Goal: Task Accomplishment & Management: Use online tool/utility

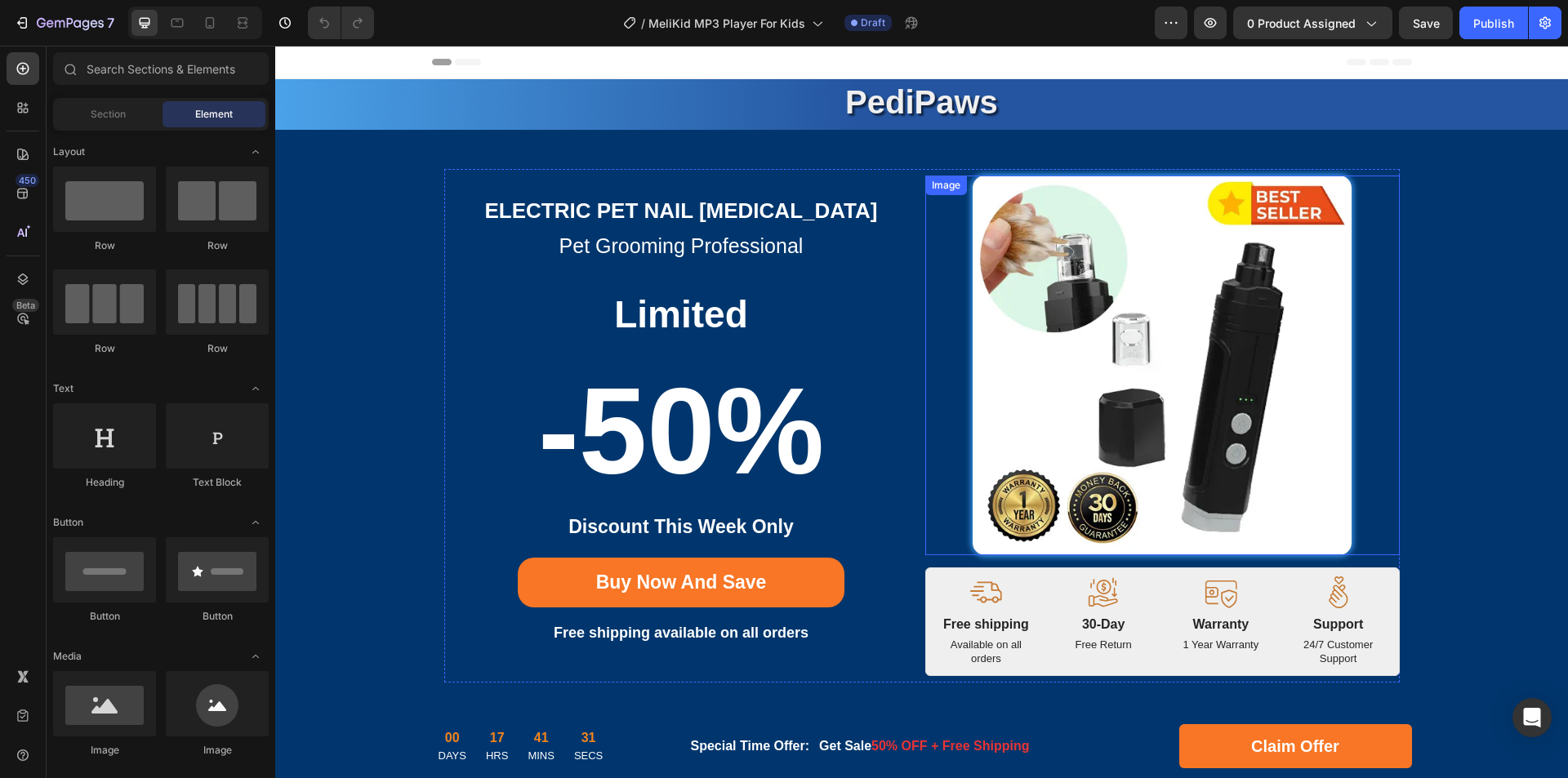
click at [1194, 386] on img at bounding box center [1162, 365] width 380 height 380
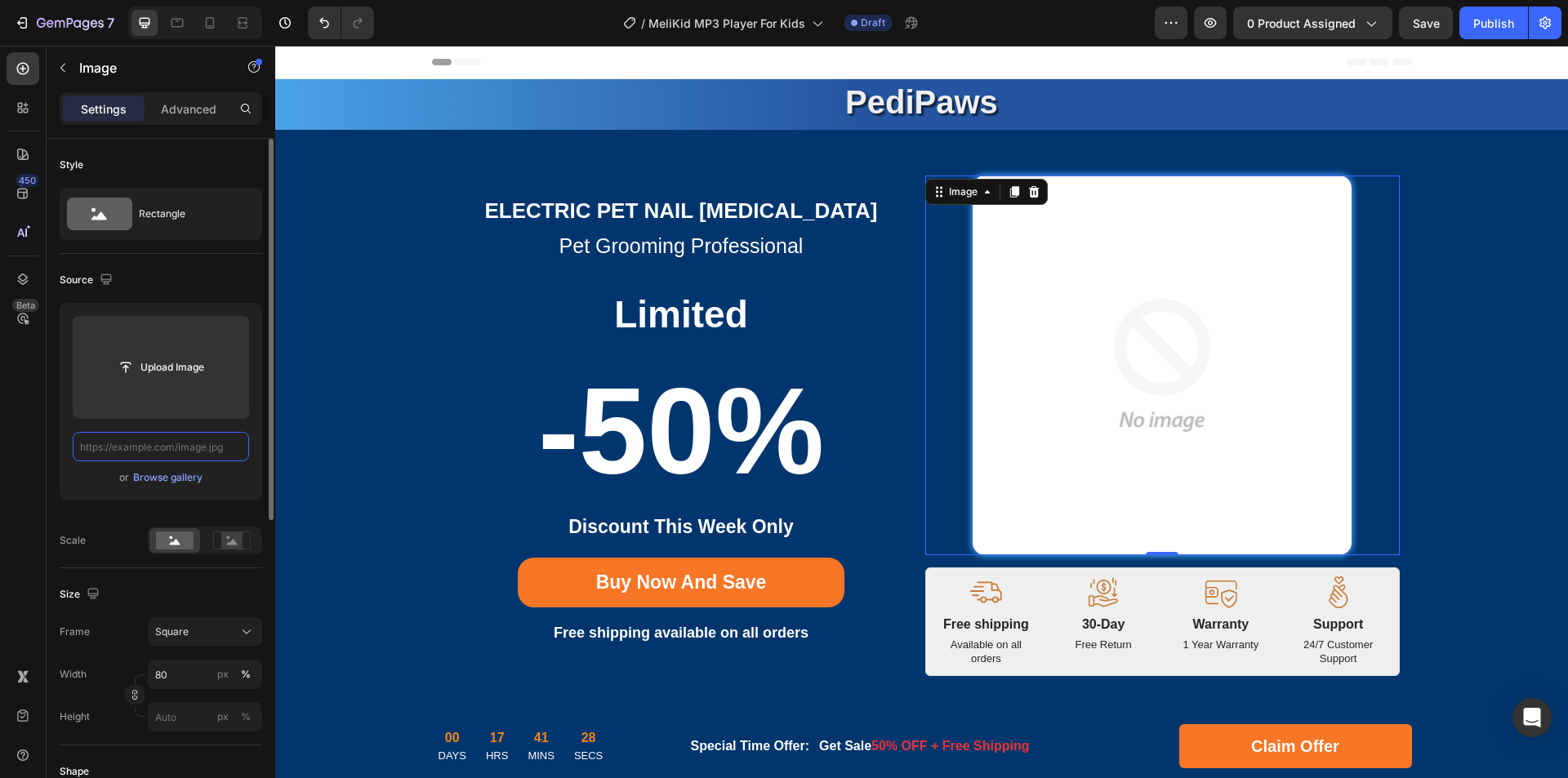
paste input "[URL][DOMAIN_NAME]"
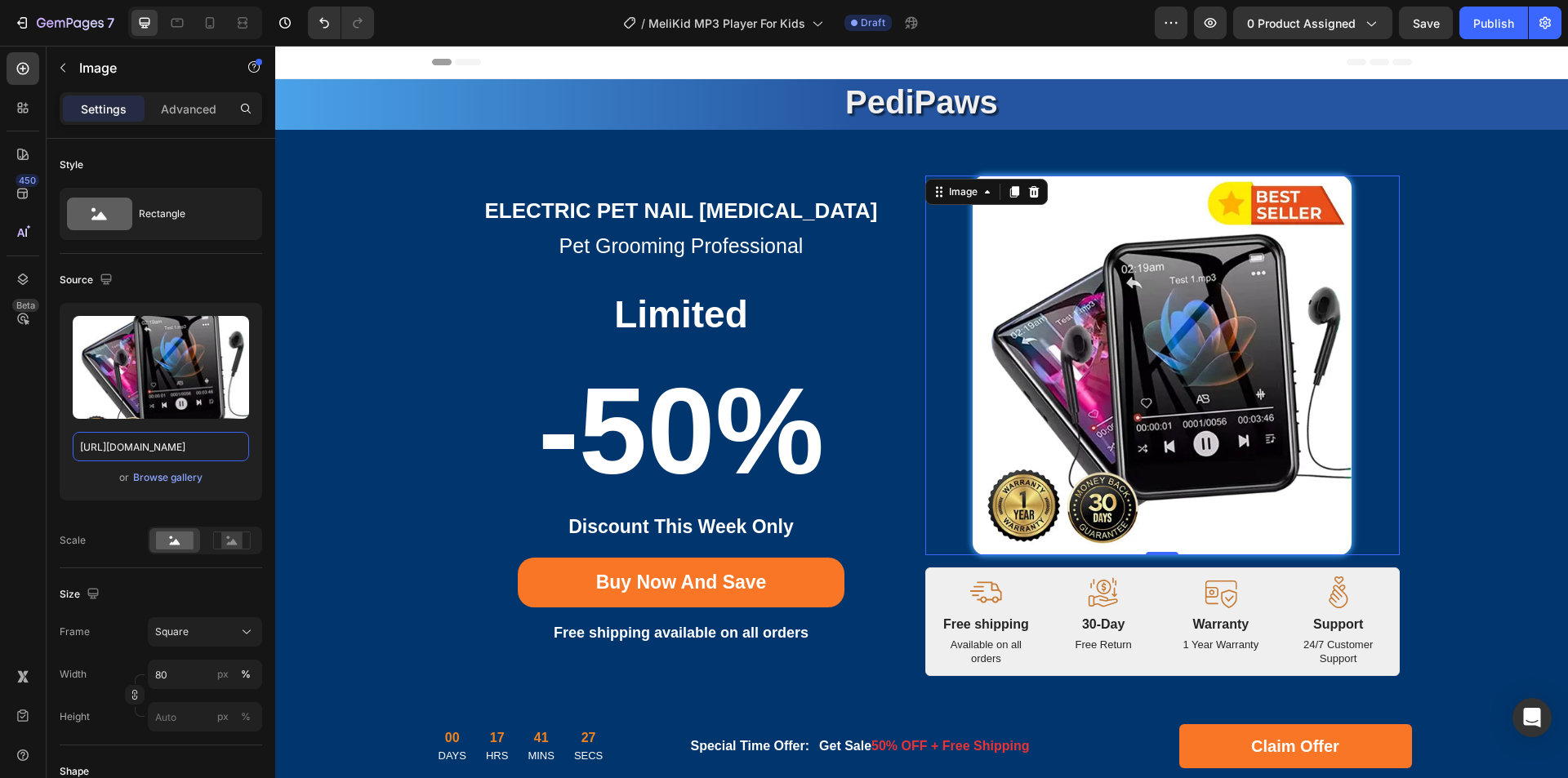
drag, startPoint x: 424, startPoint y: 494, endPoint x: 295, endPoint y: 449, distance: 136.6
type input "[URL][DOMAIN_NAME]"
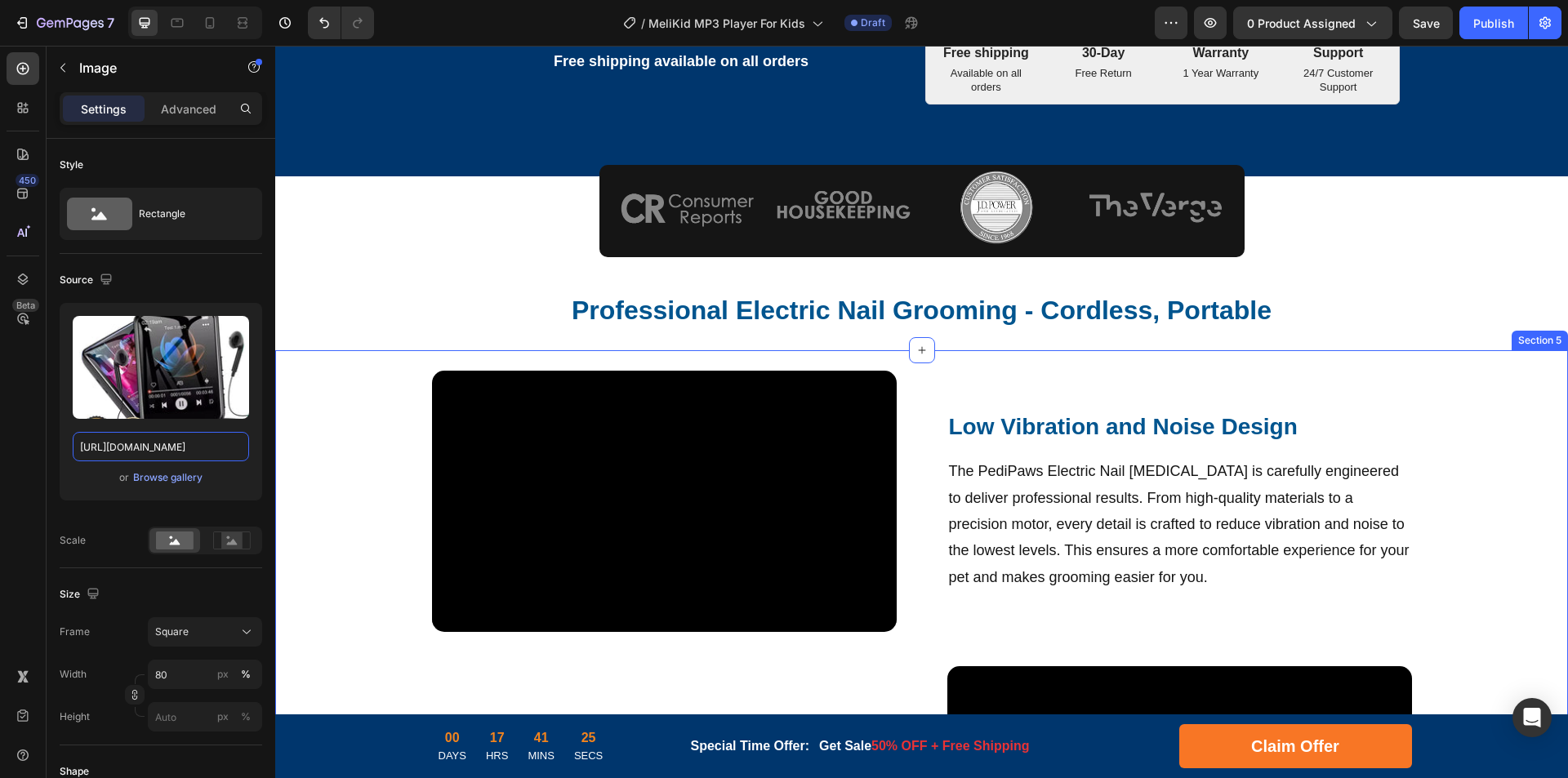
scroll to position [735, 0]
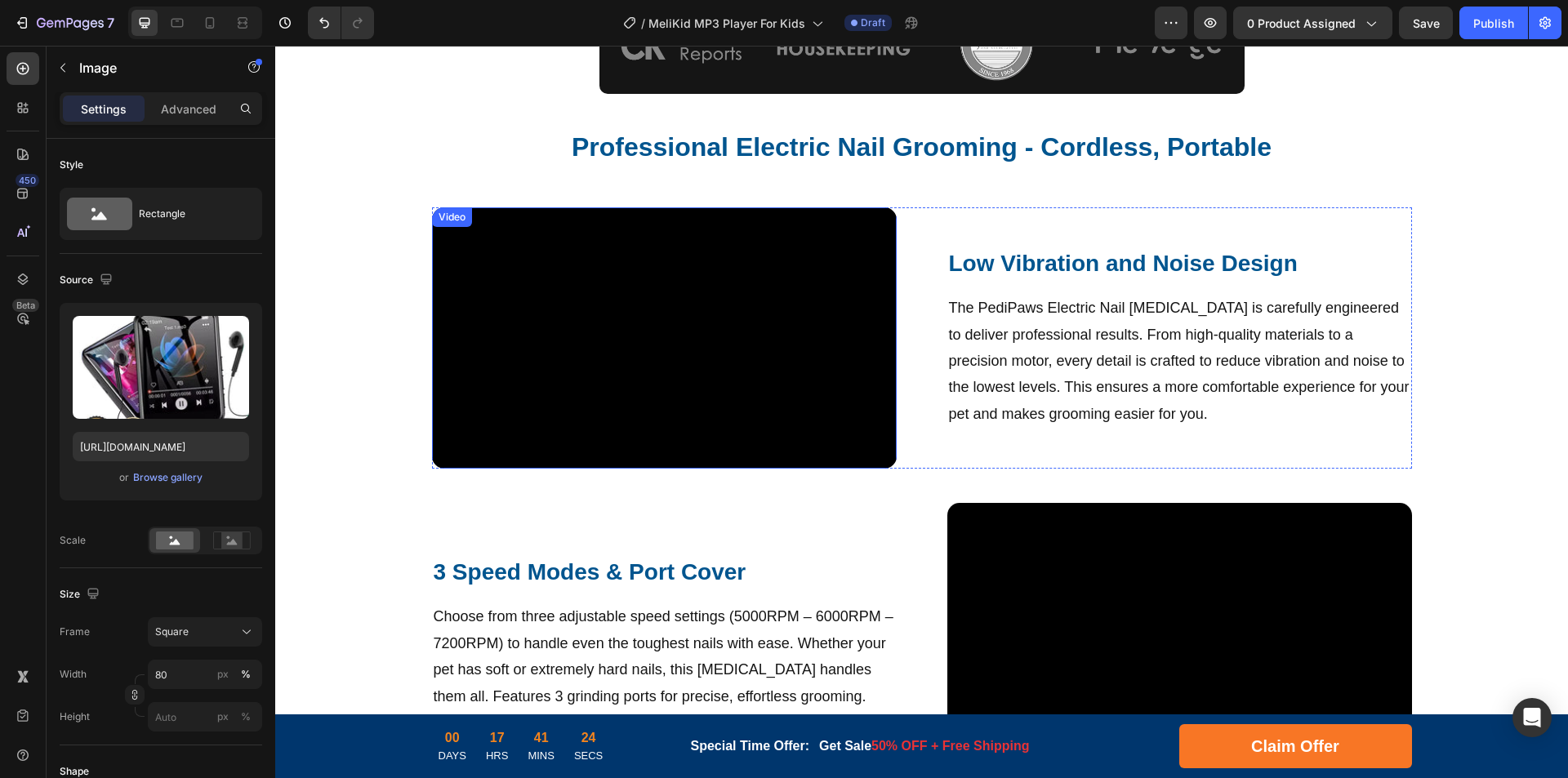
click at [745, 350] on video at bounding box center [664, 338] width 465 height 261
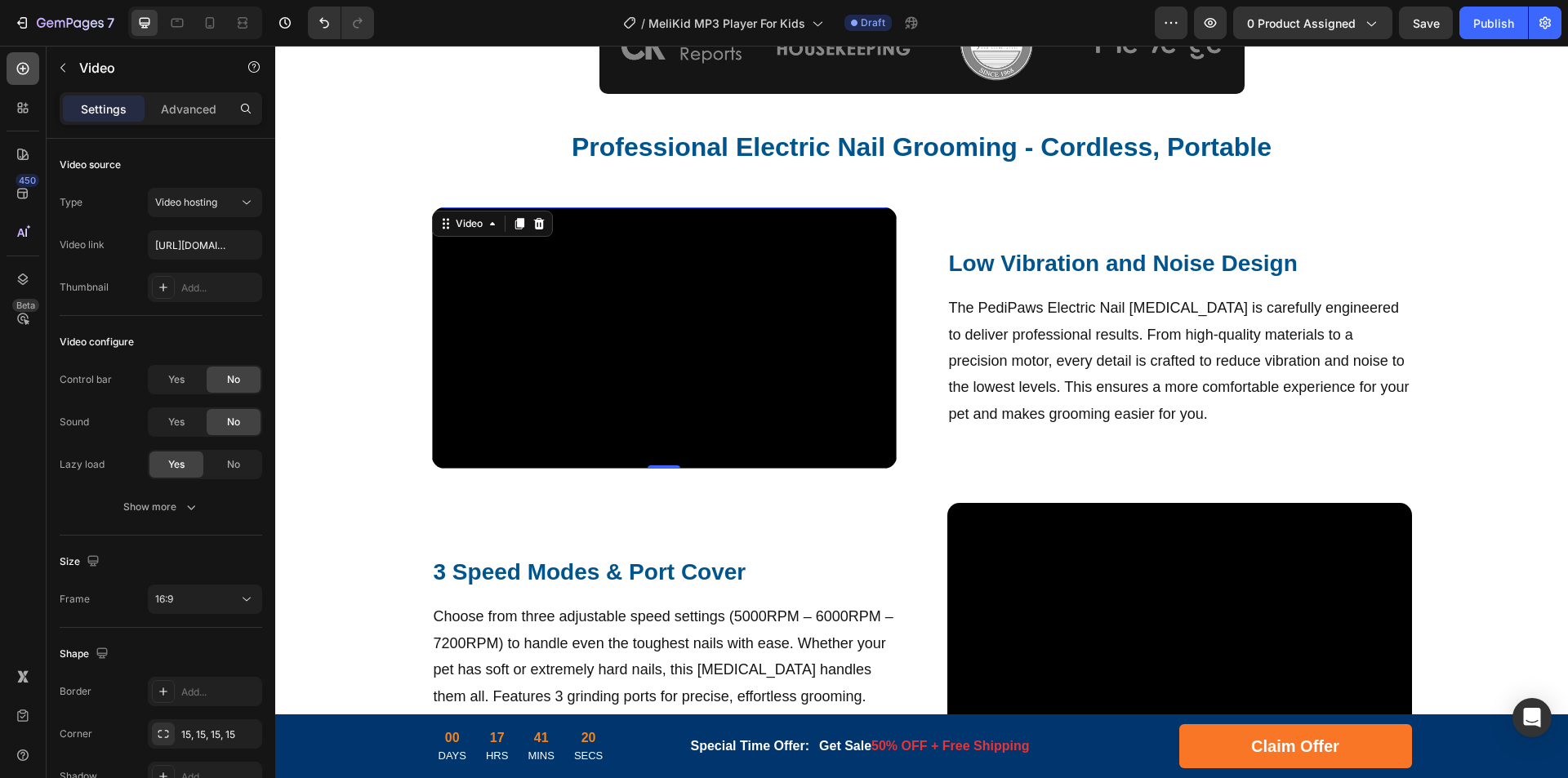
click at [29, 71] on icon at bounding box center [22, 68] width 16 height 16
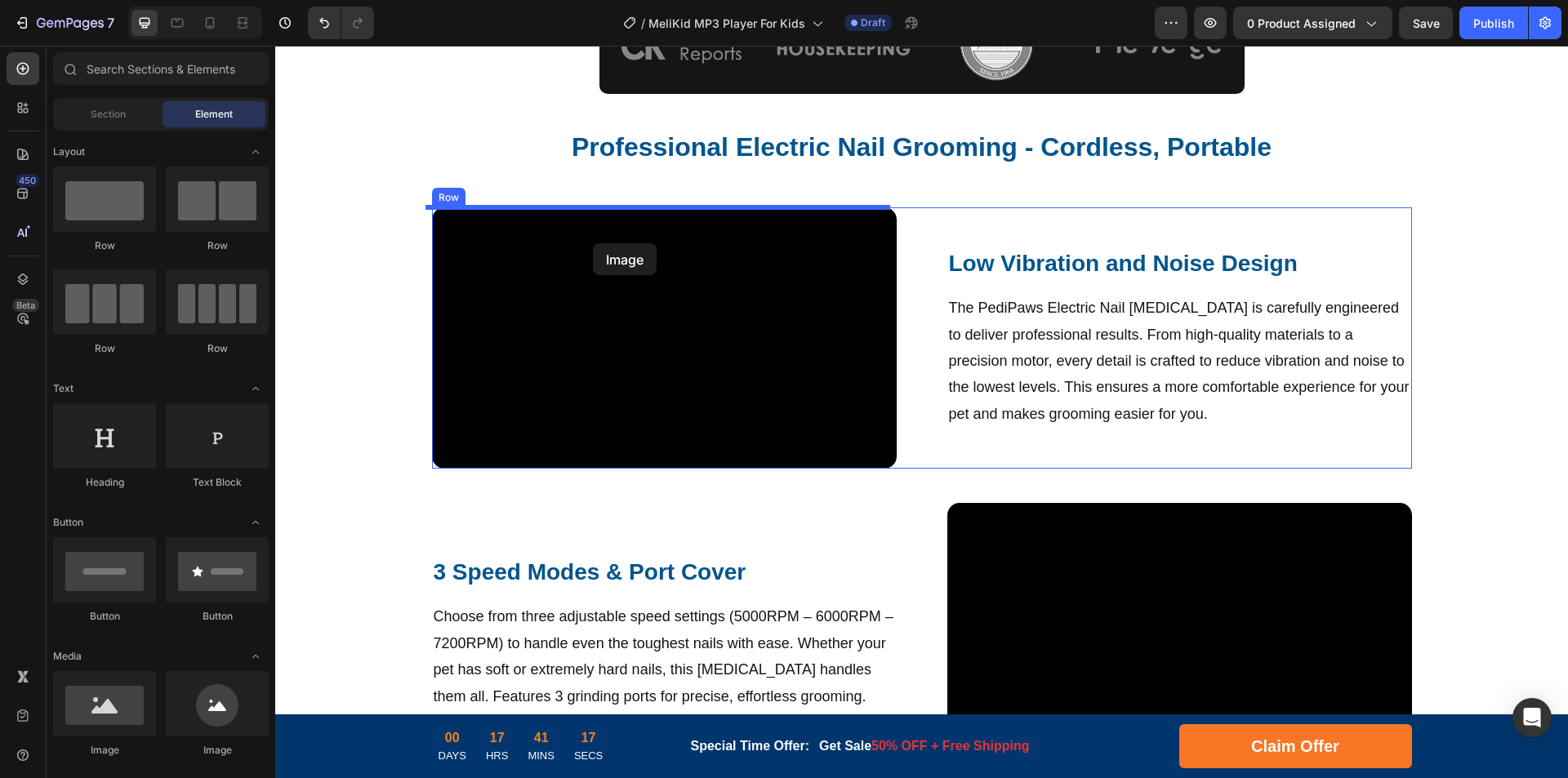
drag, startPoint x: 378, startPoint y: 767, endPoint x: 593, endPoint y: 243, distance: 566.4
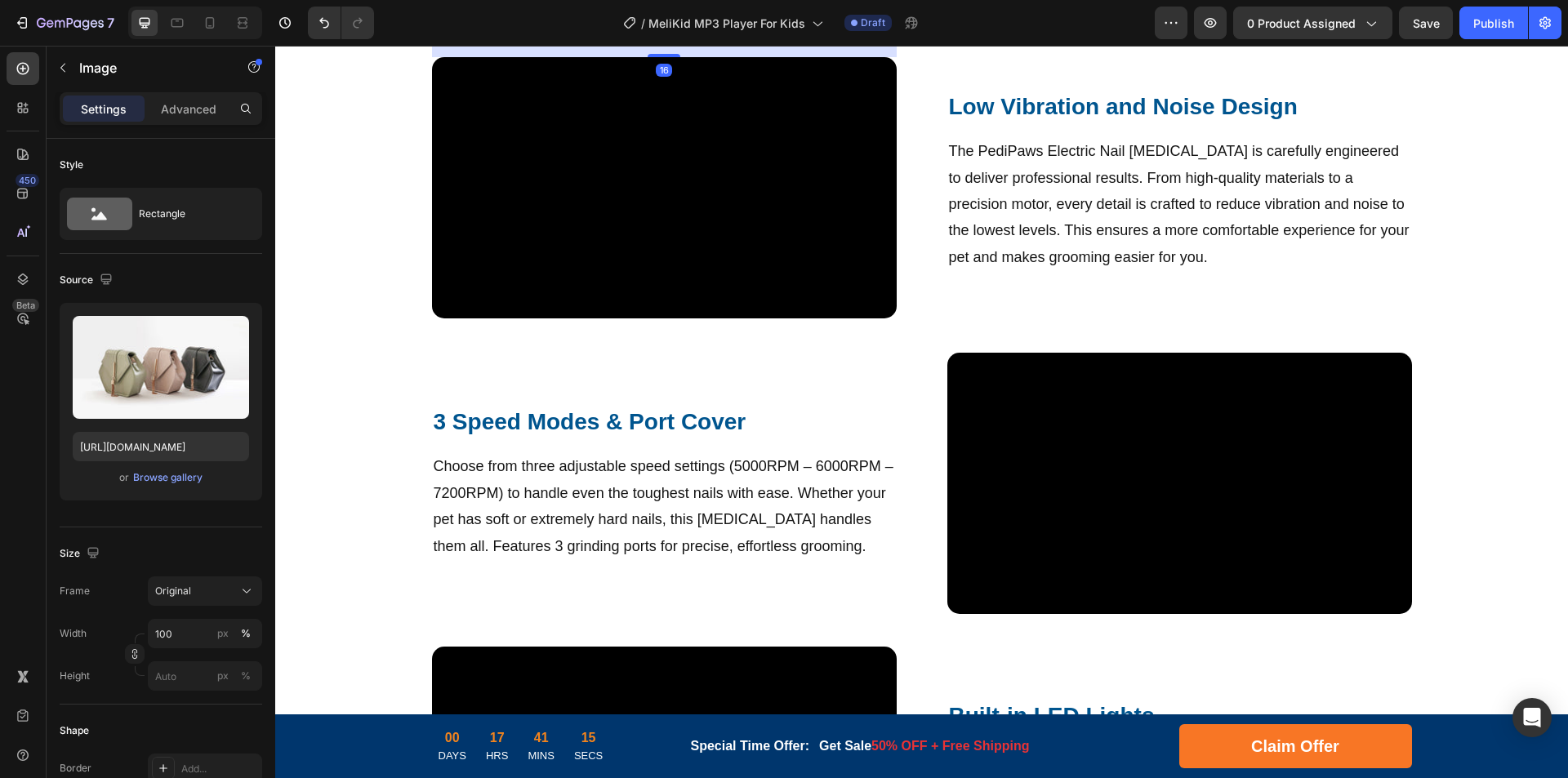
scroll to position [980, 0]
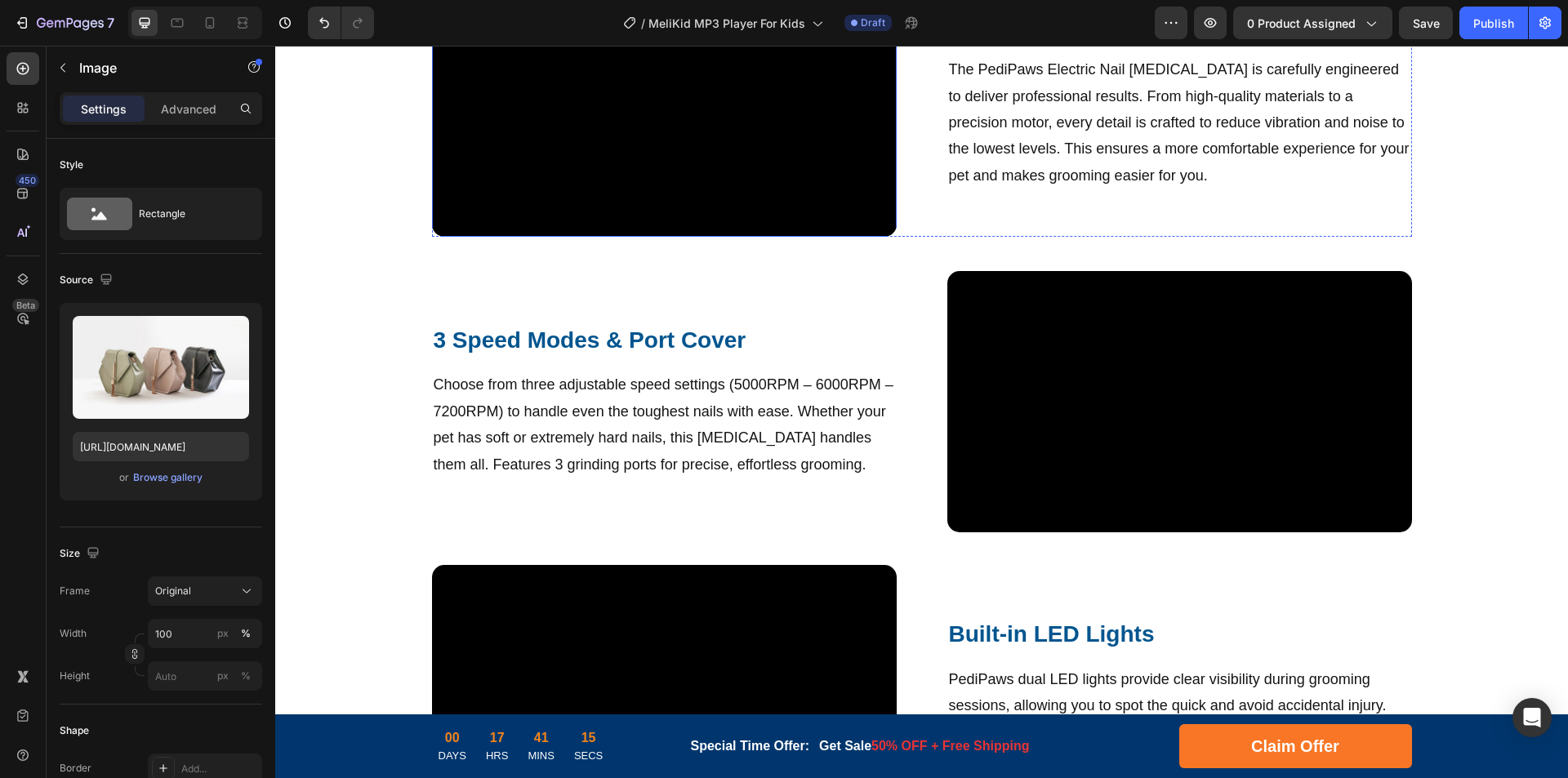
click at [691, 237] on video at bounding box center [664, 106] width 465 height 261
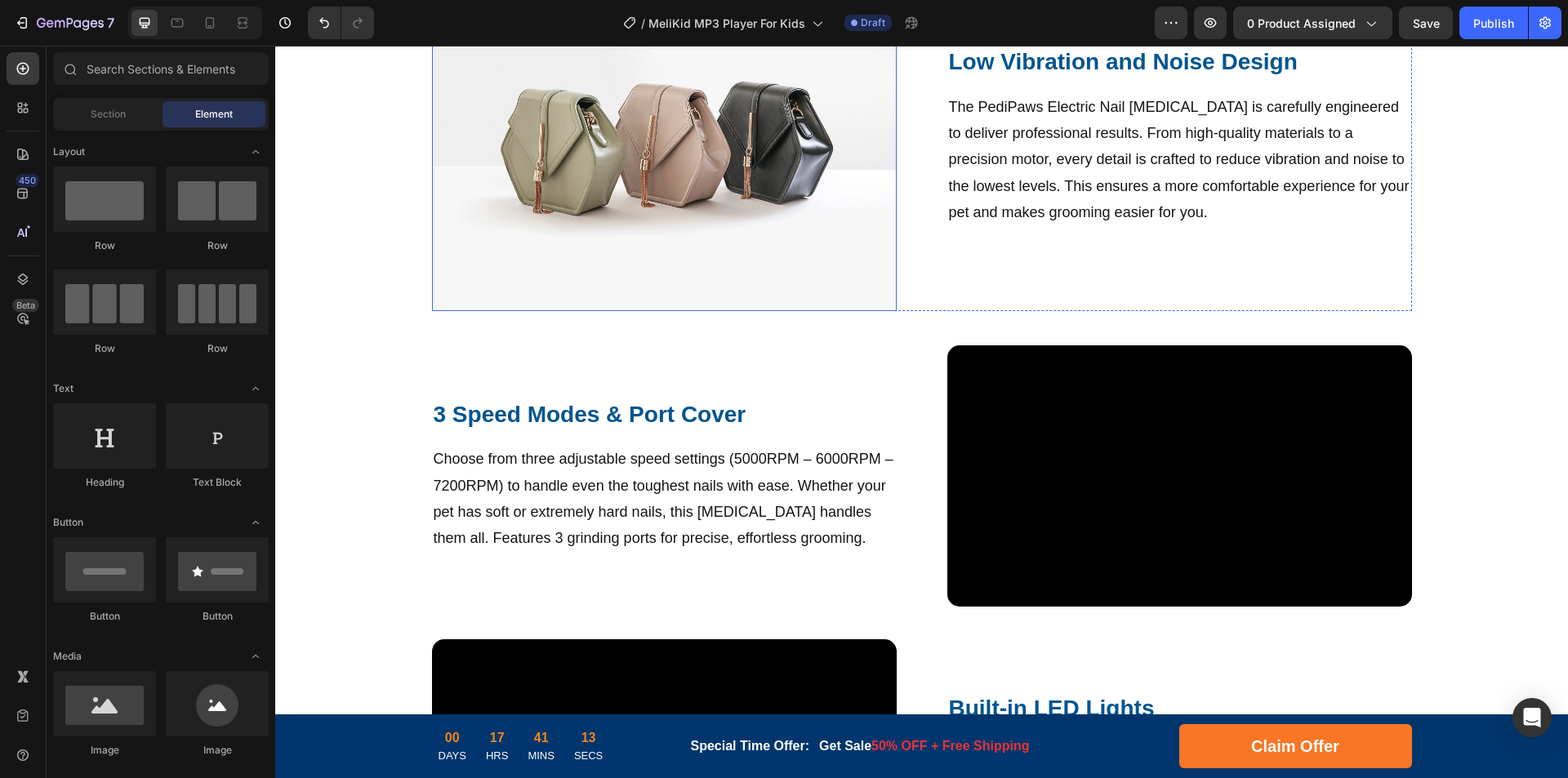
click at [613, 239] on img at bounding box center [664, 136] width 465 height 349
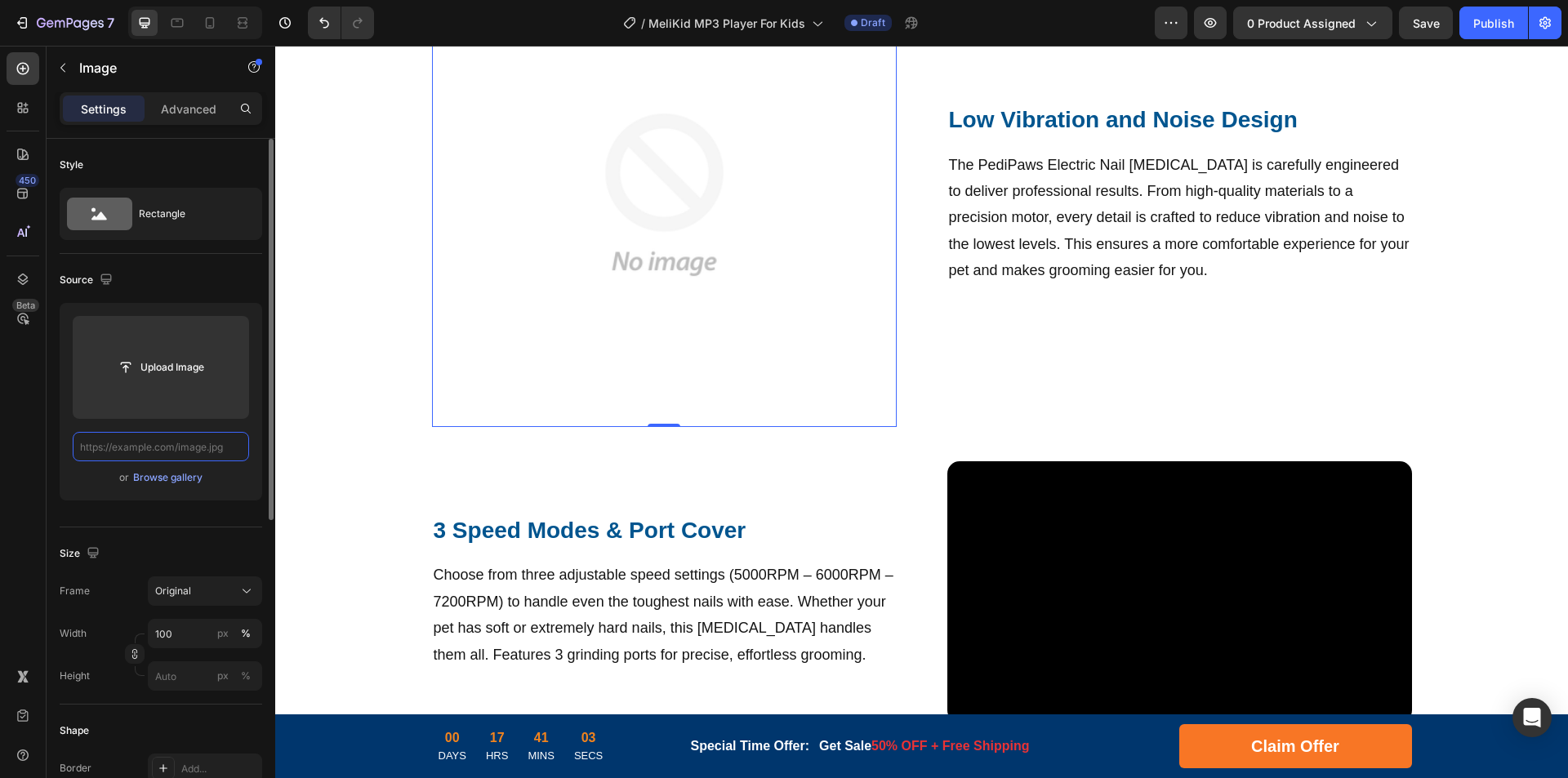
scroll to position [0, 0]
paste input "[URL][DOMAIN_NAME]"
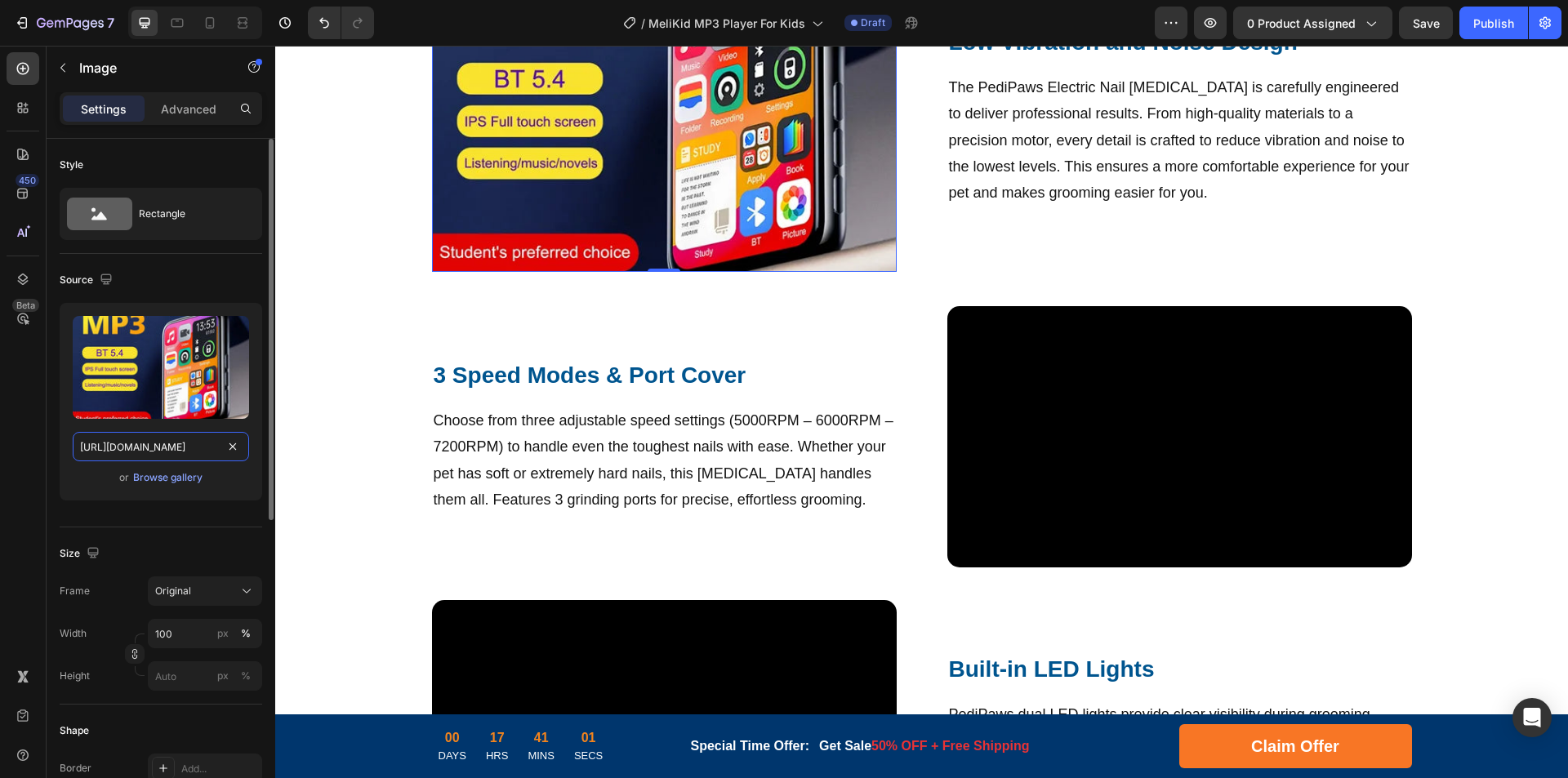
drag, startPoint x: 148, startPoint y: 450, endPoint x: 242, endPoint y: 445, distance: 94.1
click at [242, 445] on input "[URL][DOMAIN_NAME]" at bounding box center [160, 446] width 177 height 29
type input "[URL][DOMAIN_NAME]"
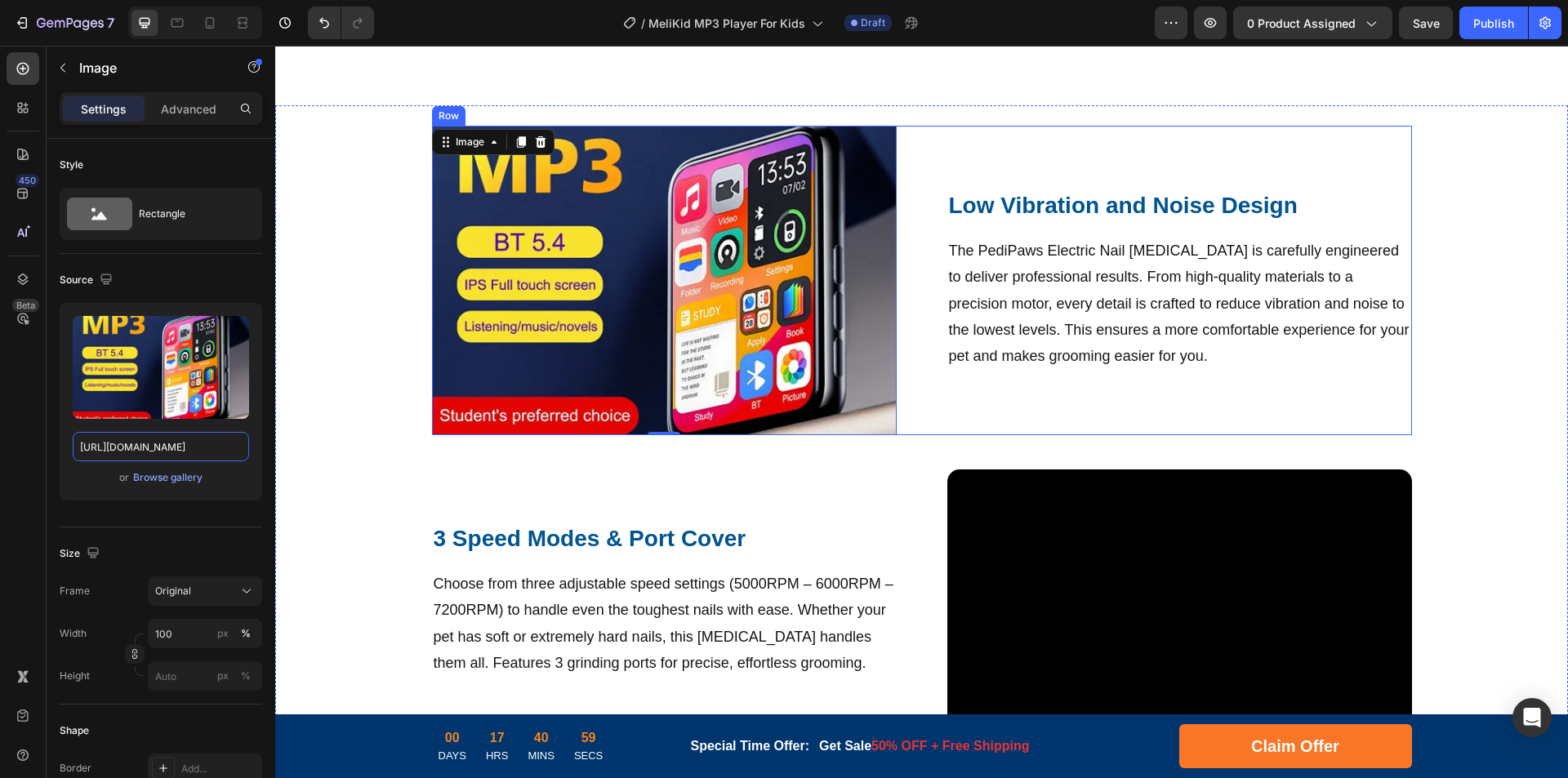
scroll to position [898, 0]
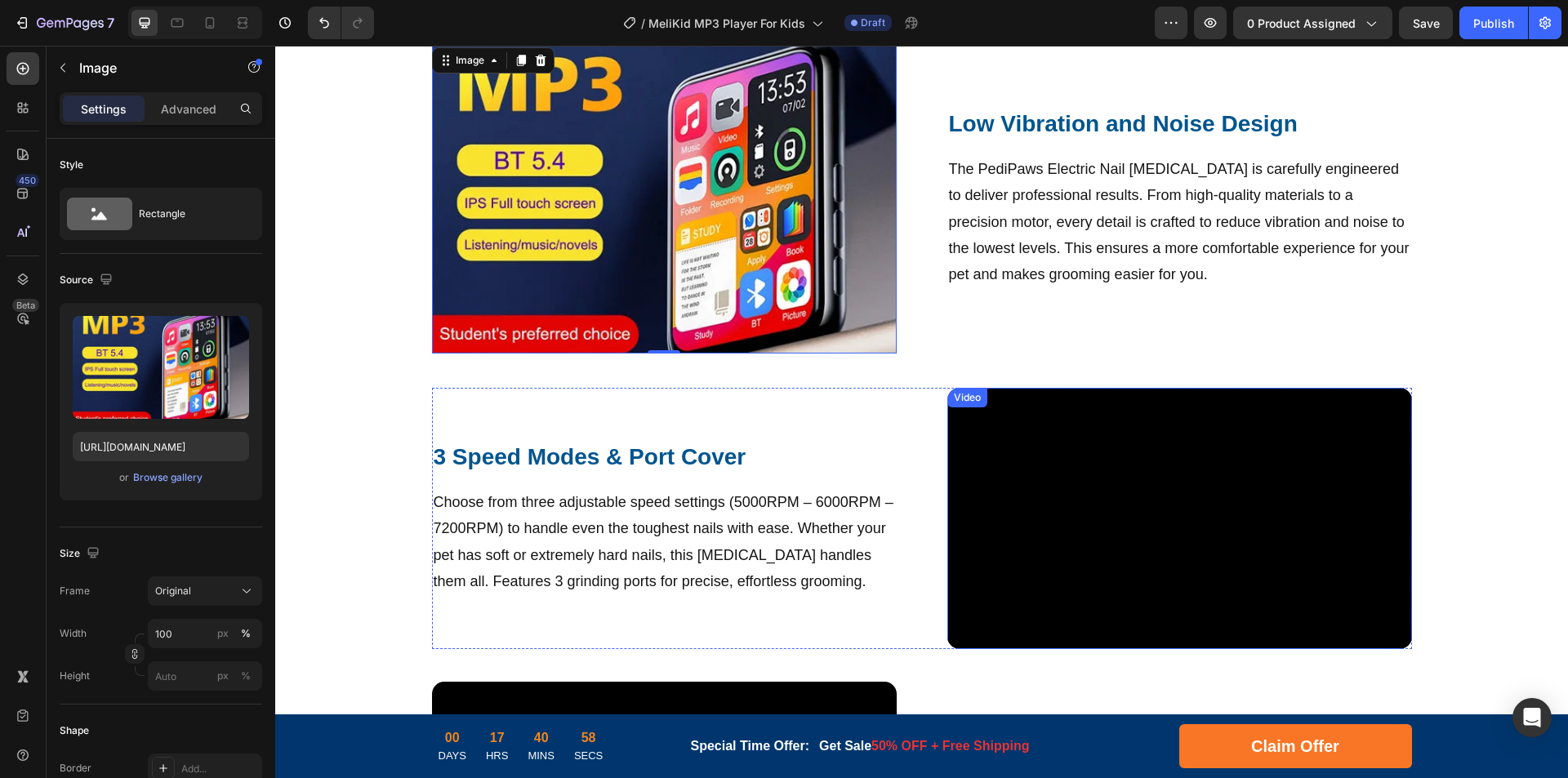
click at [1095, 447] on video at bounding box center [1179, 519] width 465 height 261
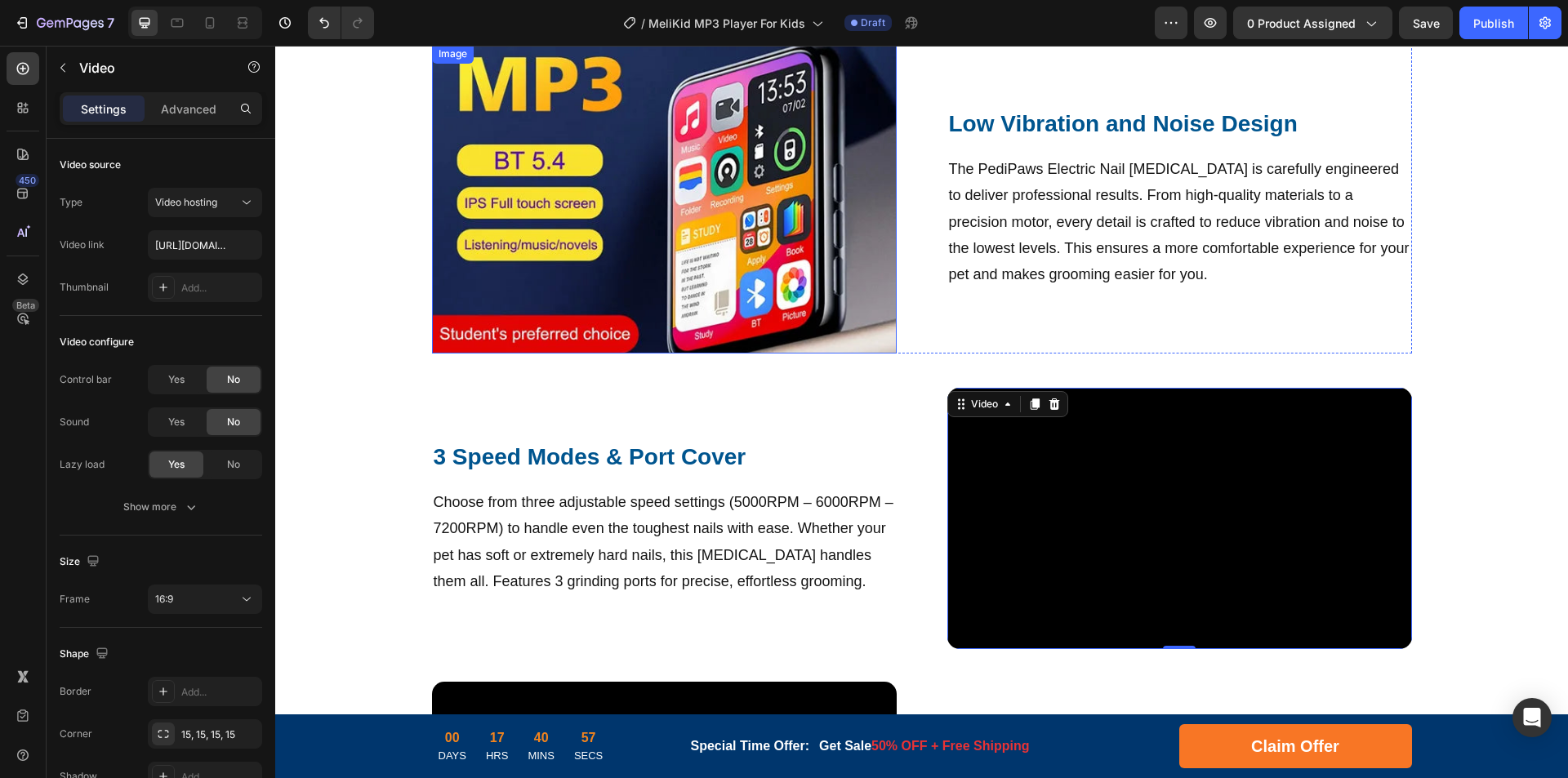
click at [627, 223] on img at bounding box center [664, 199] width 465 height 310
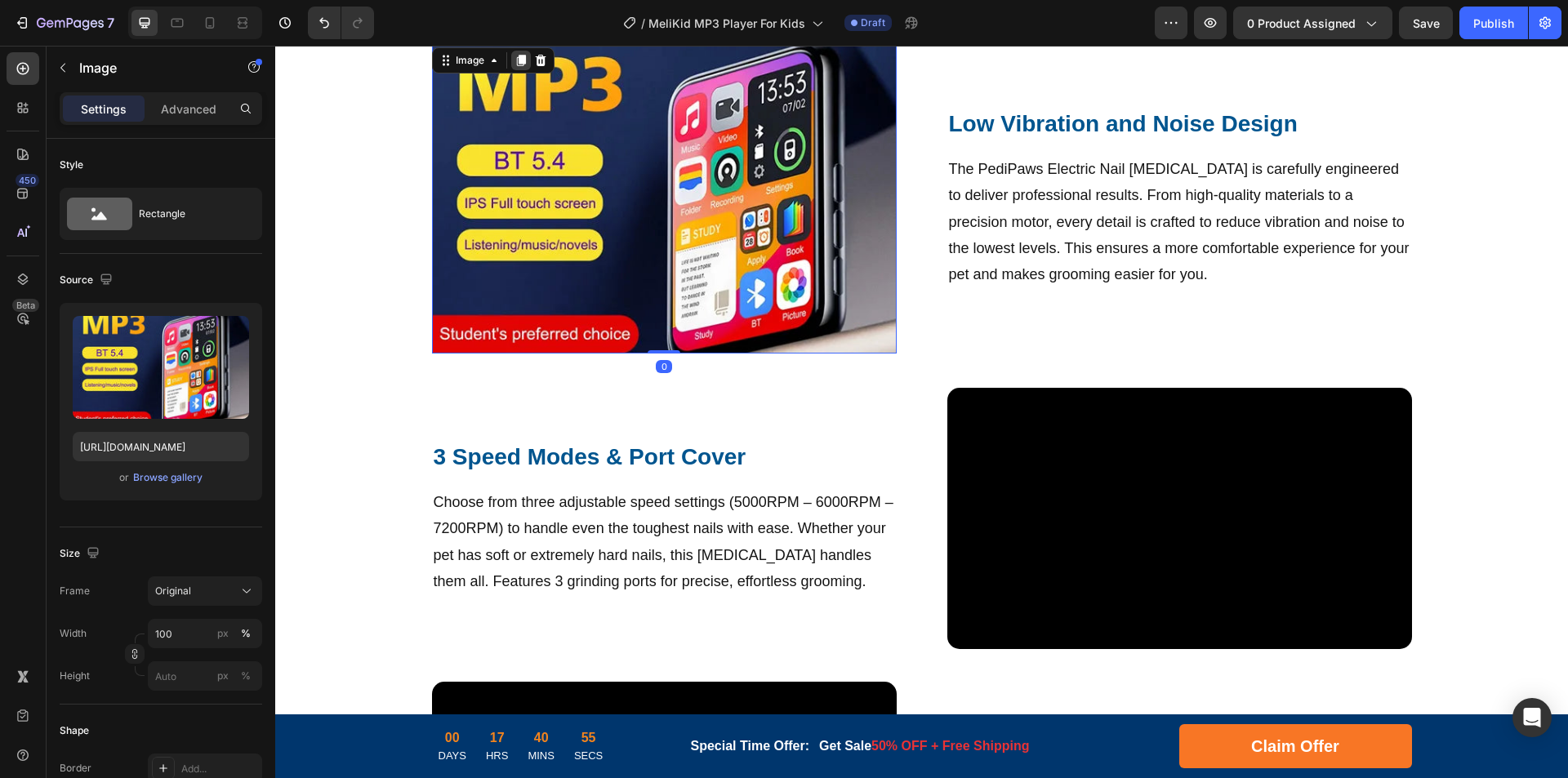
click at [519, 62] on icon at bounding box center [520, 60] width 9 height 11
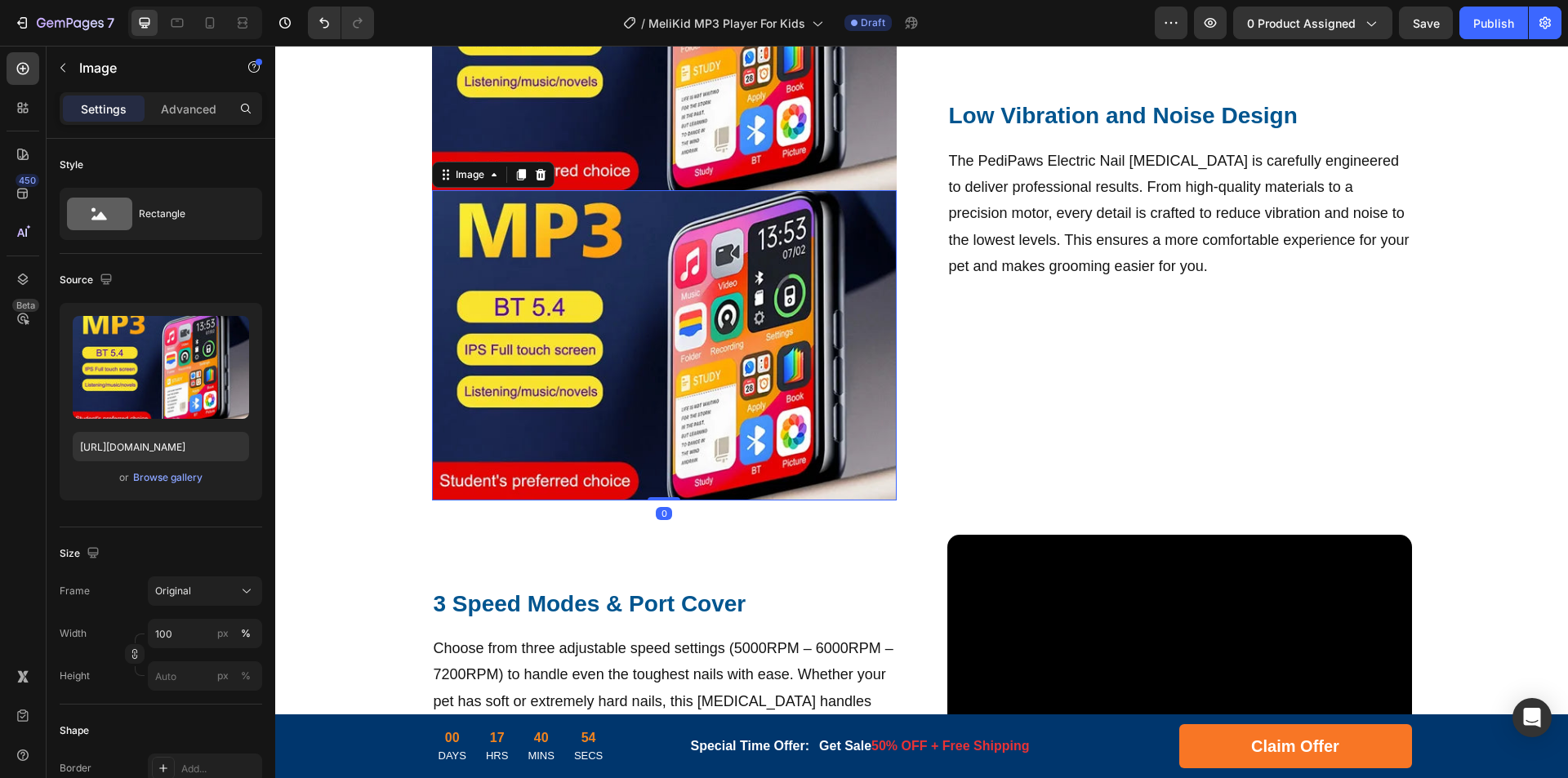
scroll to position [1143, 0]
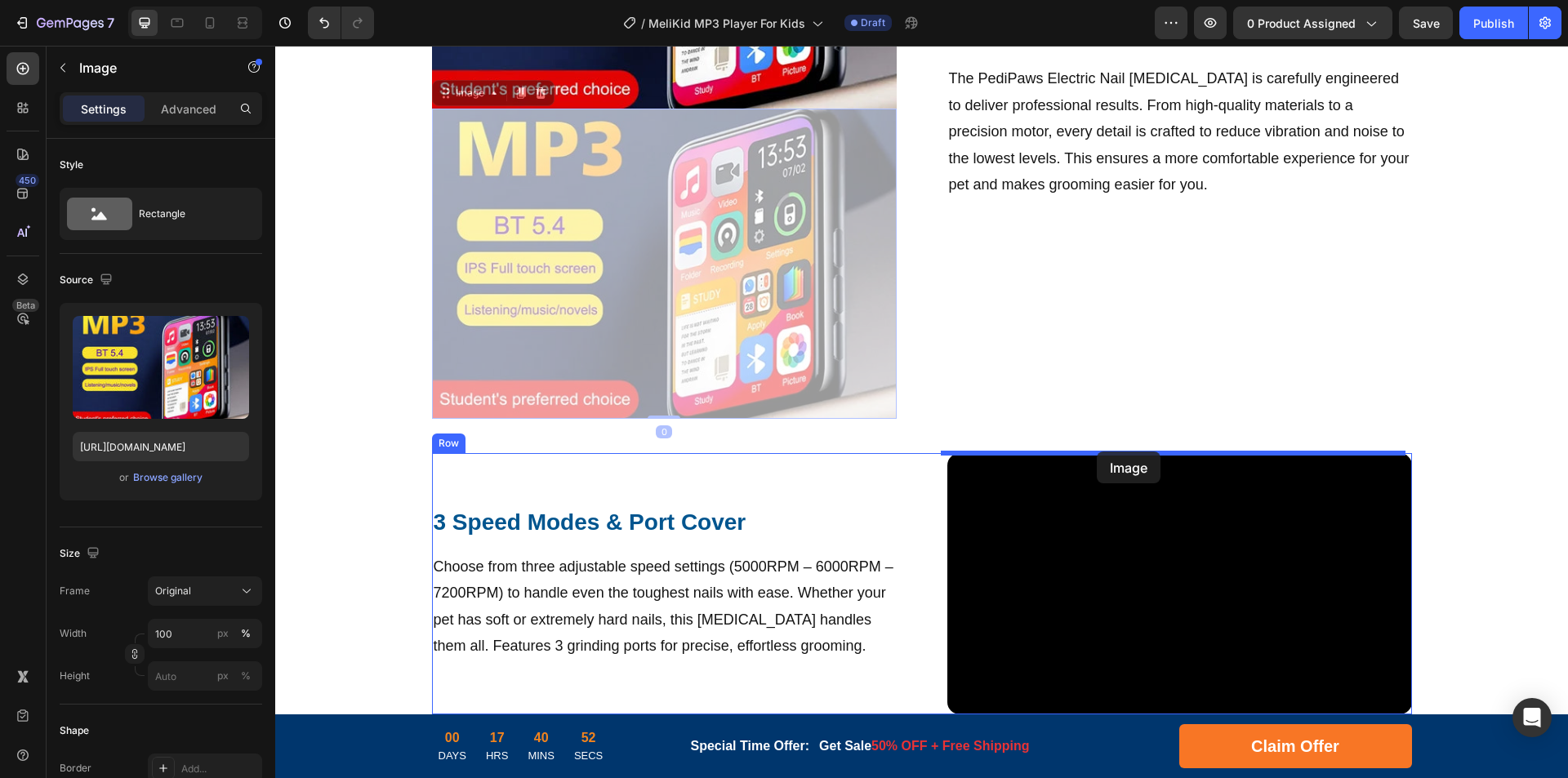
drag, startPoint x: 757, startPoint y: 278, endPoint x: 1097, endPoint y: 451, distance: 381.5
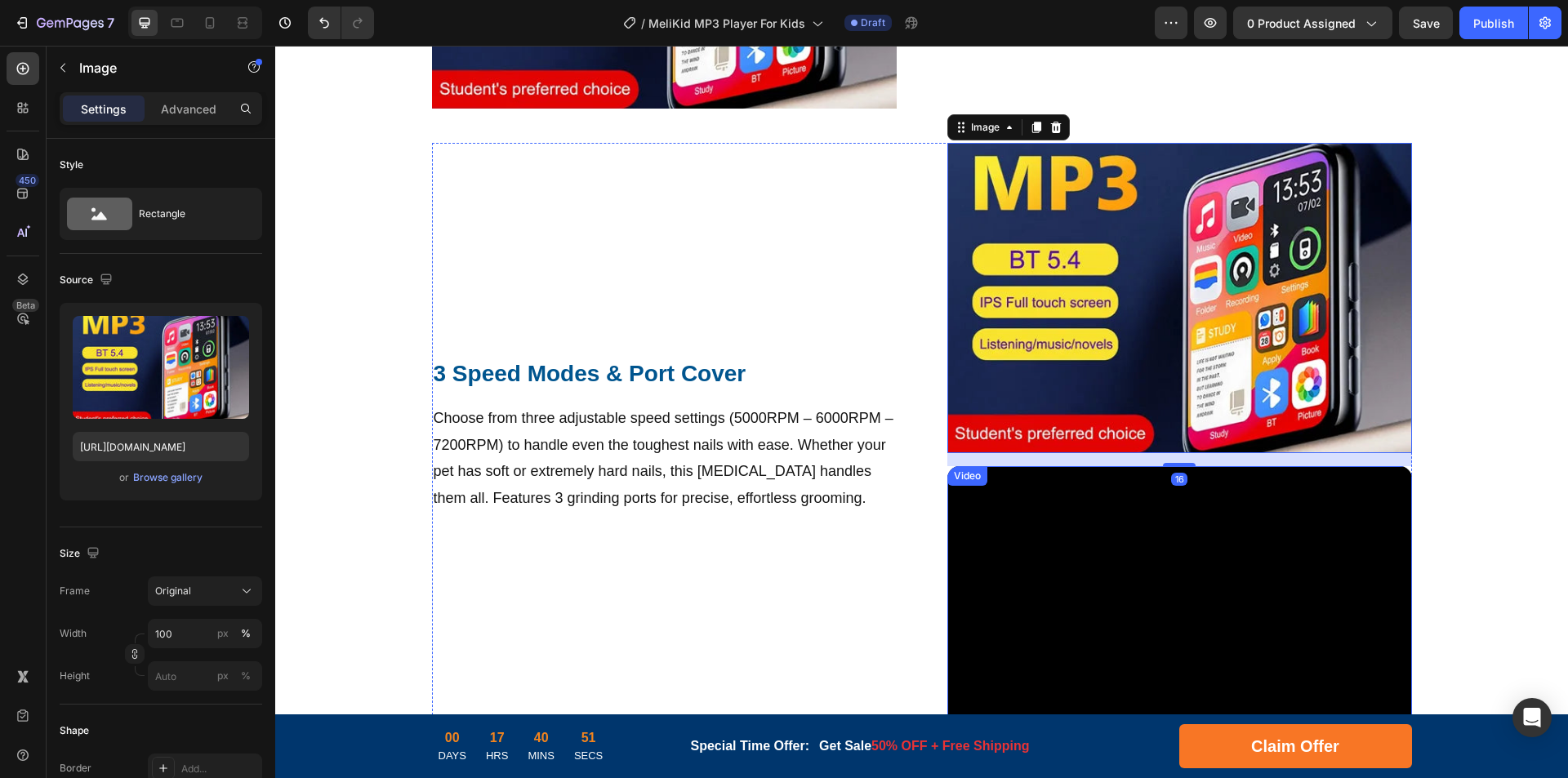
click at [1072, 522] on video at bounding box center [1179, 597] width 465 height 261
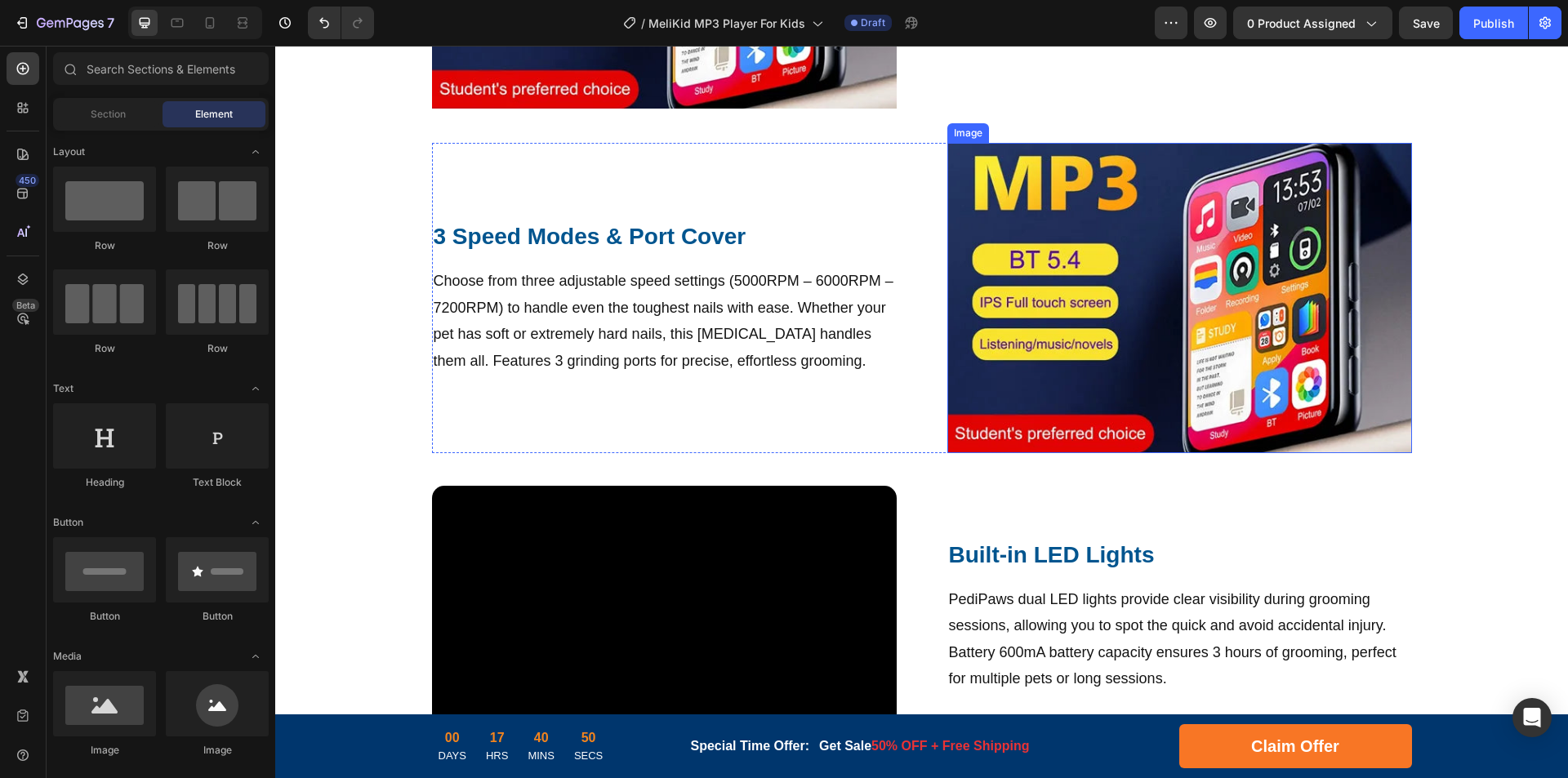
click at [1066, 342] on img at bounding box center [1179, 298] width 465 height 310
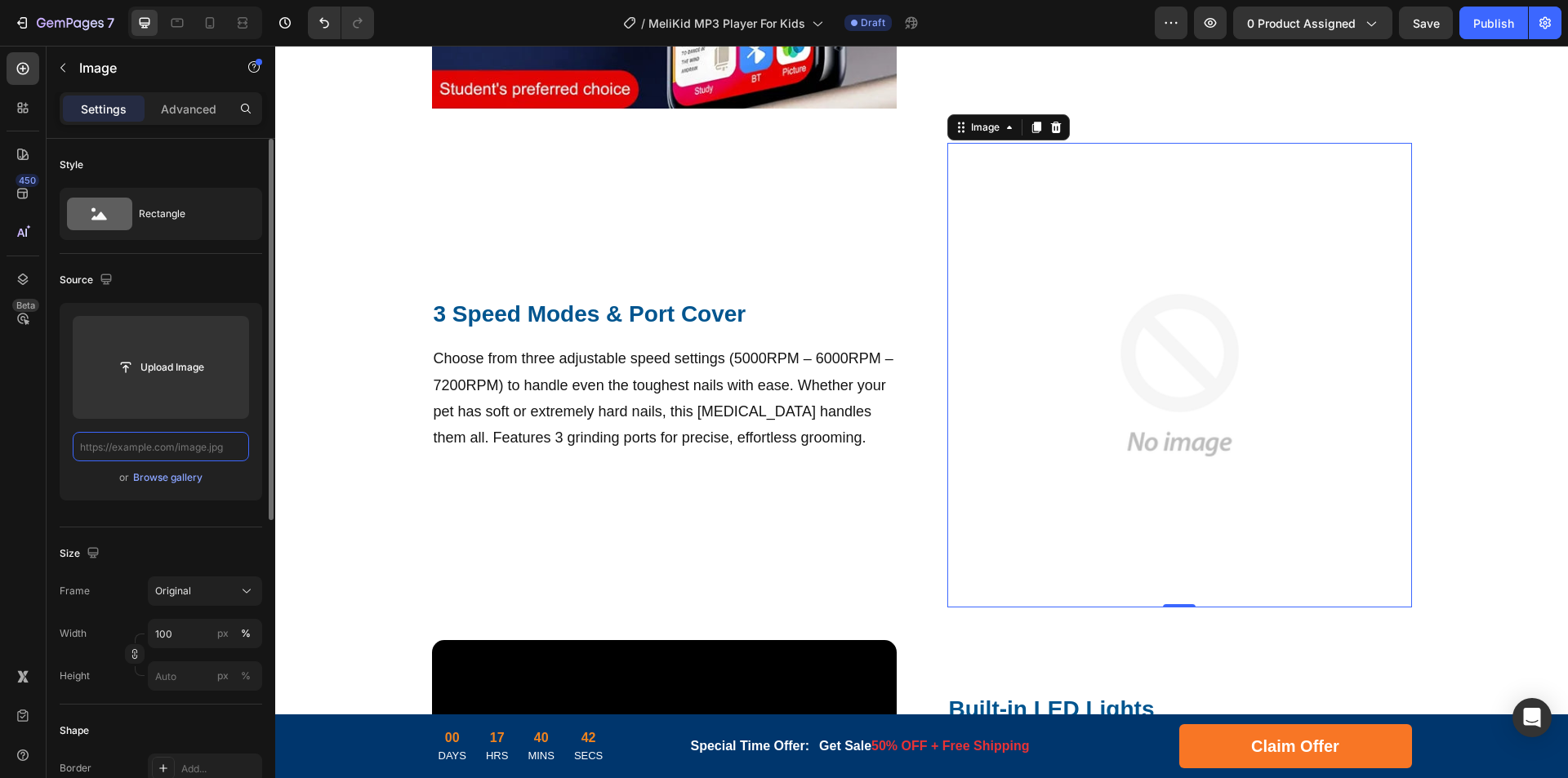
scroll to position [0, 0]
paste input "[URL][DOMAIN_NAME]"
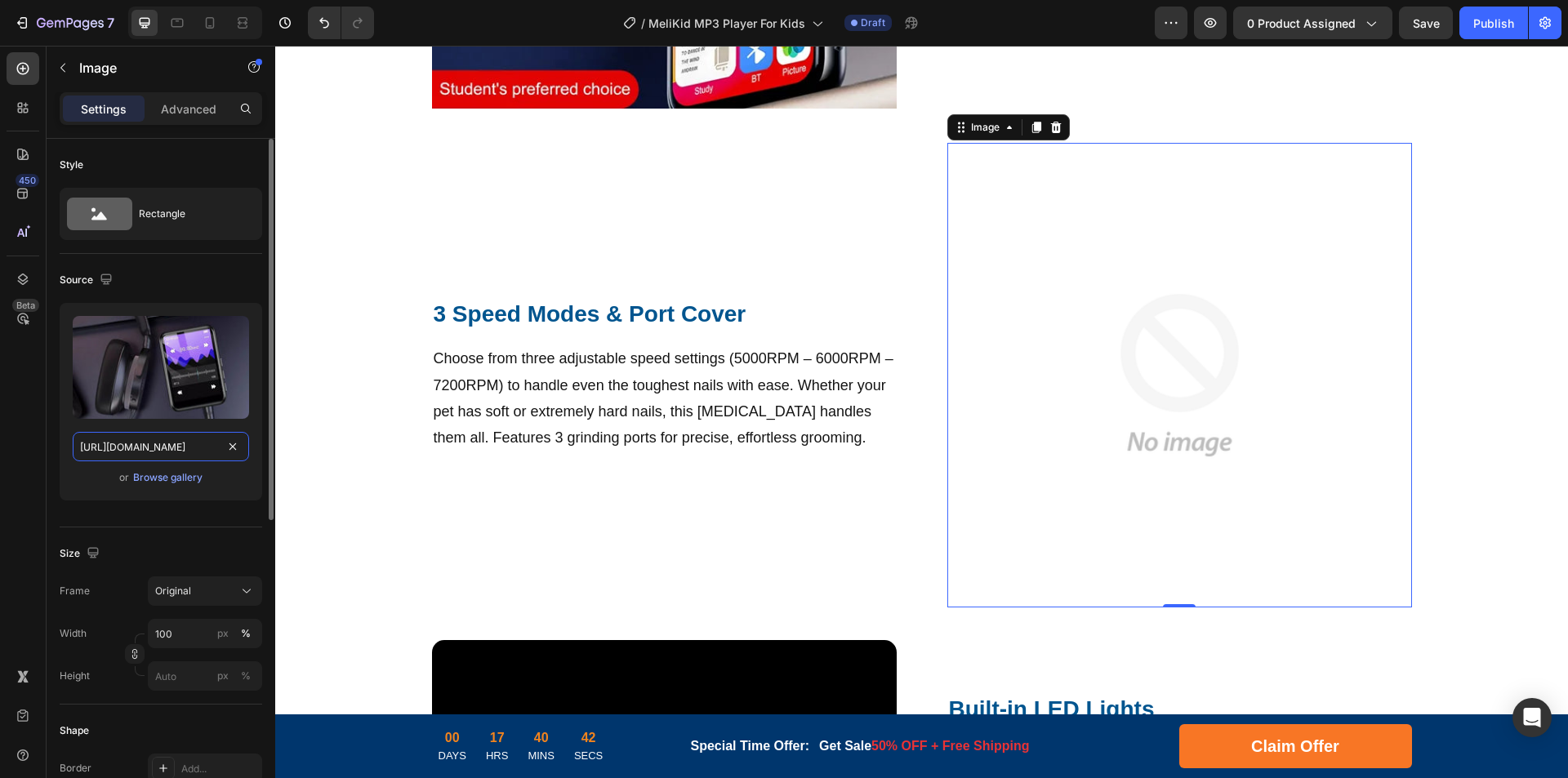
scroll to position [0, 267]
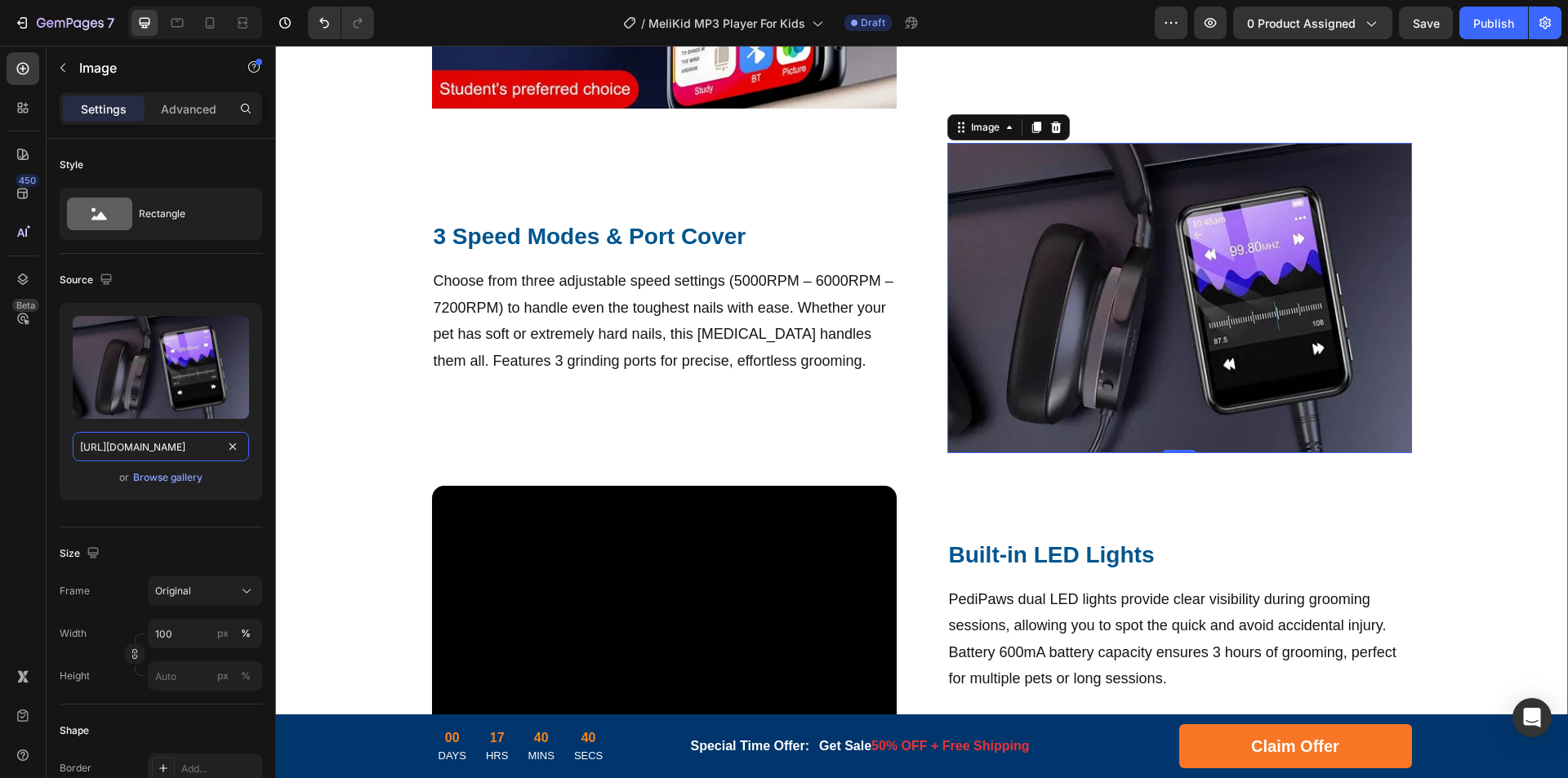
drag, startPoint x: 419, startPoint y: 493, endPoint x: 306, endPoint y: 437, distance: 126.1
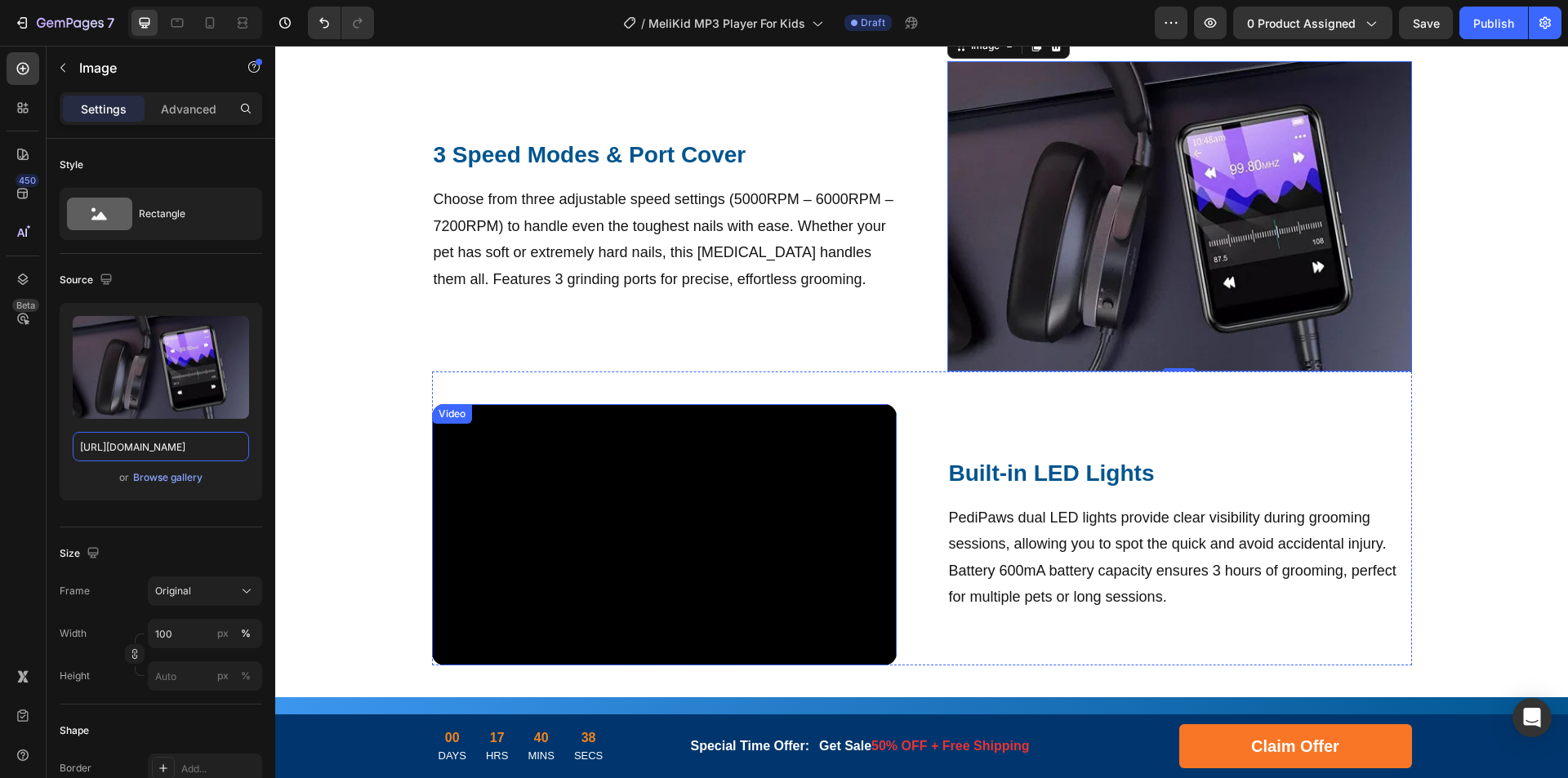
scroll to position [1388, 0]
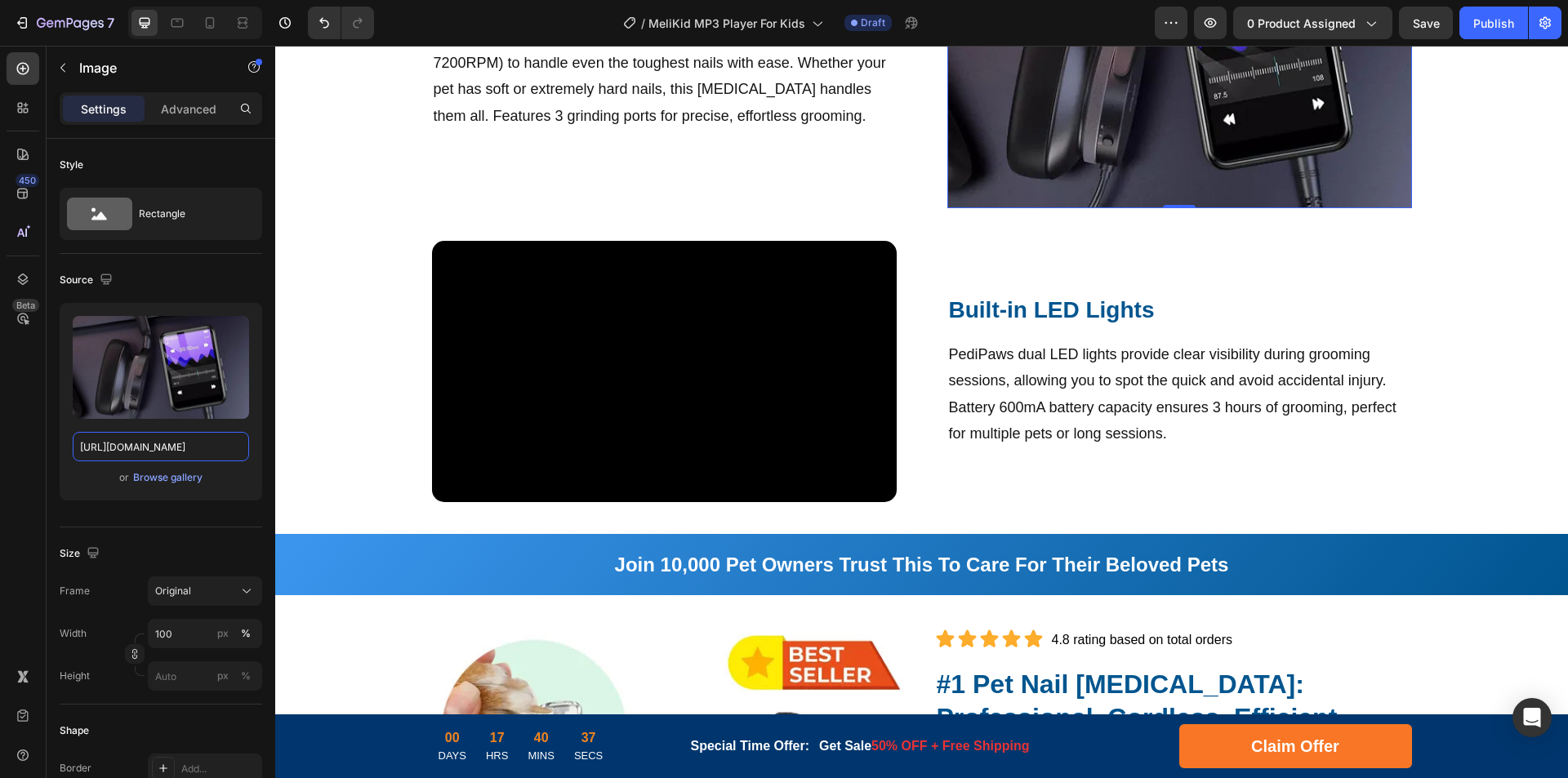
type input "[URL][DOMAIN_NAME]"
click at [1038, 160] on img at bounding box center [1179, 52] width 465 height 310
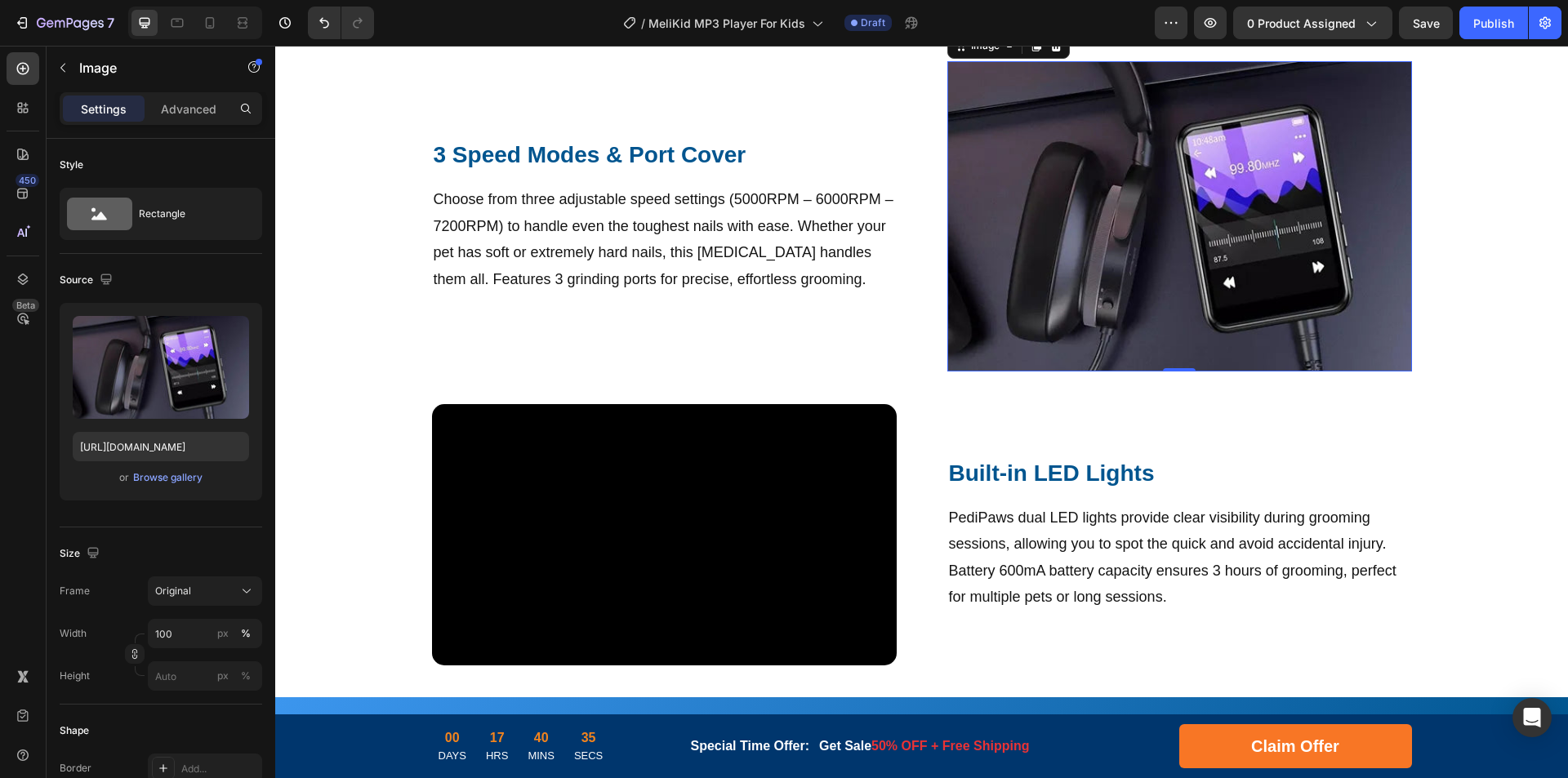
click at [1031, 51] on icon at bounding box center [1036, 46] width 9 height 11
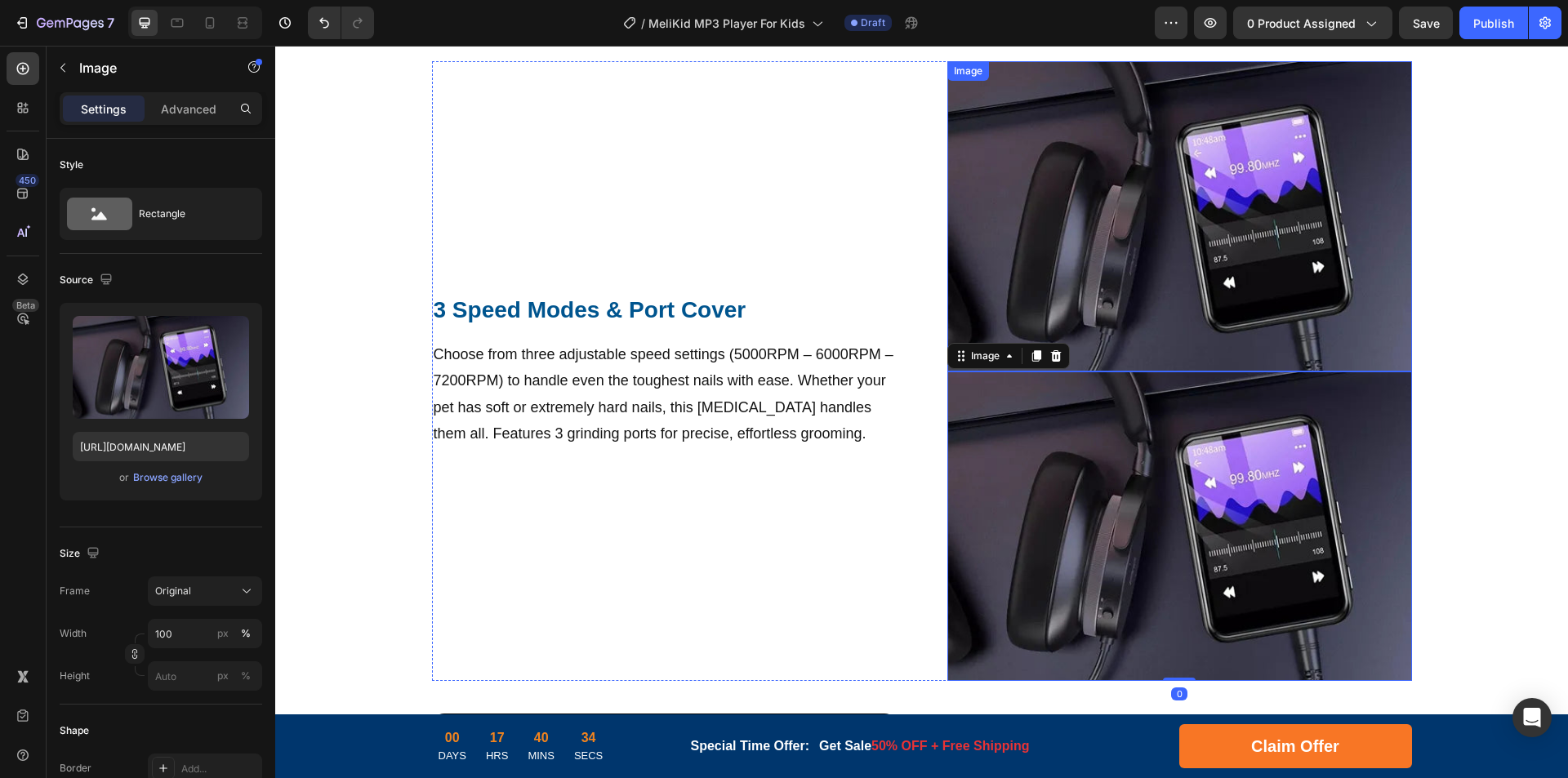
scroll to position [1470, 0]
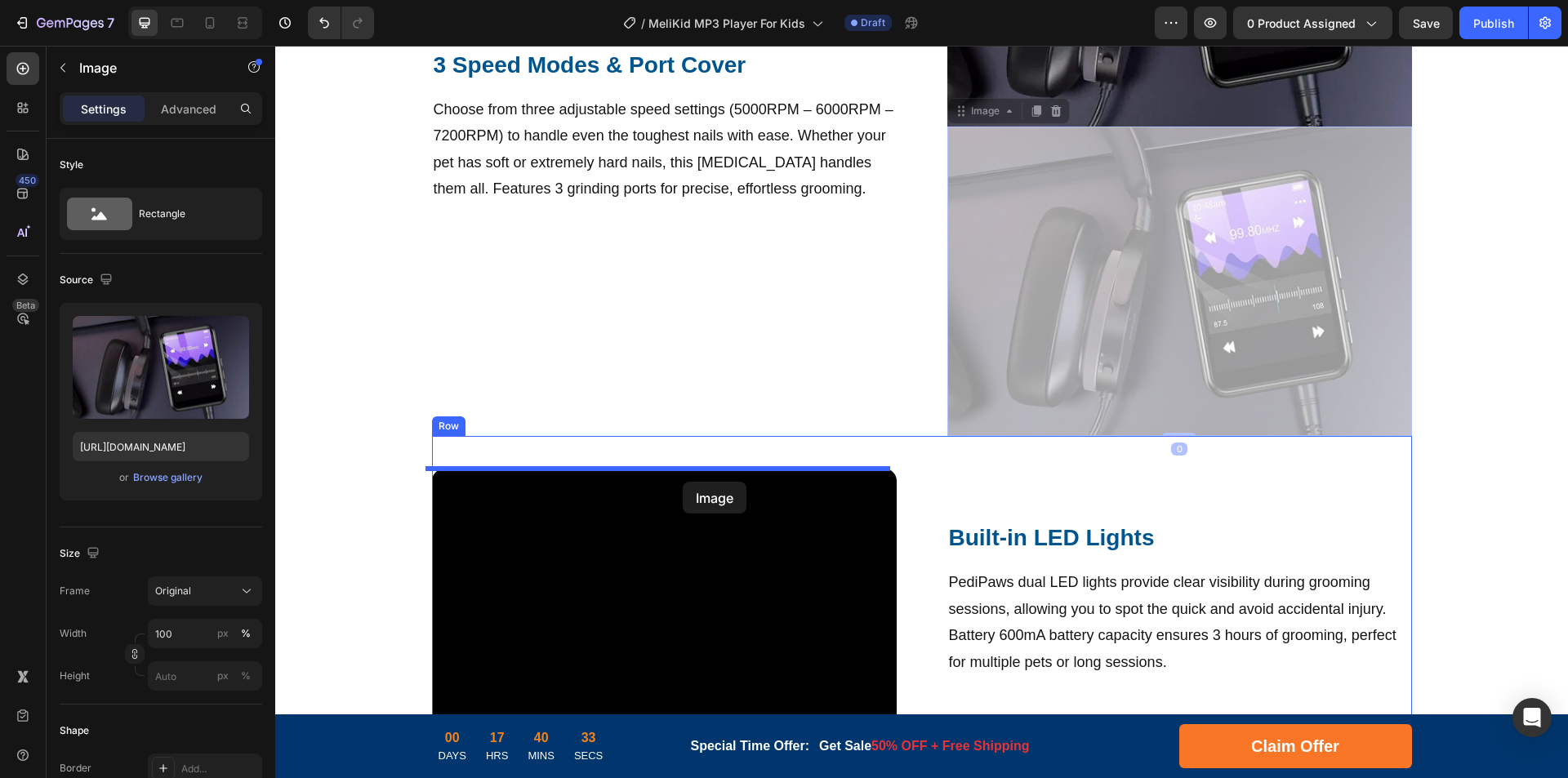
drag, startPoint x: 1108, startPoint y: 282, endPoint x: 682, endPoint y: 482, distance: 470.6
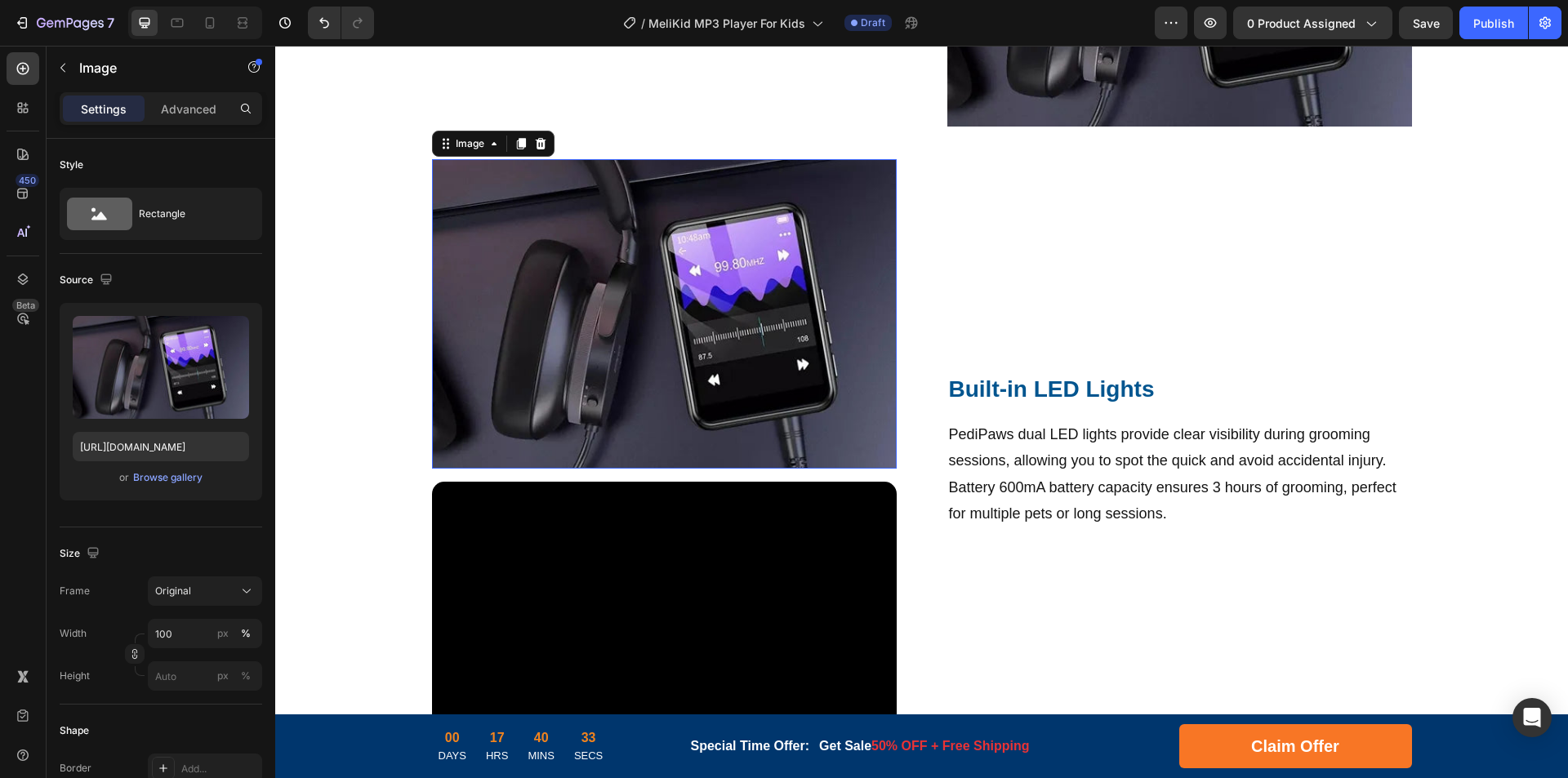
scroll to position [1315, 0]
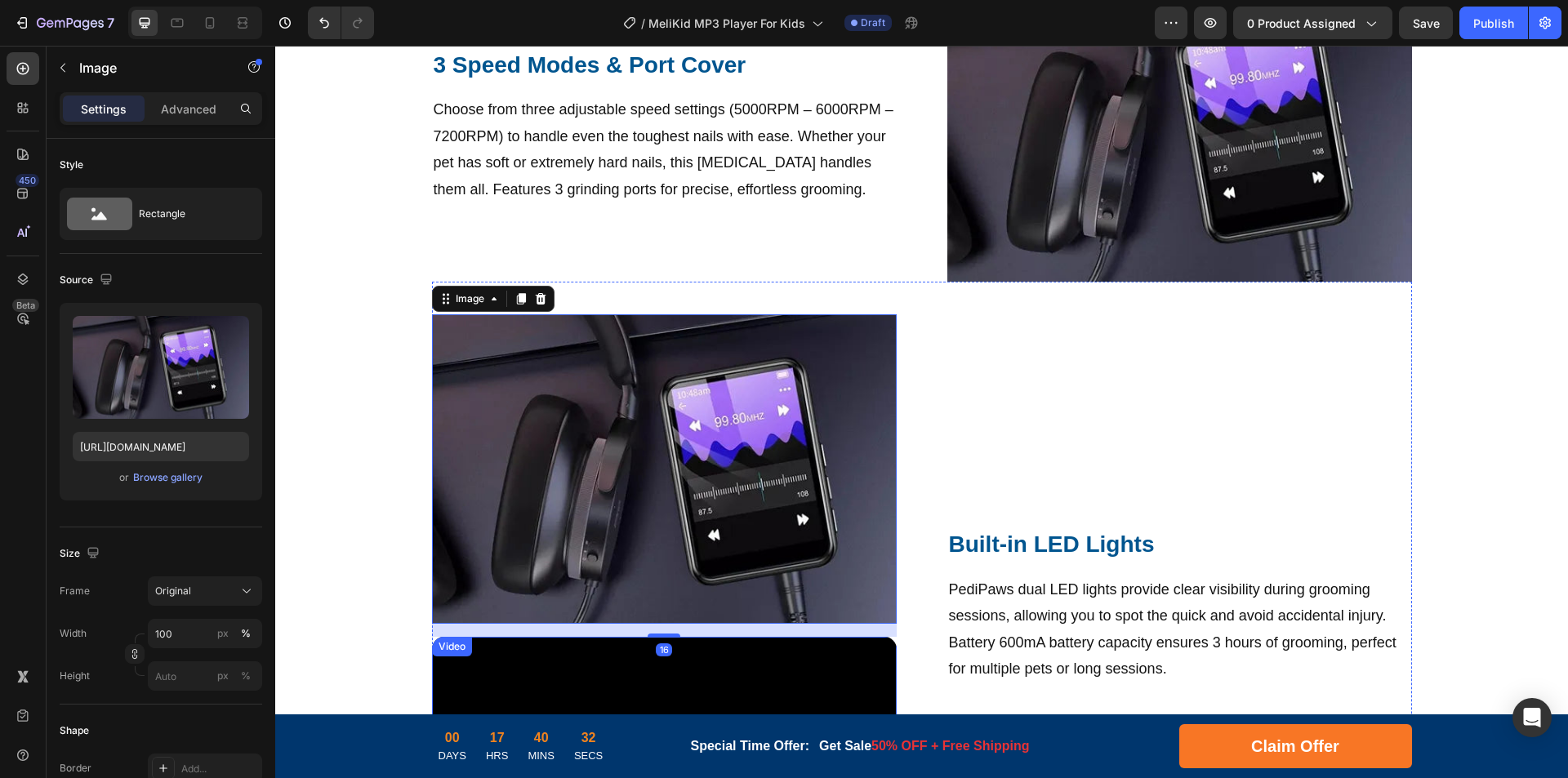
click at [721, 637] on video at bounding box center [664, 768] width 465 height 261
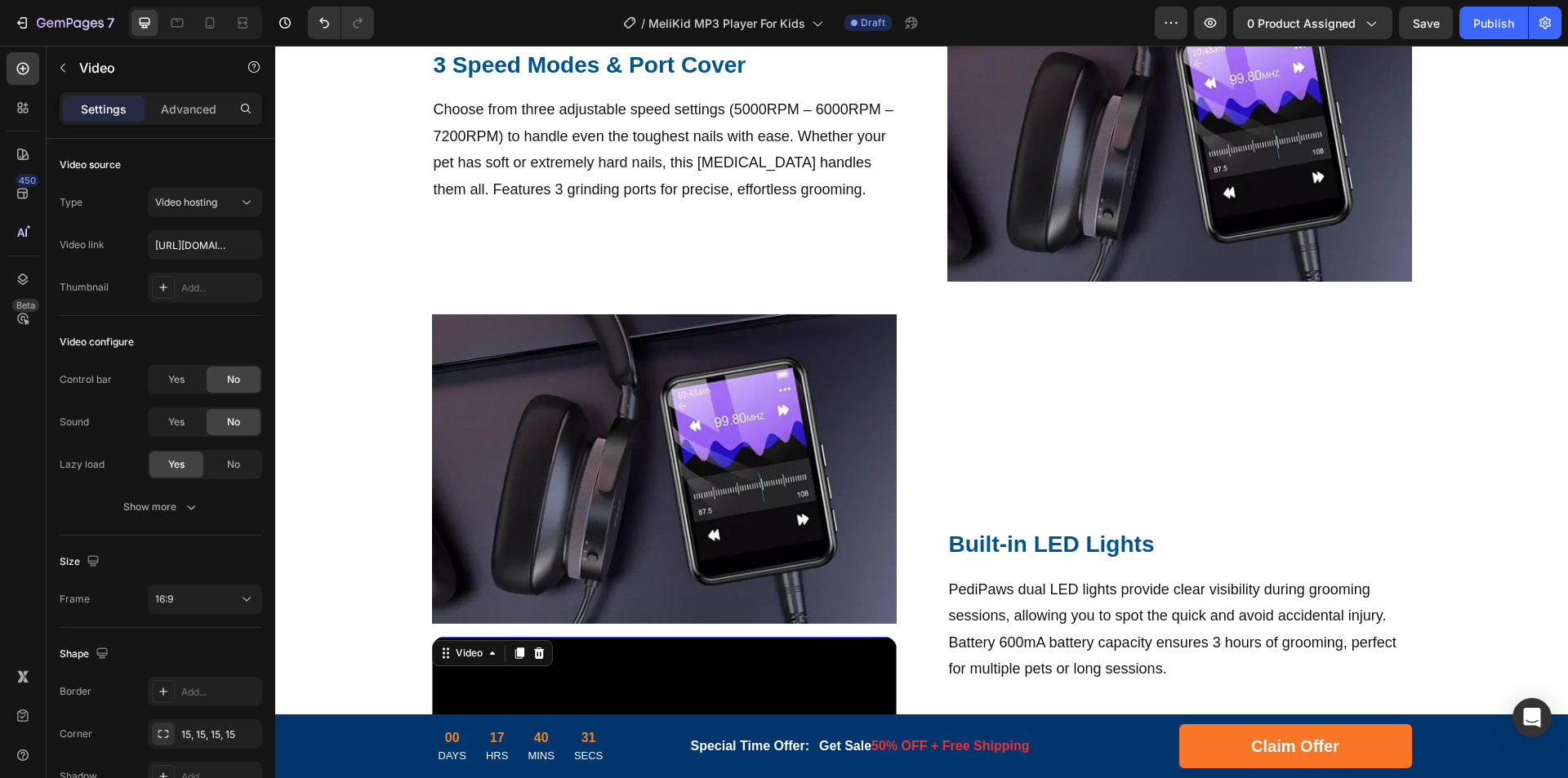
scroll to position [1641, 0]
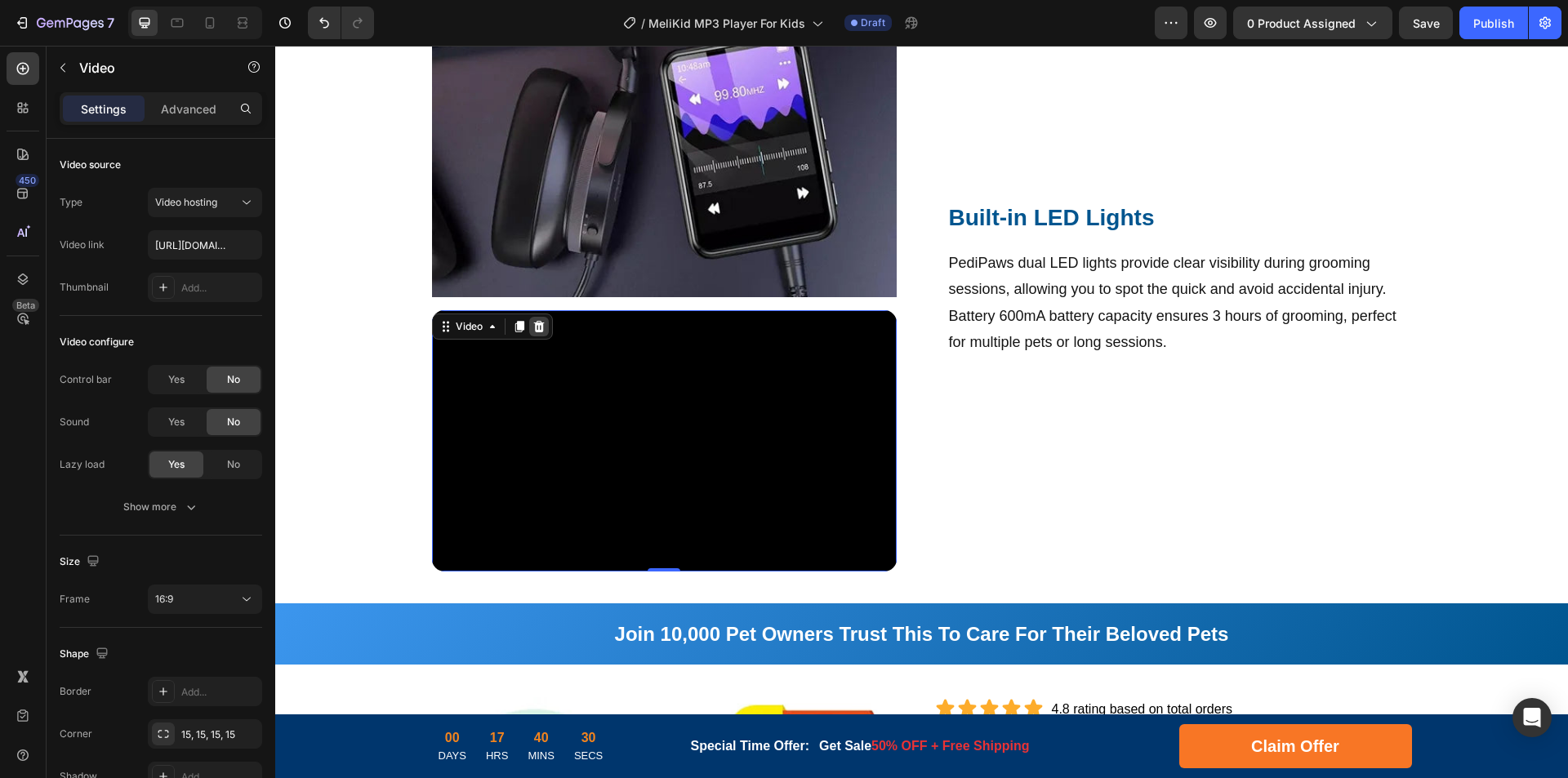
click at [532, 327] on icon at bounding box center [538, 326] width 13 height 13
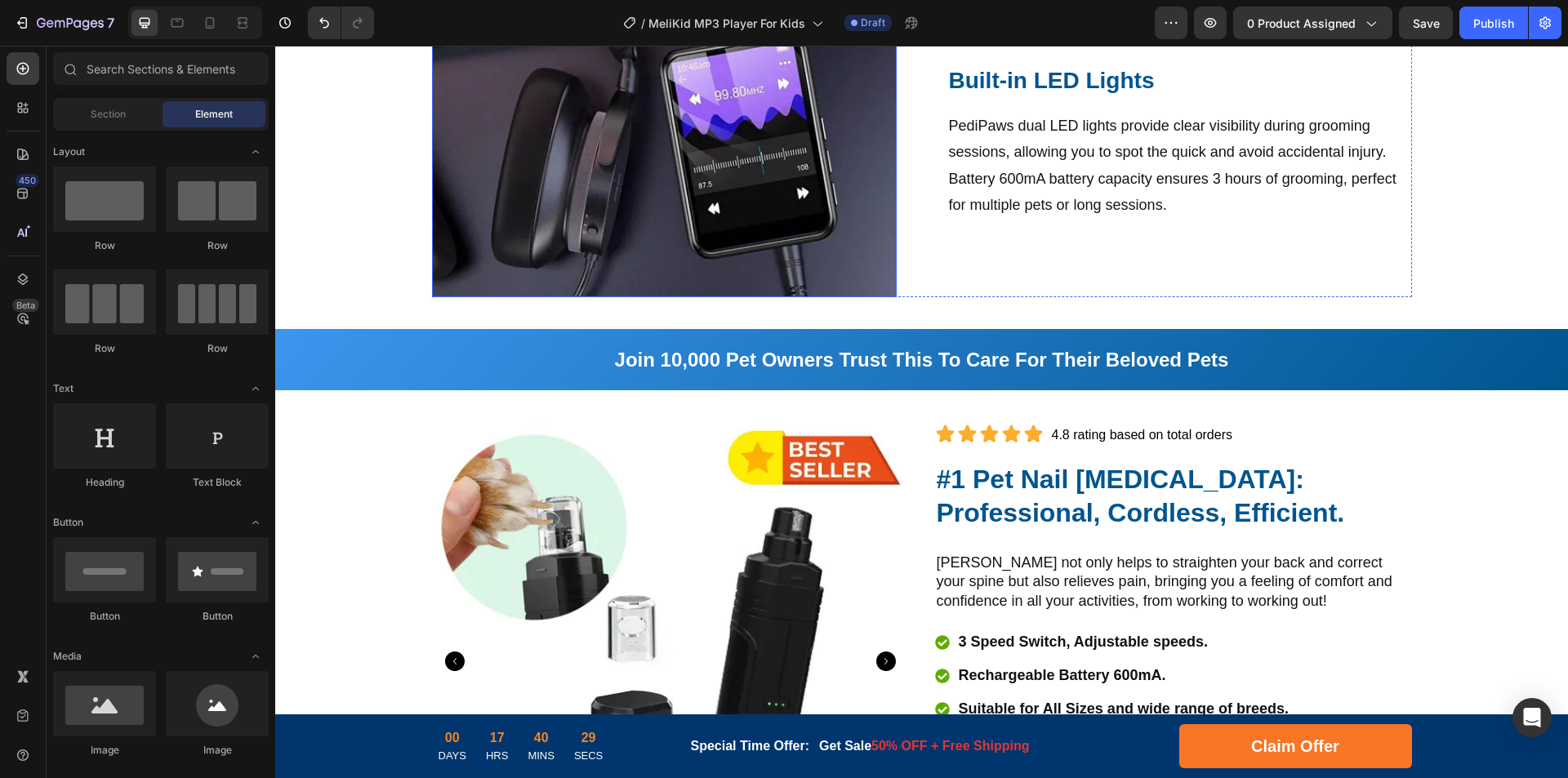
scroll to position [1396, 0]
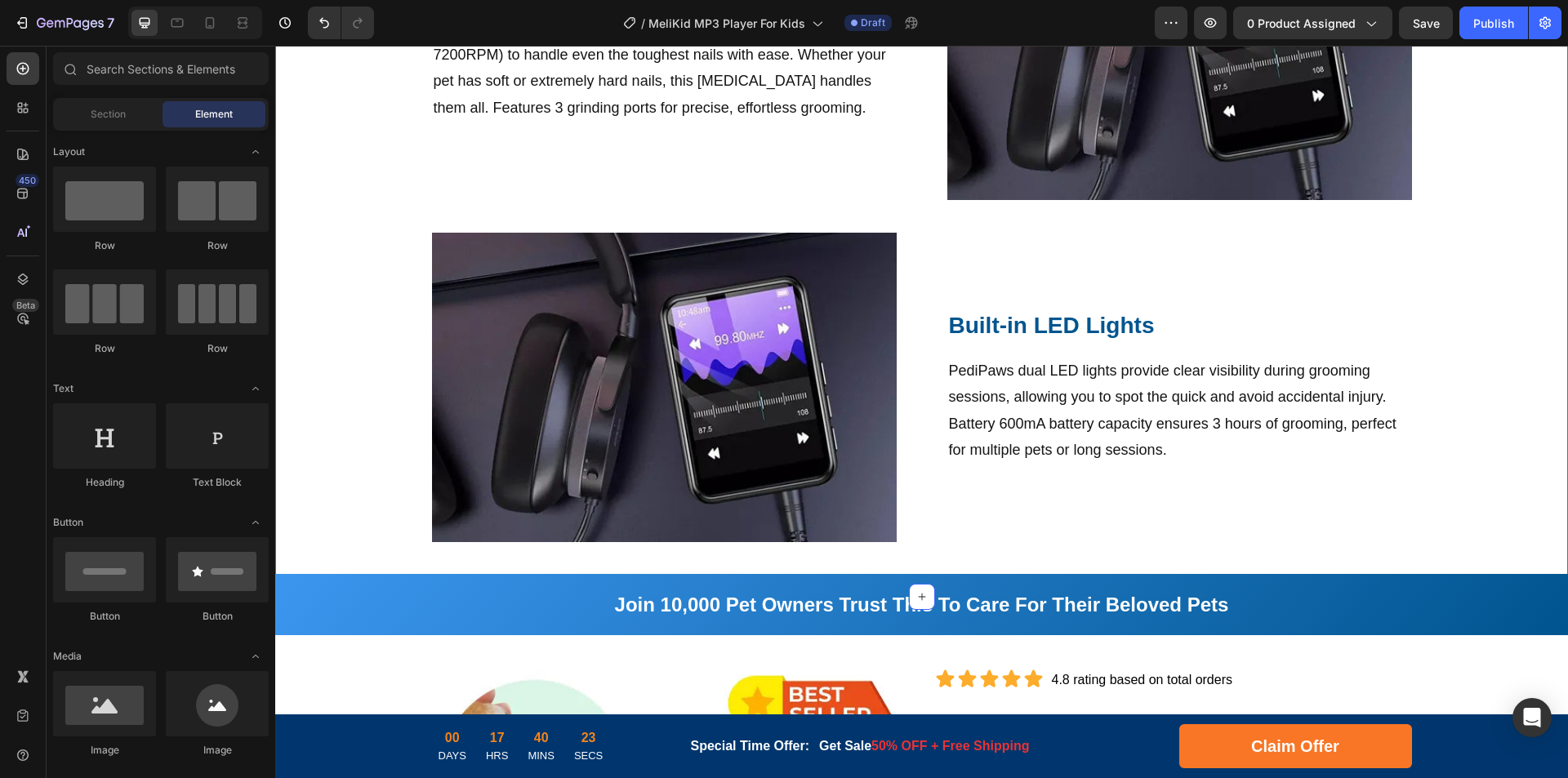
click at [733, 359] on img at bounding box center [664, 387] width 465 height 310
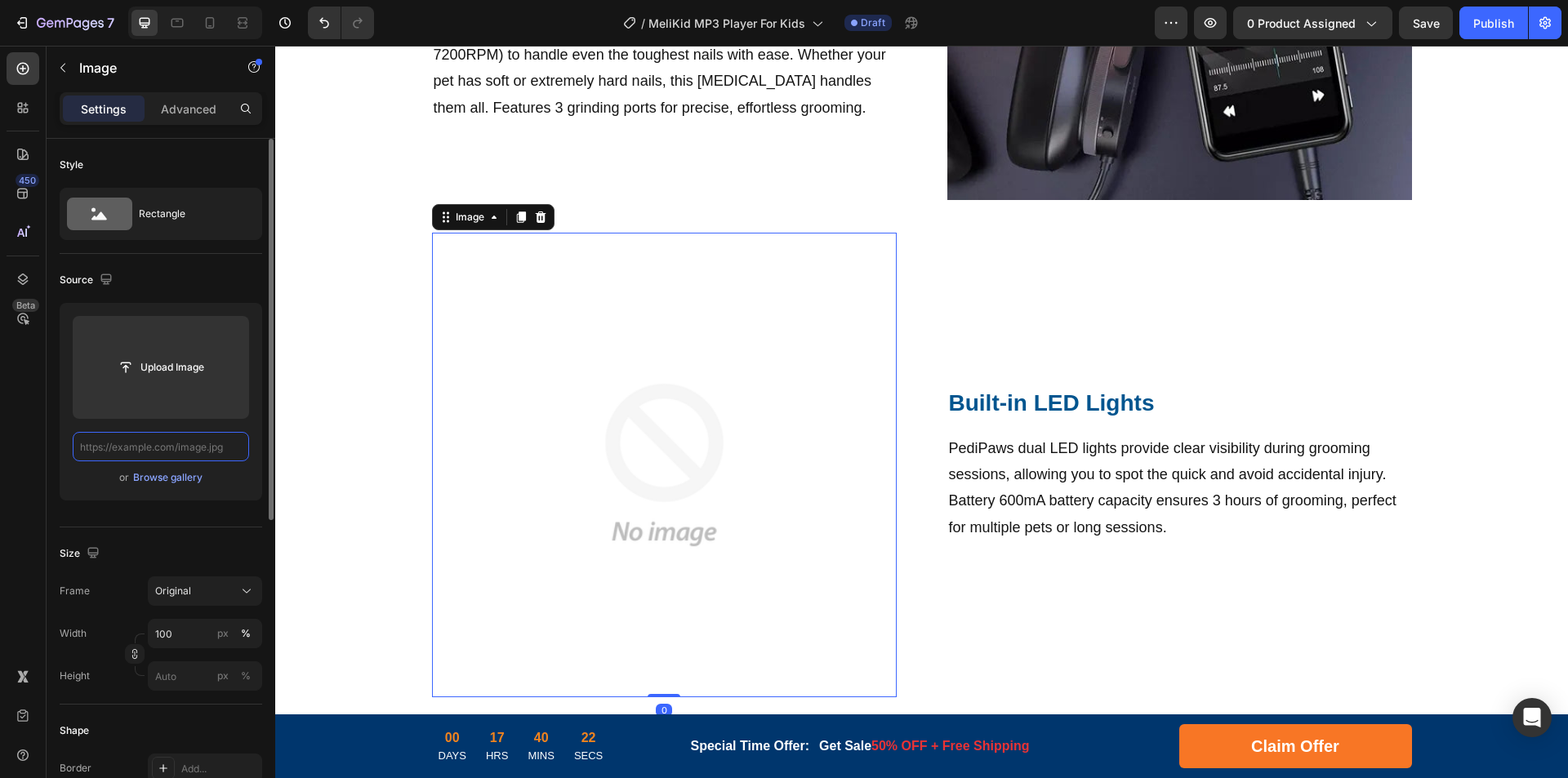
scroll to position [0, 0]
paste input "[URL][DOMAIN_NAME]"
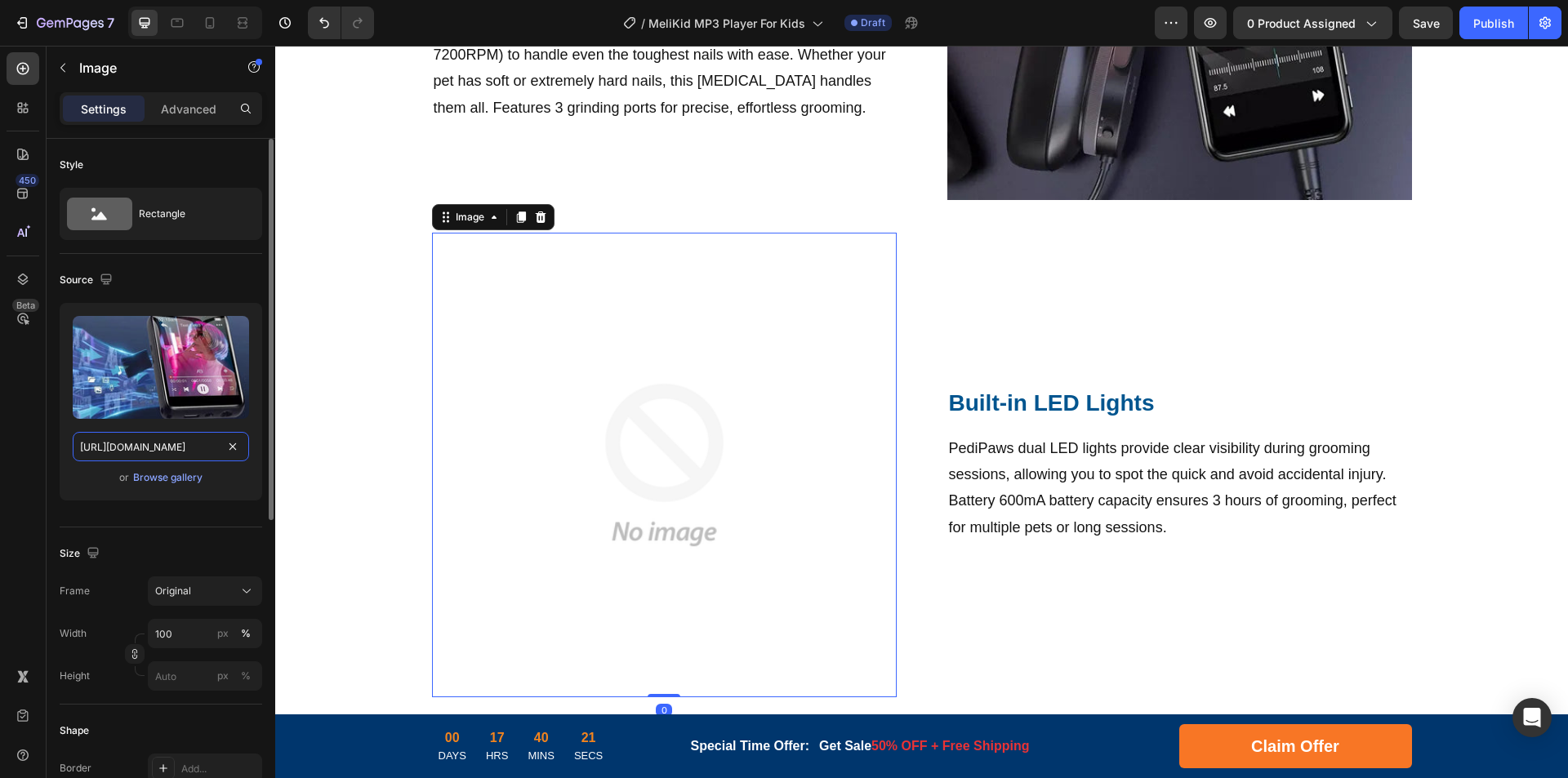
scroll to position [0, 265]
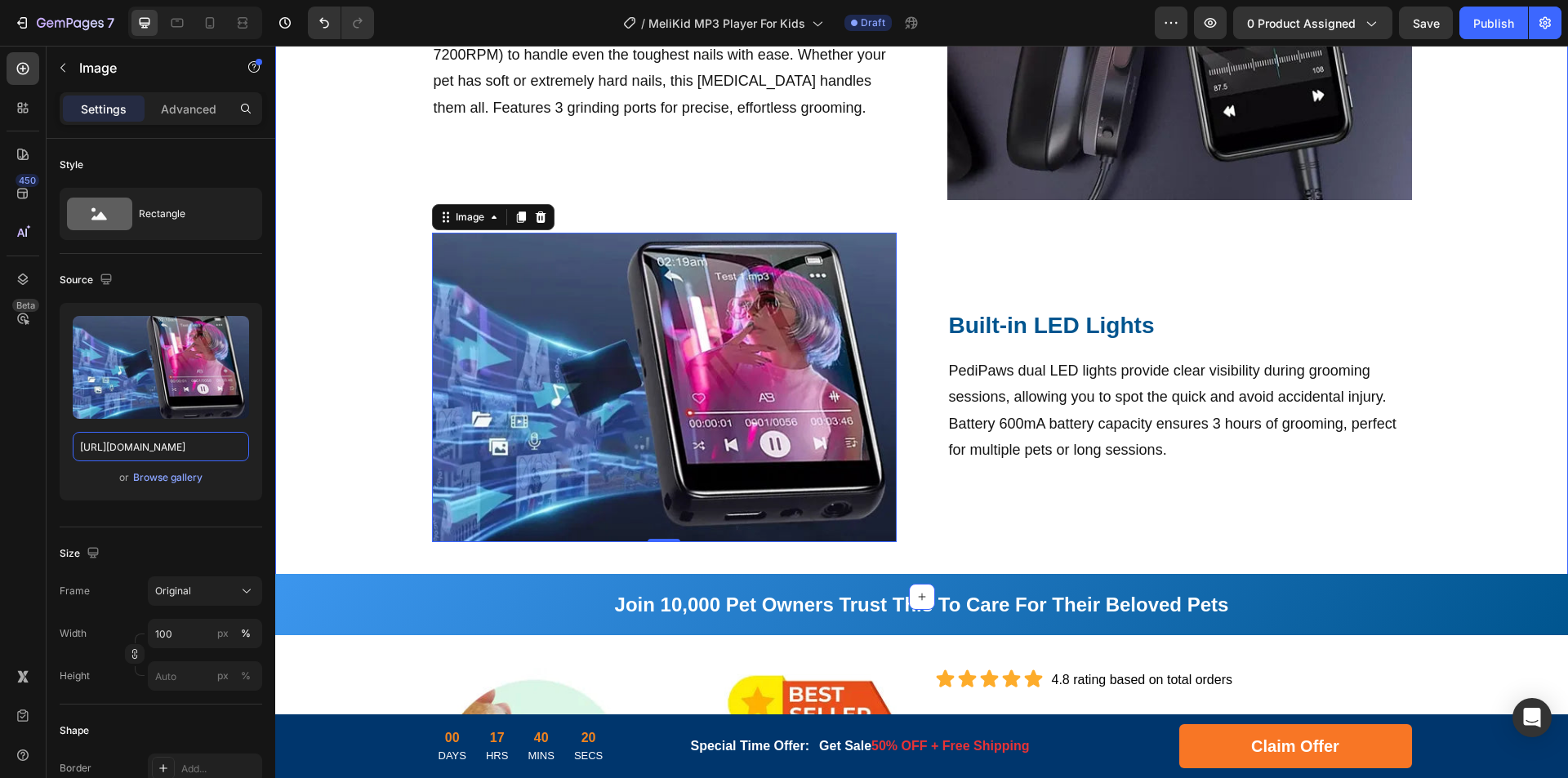
drag, startPoint x: 422, startPoint y: 494, endPoint x: 282, endPoint y: 447, distance: 147.7
type input "[URL][DOMAIN_NAME]"
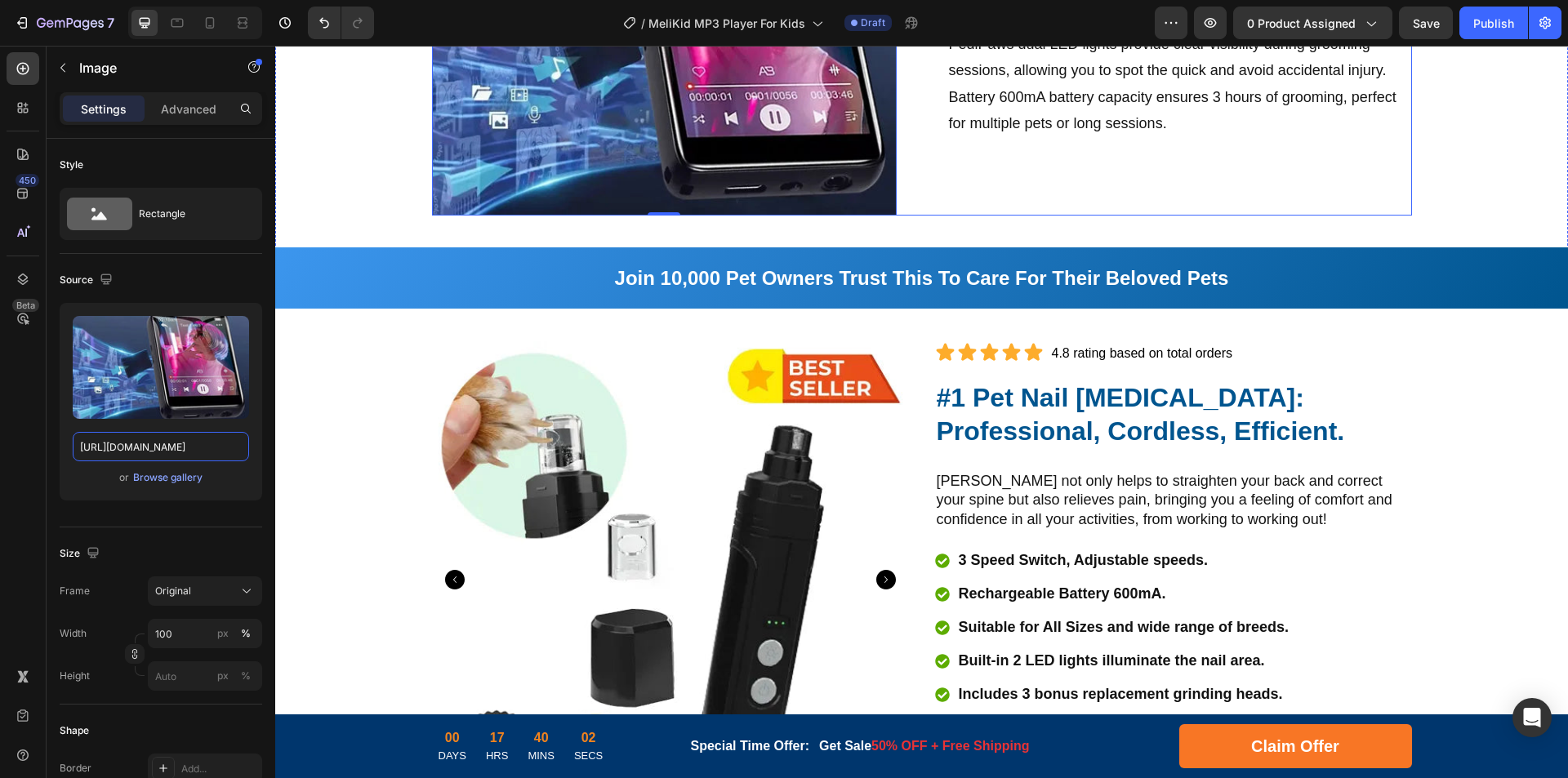
scroll to position [1886, 0]
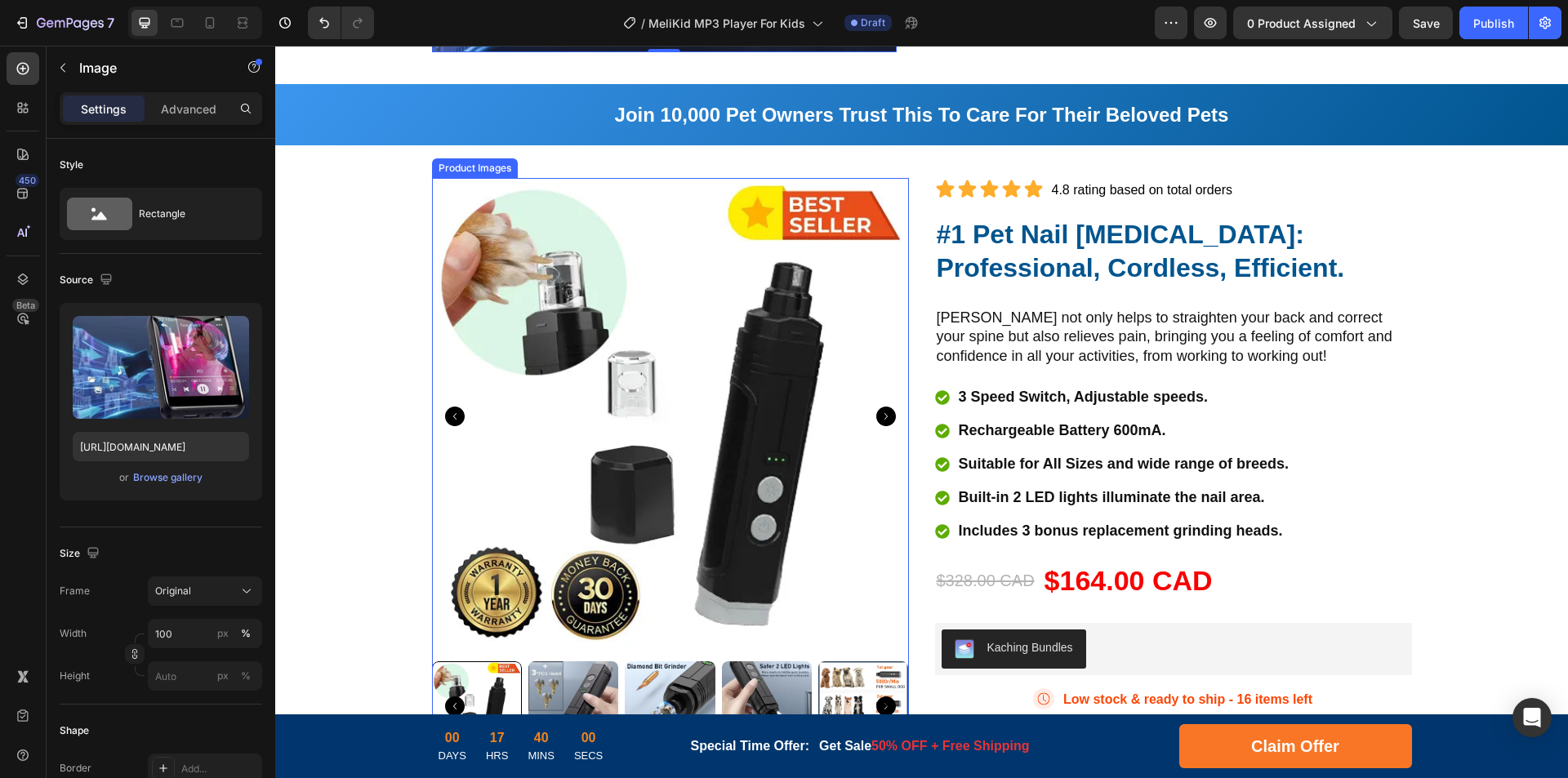
click at [461, 167] on div "Product Images" at bounding box center [474, 168] width 79 height 15
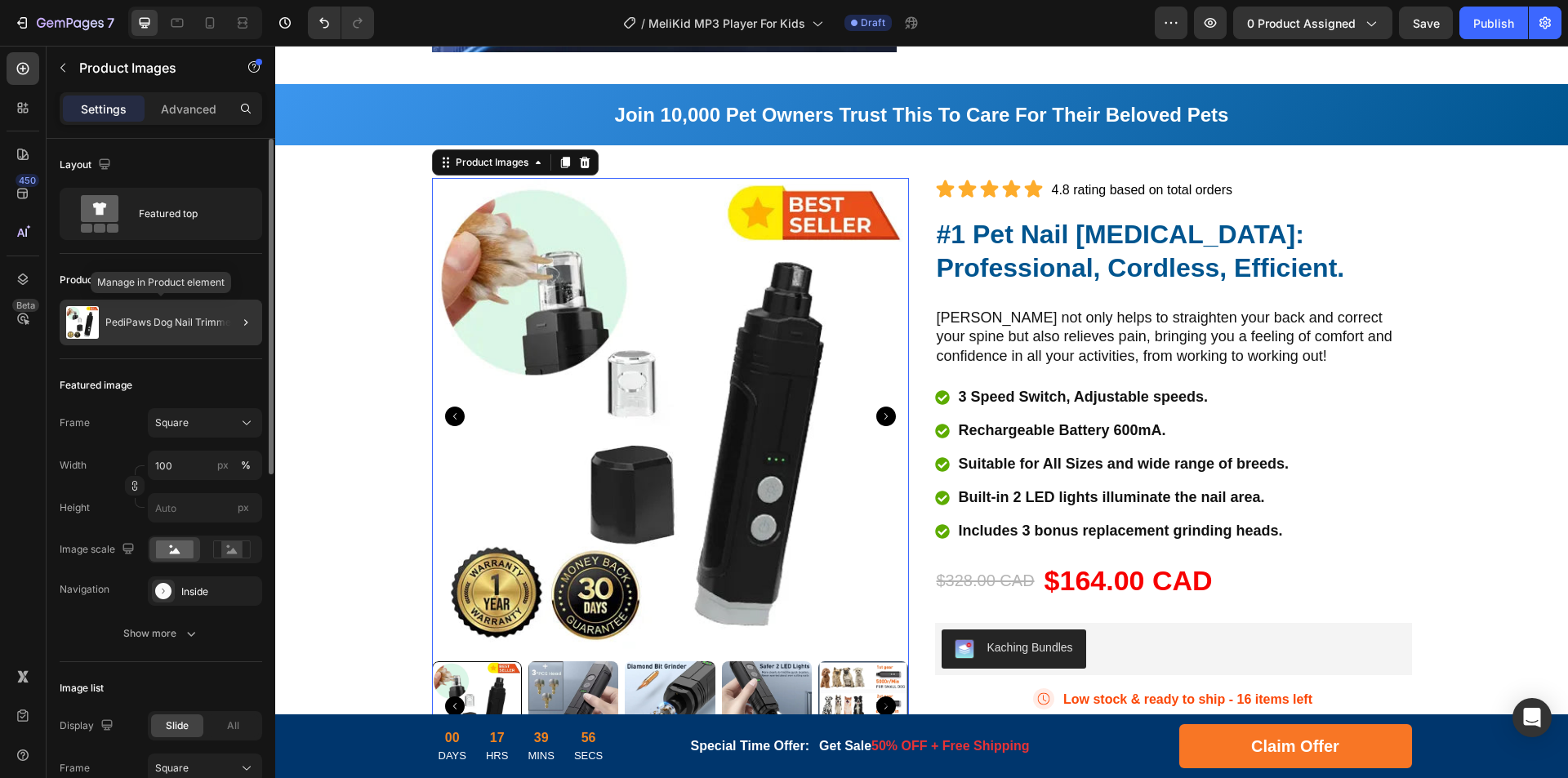
click at [166, 321] on p "PediPaws Dog Nail Trimmer" at bounding box center [170, 322] width 130 height 11
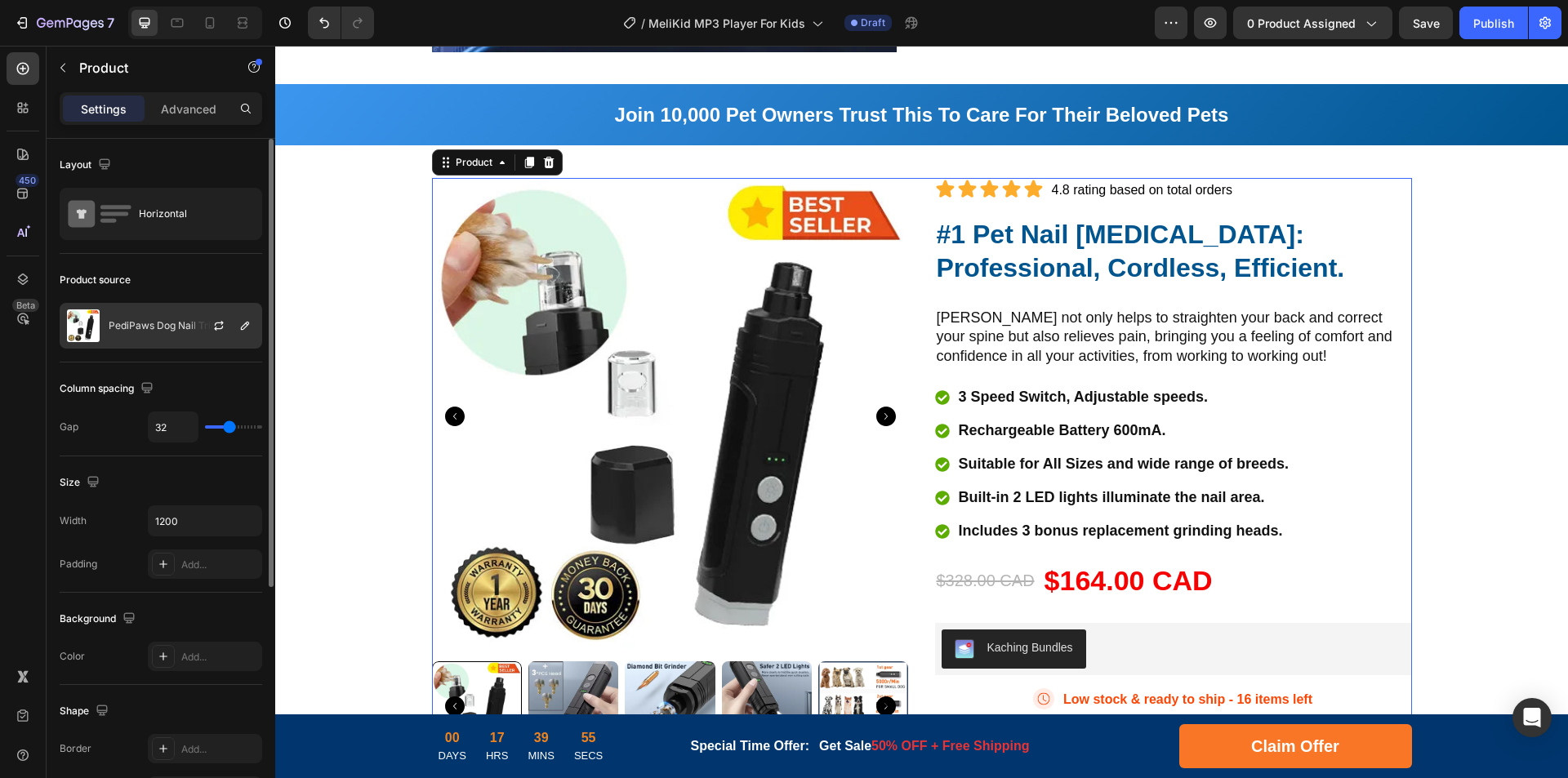
click at [173, 321] on p "PediPaws Dog Nail Trimmer" at bounding box center [173, 325] width 130 height 11
click at [218, 323] on icon "button" at bounding box center [219, 323] width 9 height 5
click at [158, 329] on p "PediPaws Dog Nail Trimmer" at bounding box center [173, 325] width 130 height 11
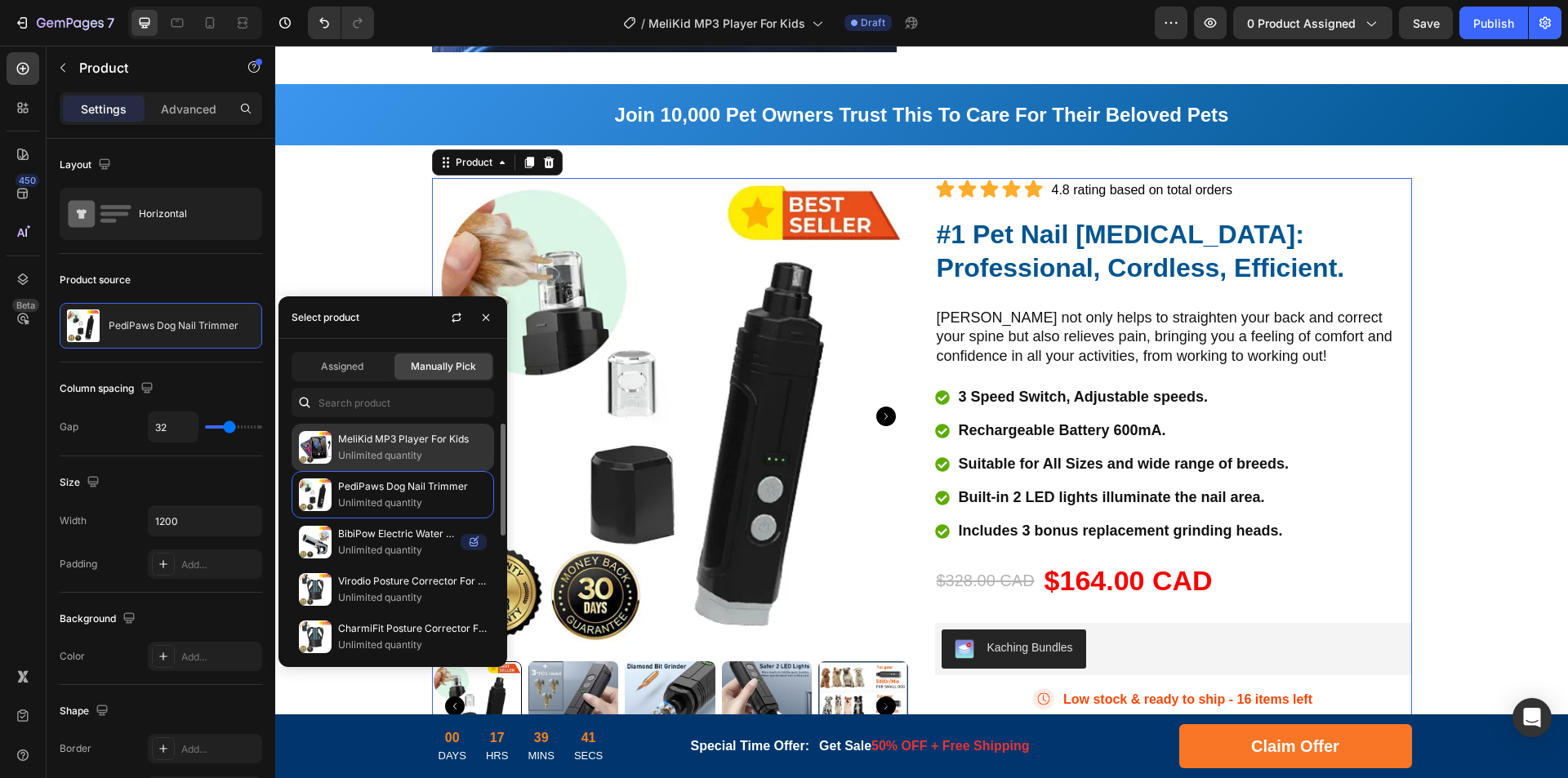
click at [375, 442] on p "MeliKid MP3 Player For Kids" at bounding box center [412, 438] width 148 height 16
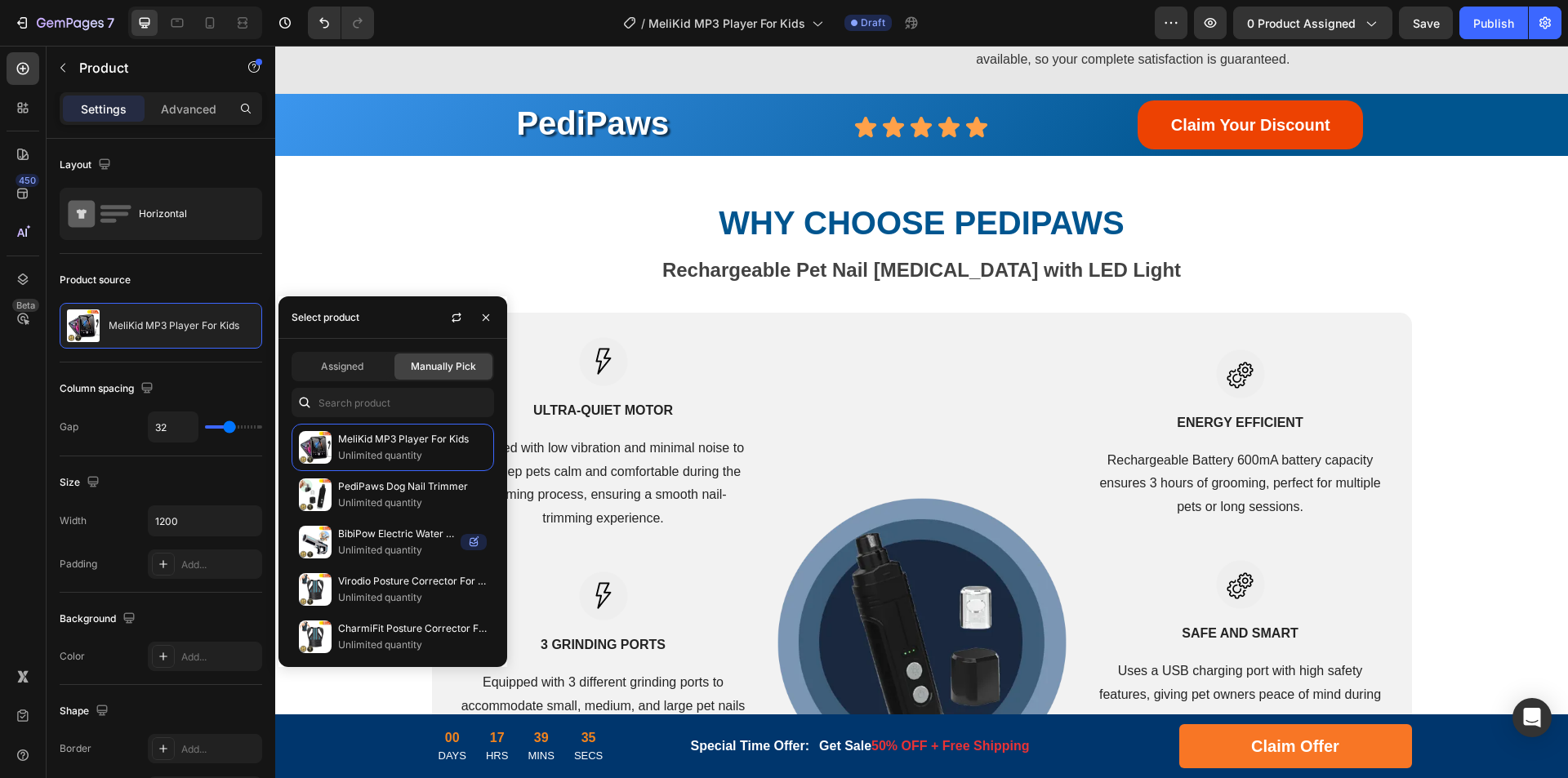
scroll to position [3029, 0]
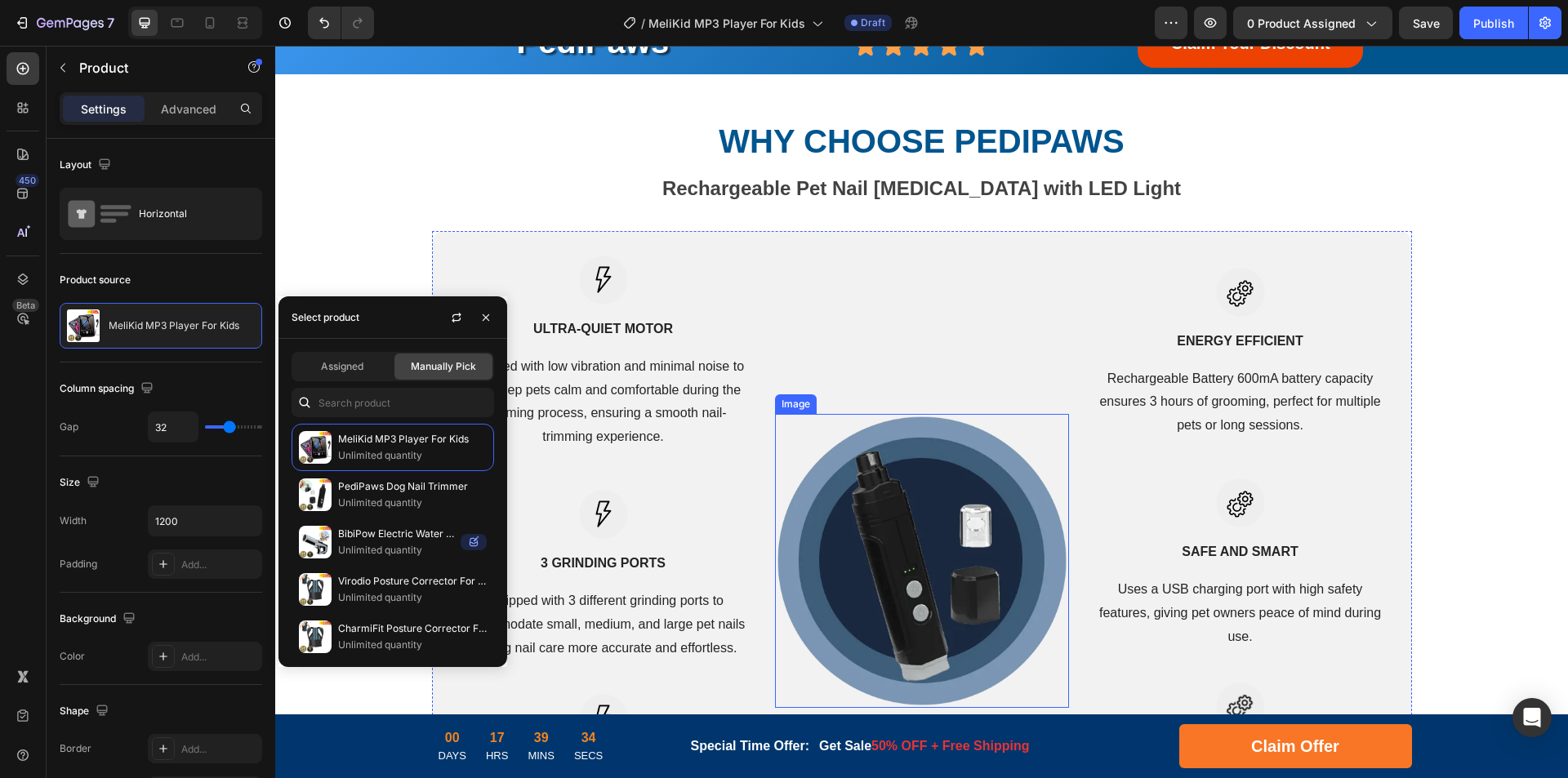
click at [895, 518] on img at bounding box center [921, 560] width 294 height 294
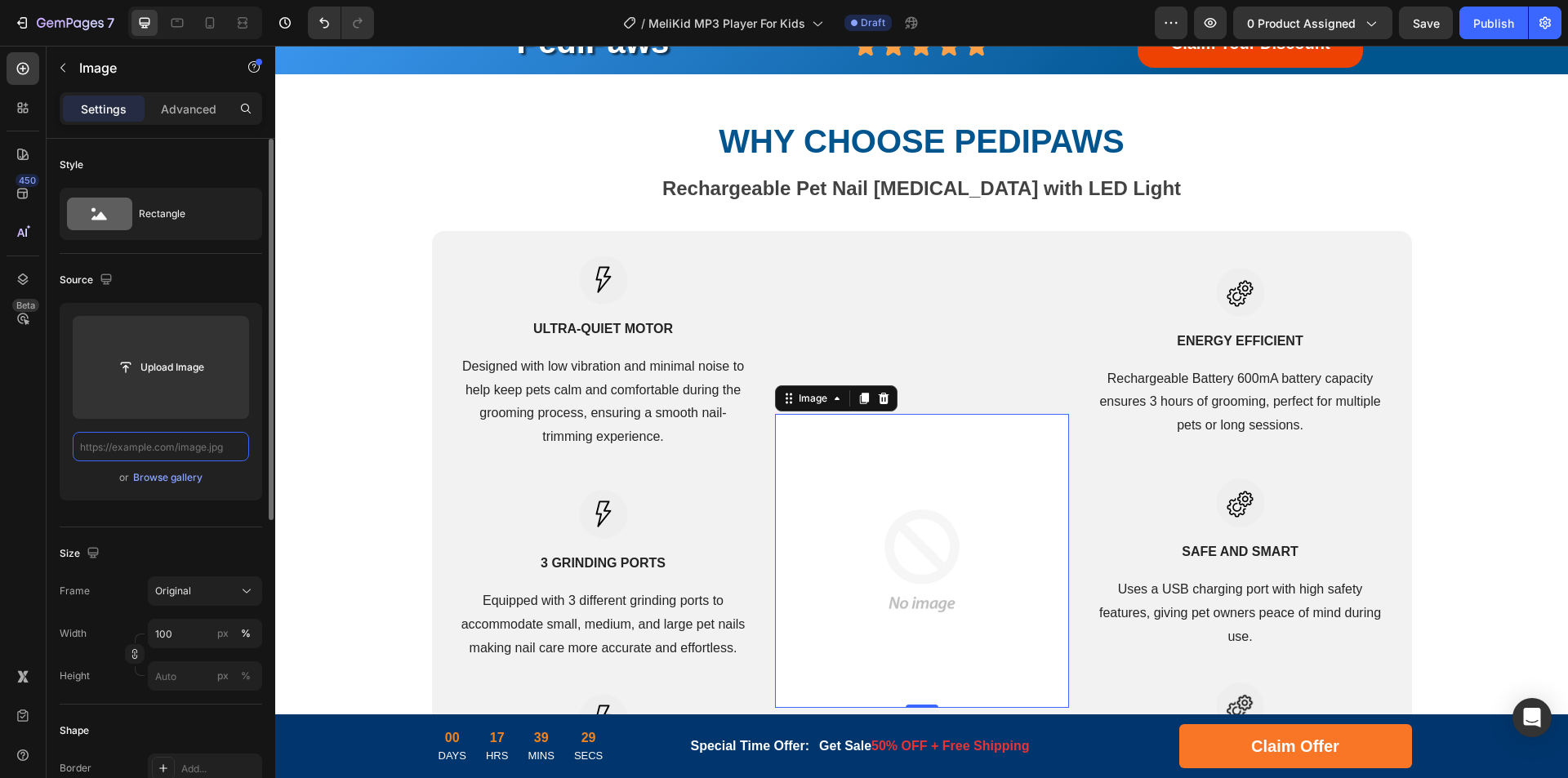
scroll to position [0, 0]
paste input "[URL][DOMAIN_NAME]"
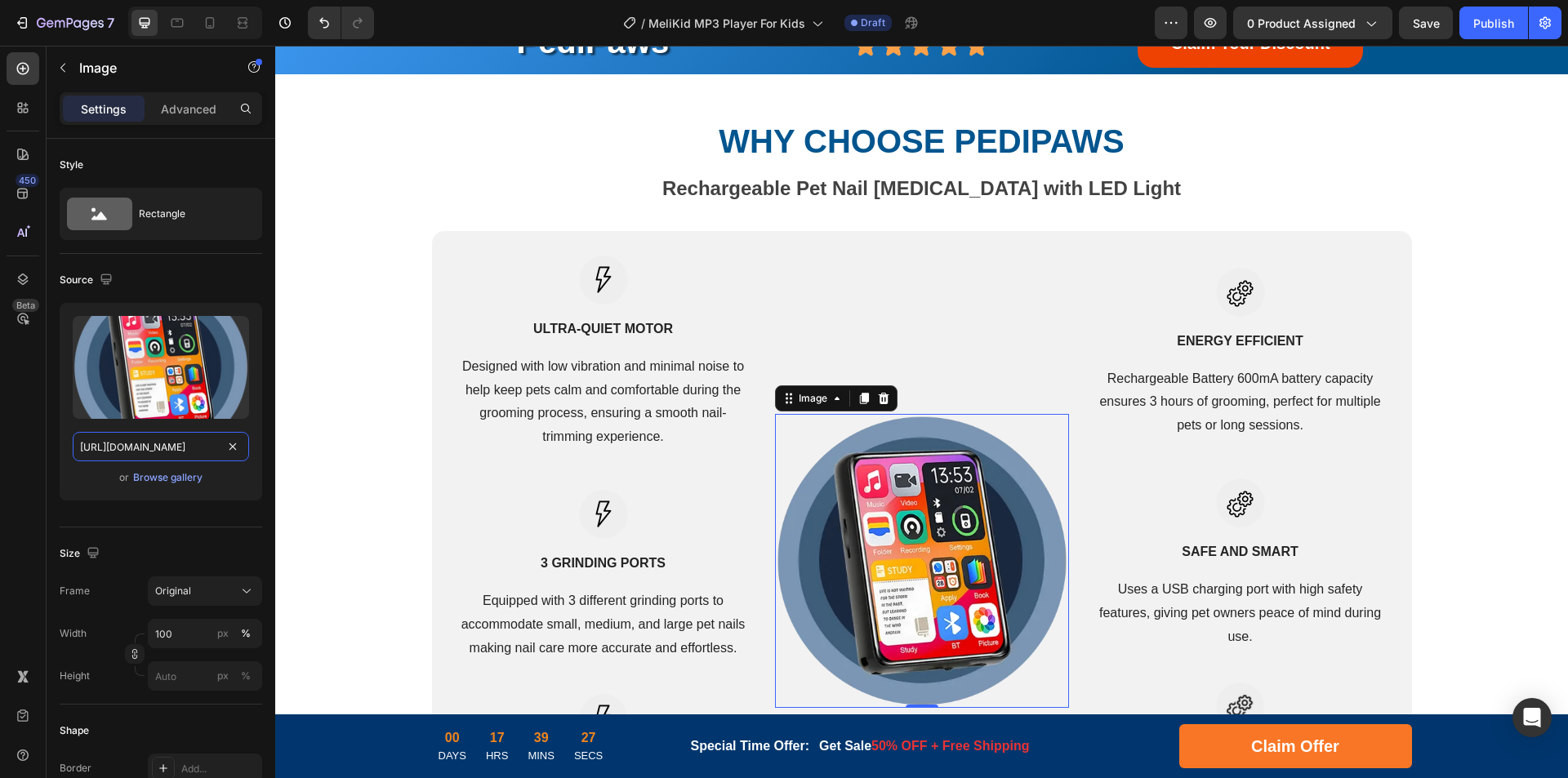
drag, startPoint x: 422, startPoint y: 495, endPoint x: 321, endPoint y: 447, distance: 111.8
type input "[URL][DOMAIN_NAME]"
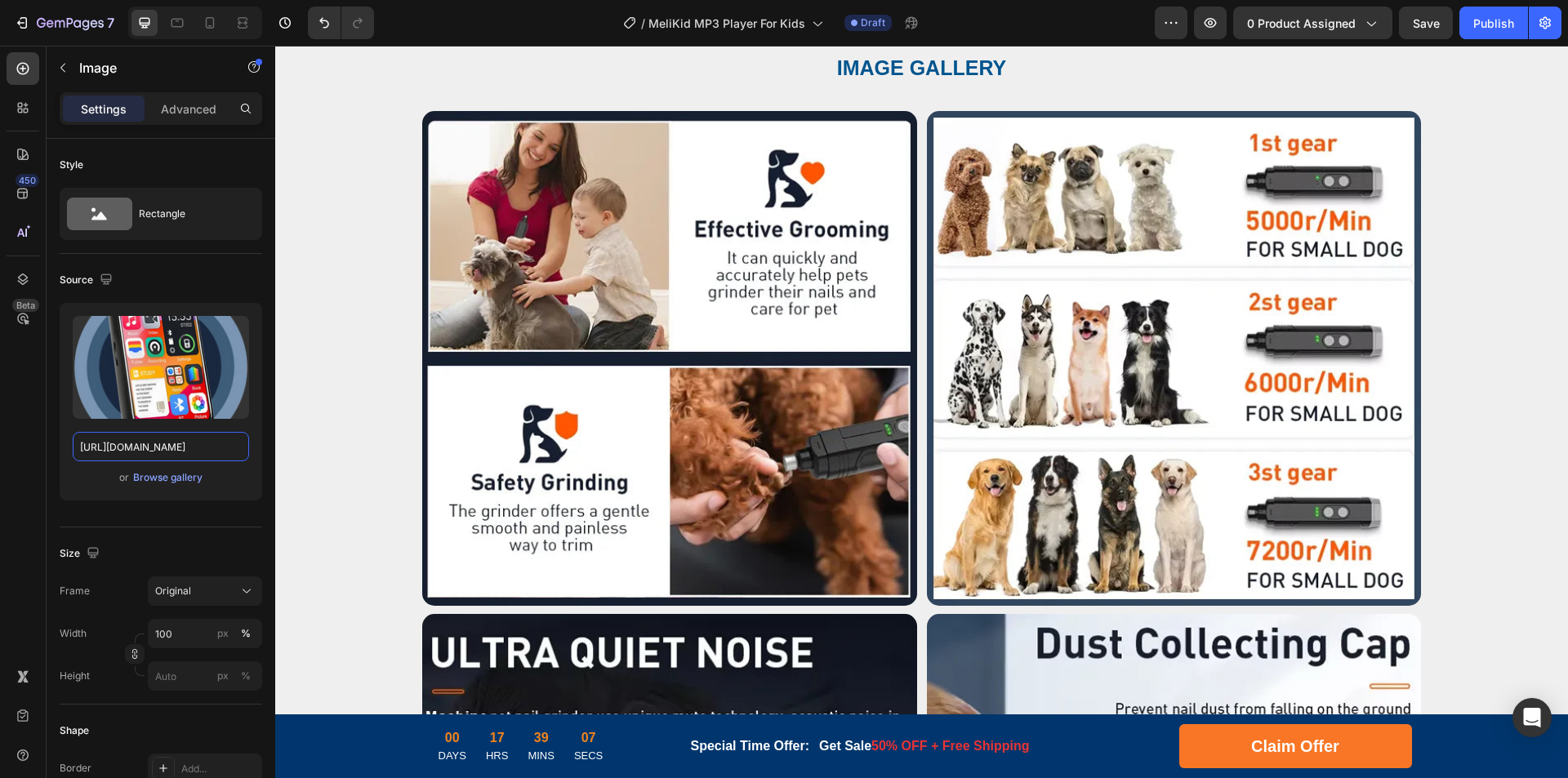
scroll to position [3928, 0]
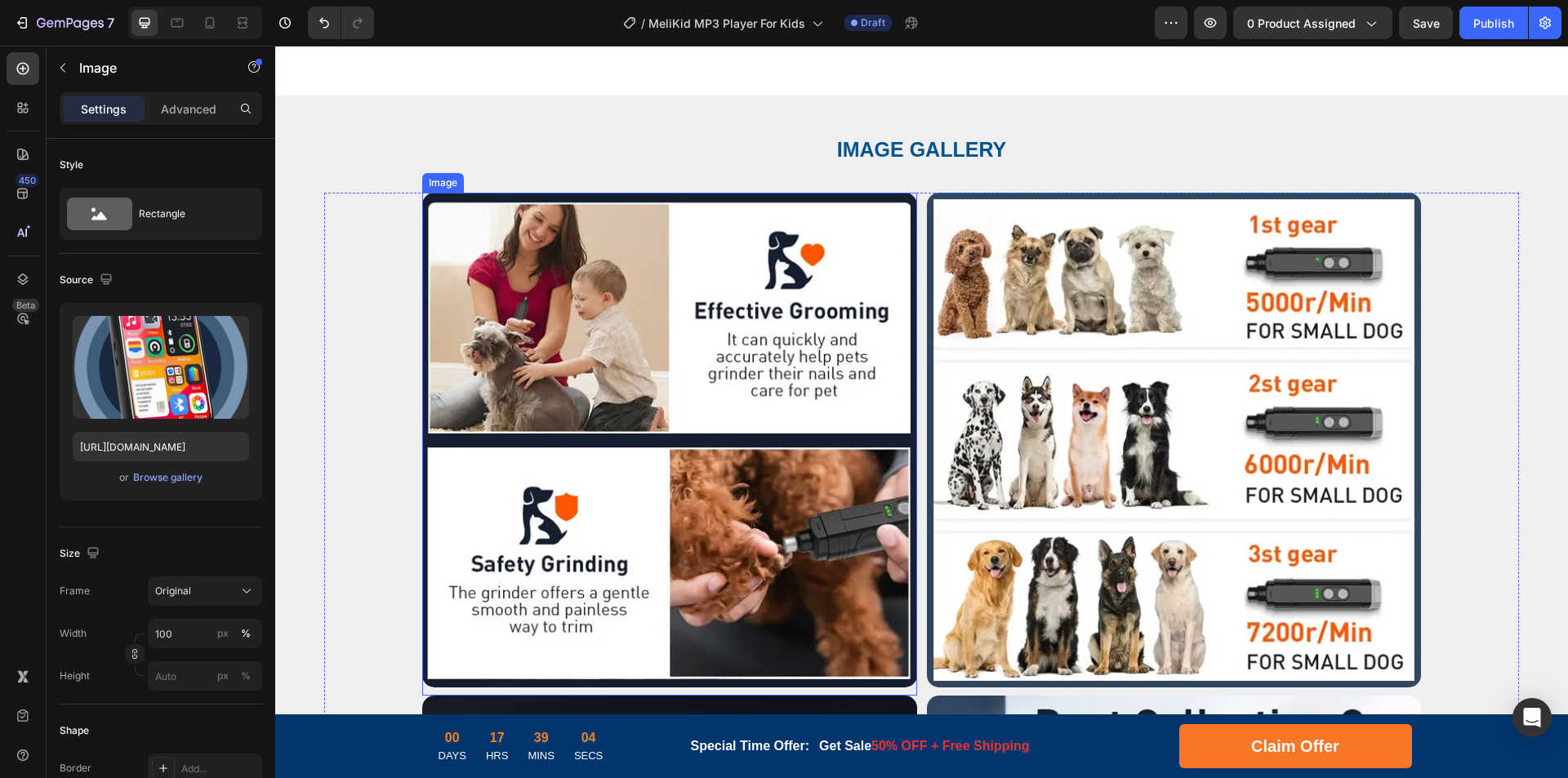
click at [672, 439] on img at bounding box center [670, 440] width 495 height 495
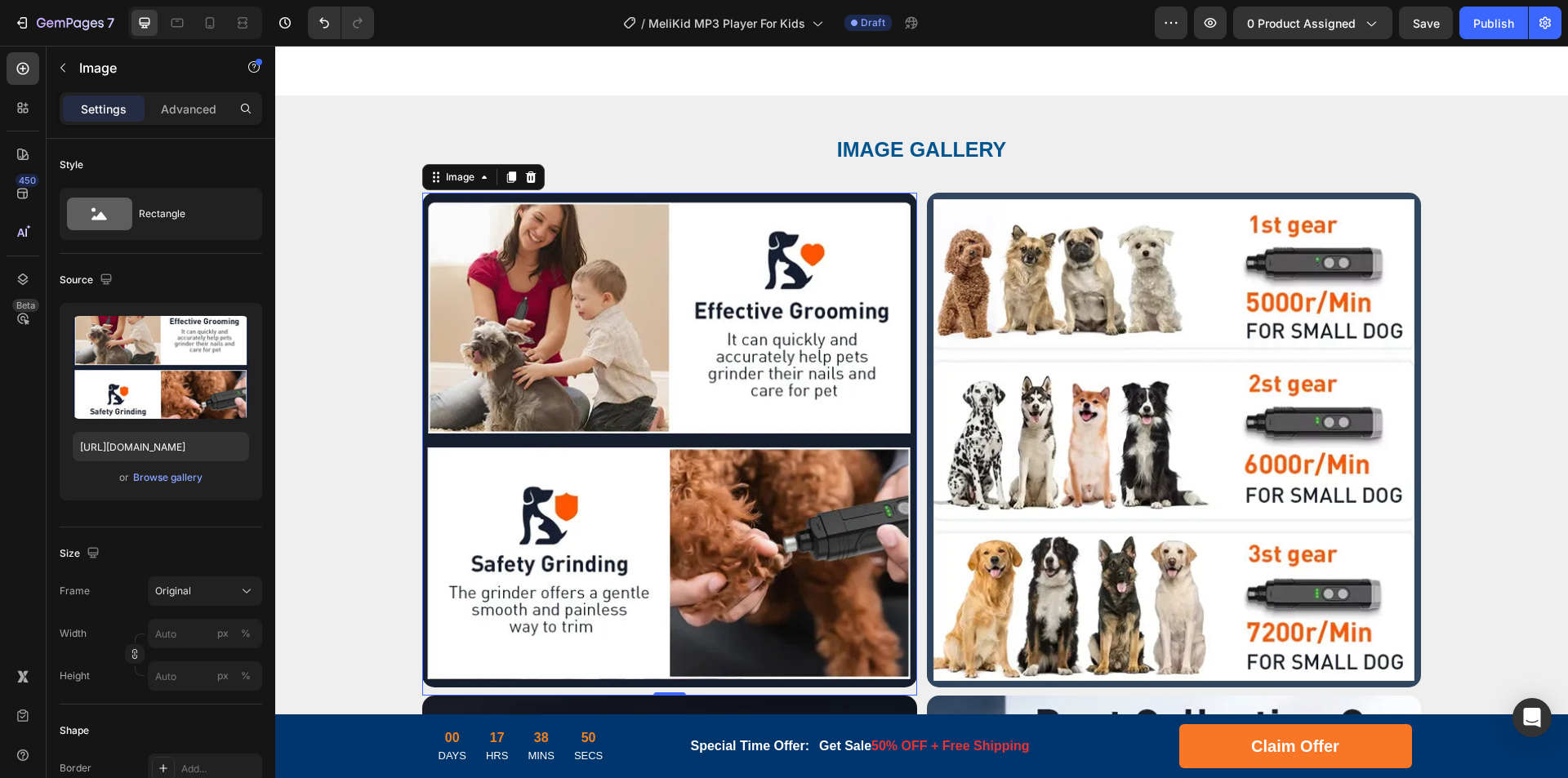
click at [728, 409] on img at bounding box center [670, 440] width 495 height 495
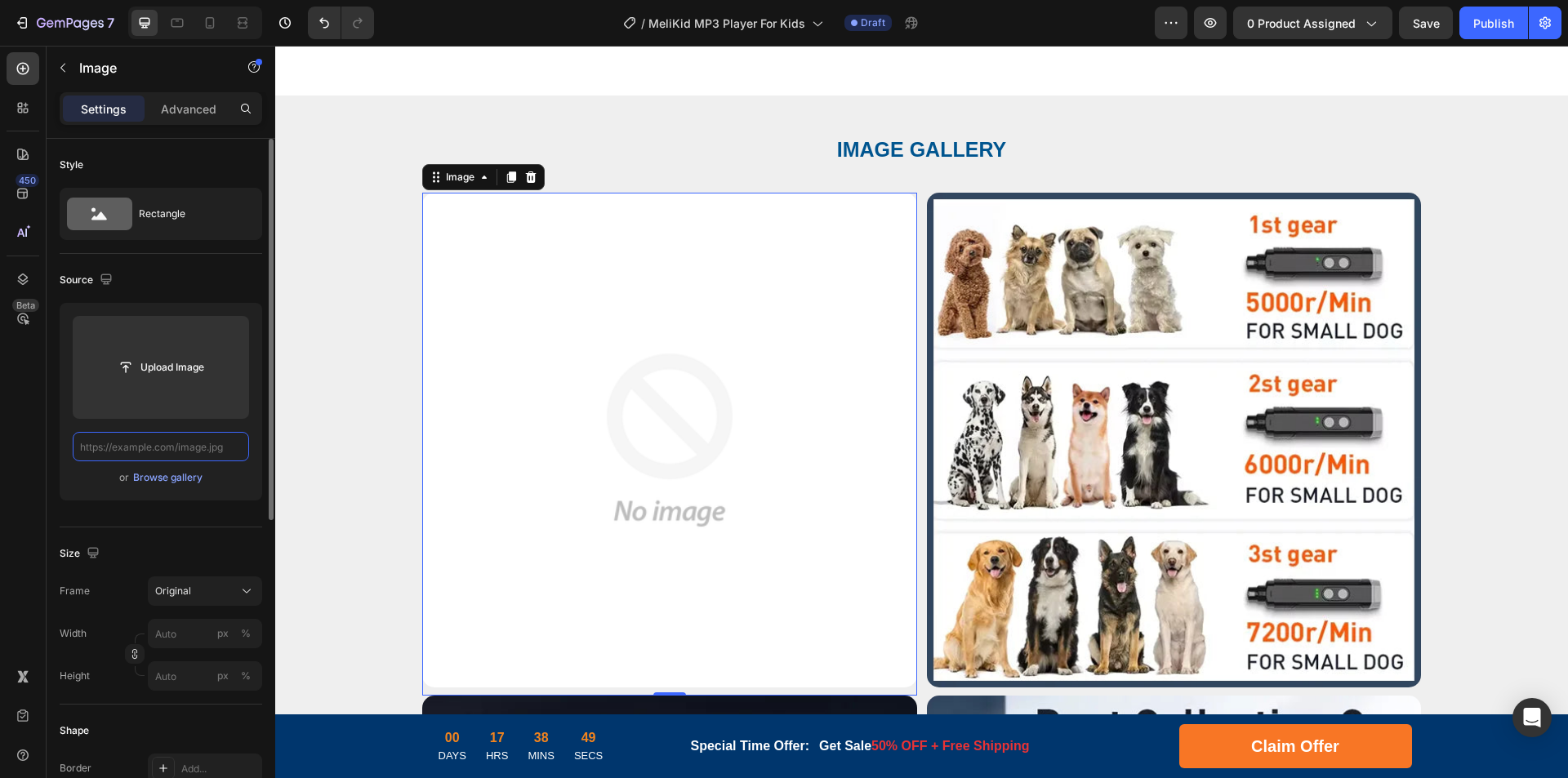
scroll to position [0, 0]
paste input "[URL][DOMAIN_NAME]"
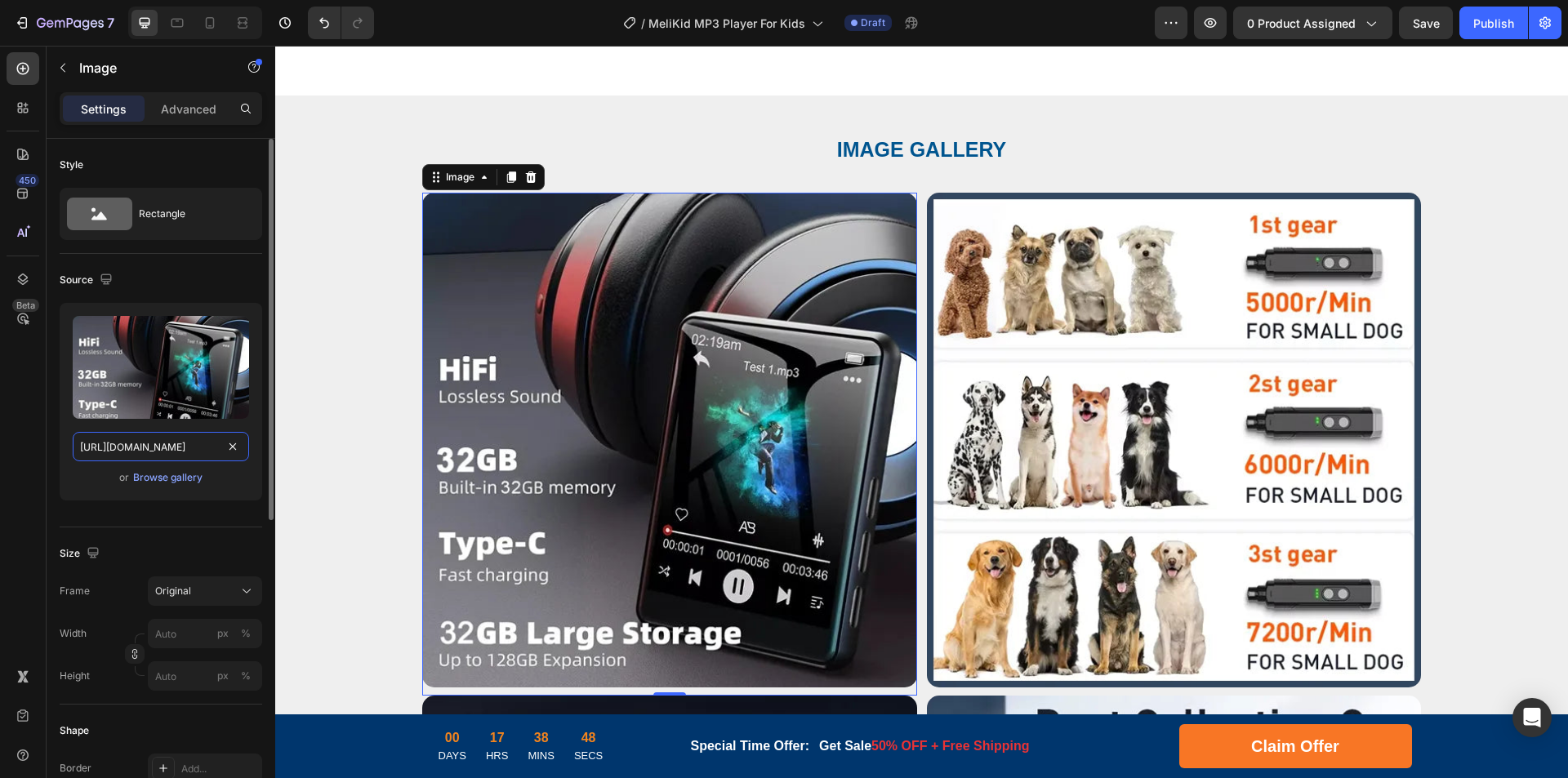
scroll to position [0, 264]
drag, startPoint x: 421, startPoint y: 492, endPoint x: 297, endPoint y: 446, distance: 132.3
type input "[URL][DOMAIN_NAME]"
click at [1141, 418] on img at bounding box center [1174, 440] width 495 height 495
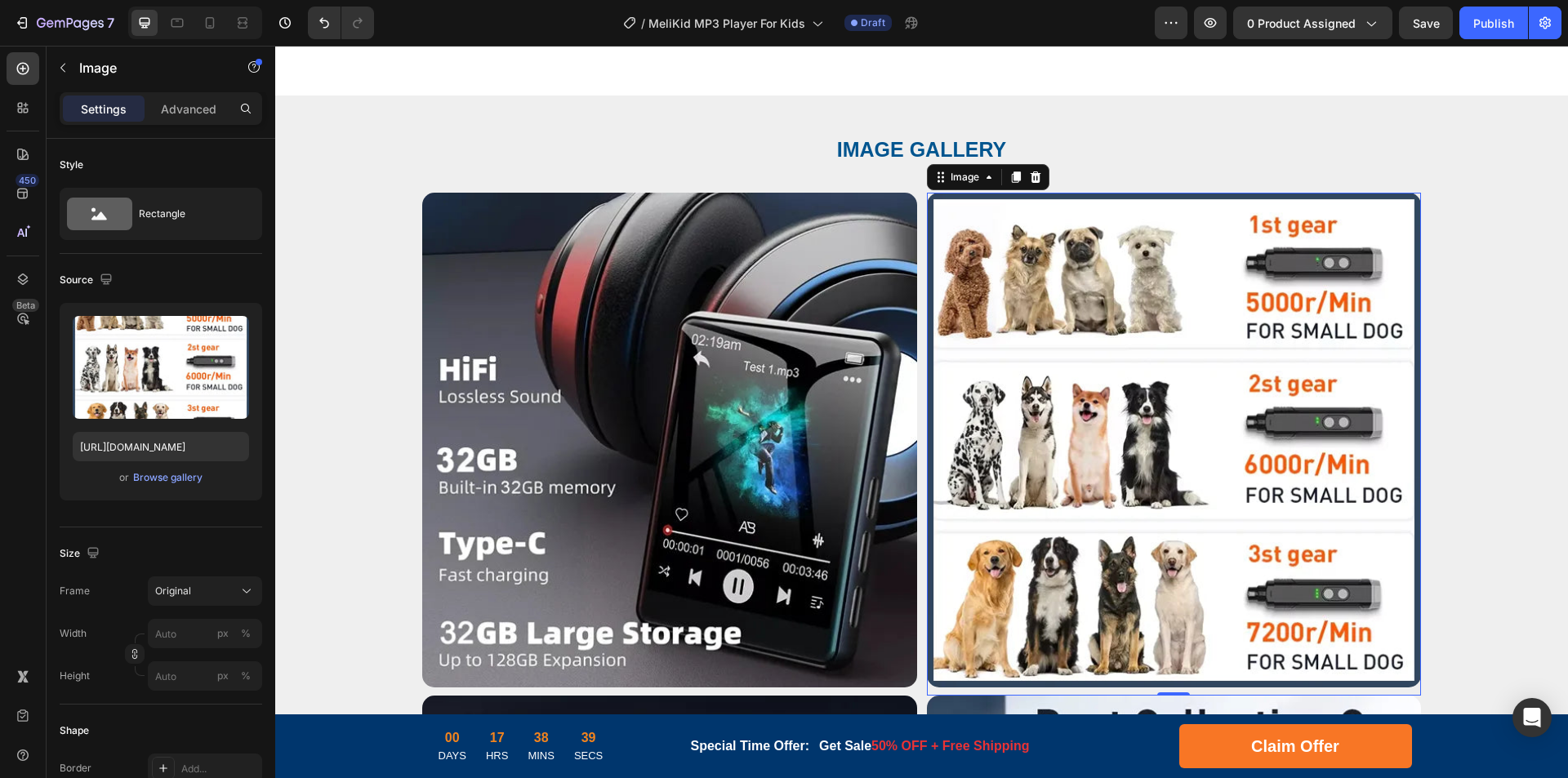
click at [1040, 381] on img at bounding box center [1174, 440] width 495 height 495
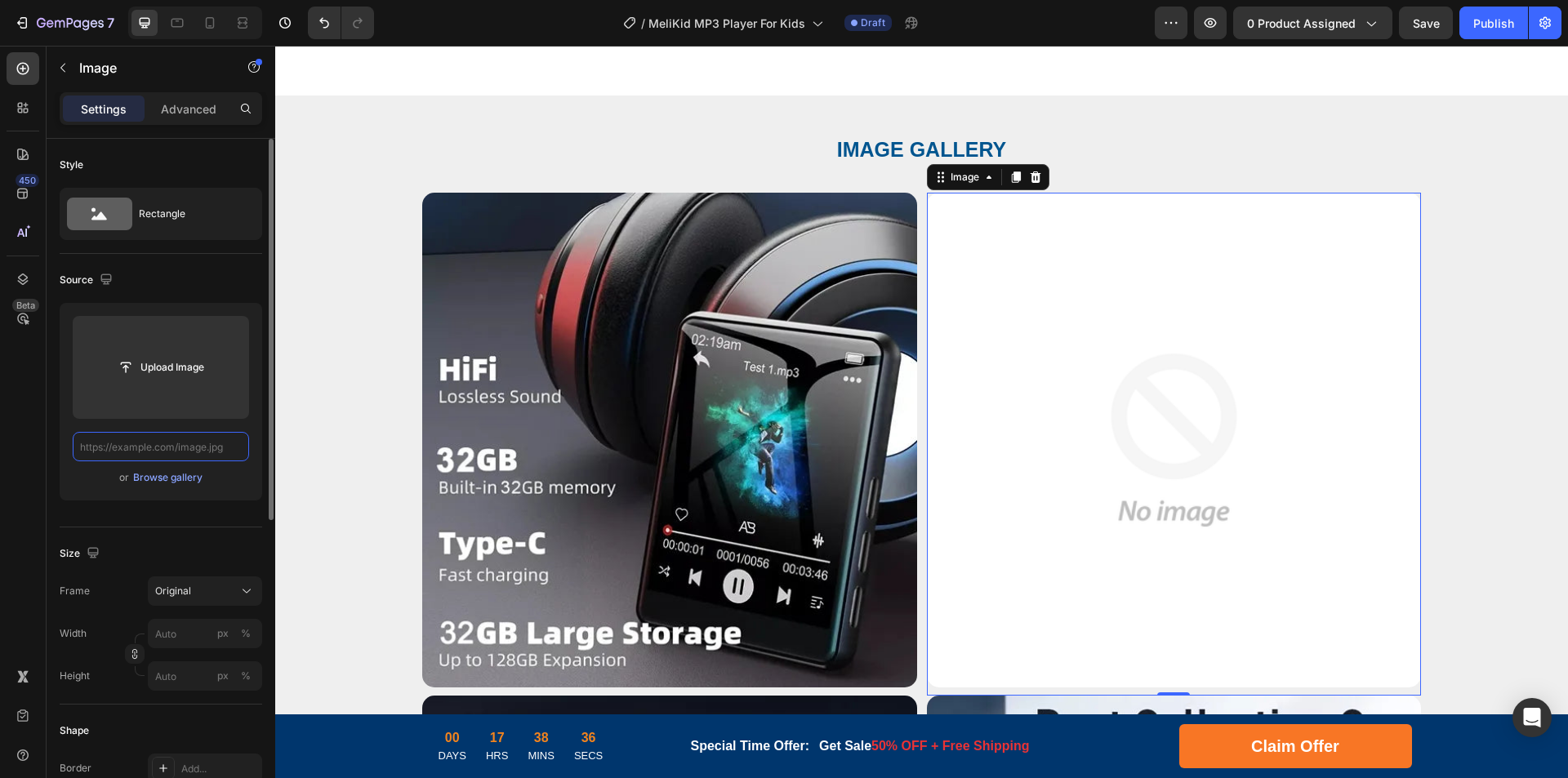
scroll to position [0, 0]
paste input "[URL][DOMAIN_NAME]"
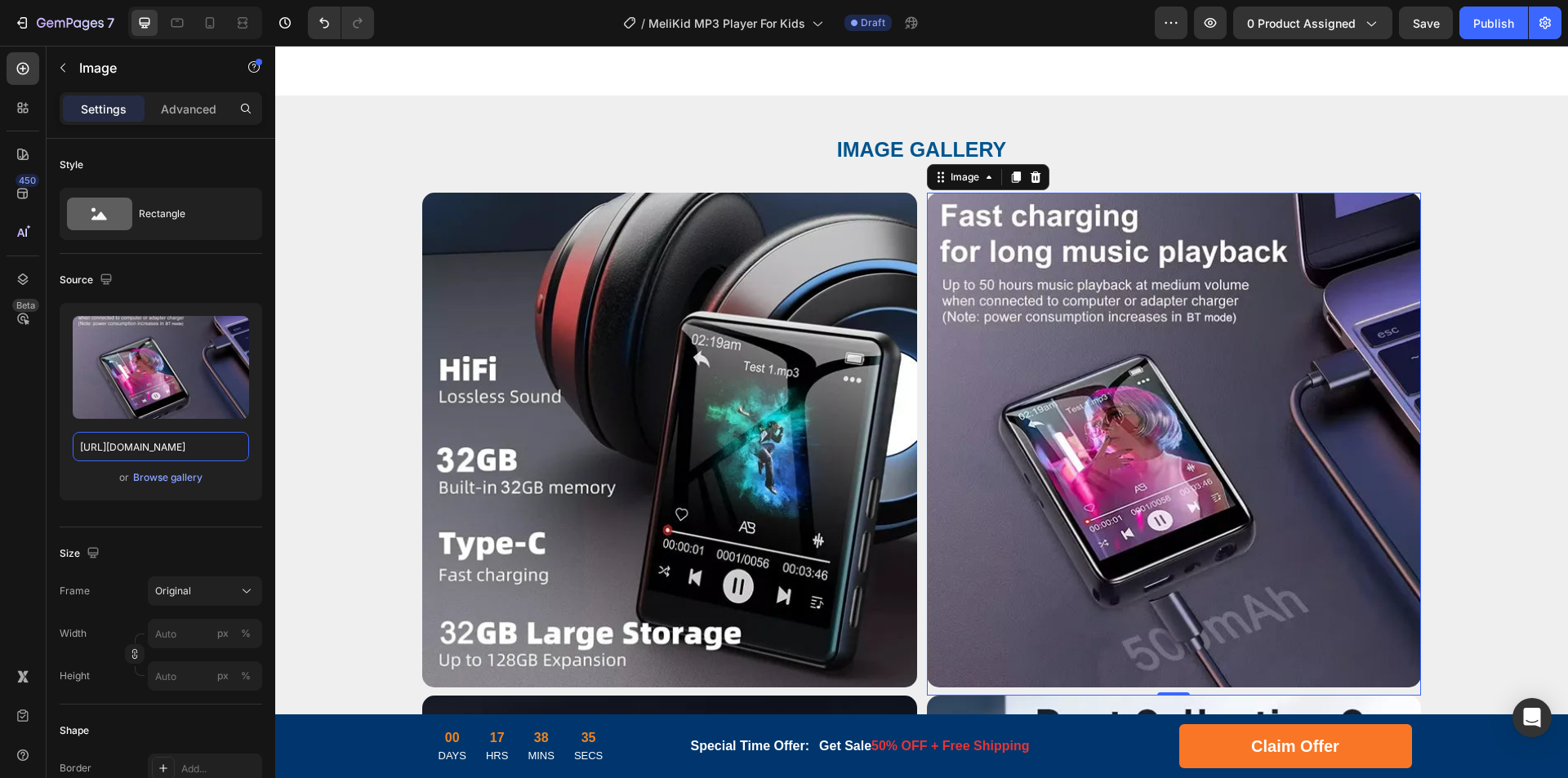
drag, startPoint x: 424, startPoint y: 495, endPoint x: 333, endPoint y: 448, distance: 102.4
type input "[URL][DOMAIN_NAME]"
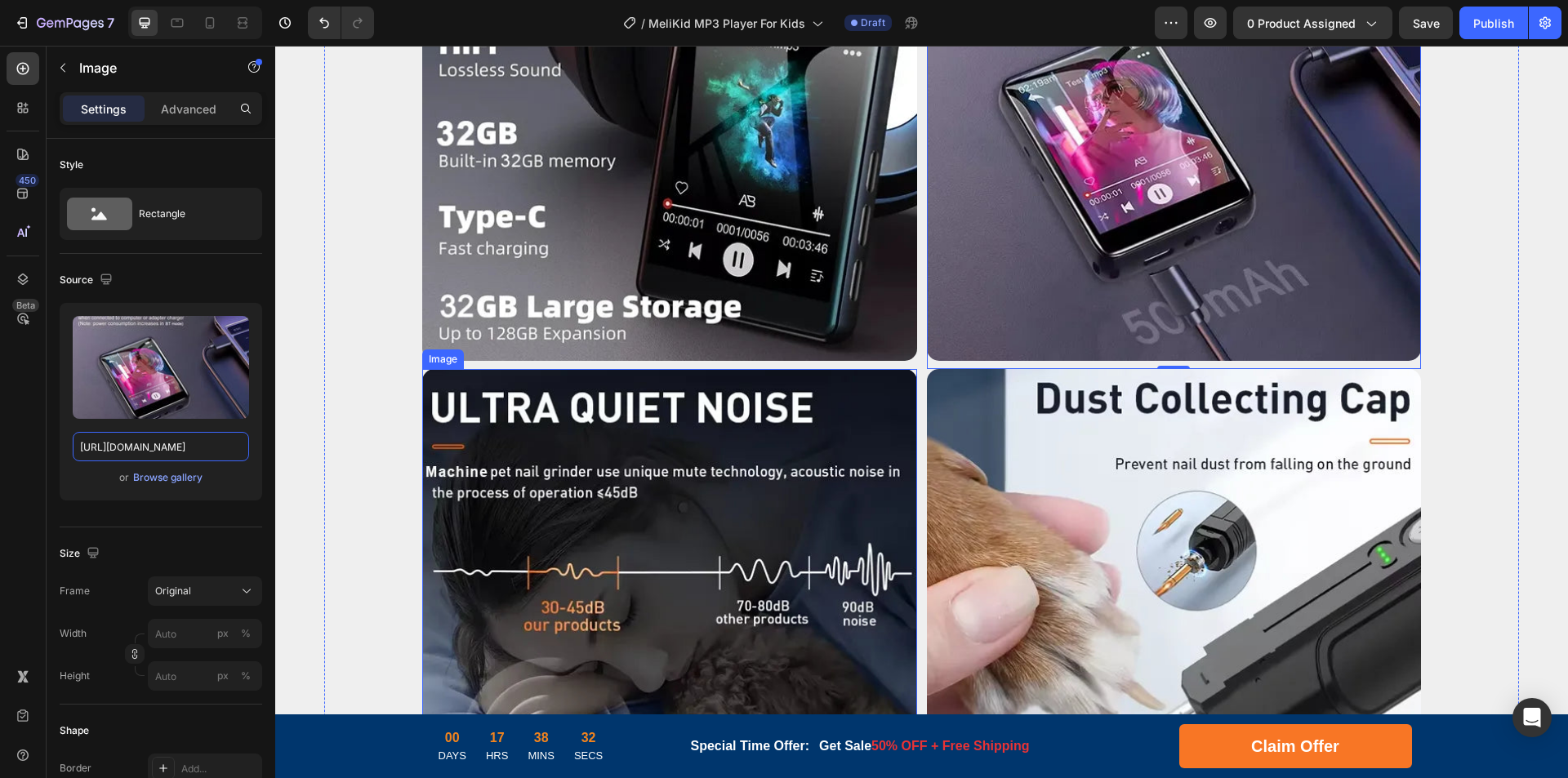
scroll to position [4418, 0]
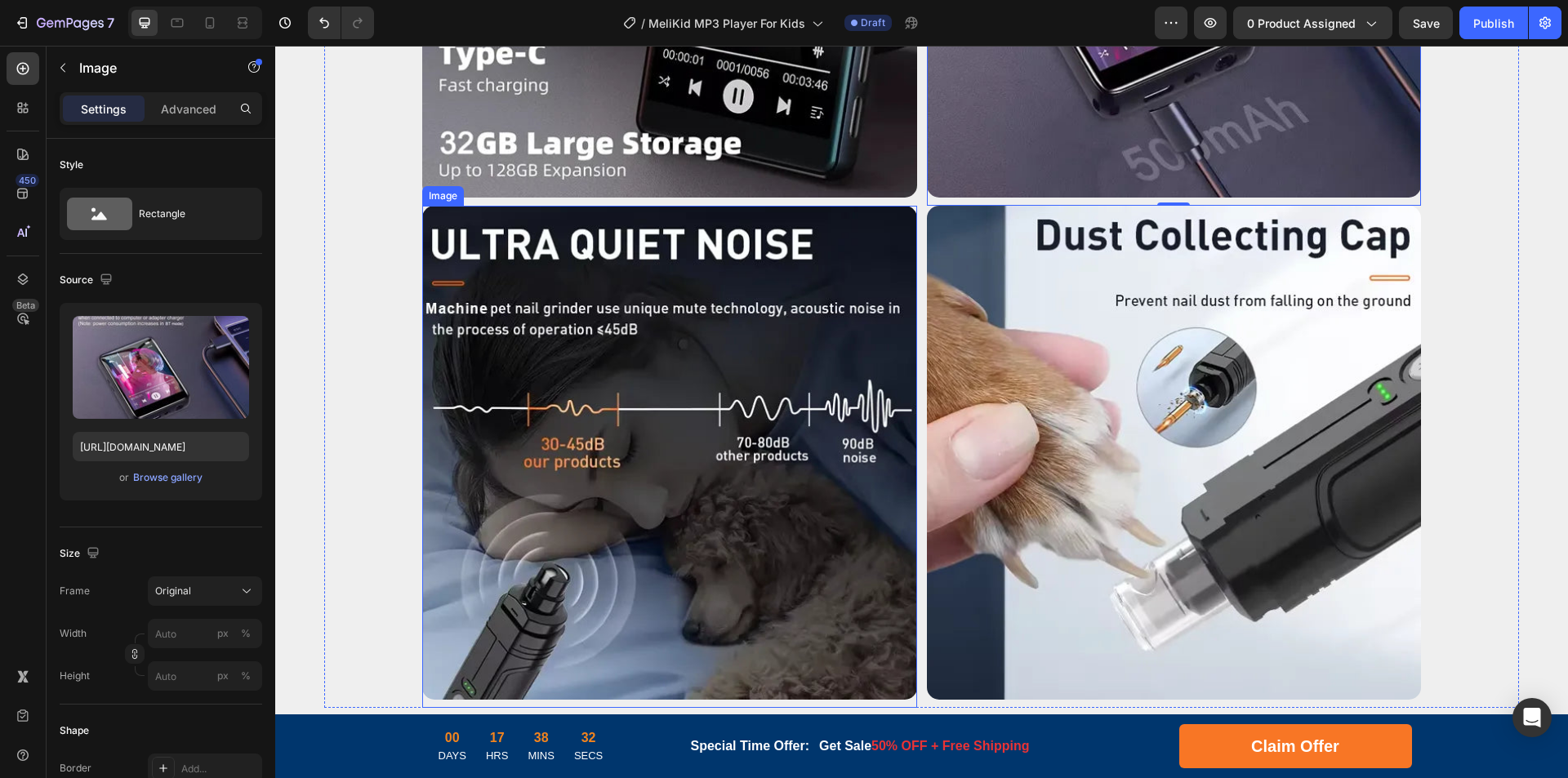
click at [708, 450] on img at bounding box center [670, 453] width 495 height 495
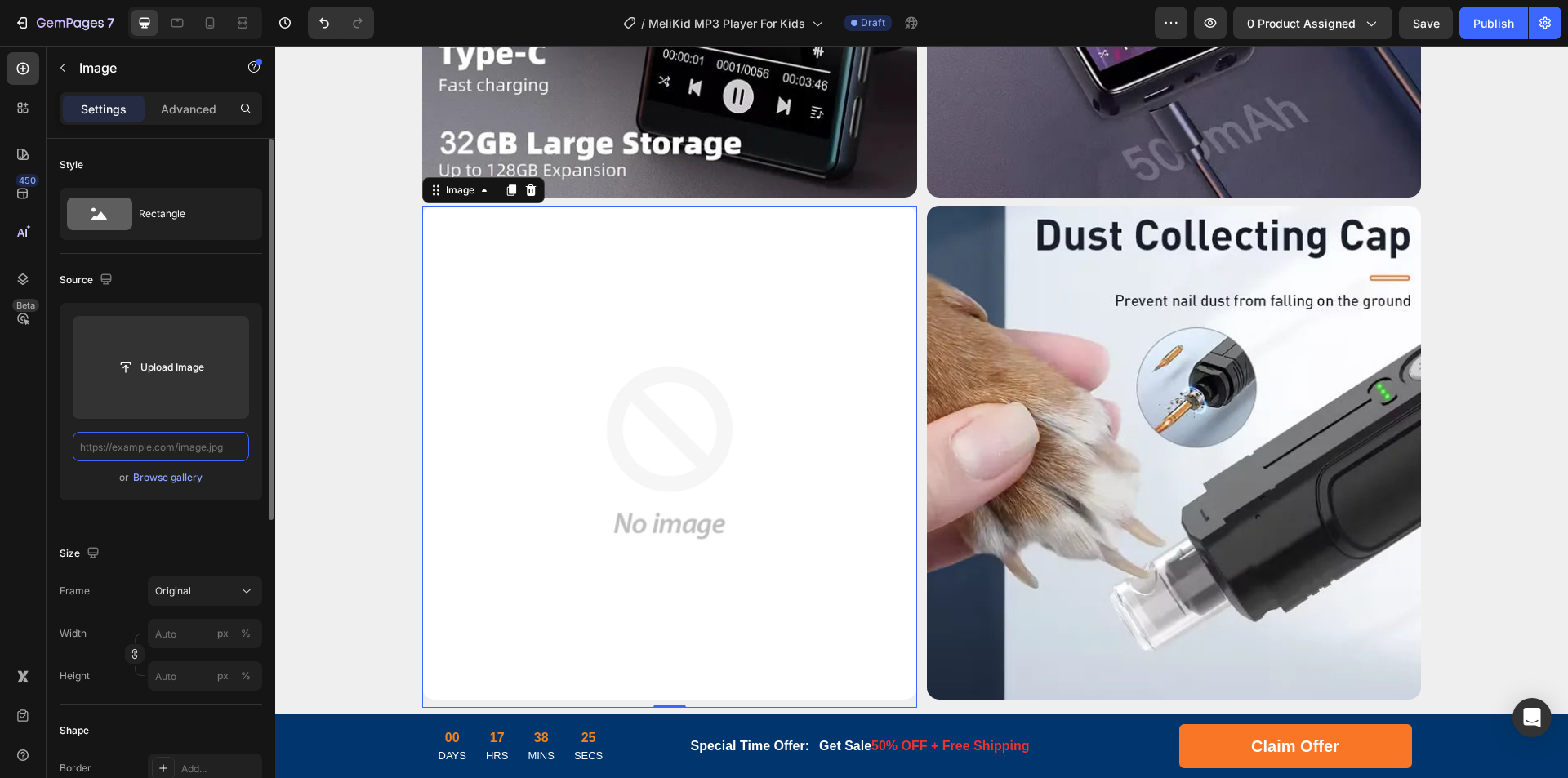
scroll to position [0, 0]
paste input "[URL][DOMAIN_NAME]"
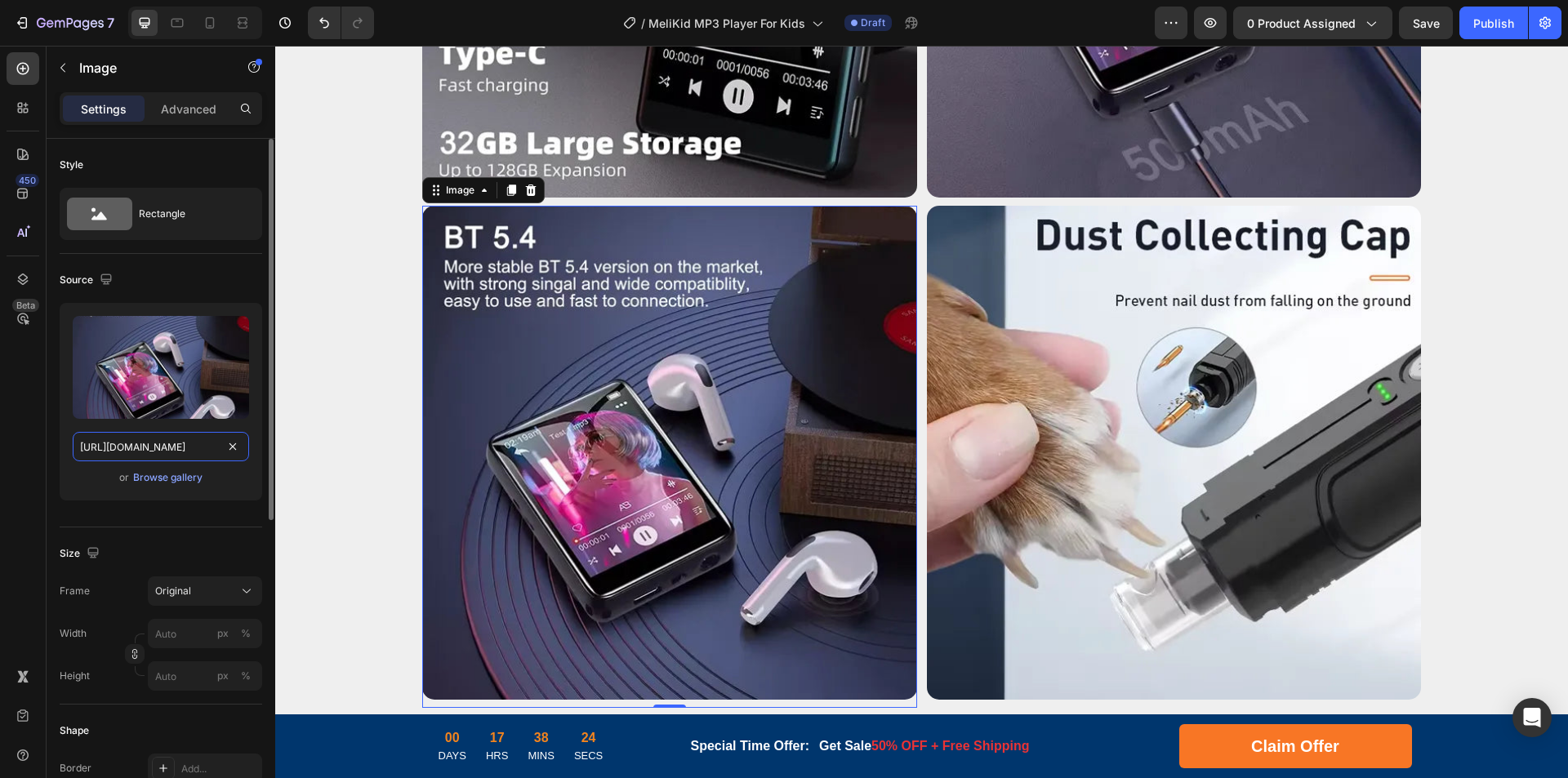
scroll to position [0, 259]
drag, startPoint x: 422, startPoint y: 495, endPoint x: 279, endPoint y: 453, distance: 149.0
type input "[URL][DOMAIN_NAME]"
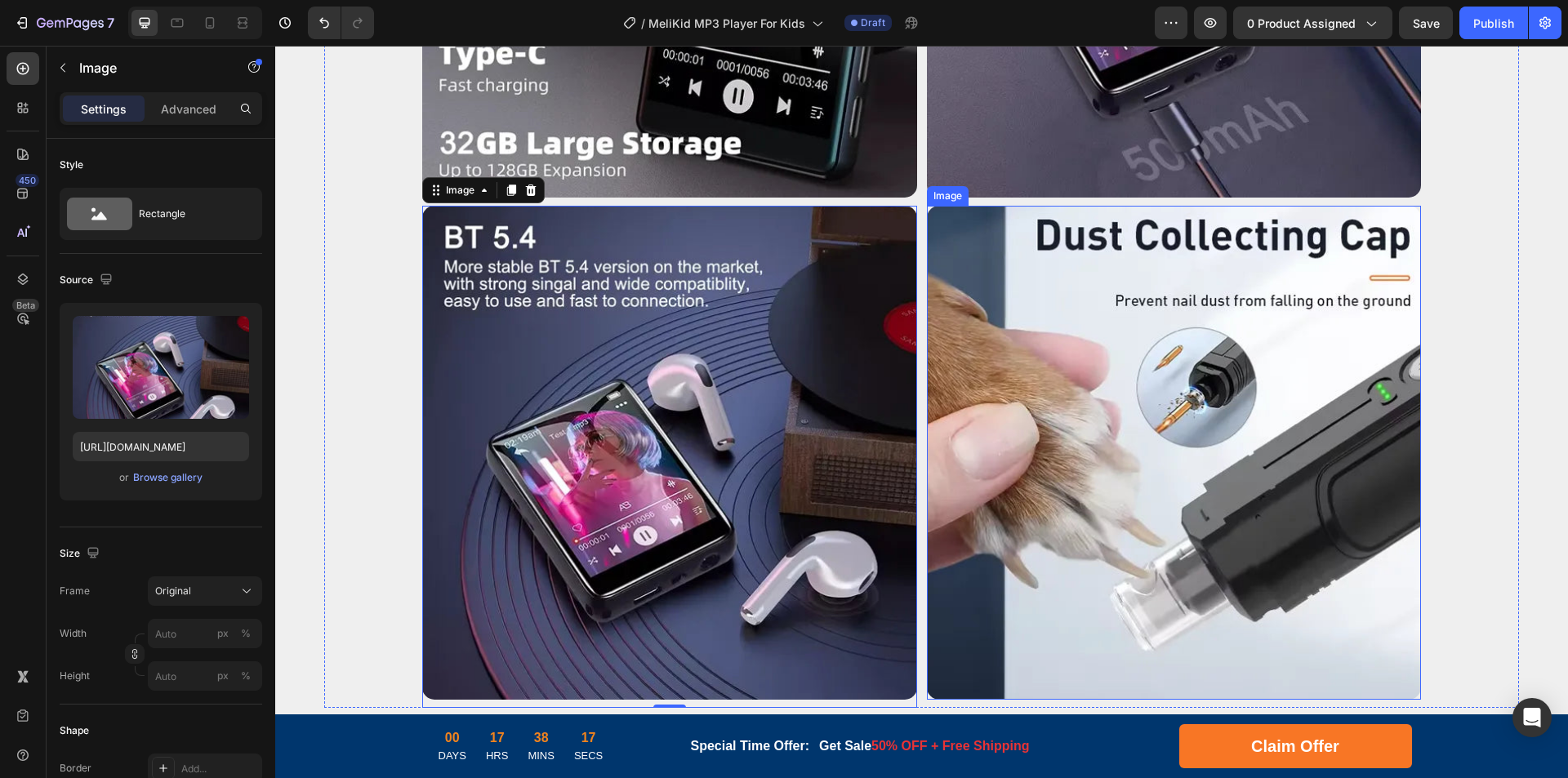
click at [1130, 356] on img at bounding box center [1174, 453] width 495 height 495
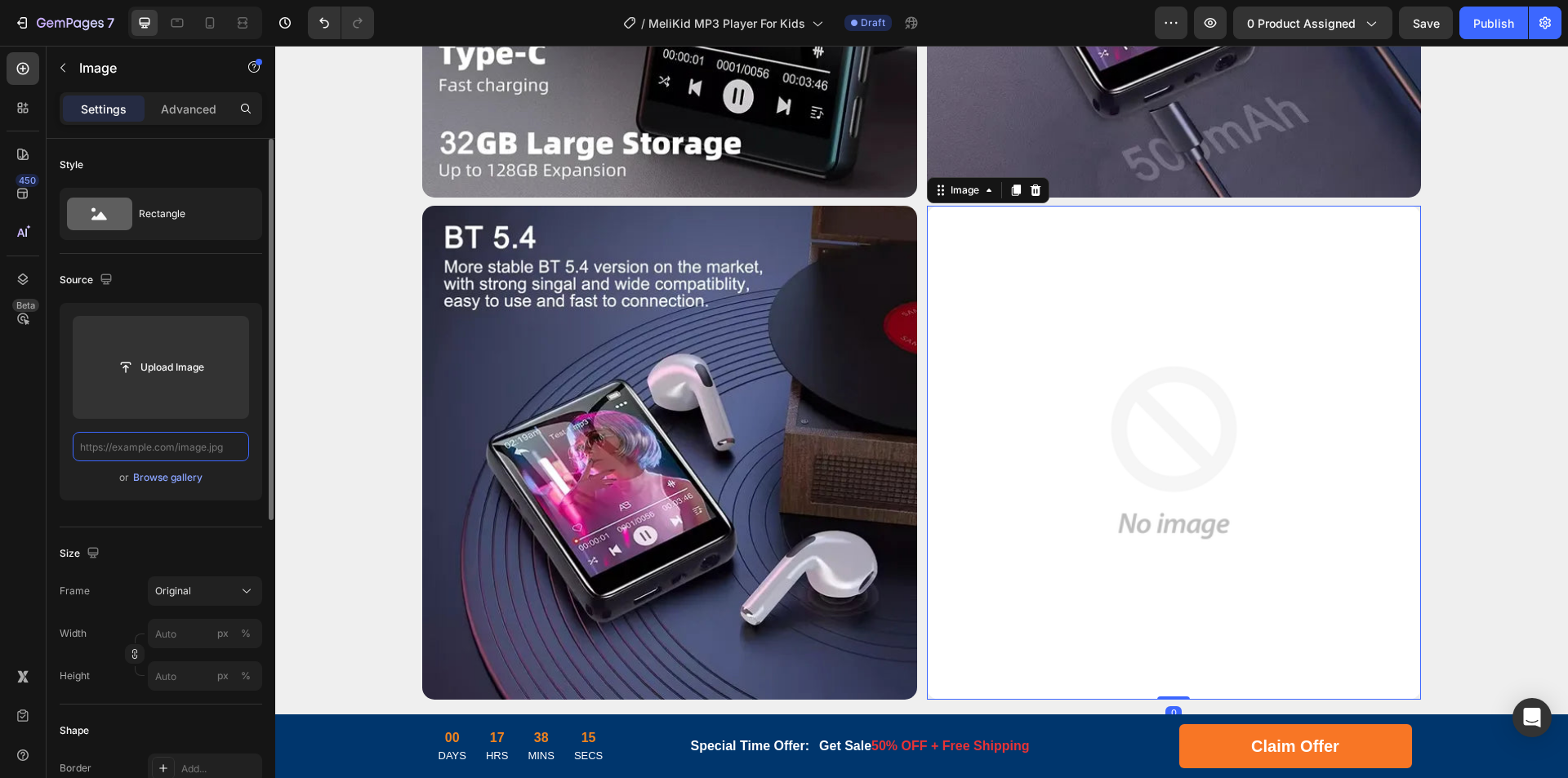
paste input "[URL][DOMAIN_NAME]"
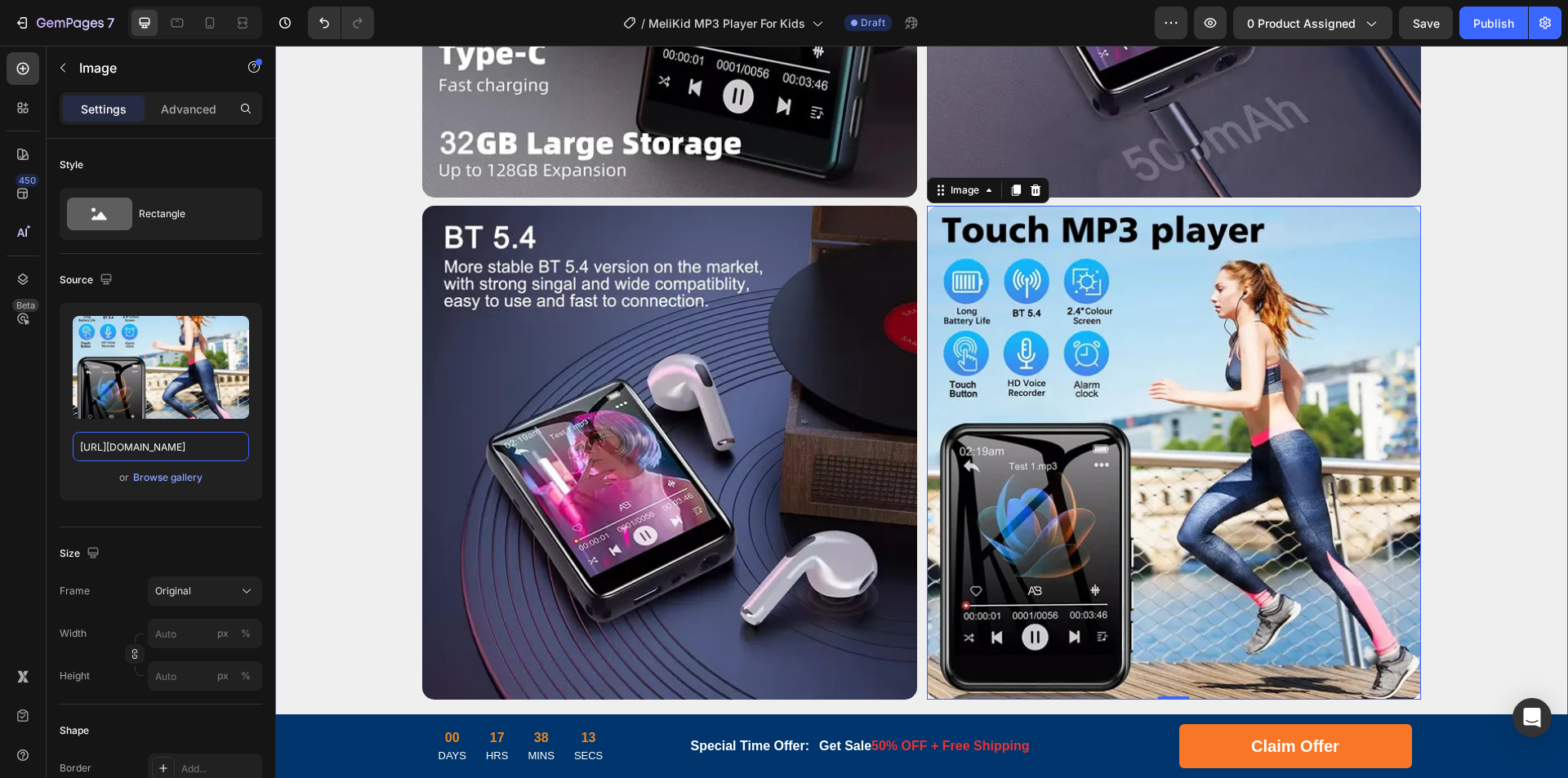
drag, startPoint x: 422, startPoint y: 493, endPoint x: 313, endPoint y: 450, distance: 117.2
type input "[URL][DOMAIN_NAME]"
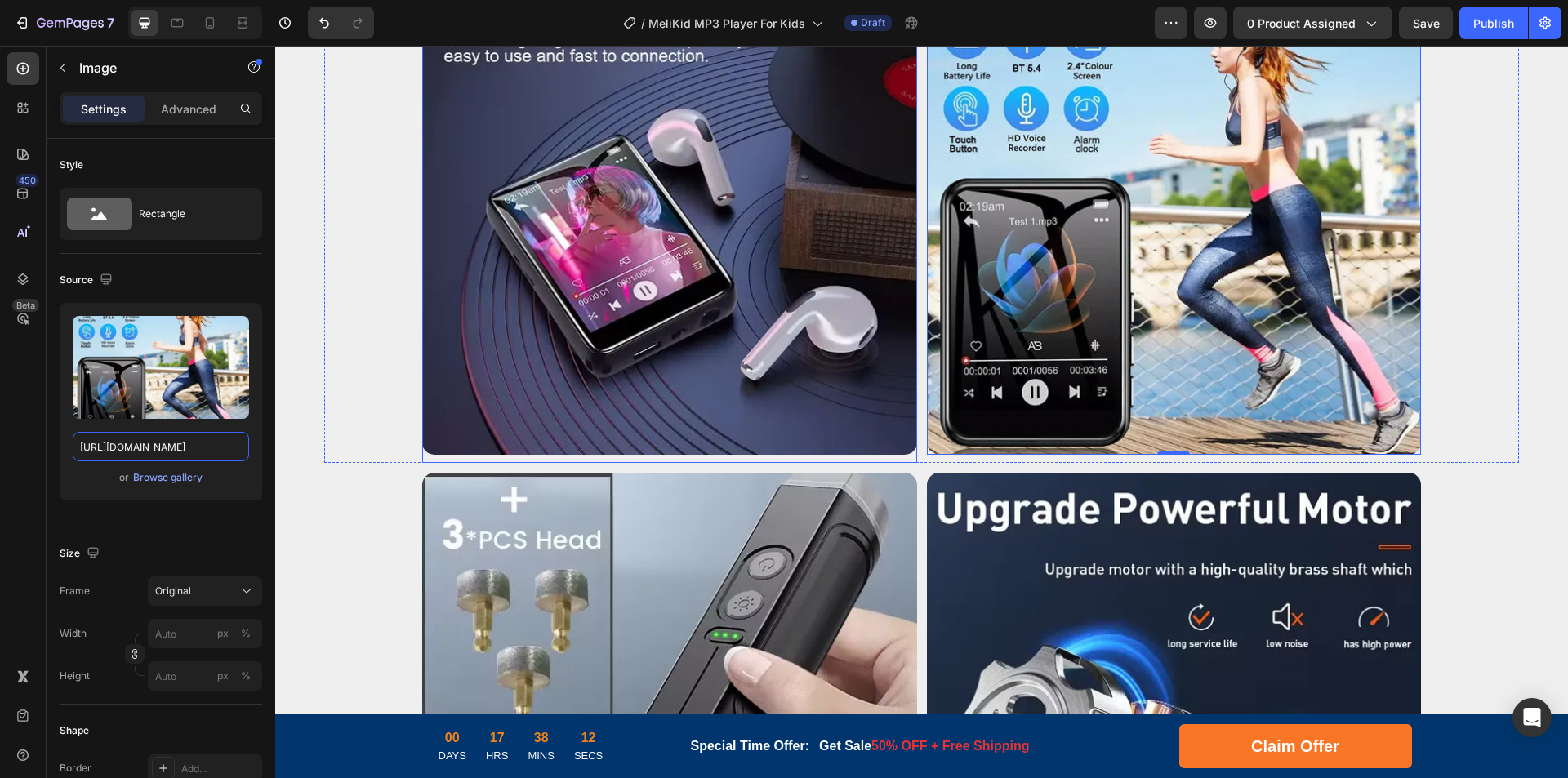
scroll to position [4826, 0]
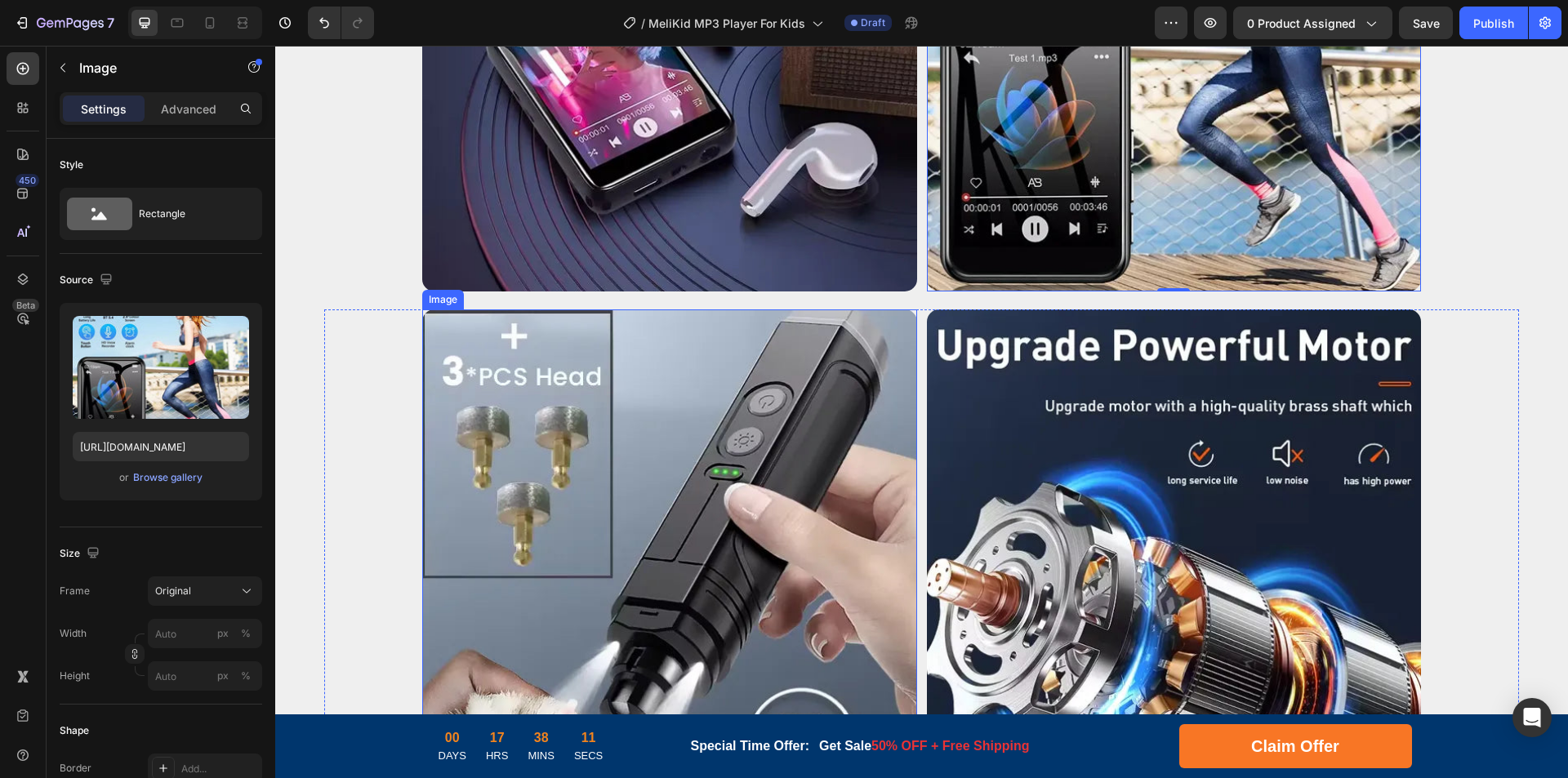
click at [738, 491] on img at bounding box center [670, 557] width 495 height 495
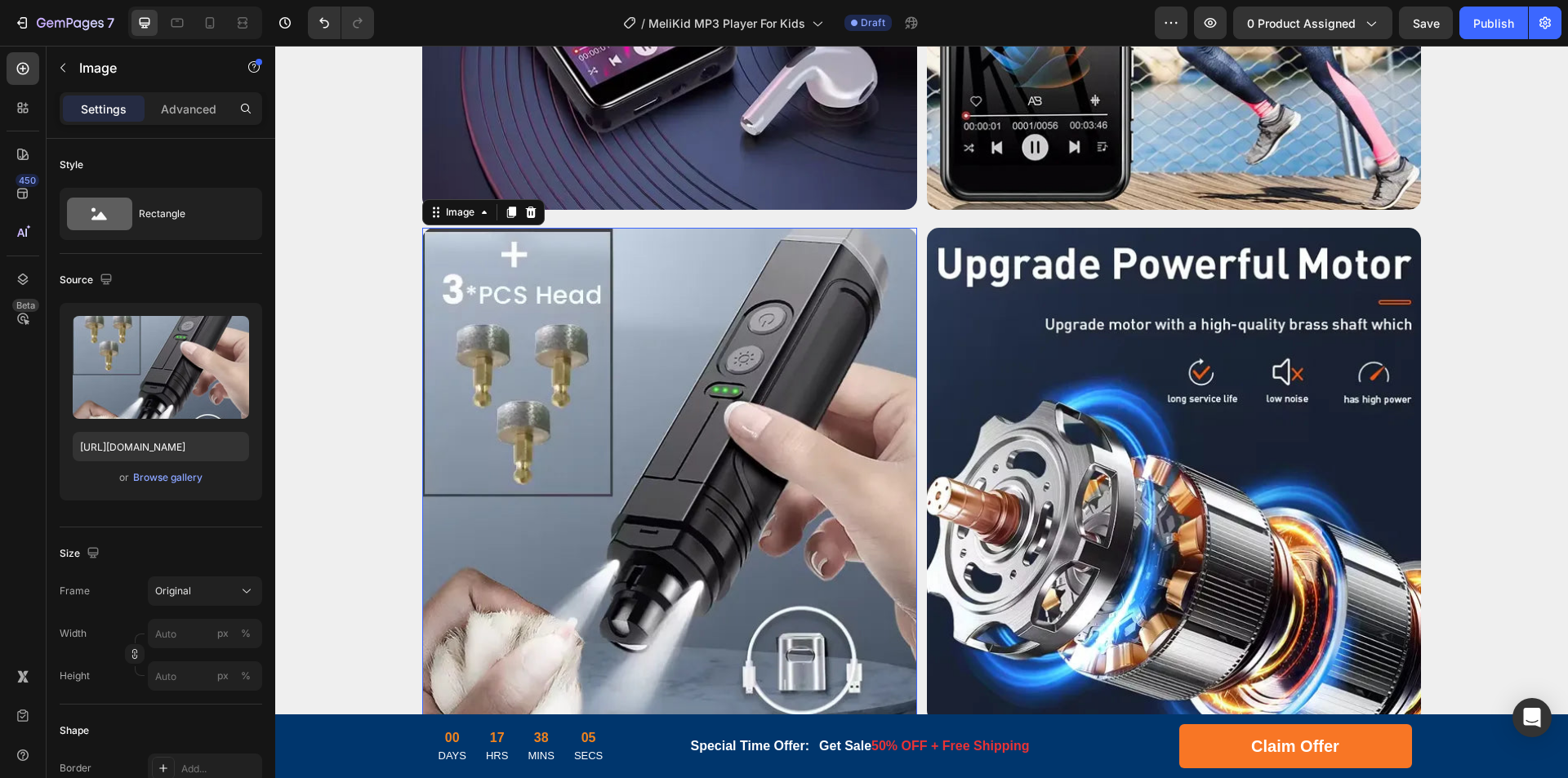
scroll to position [4990, 0]
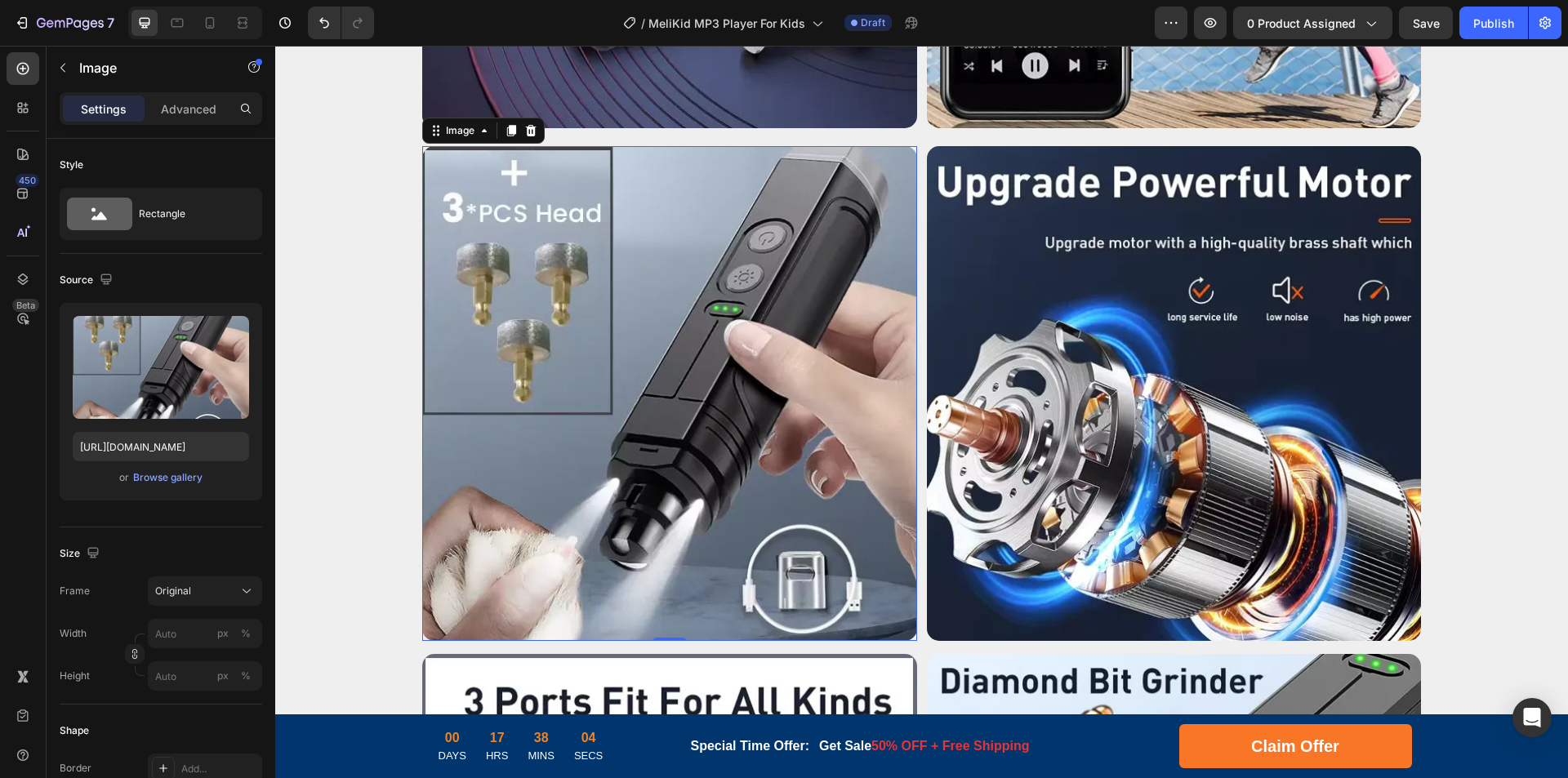
click at [726, 371] on img at bounding box center [670, 393] width 495 height 495
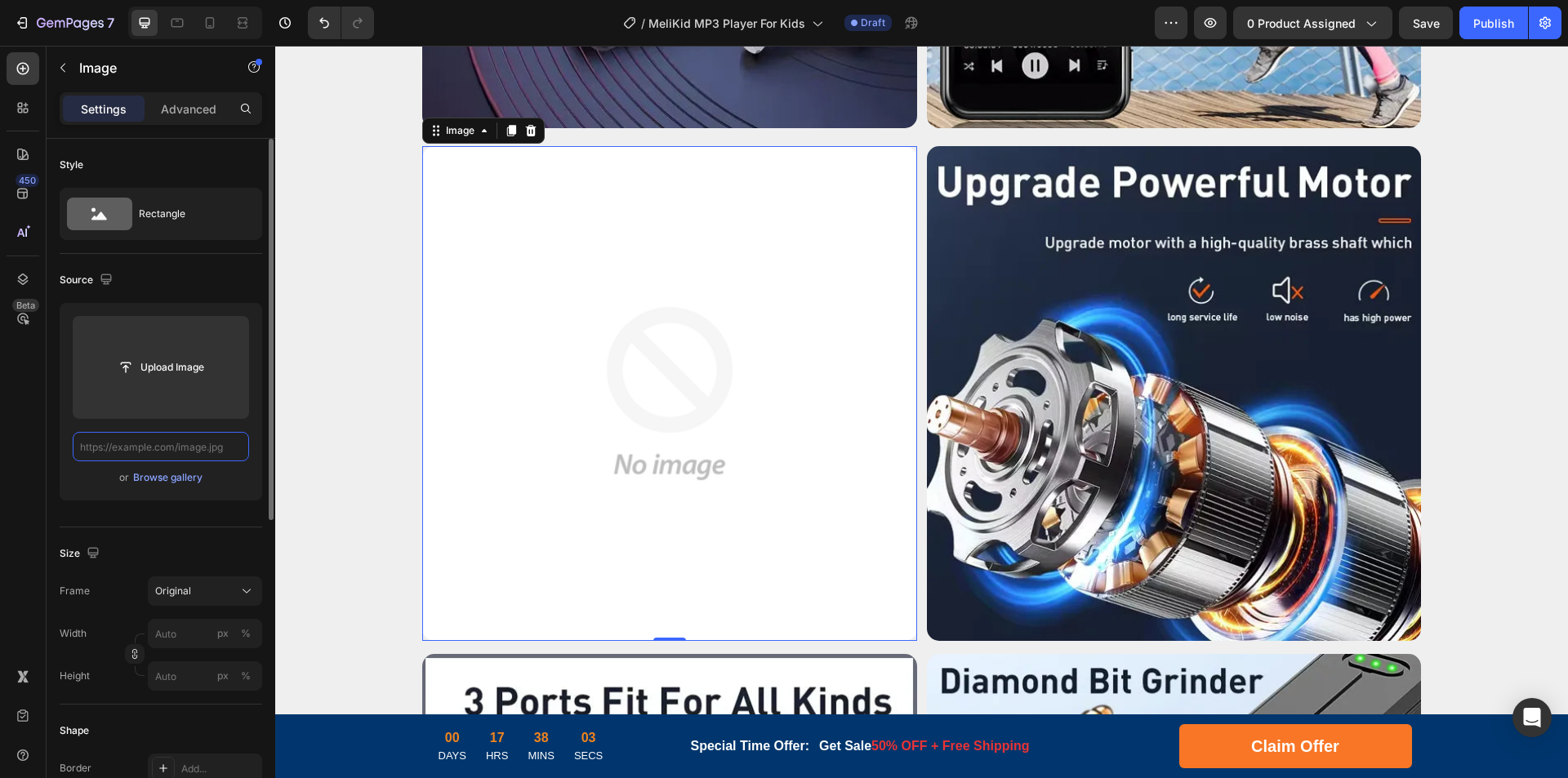
scroll to position [0, 0]
paste input "[URL][DOMAIN_NAME]"
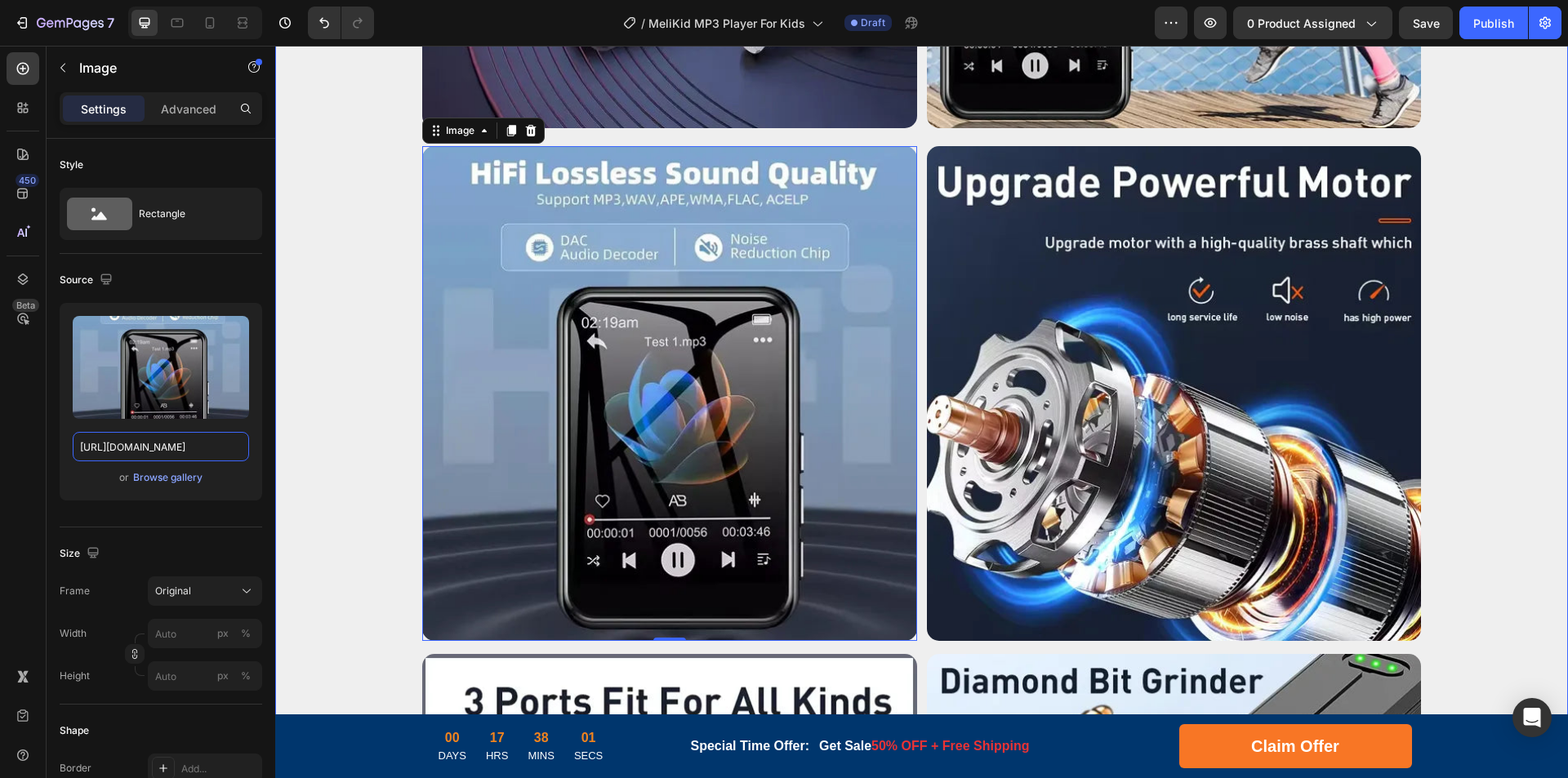
drag, startPoint x: 421, startPoint y: 492, endPoint x: 296, endPoint y: 444, distance: 133.9
type input "[URL][DOMAIN_NAME]"
click at [1193, 377] on img at bounding box center [1174, 393] width 495 height 495
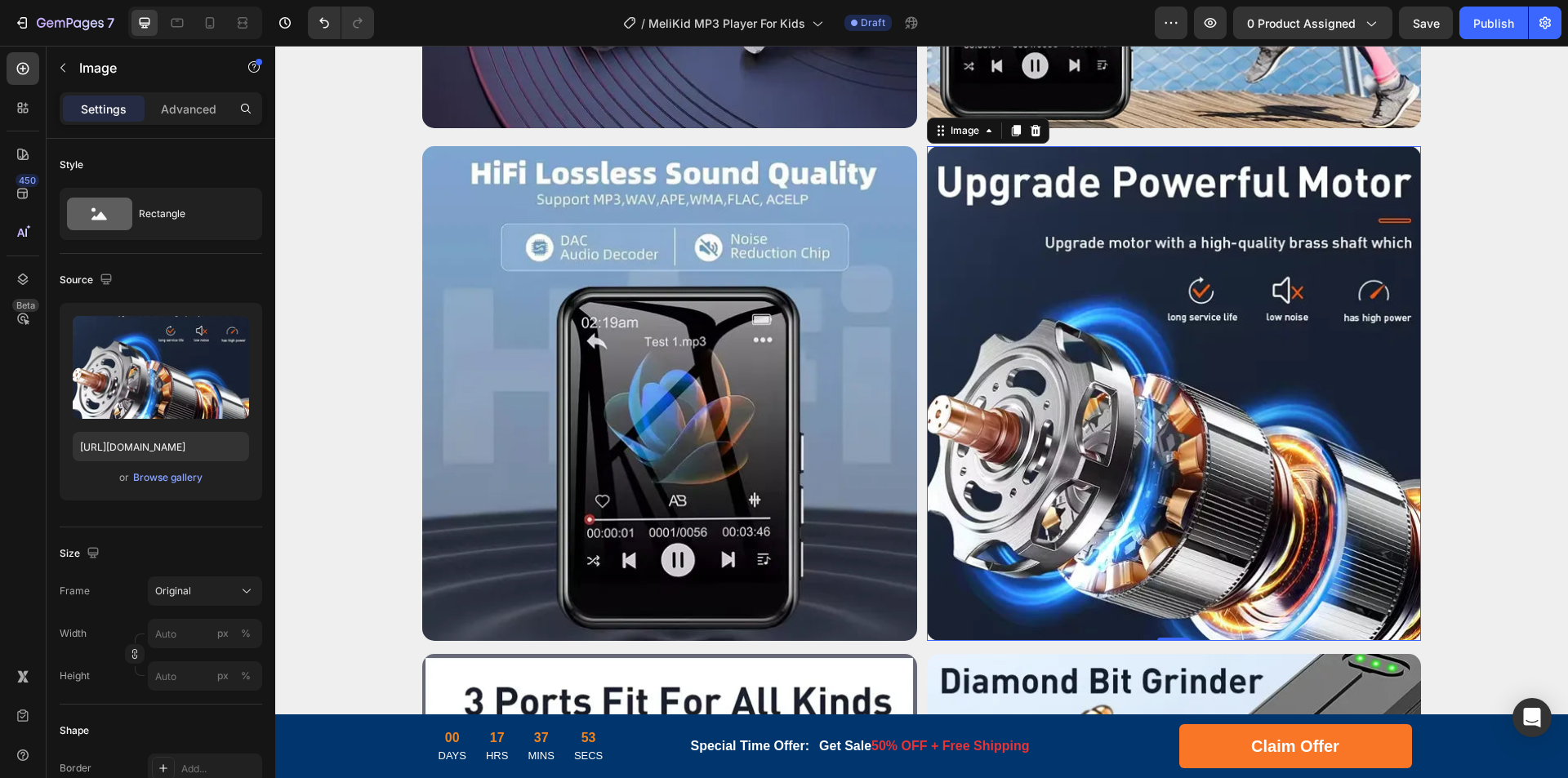
click at [1179, 444] on img at bounding box center [1174, 393] width 495 height 495
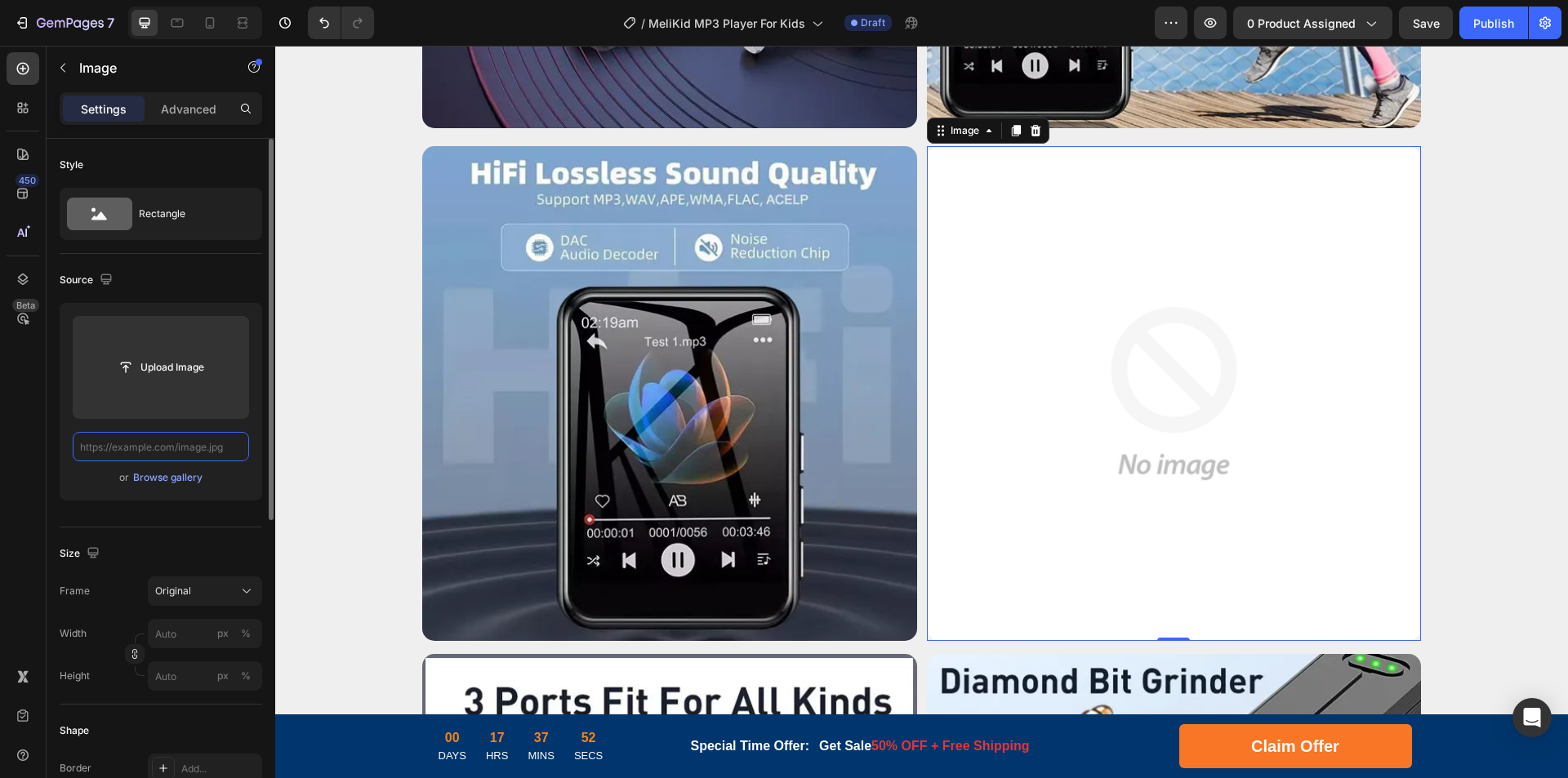
scroll to position [0, 0]
paste input "[URL][DOMAIN_NAME]"
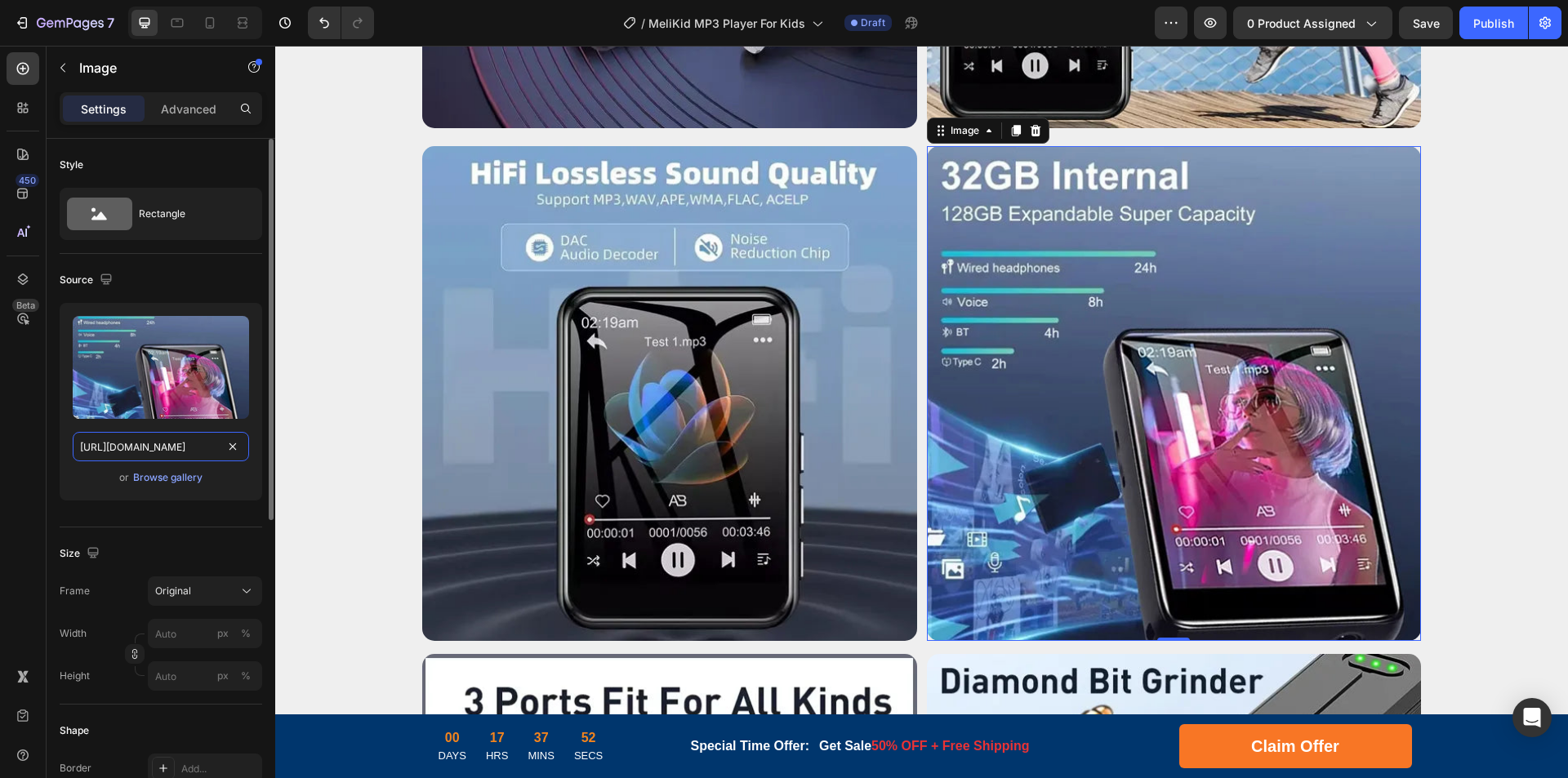
scroll to position [0, 262]
drag, startPoint x: 421, startPoint y: 496, endPoint x: 282, endPoint y: 449, distance: 146.7
type input "[URL][DOMAIN_NAME]"
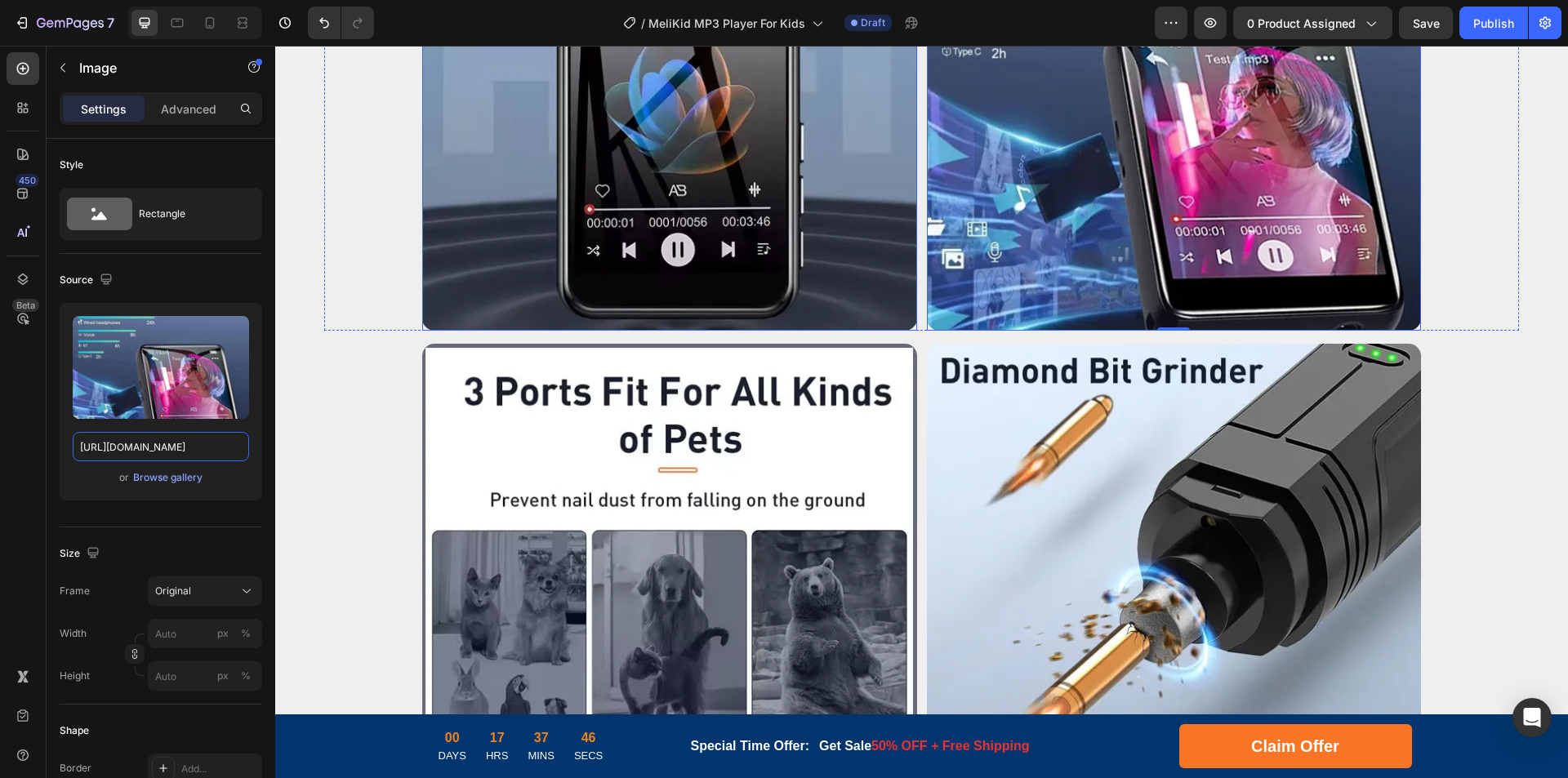
scroll to position [5397, 0]
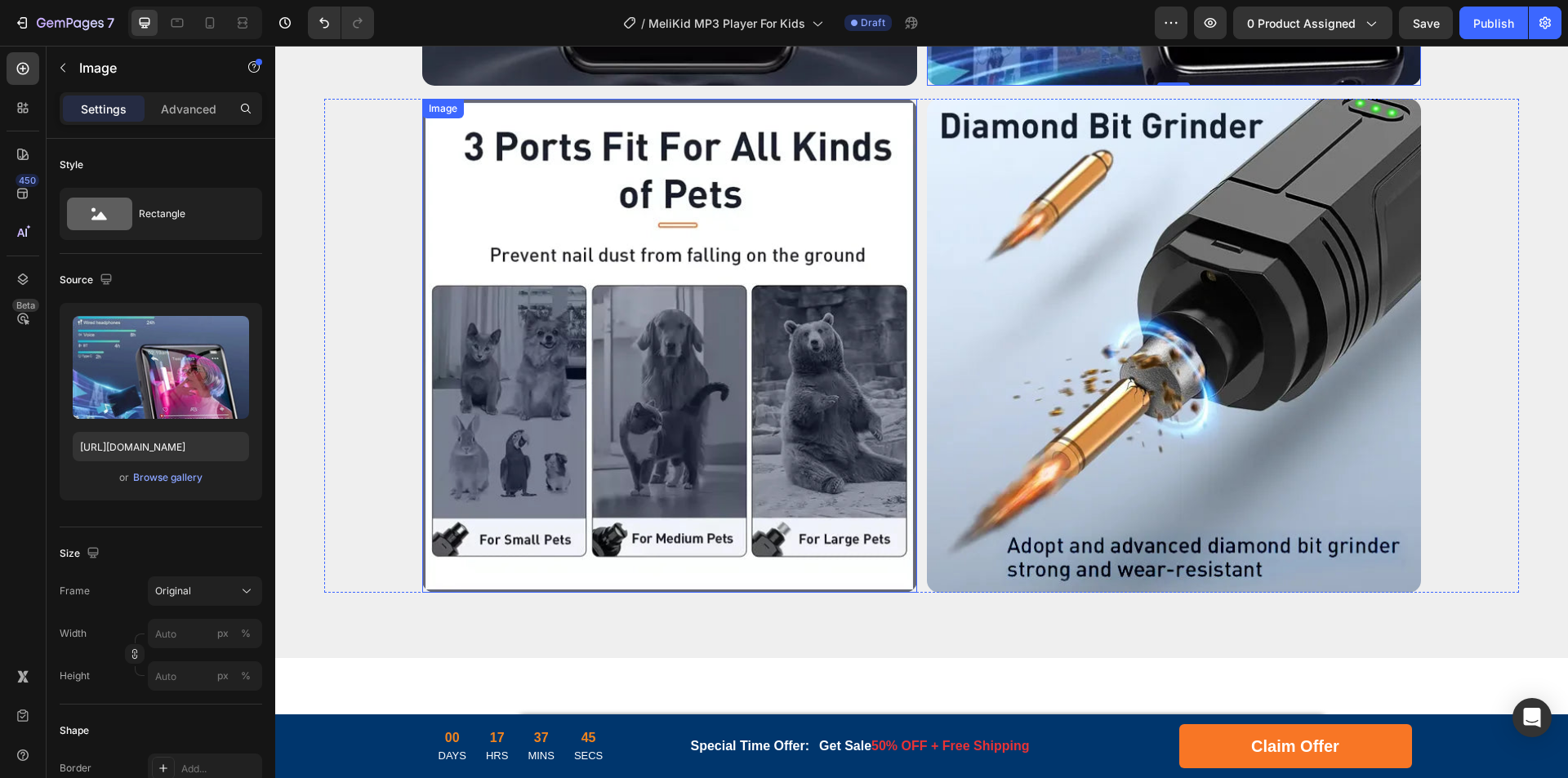
click at [693, 382] on img at bounding box center [670, 346] width 495 height 495
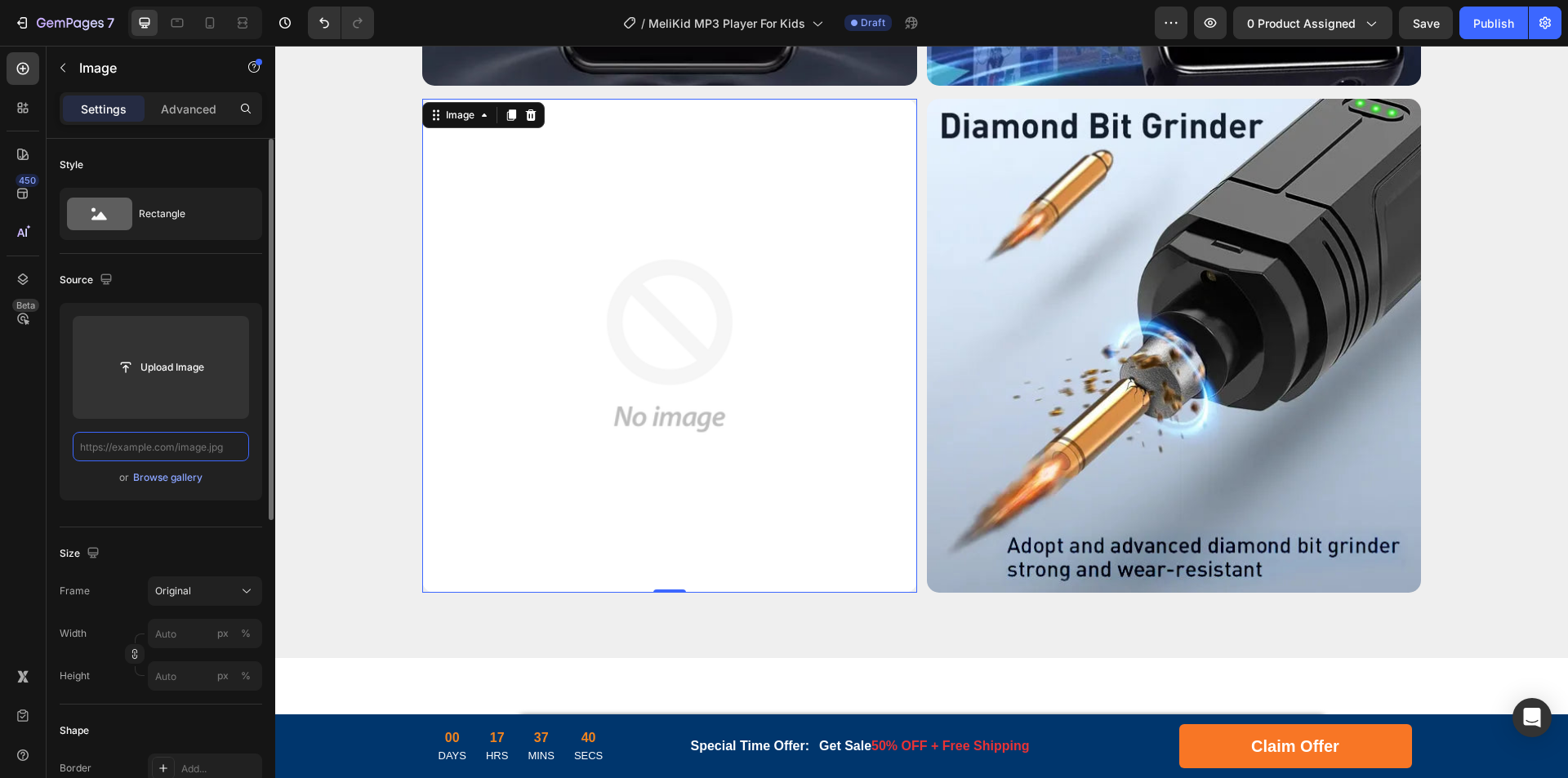
scroll to position [0, 0]
paste input "[URL][DOMAIN_NAME]"
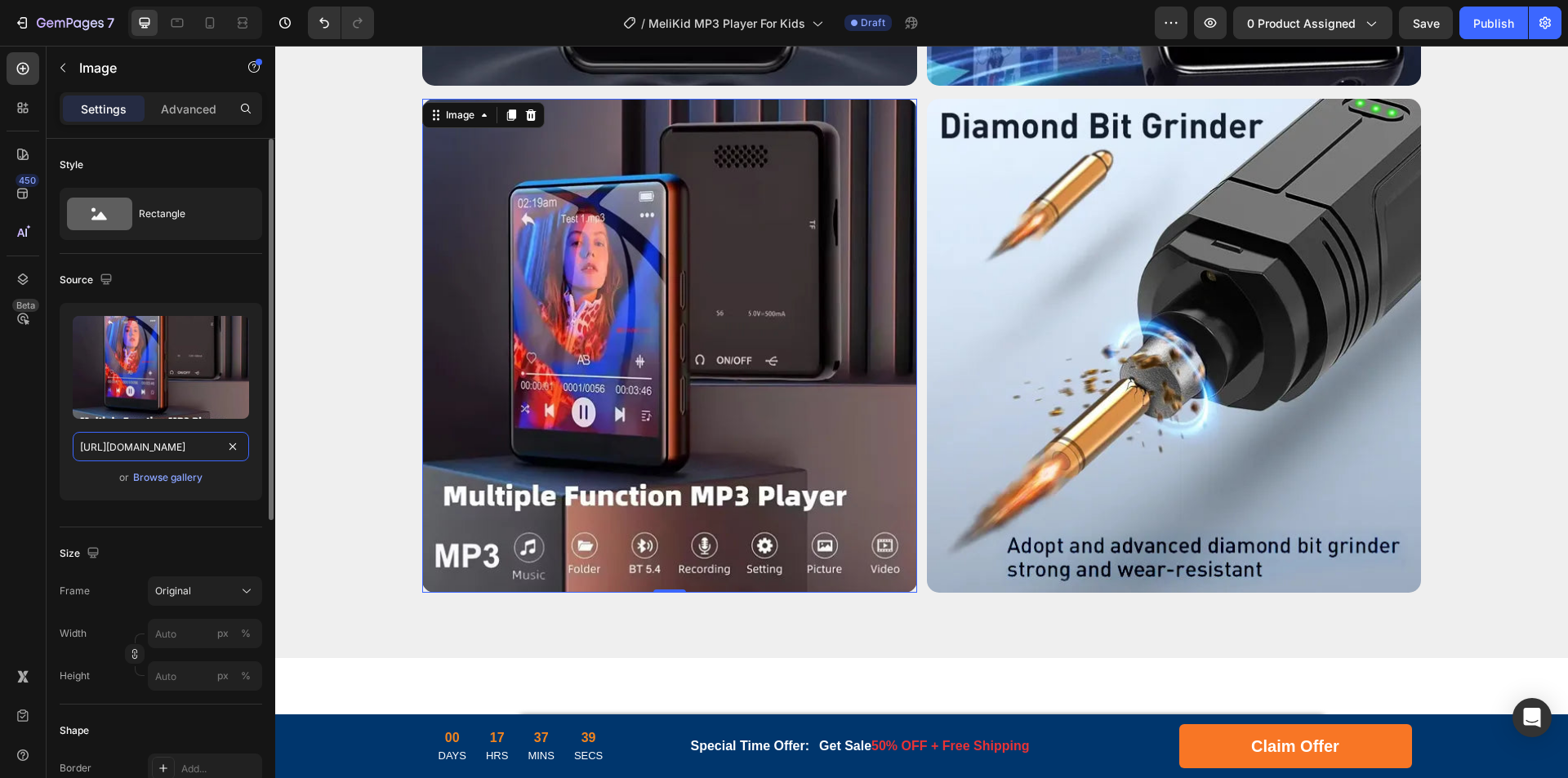
scroll to position [0, 259]
drag, startPoint x: 421, startPoint y: 496, endPoint x: 321, endPoint y: 455, distance: 108.1
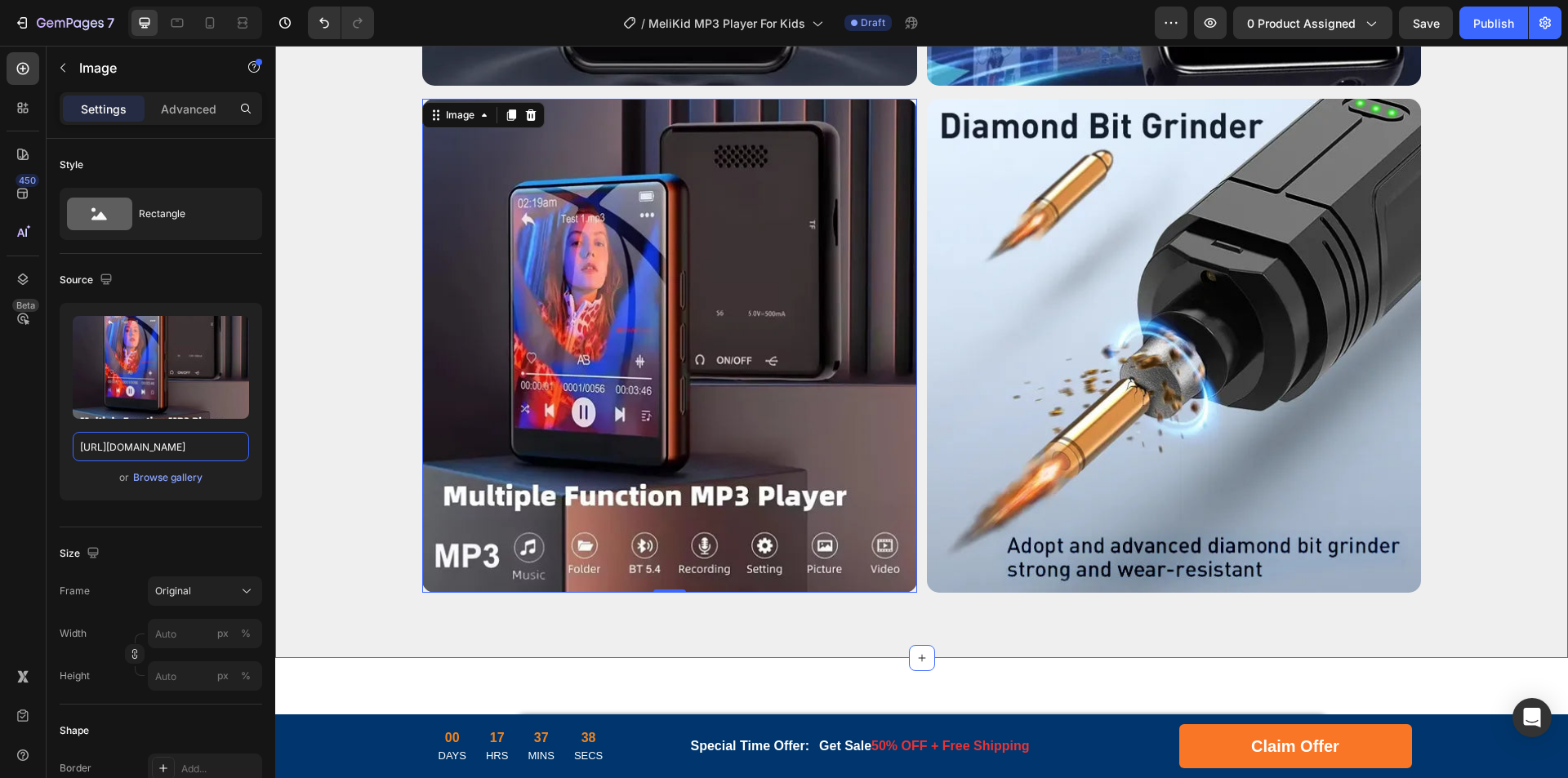
type input "[URL][DOMAIN_NAME]"
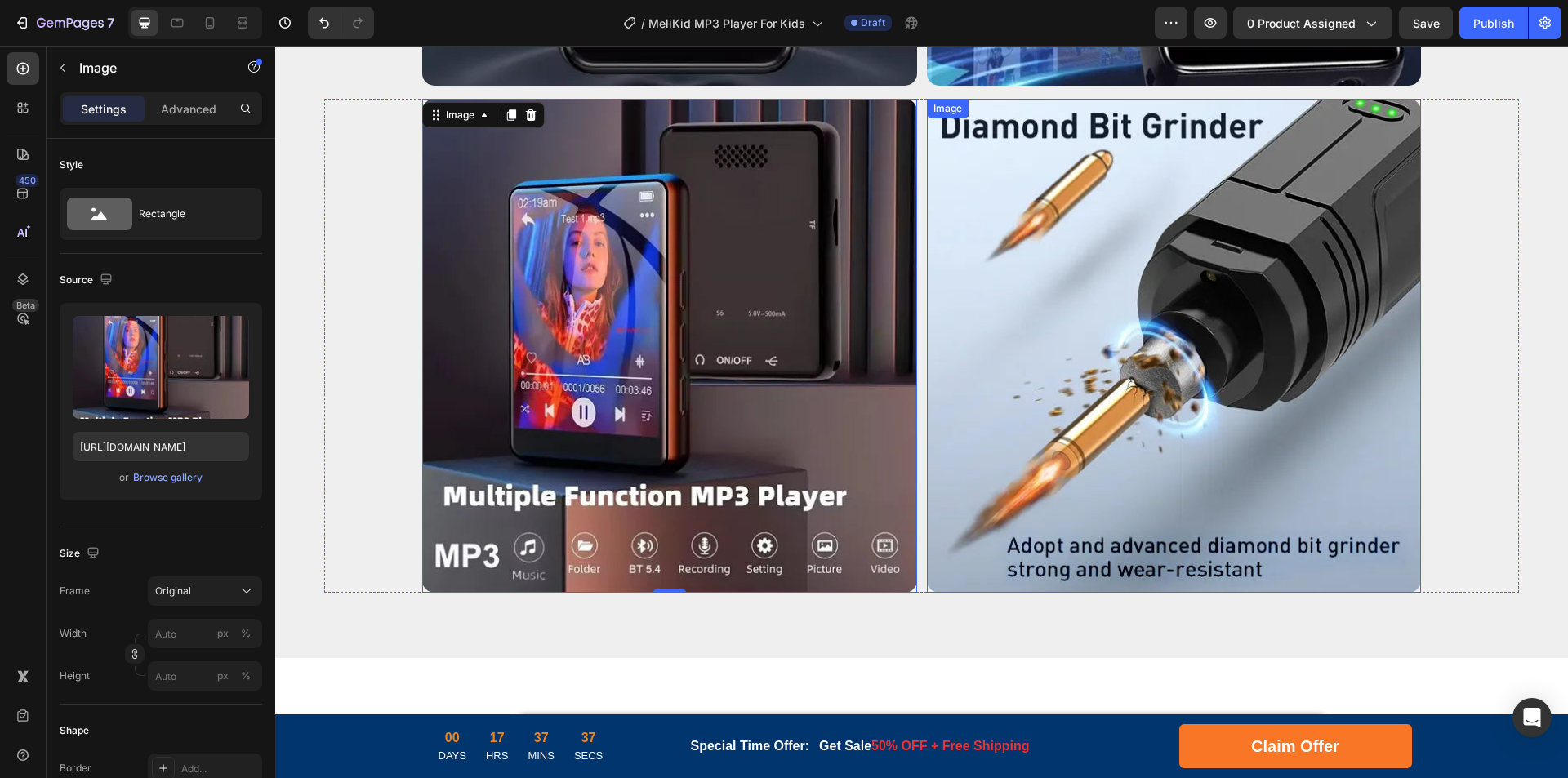
click at [1084, 404] on img at bounding box center [1174, 346] width 495 height 495
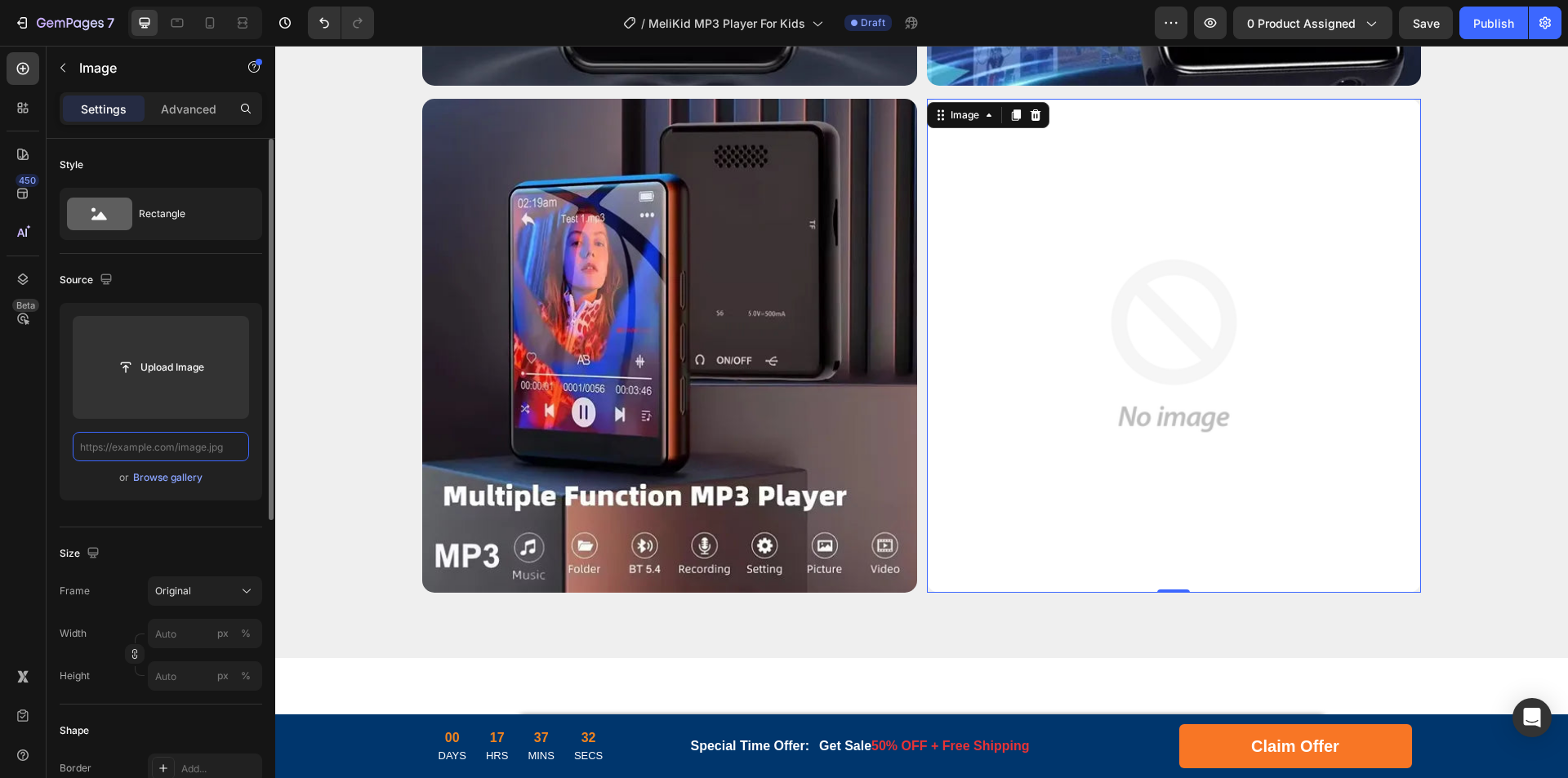
scroll to position [0, 0]
paste input "[URL][DOMAIN_NAME]"
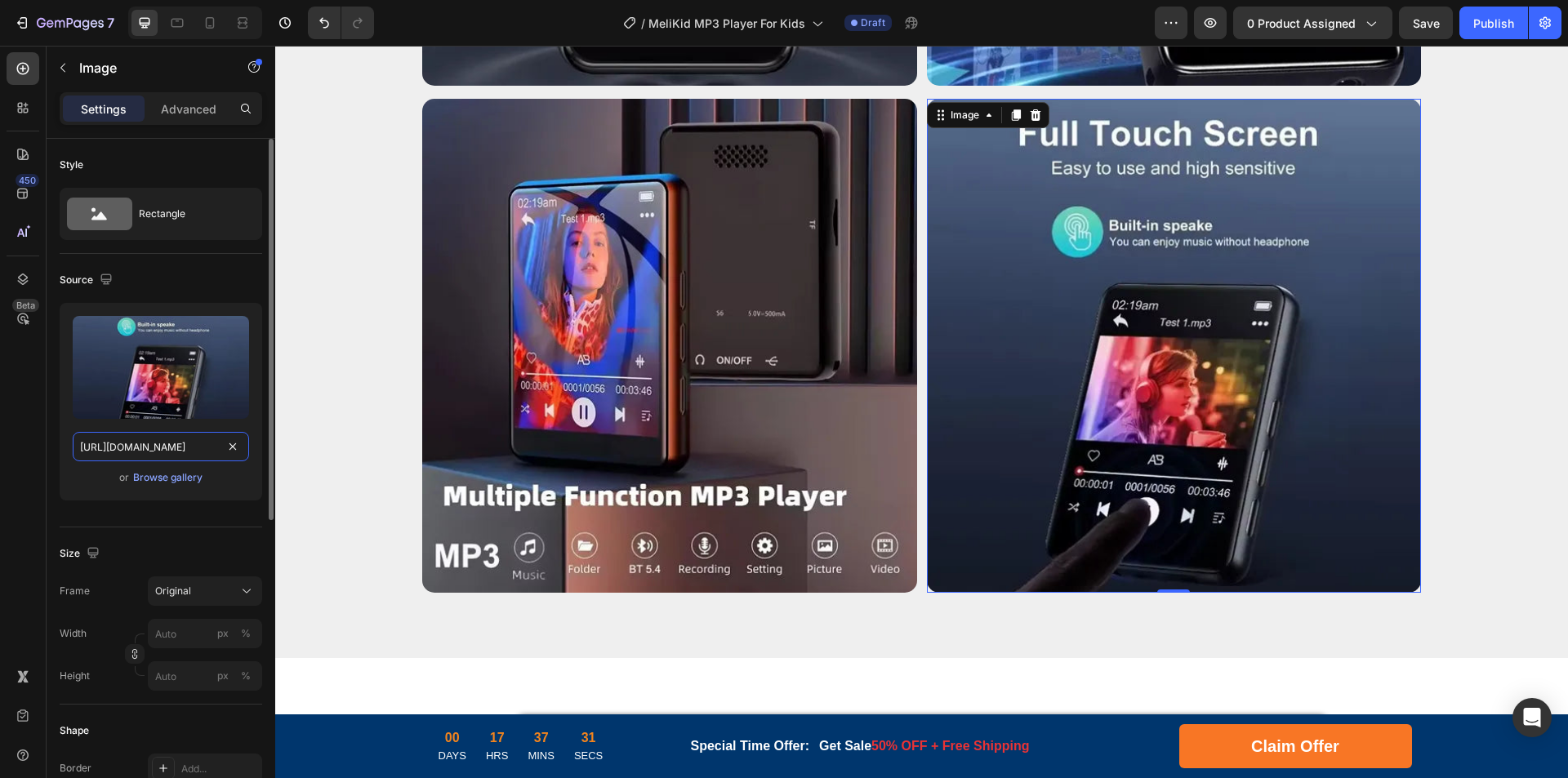
scroll to position [0, 259]
drag, startPoint x: 420, startPoint y: 495, endPoint x: 338, endPoint y: 467, distance: 86.6
type input "[URL][DOMAIN_NAME]"
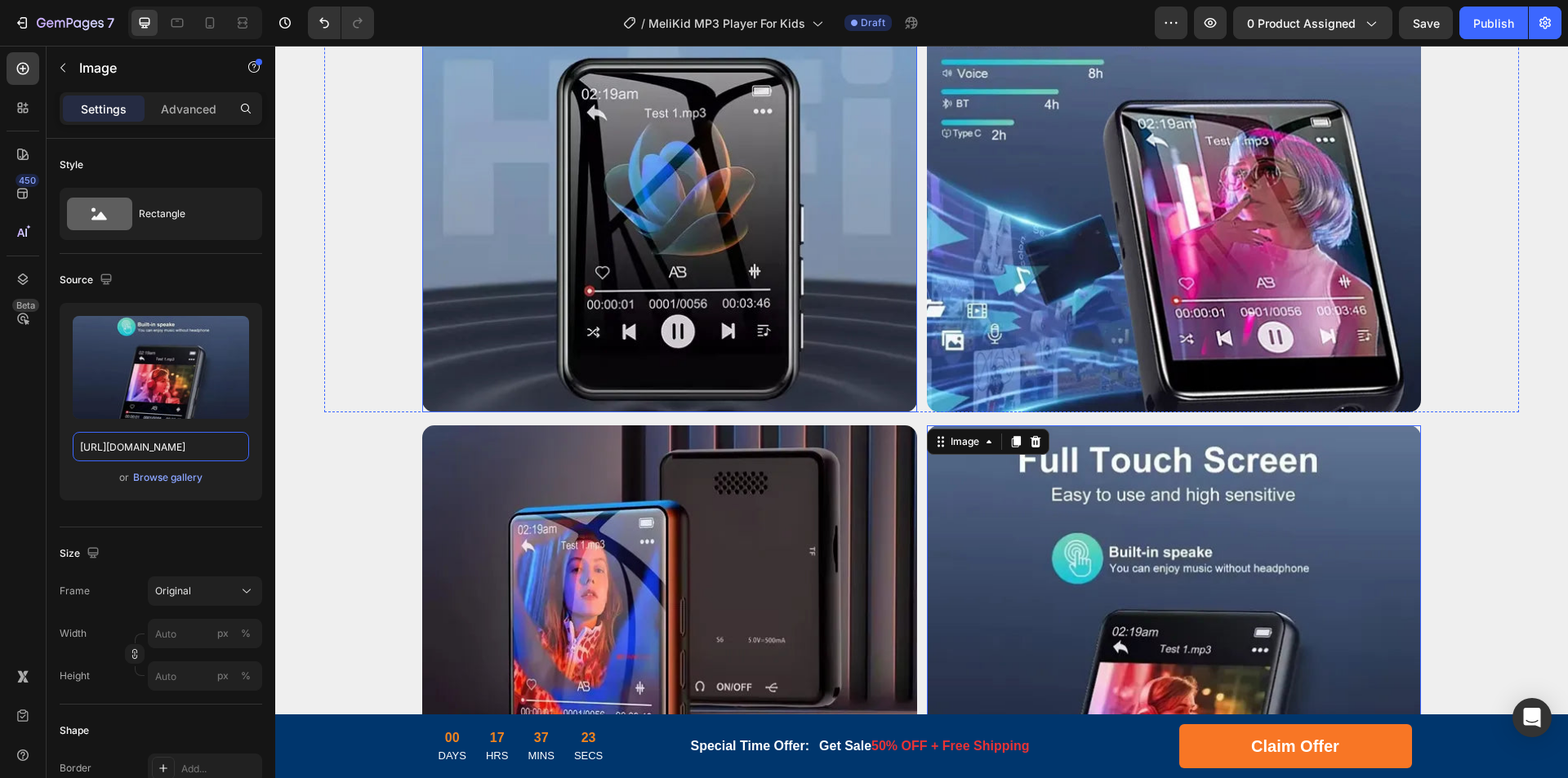
scroll to position [5316, 0]
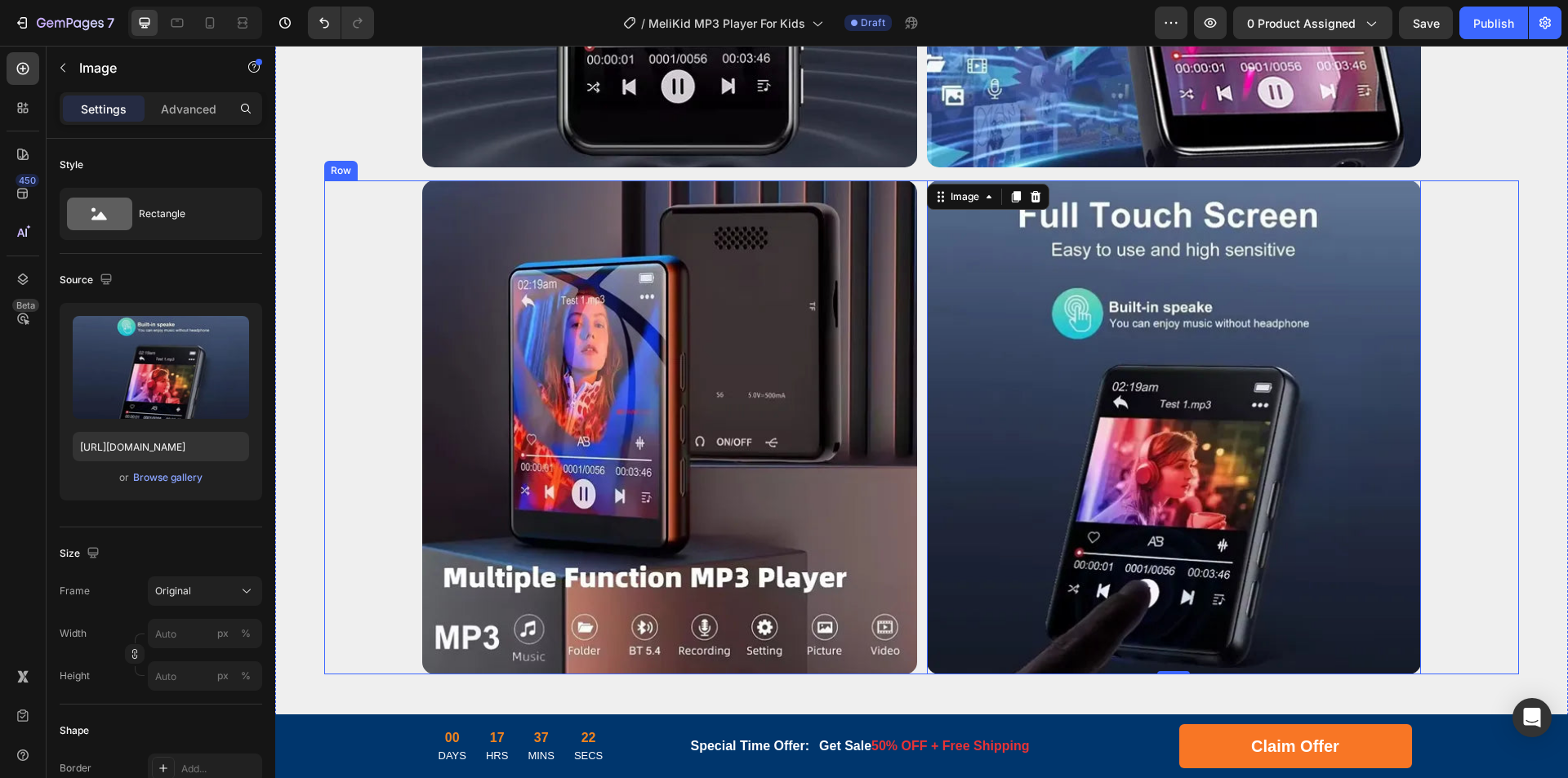
click at [369, 433] on div "Image Image 0 Row" at bounding box center [921, 428] width 1194 height 495
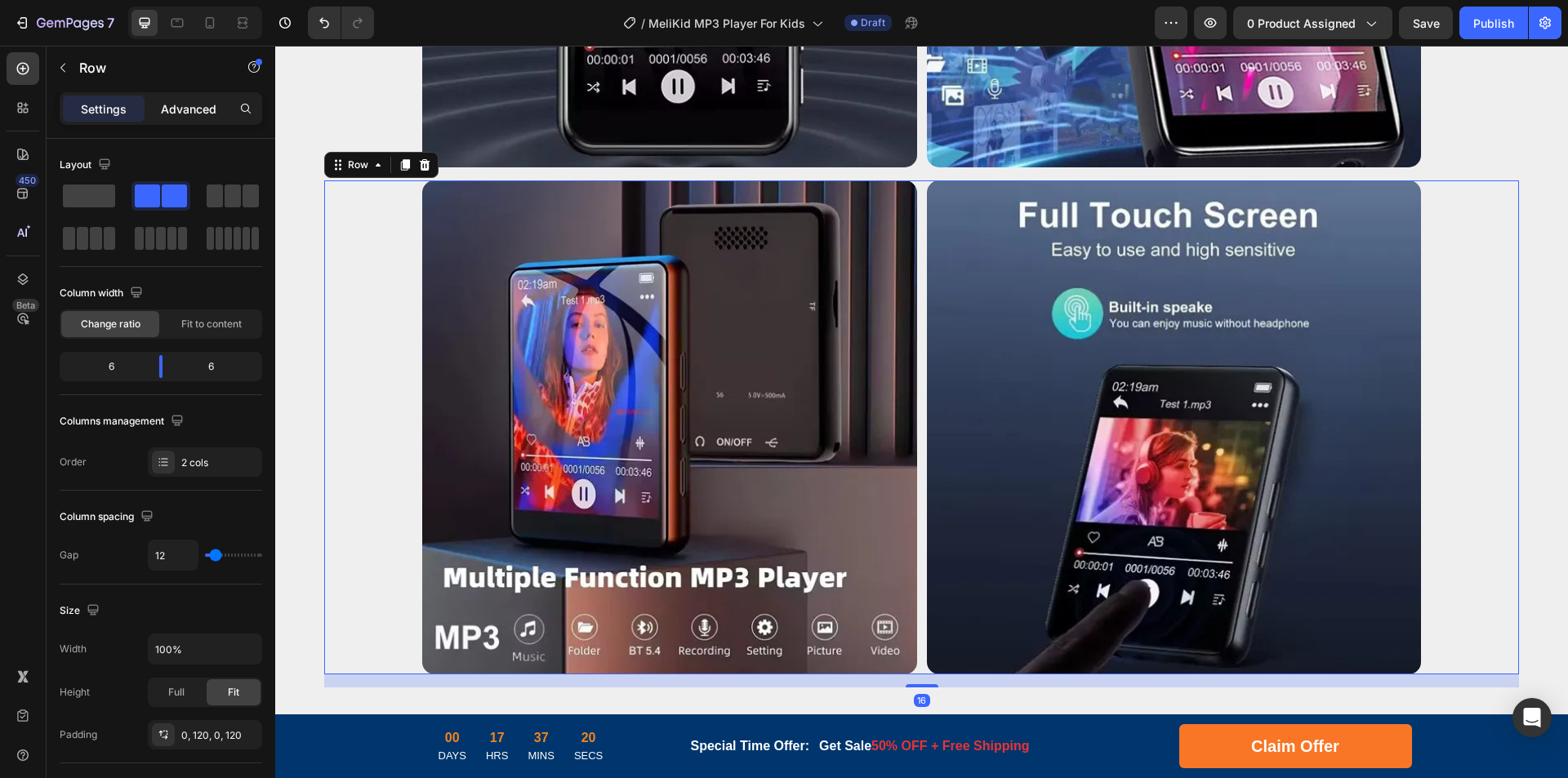
click at [185, 105] on p "Advanced" at bounding box center [189, 109] width 55 height 17
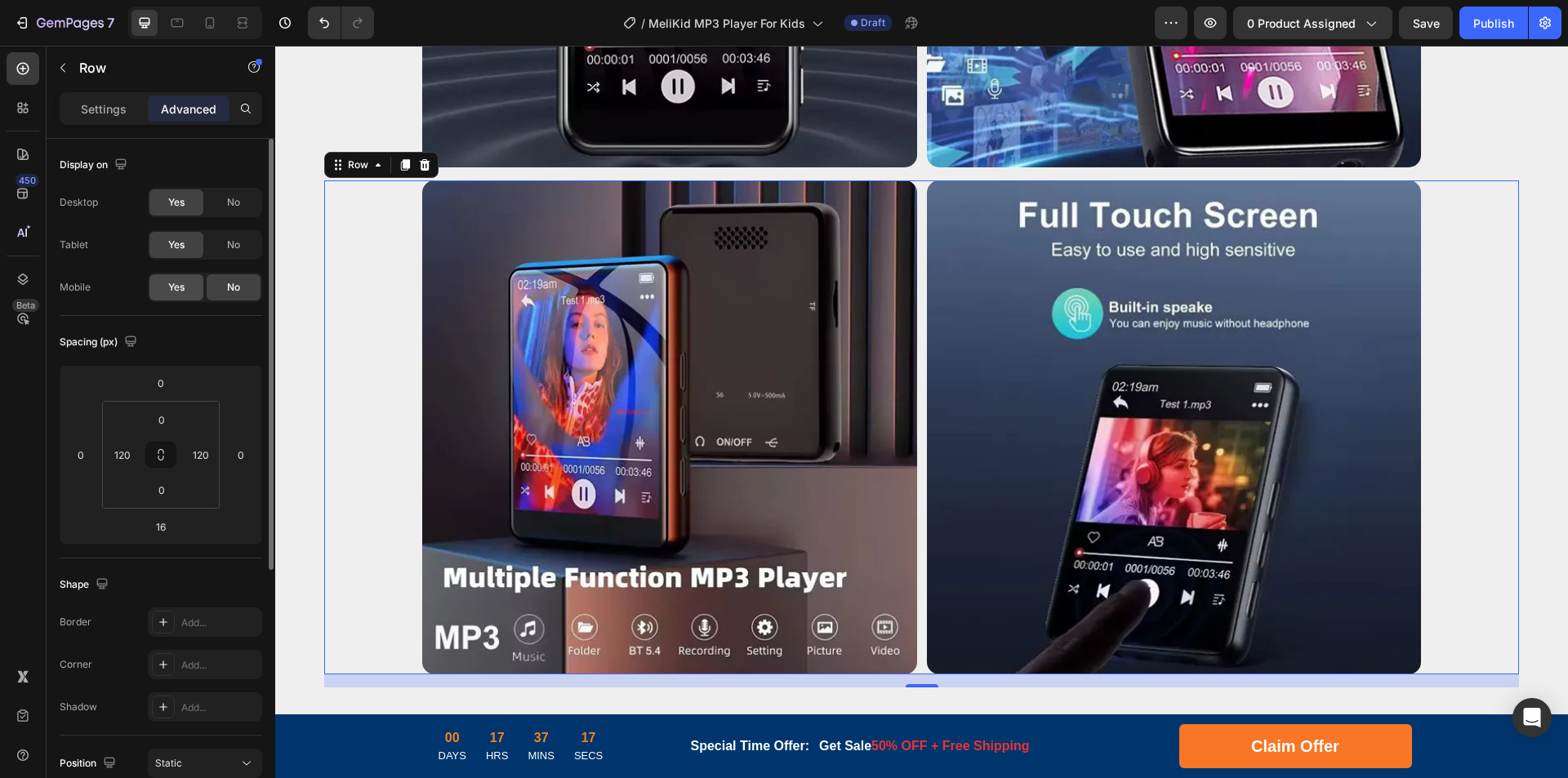
click at [170, 293] on span "Yes" at bounding box center [176, 287] width 16 height 15
click at [245, 290] on div "No" at bounding box center [233, 287] width 54 height 26
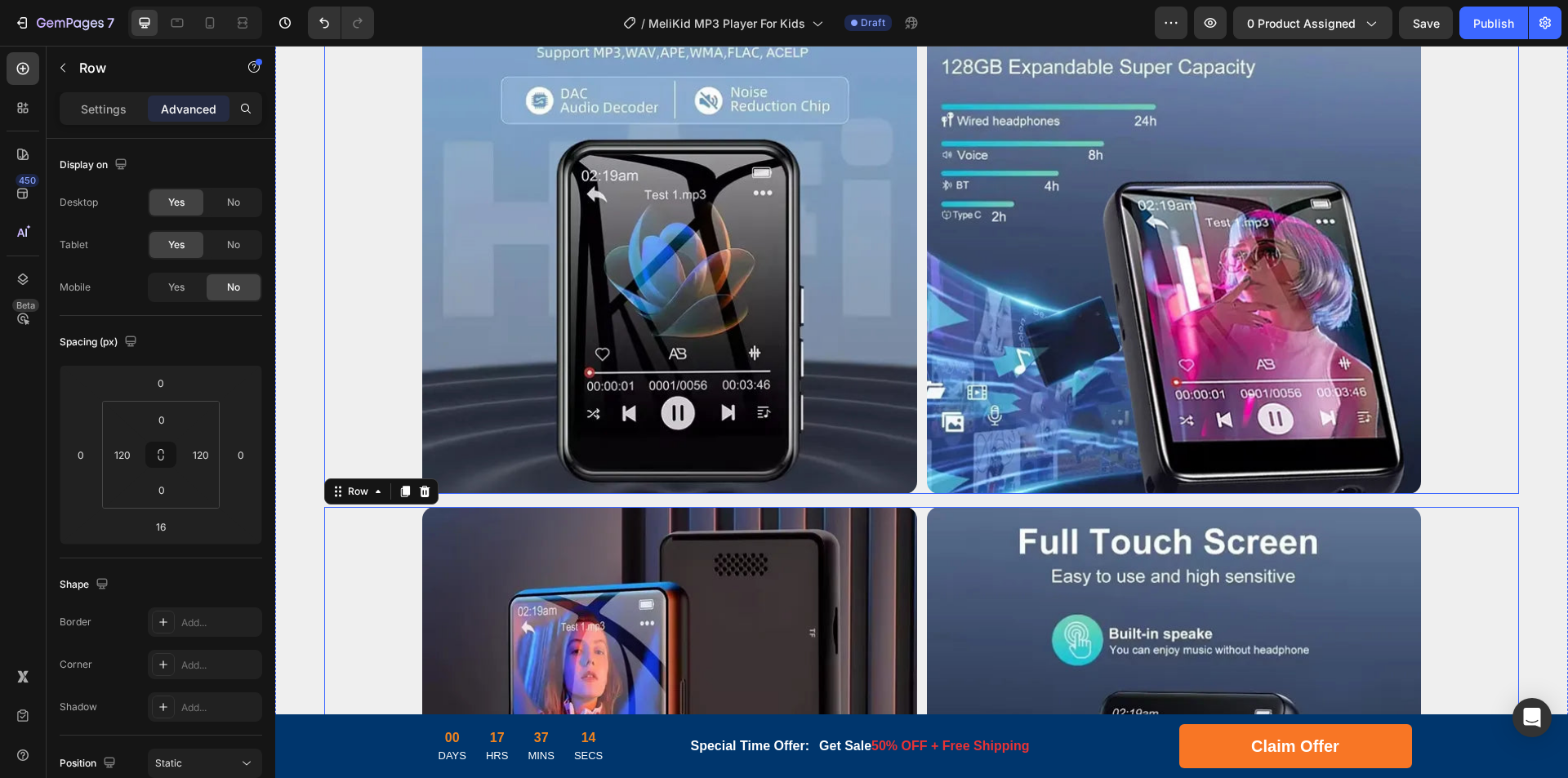
click at [364, 282] on div "Image Image Row" at bounding box center [921, 247] width 1194 height 495
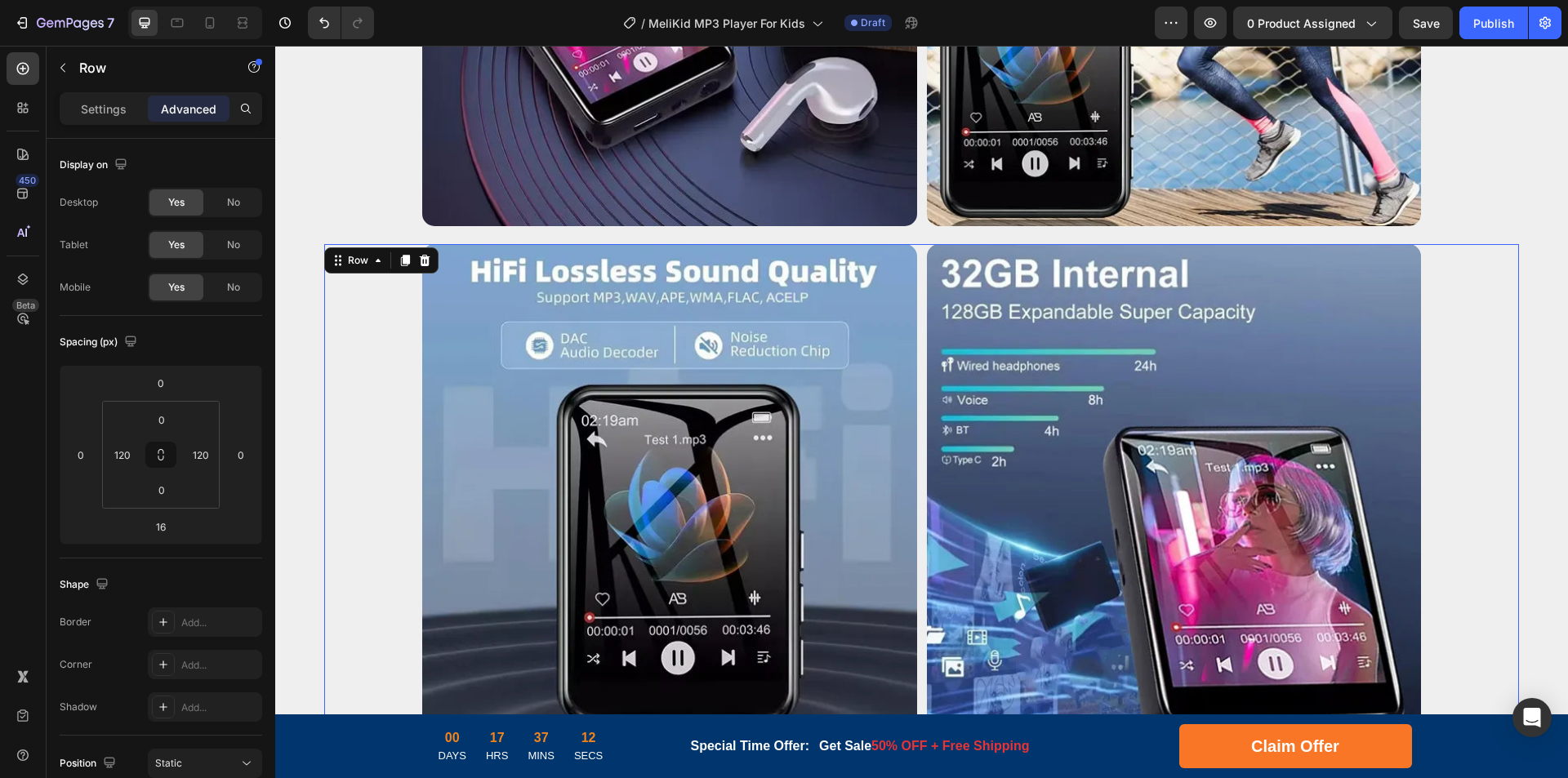
scroll to position [4581, 0]
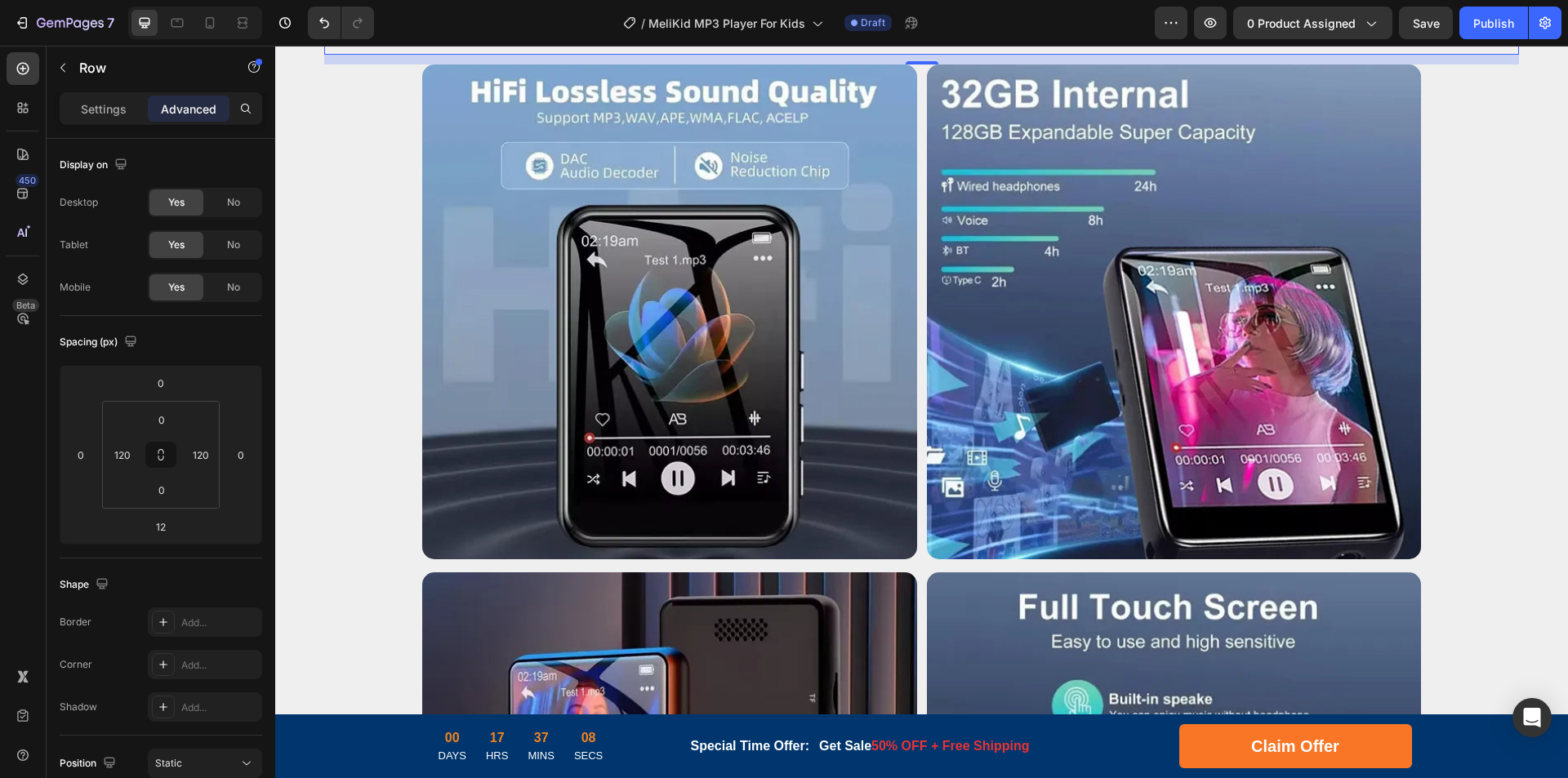
scroll to position [5316, 0]
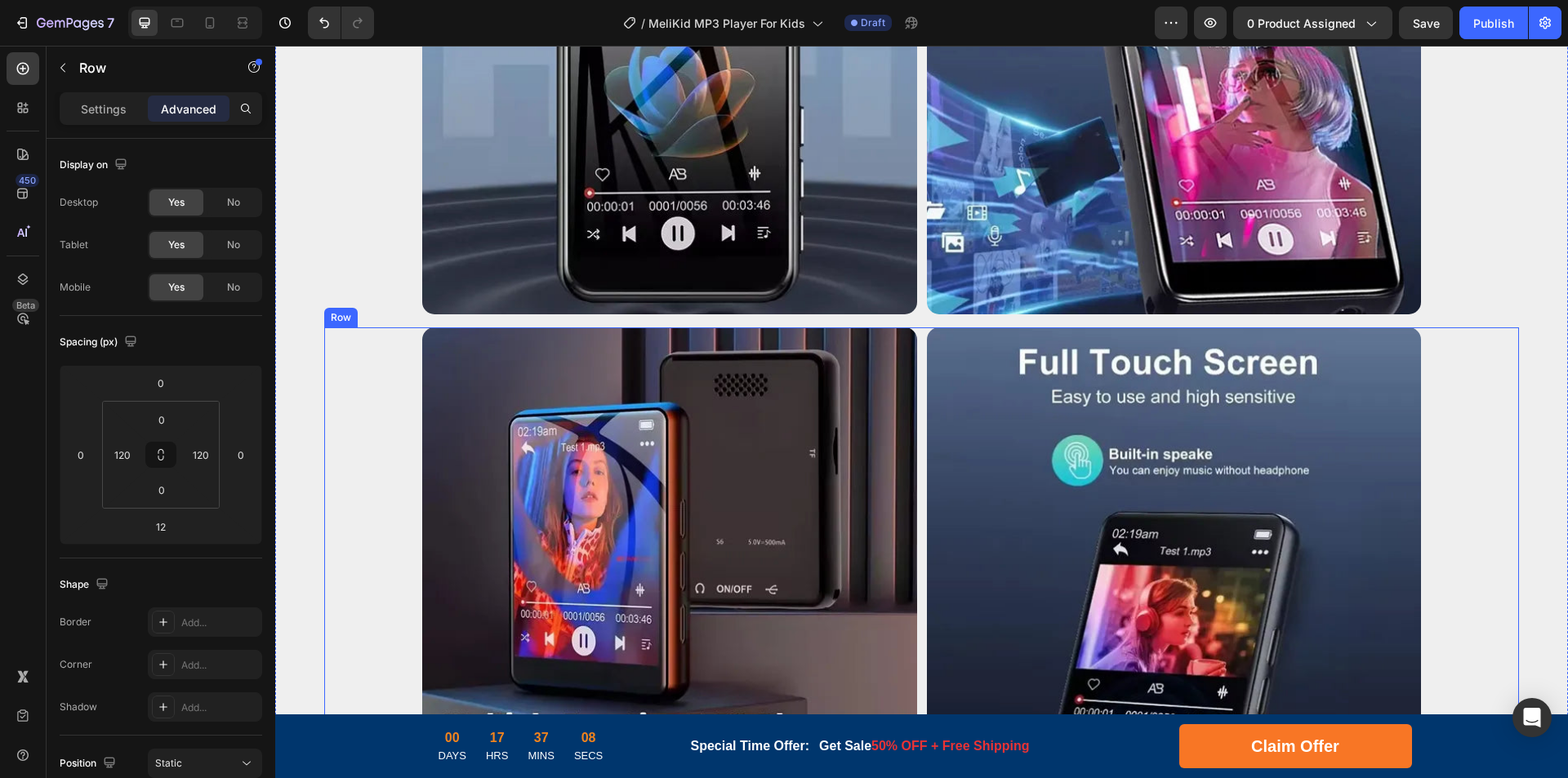
click at [367, 358] on div "Image Image Row" at bounding box center [921, 575] width 1194 height 495
click at [380, 183] on div "Image Image Row" at bounding box center [921, 67] width 1194 height 495
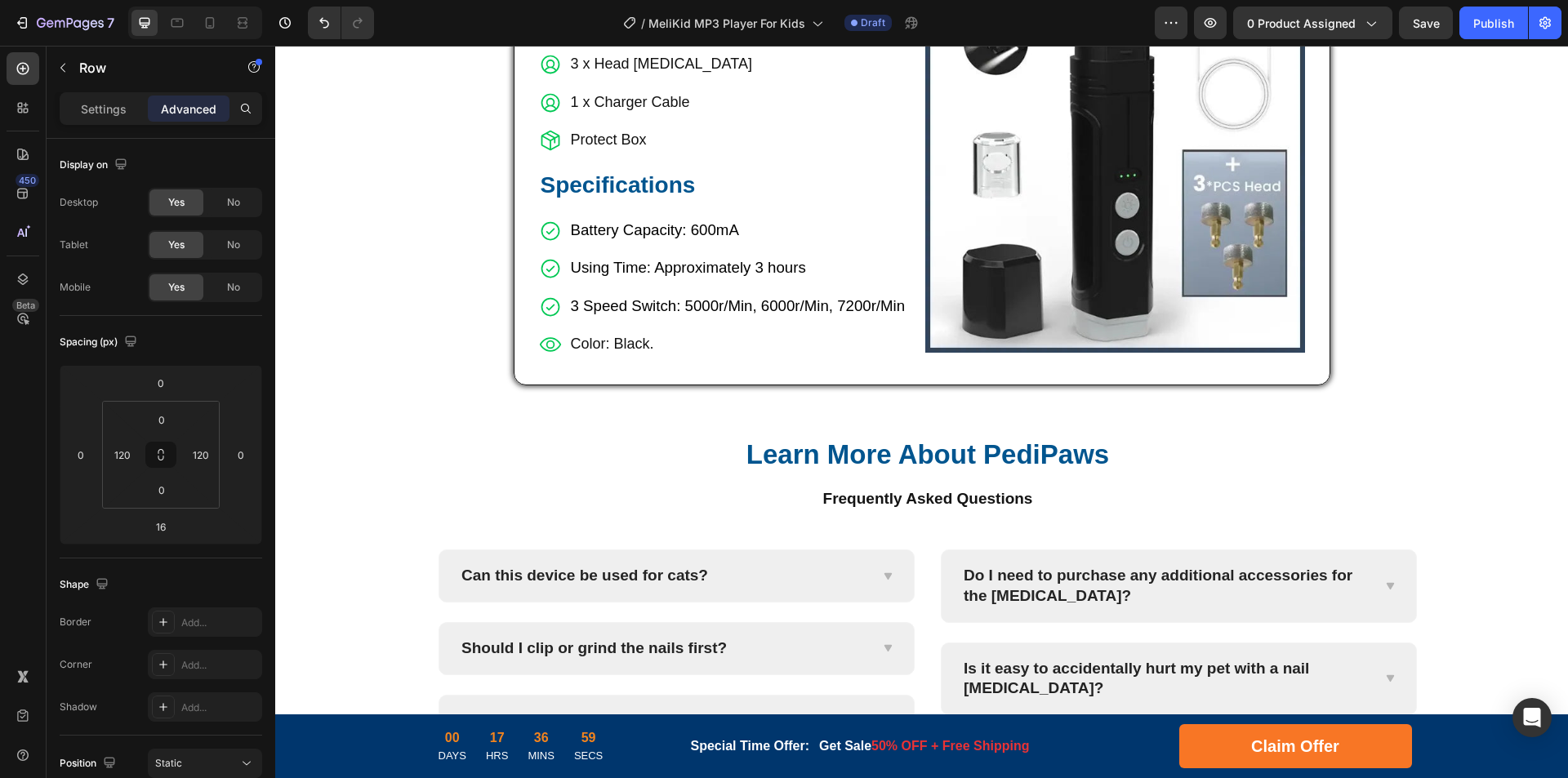
scroll to position [5970, 0]
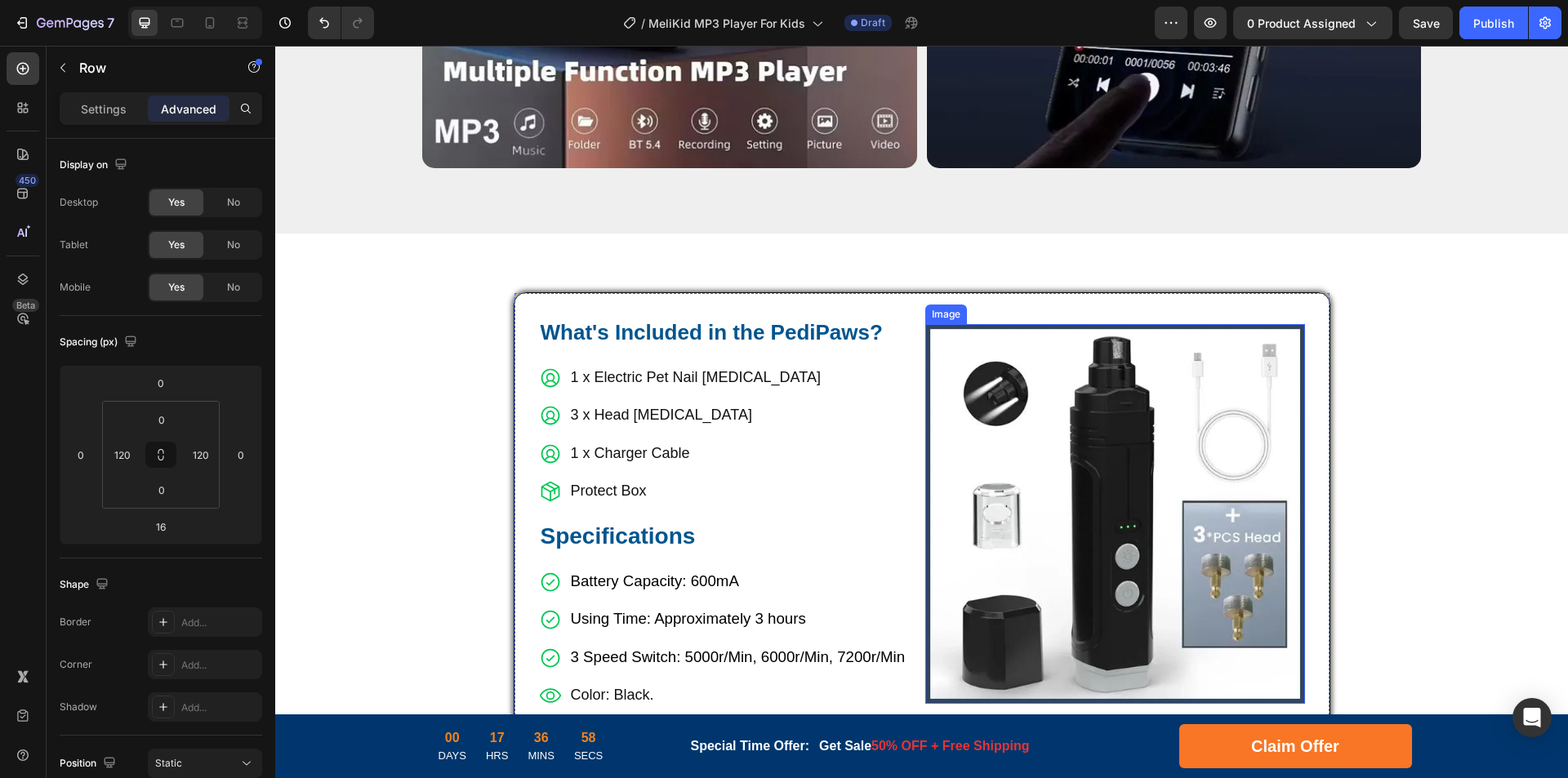
click at [1064, 432] on img at bounding box center [1115, 514] width 380 height 380
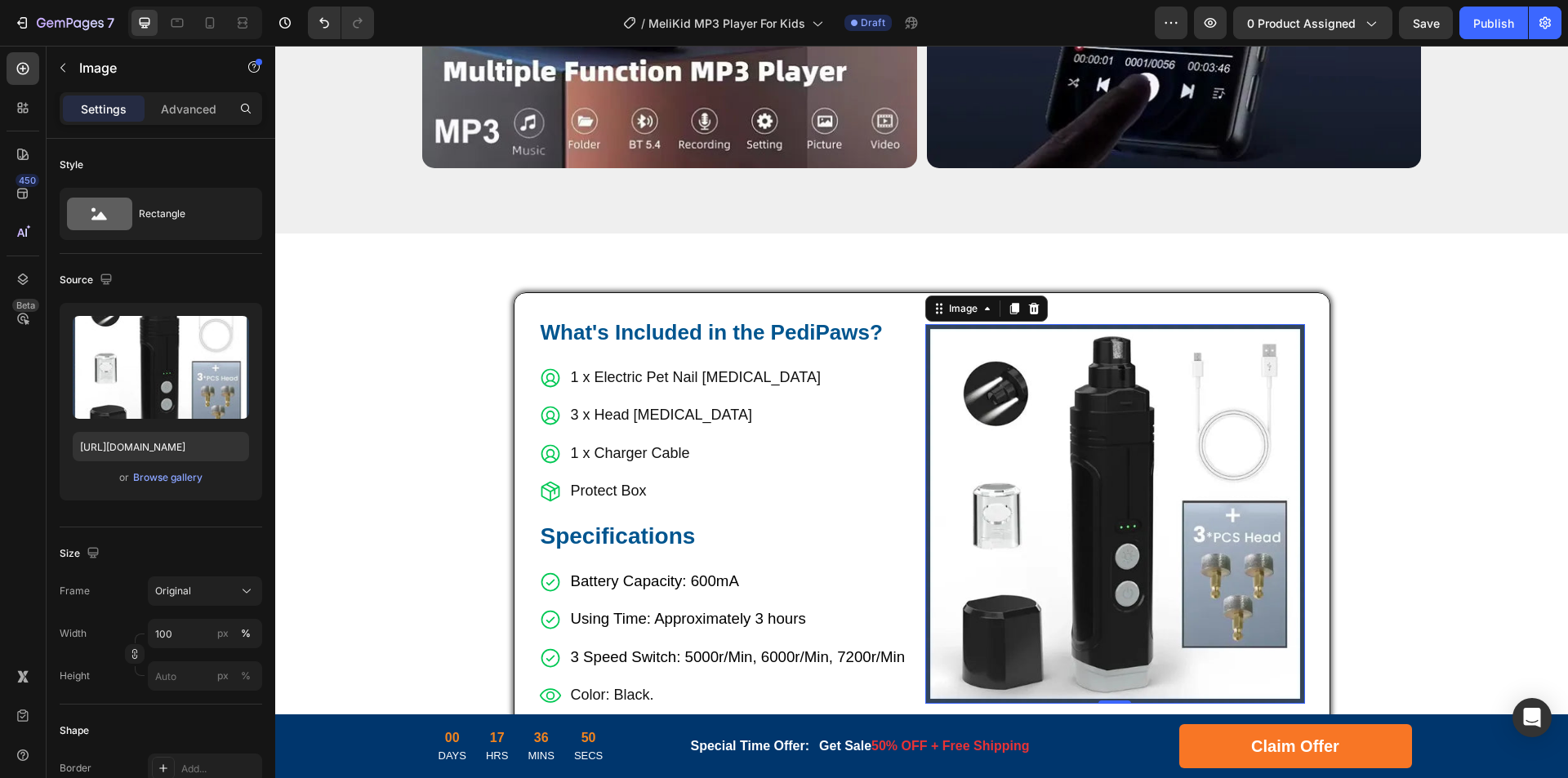
click at [1000, 409] on img at bounding box center [1115, 514] width 380 height 380
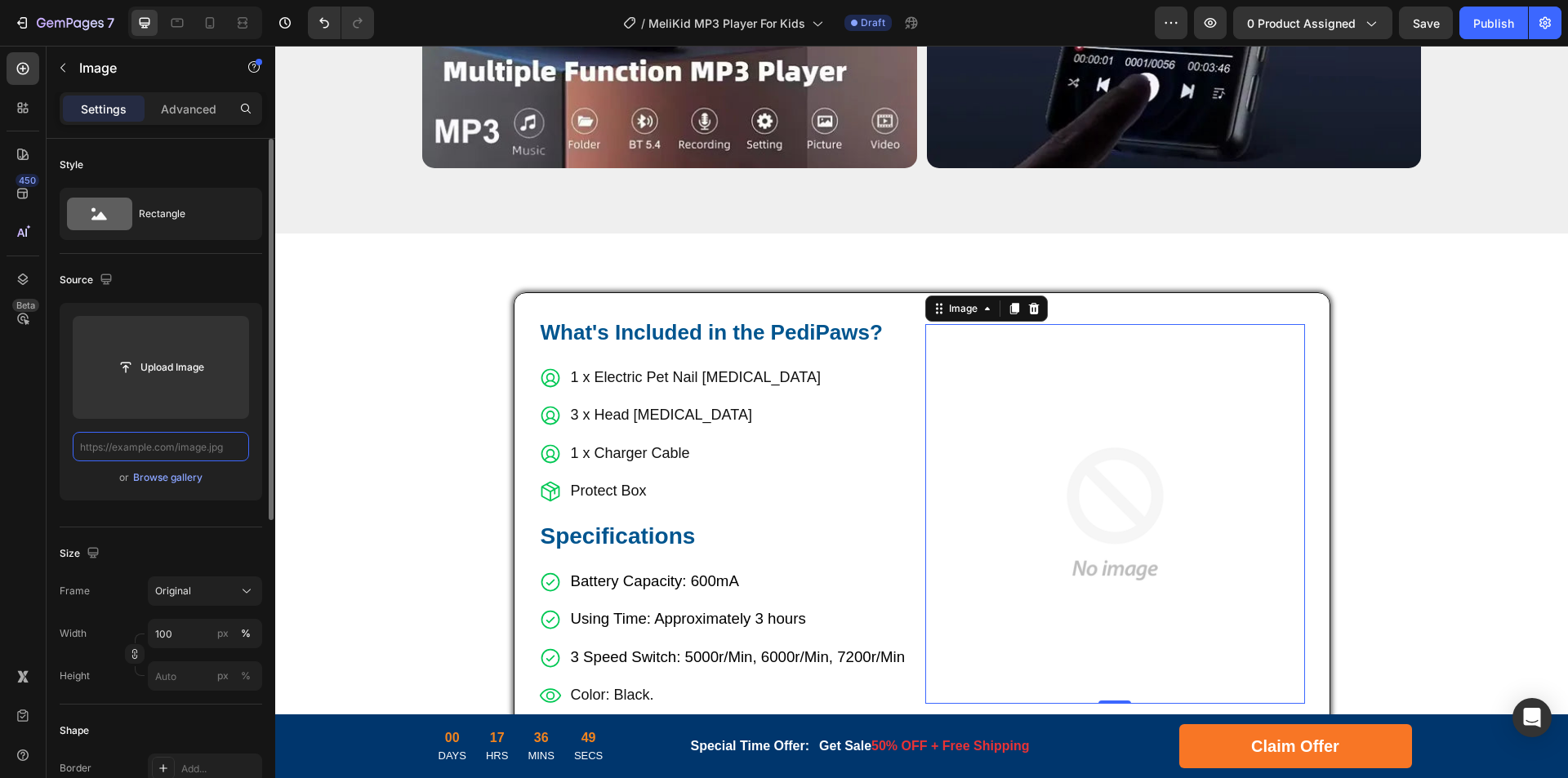
scroll to position [0, 0]
paste input "[URL][DOMAIN_NAME]"
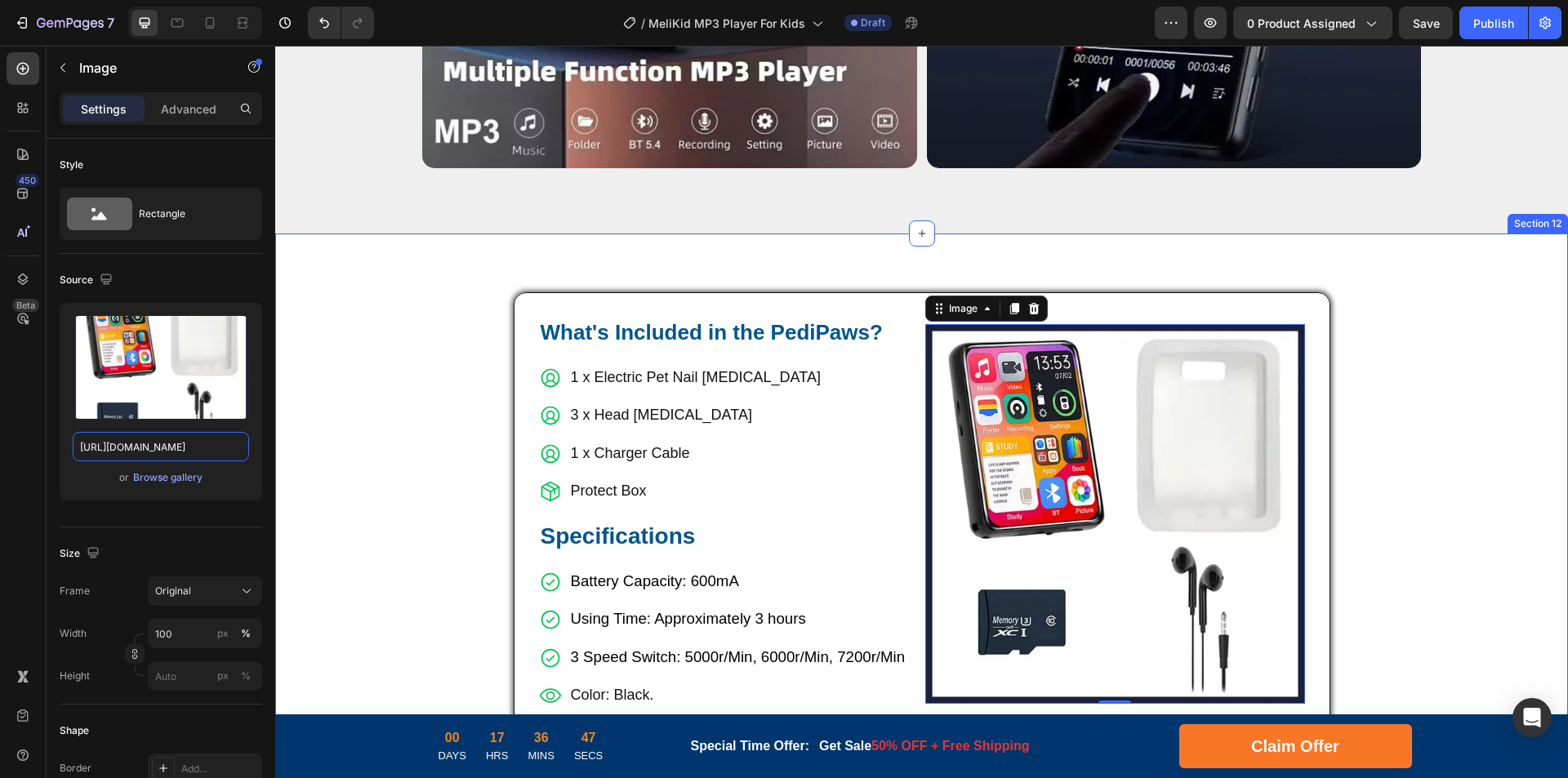
drag, startPoint x: 422, startPoint y: 494, endPoint x: 312, endPoint y: 438, distance: 123.4
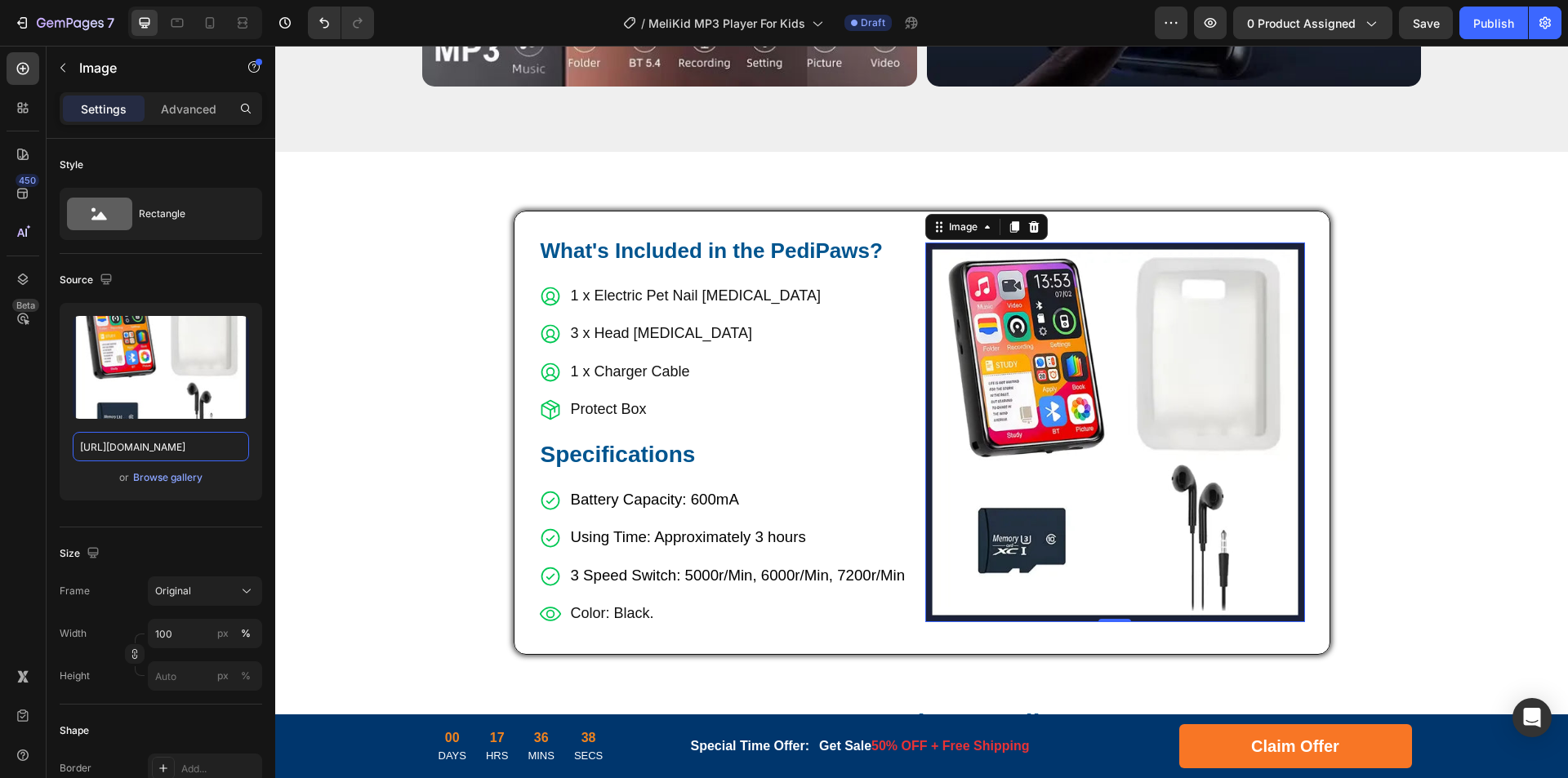
type input "[URL][DOMAIN_NAME]"
drag, startPoint x: 655, startPoint y: 269, endPoint x: 678, endPoint y: 276, distance: 24.0
click at [655, 282] on p "1 x Electric Pet Nail [MEDICAL_DATA]" at bounding box center [695, 295] width 250 height 26
click at [692, 282] on p "1 x Electric Pet Nail [MEDICAL_DATA]" at bounding box center [695, 295] width 250 height 26
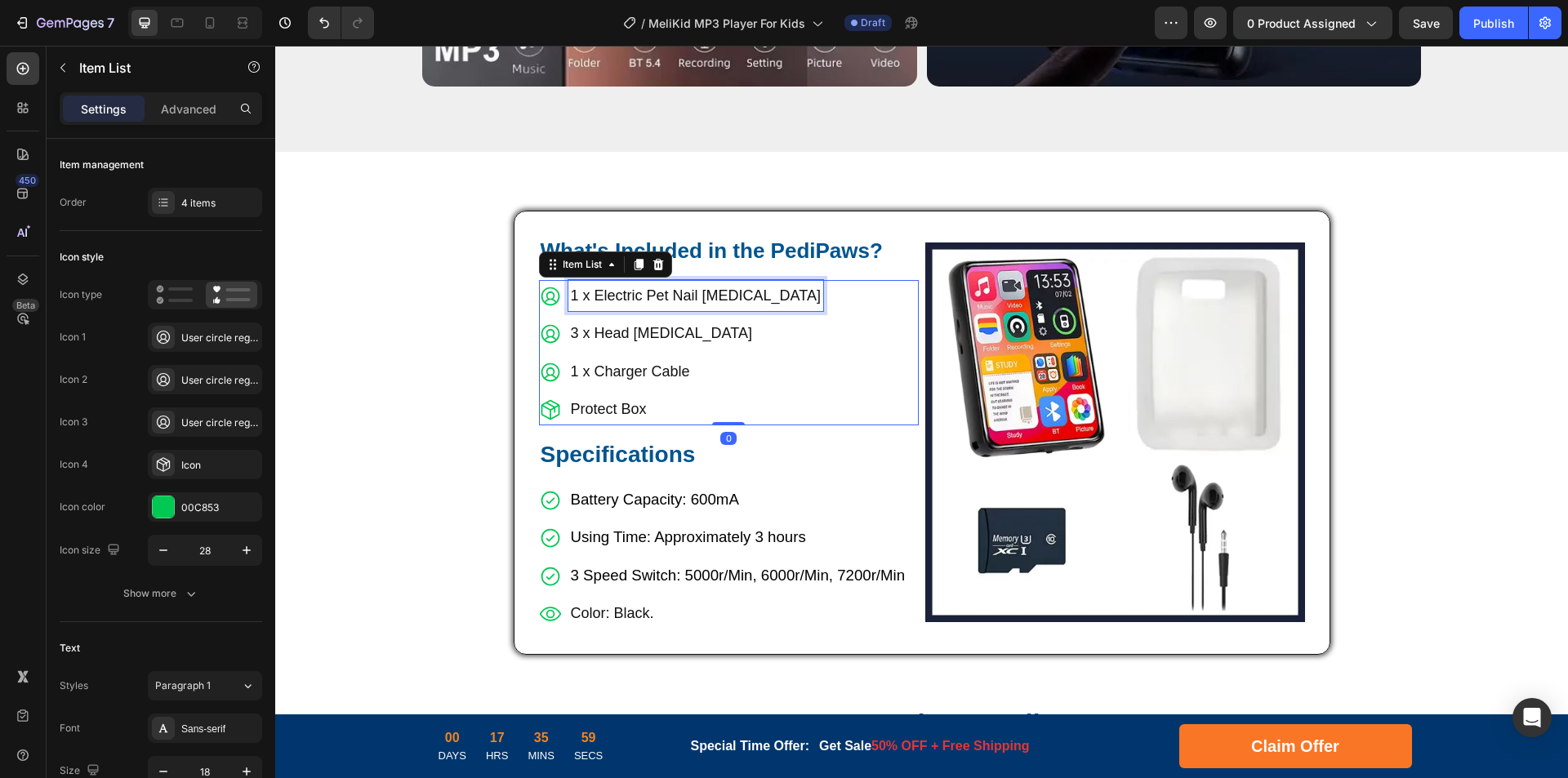
click at [624, 282] on p "1 x Electric Pet Nail [MEDICAL_DATA]" at bounding box center [695, 295] width 250 height 26
click at [621, 320] on p "3 x Head [MEDICAL_DATA]" at bounding box center [661, 333] width 182 height 26
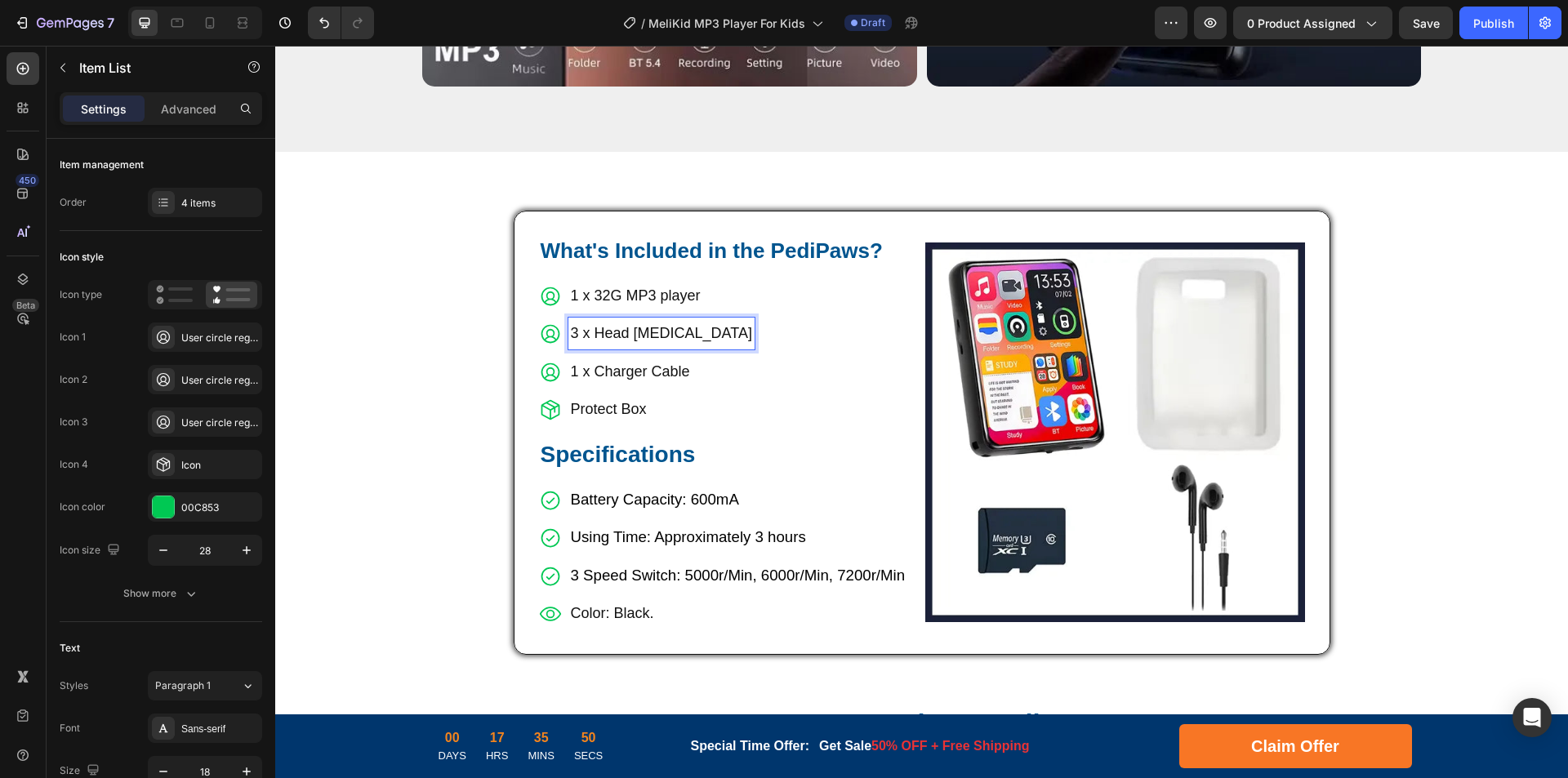
click at [643, 320] on p "3 x Head [MEDICAL_DATA]" at bounding box center [661, 333] width 182 height 26
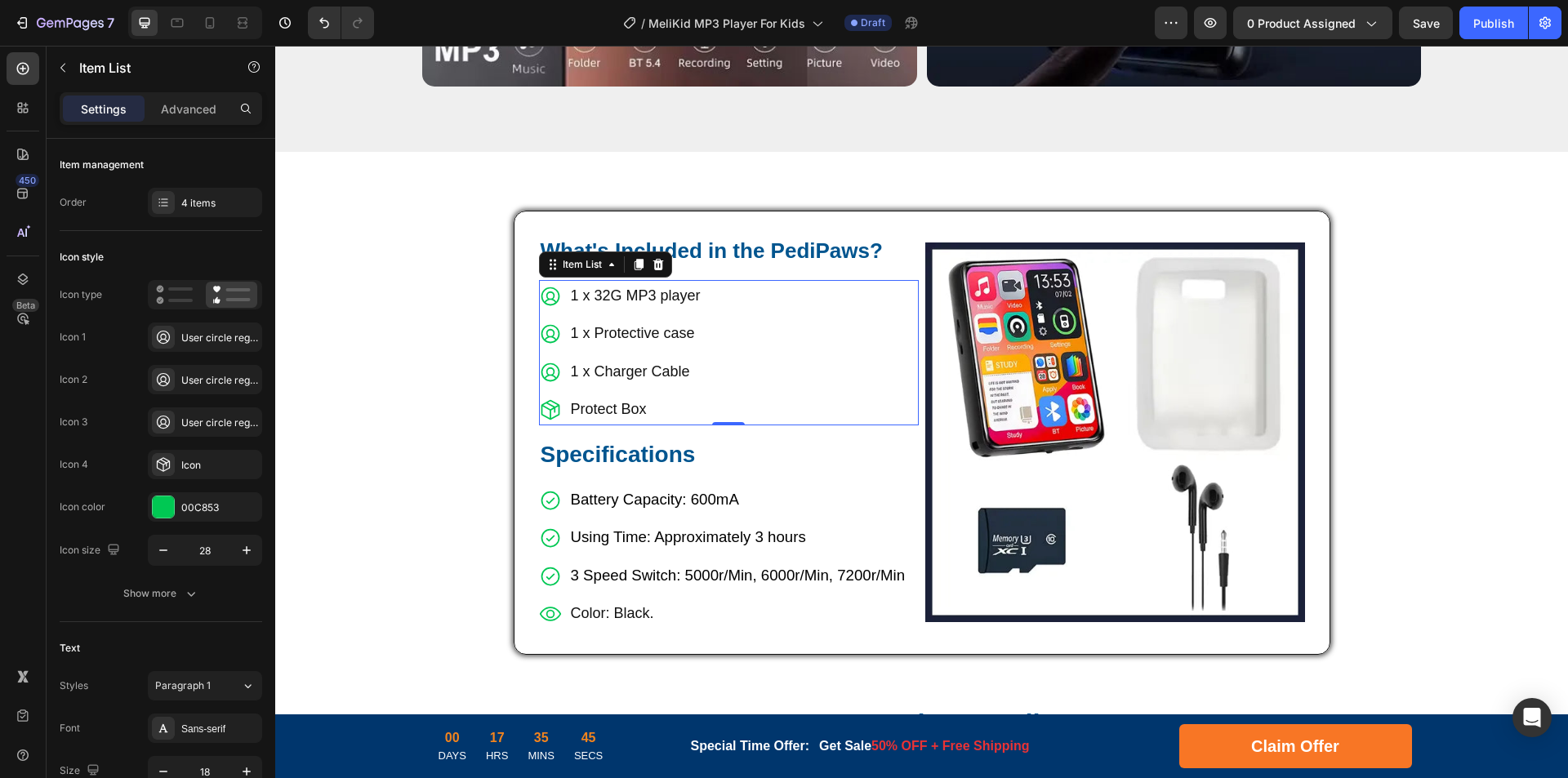
click at [615, 358] on p "1 x Charger Cable" at bounding box center [636, 371] width 130 height 26
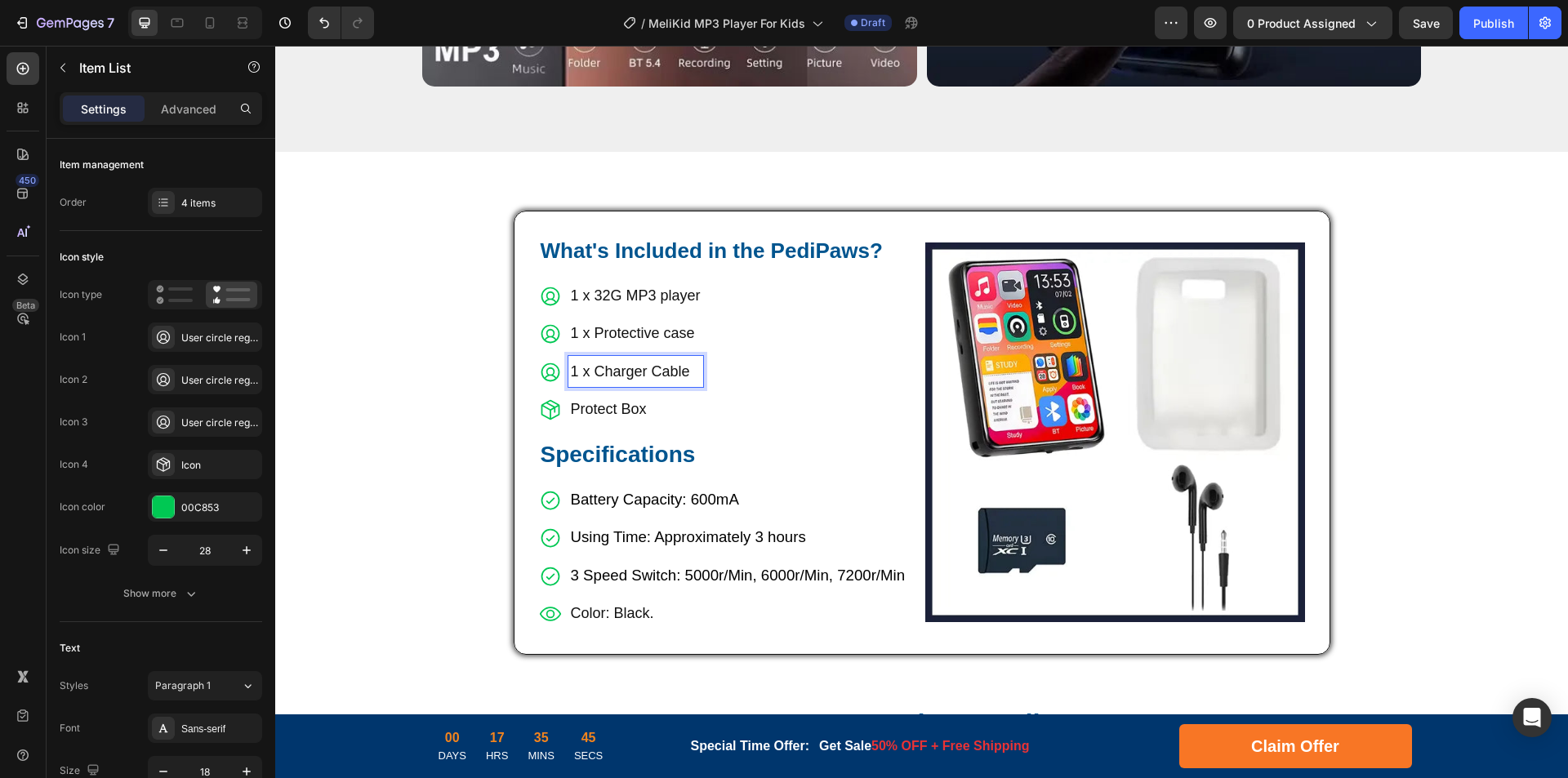
click at [604, 358] on p "1 x Charger Cable" at bounding box center [636, 371] width 130 height 26
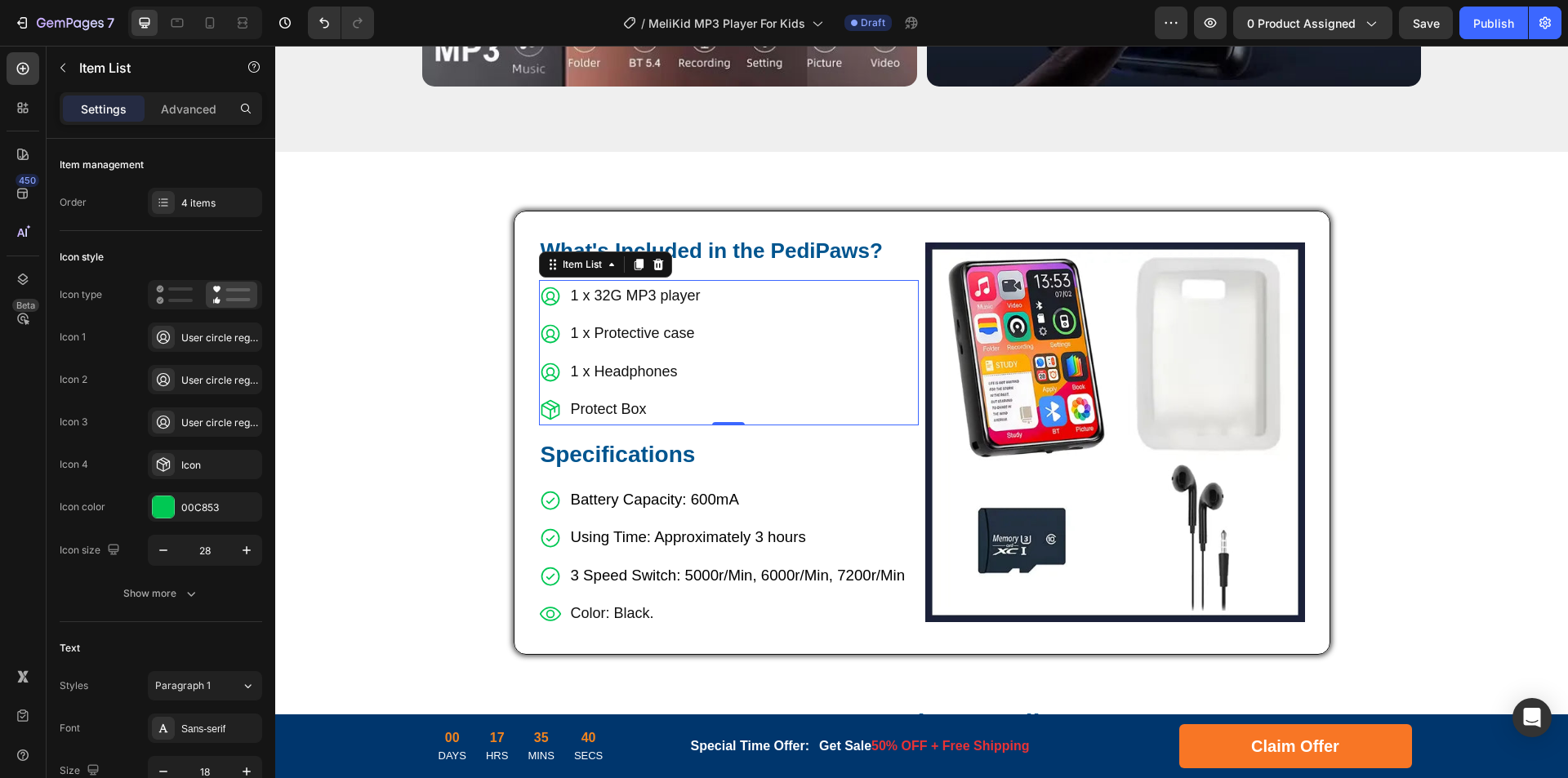
click at [601, 358] on p "1 x Headphones" at bounding box center [636, 371] width 130 height 26
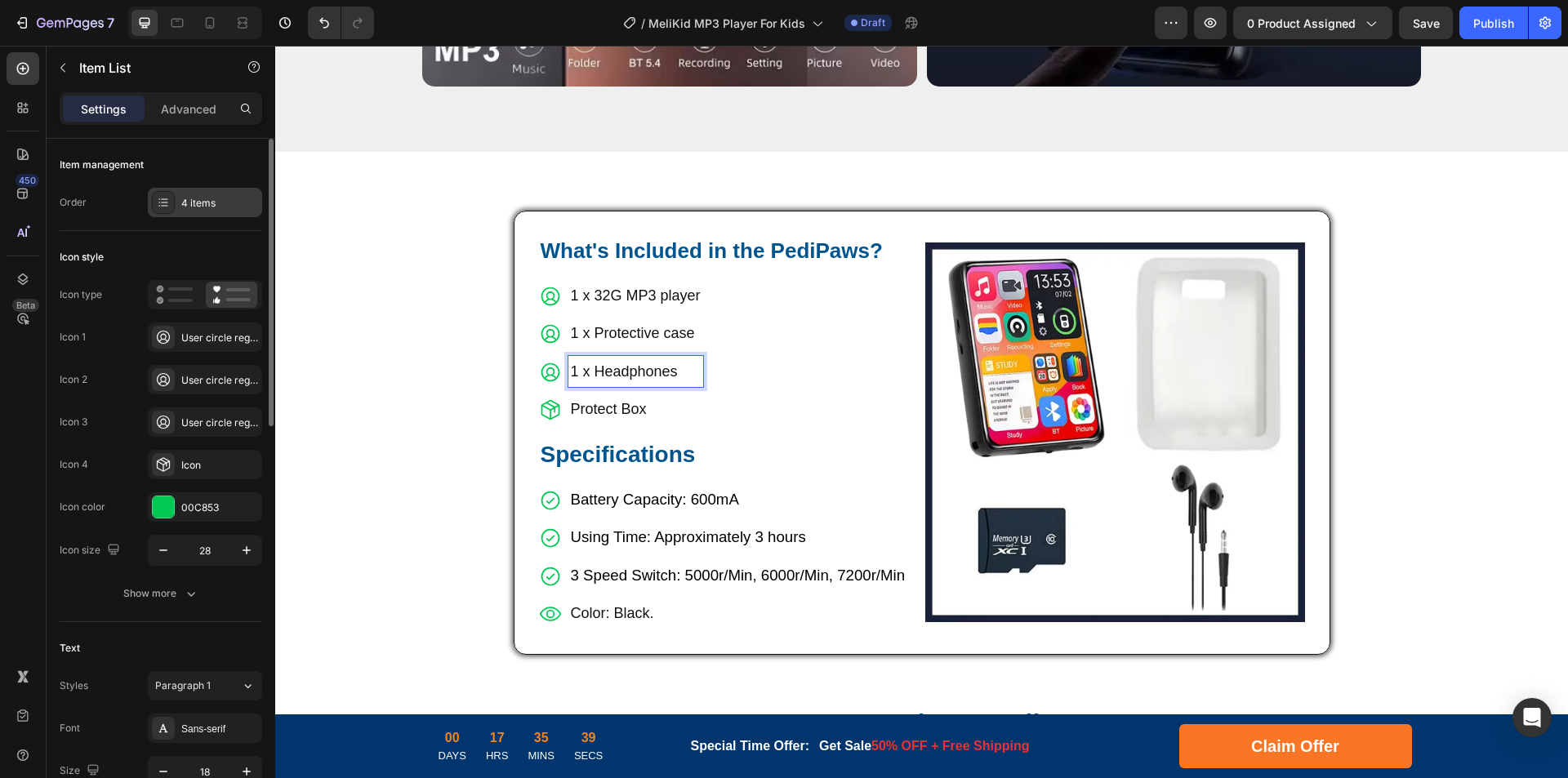
click at [196, 199] on div "4 items" at bounding box center [220, 203] width 77 height 15
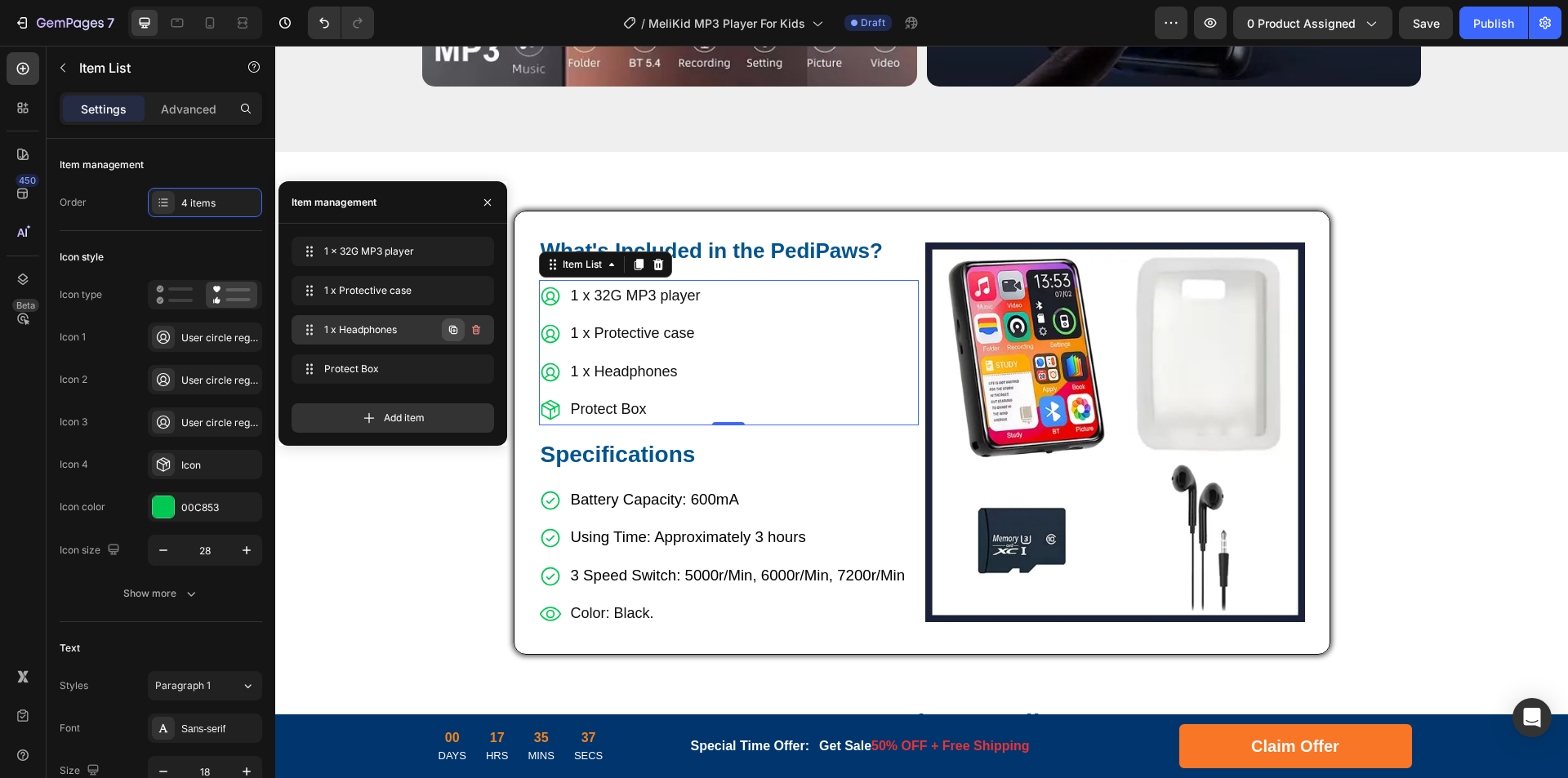
click at [449, 327] on icon "button" at bounding box center [453, 329] width 13 height 13
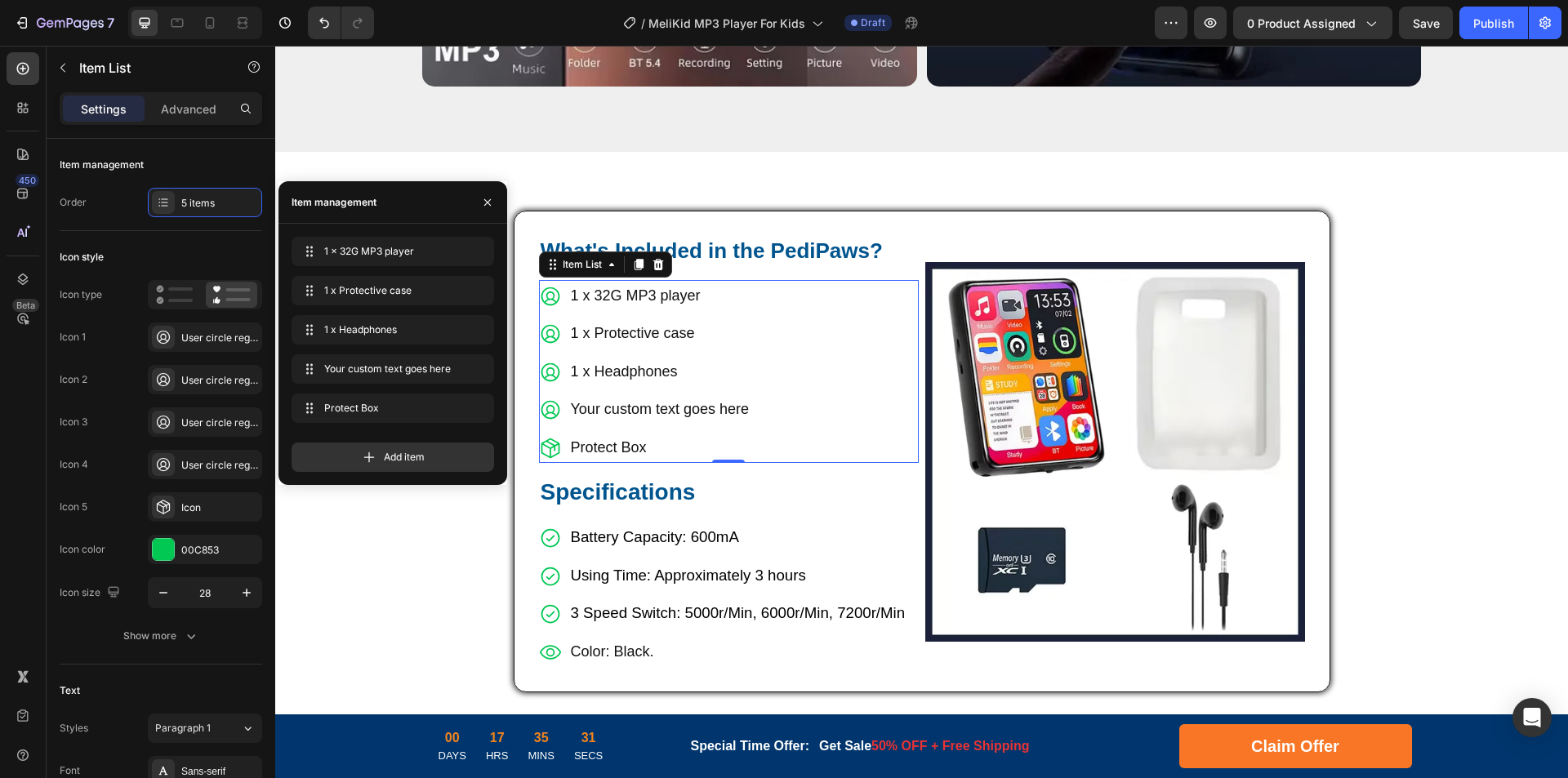
click at [624, 393] on div "Your custom text goes here" at bounding box center [659, 409] width 183 height 31
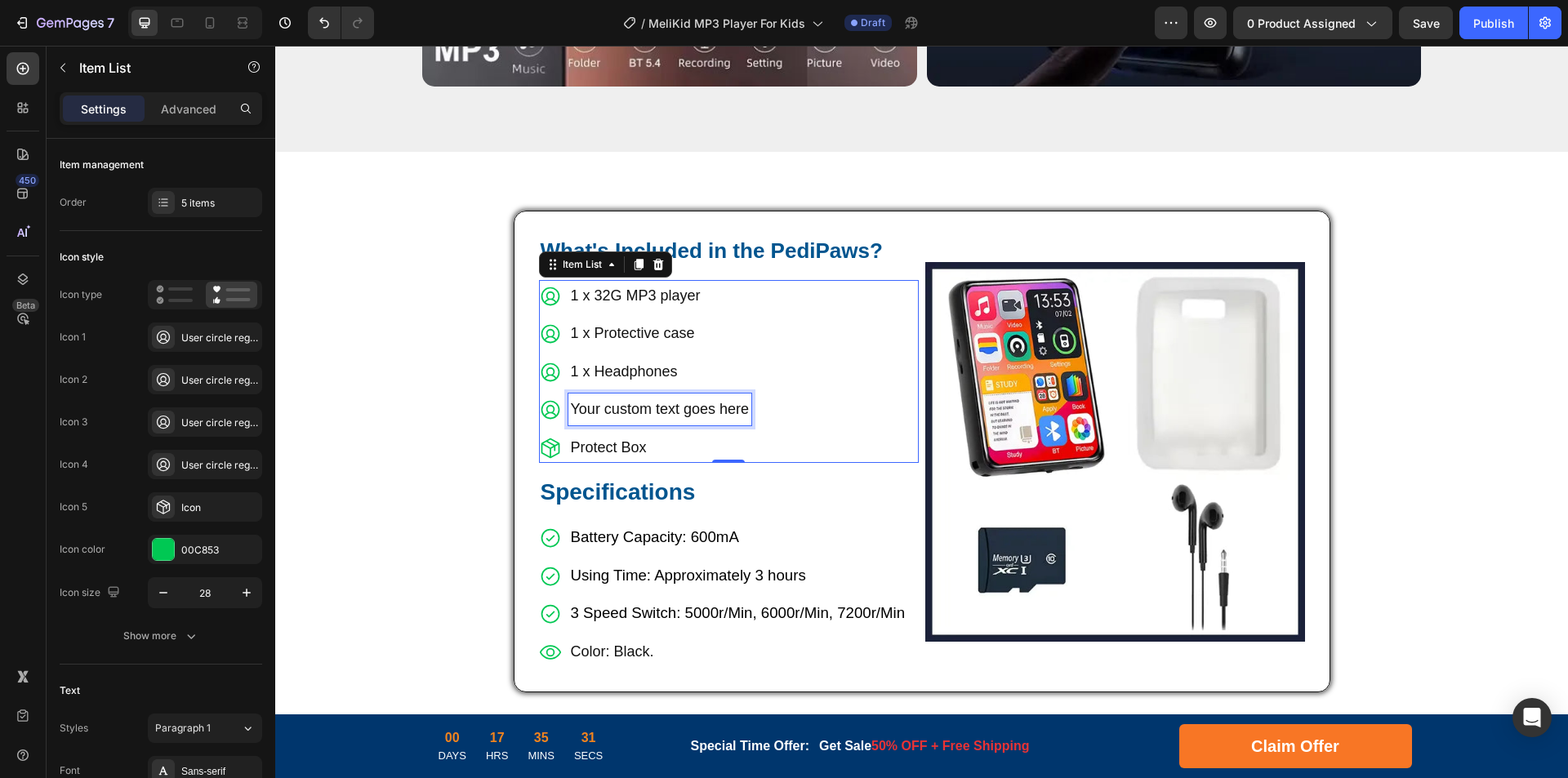
click at [682, 396] on p "Your custom text goes here" at bounding box center [659, 409] width 178 height 26
click at [589, 396] on p "1 x type-c cable" at bounding box center [636, 409] width 130 height 26
click at [652, 396] on p "1 x Type-c cable" at bounding box center [636, 409] width 130 height 26
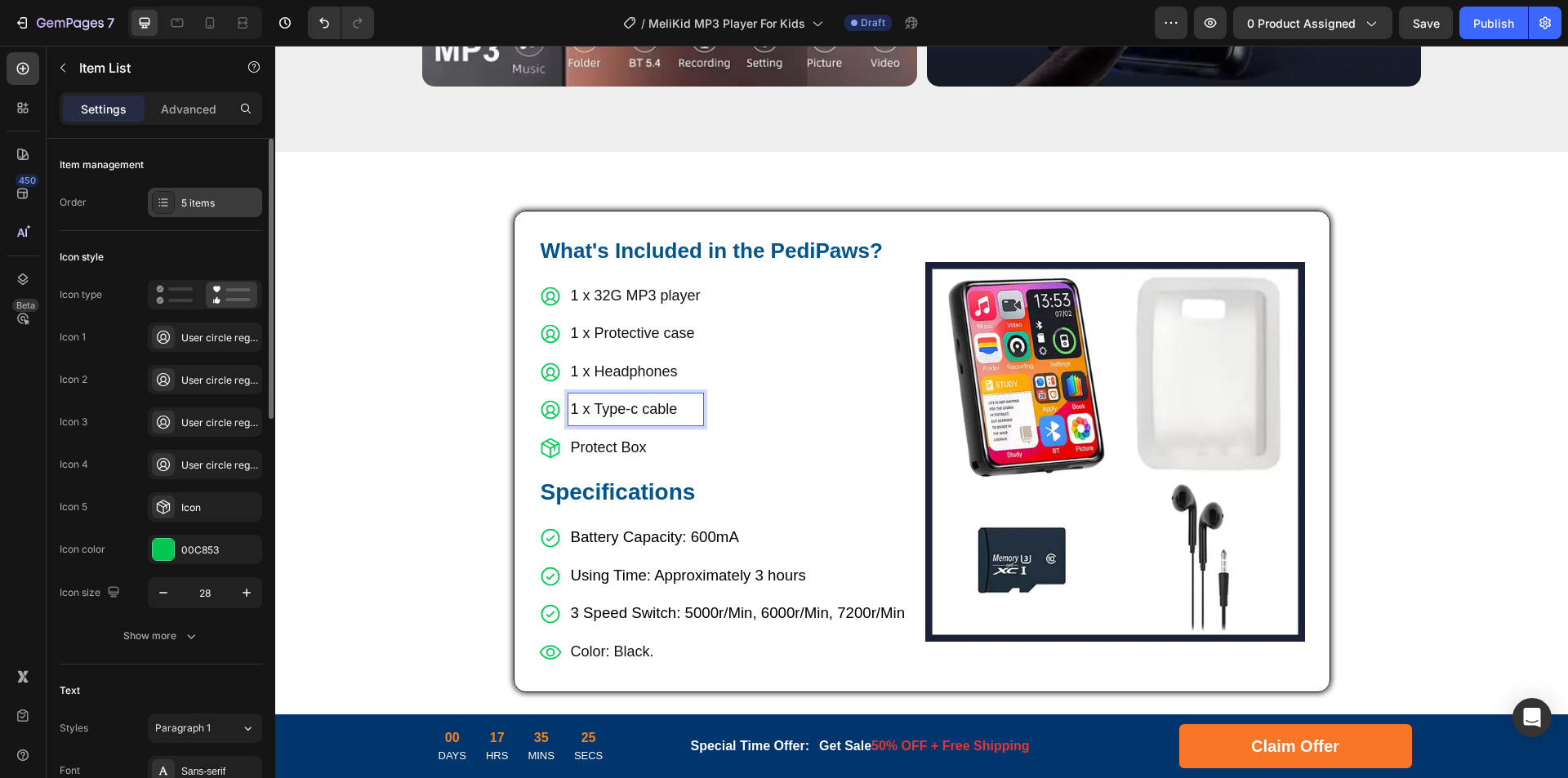
click at [180, 192] on div "5 items" at bounding box center [205, 202] width 114 height 29
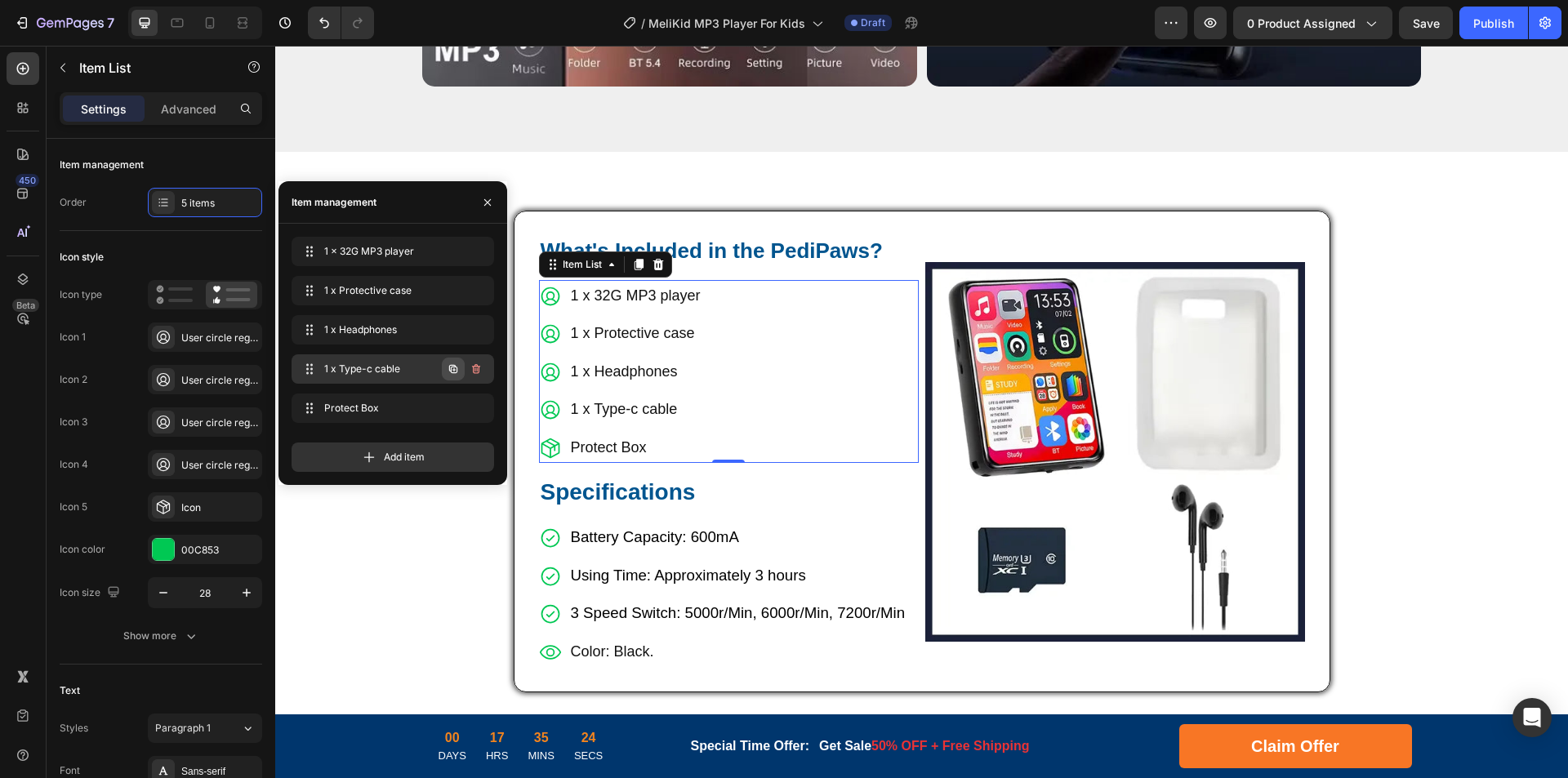
click at [453, 373] on icon "button" at bounding box center [453, 369] width 9 height 9
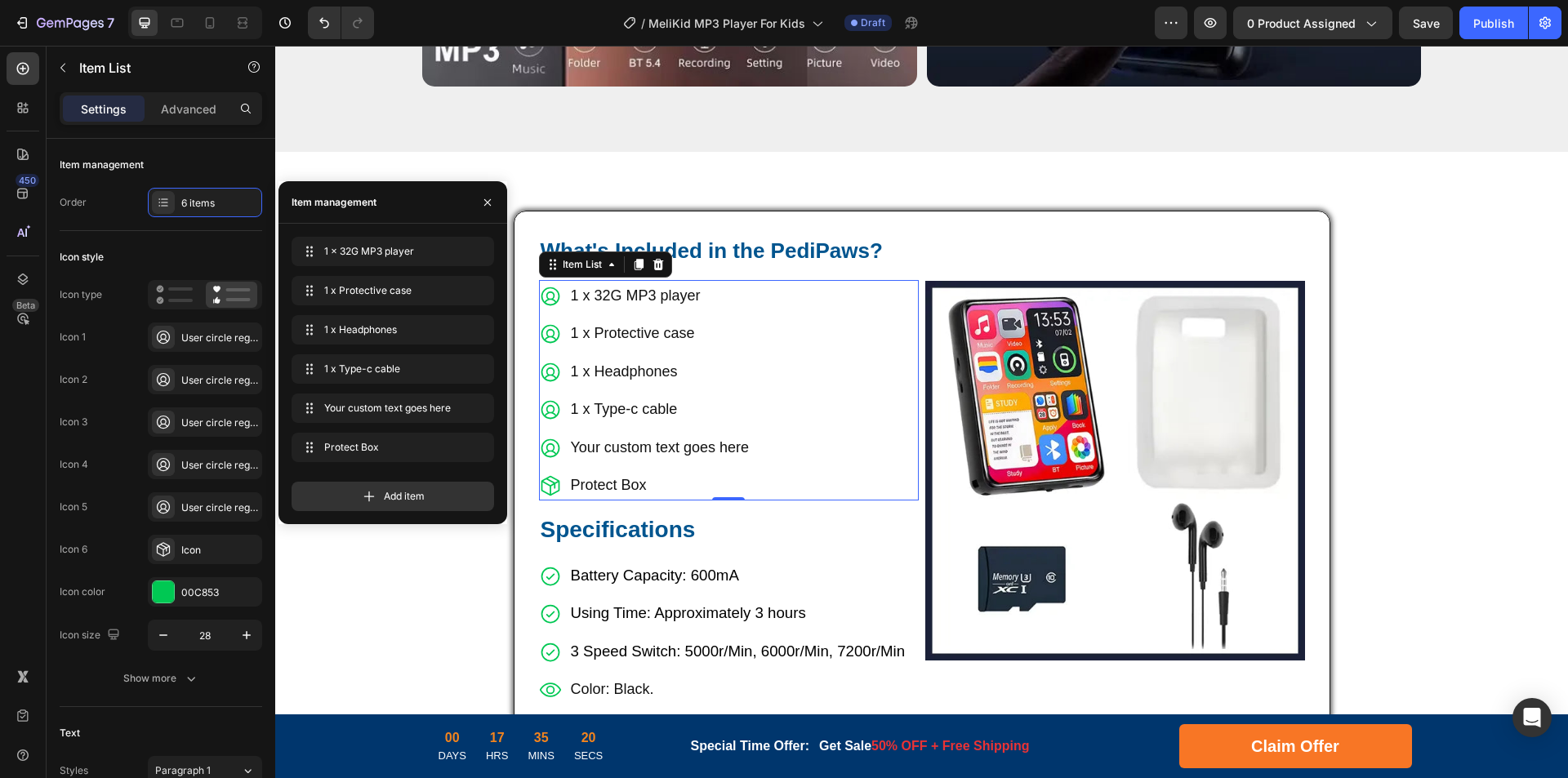
click at [659, 432] on div "Your custom text goes here" at bounding box center [659, 447] width 183 height 31
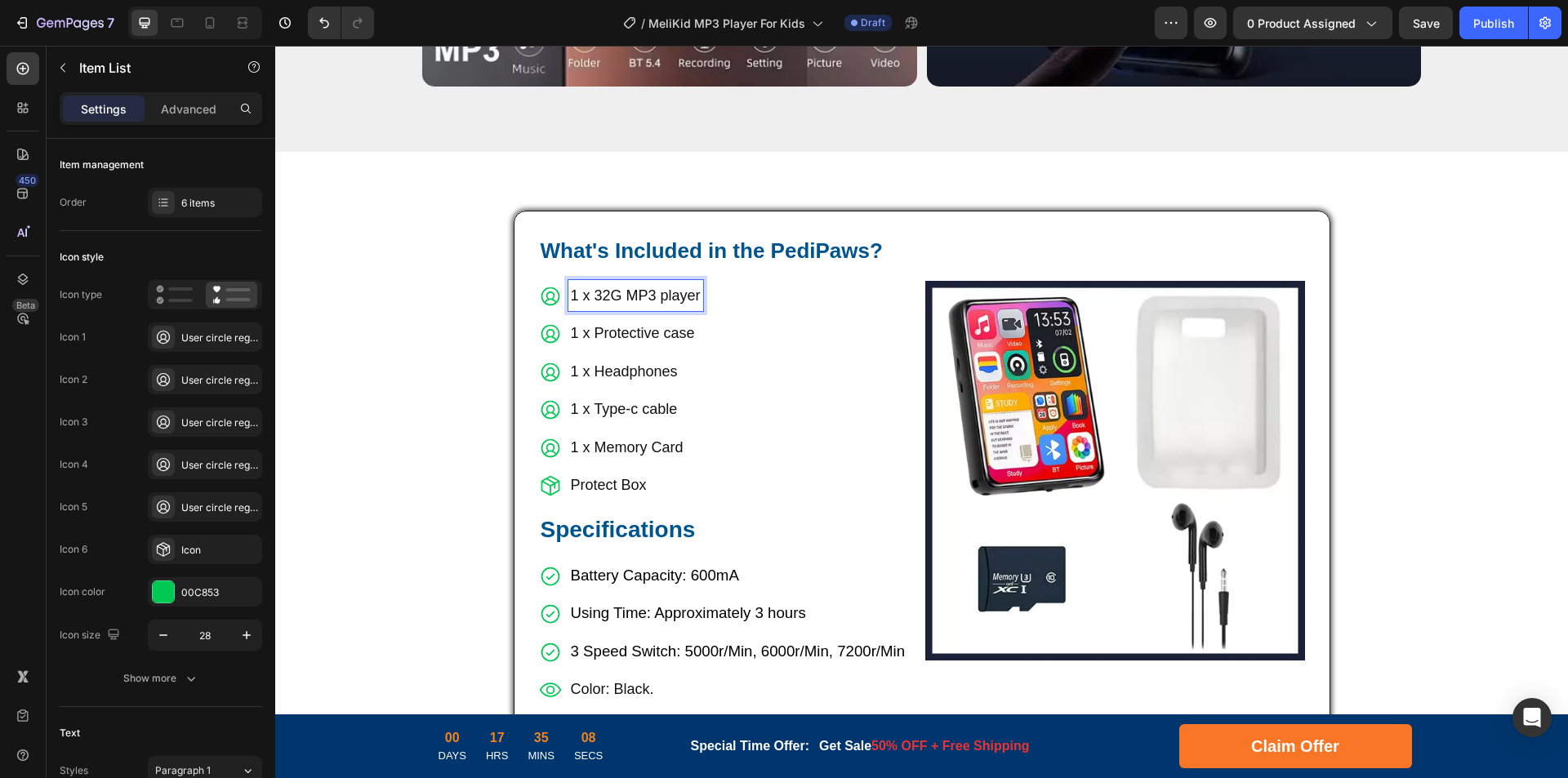
click at [590, 282] on p "1 x 32G MP3 player" at bounding box center [636, 295] width 130 height 26
click at [182, 335] on div "User circle regular" at bounding box center [220, 338] width 77 height 15
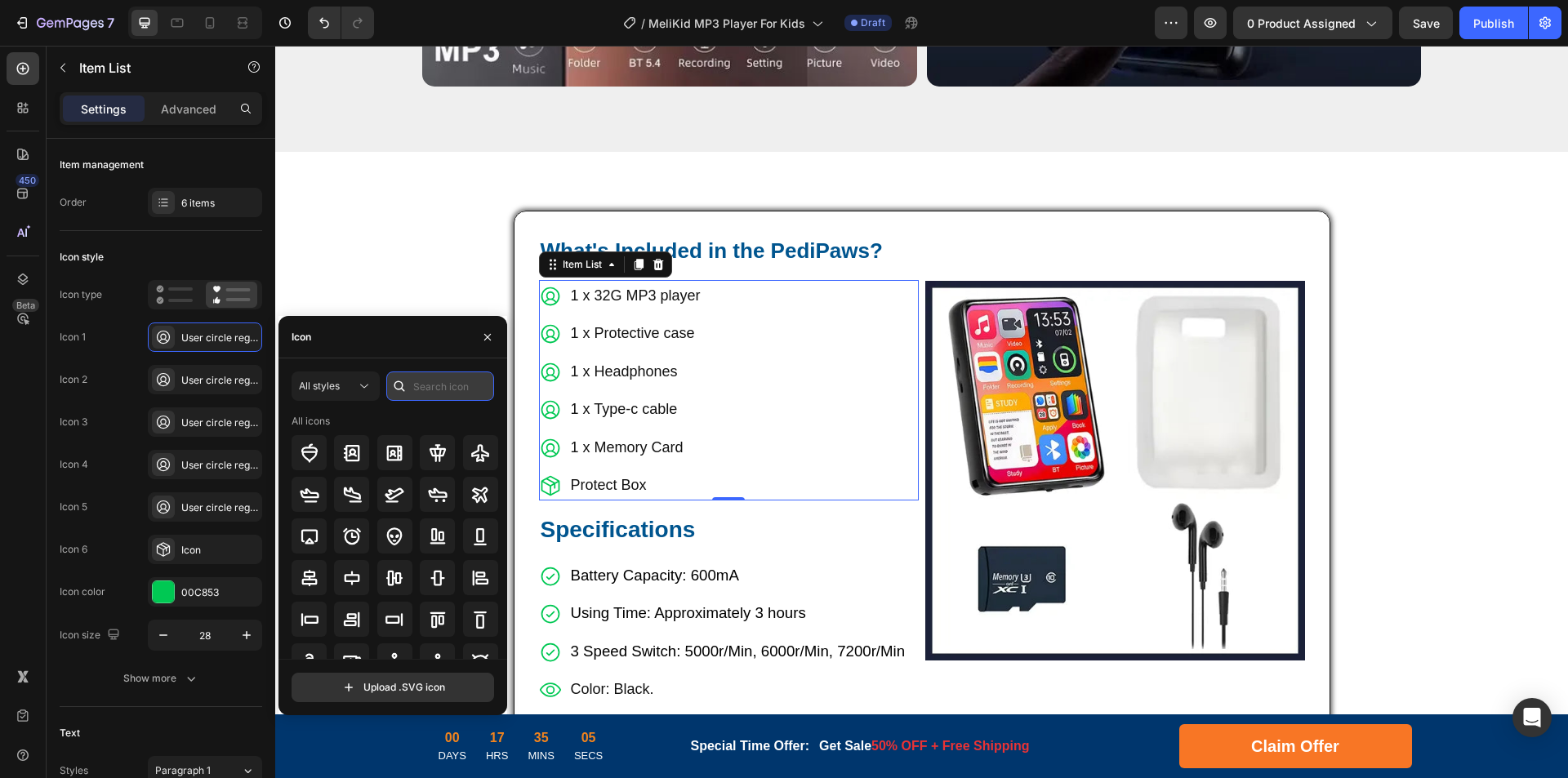
click at [444, 391] on input "text" at bounding box center [440, 386] width 107 height 29
click at [354, 389] on div "All styles" at bounding box center [327, 386] width 57 height 15
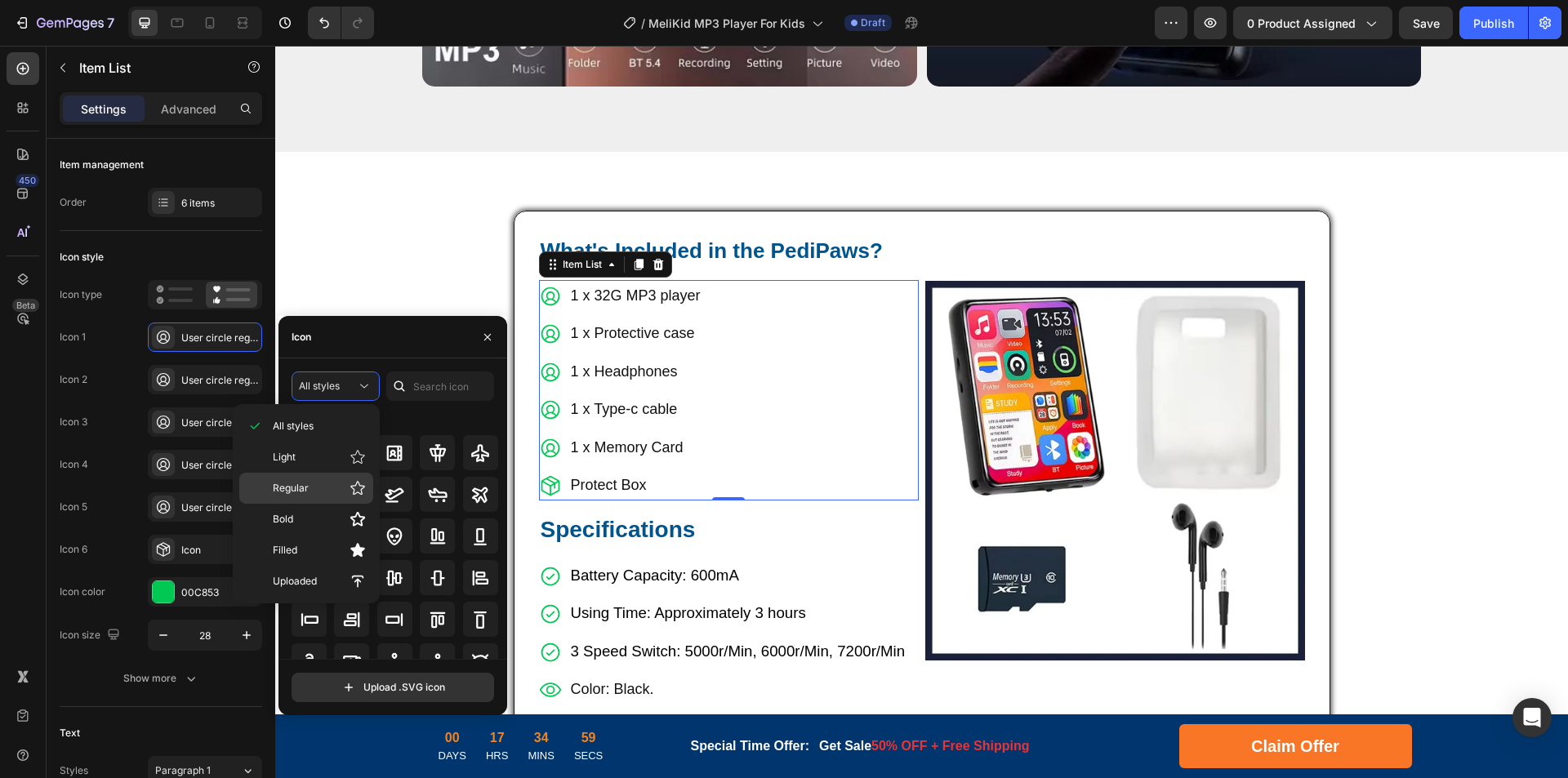
click at [317, 492] on p "Regular" at bounding box center [319, 488] width 93 height 16
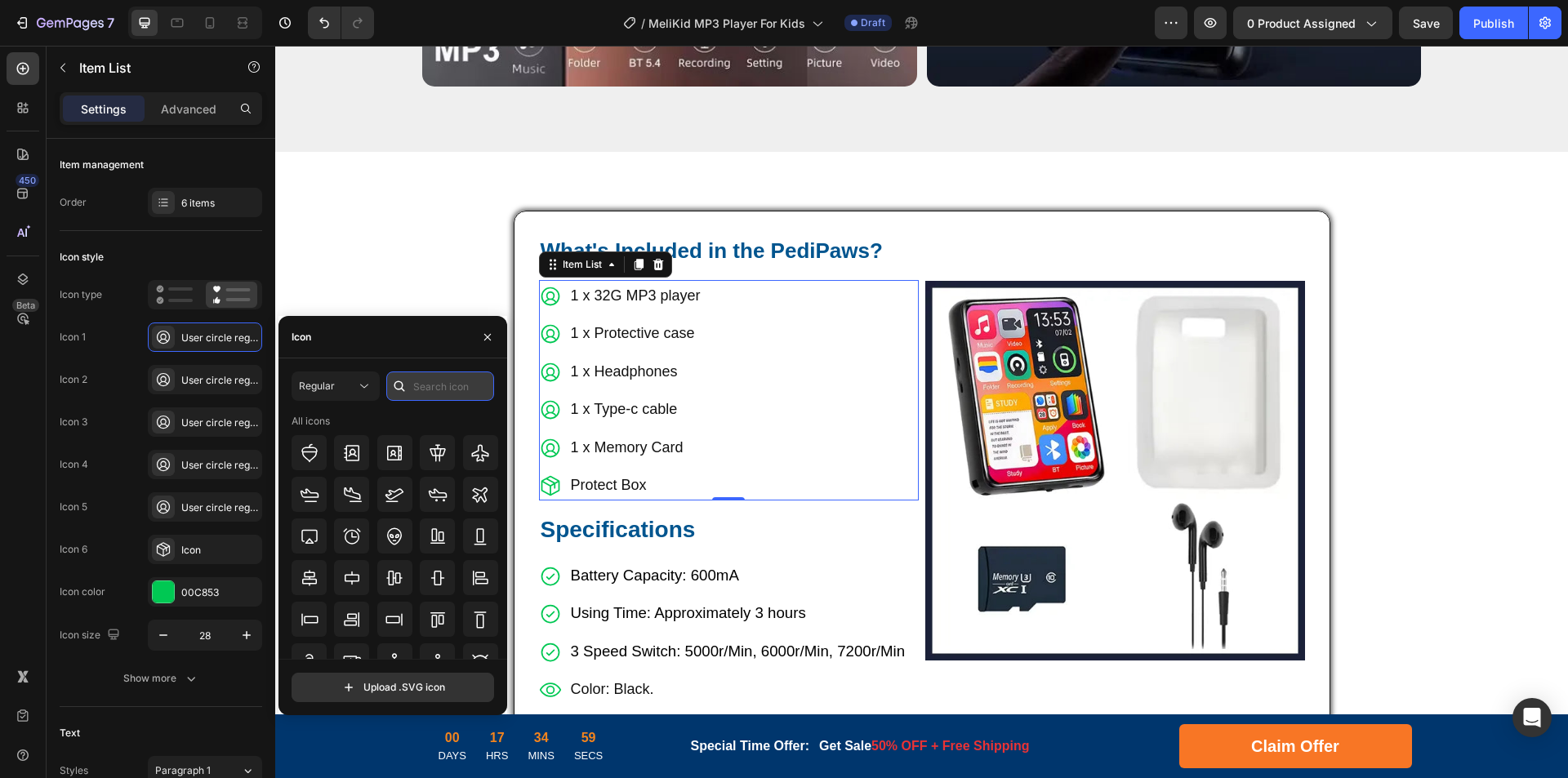
click at [433, 392] on input "text" at bounding box center [440, 386] width 107 height 29
type input "play"
click at [432, 530] on icon at bounding box center [438, 536] width 20 height 20
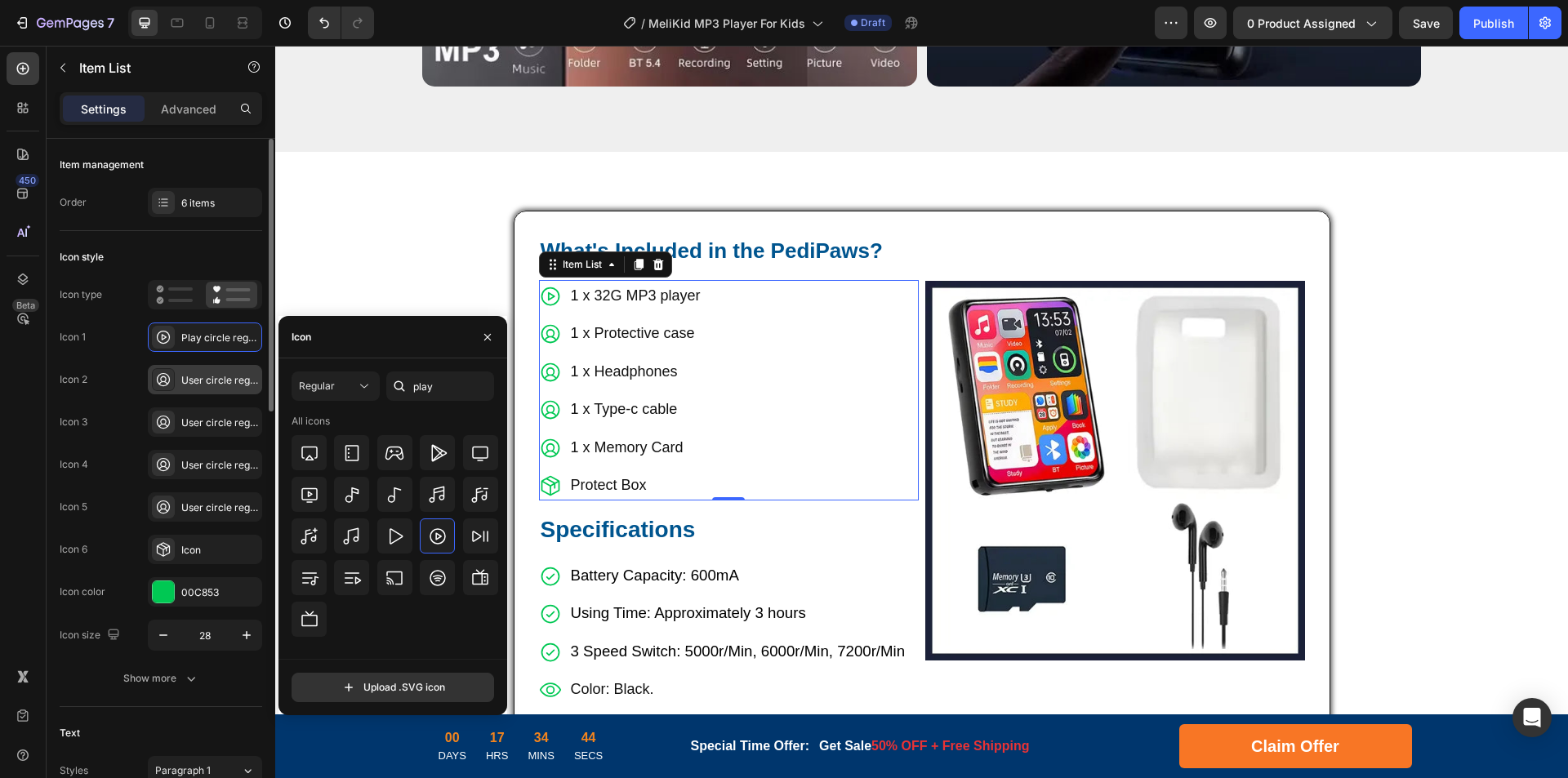
click at [174, 380] on div at bounding box center [163, 380] width 23 height 23
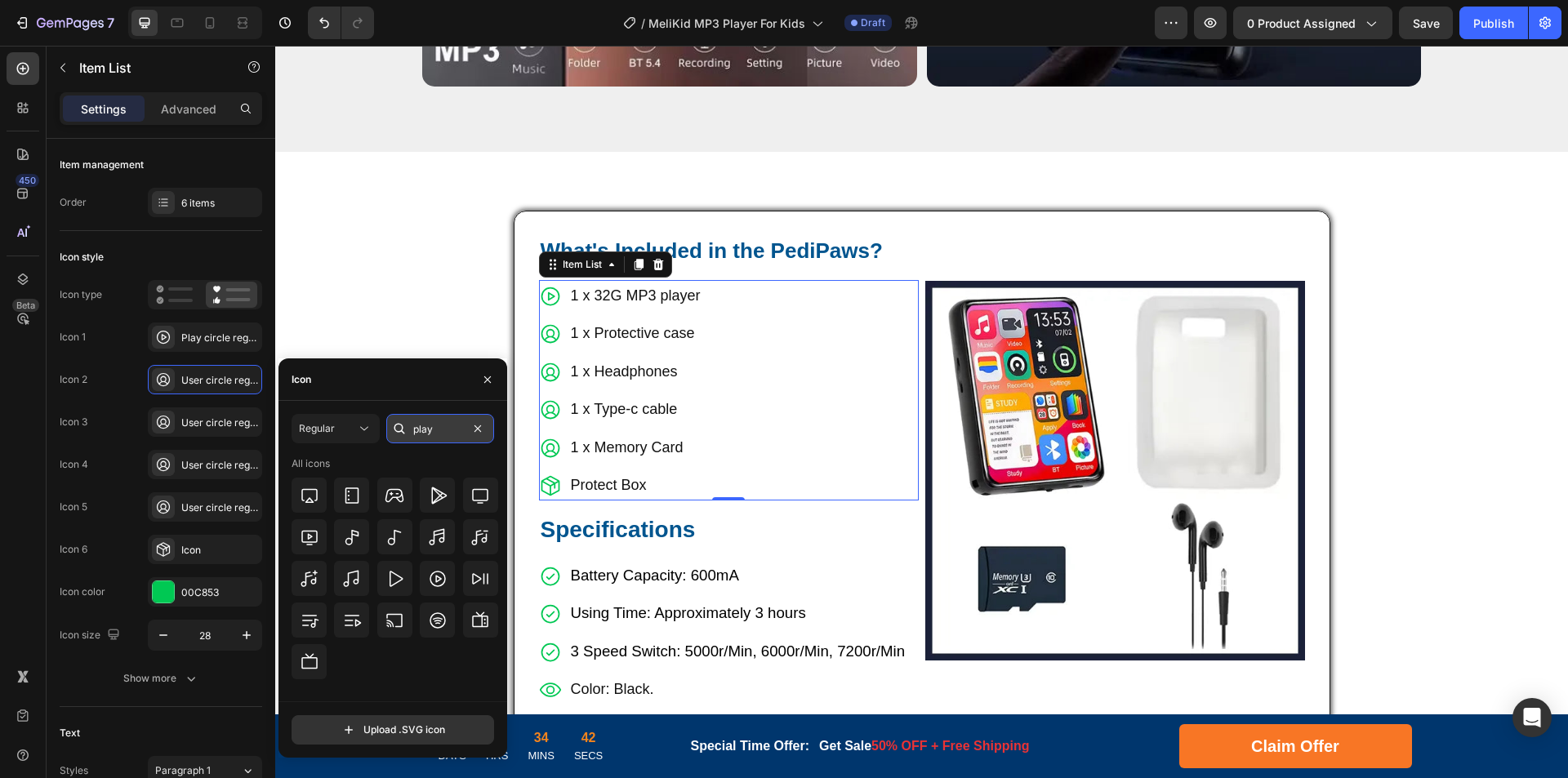
click at [445, 435] on input "play" at bounding box center [440, 428] width 107 height 29
drag, startPoint x: 444, startPoint y: 428, endPoint x: 322, endPoint y: 426, distance: 122.0
click at [322, 426] on div "Regular case" at bounding box center [392, 428] width 202 height 29
type input "pro"
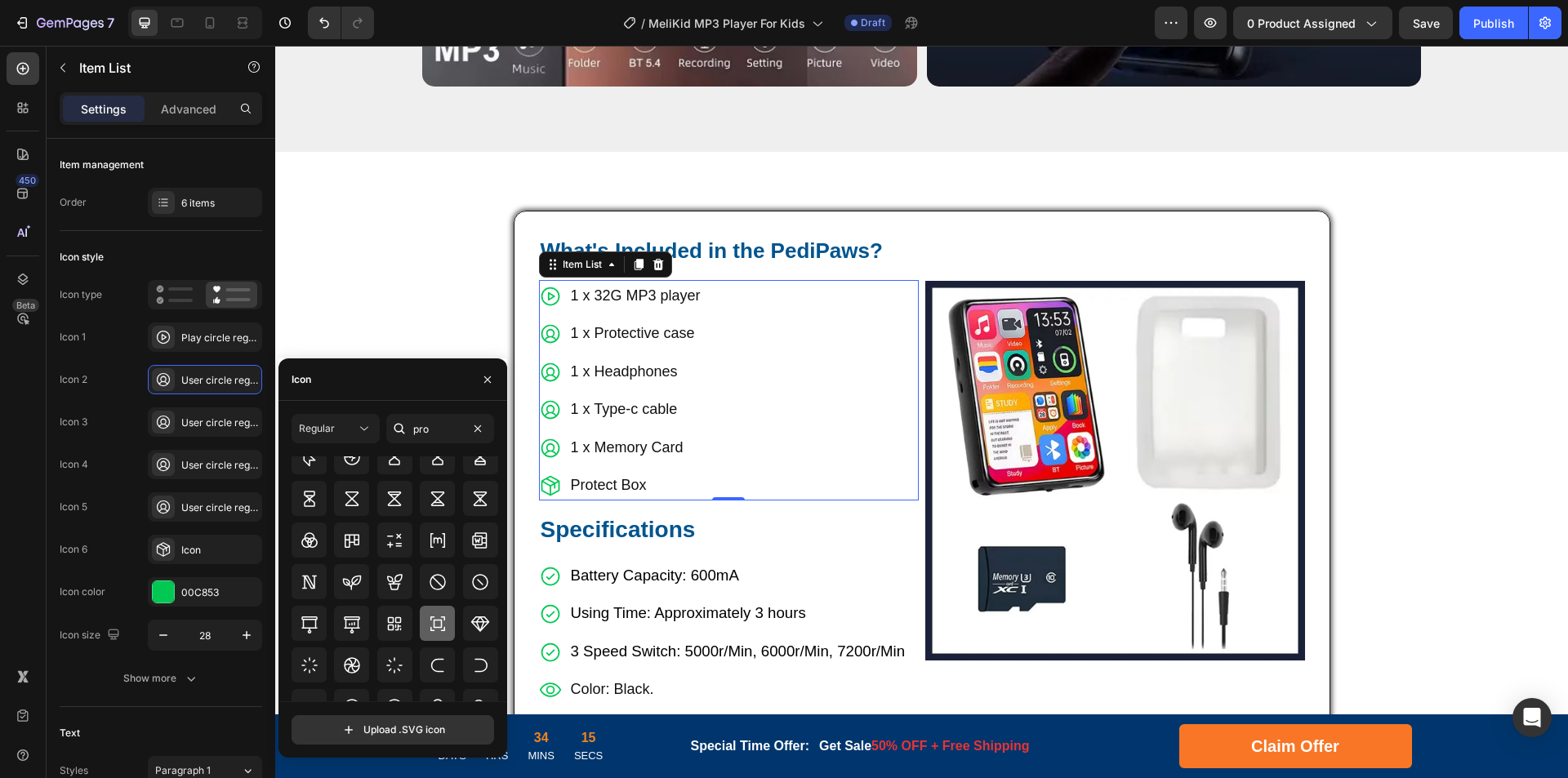
click at [440, 616] on icon at bounding box center [438, 624] width 20 height 20
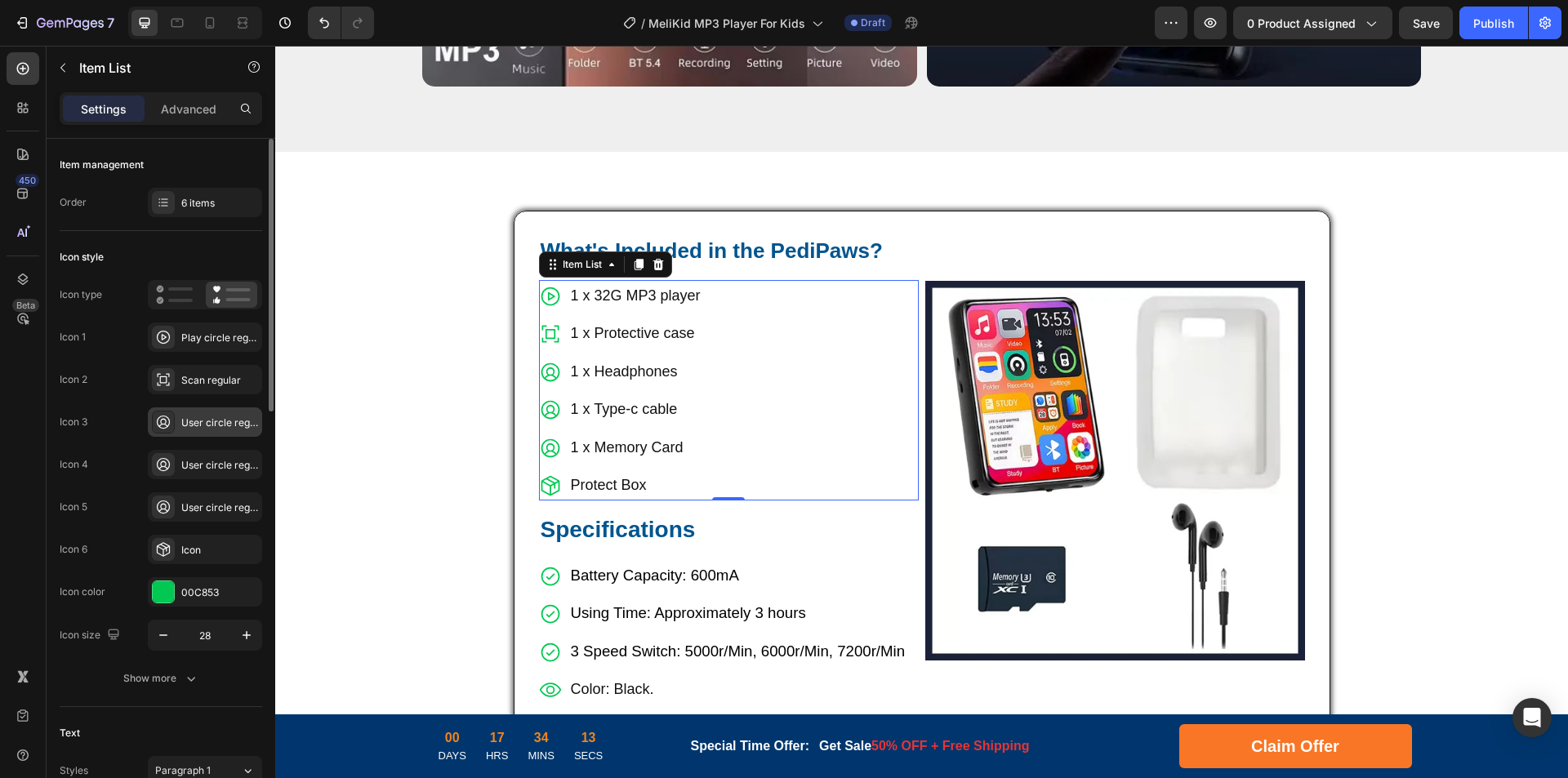
click at [200, 411] on div "User circle regular" at bounding box center [205, 422] width 114 height 29
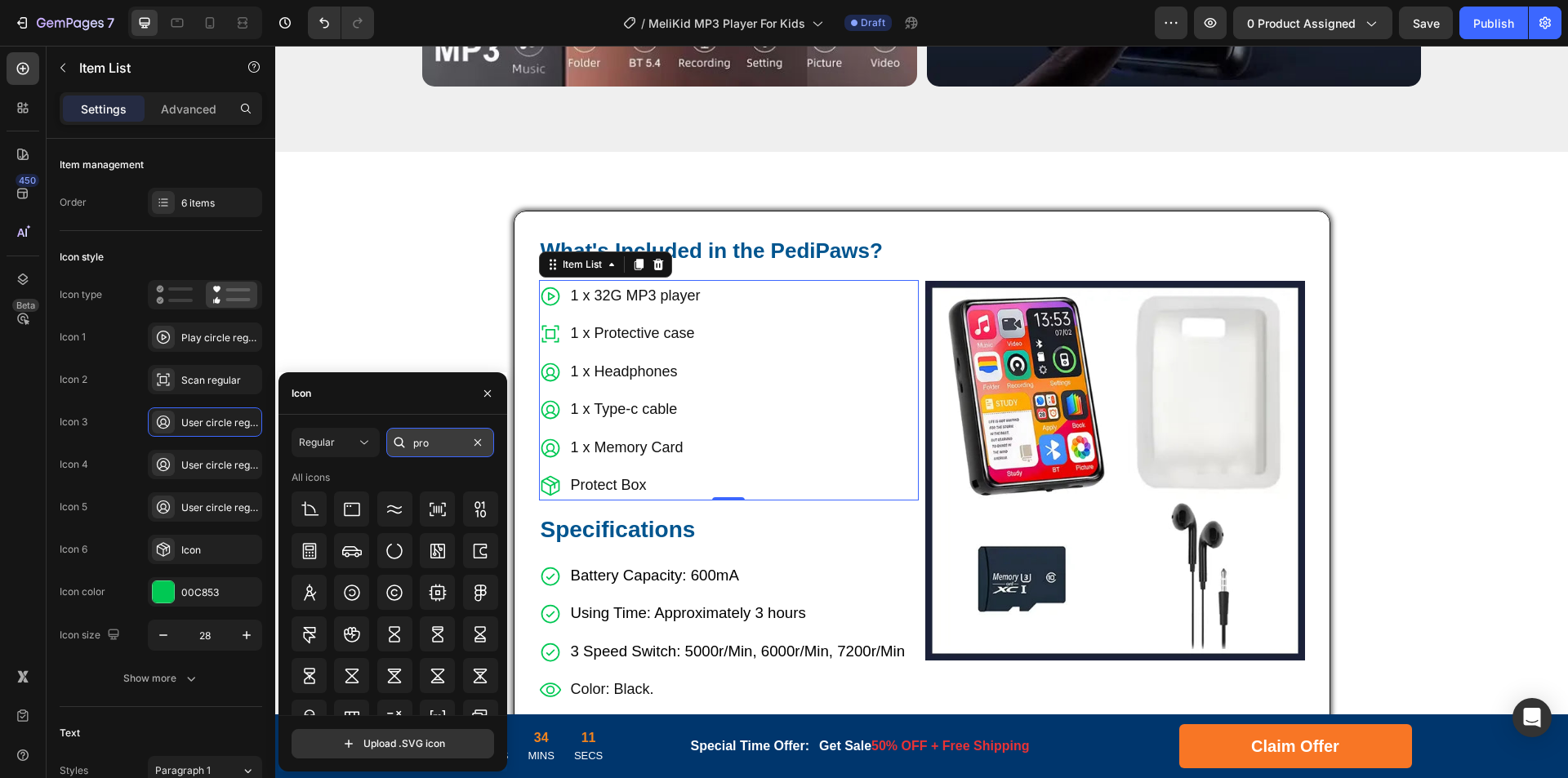
click at [440, 439] on input "pro" at bounding box center [440, 443] width 107 height 29
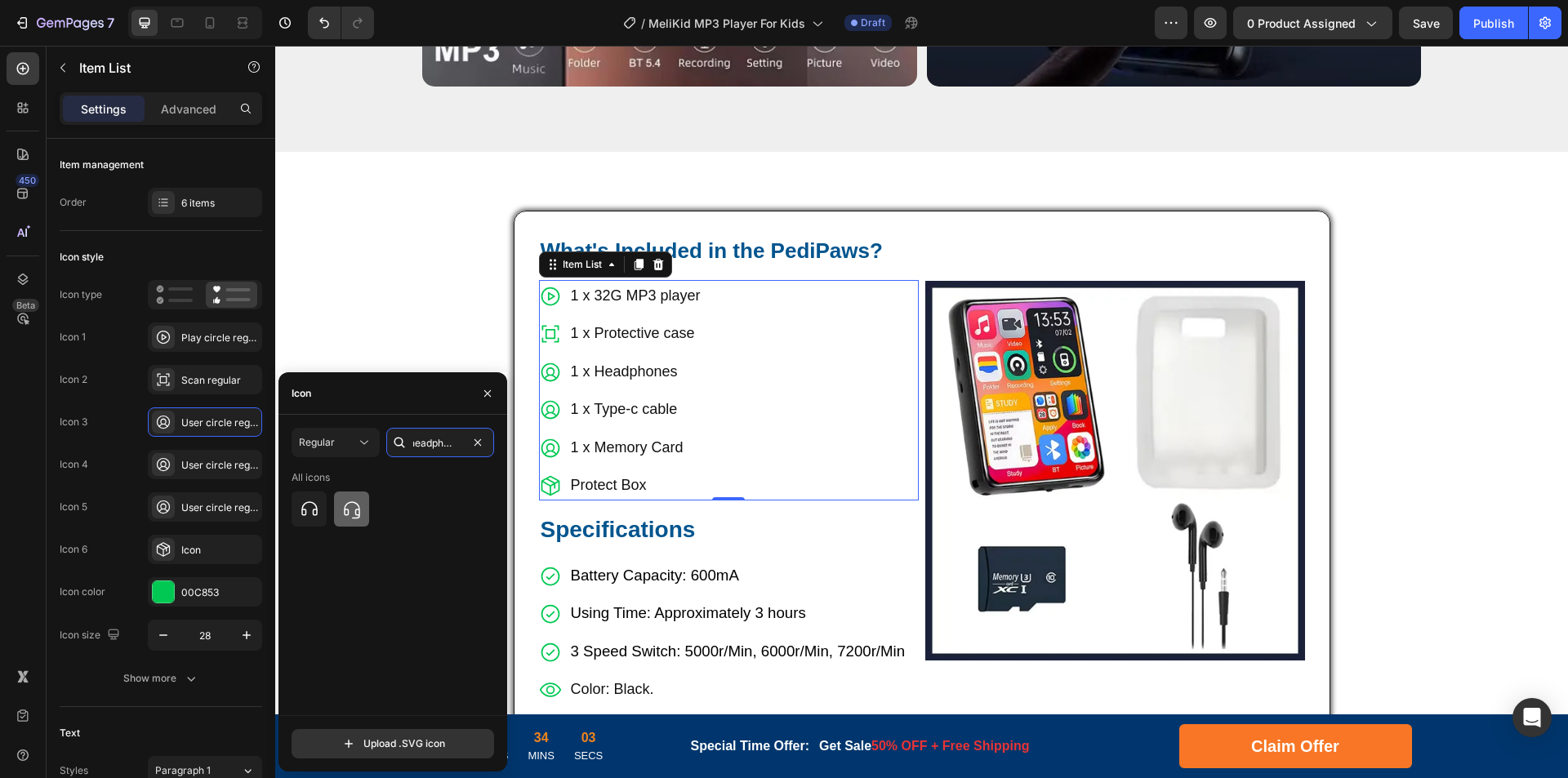
type input "headphone"
click at [356, 507] on icon at bounding box center [351, 509] width 20 height 20
click at [205, 466] on div "User circle regular" at bounding box center [220, 465] width 77 height 15
click at [430, 442] on input "headphone" at bounding box center [440, 443] width 107 height 29
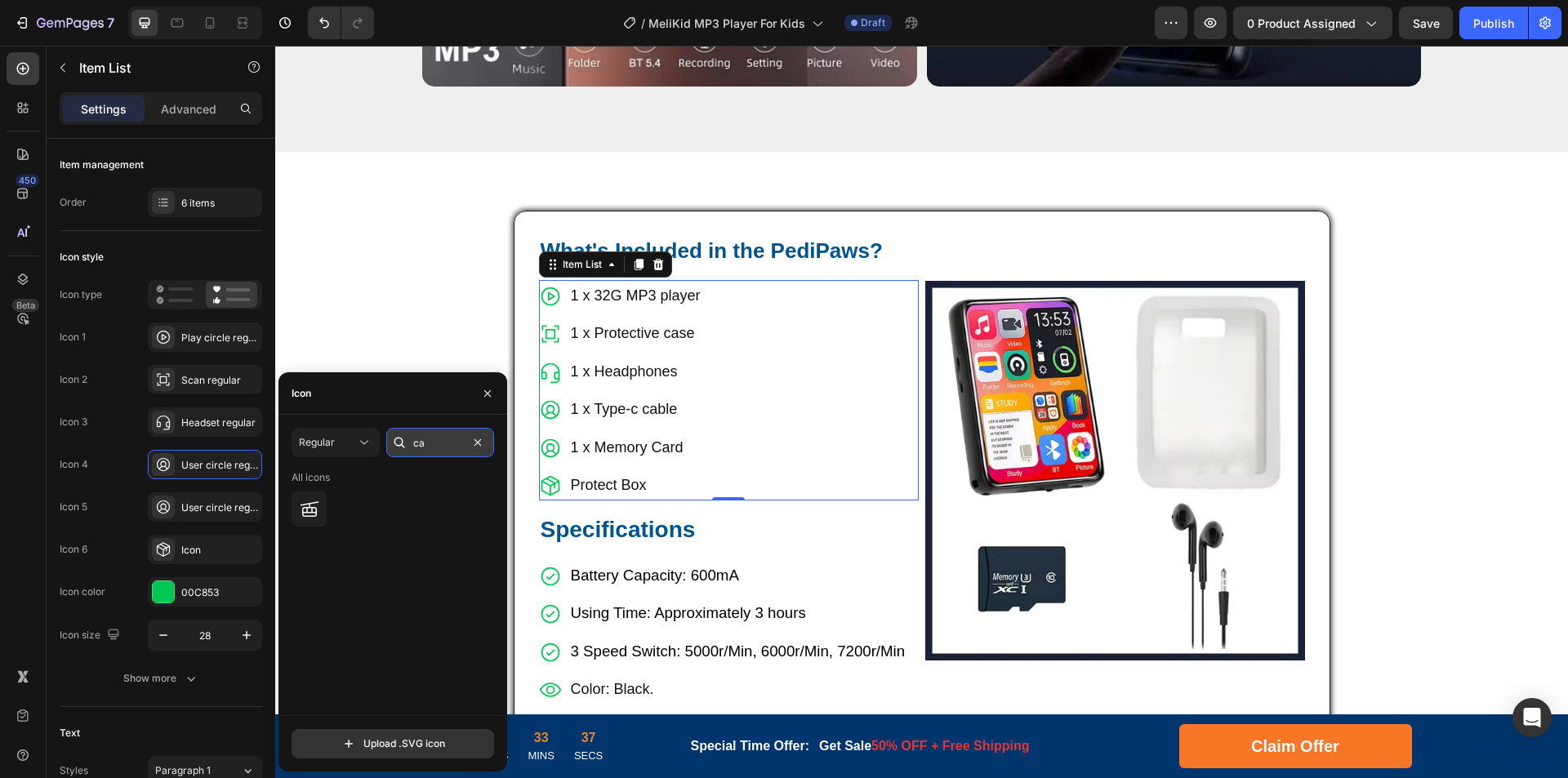
type input "c"
type input "usb"
click at [317, 509] on icon at bounding box center [309, 509] width 20 height 15
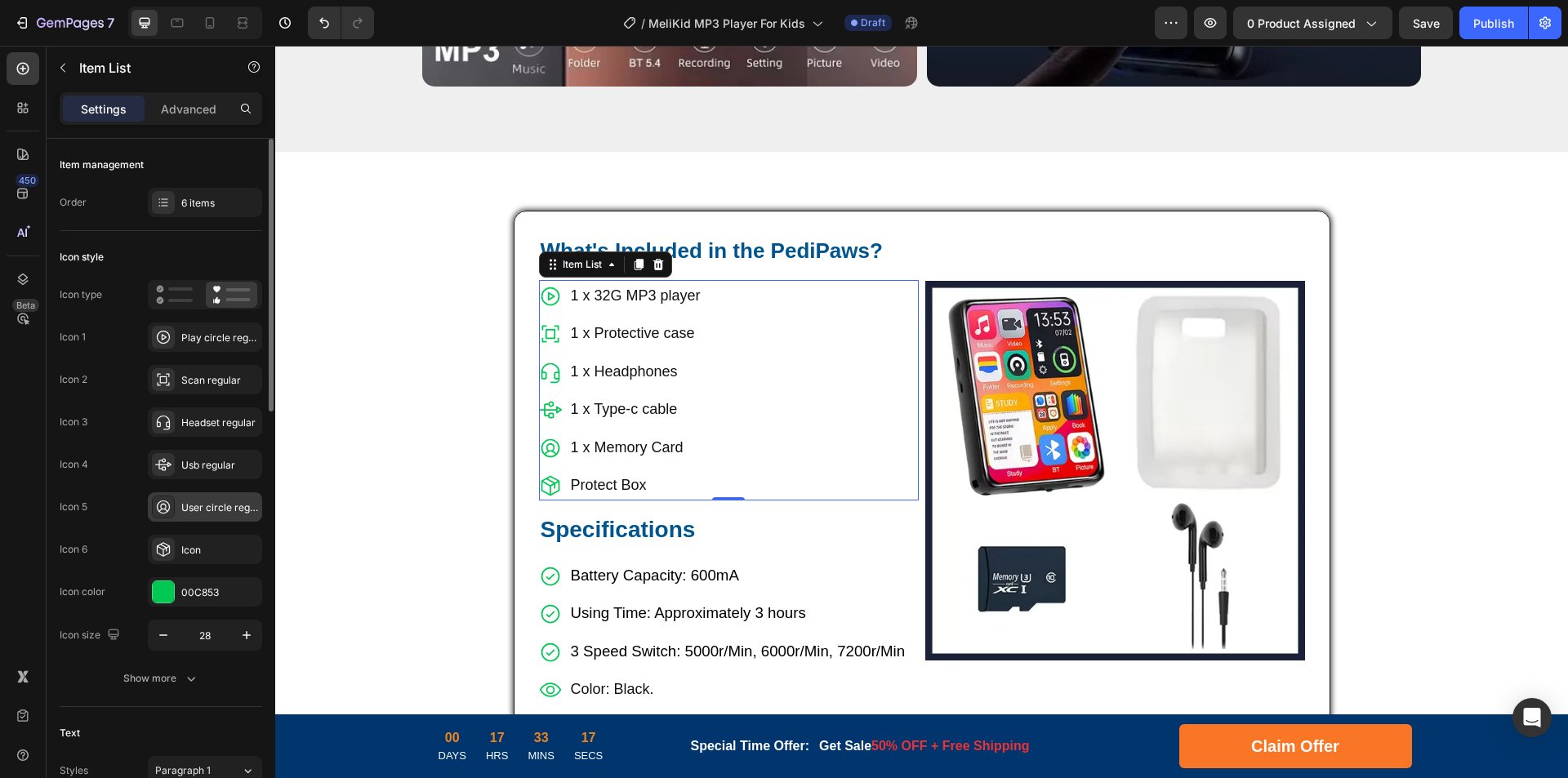
click at [200, 501] on div "User circle regular" at bounding box center [220, 508] width 77 height 15
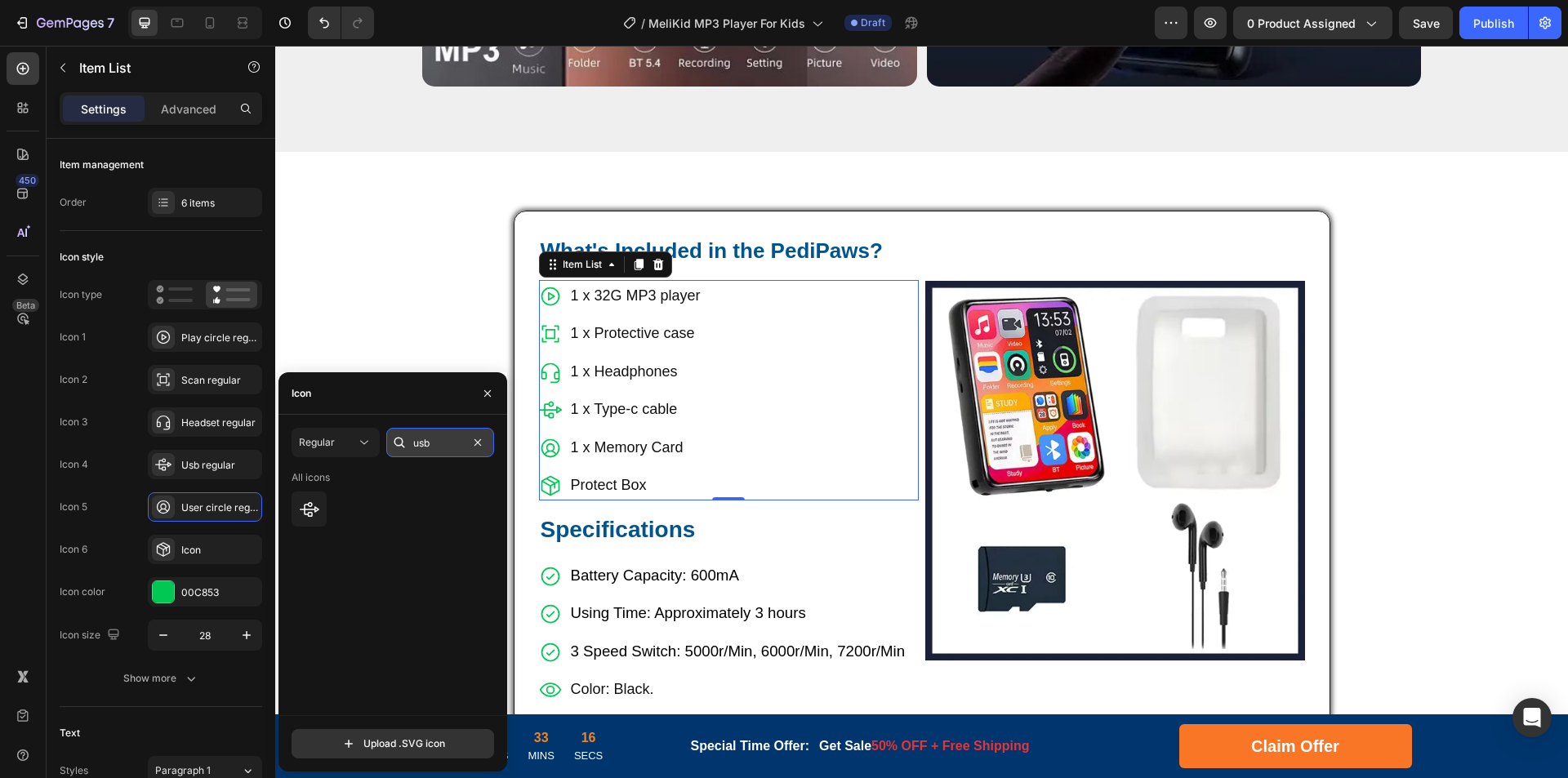
click at [453, 431] on input "usb" at bounding box center [440, 443] width 107 height 29
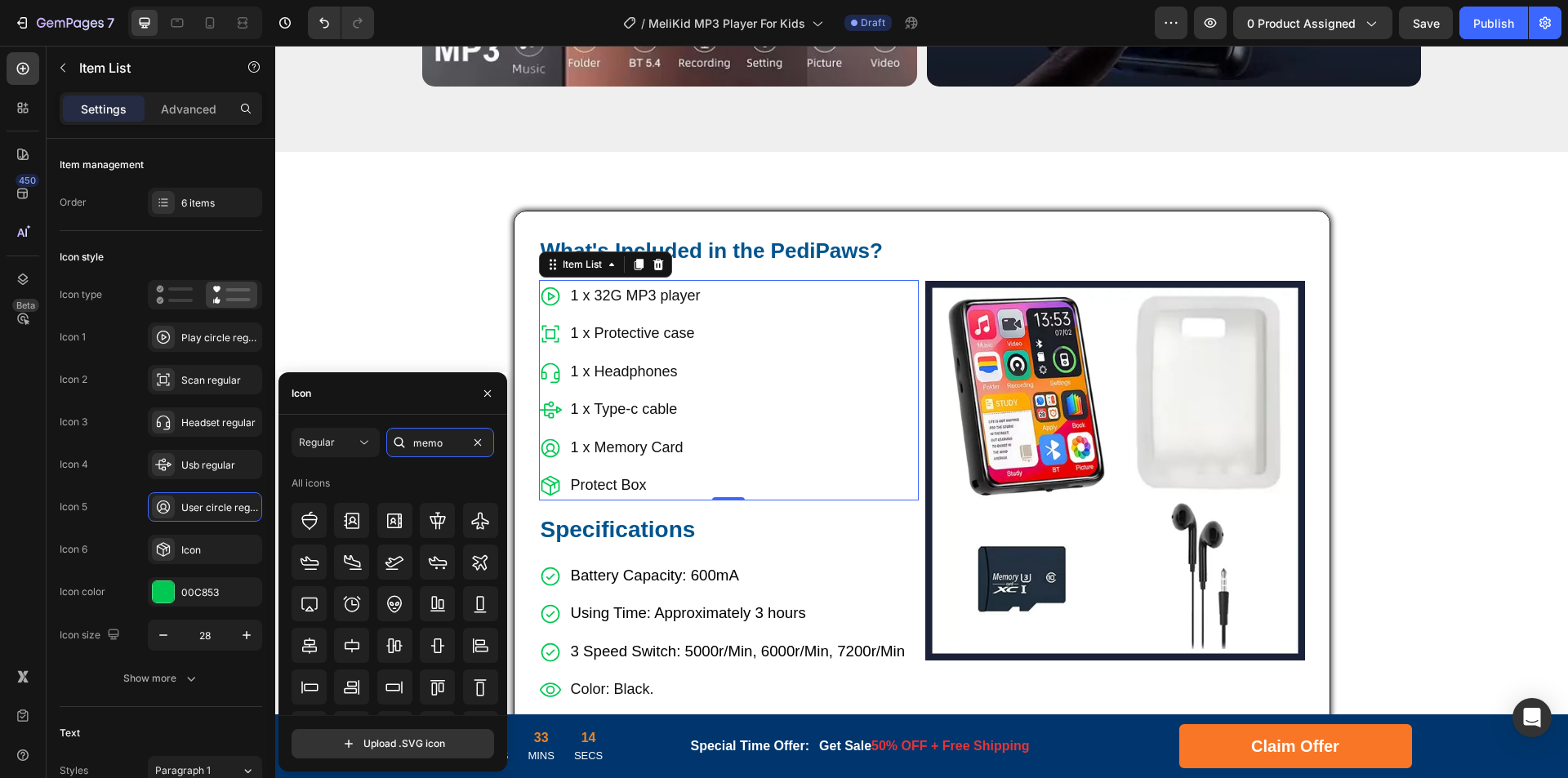
type input "memor"
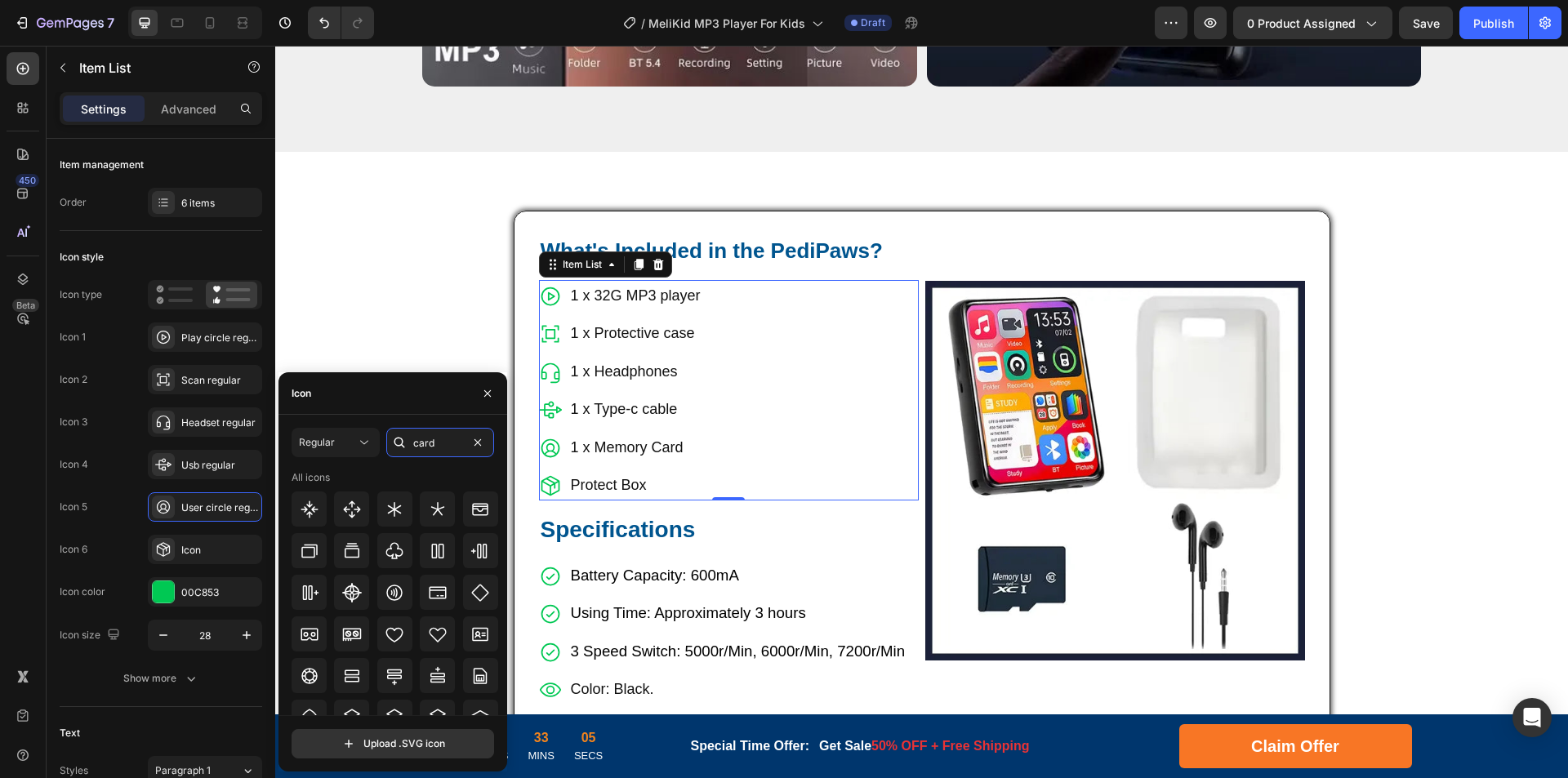
type input "card"
click at [398, 473] on div "All icons" at bounding box center [395, 477] width 207 height 15
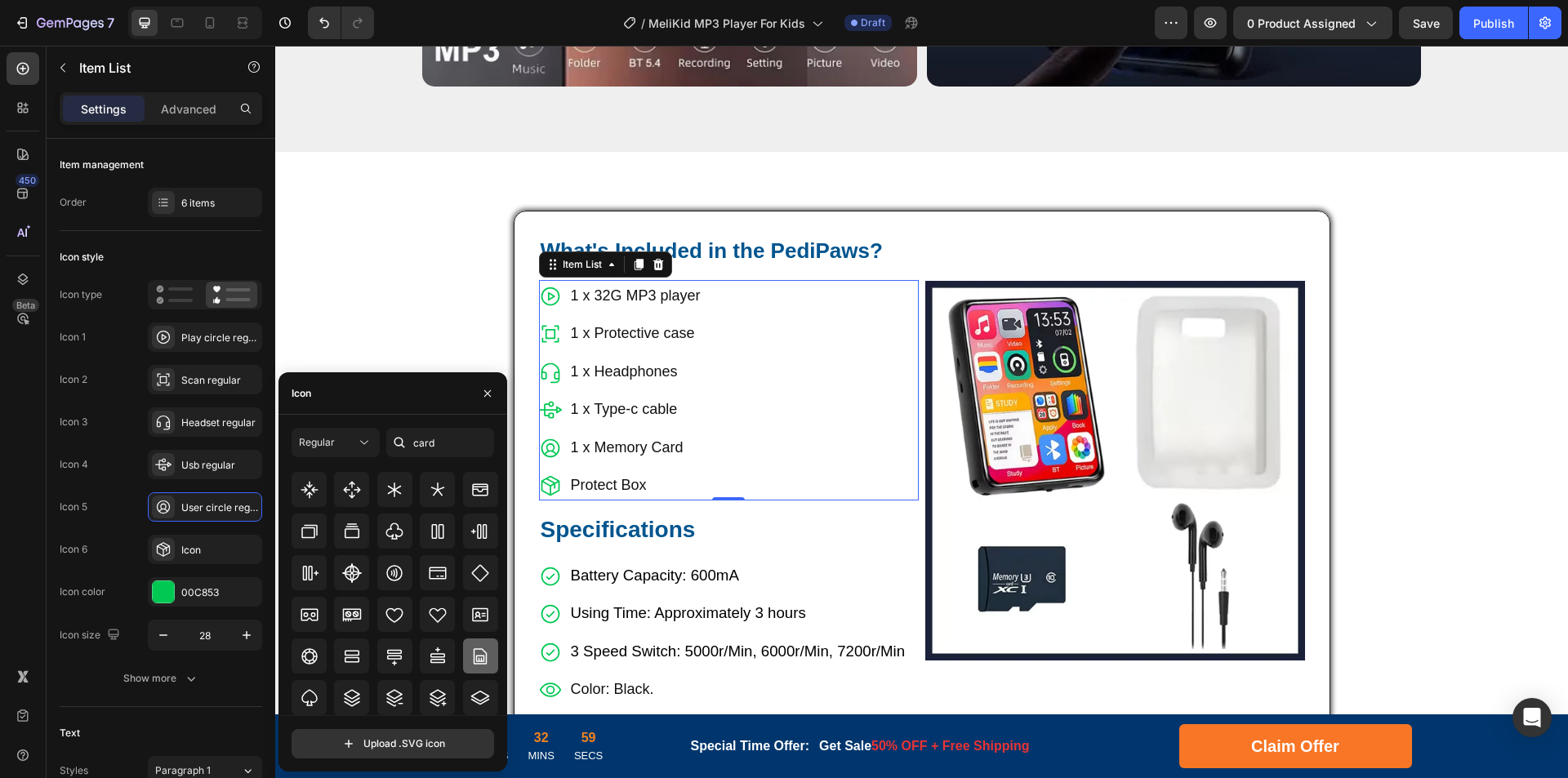
click at [480, 661] on icon at bounding box center [480, 656] width 14 height 16
drag, startPoint x: 615, startPoint y: 554, endPoint x: 688, endPoint y: 554, distance: 73.0
click at [615, 566] on span "Battery Capacity: 600mA" at bounding box center [654, 575] width 168 height 17
click at [688, 566] on span "Battery Capacity: 600mA" at bounding box center [654, 575] width 168 height 17
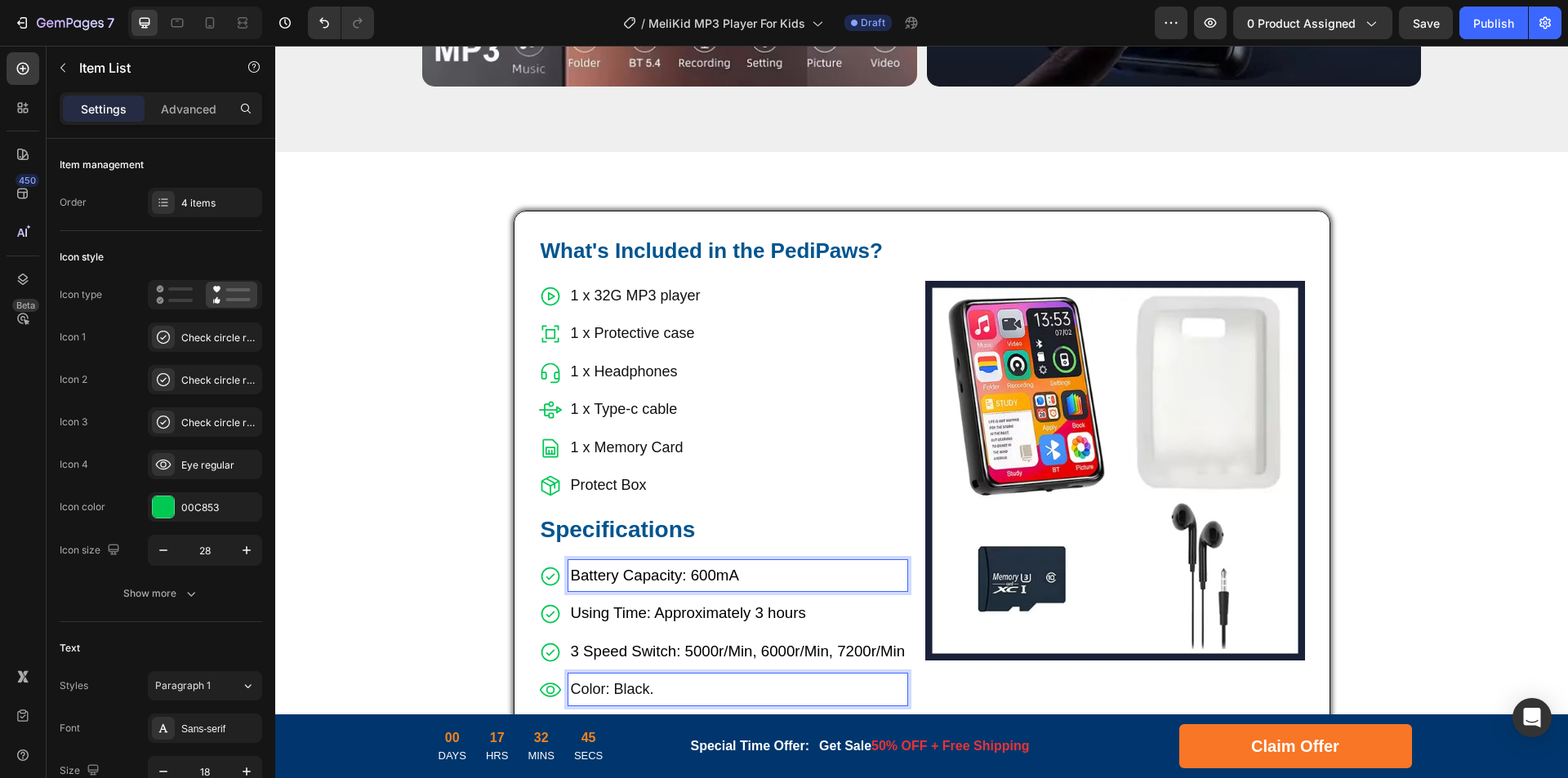
click at [631, 676] on p "Color: Black." at bounding box center [738, 689] width 334 height 26
click at [649, 676] on p "Color: Black." at bounding box center [738, 689] width 334 height 26
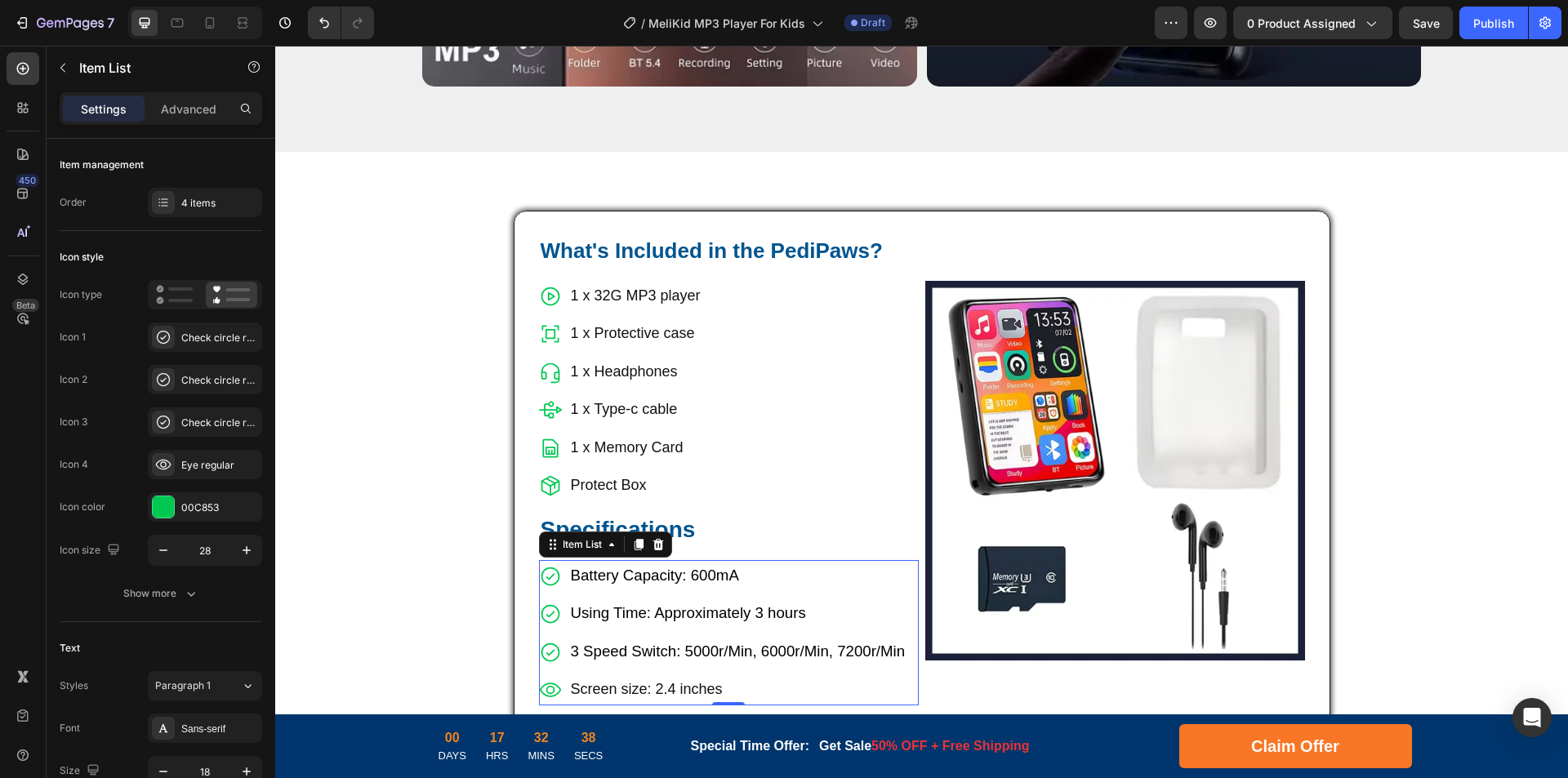
click at [614, 566] on span "Battery Capacity: 600mA" at bounding box center [654, 575] width 168 height 17
click at [643, 566] on span "Battery Capacity: 600mA" at bounding box center [654, 575] width 168 height 17
click at [646, 604] on span "Using Time: Approximately 3 hours" at bounding box center [688, 613] width 235 height 17
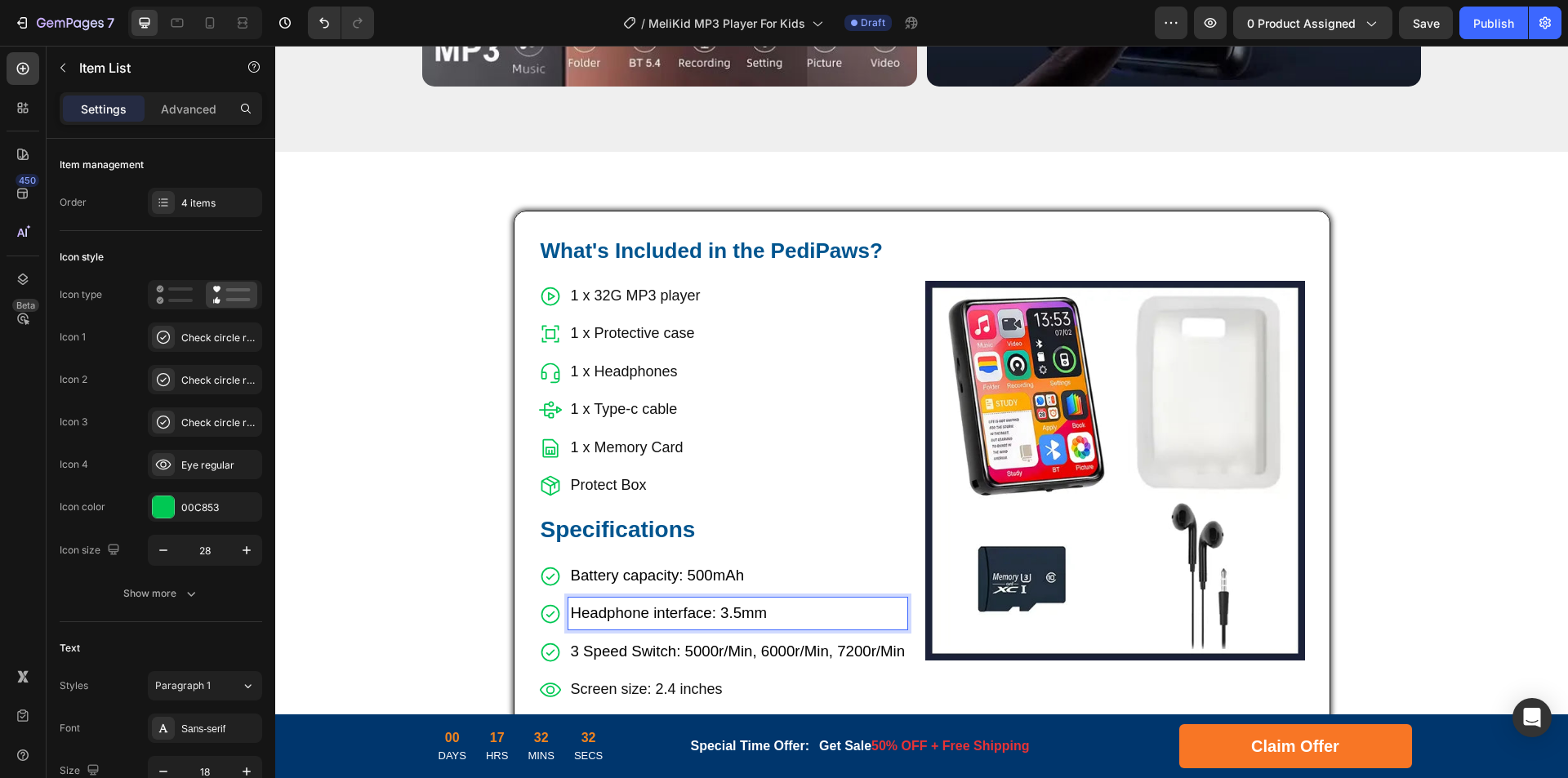
click at [609, 642] on span "3 Speed Switch: 5000r/Min, 6000r/Min, 7200r/Min" at bounding box center [738, 651] width 334 height 17
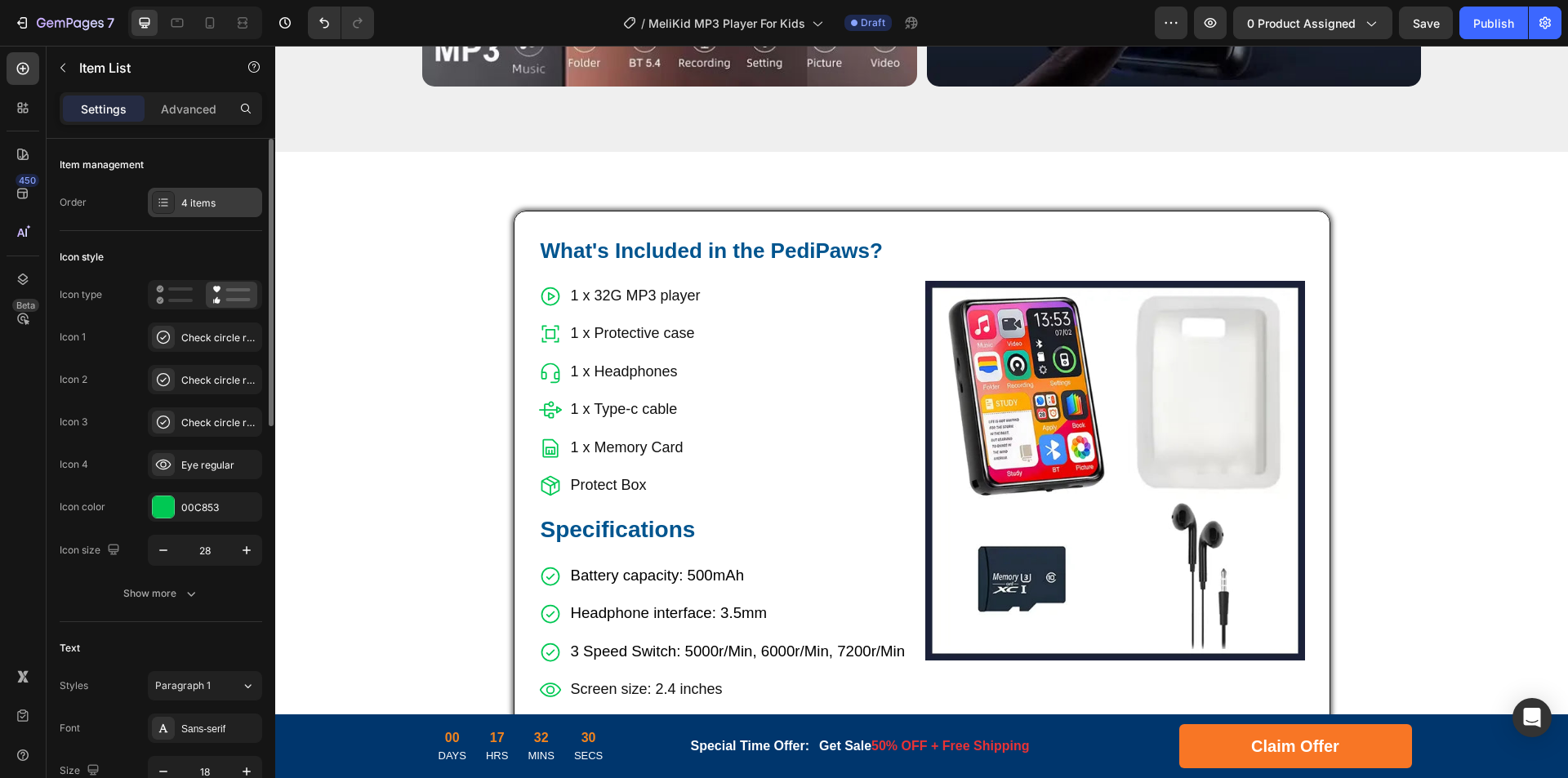
click at [219, 193] on div "4 items" at bounding box center [205, 202] width 114 height 29
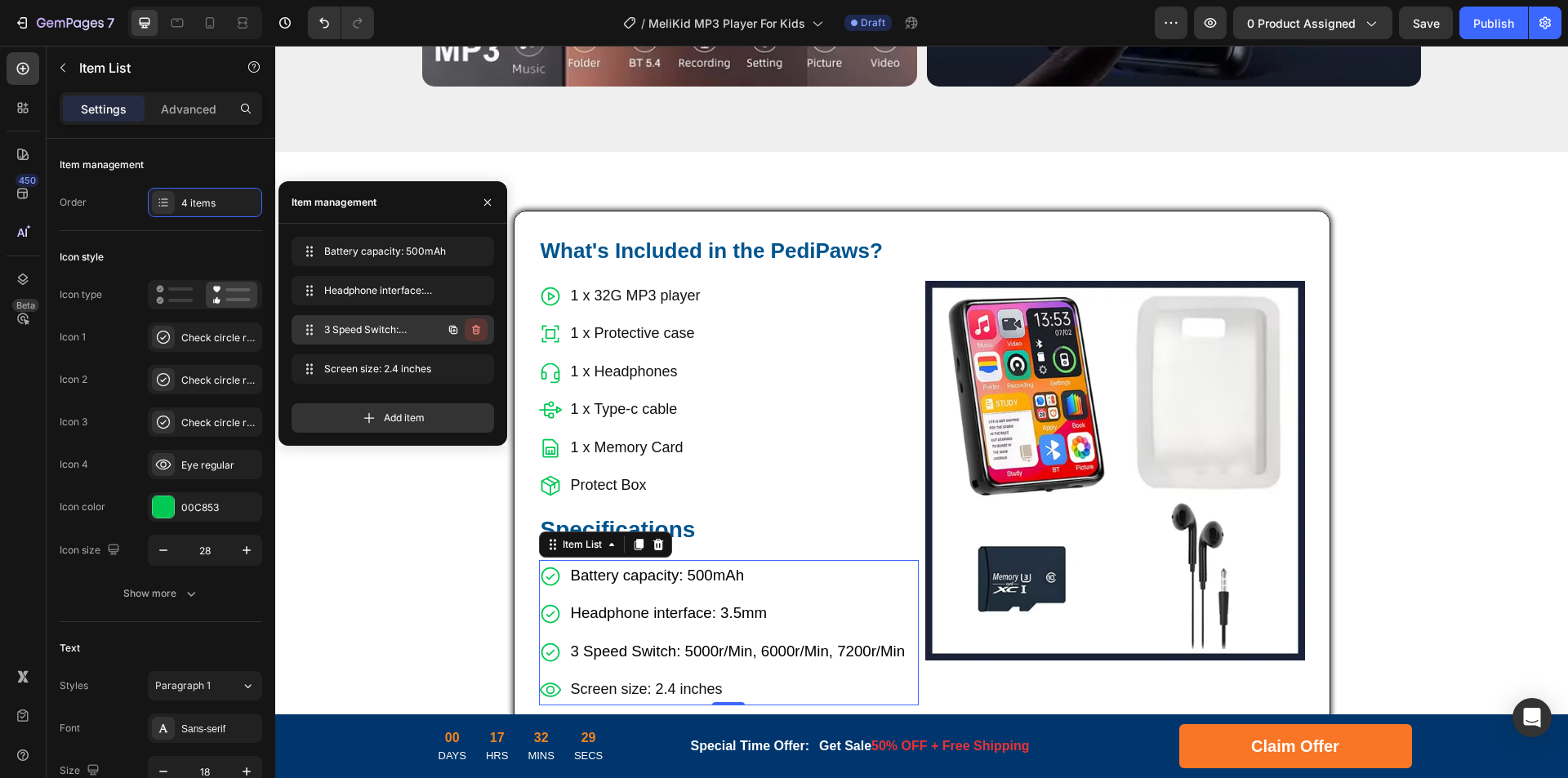
click at [477, 329] on icon "button" at bounding box center [477, 331] width 1 height 4
click at [477, 329] on div "Delete" at bounding box center [464, 329] width 30 height 15
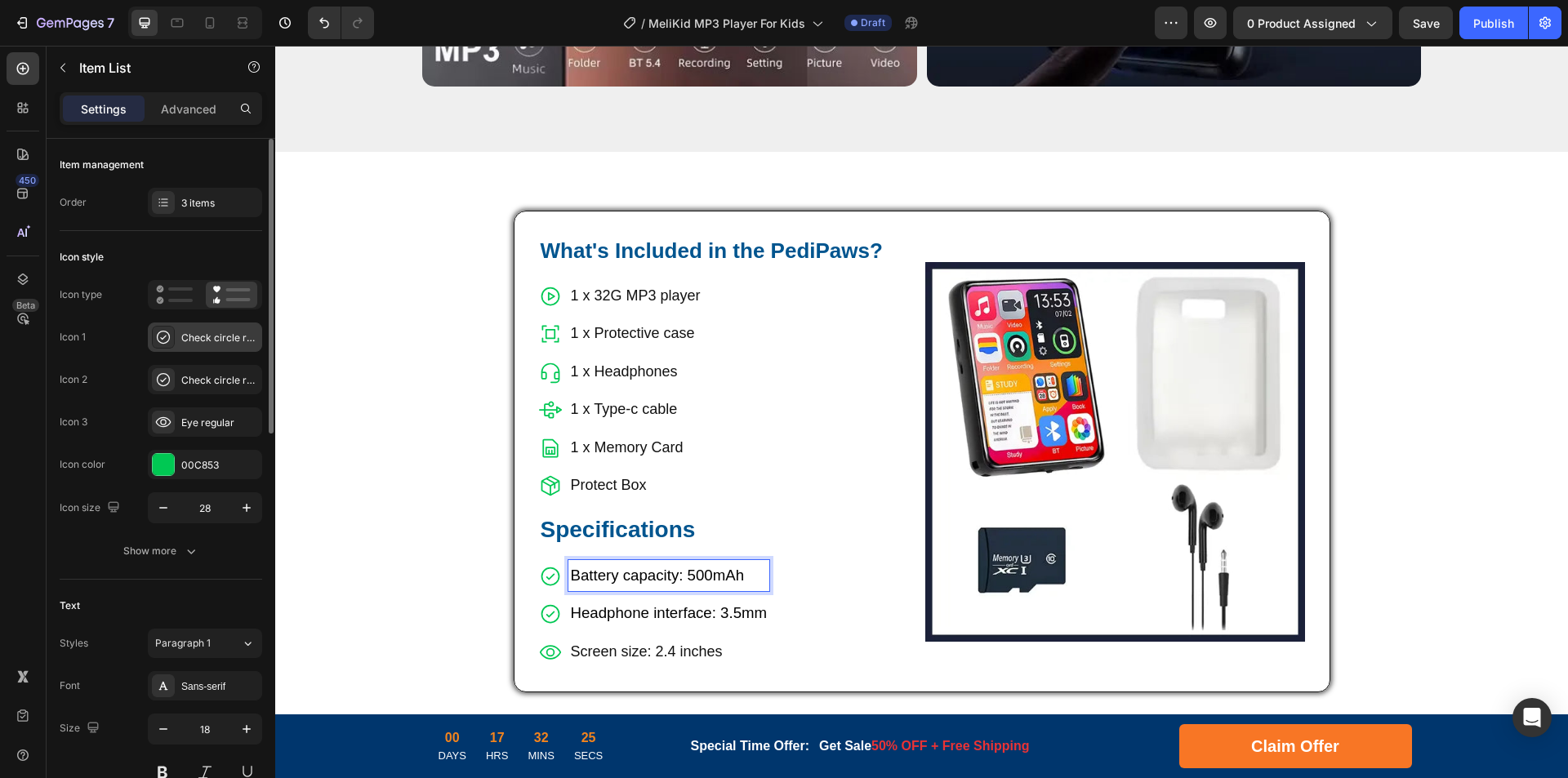
click at [212, 331] on div "Check circle regular" at bounding box center [220, 338] width 77 height 15
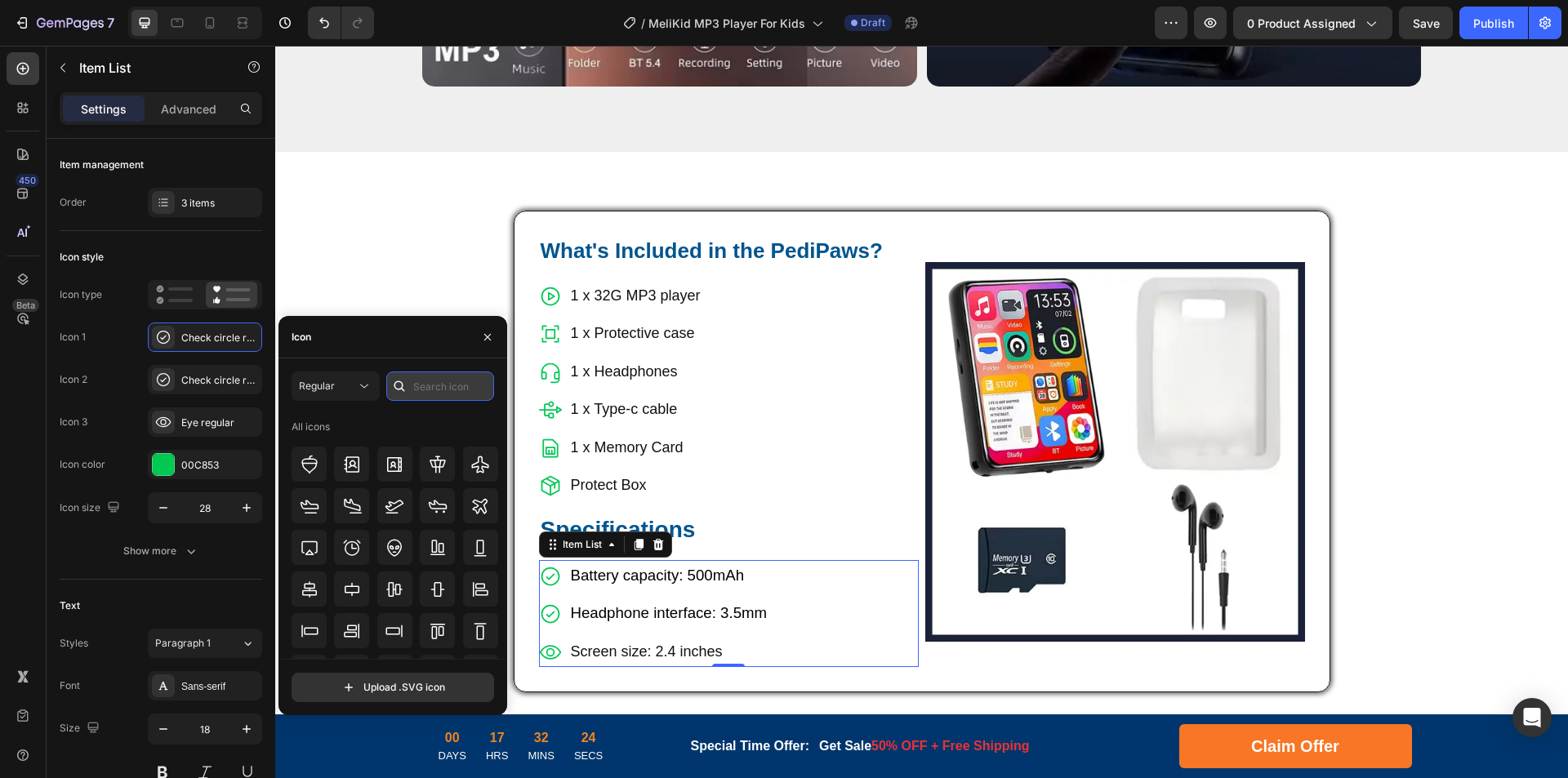
click at [427, 381] on input "text" at bounding box center [440, 386] width 107 height 29
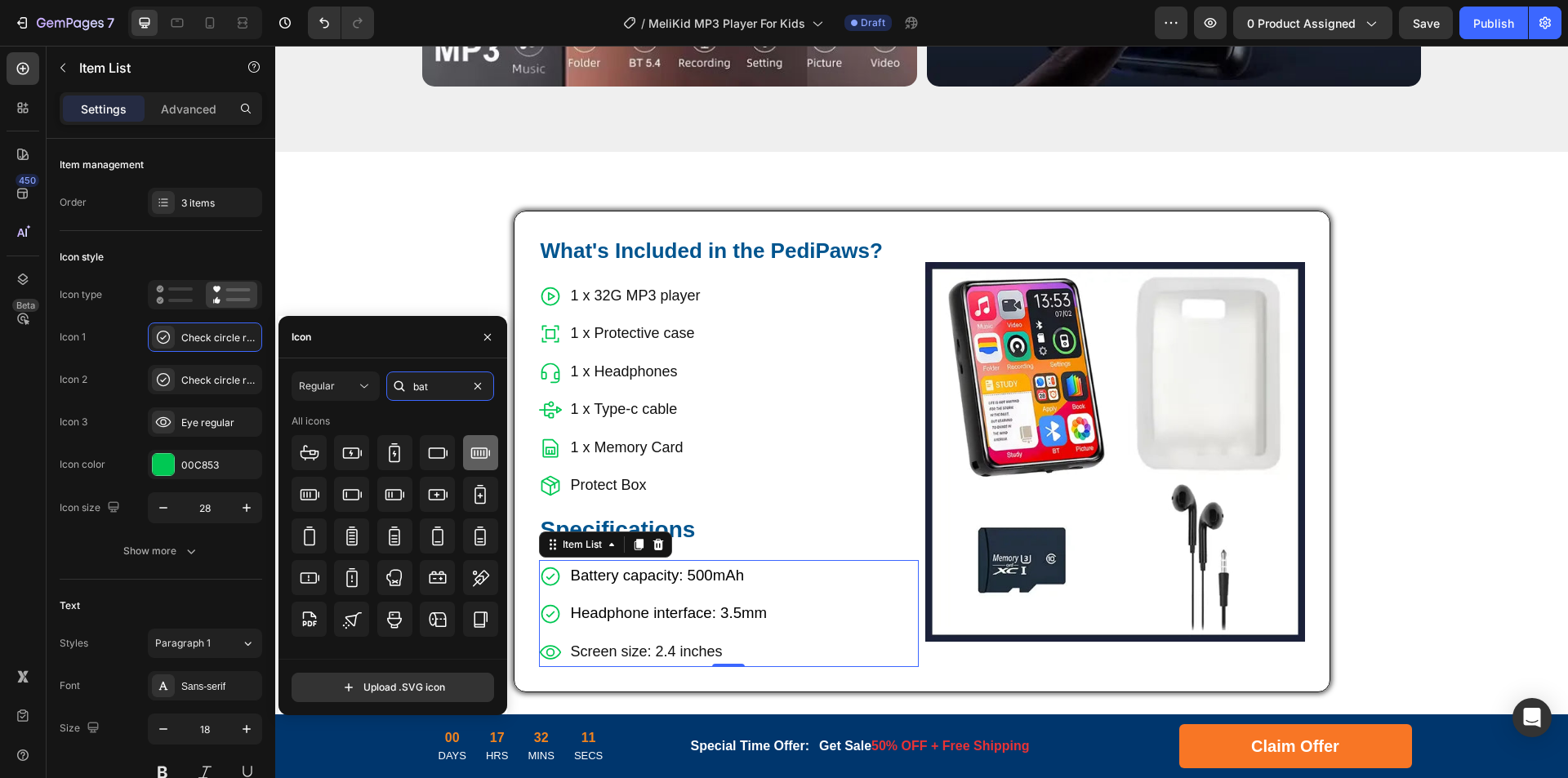
type input "bat"
click at [478, 458] on icon at bounding box center [480, 453] width 19 height 11
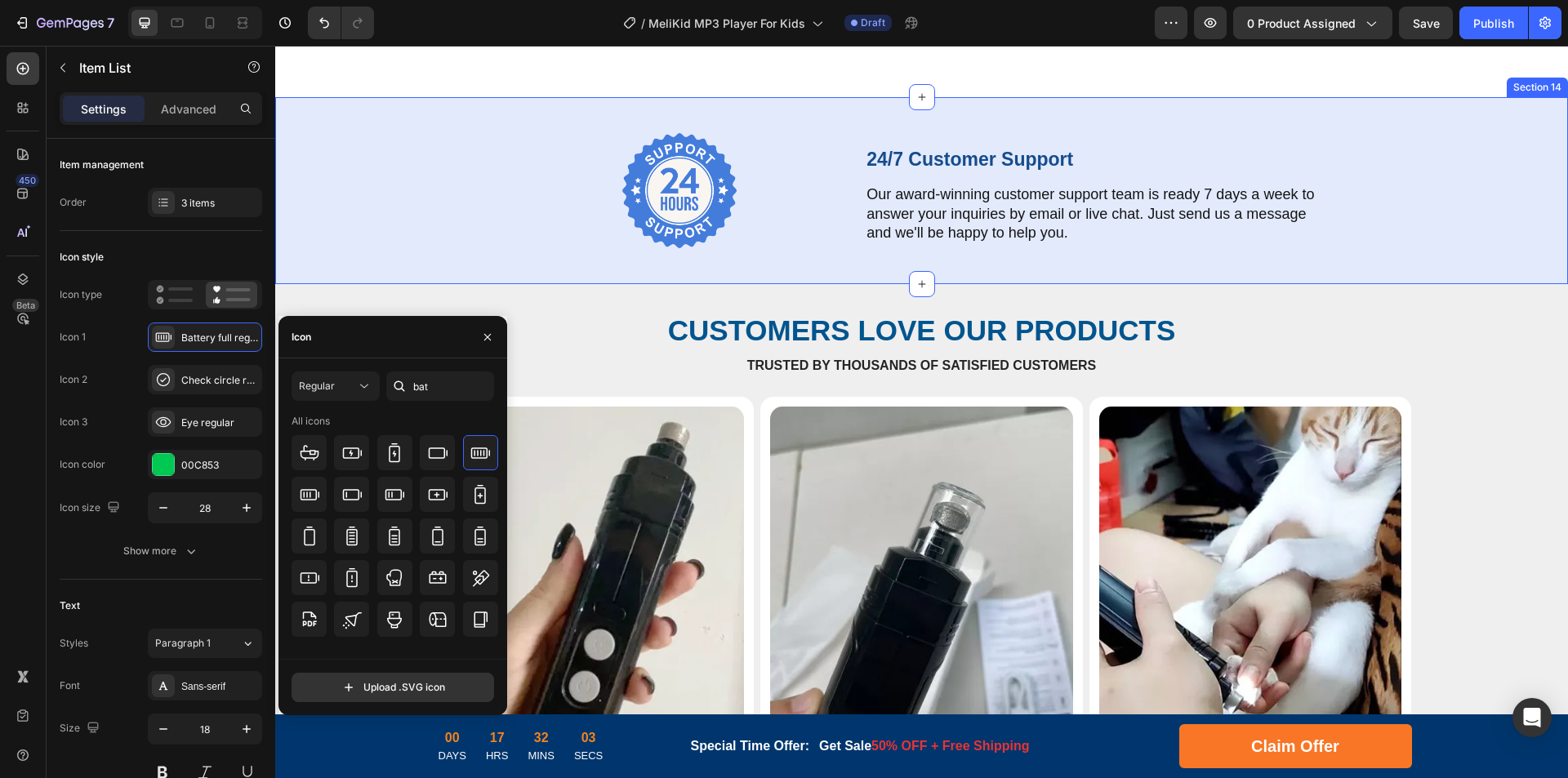
scroll to position [7358, 0]
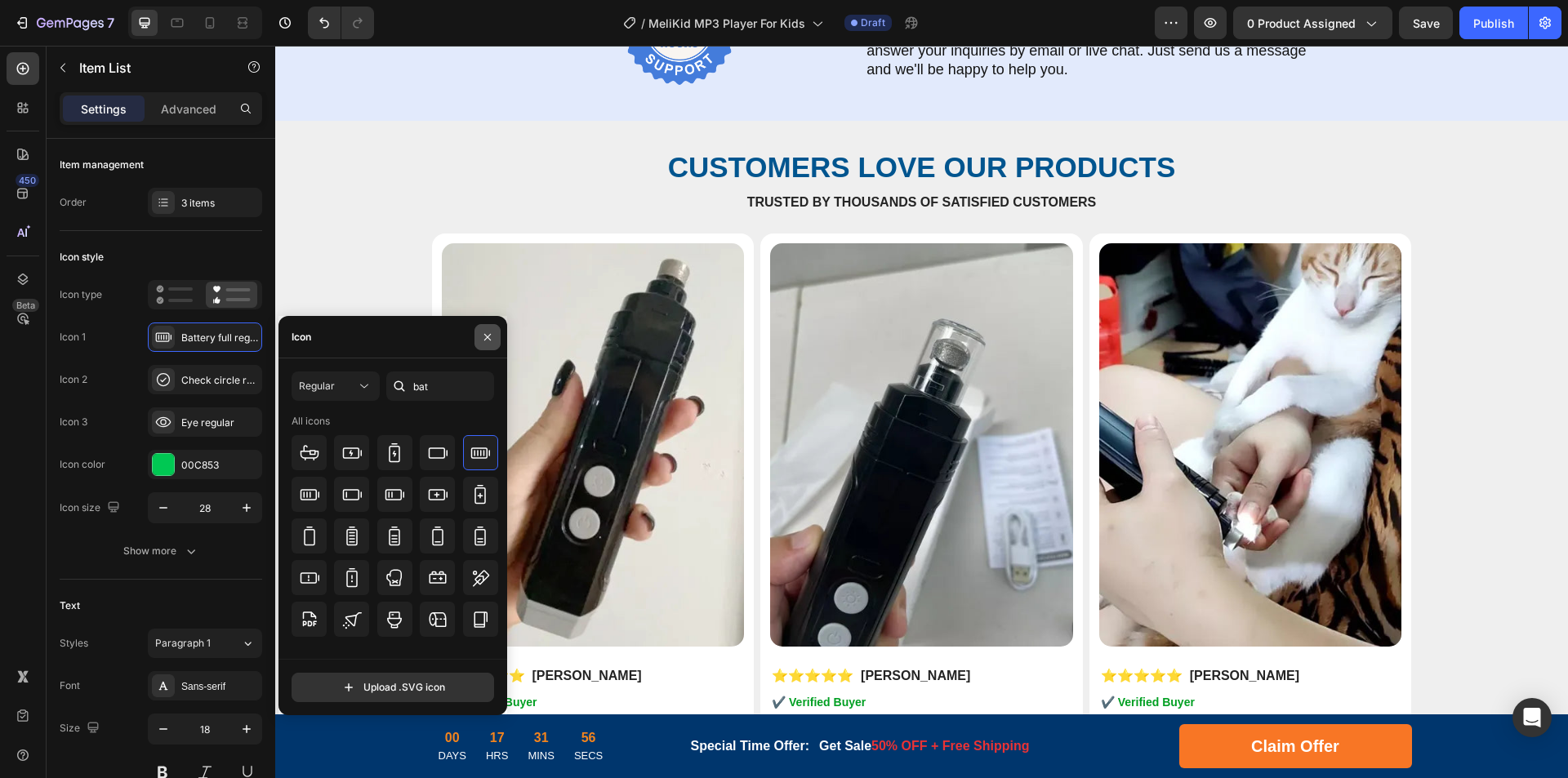
click at [482, 333] on icon "button" at bounding box center [487, 337] width 13 height 13
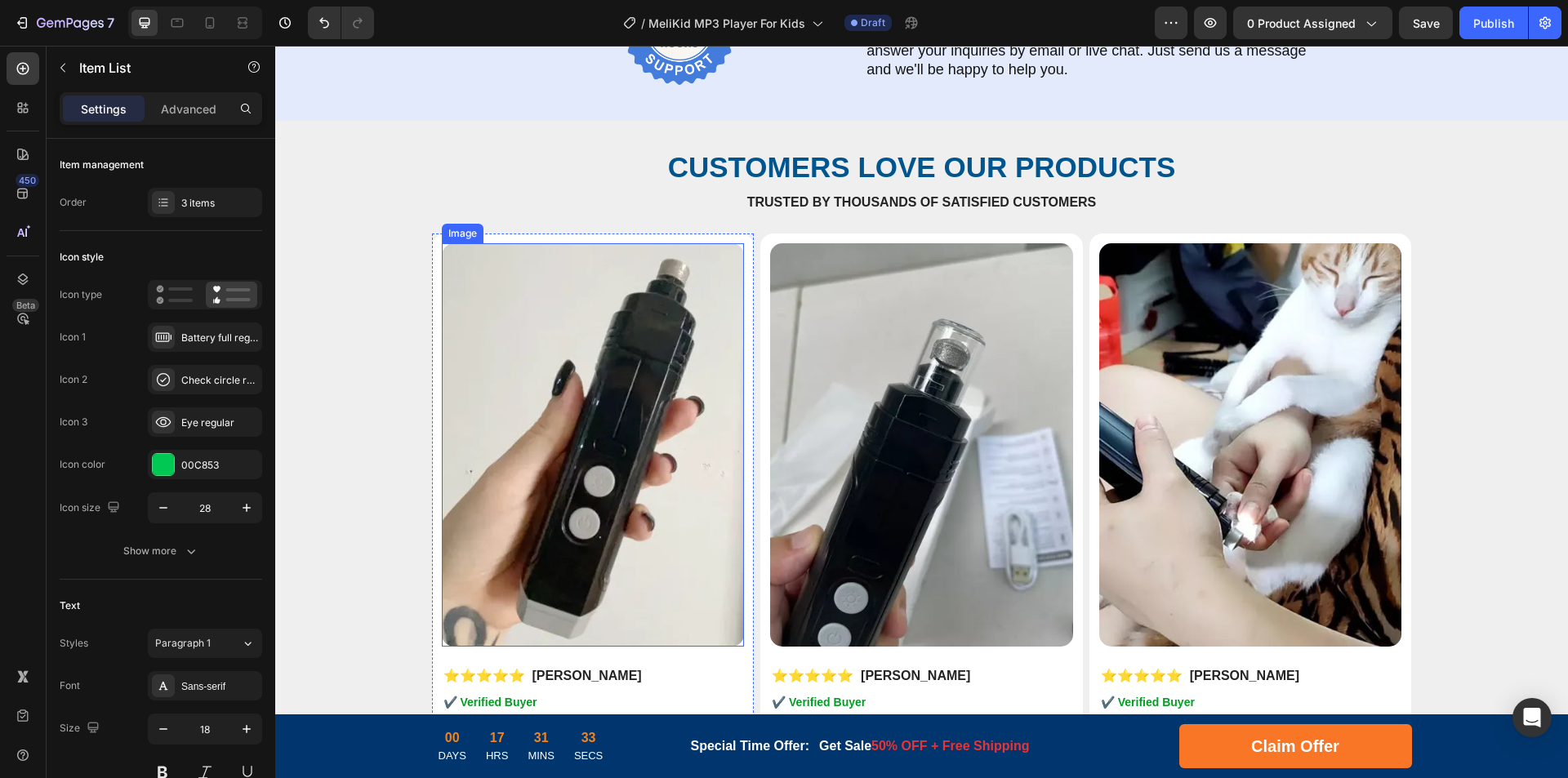
click at [549, 402] on img at bounding box center [593, 444] width 303 height 404
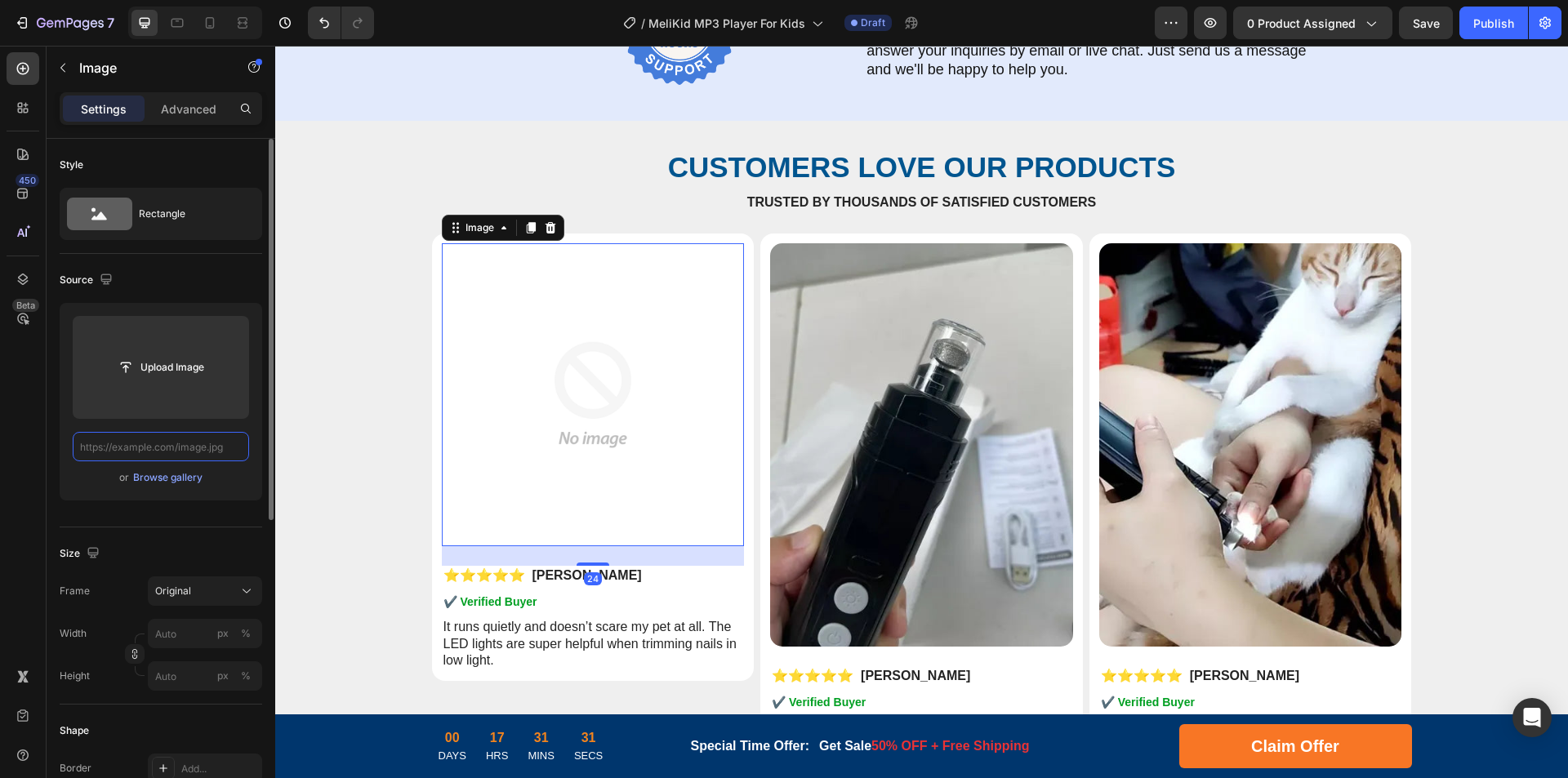
scroll to position [0, 0]
paste input "[URL][DOMAIN_NAME]"
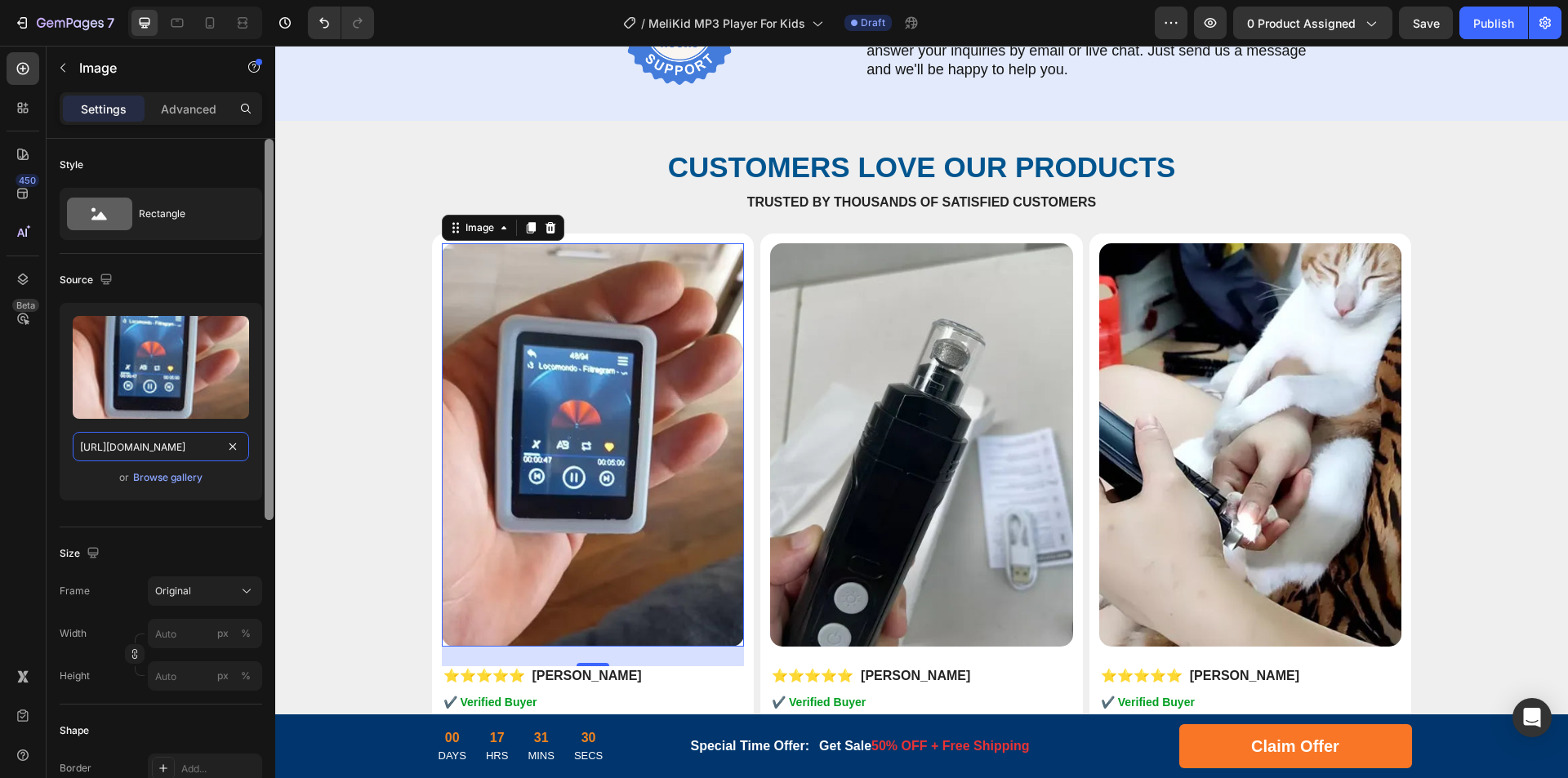
drag, startPoint x: 143, startPoint y: 449, endPoint x: 275, endPoint y: 447, distance: 132.0
click at [275, 447] on div "Style Rectangle Source Upload Image [URL][DOMAIN_NAME] or Browse gallery Size F…" at bounding box center [161, 482] width 229 height 686
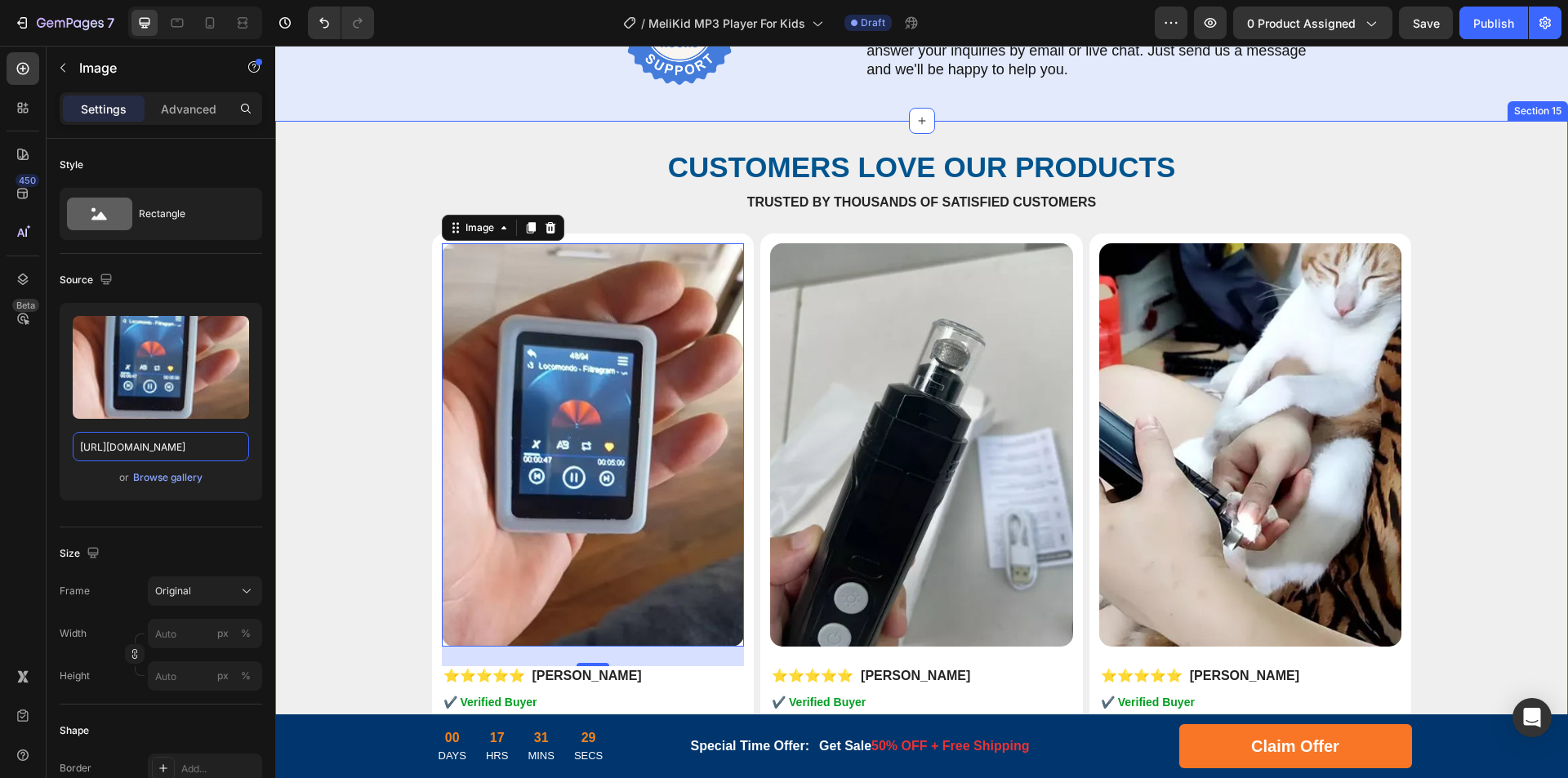
scroll to position [0, 201]
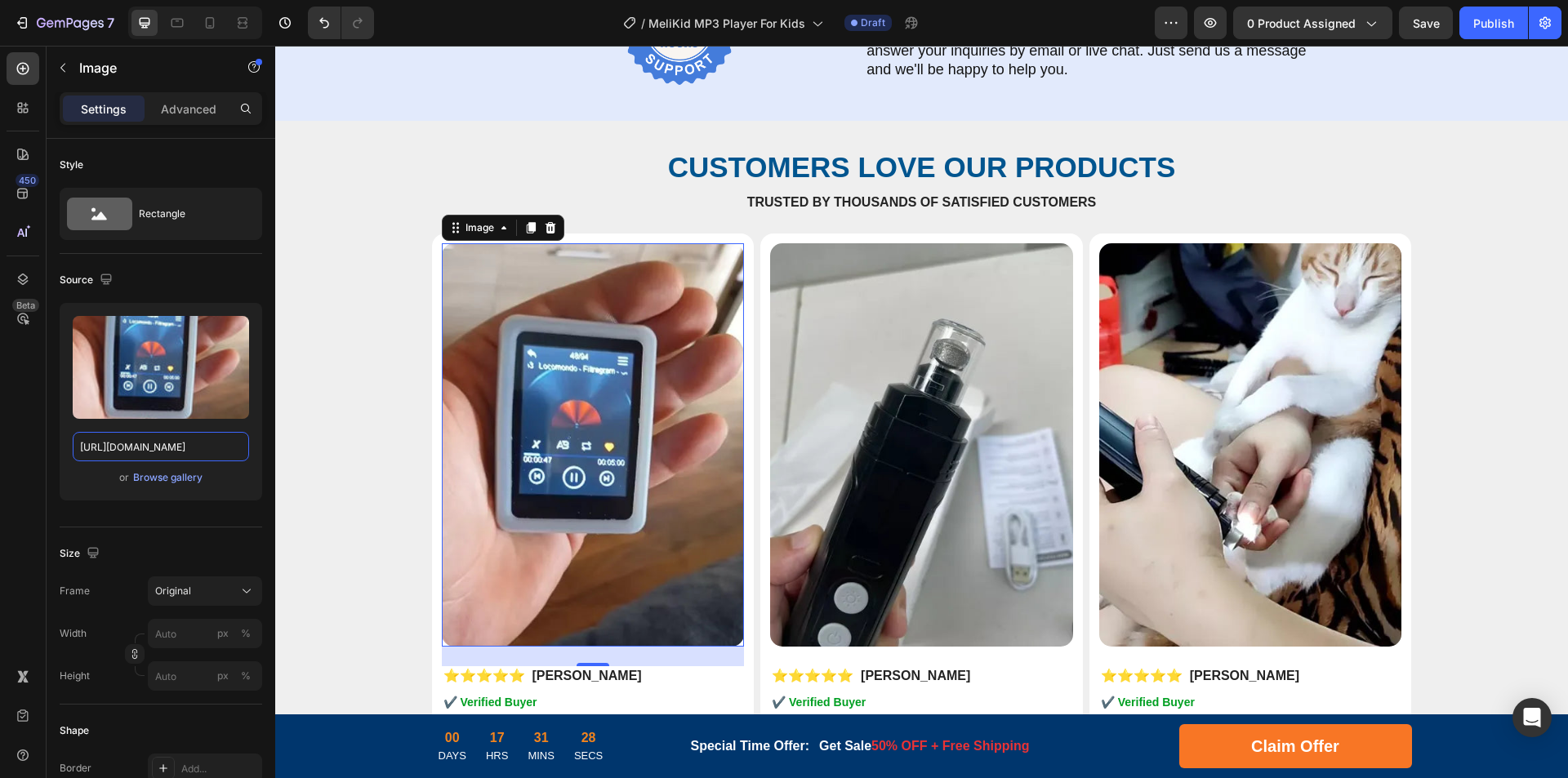
type input "[URL][DOMAIN_NAME]"
click at [919, 421] on img at bounding box center [921, 444] width 303 height 404
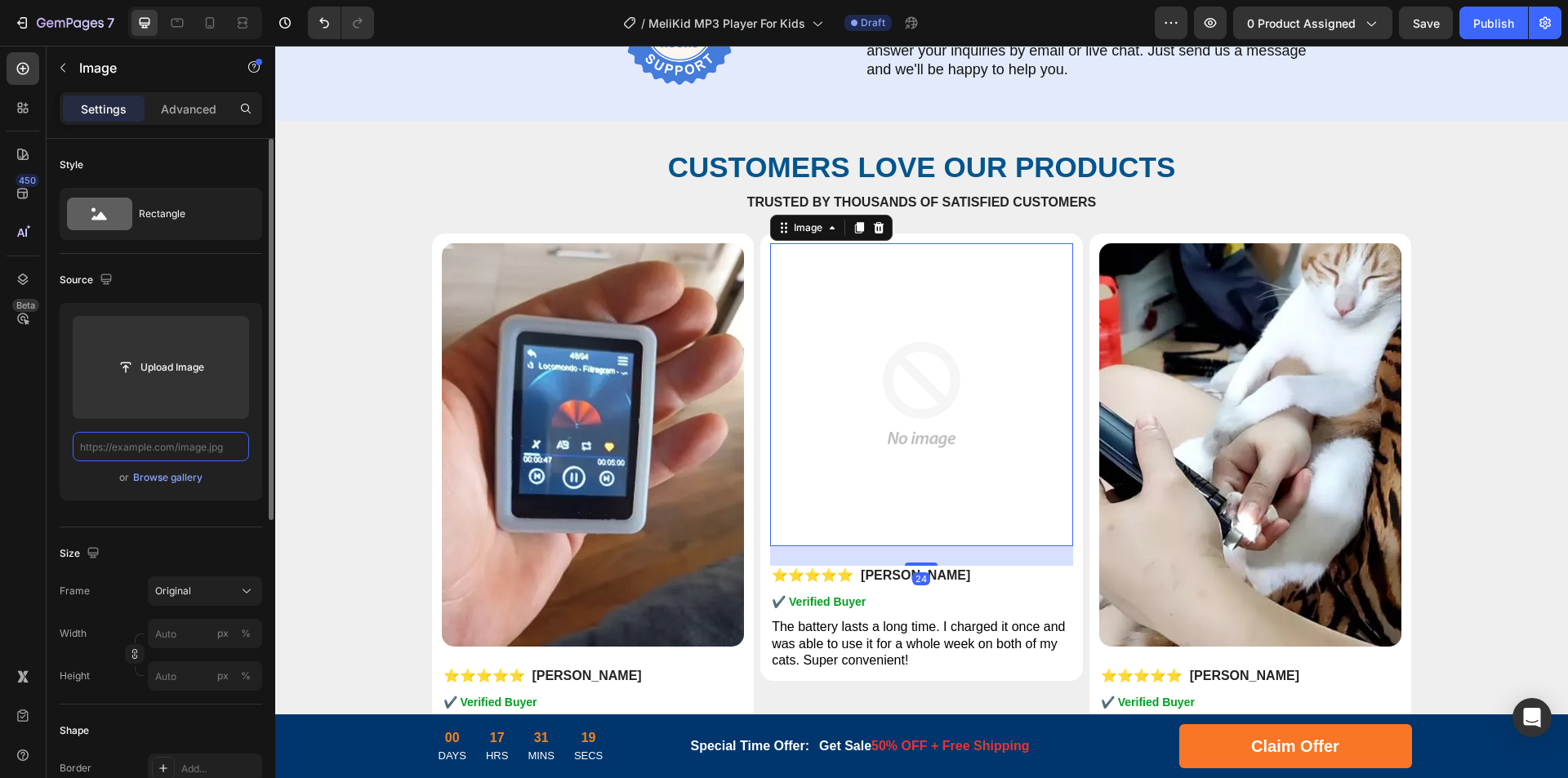
paste input "[URL][DOMAIN_NAME]"
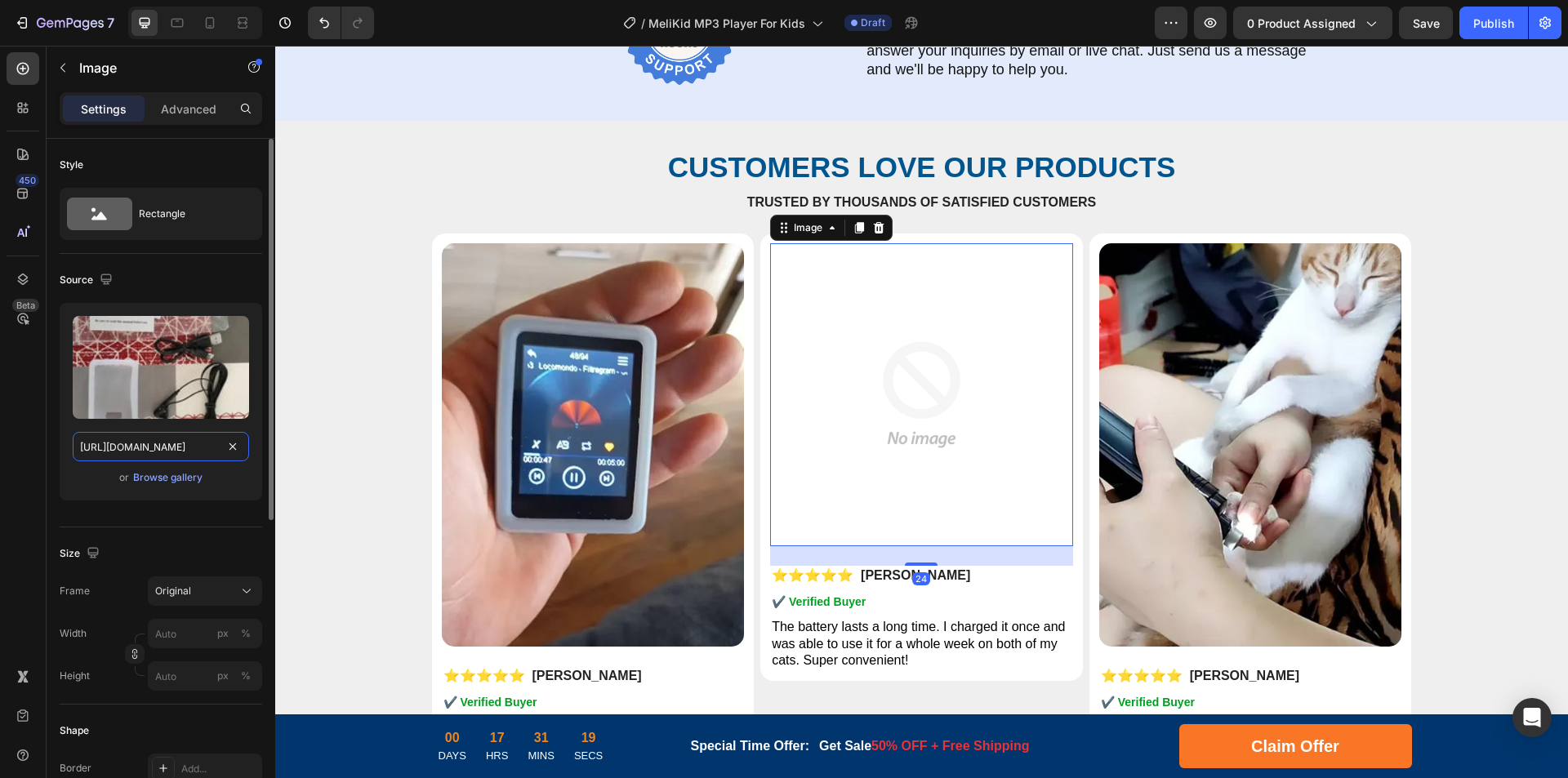
scroll to position [0, 277]
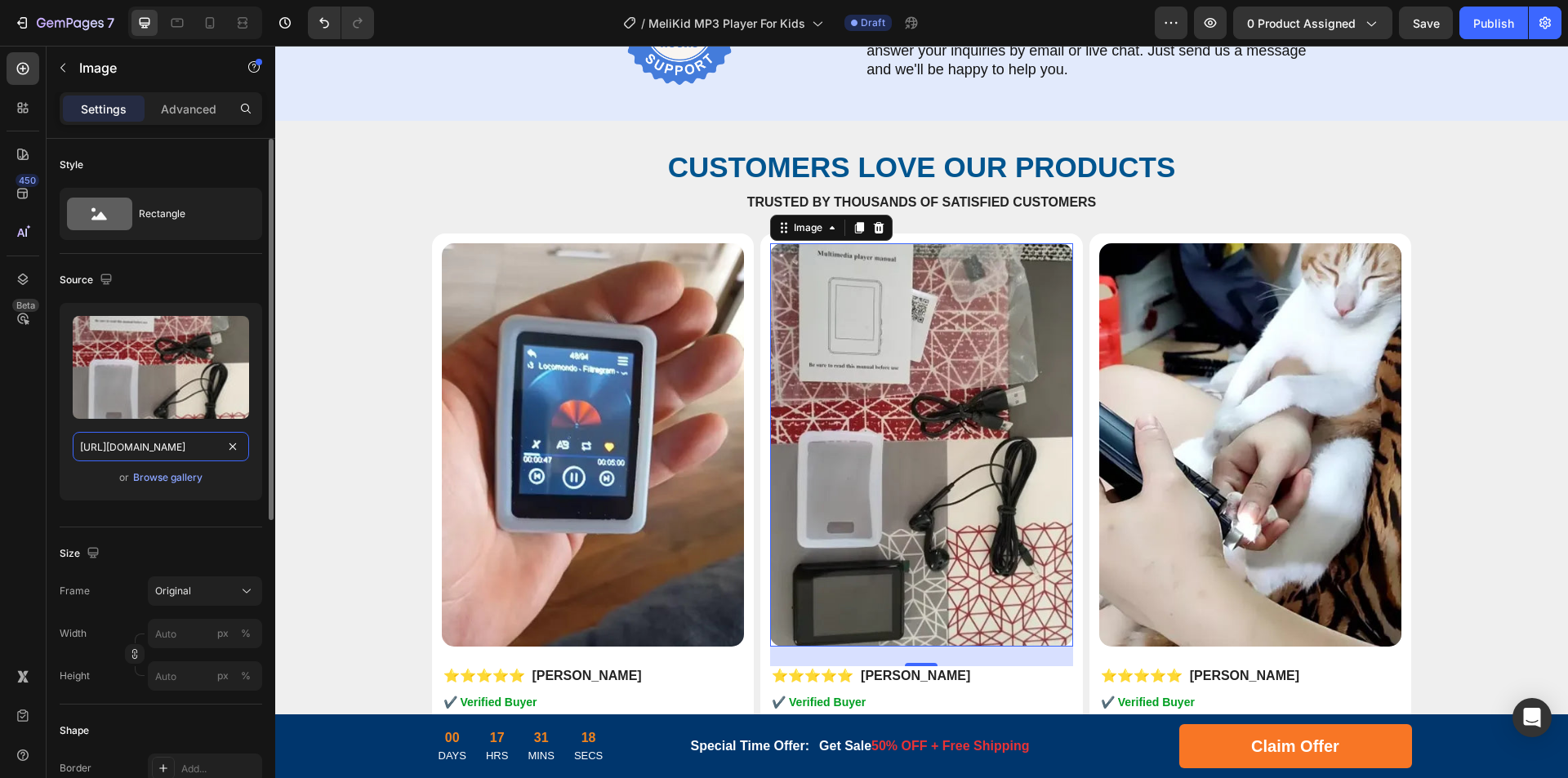
drag, startPoint x: 144, startPoint y: 449, endPoint x: 260, endPoint y: 452, distance: 116.0
click at [260, 452] on div "Upload Image [URL][DOMAIN_NAME] or Browse gallery" at bounding box center [160, 402] width 202 height 198
type input "[URL][DOMAIN_NAME]"
click at [1251, 500] on img at bounding box center [1250, 444] width 303 height 404
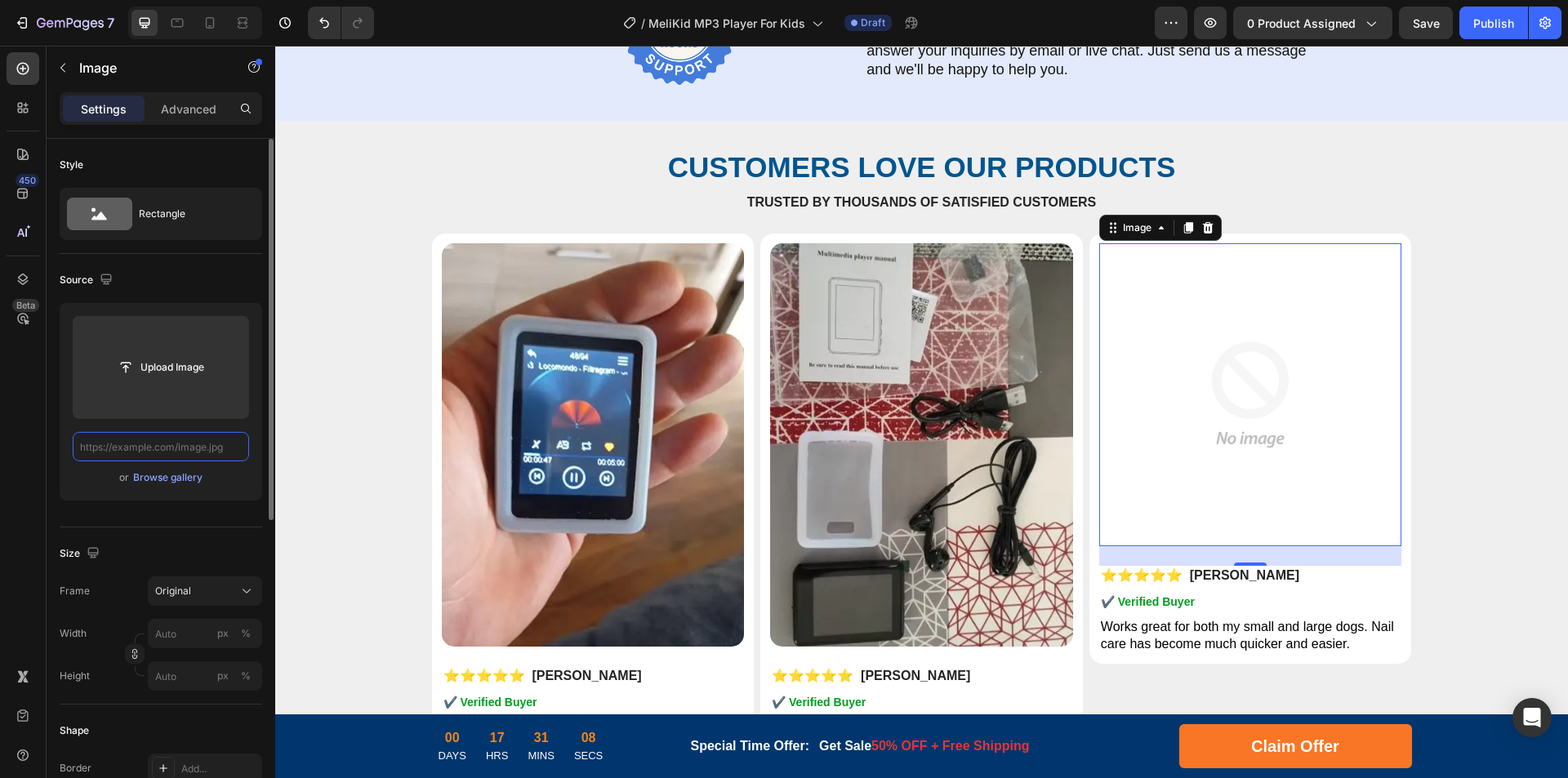
scroll to position [0, 0]
paste input "[URL][DOMAIN_NAME]"
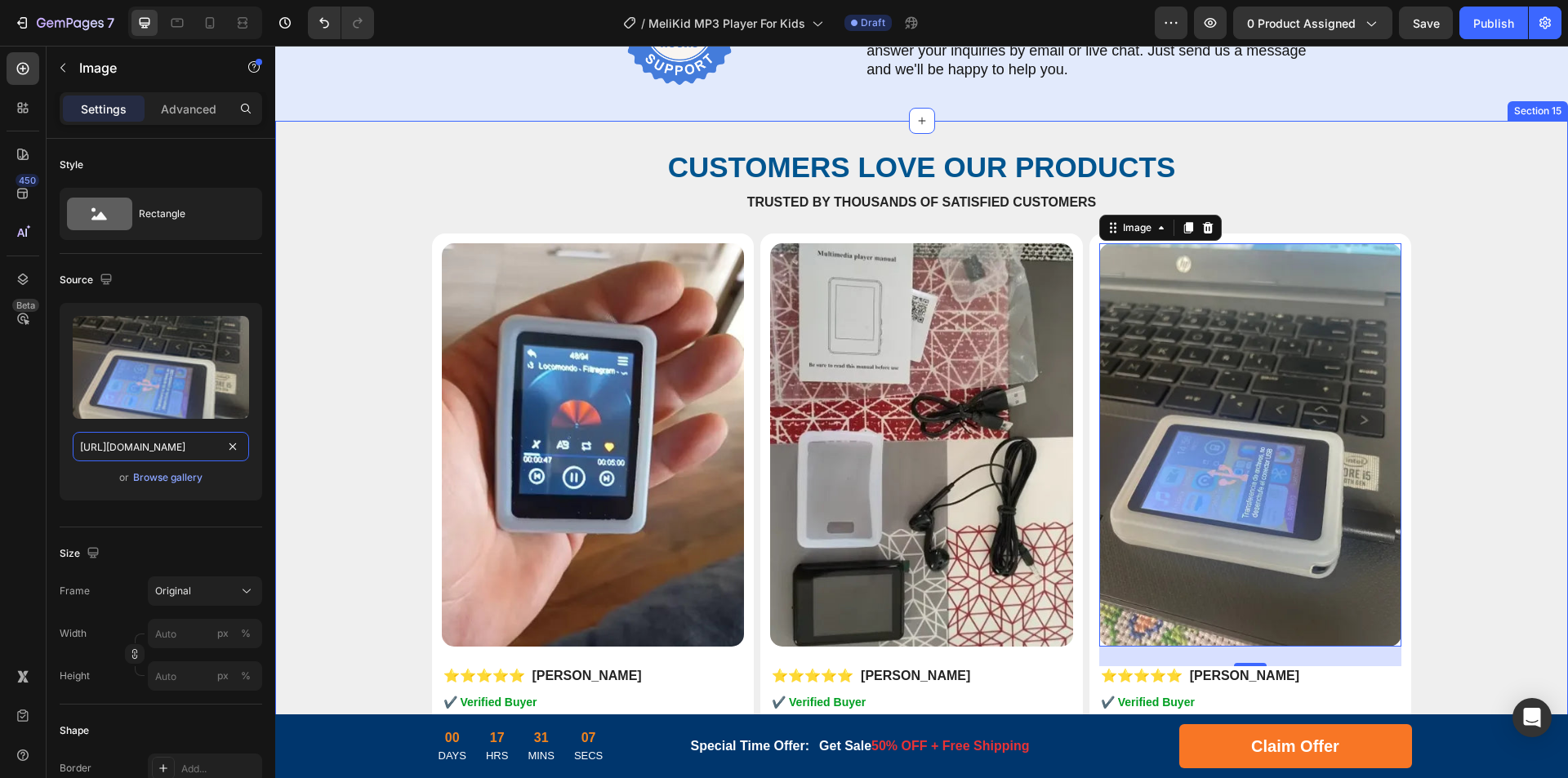
drag, startPoint x: 416, startPoint y: 493, endPoint x: 360, endPoint y: 451, distance: 70.0
type input "[URL][DOMAIN_NAME]"
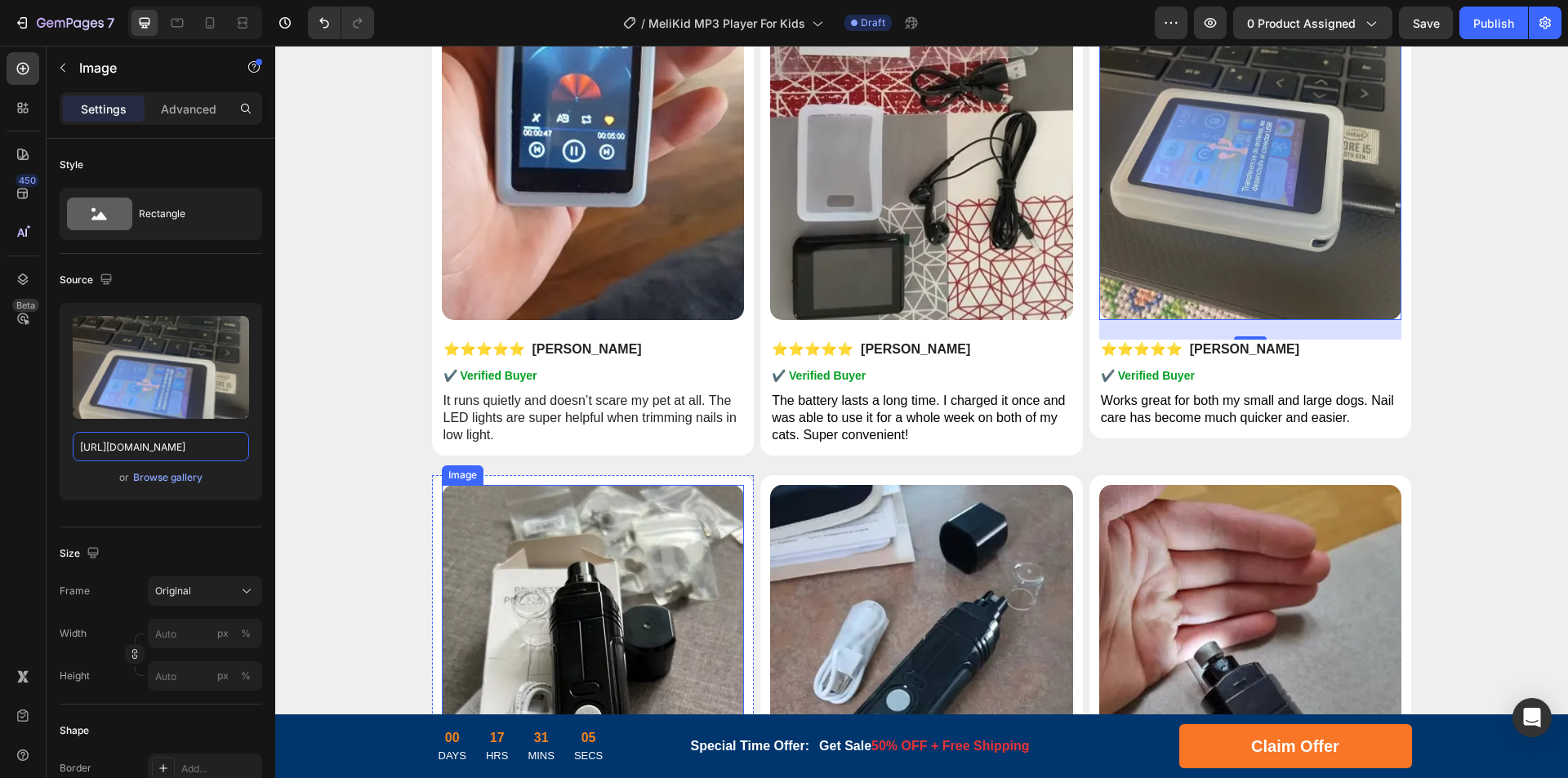
scroll to position [7847, 0]
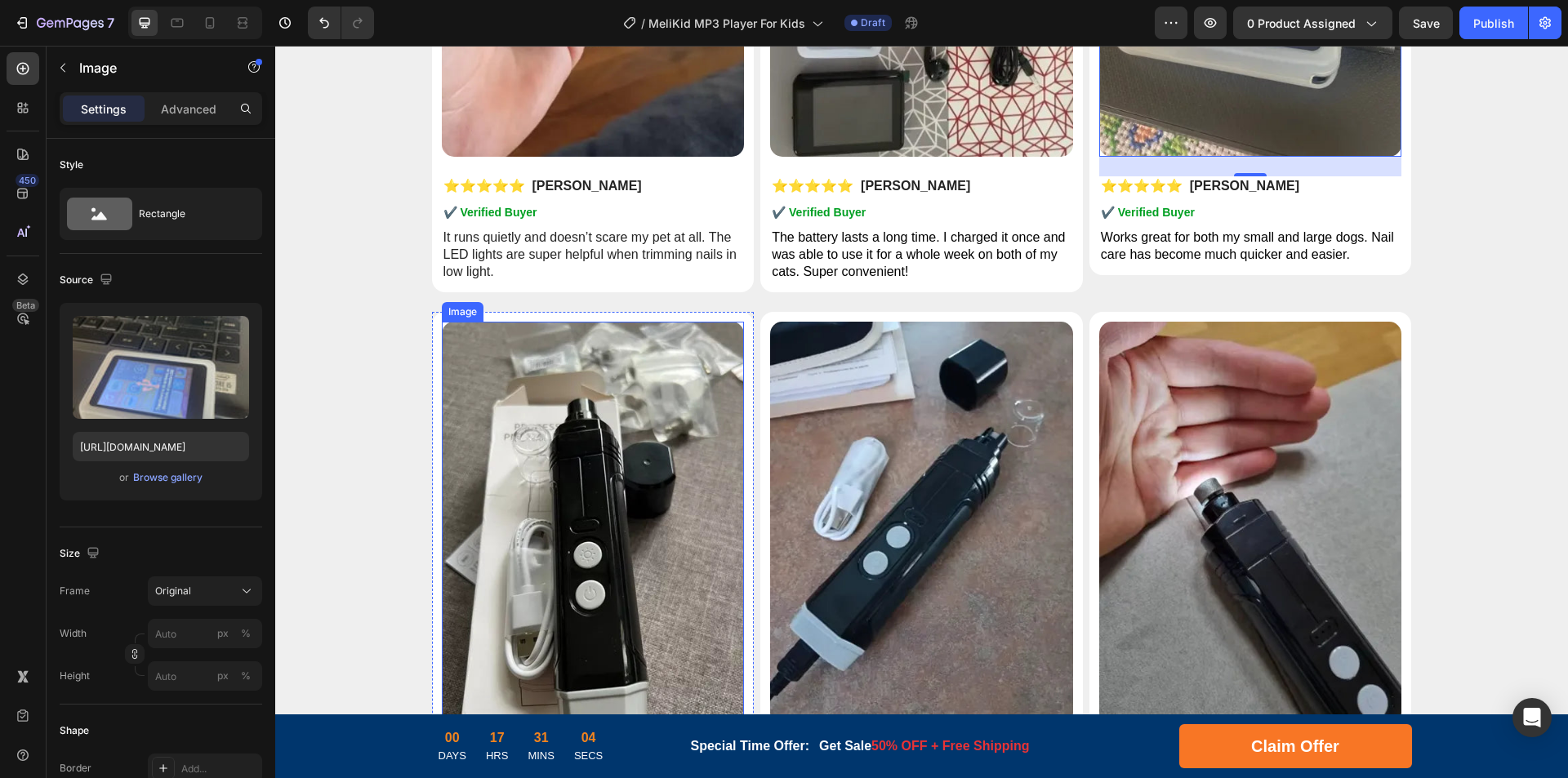
click at [579, 495] on img at bounding box center [593, 523] width 303 height 404
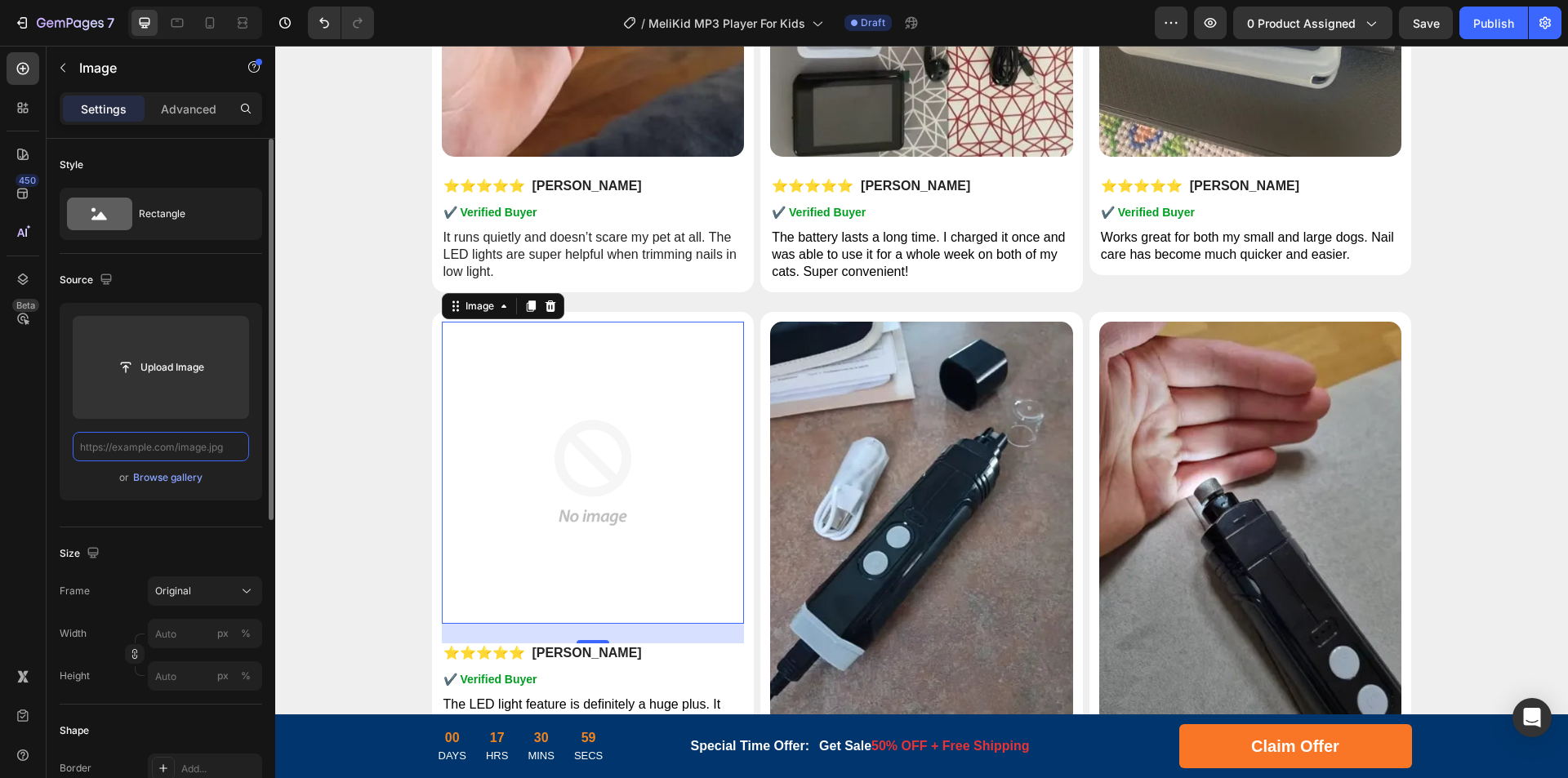
scroll to position [0, 0]
paste input "[URL][DOMAIN_NAME]"
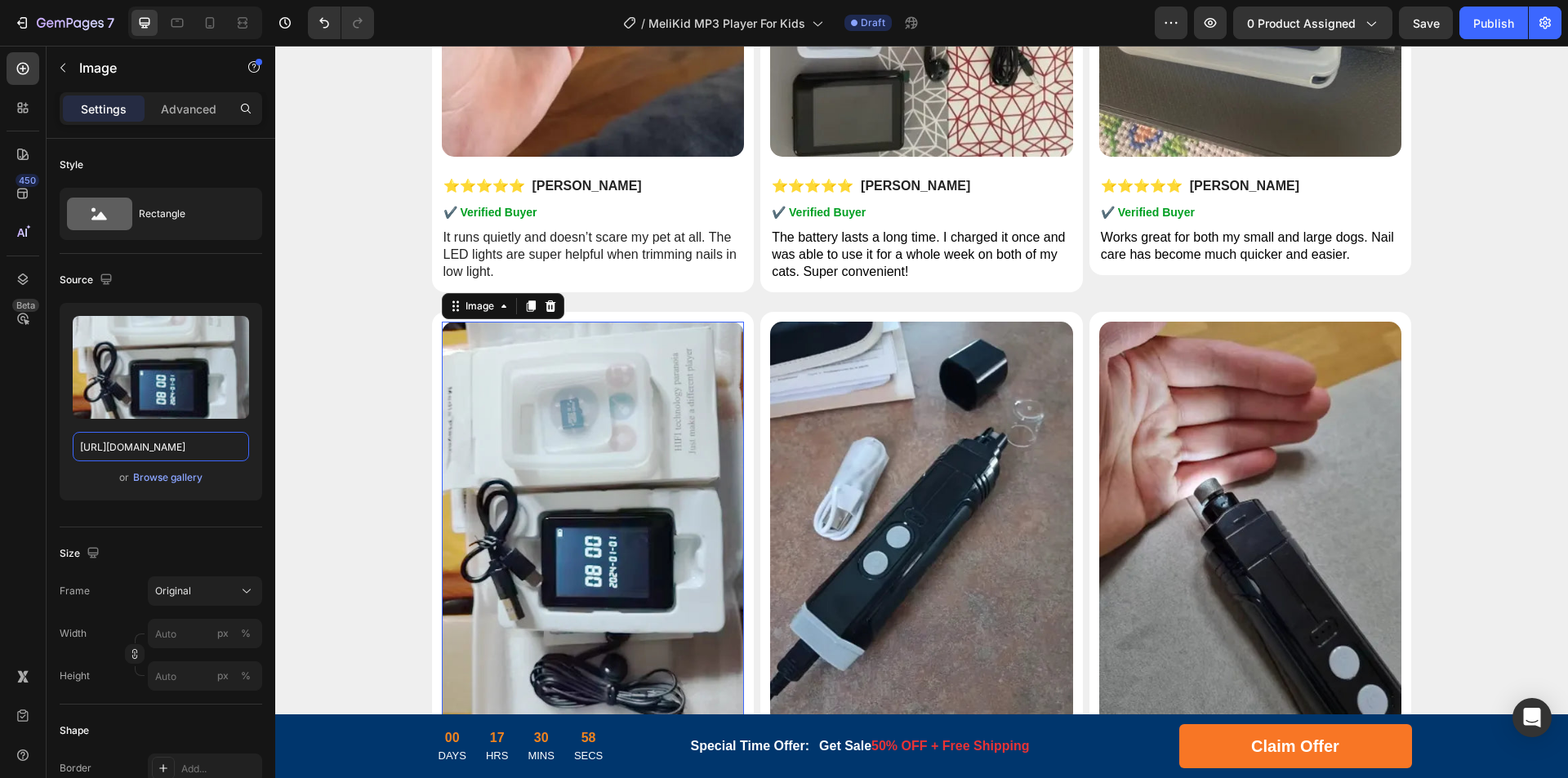
drag, startPoint x: 420, startPoint y: 494, endPoint x: 314, endPoint y: 453, distance: 113.7
type input "[URL][DOMAIN_NAME]"
click at [913, 491] on img at bounding box center [921, 523] width 303 height 404
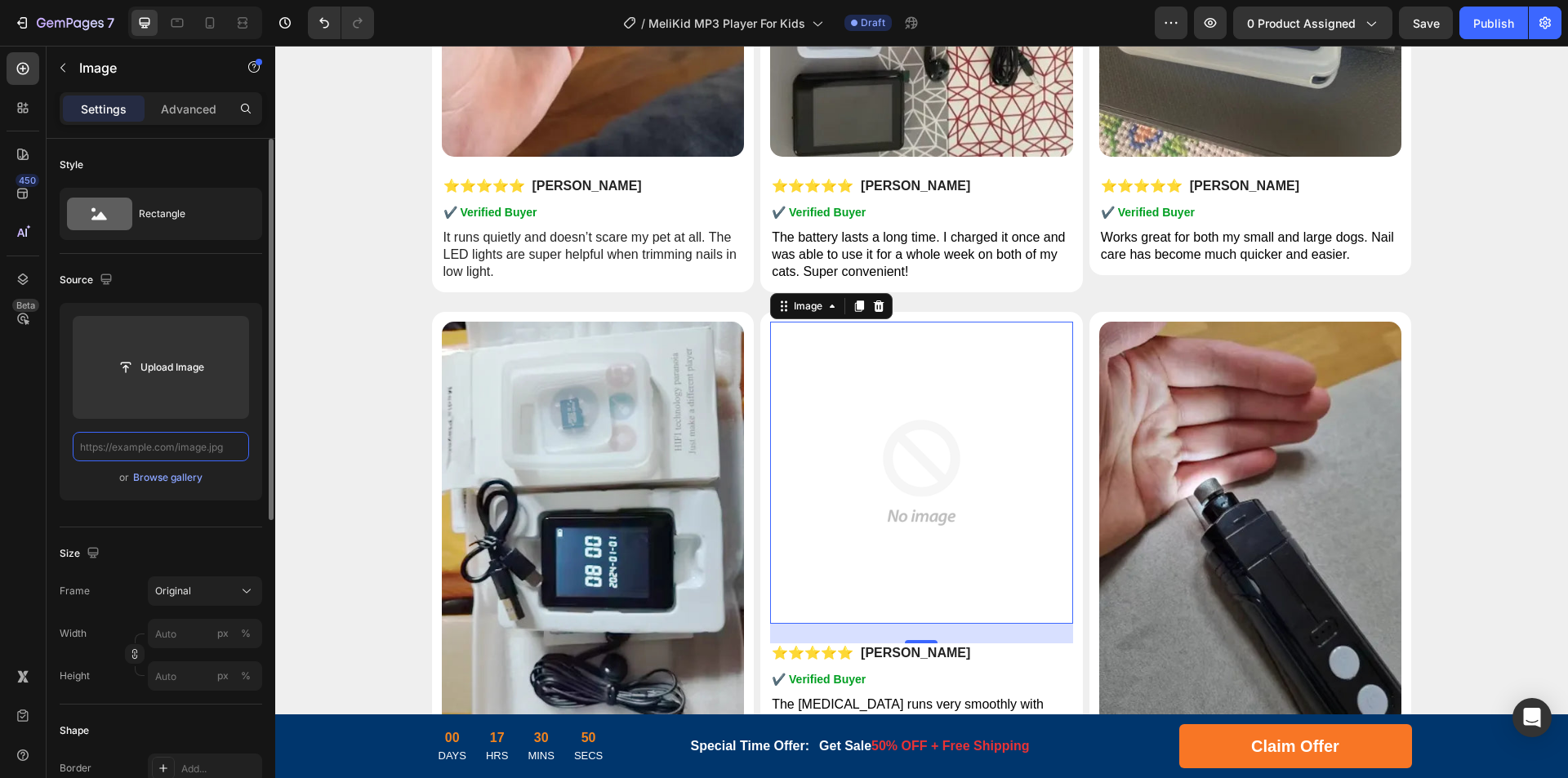
scroll to position [0, 0]
paste input "[URL][DOMAIN_NAME]"
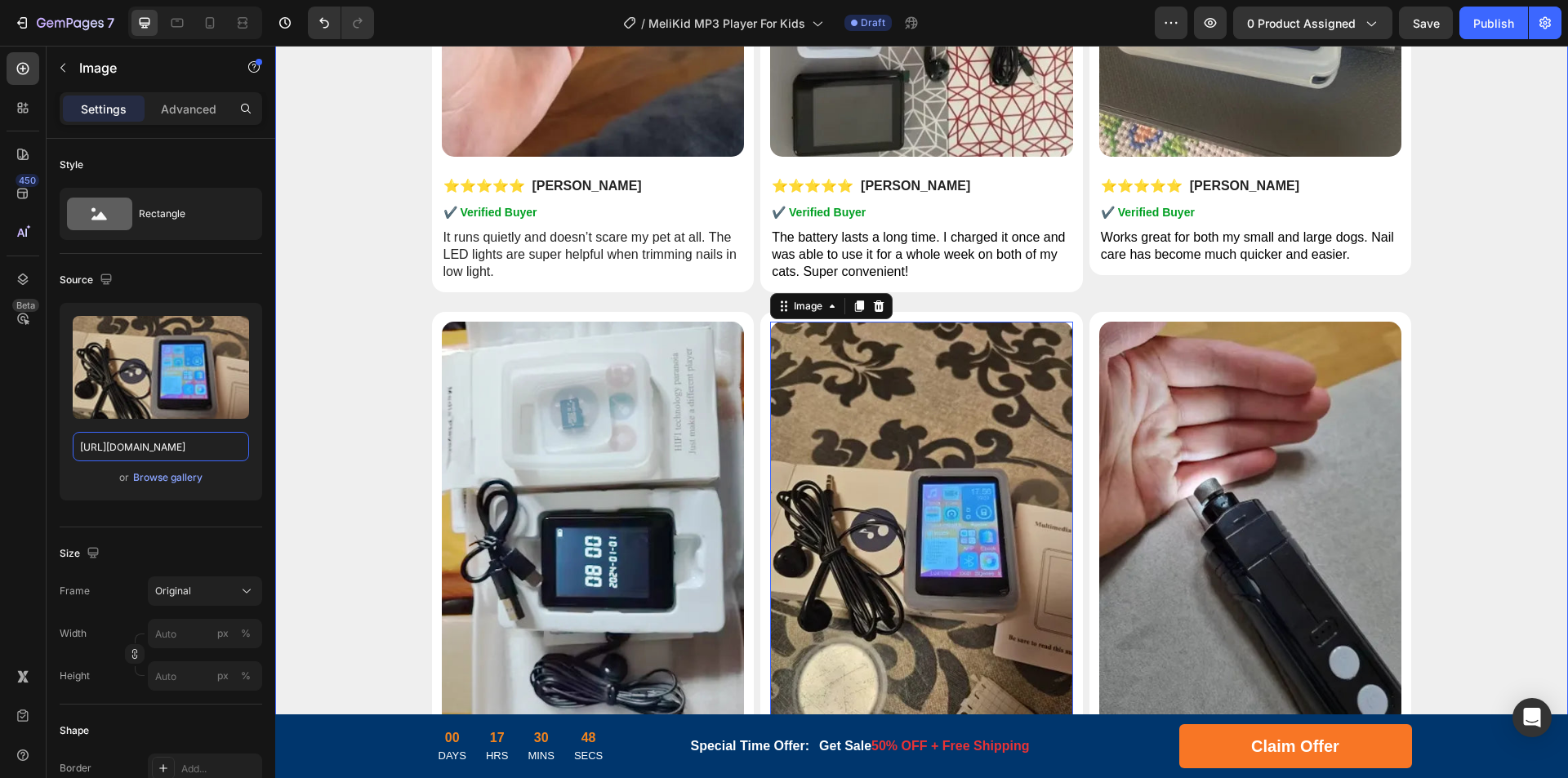
drag, startPoint x: 417, startPoint y: 496, endPoint x: 293, endPoint y: 451, distance: 131.9
type input "[URL][DOMAIN_NAME]"
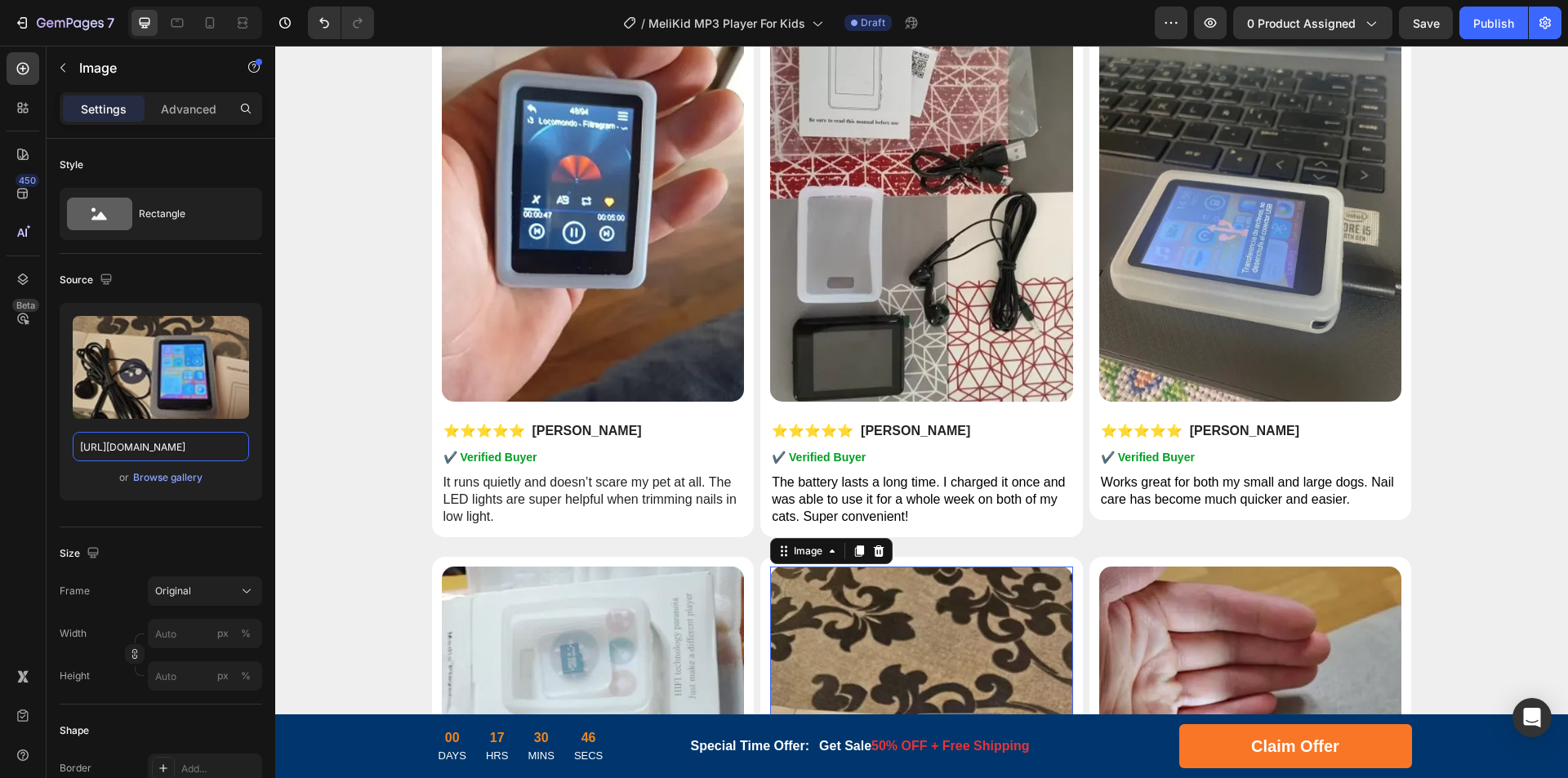
scroll to position [8011, 0]
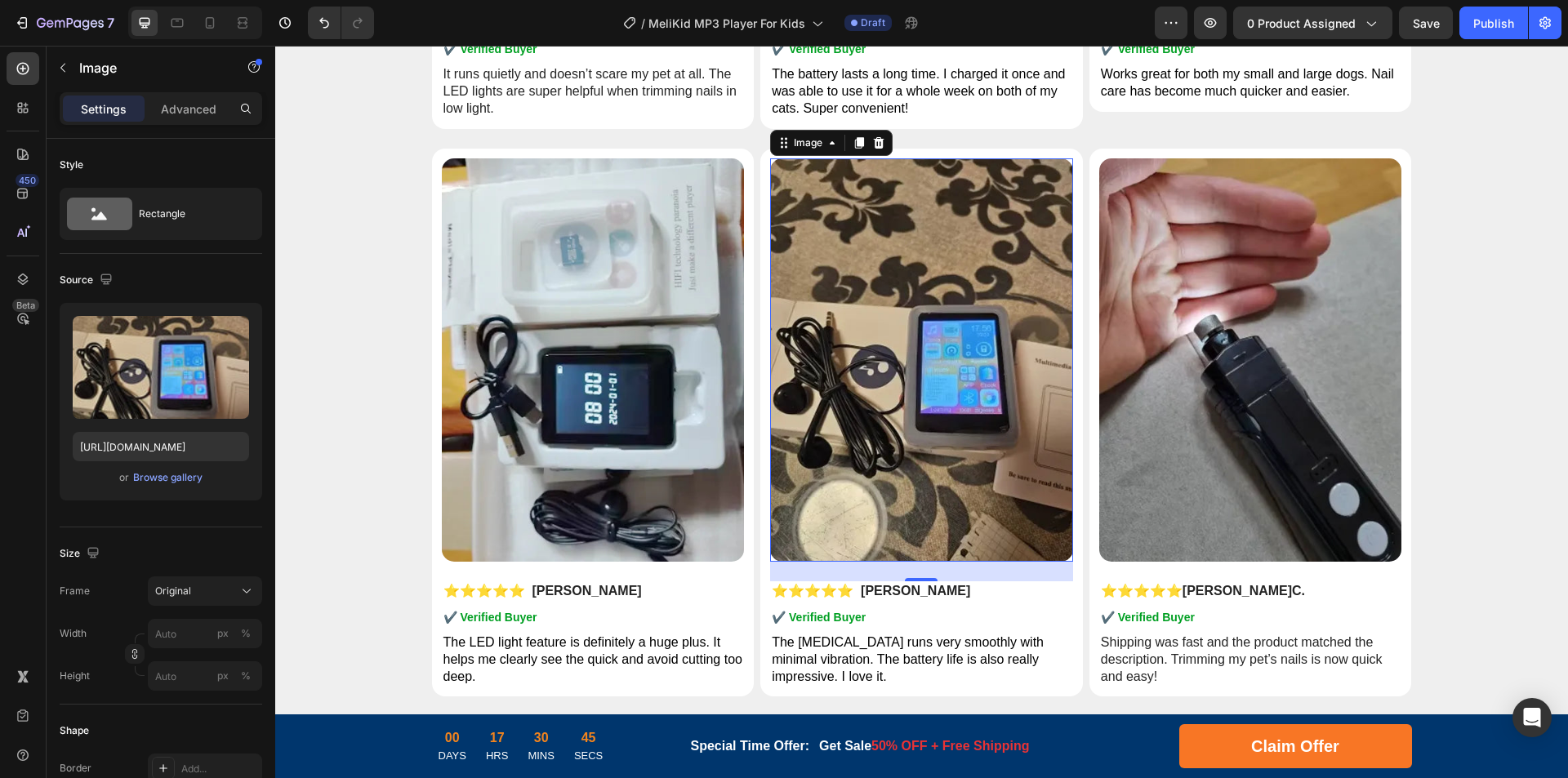
click at [1131, 465] on img at bounding box center [1250, 360] width 303 height 404
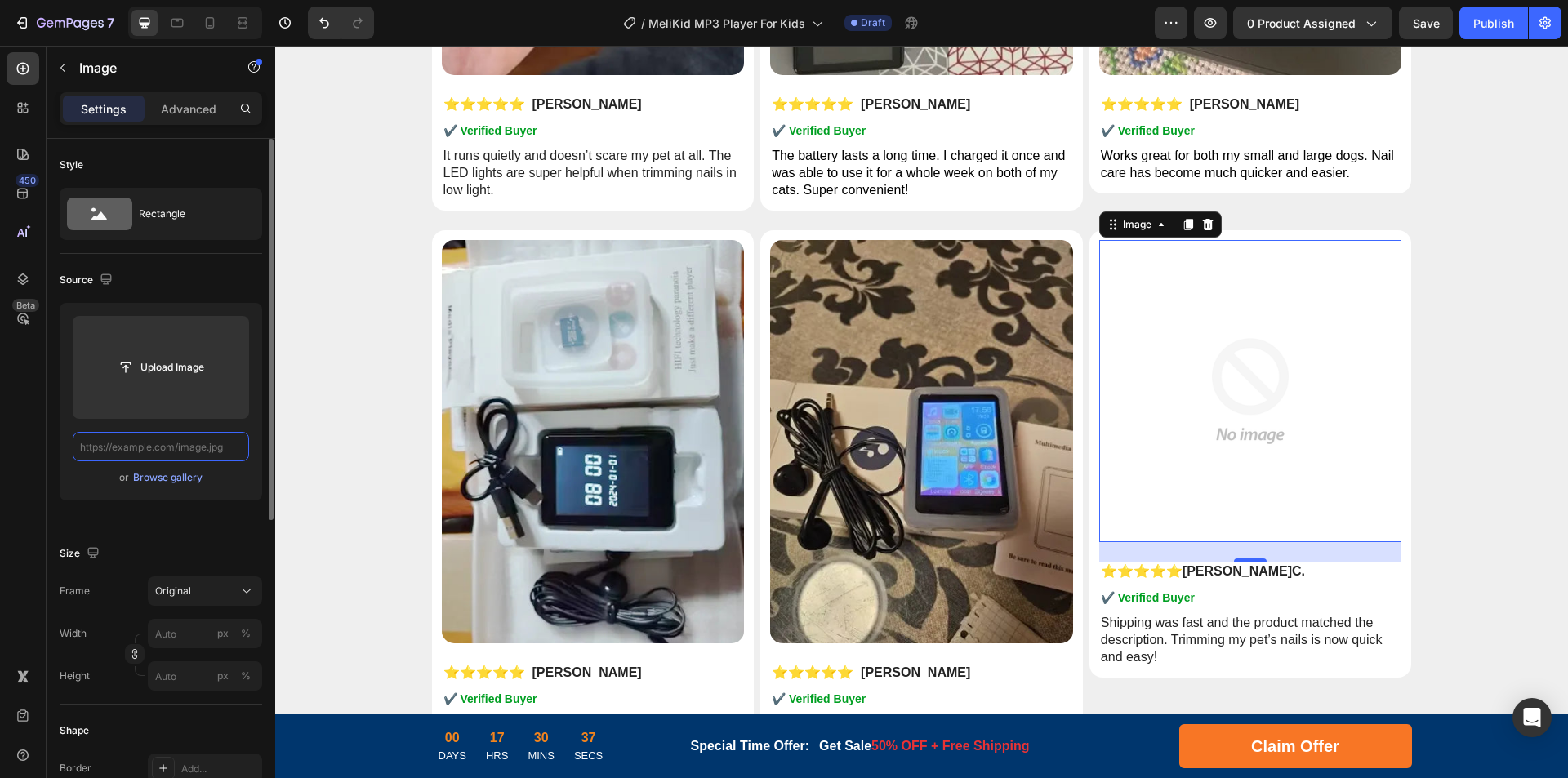
scroll to position [0, 0]
paste input "[URL][DOMAIN_NAME]"
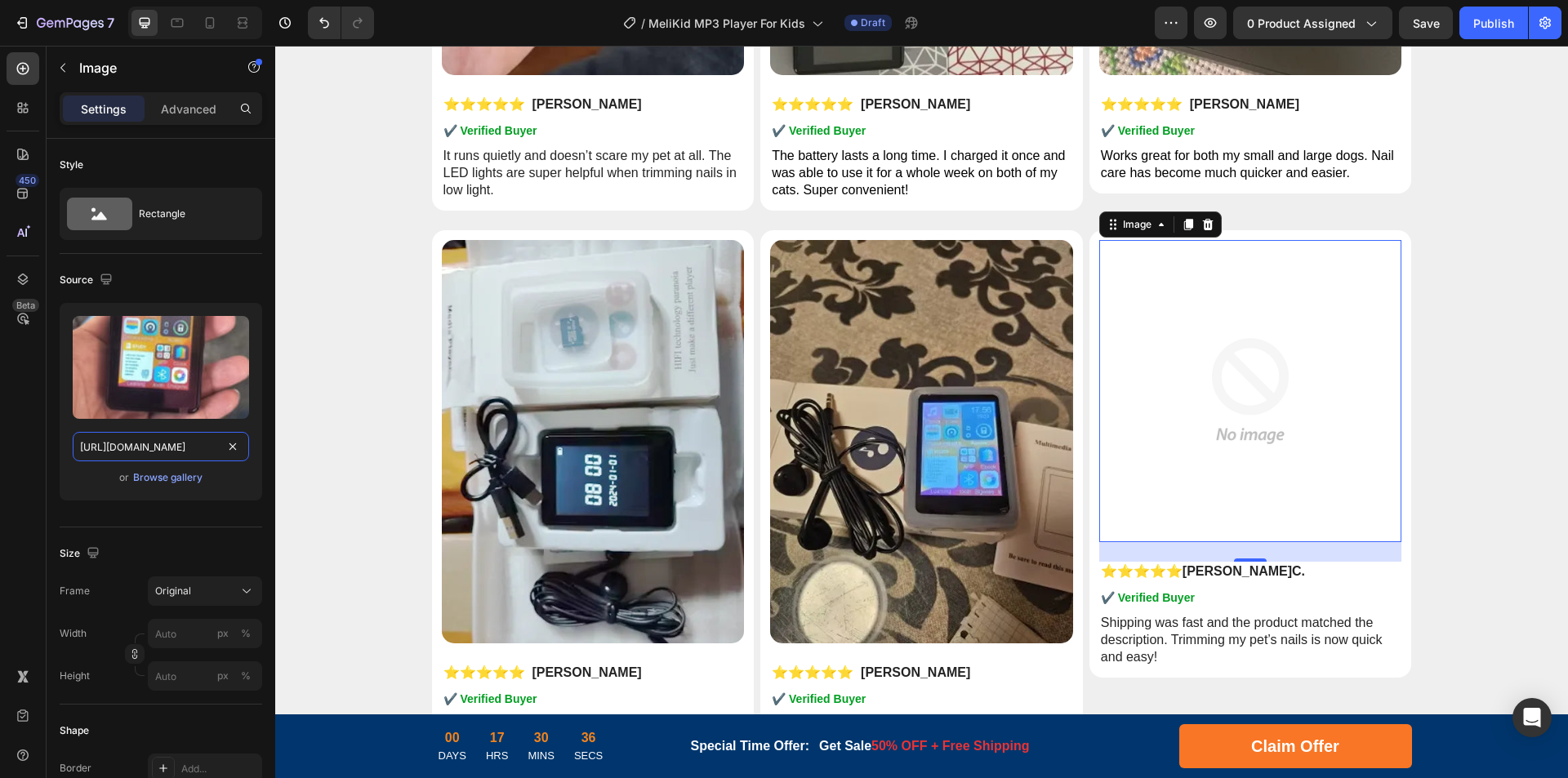
drag, startPoint x: 421, startPoint y: 495, endPoint x: 316, endPoint y: 455, distance: 112.4
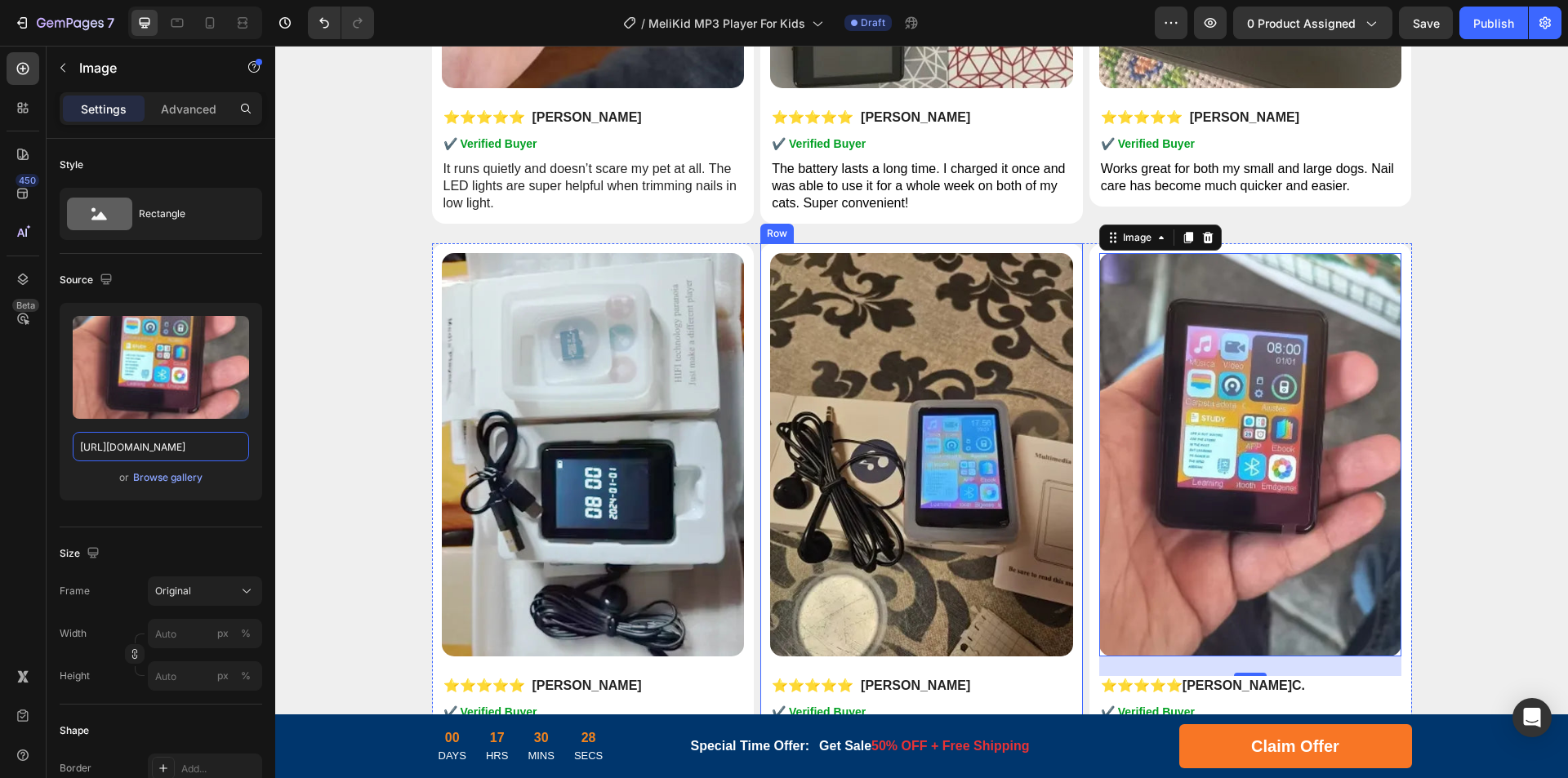
scroll to position [7753, 0]
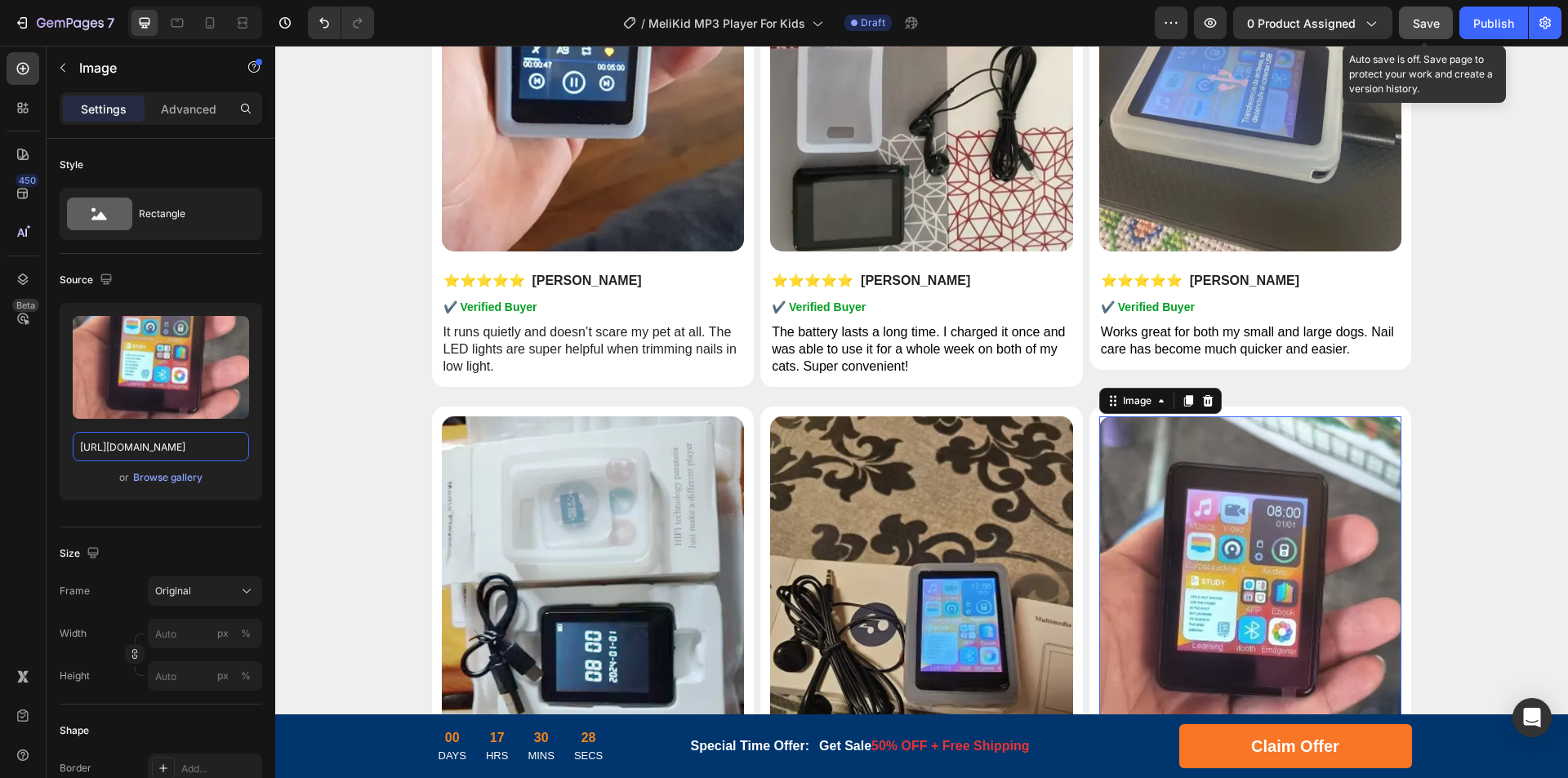
type input "[URL][DOMAIN_NAME]"
click at [1435, 20] on span "Save" at bounding box center [1426, 23] width 27 height 14
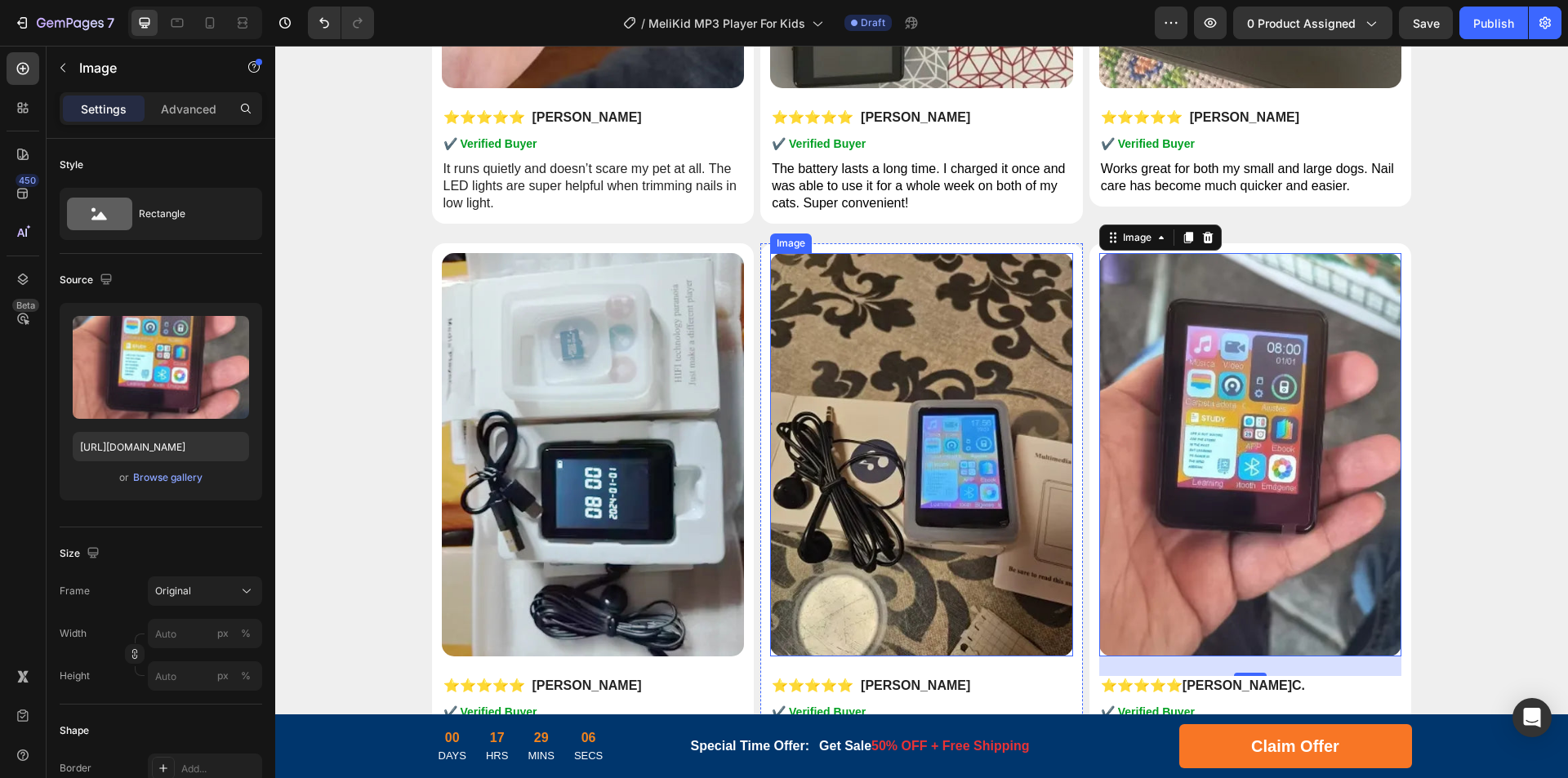
scroll to position [8079, 0]
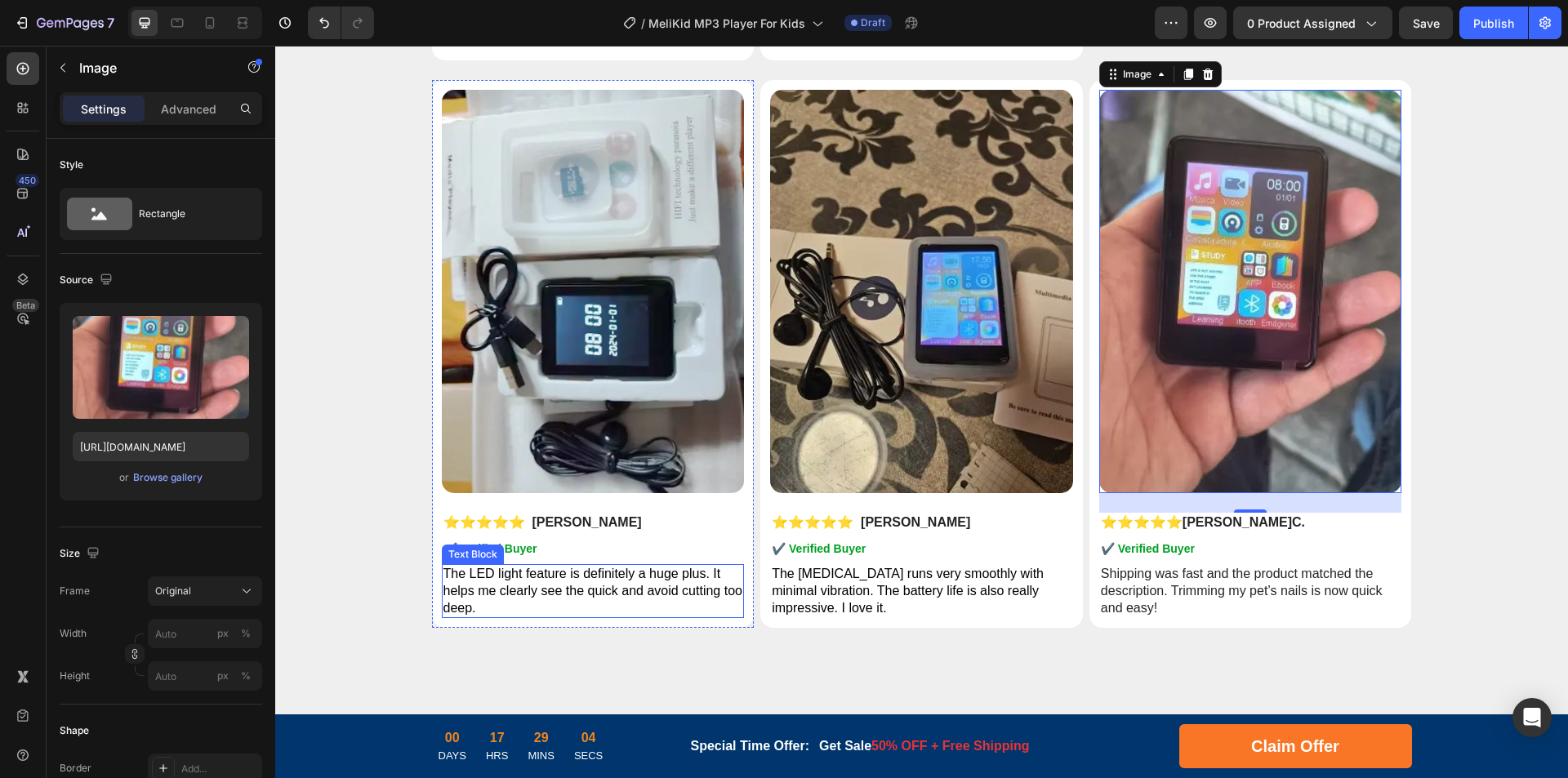
click at [584, 583] on p "The LED light feature is definitely a huge plus. It helps me clearly see the qu…" at bounding box center [593, 590] width 299 height 50
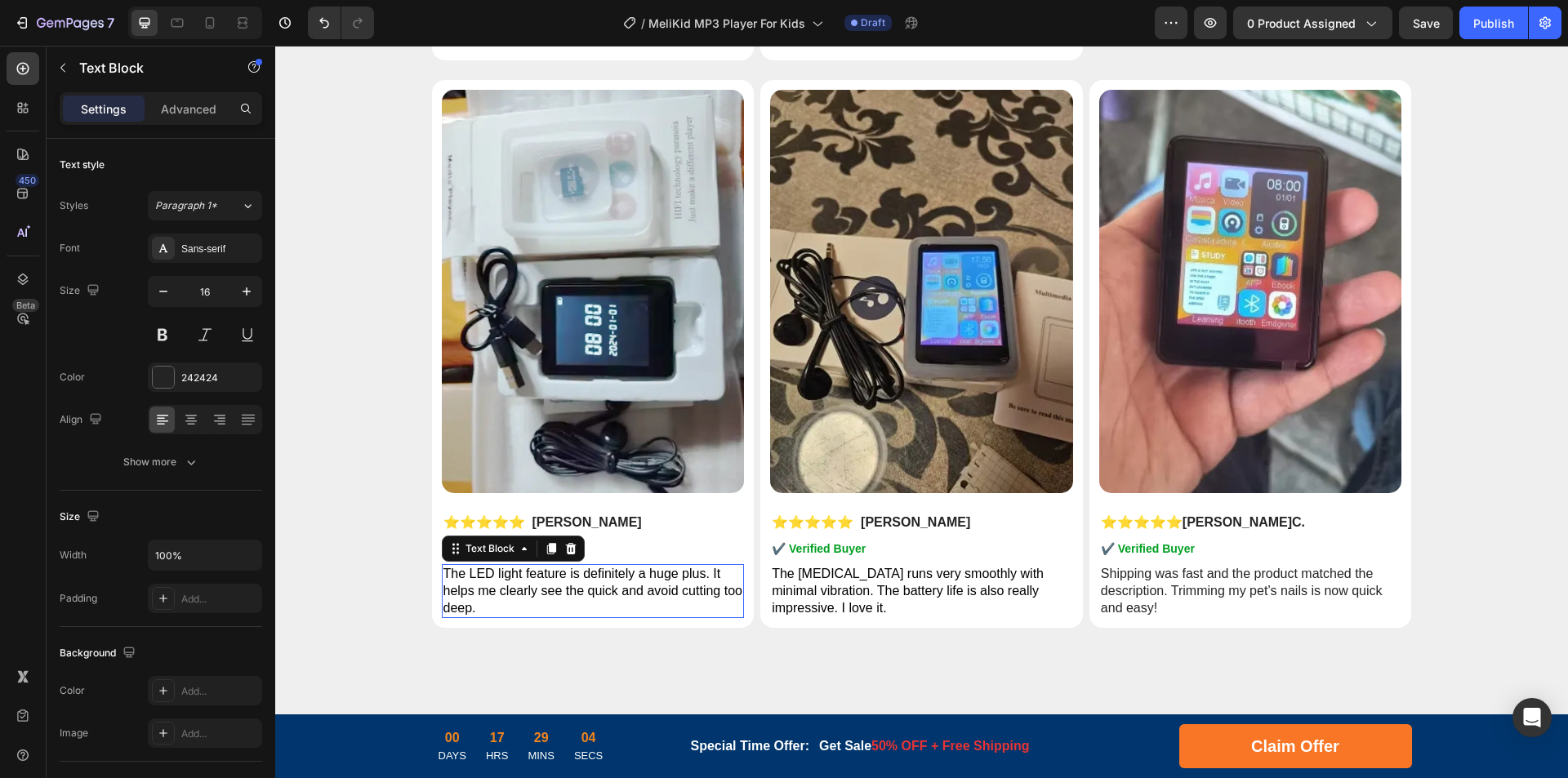
click at [630, 582] on p "The LED light feature is definitely a huge plus. It helps me clearly see the qu…" at bounding box center [593, 590] width 299 height 50
click at [615, 591] on span "The LED light feature is definitely a huge plus. It helps me clearly see the qu…" at bounding box center [593, 590] width 299 height 48
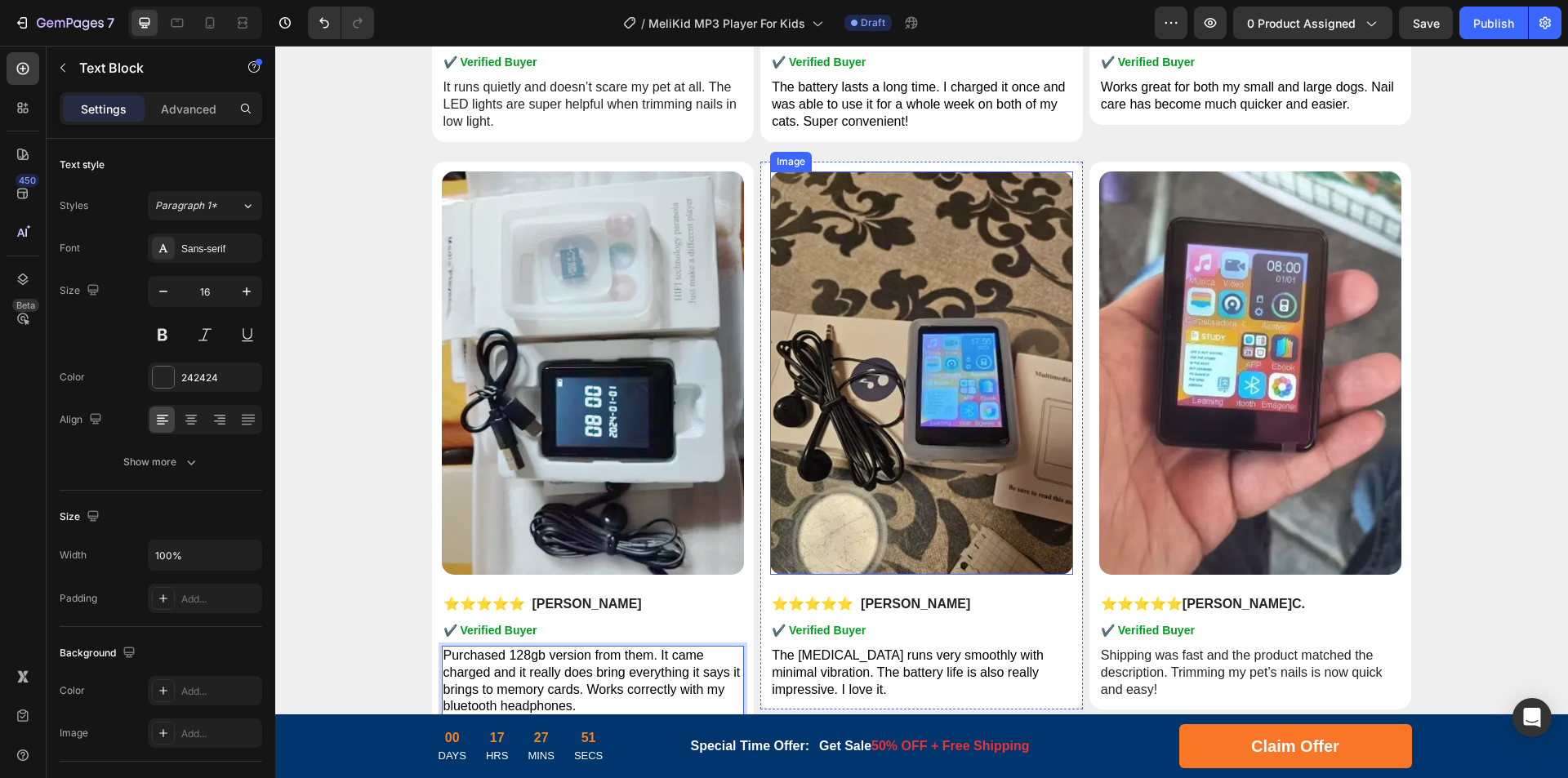
scroll to position [8161, 0]
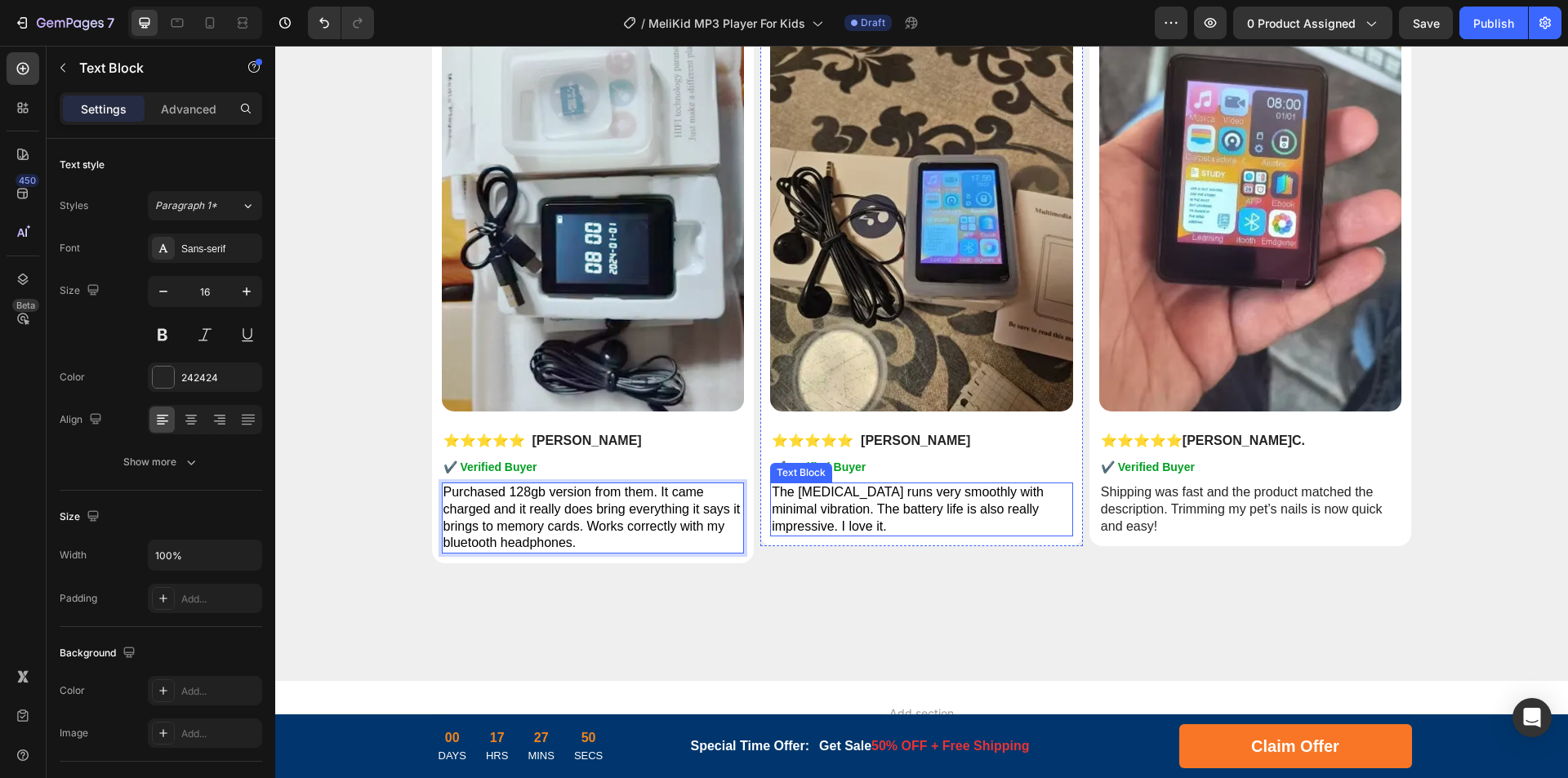
click at [940, 491] on span "The [MEDICAL_DATA] runs very smoothly with minimal vibration. The battery life …" at bounding box center [908, 509] width 272 height 48
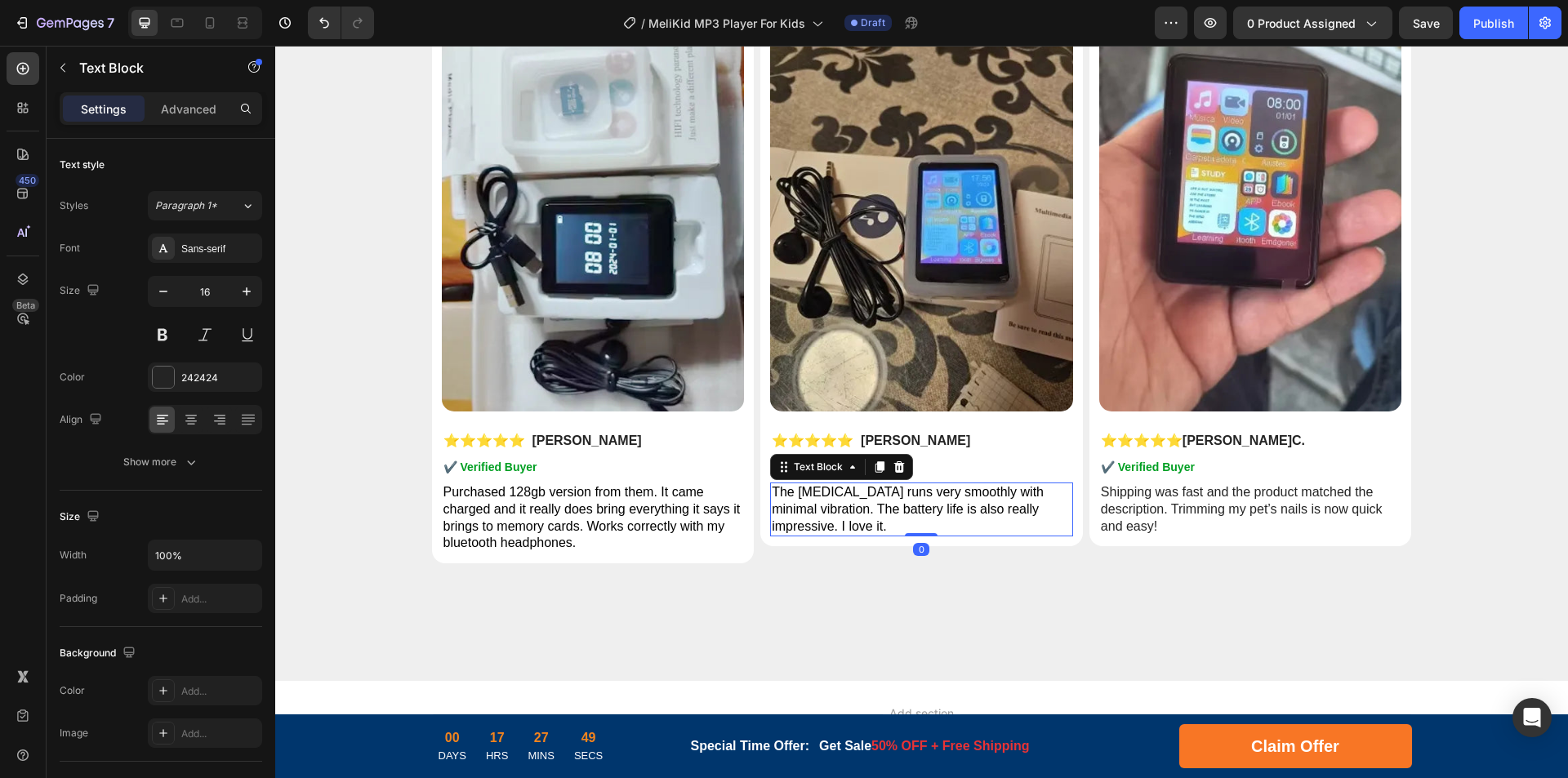
click at [974, 495] on span "The [MEDICAL_DATA] runs very smoothly with minimal vibration. The battery life …" at bounding box center [908, 509] width 272 height 48
click at [939, 516] on p "The [MEDICAL_DATA] runs very smoothly with minimal vibration. The battery life …" at bounding box center [921, 509] width 299 height 50
click at [965, 507] on span "The [MEDICAL_DATA] runs very smoothly with minimal vibration. The battery life …" at bounding box center [908, 509] width 272 height 48
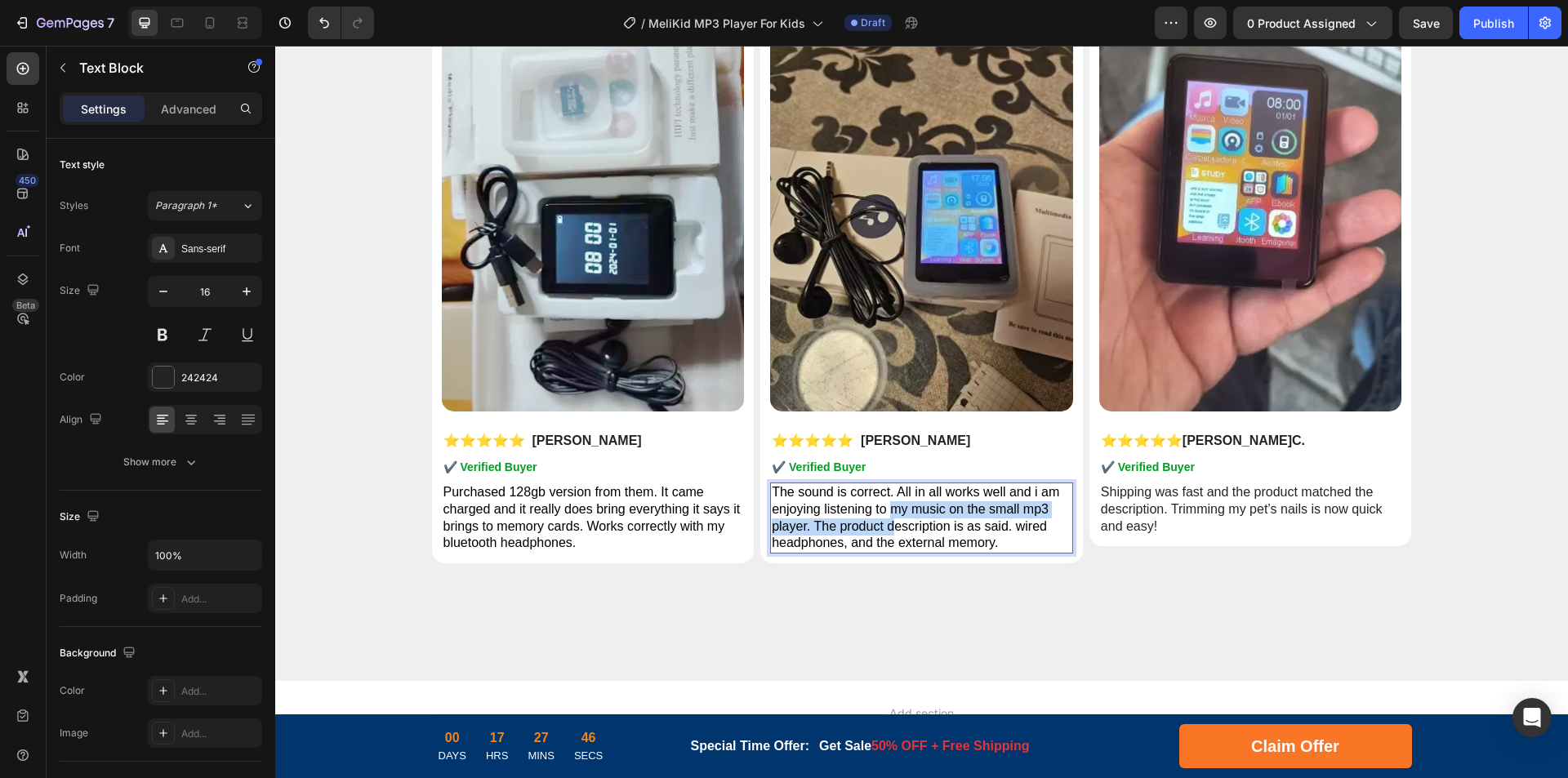
click at [886, 518] on p "The sound is correct. All in all works well and i am enjoying listening to my m…" at bounding box center [921, 518] width 299 height 67
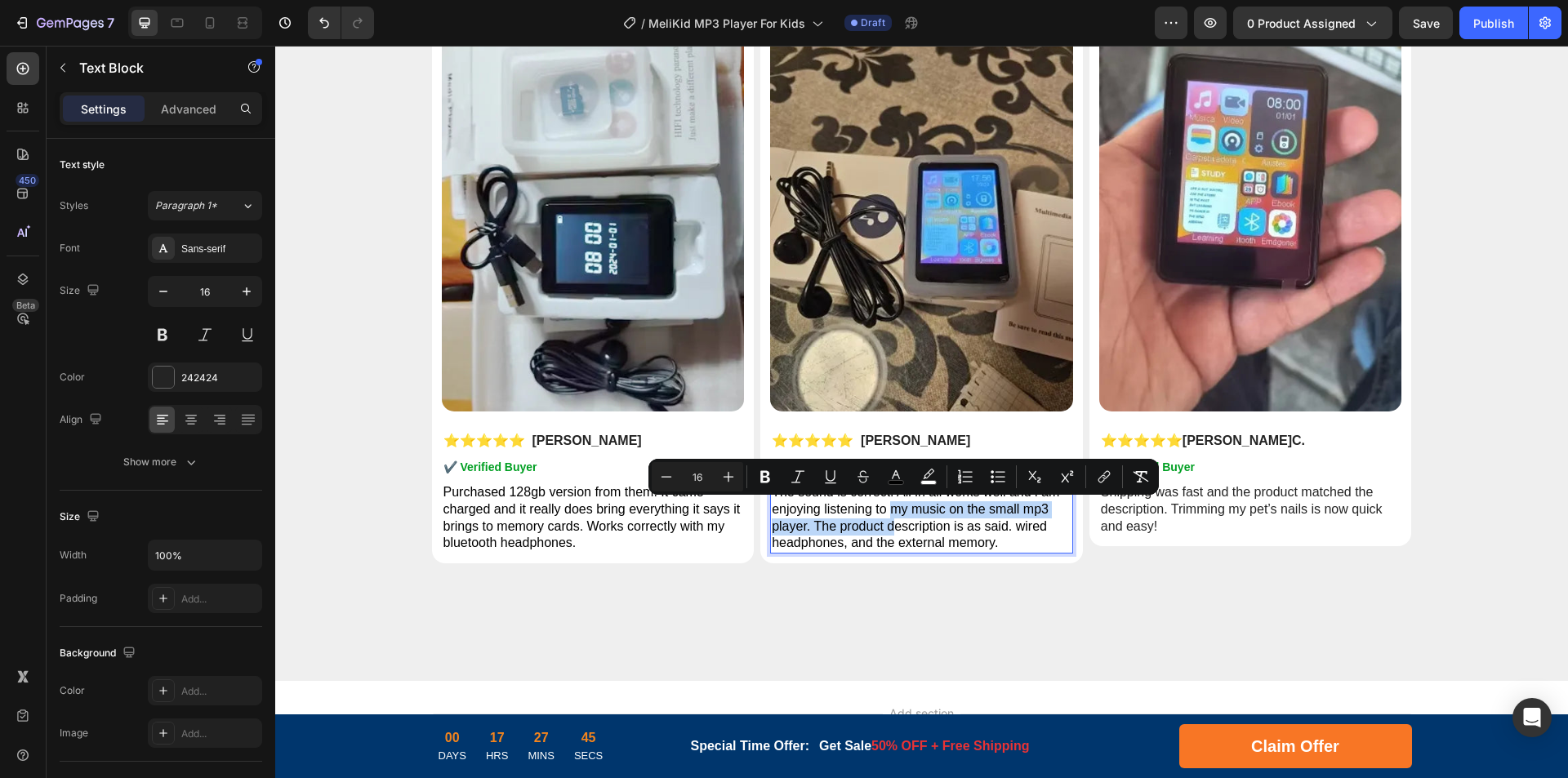
click at [806, 519] on p "The sound is correct. All in all works well and i am enjoying listening to my m…" at bounding box center [921, 518] width 299 height 67
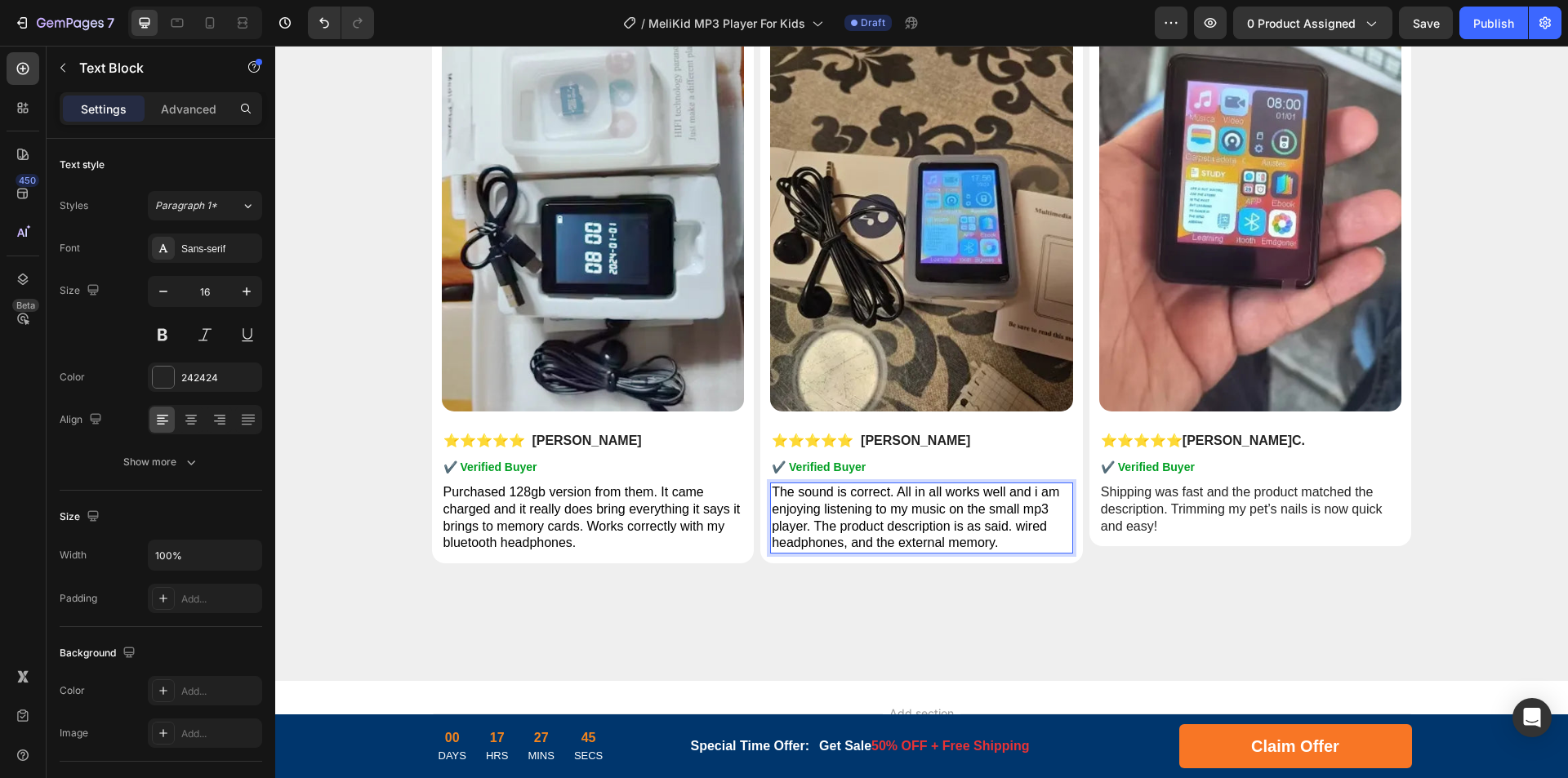
click at [869, 516] on p "The sound is correct. All in all works well and i am enjoying listening to my m…" at bounding box center [921, 518] width 299 height 67
click at [810, 524] on span "The sound is correct. All in all works well and i am enjoying listening to my m…" at bounding box center [915, 518] width 287 height 65
click at [803, 530] on span "The sound is correct. All in all works well and i am enjoying listening to my m…" at bounding box center [915, 518] width 287 height 65
click at [851, 520] on span "The sound is correct. All in all works well and i am enjoying listening to my m…" at bounding box center [915, 518] width 287 height 65
click at [1217, 507] on p "Shipping was fast and the product matched the description. Trimming my pet’s na…" at bounding box center [1250, 509] width 299 height 50
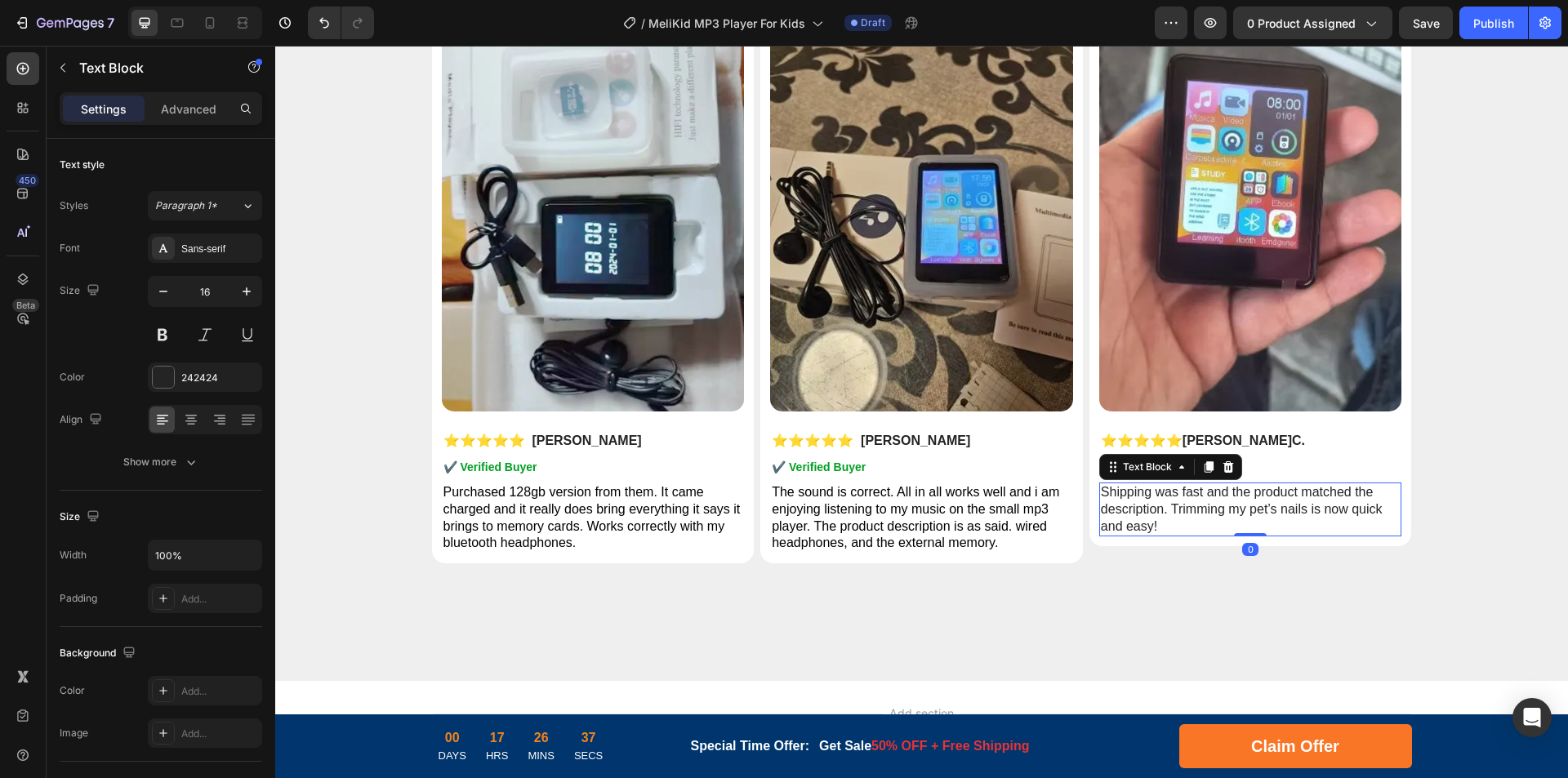
click at [1270, 507] on p "Shipping was fast and the product matched the description. Trimming my pet’s na…" at bounding box center [1250, 509] width 299 height 50
click at [1320, 505] on p "Shipping was fast and the product matched the description. Trimming my pet’s na…" at bounding box center [1250, 509] width 299 height 50
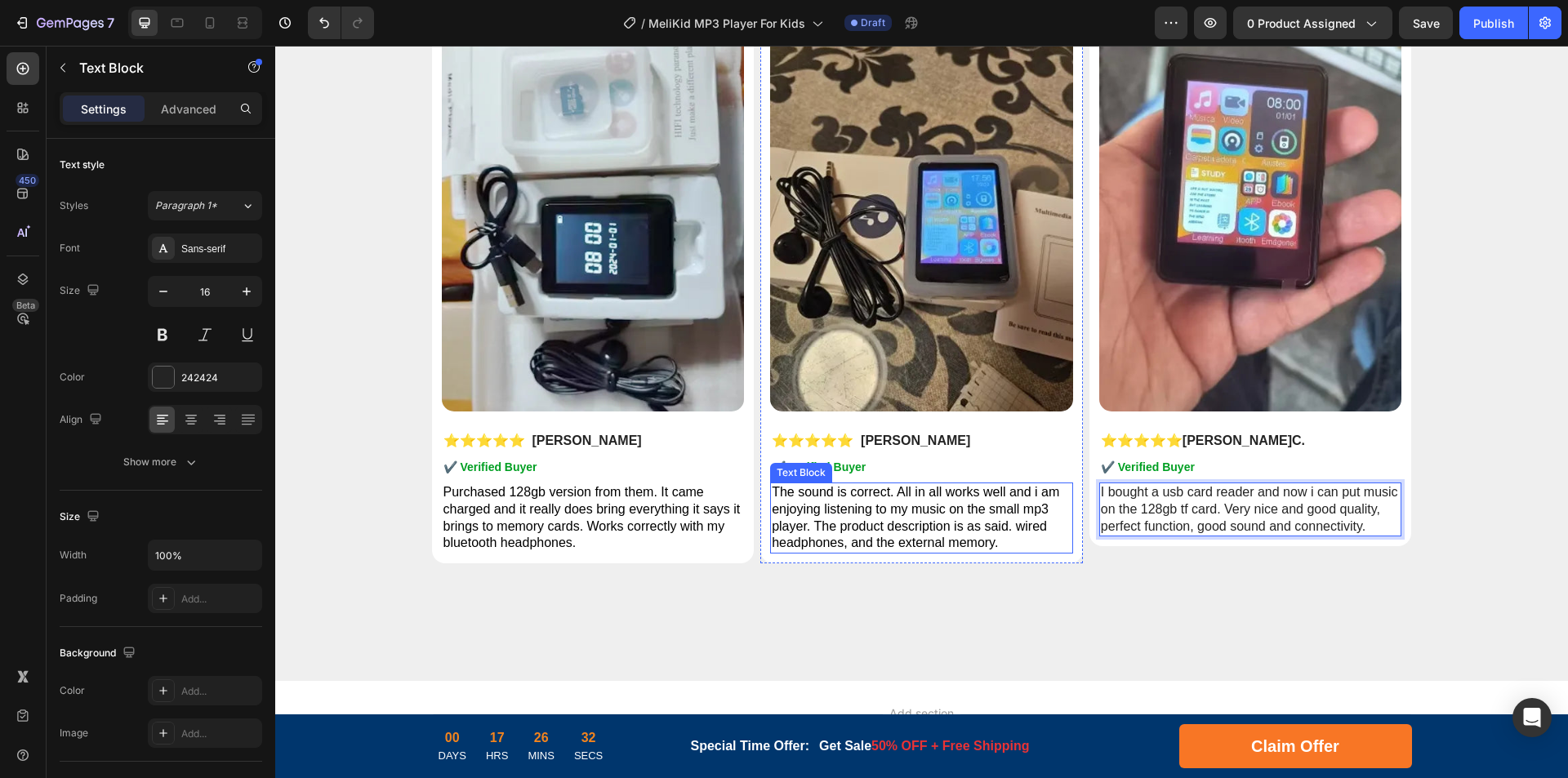
click at [950, 508] on span "The sound is correct. All in all works well and i am enjoying listening to my m…" at bounding box center [915, 518] width 287 height 65
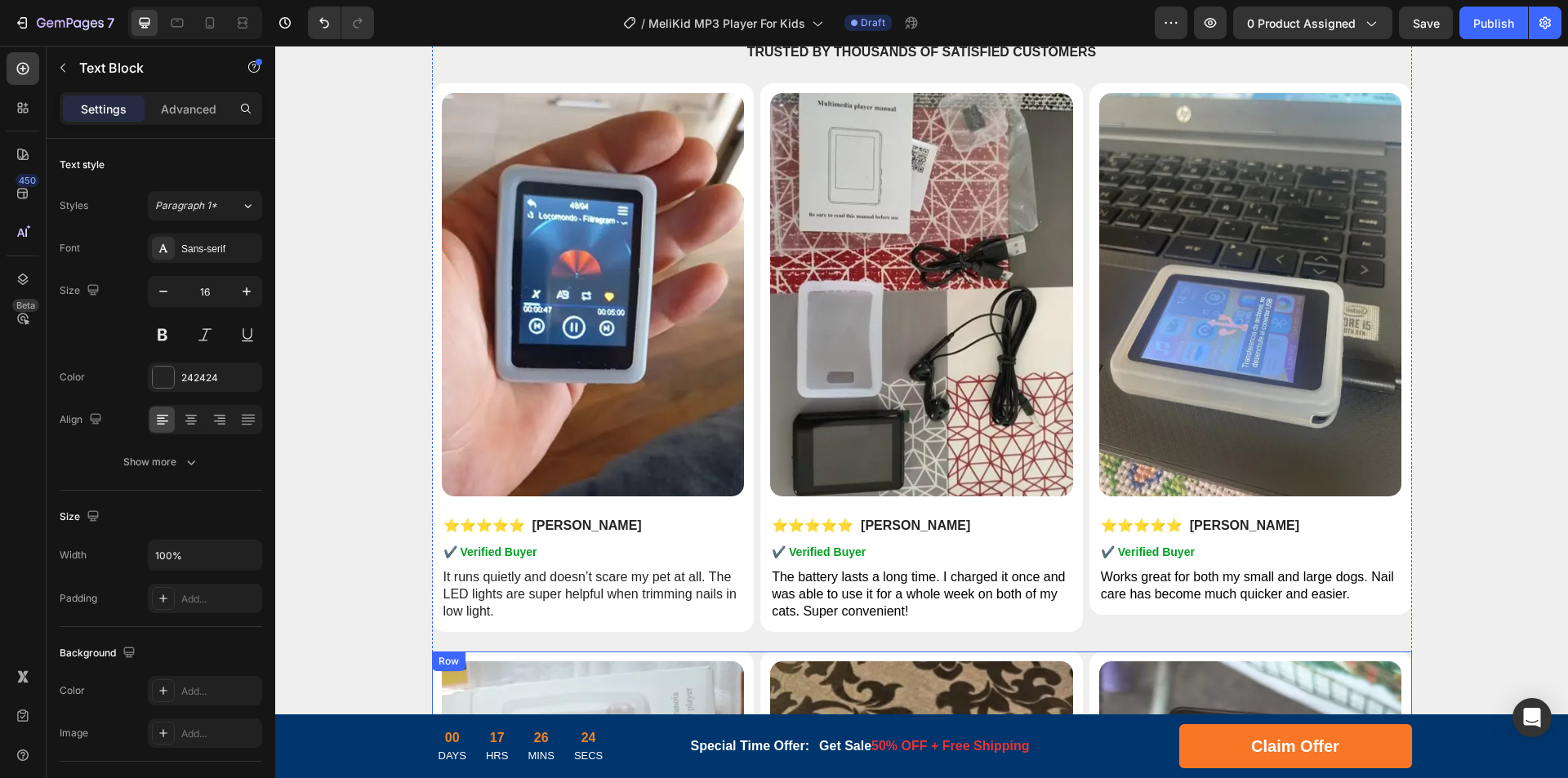
scroll to position [7590, 0]
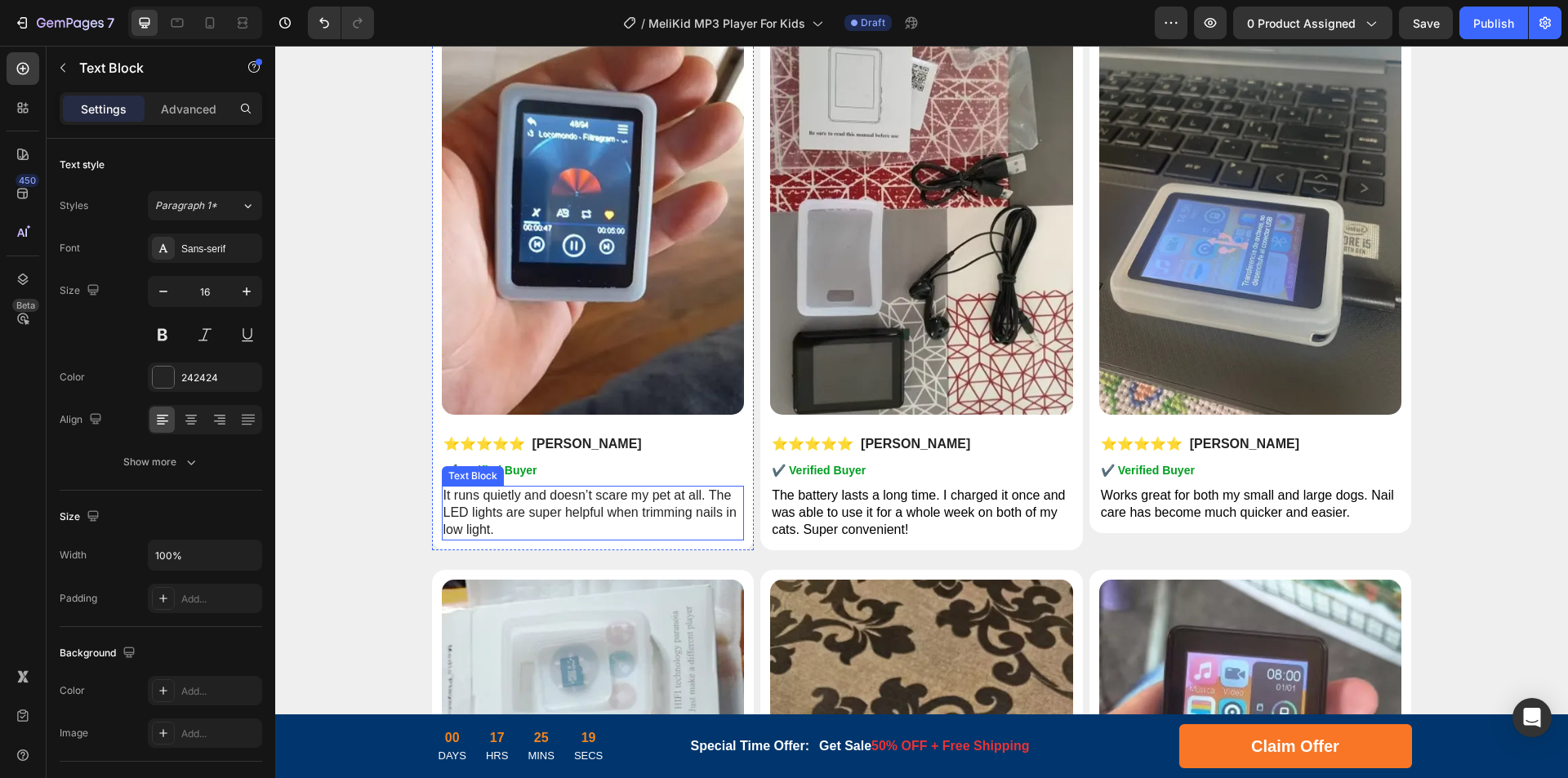
click at [583, 517] on p "It runs quietly and doesn’t scare my pet at all. The LED lights are super helpf…" at bounding box center [593, 512] width 299 height 50
click at [608, 499] on p "It runs quietly and doesn’t scare my pet at all. The LED lights are super helpf…" at bounding box center [593, 512] width 299 height 50
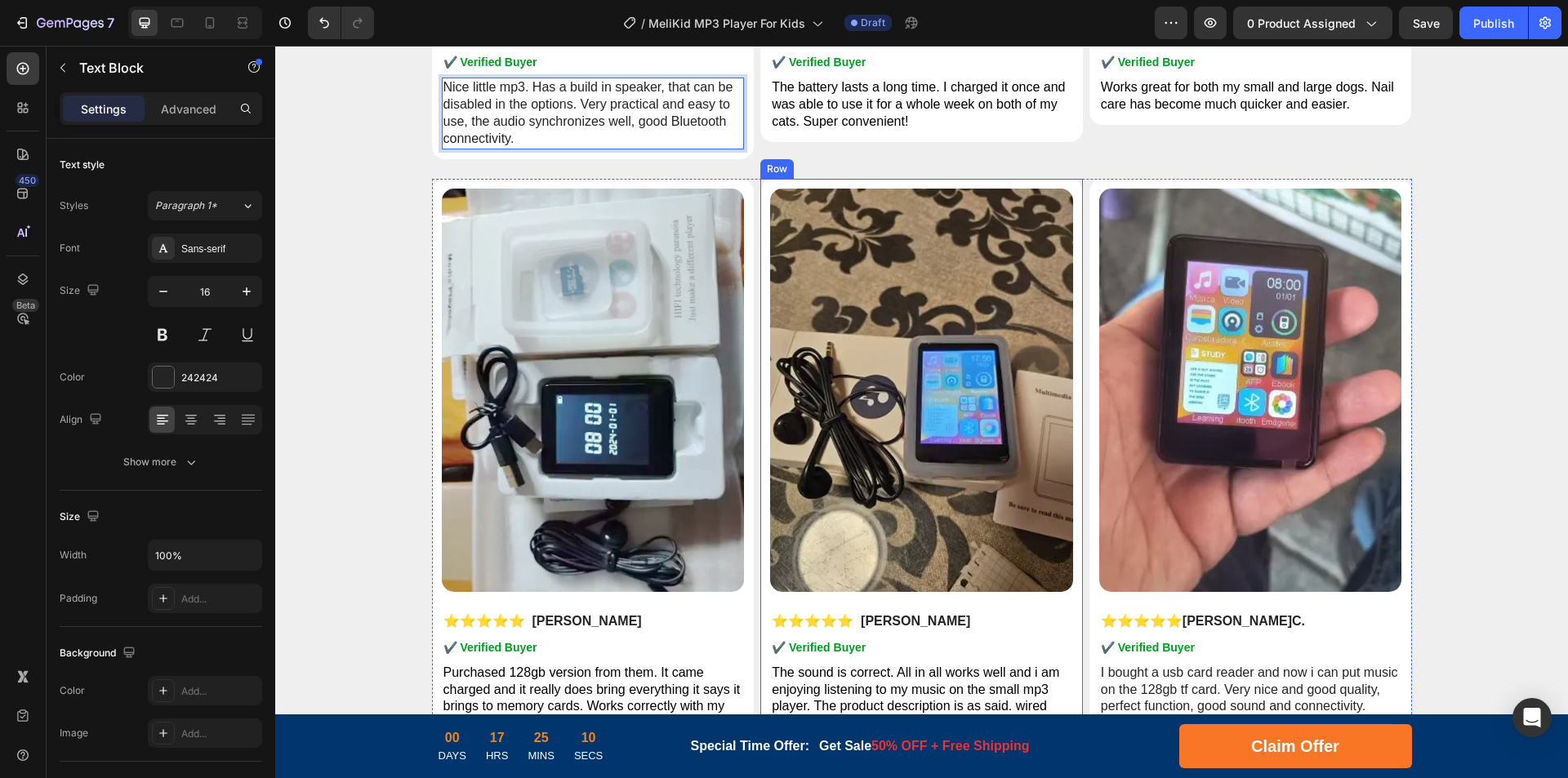
scroll to position [7671, 0]
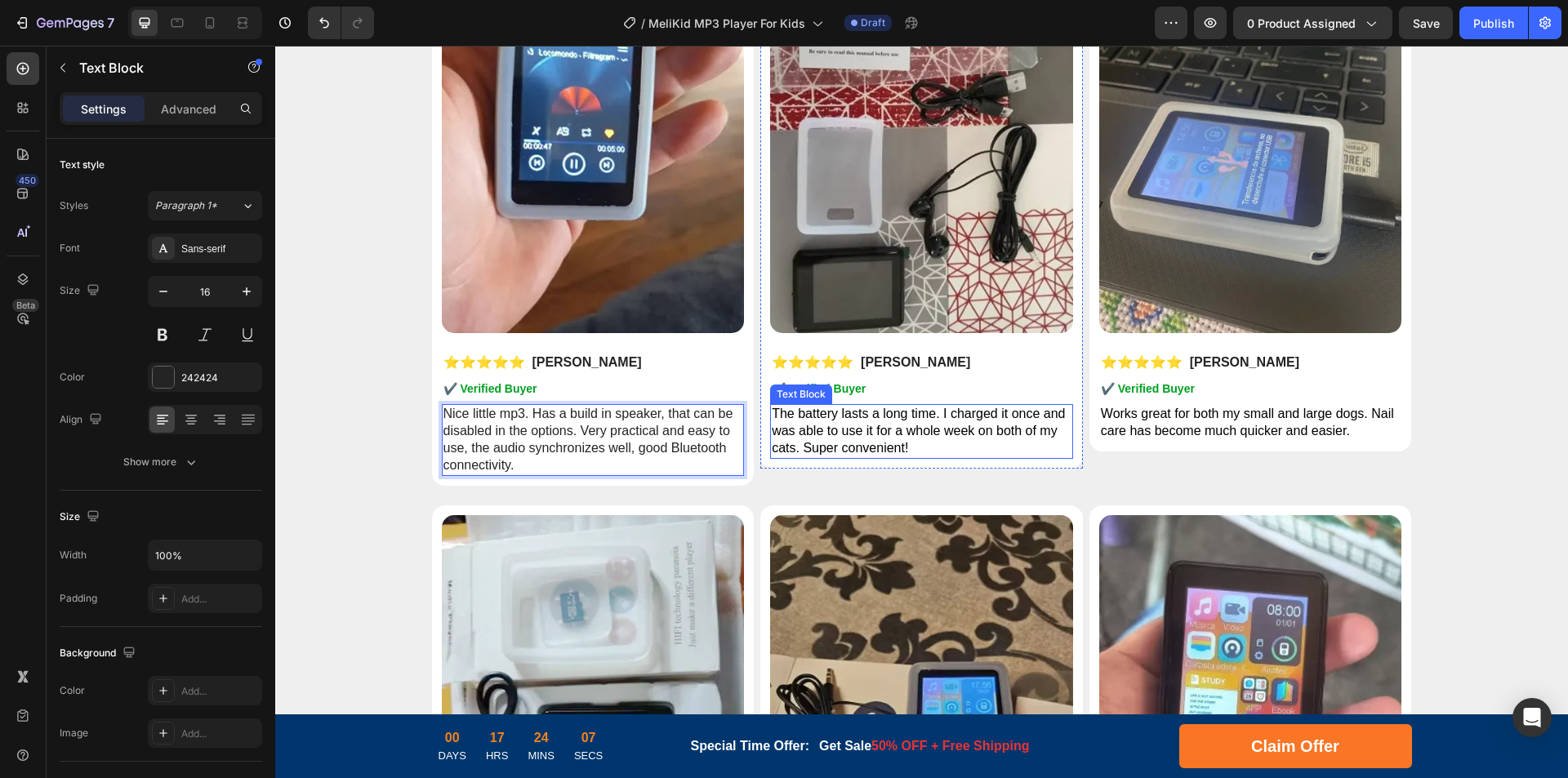
click at [901, 421] on p "The battery lasts a long time. I charged it once and was able to use it for a w…" at bounding box center [921, 431] width 299 height 50
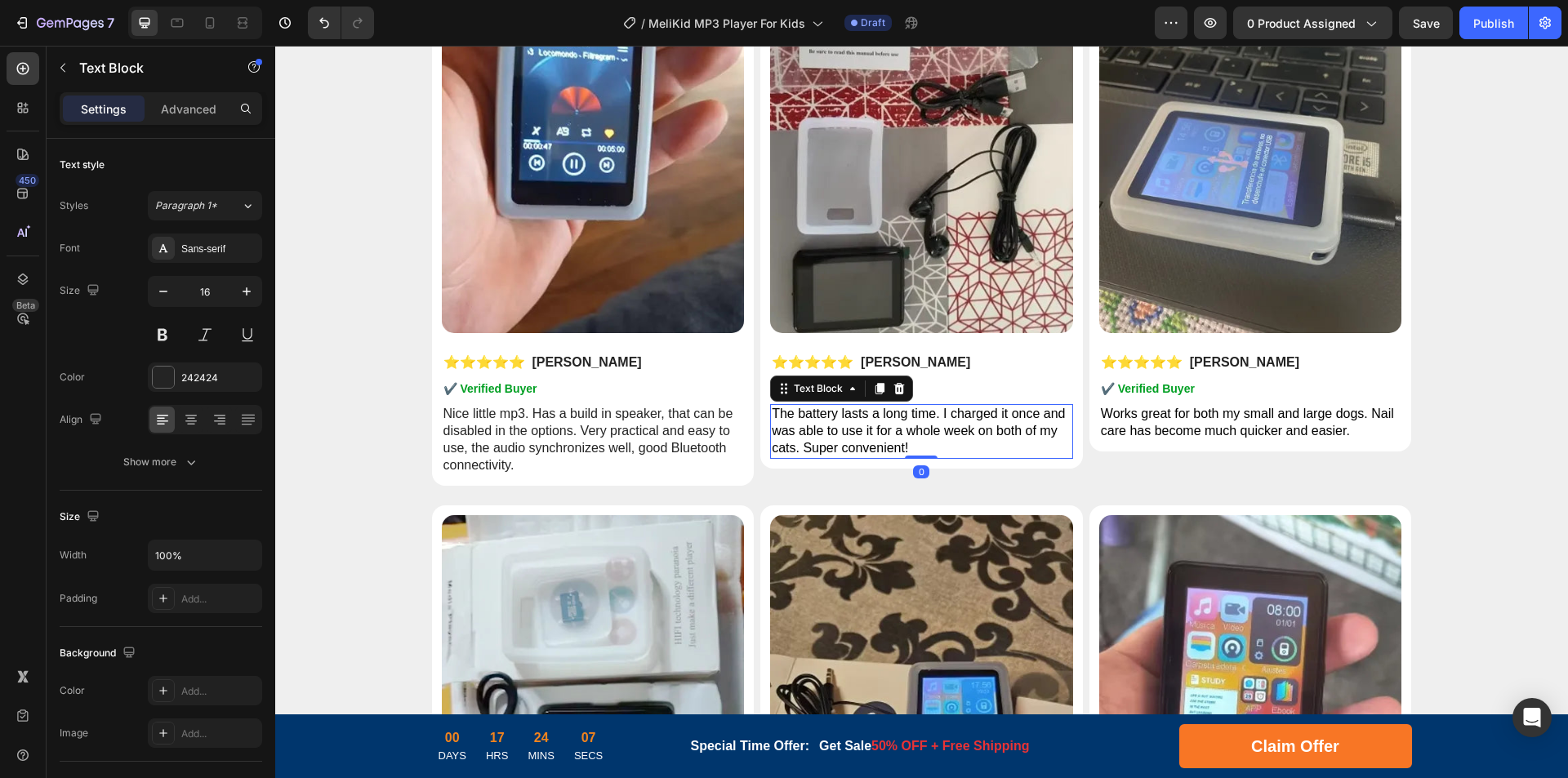
click at [967, 421] on p "The battery lasts a long time. I charged it once and was able to use it for a w…" at bounding box center [921, 431] width 299 height 50
click at [987, 417] on span "The battery lasts a long time. I charged it once and was able to use it for a w…" at bounding box center [919, 431] width 293 height 48
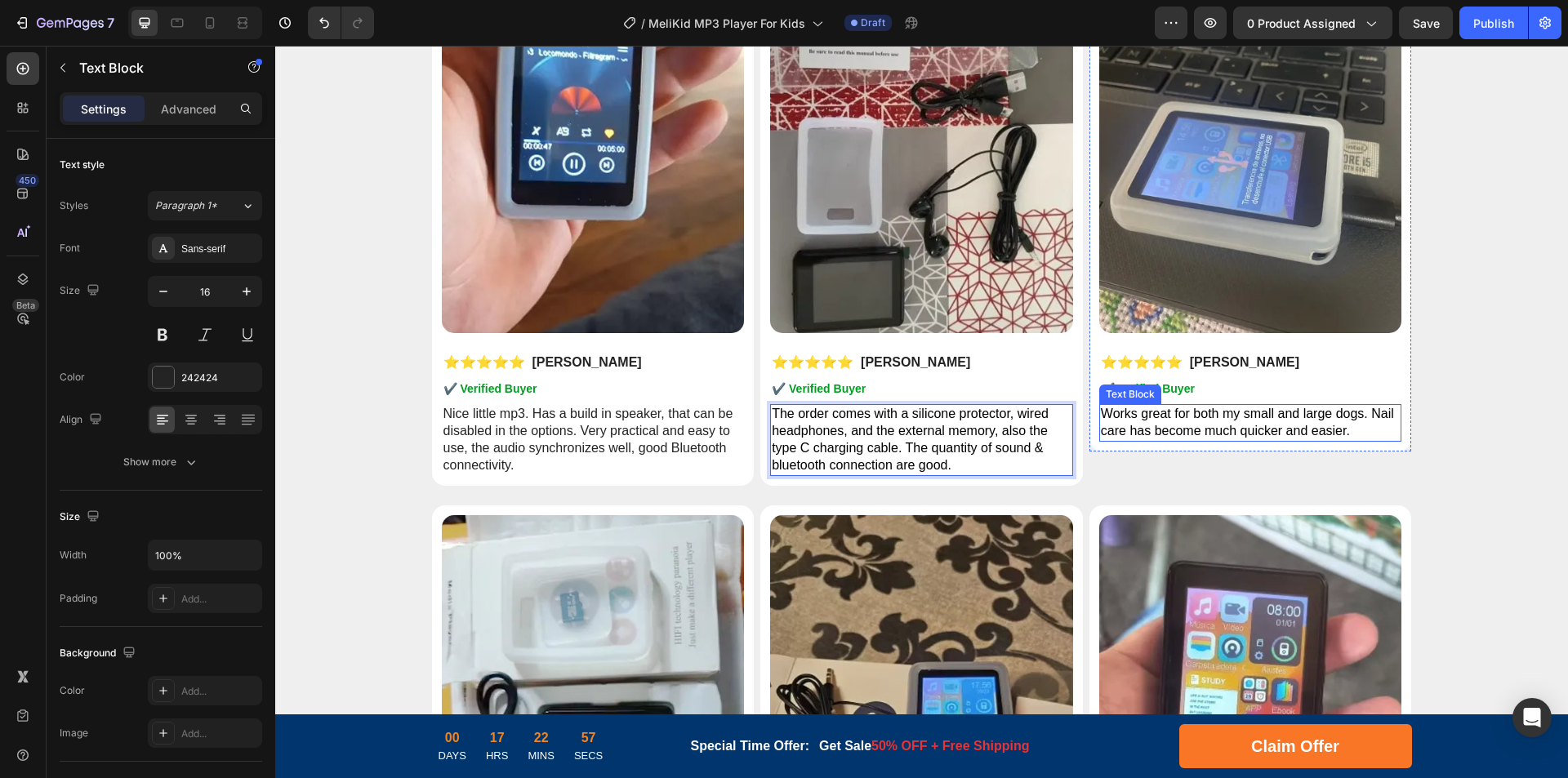
click at [1163, 433] on span "Works great for both my small and large dogs. Nail care has become much quicker…" at bounding box center [1247, 422] width 293 height 31
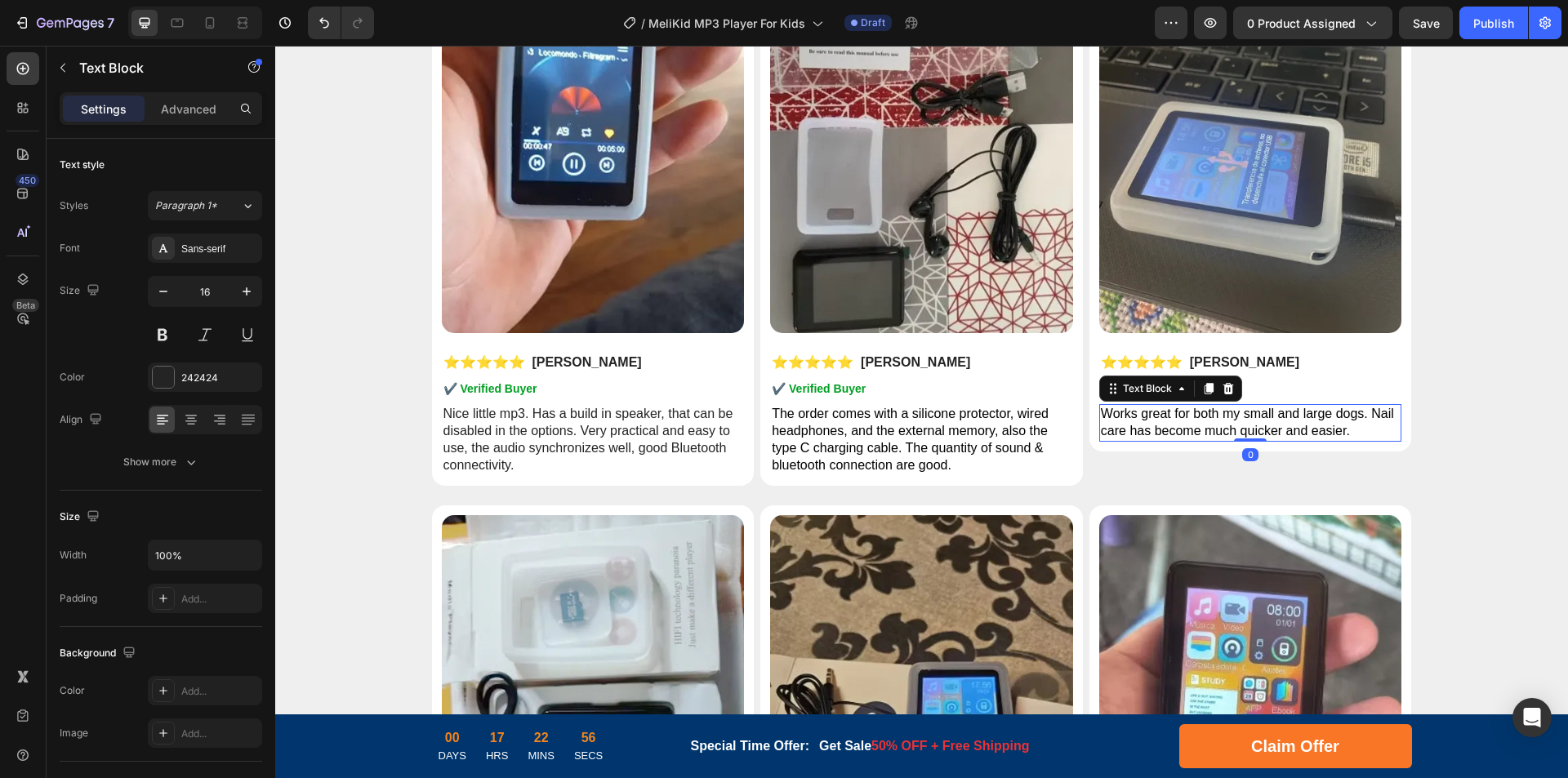
click at [1235, 432] on span "Works great for both my small and large dogs. Nail care has become much quicker…" at bounding box center [1247, 422] width 293 height 31
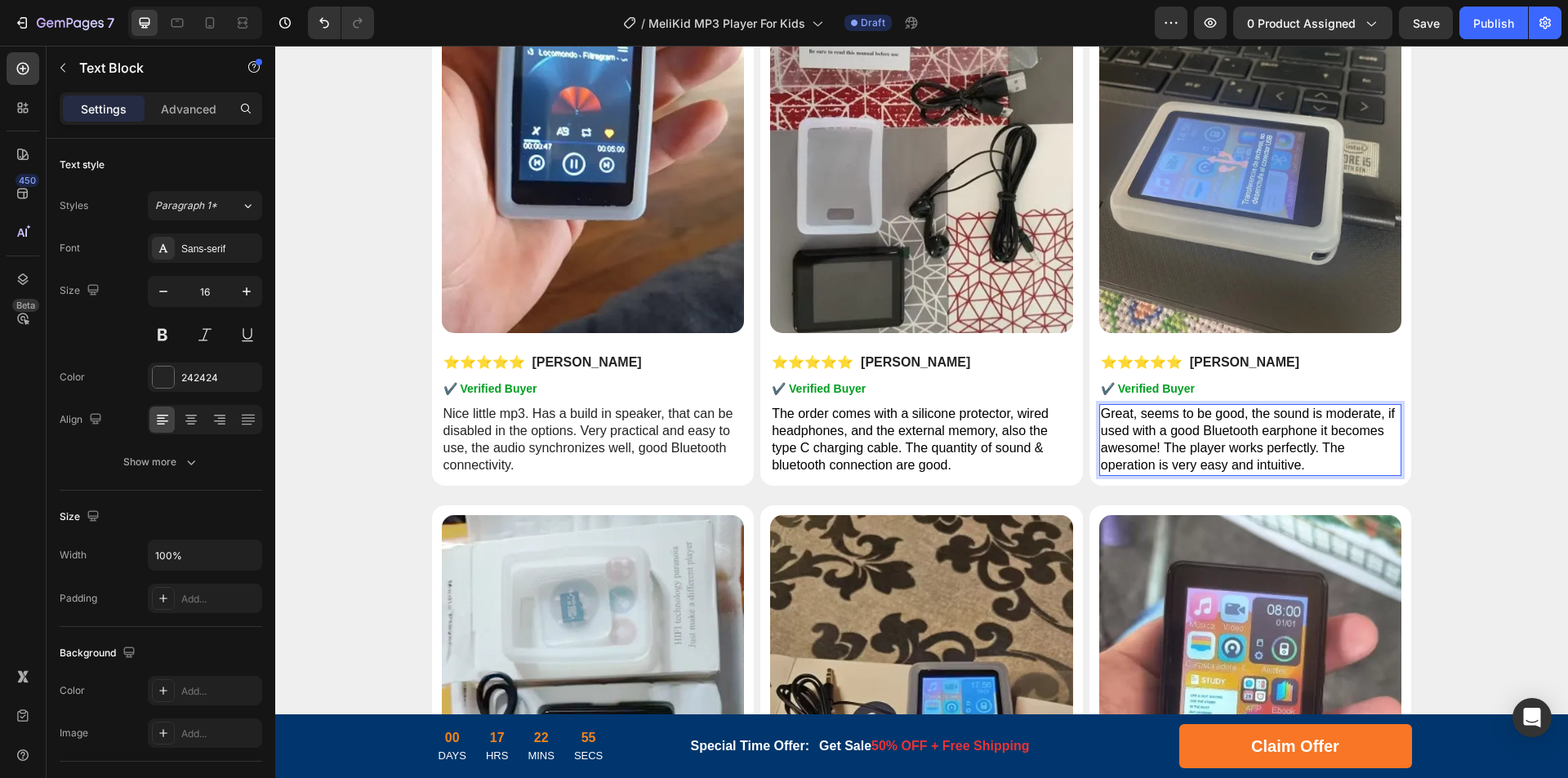
click at [1193, 438] on p "Great, seems to be good, the sound is moderate, if used with a good Bluetooth e…" at bounding box center [1250, 439] width 299 height 67
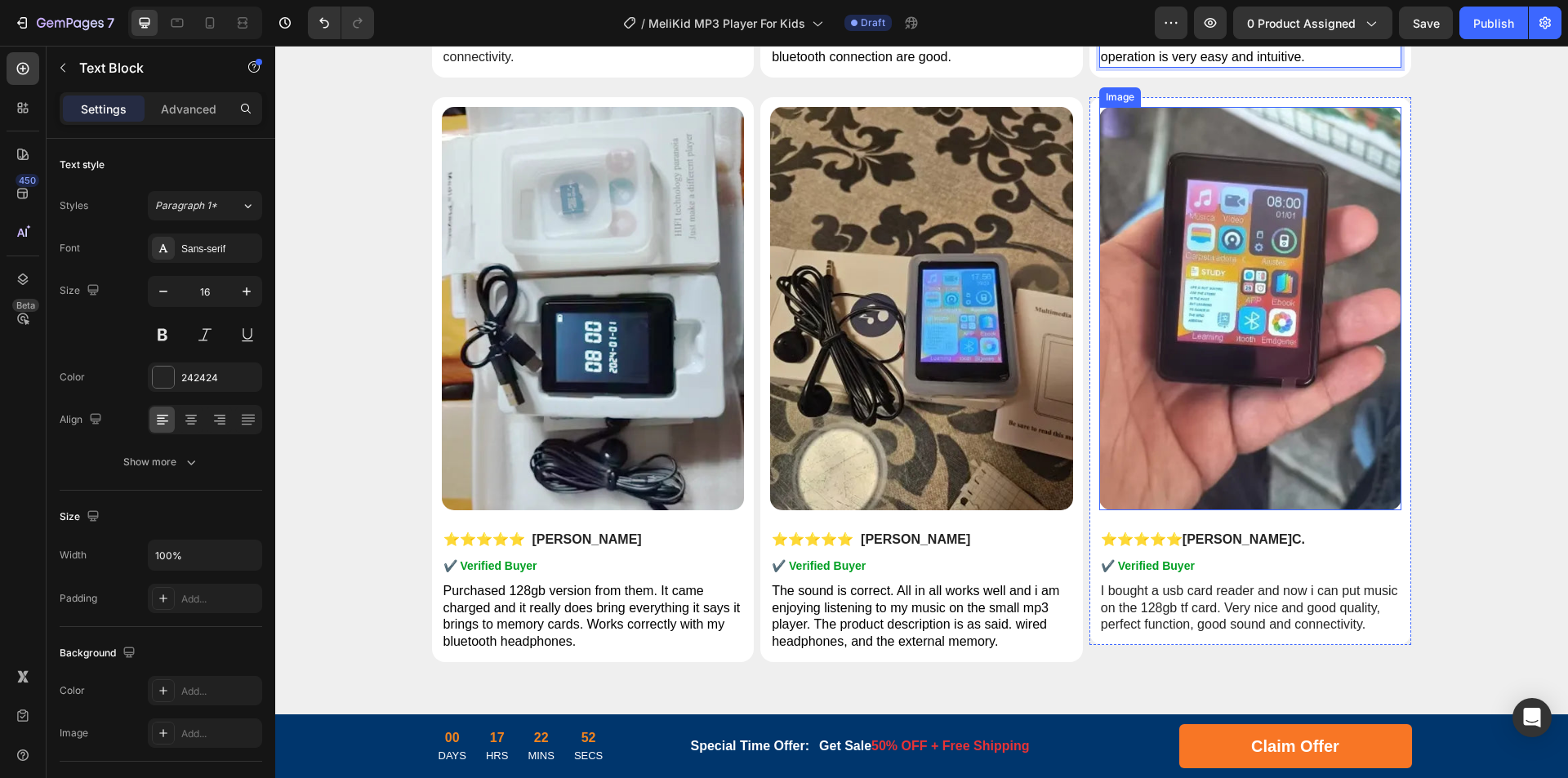
scroll to position [7753, 0]
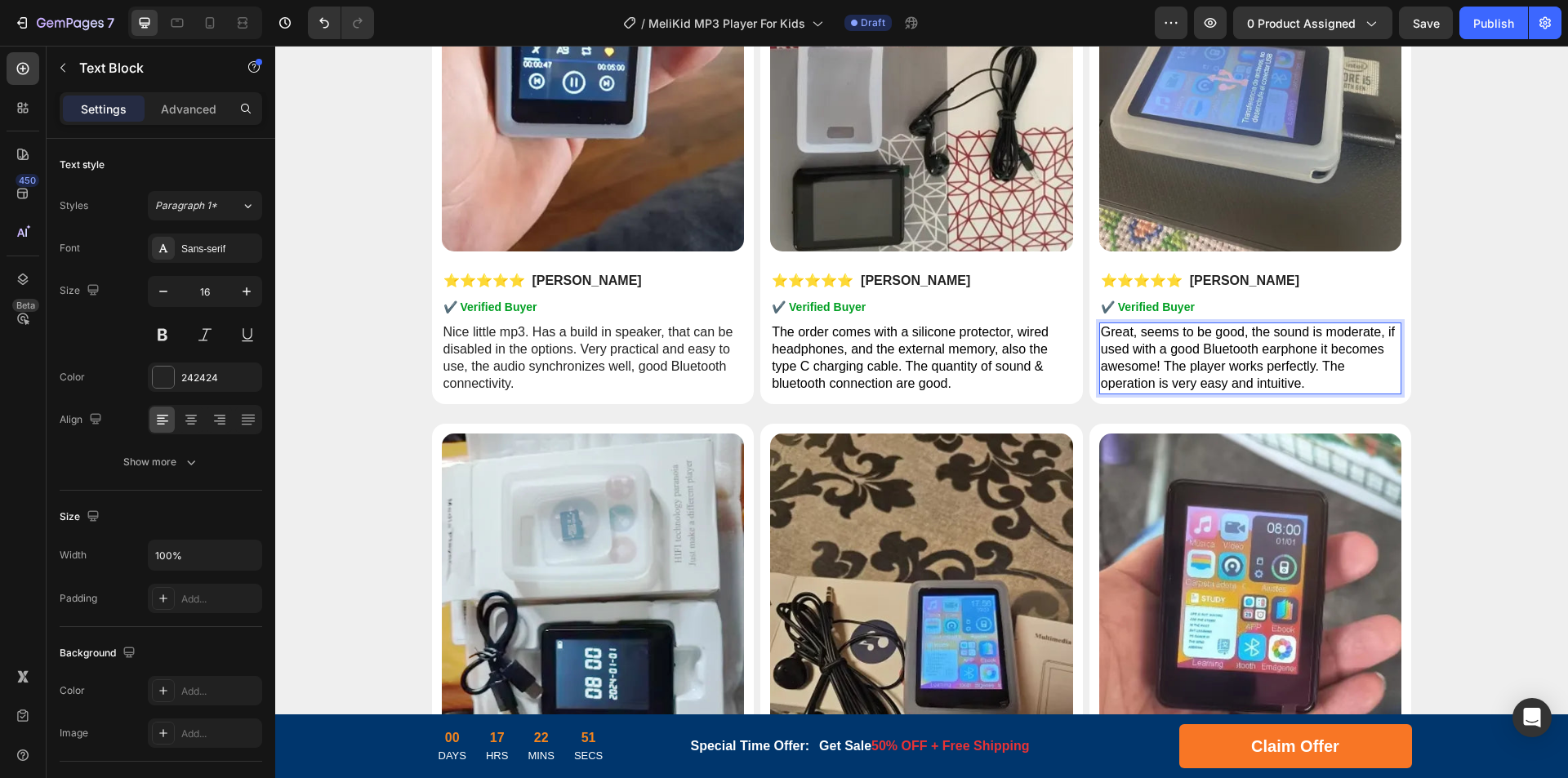
click at [1259, 346] on span "Great, seems to be good, the sound is moderate, if used with a good Bluetooth e…" at bounding box center [1247, 357] width 294 height 65
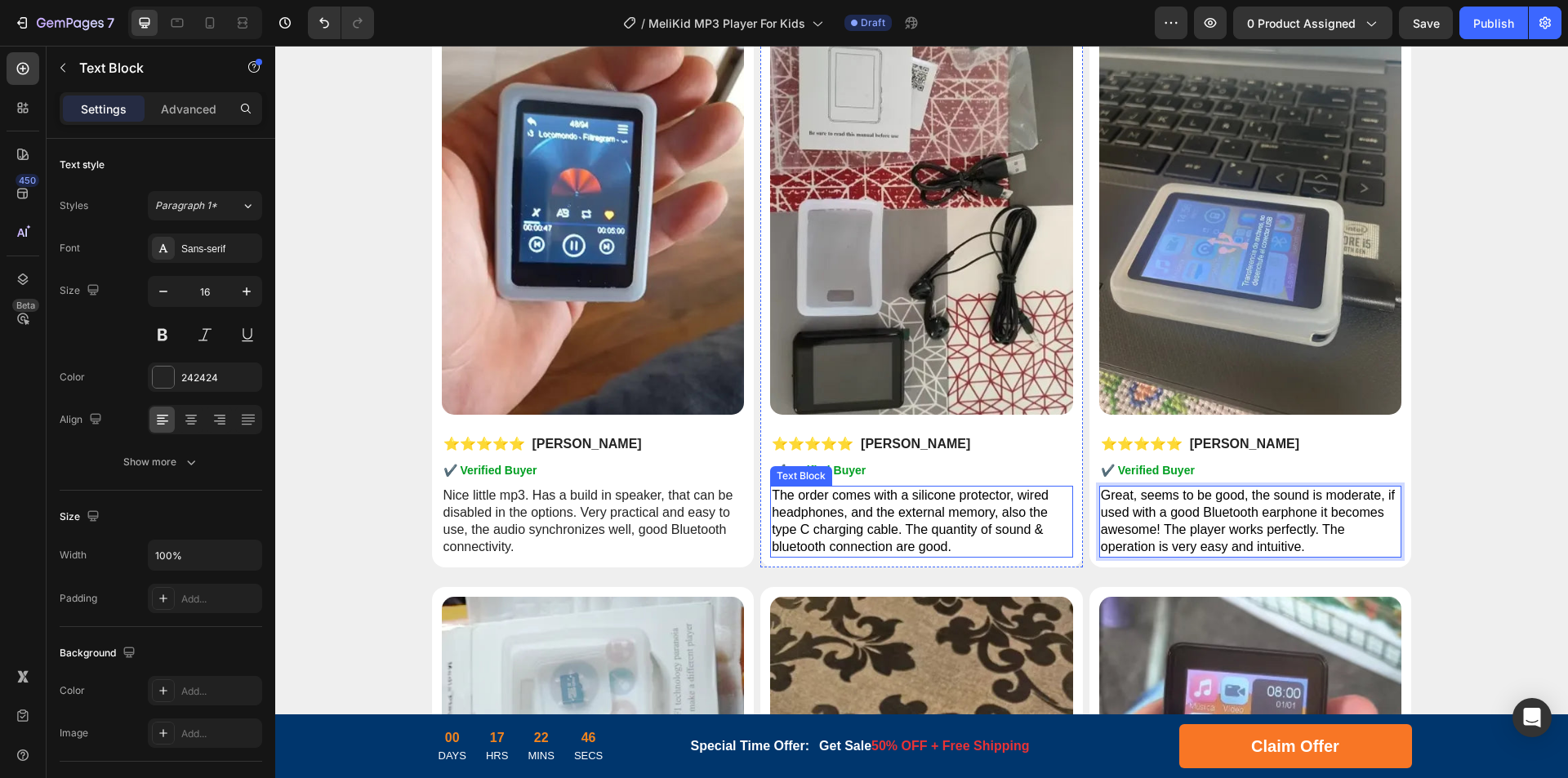
scroll to position [7426, 0]
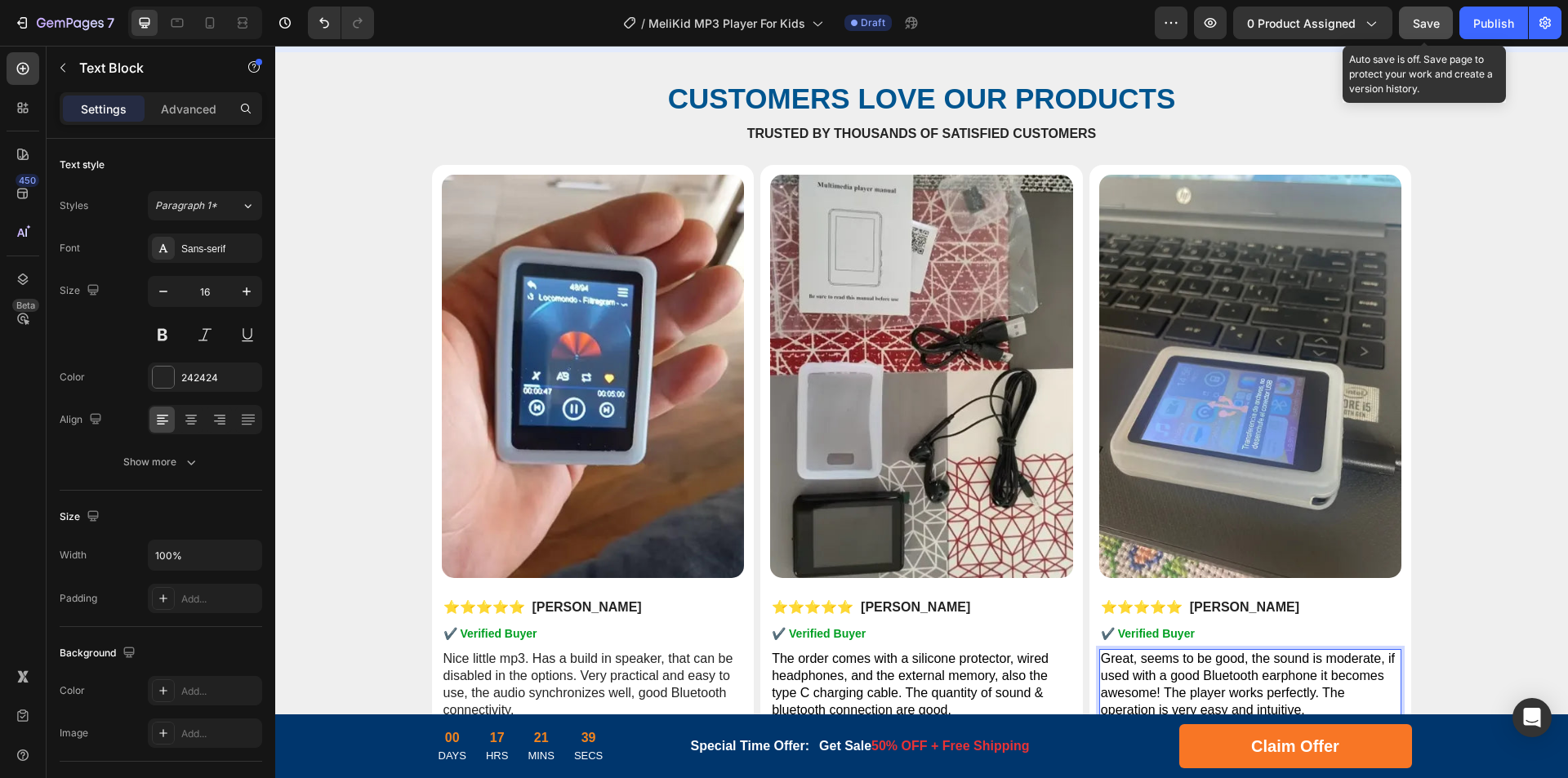
click at [1424, 26] on span "Save" at bounding box center [1426, 23] width 27 height 14
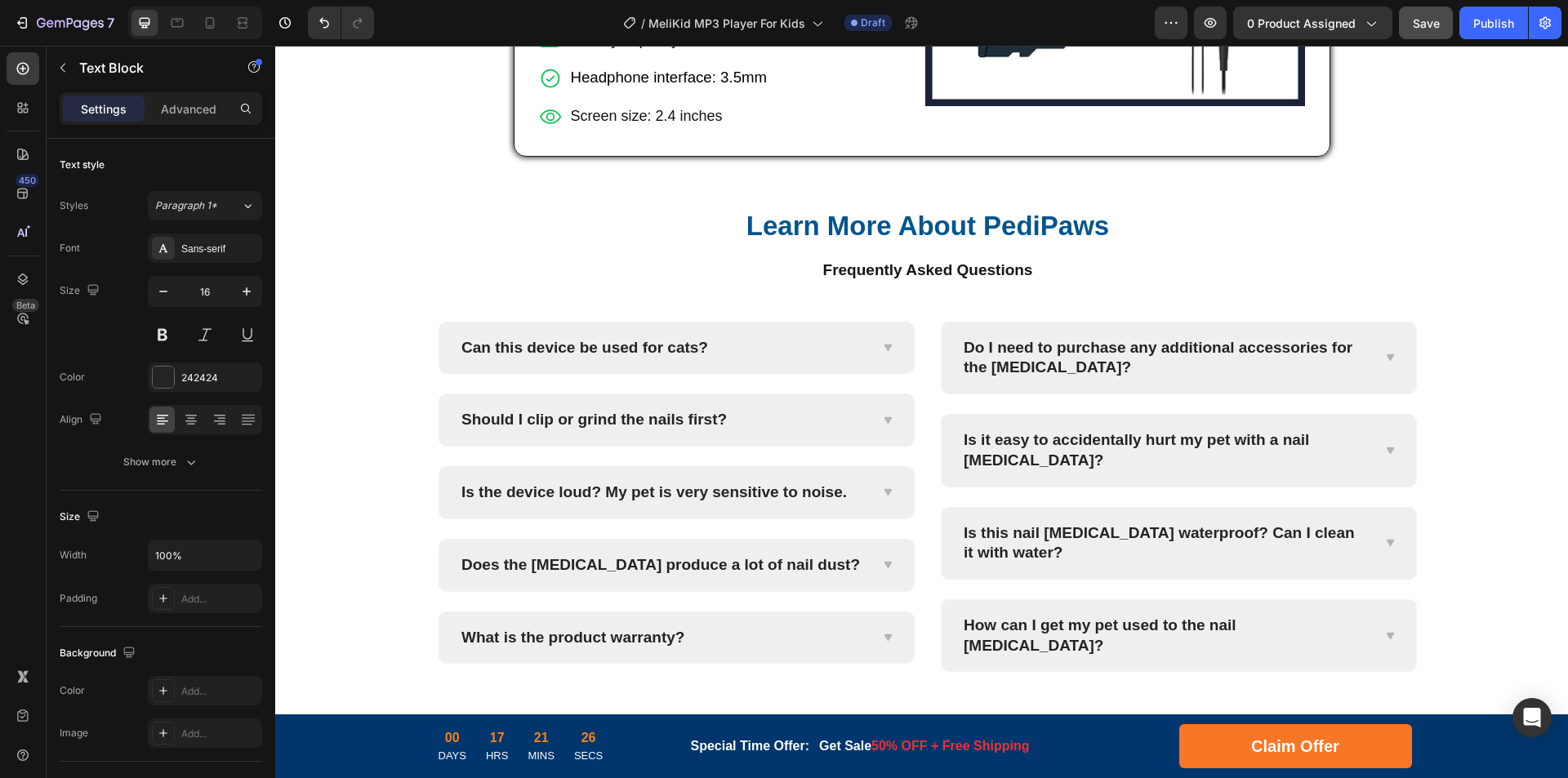
scroll to position [6644, 0]
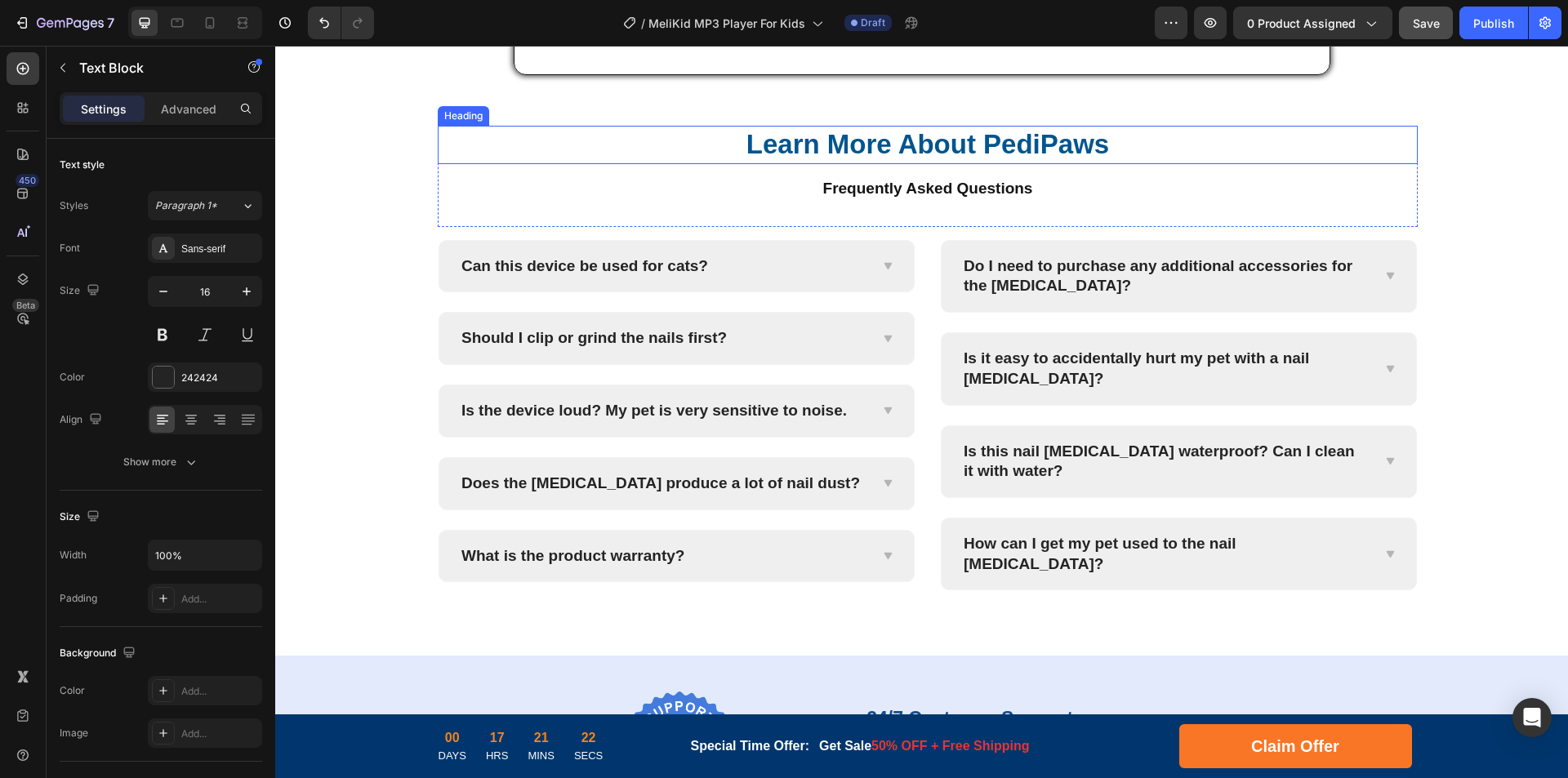
click at [1020, 148] on h2 "Learn More About PediPaws" at bounding box center [927, 144] width 980 height 38
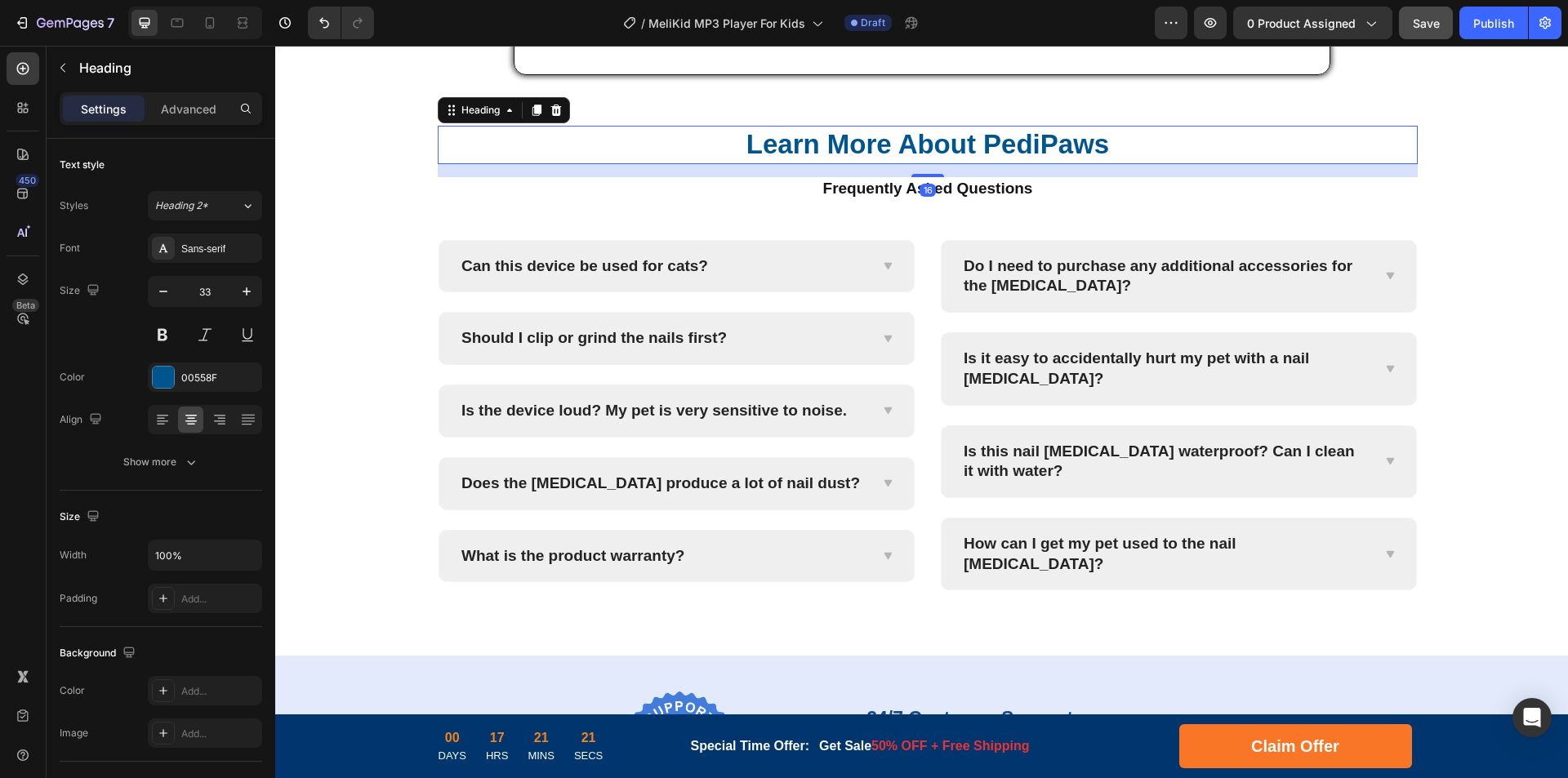
click at [995, 148] on h2 "Learn More About PediPaws" at bounding box center [927, 144] width 980 height 38
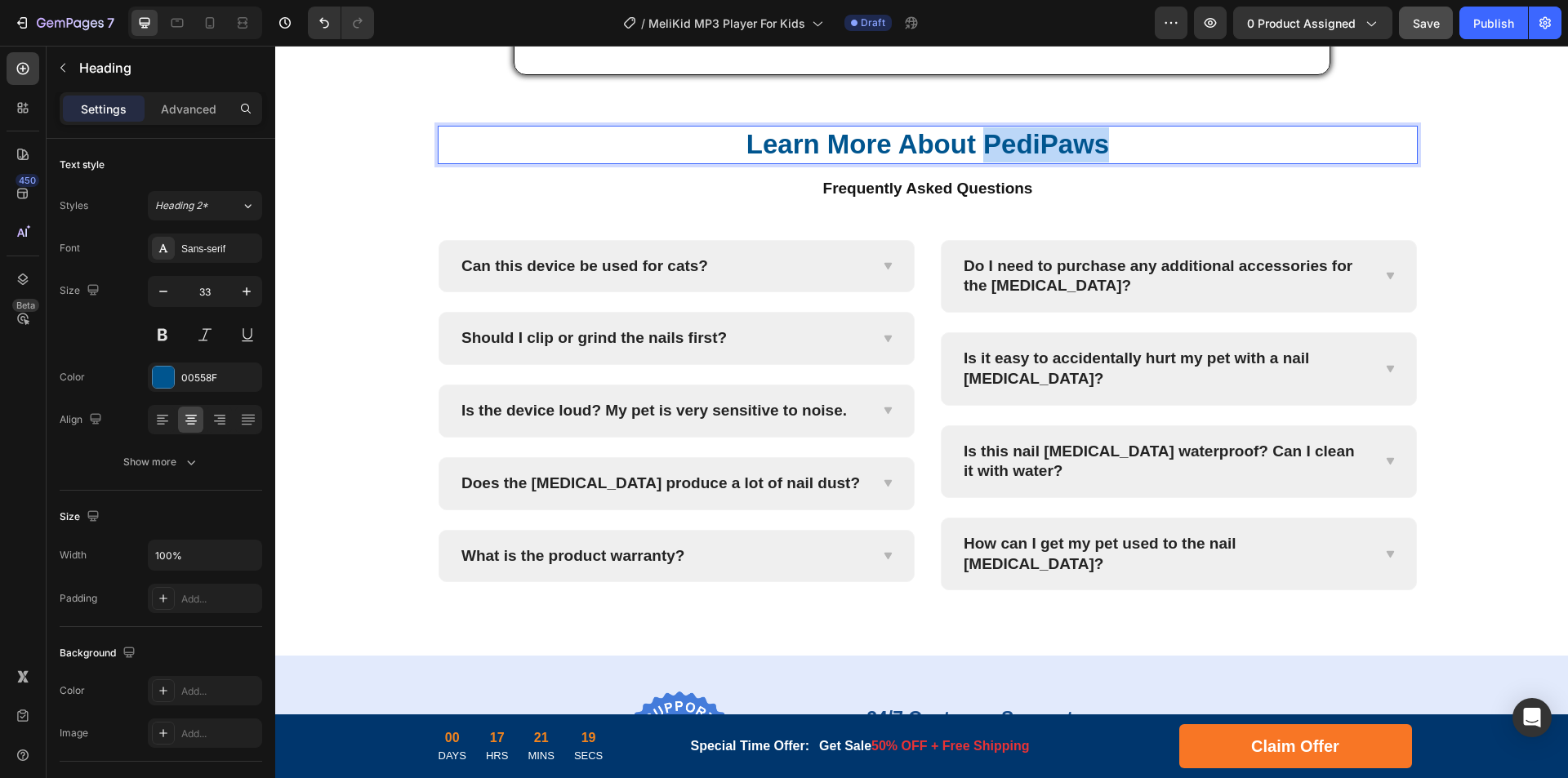
drag, startPoint x: 983, startPoint y: 148, endPoint x: 1100, endPoint y: 149, distance: 117.0
click at [1100, 149] on p "Learn More About PediPaws" at bounding box center [927, 144] width 977 height 35
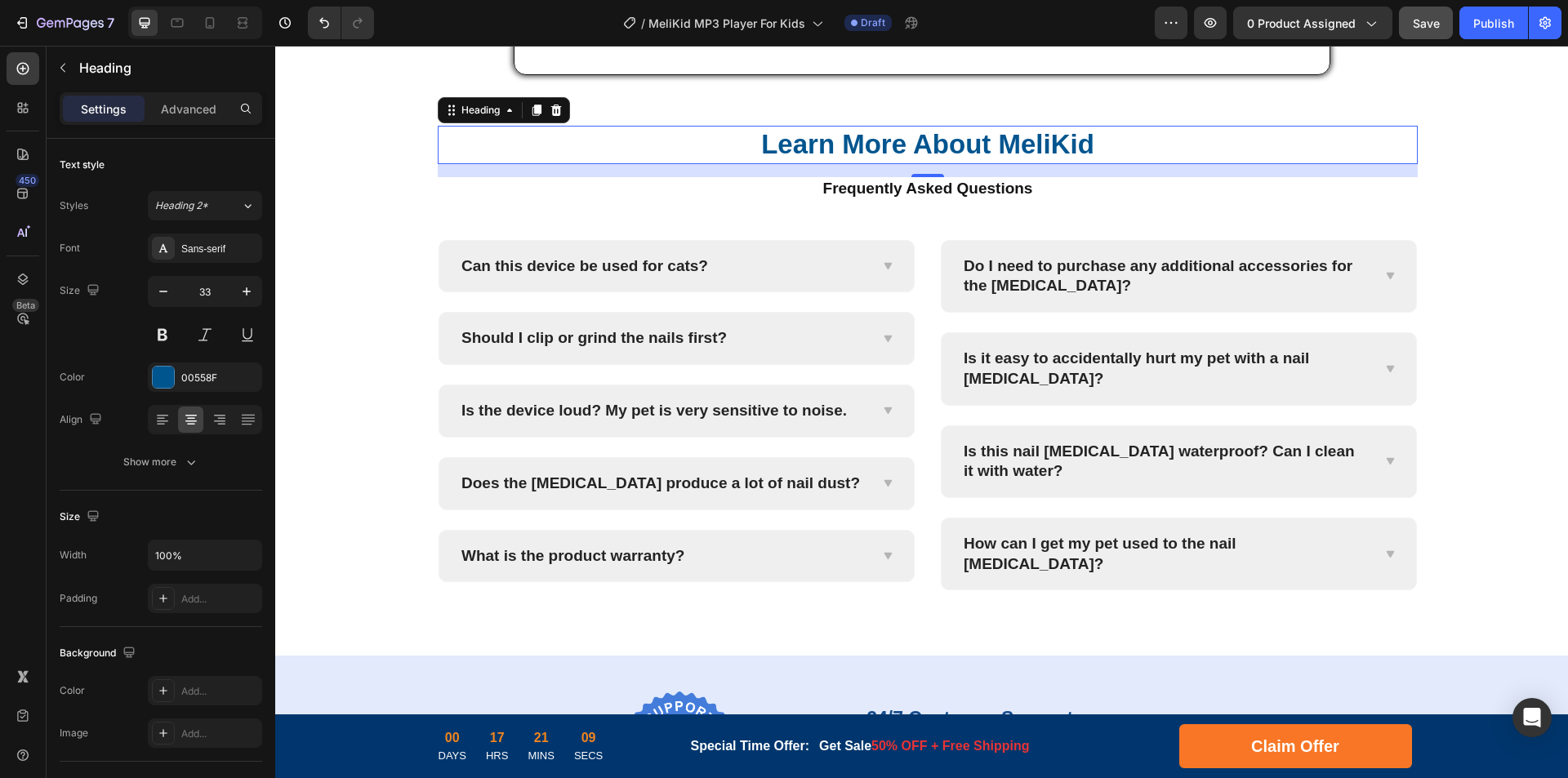
click at [894, 148] on p "Learn More About MeliKid" at bounding box center [927, 144] width 977 height 35
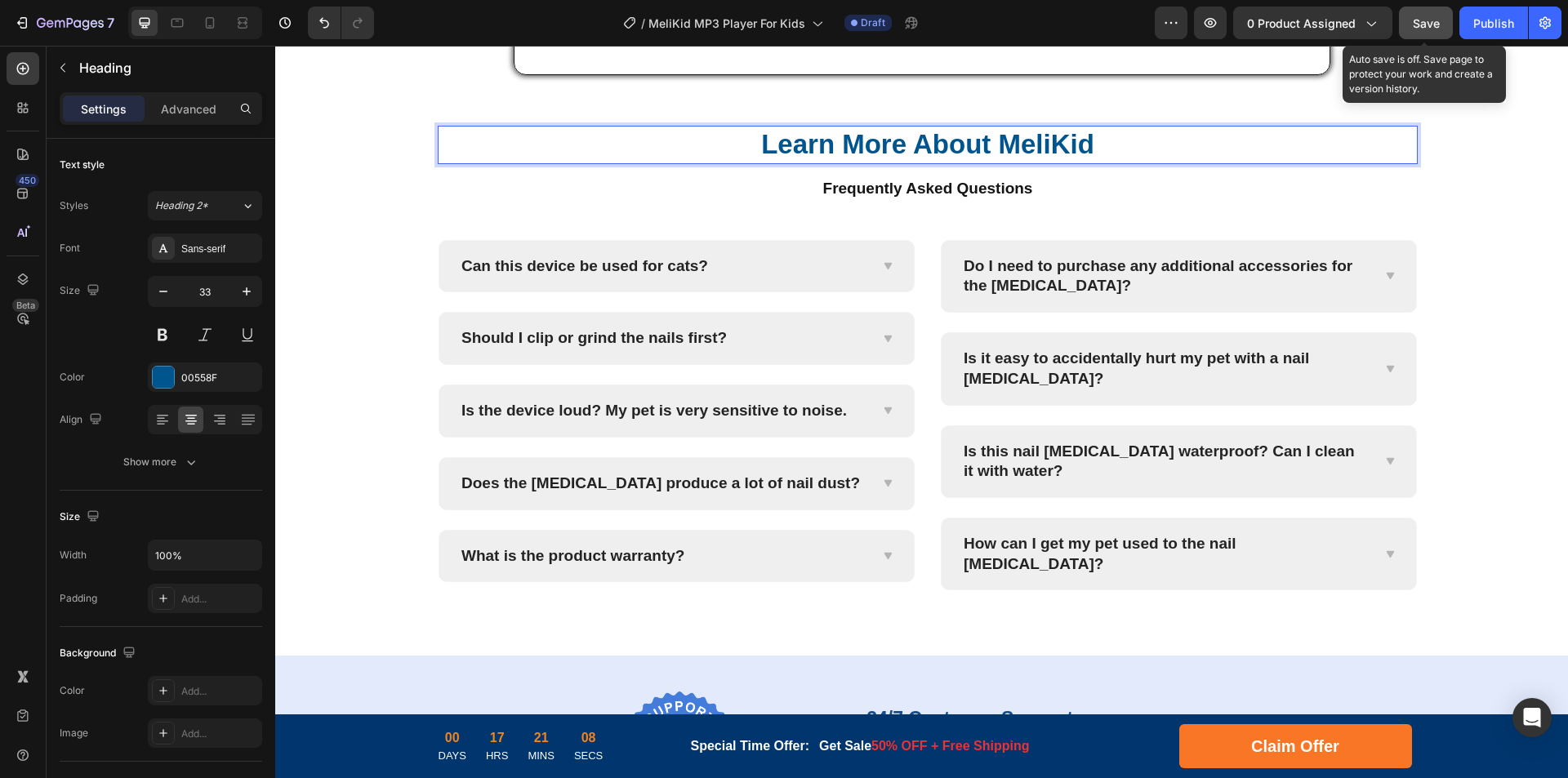
click at [1423, 27] on span "Save" at bounding box center [1426, 23] width 27 height 14
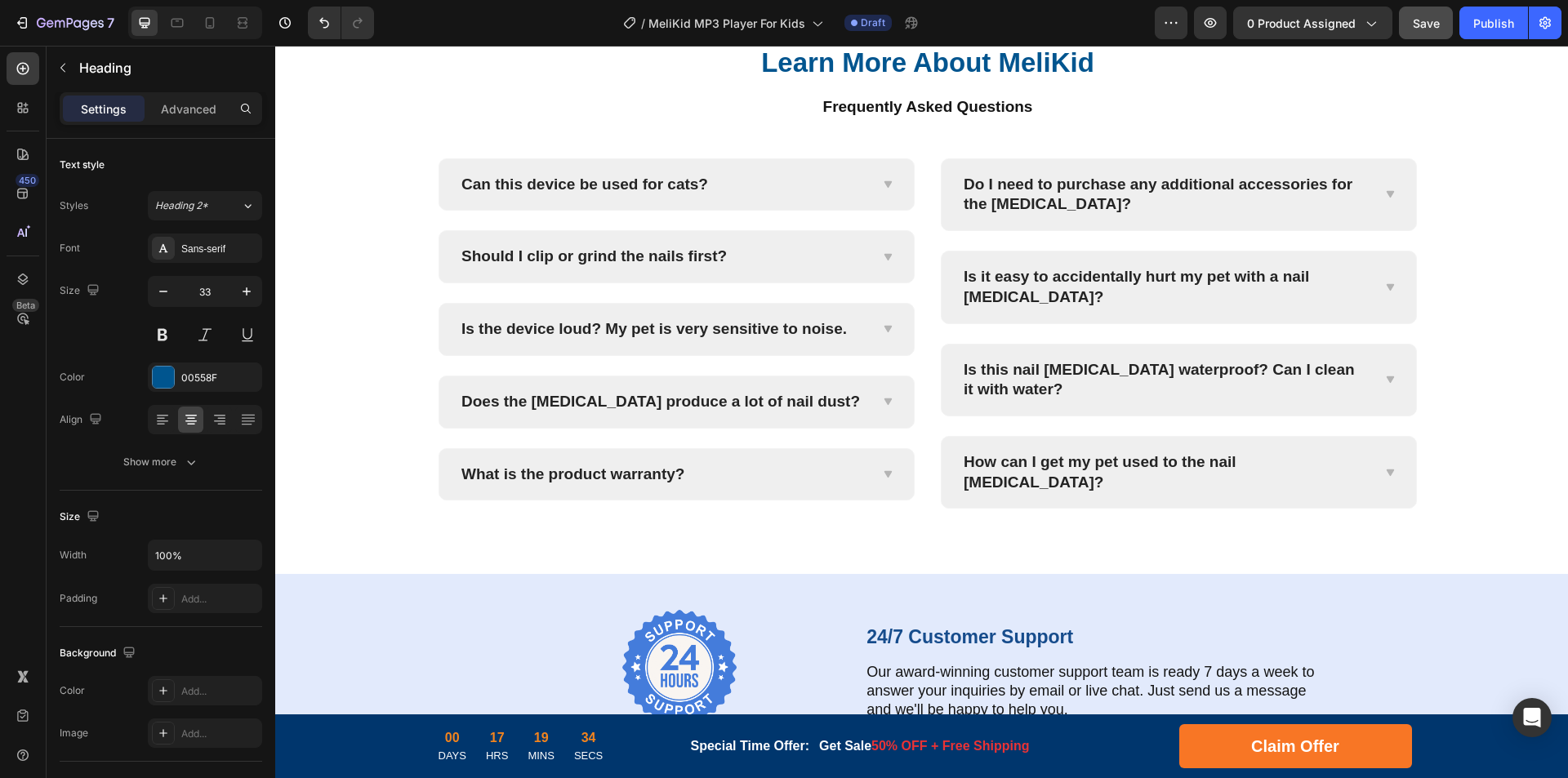
scroll to position [4690, 0]
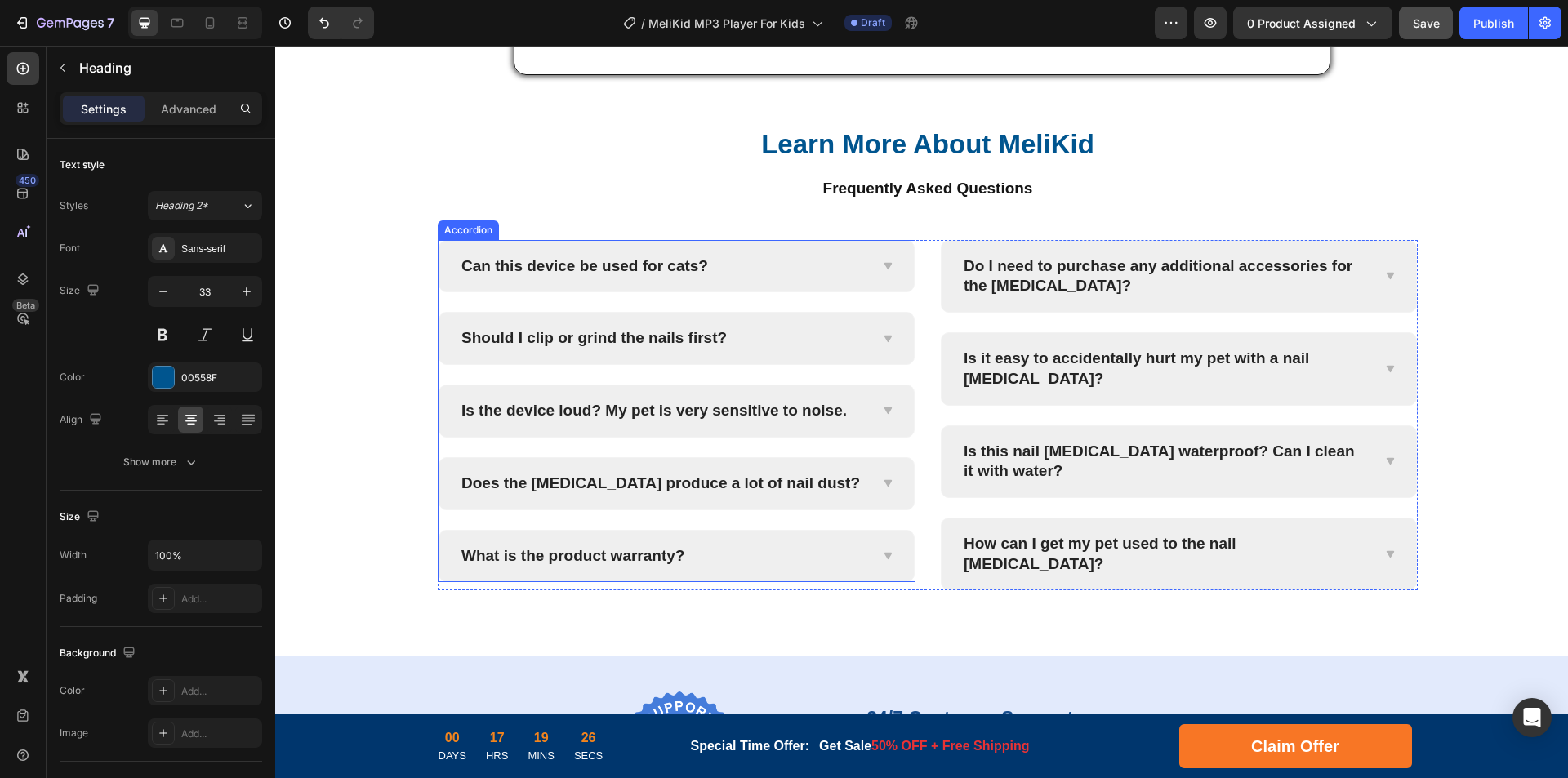
drag, startPoint x: 616, startPoint y: 269, endPoint x: 653, endPoint y: 264, distance: 37.3
click at [616, 269] on p "Can this device be used for cats?" at bounding box center [584, 267] width 247 height 20
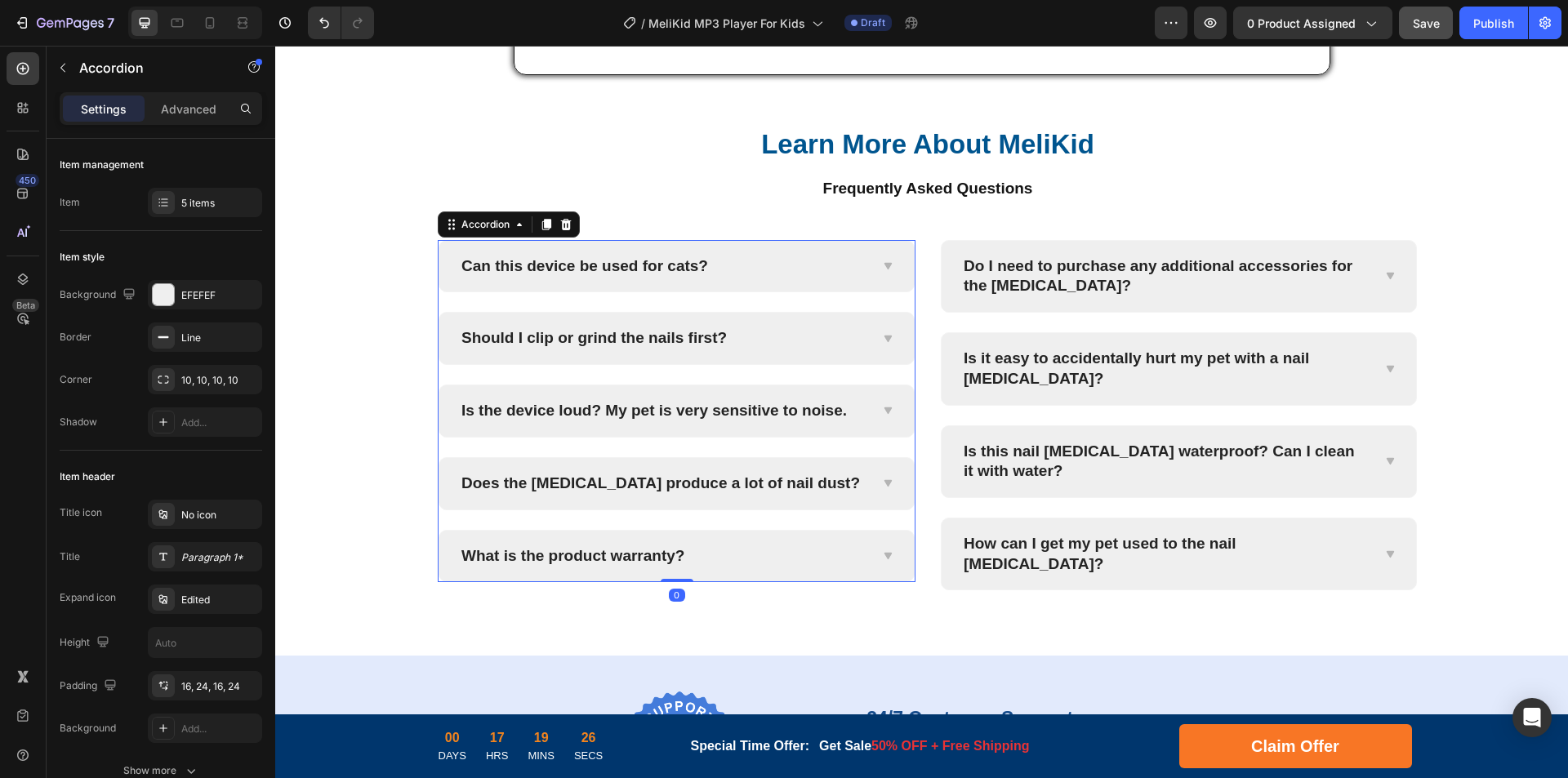
click at [664, 263] on p "Can this device be used for cats?" at bounding box center [584, 267] width 247 height 20
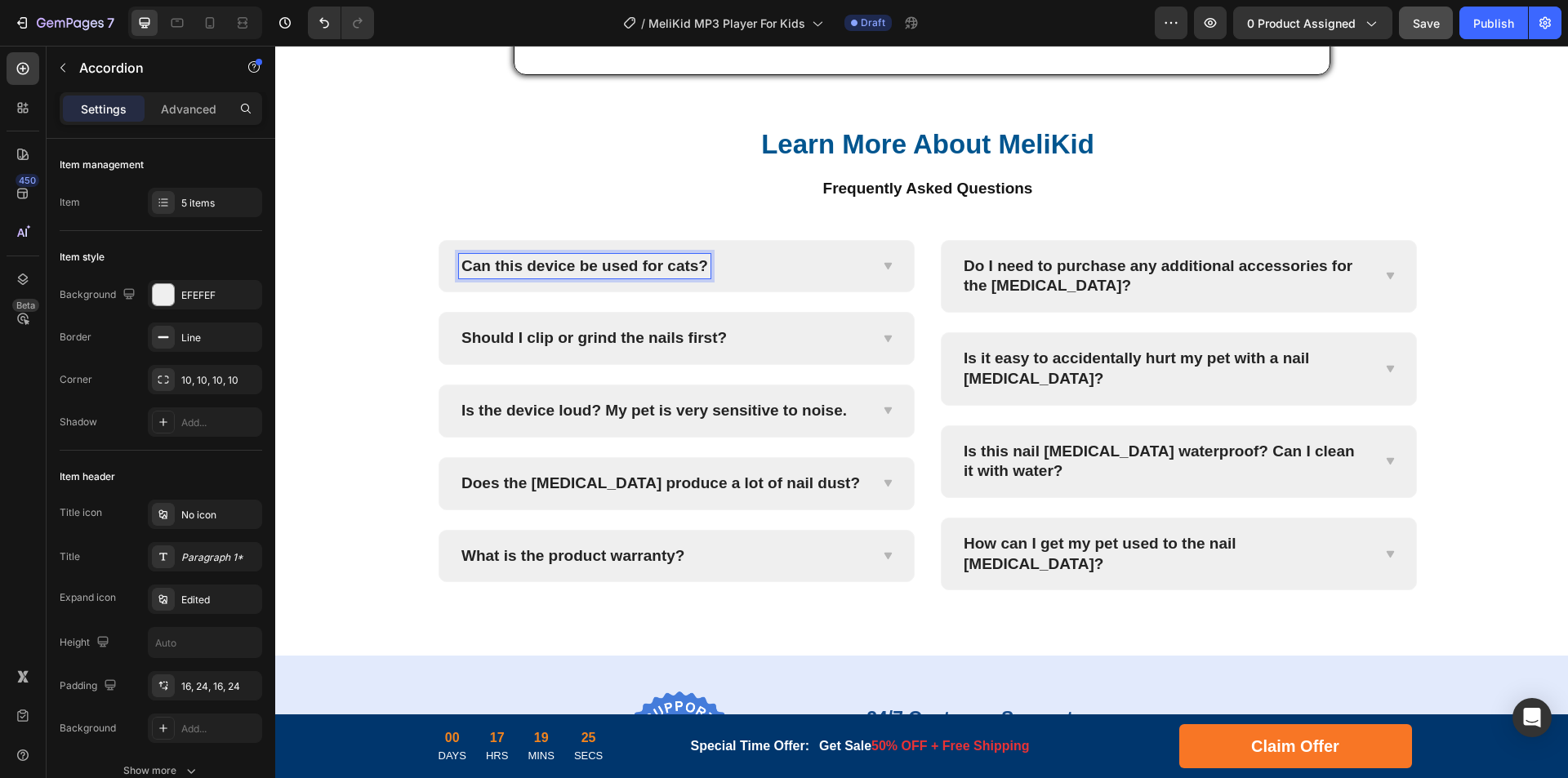
click at [680, 264] on p "Can this device be used for cats?" at bounding box center [584, 267] width 247 height 20
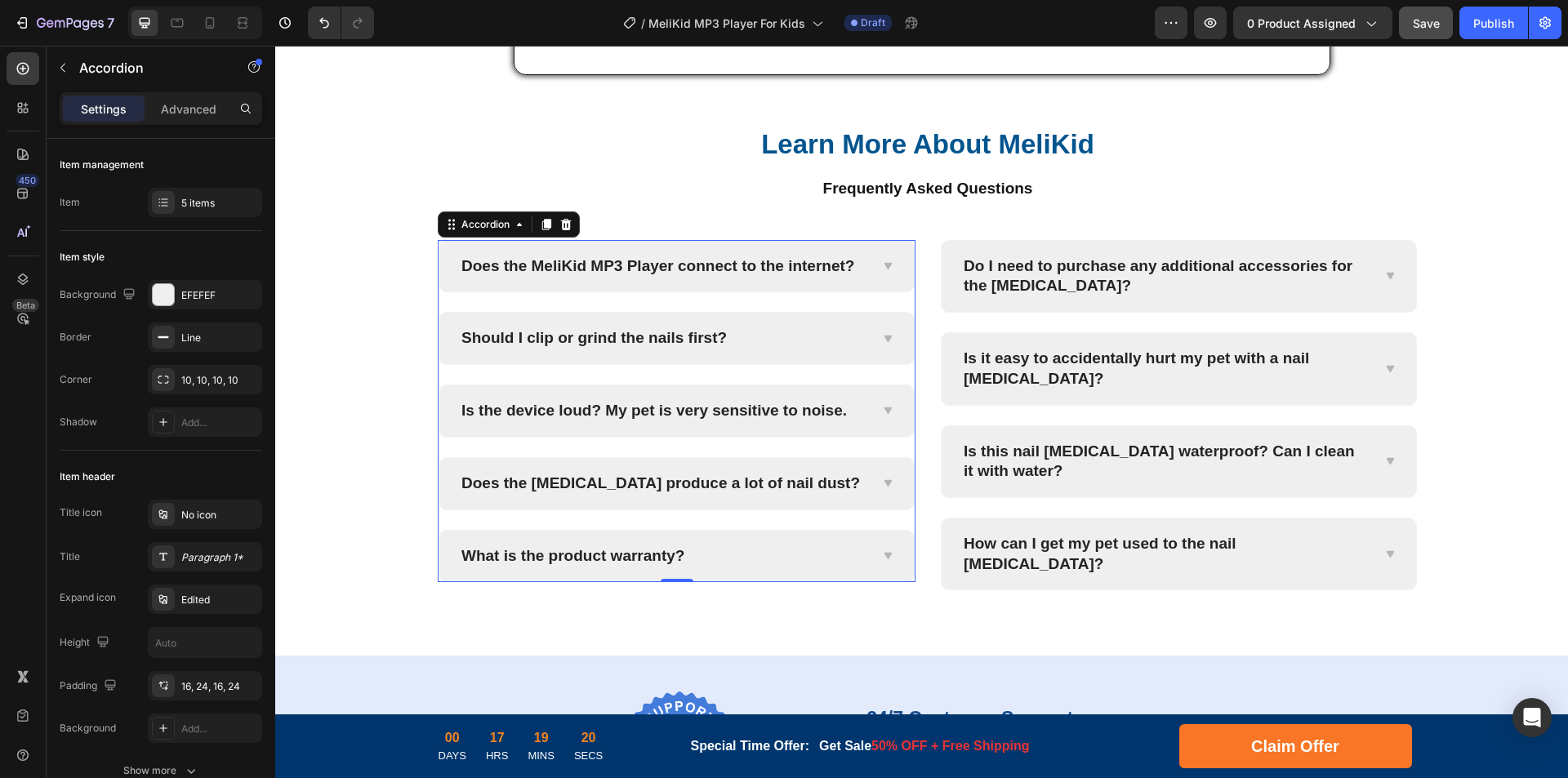
click at [883, 260] on icon at bounding box center [887, 265] width 12 height 13
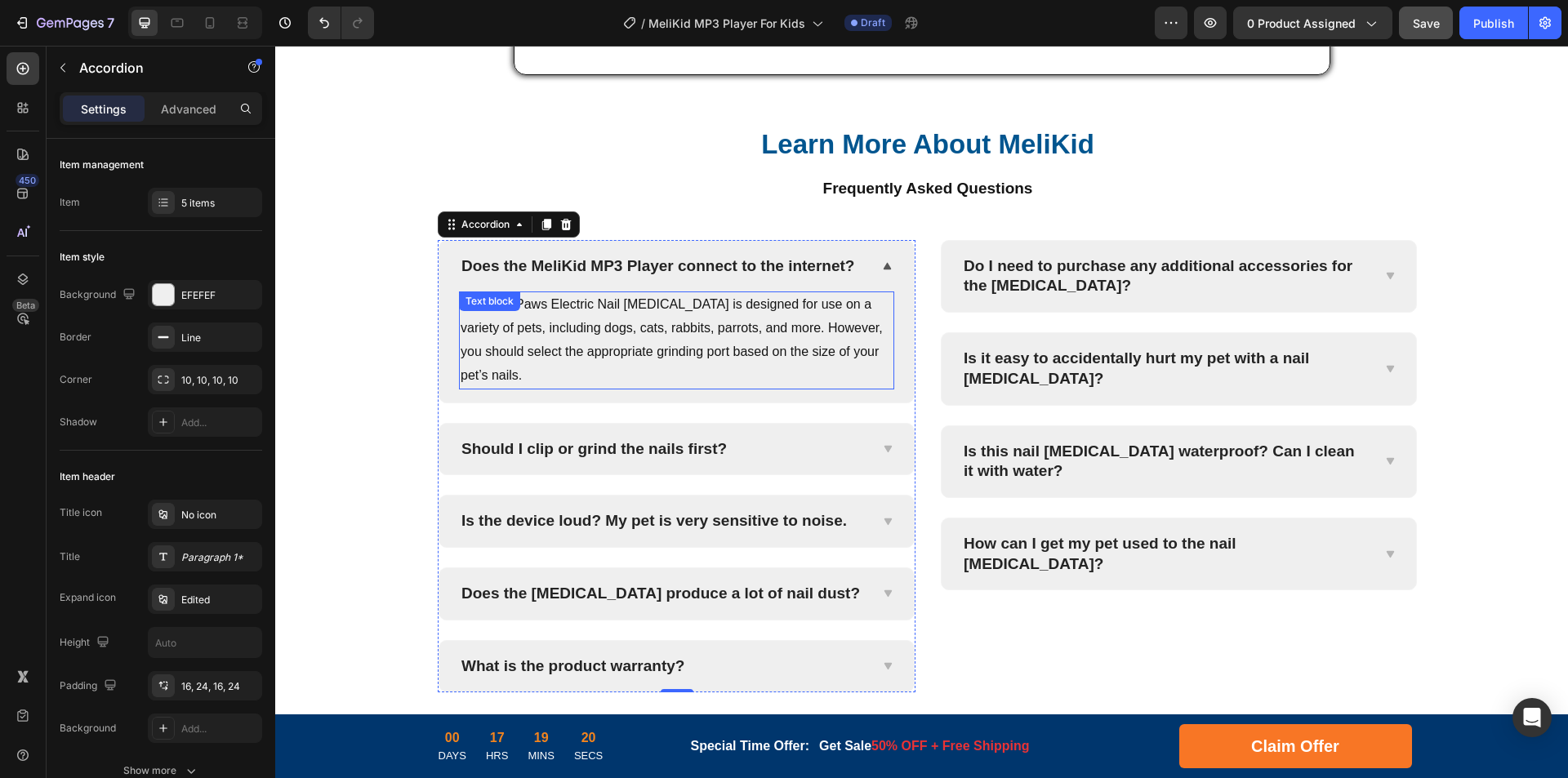
click at [764, 325] on p "Yes, PediPaws Electric Nail [MEDICAL_DATA] is designed for use on a variety of …" at bounding box center [677, 340] width 432 height 94
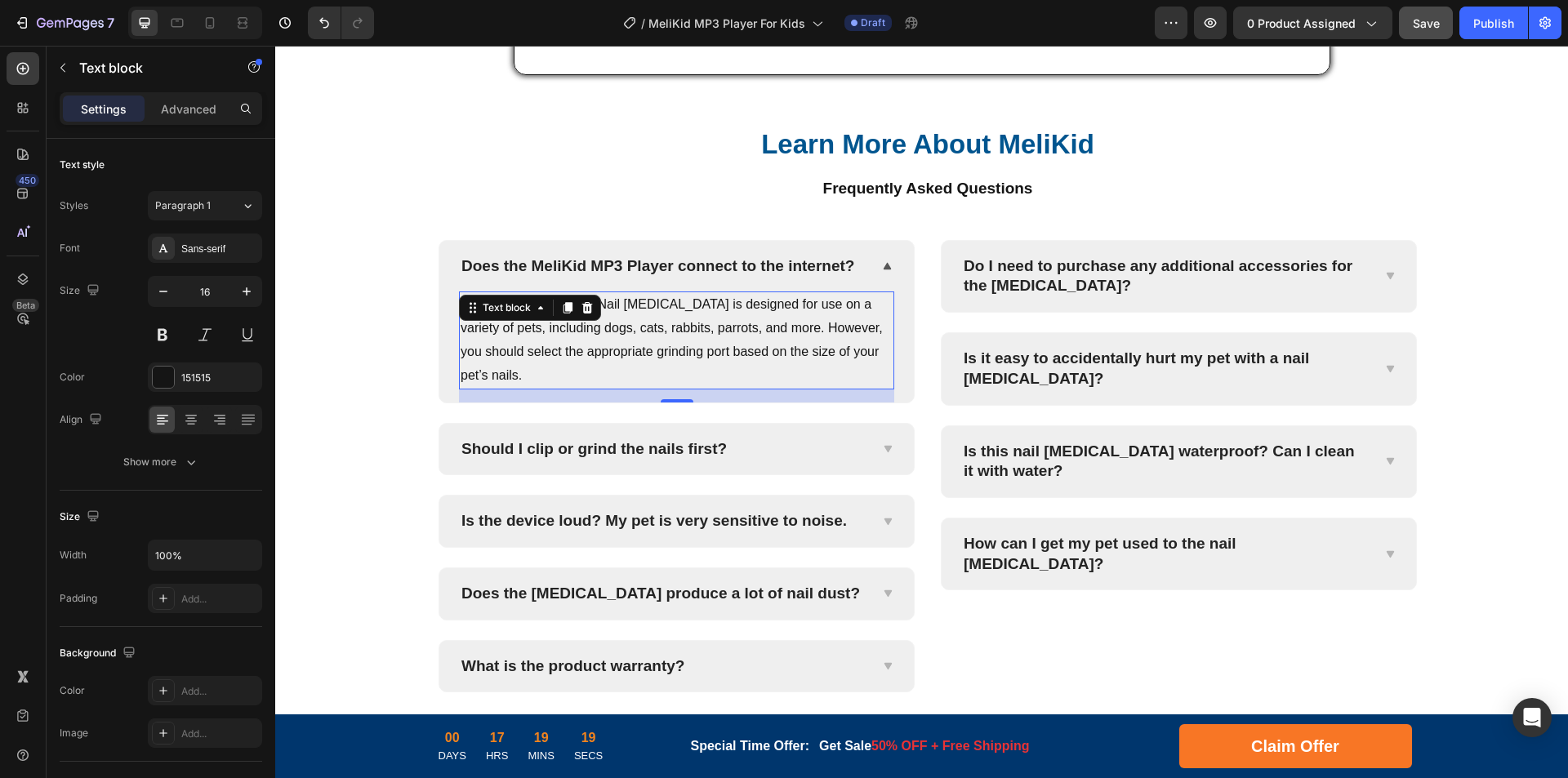
click at [608, 329] on p "Yes, PediPaws Electric Nail [MEDICAL_DATA] is designed for use on a variety of …" at bounding box center [677, 340] width 432 height 94
click at [704, 333] on p "Yes, PediPaws Electric Nail [MEDICAL_DATA] is designed for use on a variety of …" at bounding box center [677, 340] width 432 height 94
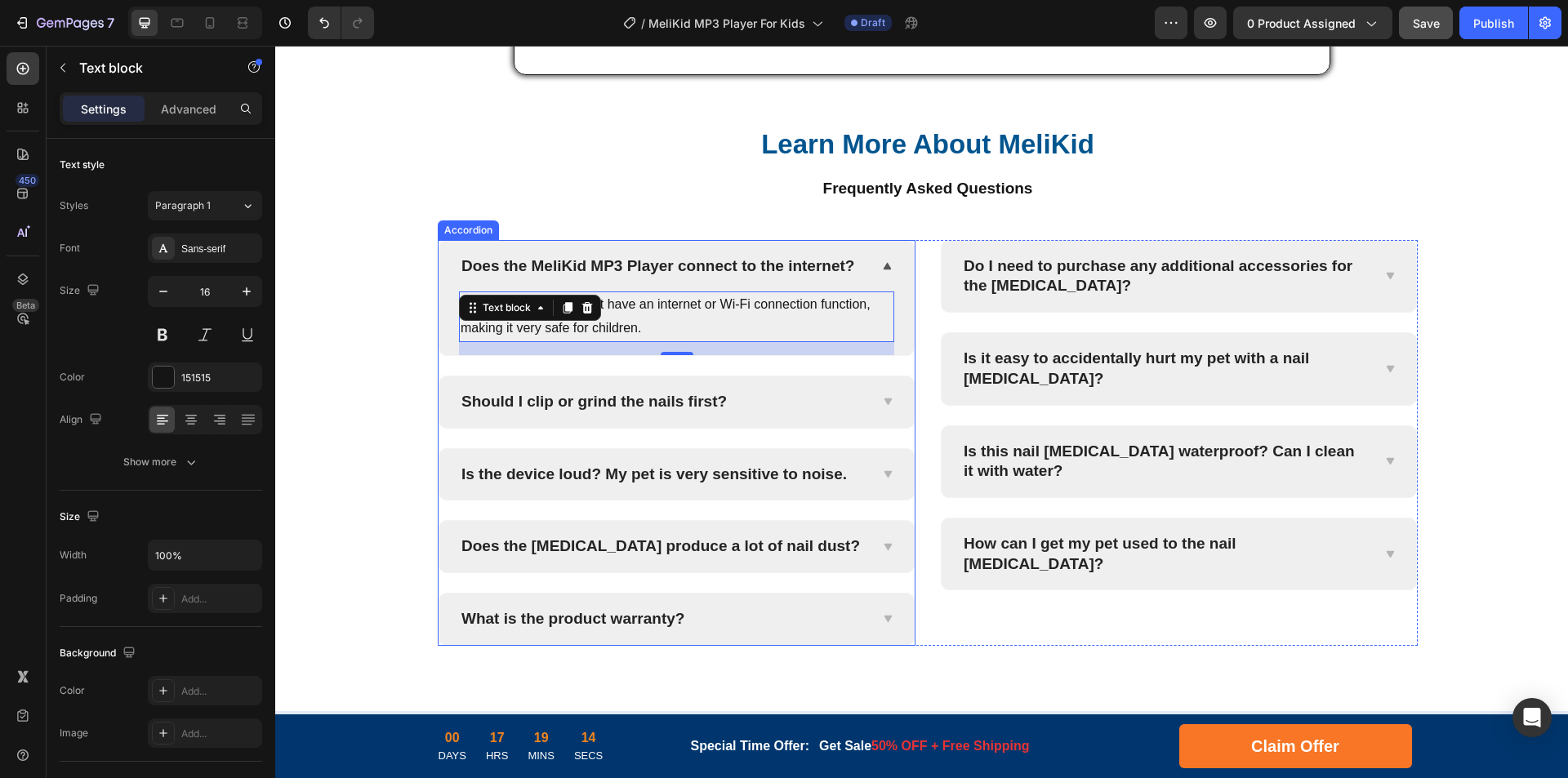
click at [647, 400] on p "Should I clip or grind the nails first?" at bounding box center [594, 402] width 265 height 20
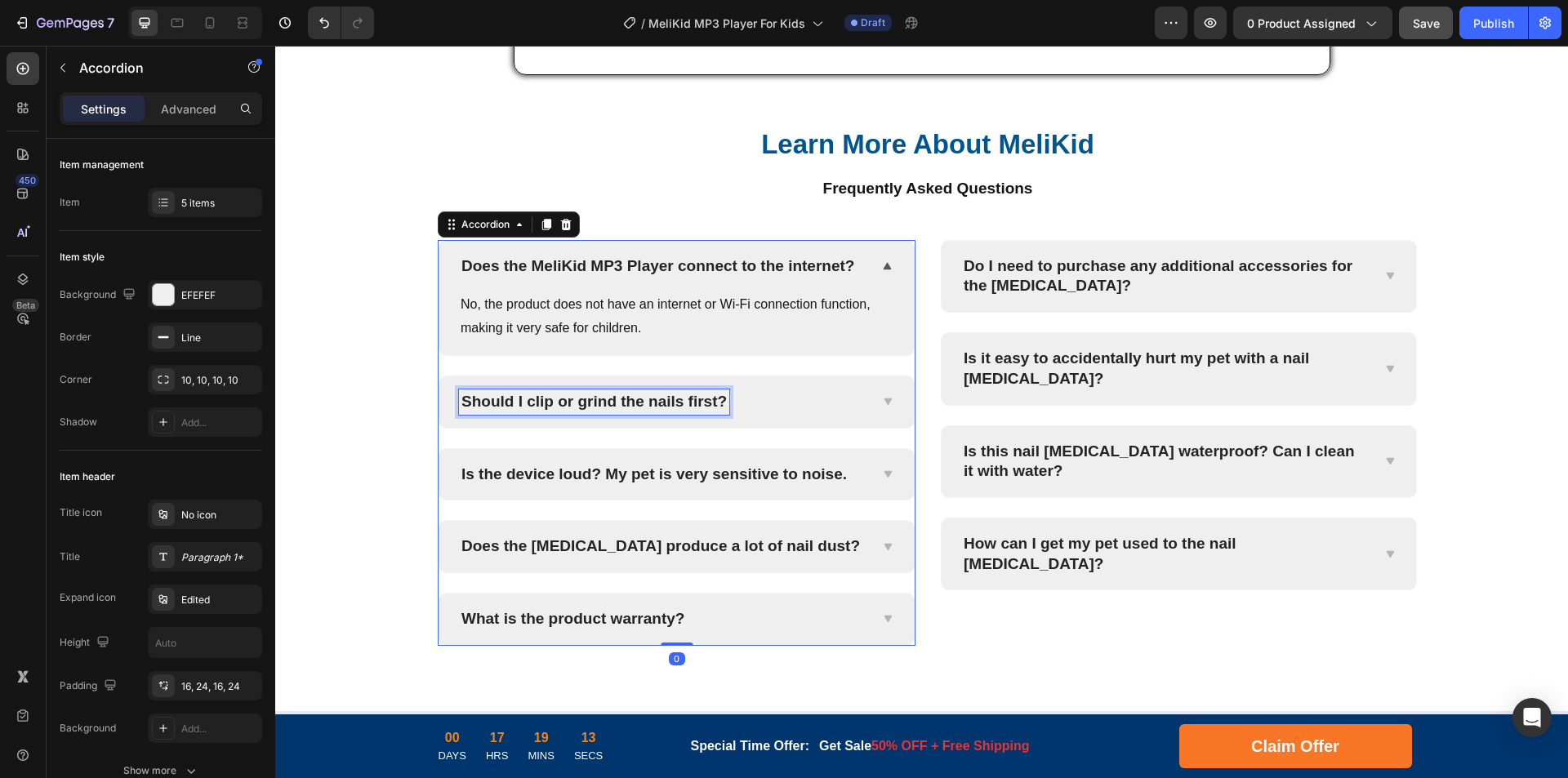
click at [560, 406] on p "Should I clip or grind the nails first?" at bounding box center [594, 402] width 265 height 20
click at [891, 408] on div "Is the screen a touchscreen?" at bounding box center [677, 402] width 474 height 51
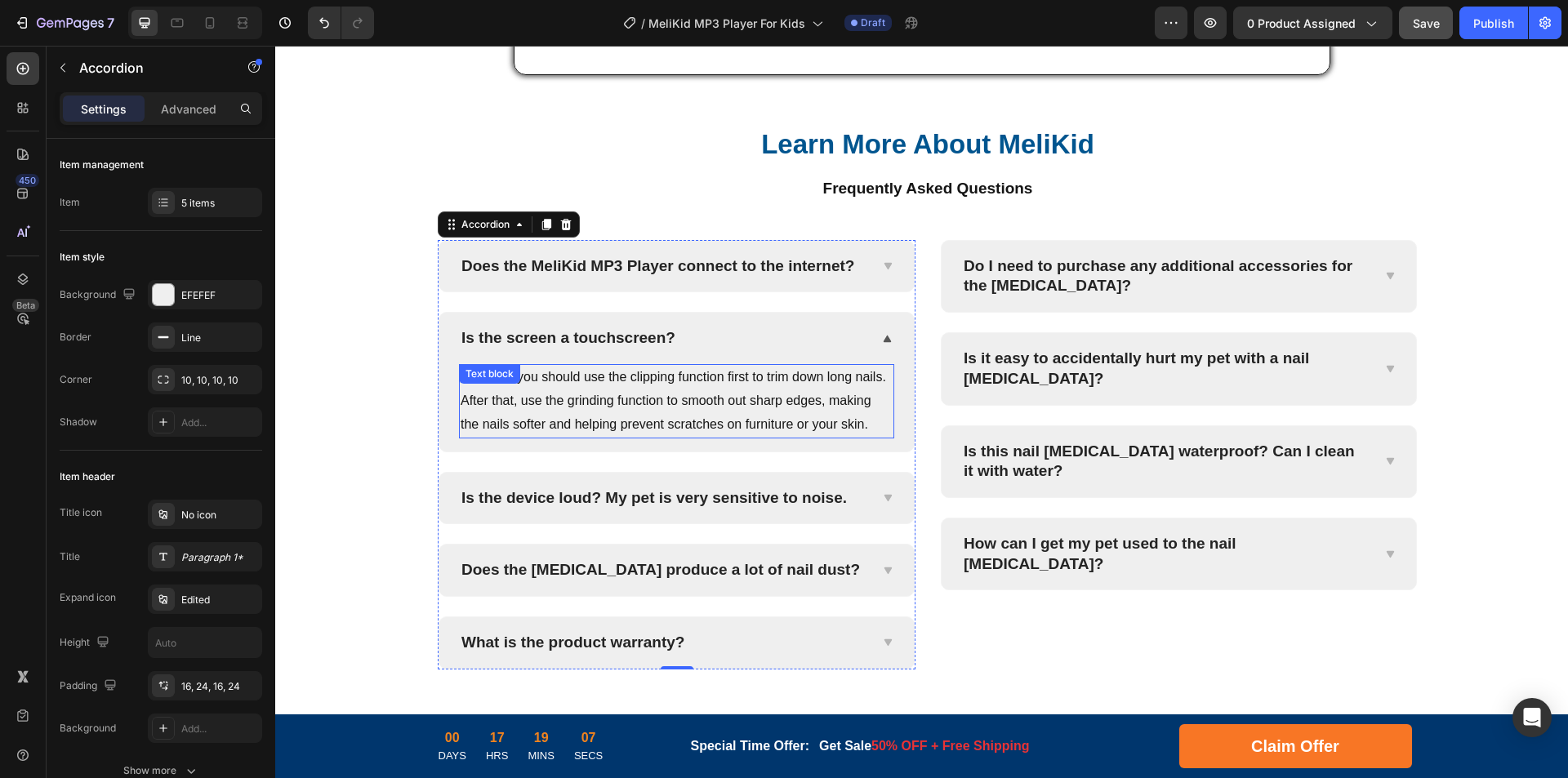
click at [568, 398] on p "Typically, you should use the clipping function first to trim down long nails. …" at bounding box center [677, 401] width 432 height 70
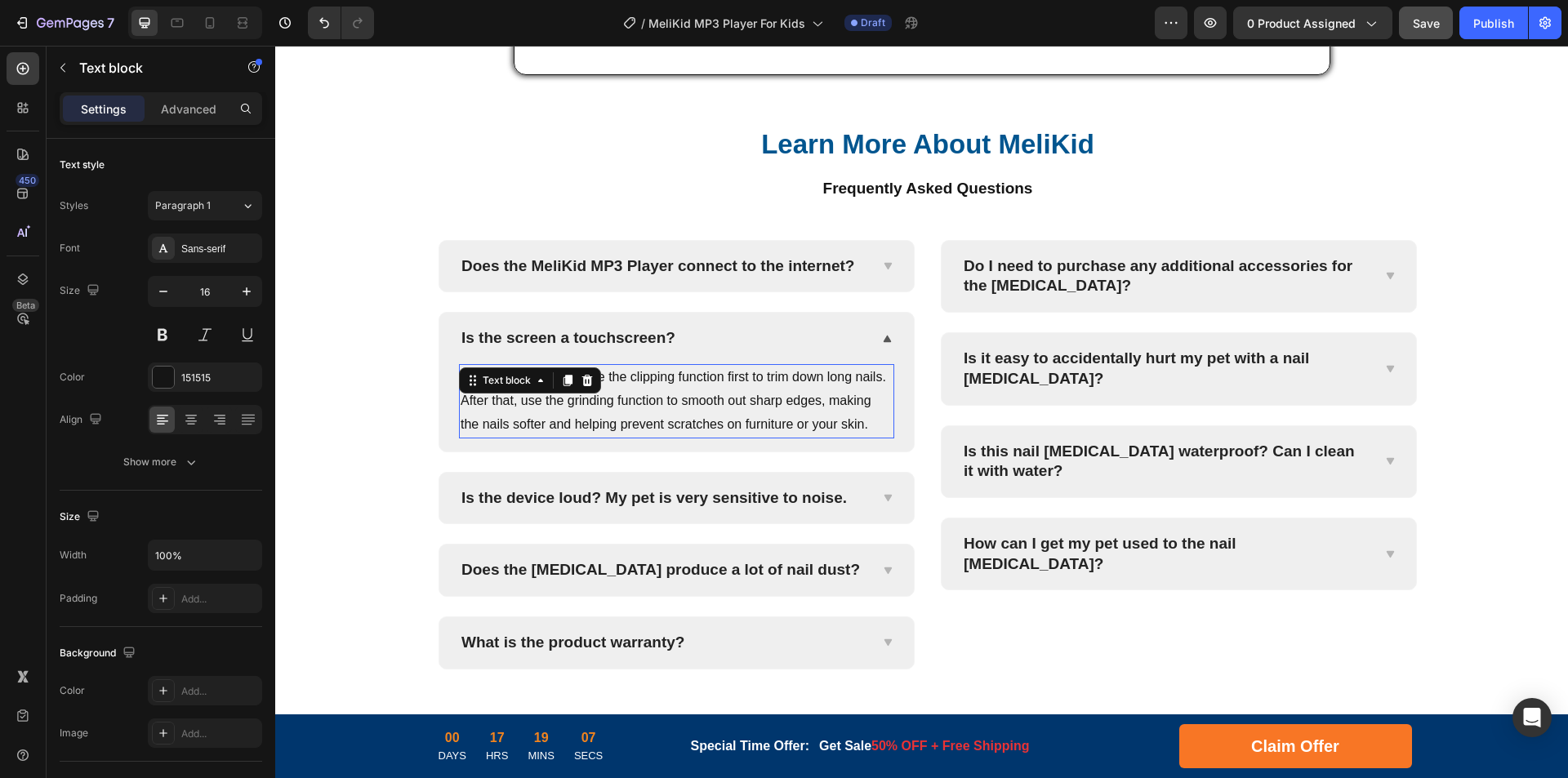
click at [662, 394] on p "Typically, you should use the clipping function first to trim down long nails. …" at bounding box center [677, 401] width 432 height 70
click at [769, 402] on p "Typically, you should use the clipping function first to trim down long nails. …" at bounding box center [677, 401] width 432 height 70
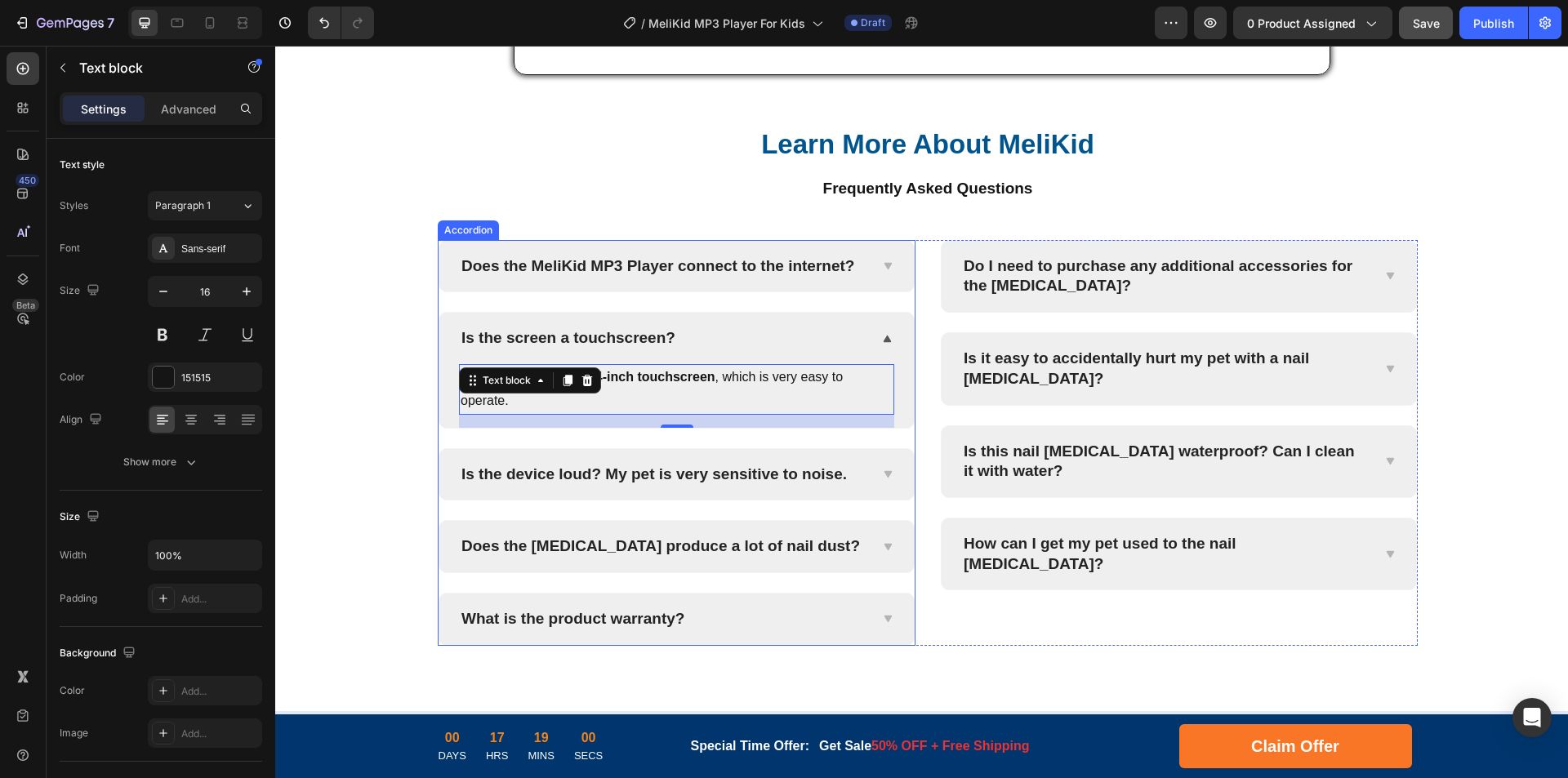
drag, startPoint x: 718, startPoint y: 477, endPoint x: 694, endPoint y: 477, distance: 24.0
click at [718, 476] on p "Is the device loud? My pet is very sensitive to noise." at bounding box center [654, 475] width 386 height 20
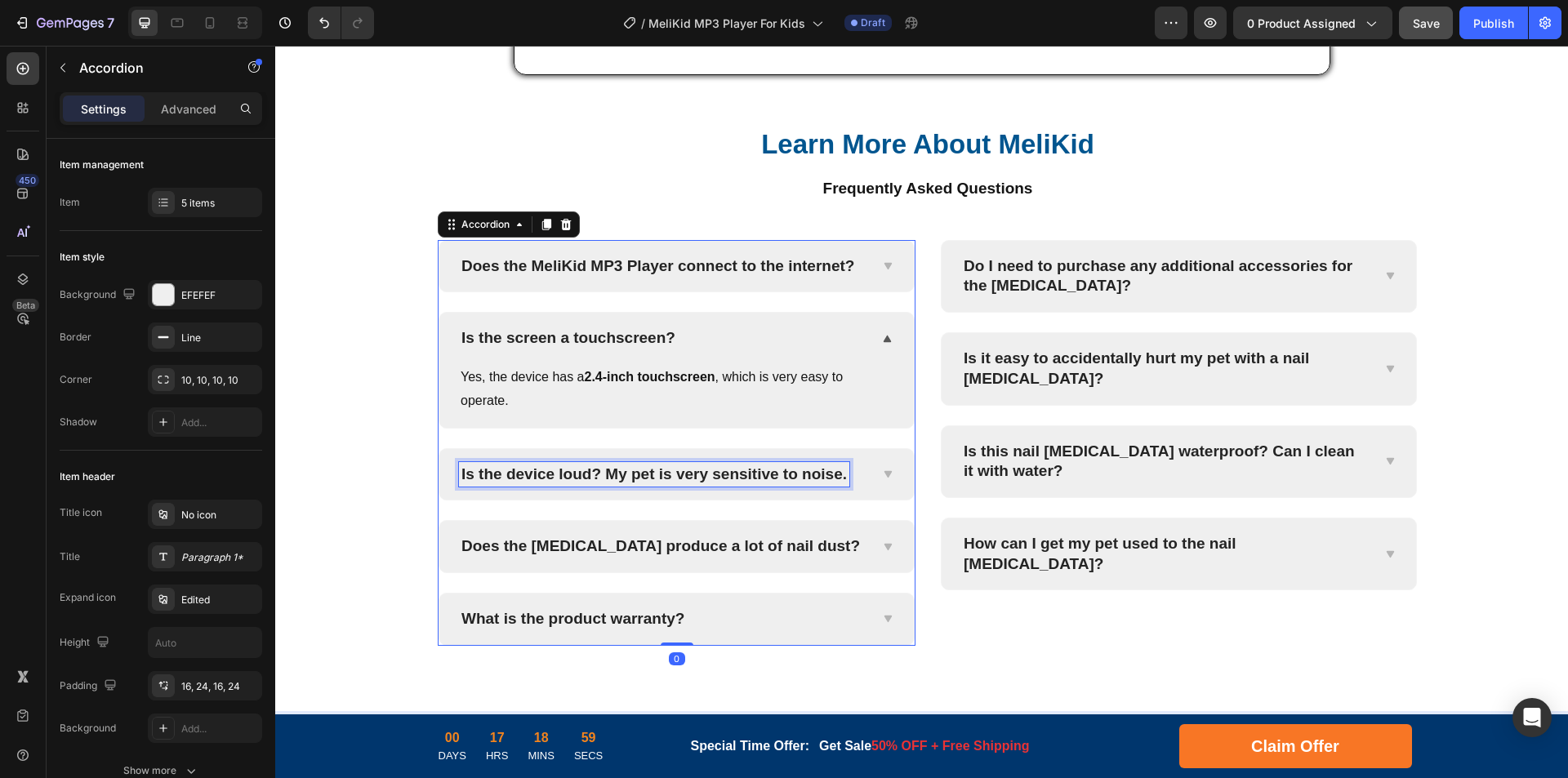
click at [747, 479] on p "Is the device loud? My pet is very sensitive to noise." at bounding box center [654, 475] width 386 height 20
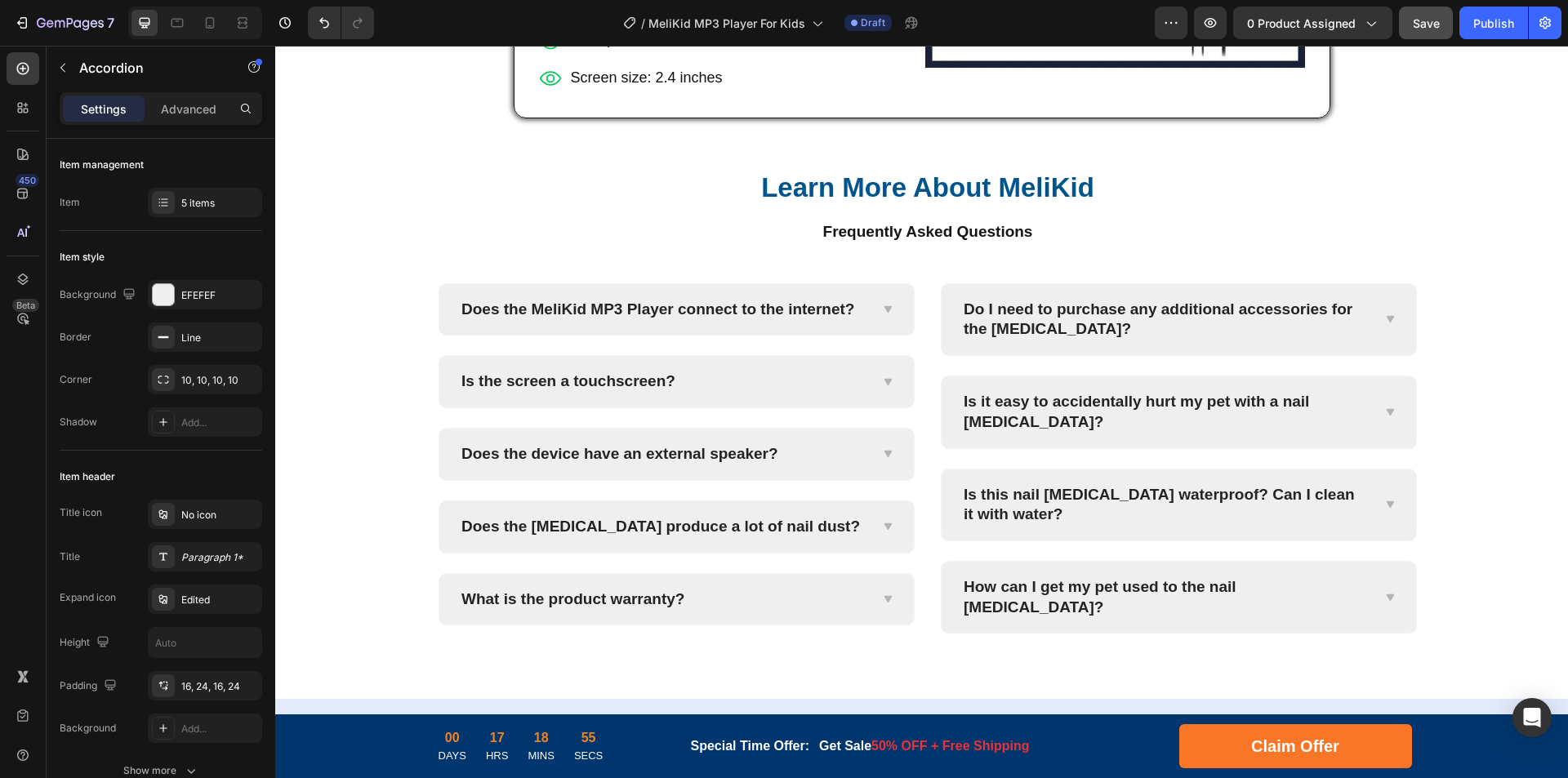
scroll to position [4627, 0]
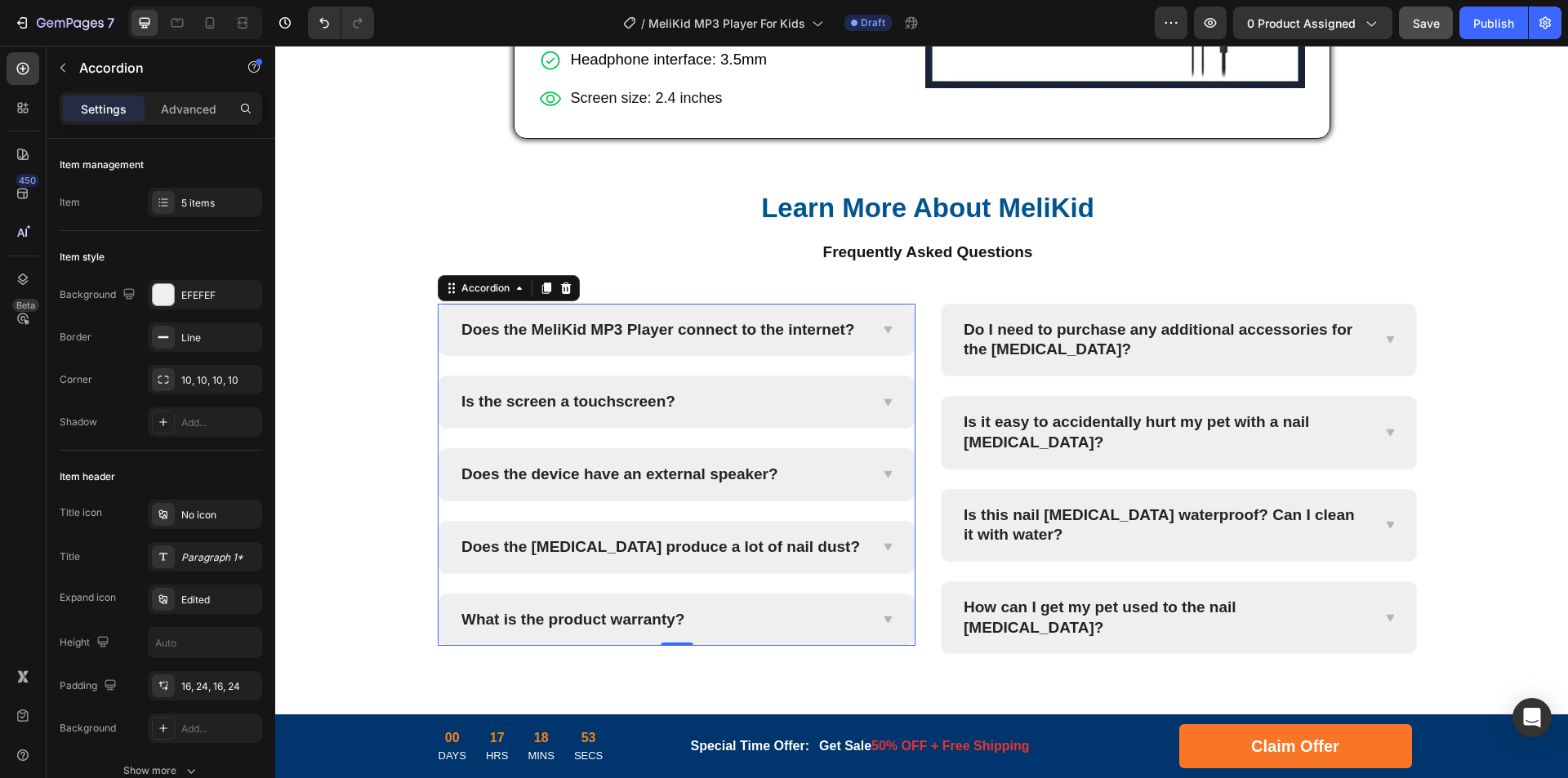
click at [871, 471] on div "Does the device have an external speaker?" at bounding box center [677, 474] width 474 height 51
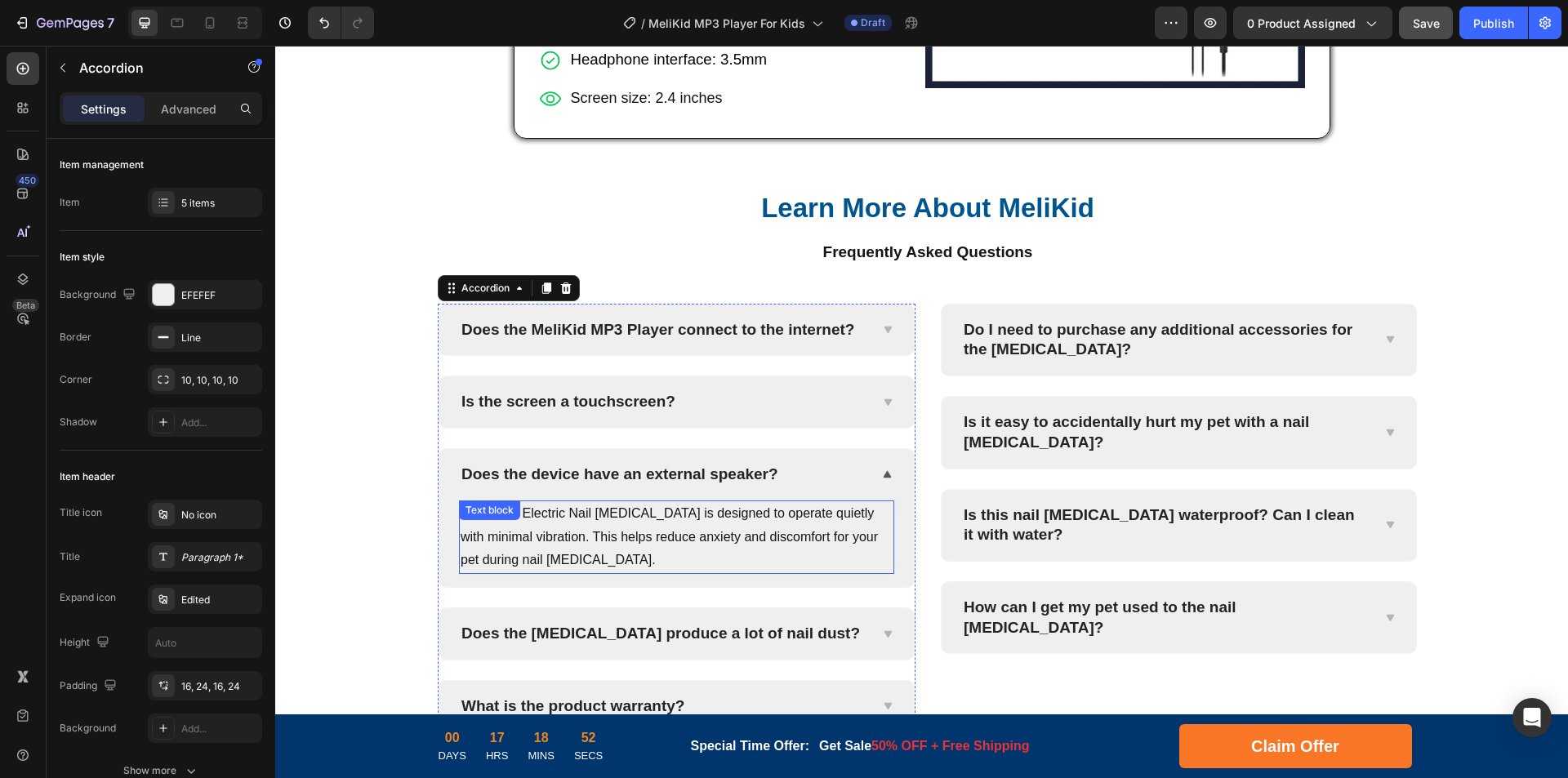
click at [763, 532] on p "PediPaws Electric Nail [MEDICAL_DATA] is designed to operate quietly with minim…" at bounding box center [677, 537] width 432 height 70
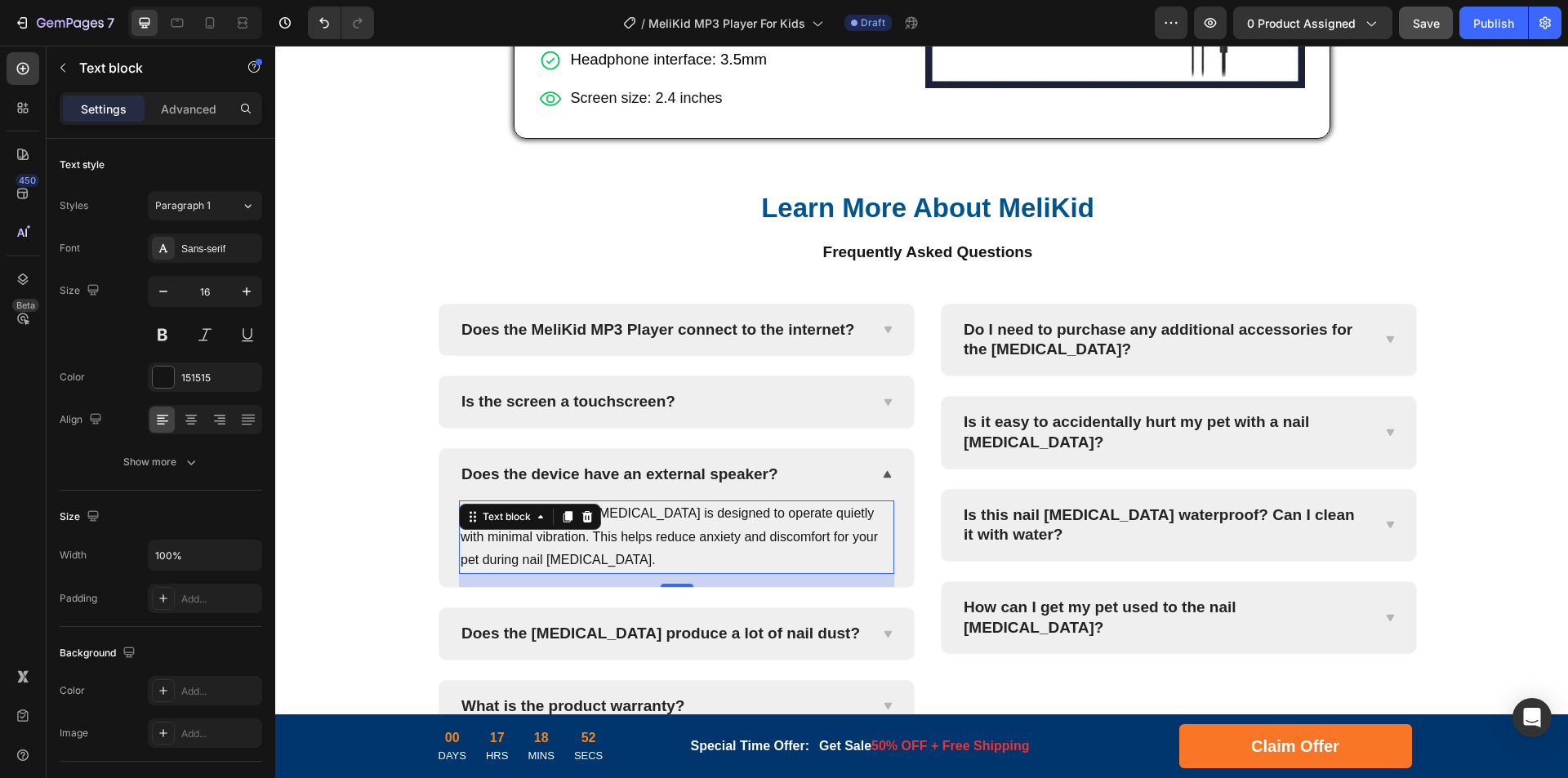
click at [693, 534] on p "PediPaws Electric Nail [MEDICAL_DATA] is designed to operate quietly with minim…" at bounding box center [677, 537] width 432 height 70
click at [792, 537] on p "PediPaws Electric Nail [MEDICAL_DATA] is designed to operate quietly with minim…" at bounding box center [677, 537] width 432 height 70
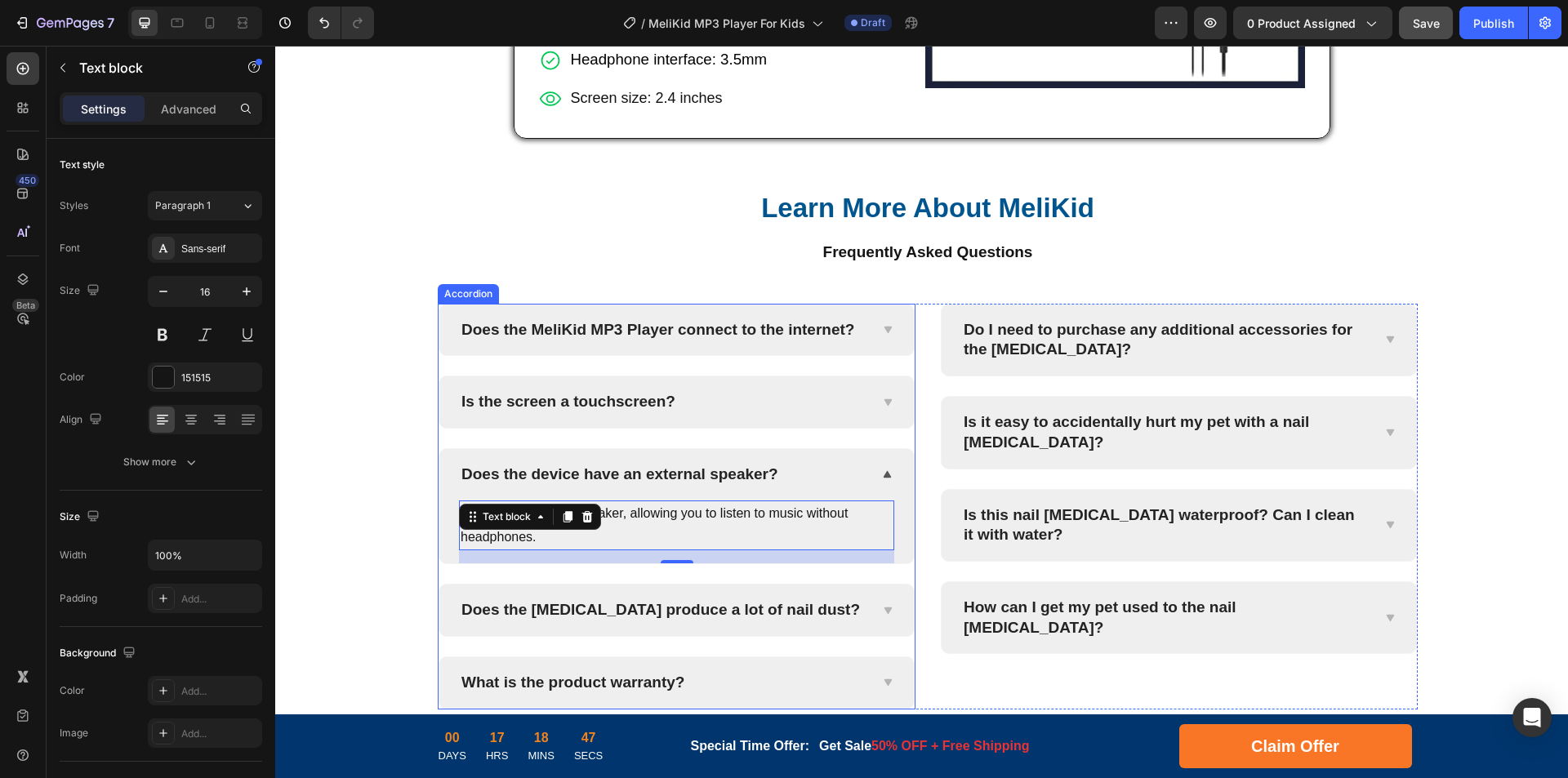
drag, startPoint x: 667, startPoint y: 608, endPoint x: 687, endPoint y: 610, distance: 20.1
click at [667, 608] on p "Does the [MEDICAL_DATA] produce a lot of nail dust?" at bounding box center [660, 611] width 398 height 20
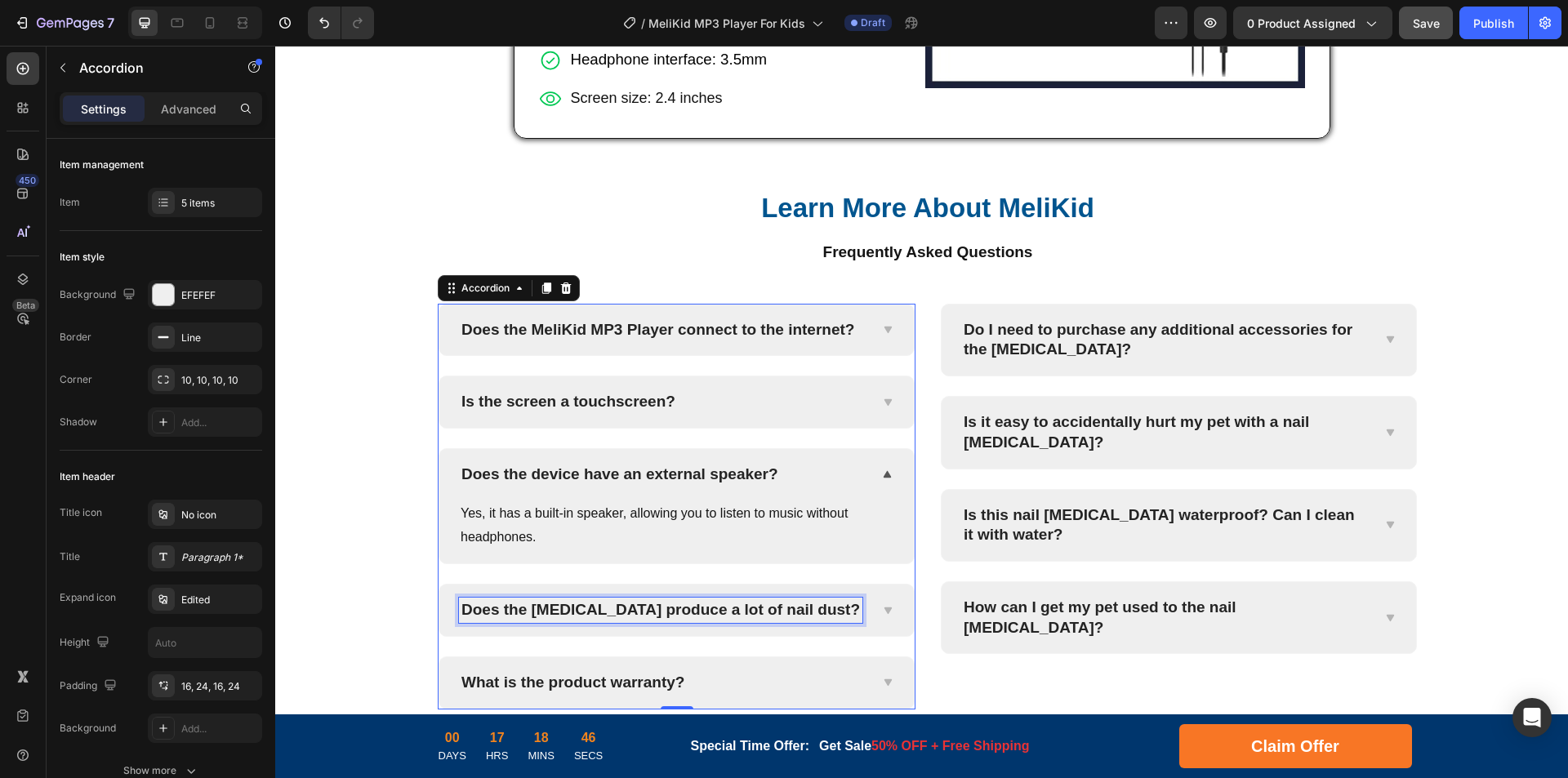
click at [729, 610] on p "Does the [MEDICAL_DATA] produce a lot of nail dust?" at bounding box center [660, 611] width 398 height 20
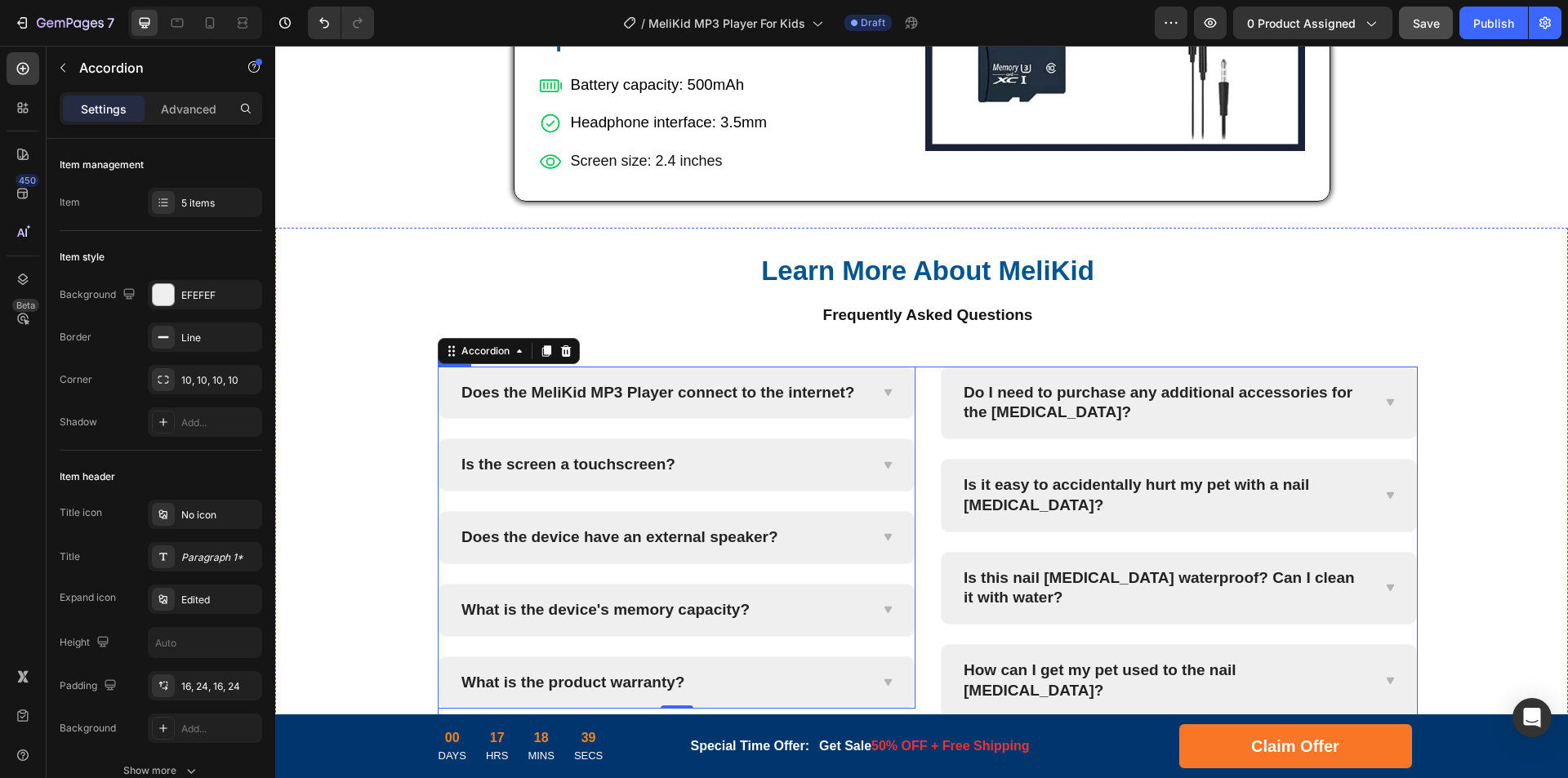
scroll to position [4646, 0]
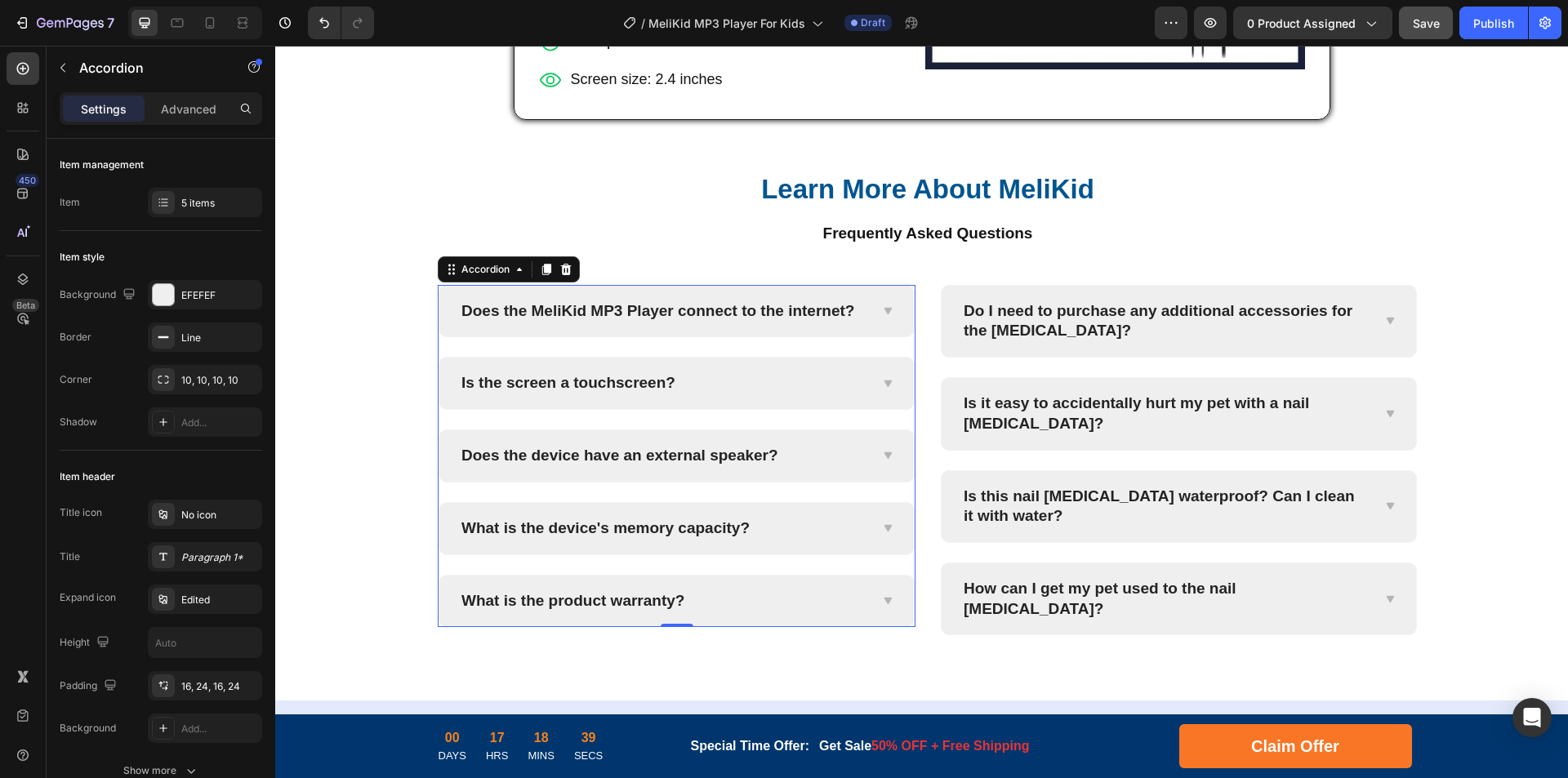
click at [881, 532] on icon at bounding box center [887, 528] width 12 height 13
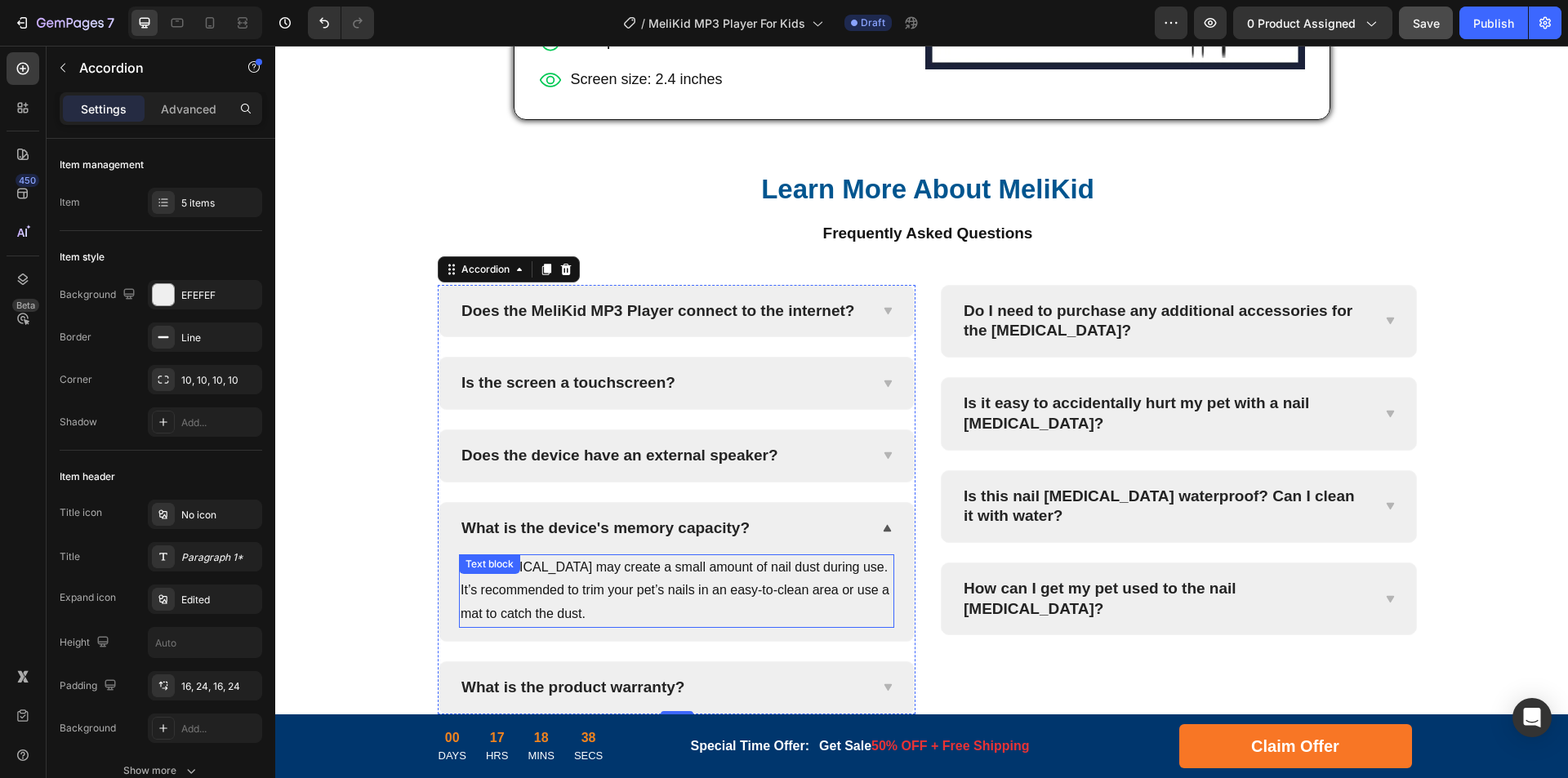
click at [810, 569] on p "The [MEDICAL_DATA] may create a small amount of nail dust during use. It’s reco…" at bounding box center [677, 591] width 432 height 70
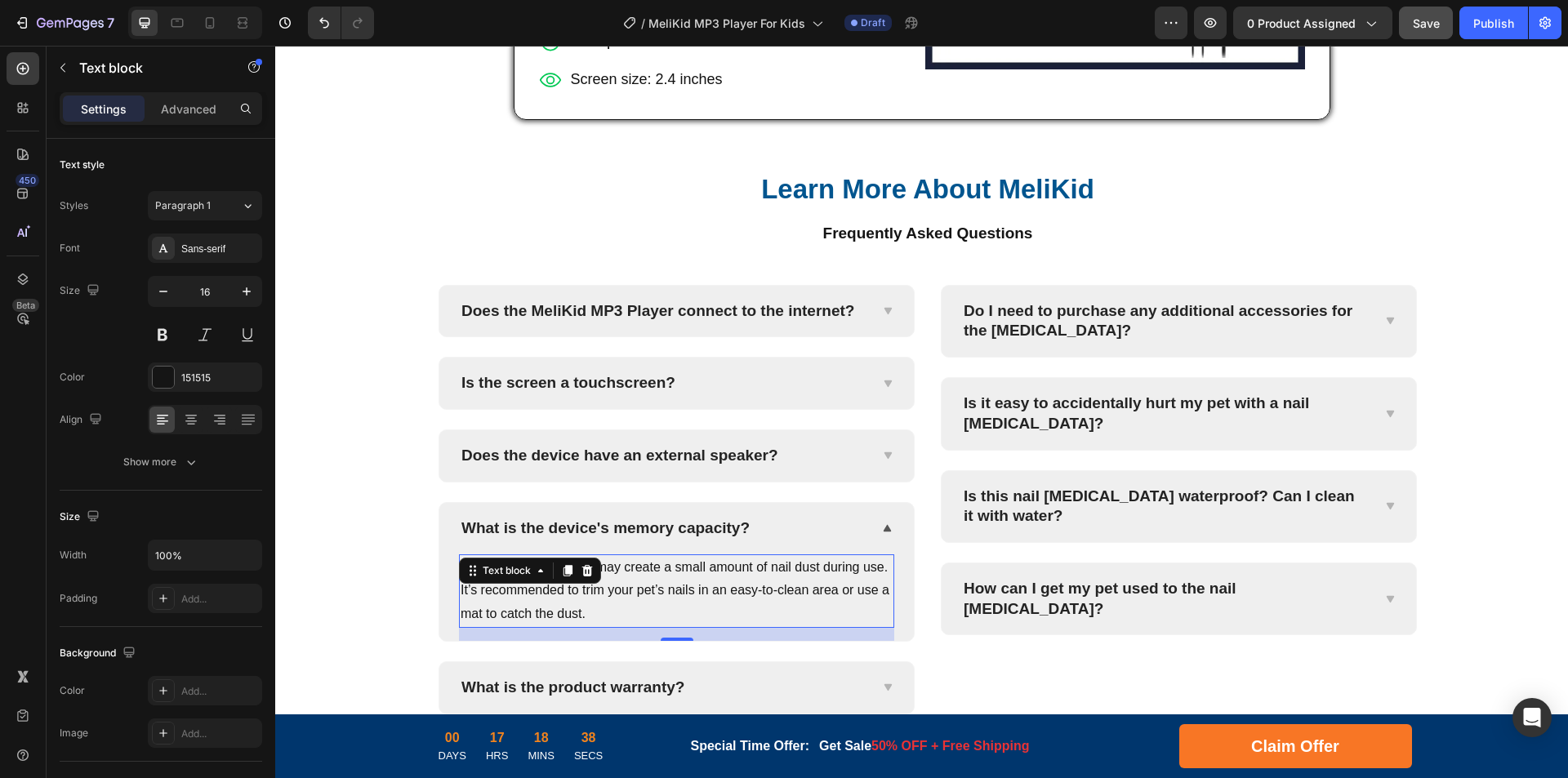
click at [716, 587] on p "The [MEDICAL_DATA] may create a small amount of nail dust during use. It’s reco…" at bounding box center [677, 591] width 432 height 70
click at [758, 587] on p "The [MEDICAL_DATA] may create a small amount of nail dust during use. It’s reco…" at bounding box center [677, 591] width 432 height 70
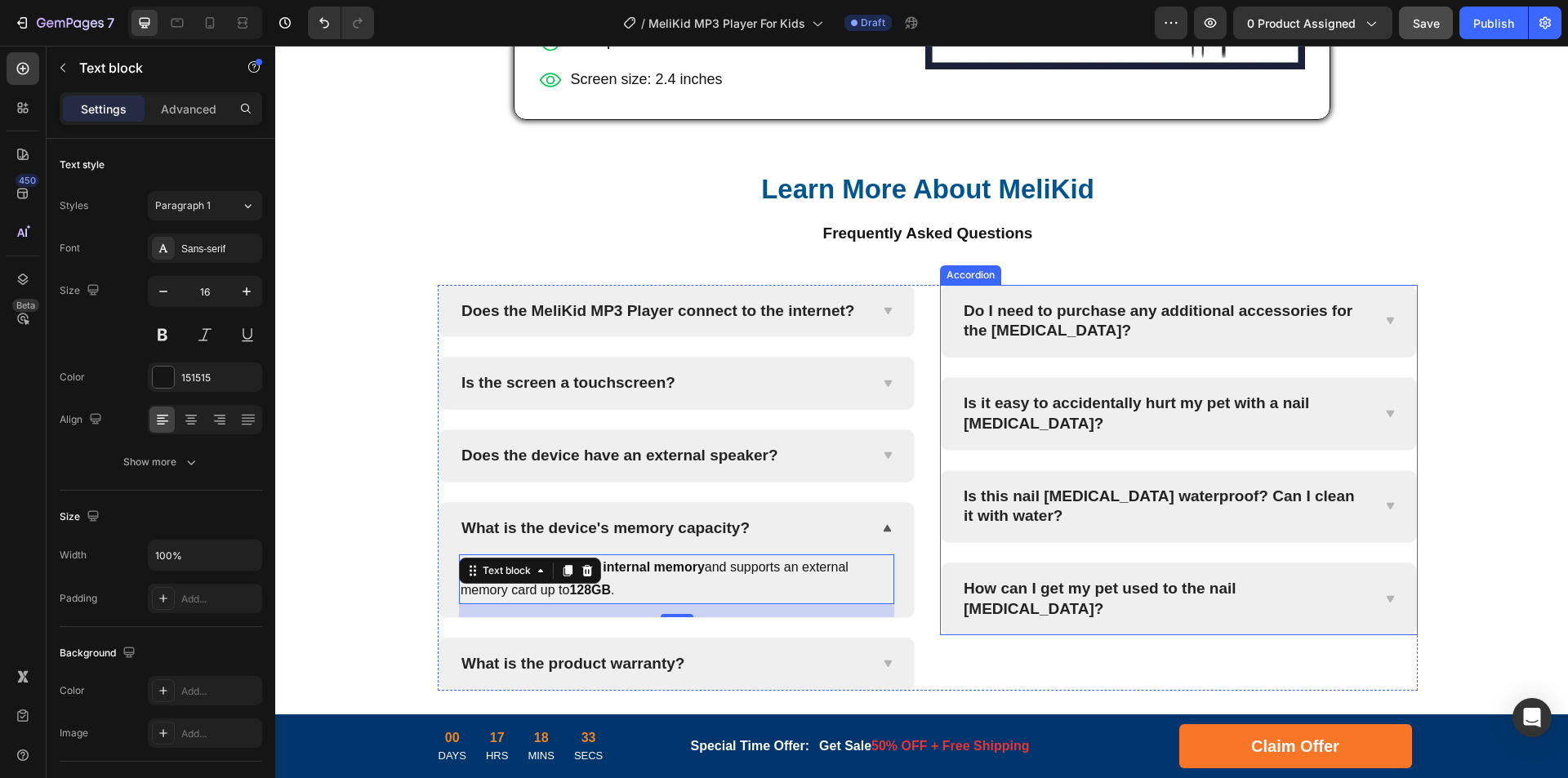
click at [1097, 307] on p "Do I need to purchase any additional accessories for the [MEDICAL_DATA]?" at bounding box center [1166, 321] width 404 height 40
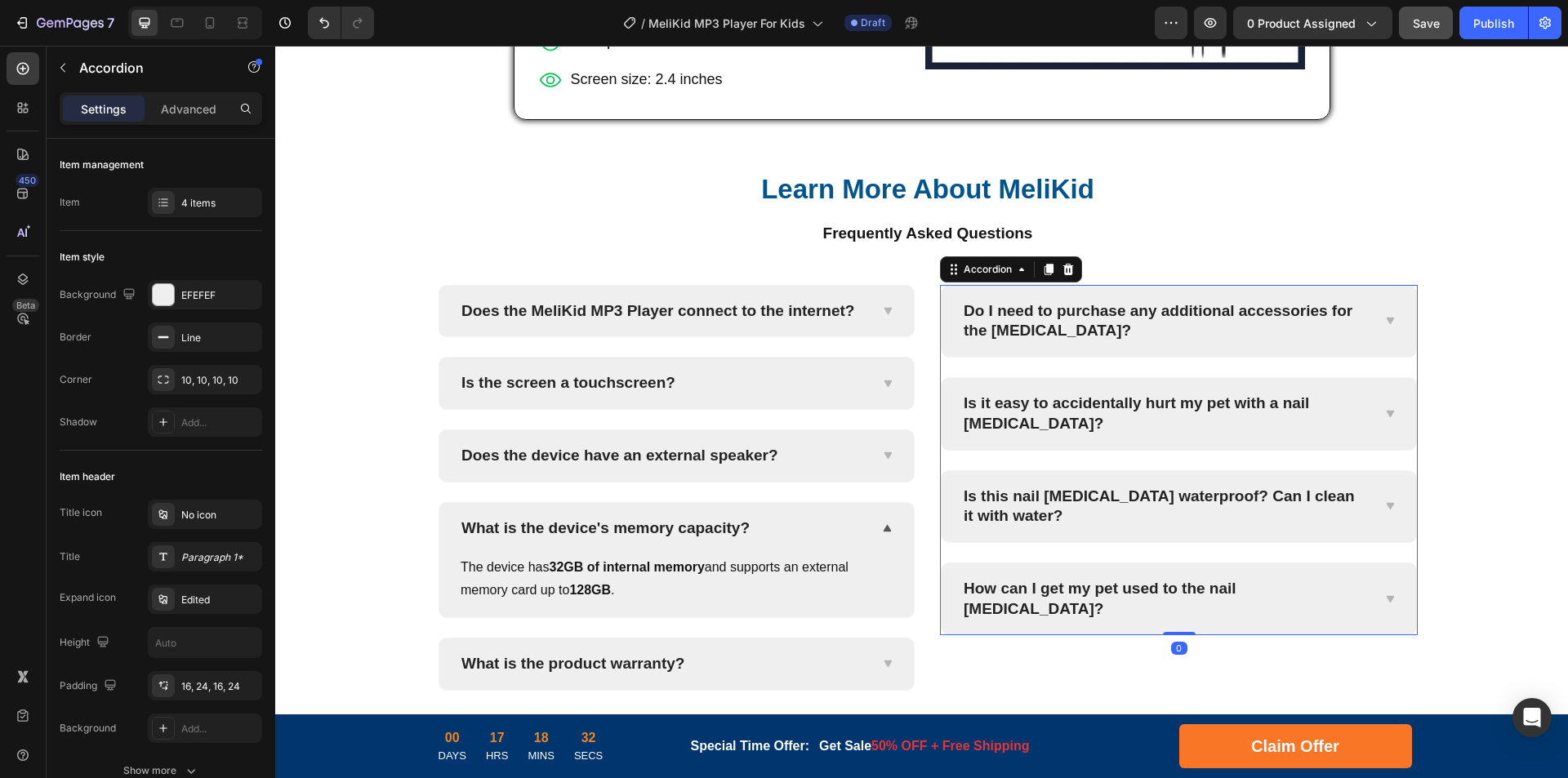
click at [1200, 312] on p "Do I need to purchase any additional accessories for the [MEDICAL_DATA]?" at bounding box center [1166, 321] width 404 height 40
click at [1256, 313] on p "Do I need to purchase any additional accessories for the [MEDICAL_DATA]?" at bounding box center [1166, 321] width 404 height 40
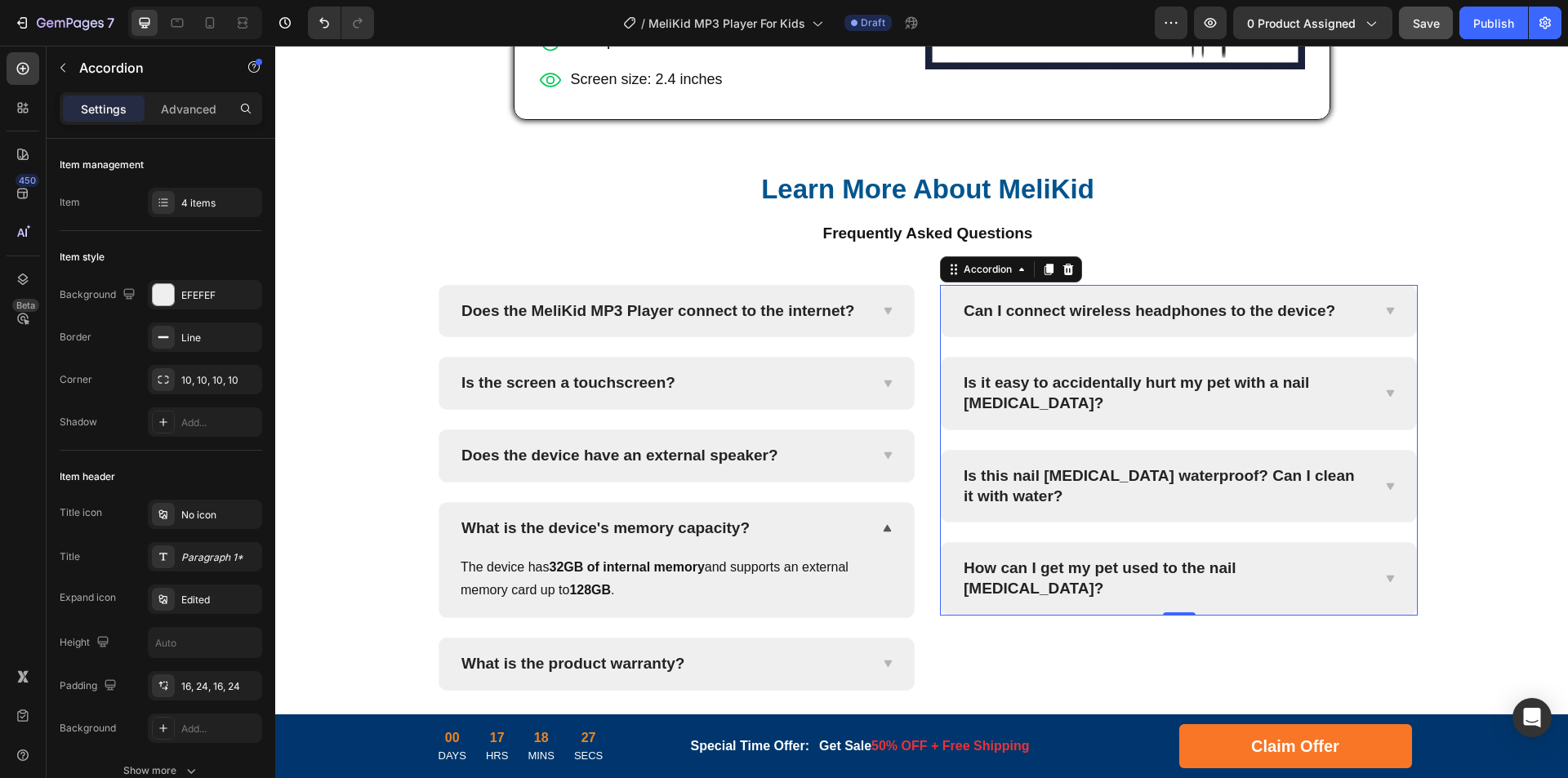
click at [1375, 311] on div "Can I connect wireless headphones to the device?" at bounding box center [1179, 311] width 474 height 51
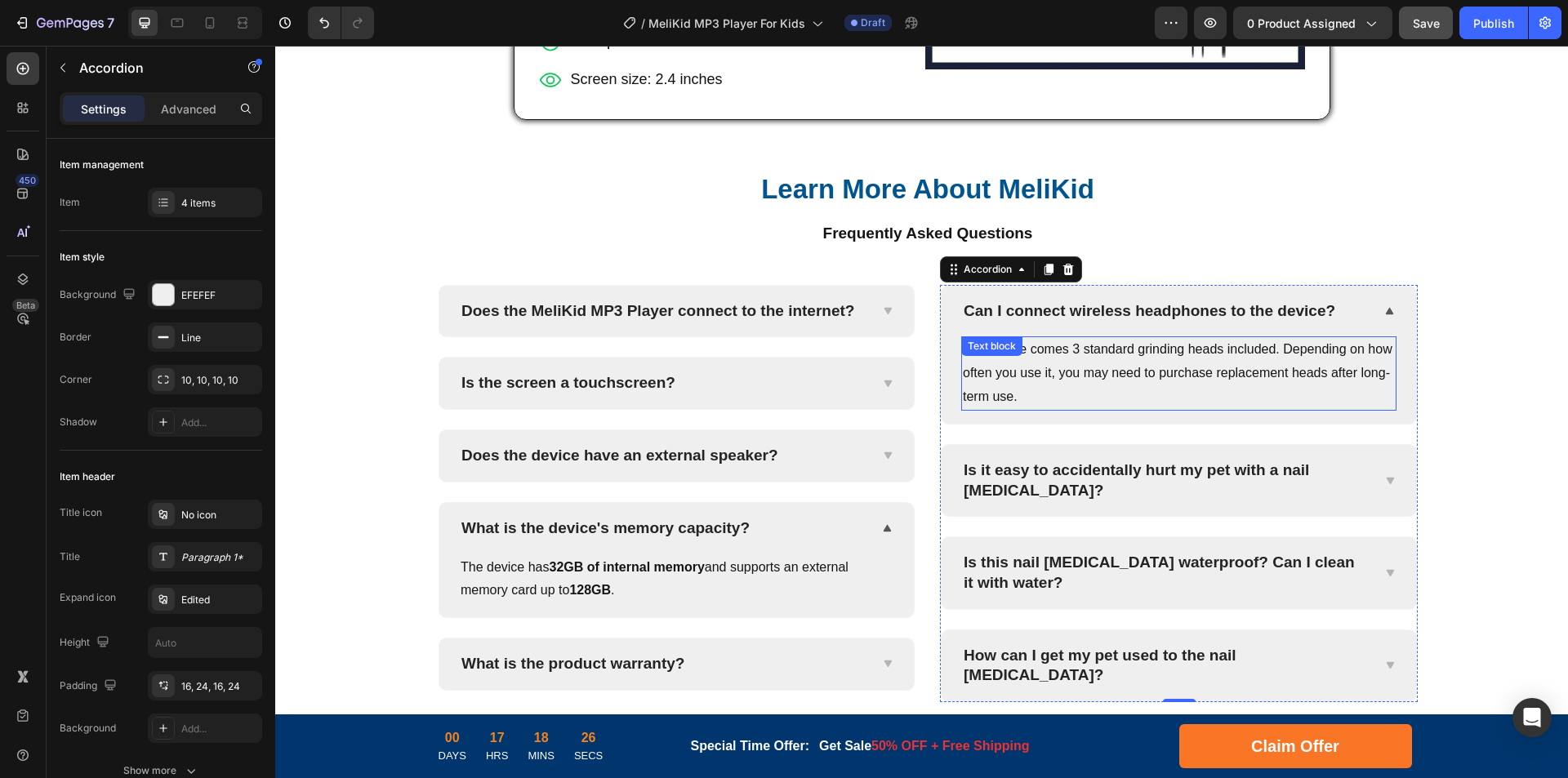
click at [1182, 368] on p "The device comes 3 standard grinding heads included. Depending on how often you…" at bounding box center [1179, 373] width 432 height 70
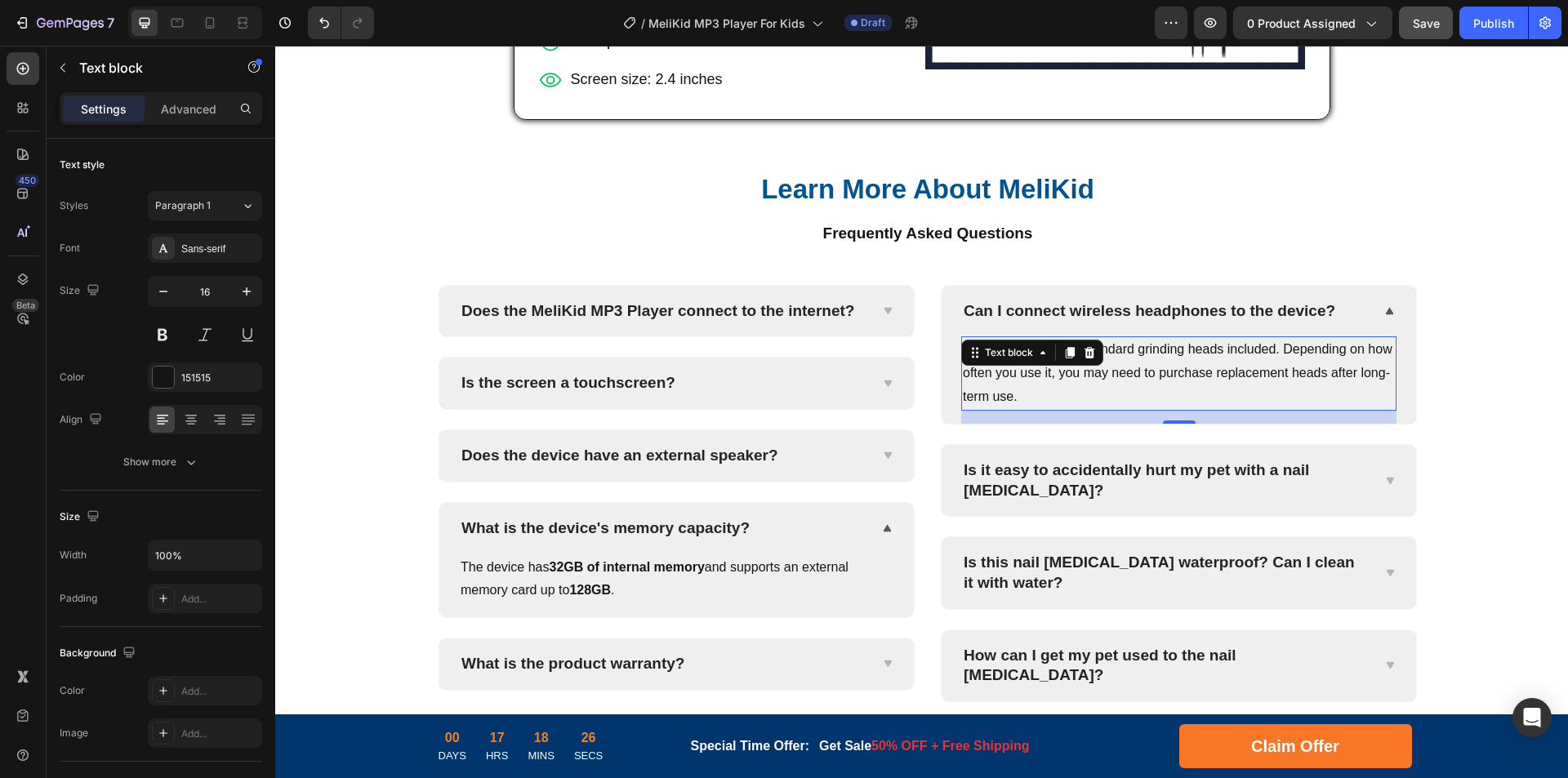
click at [1246, 363] on p "The device comes 3 standard grinding heads included. Depending on how often you…" at bounding box center [1179, 373] width 432 height 70
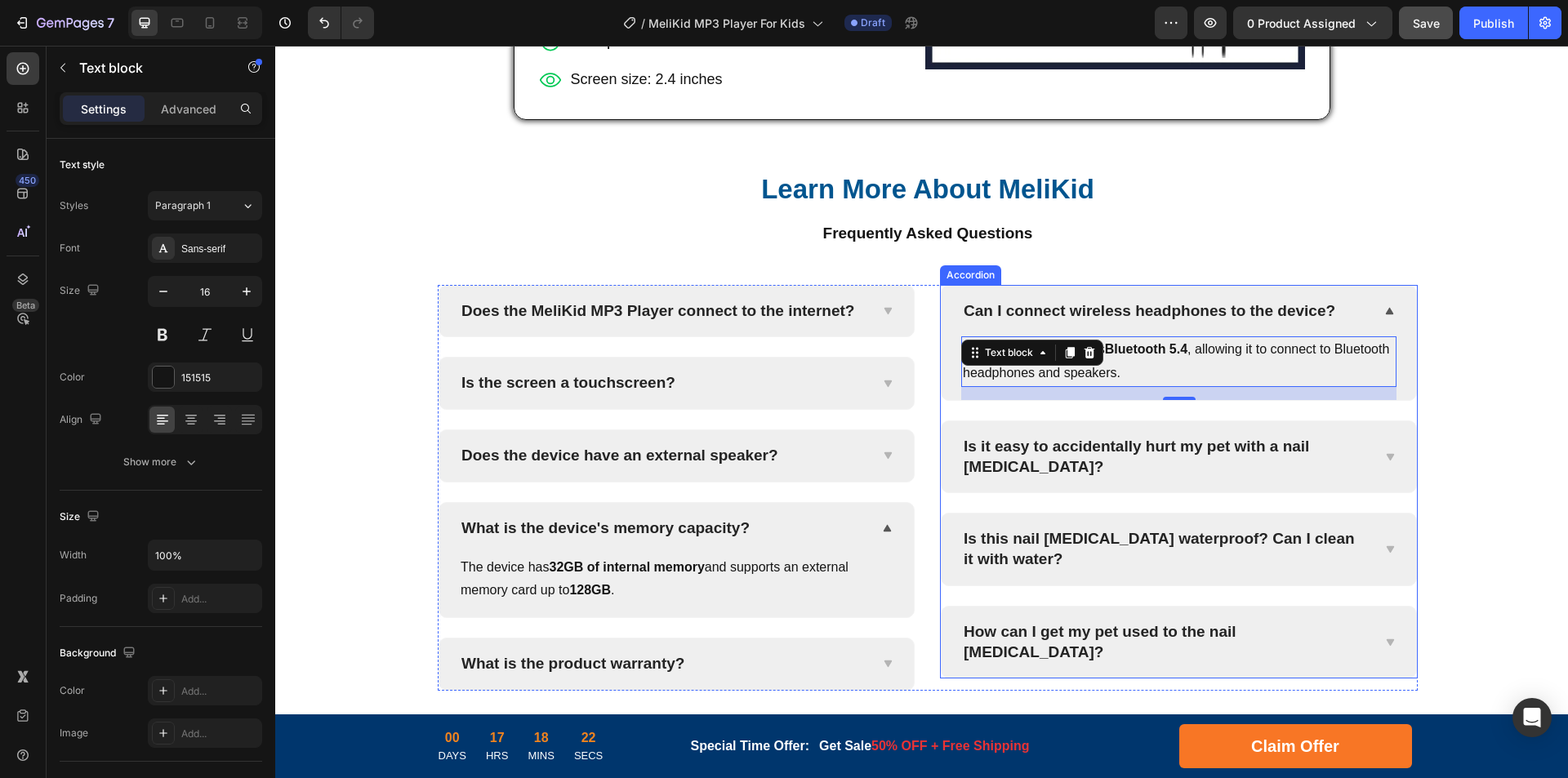
click at [1138, 438] on p "Is it easy to accidentally hurt my pet with a nail [MEDICAL_DATA]?" at bounding box center [1166, 456] width 404 height 40
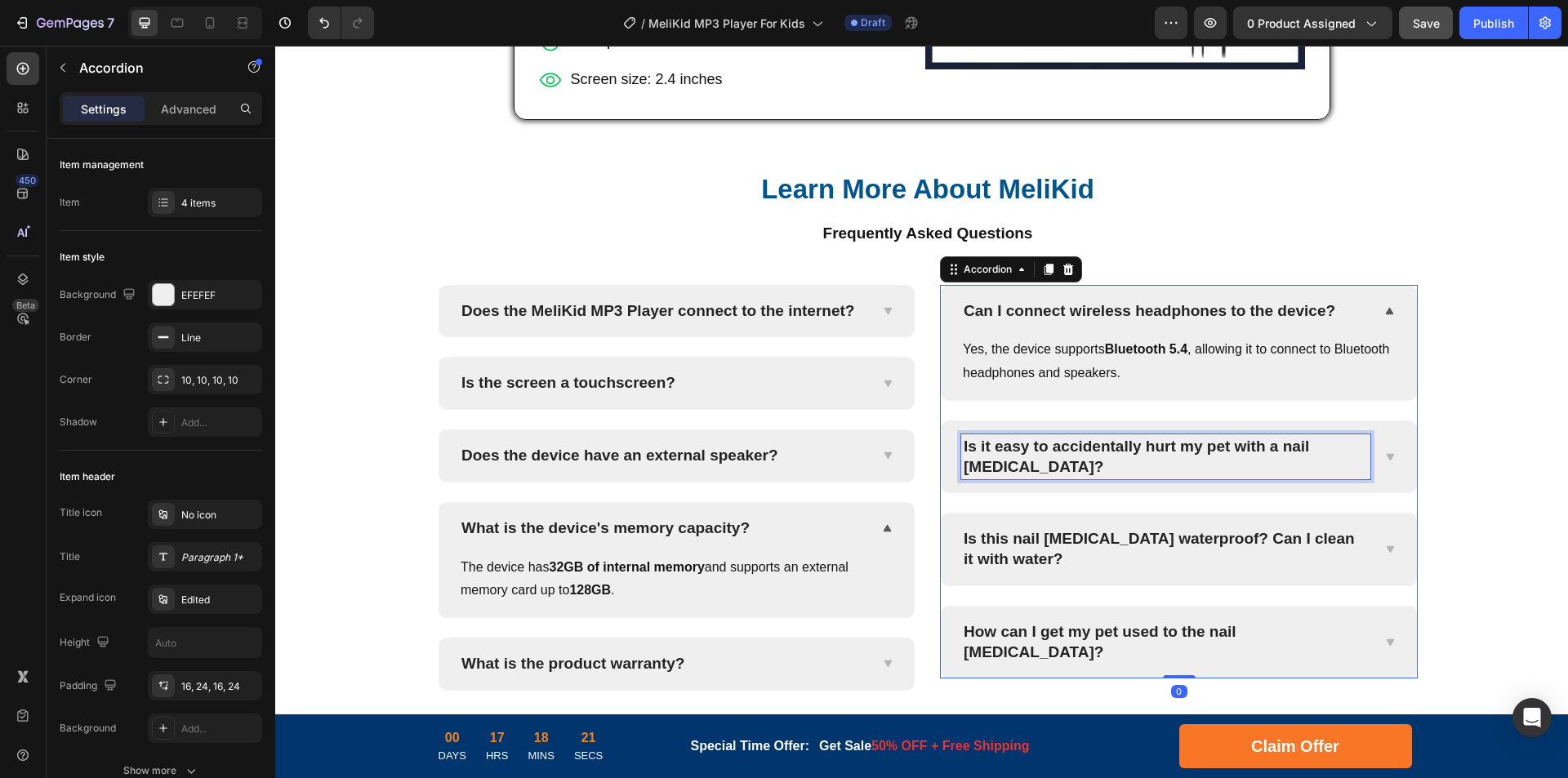
click at [1257, 445] on p "Is it easy to accidentally hurt my pet with a nail [MEDICAL_DATA]?" at bounding box center [1166, 456] width 404 height 40
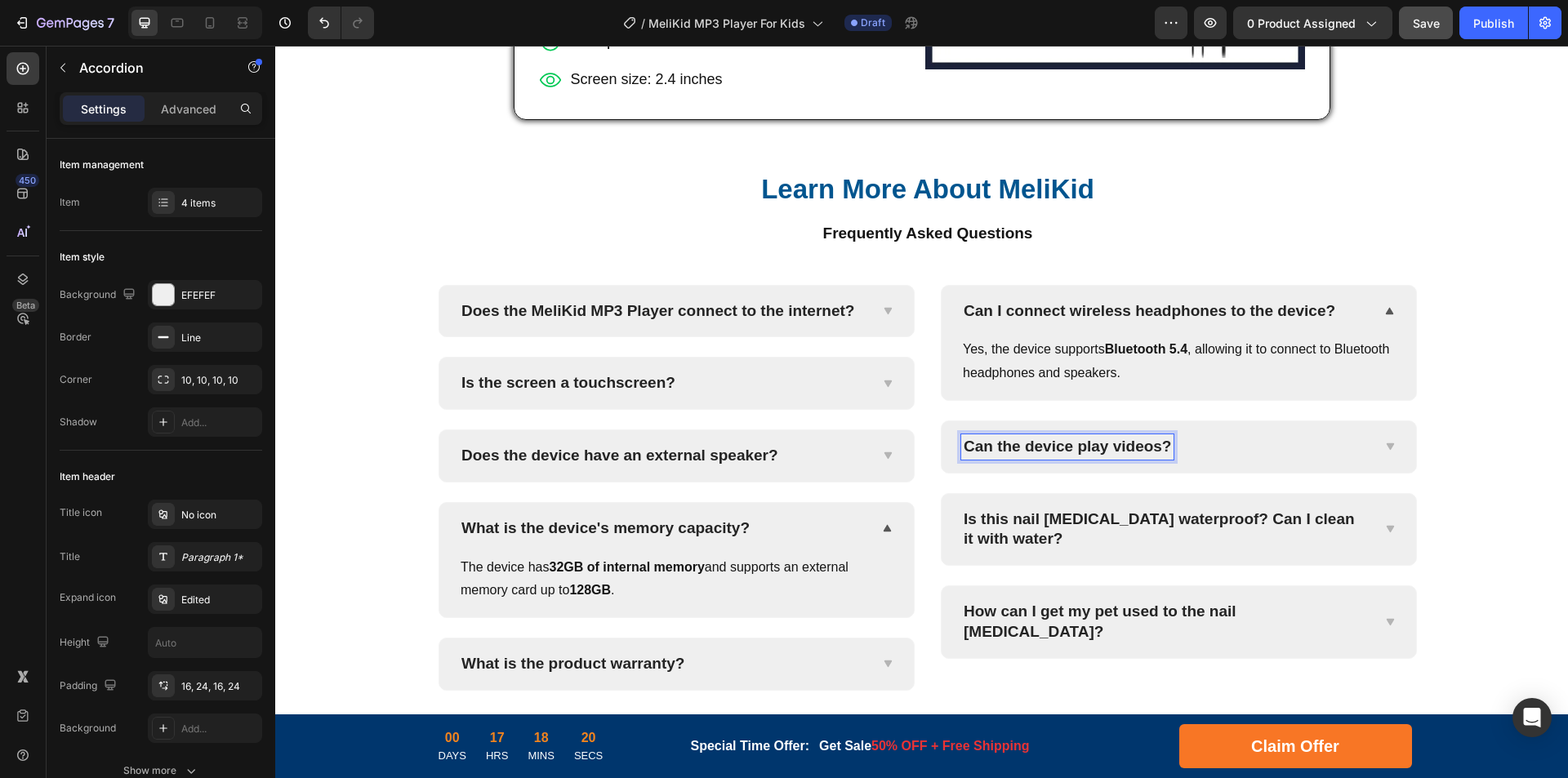
click at [1385, 445] on icon at bounding box center [1389, 447] width 8 height 7
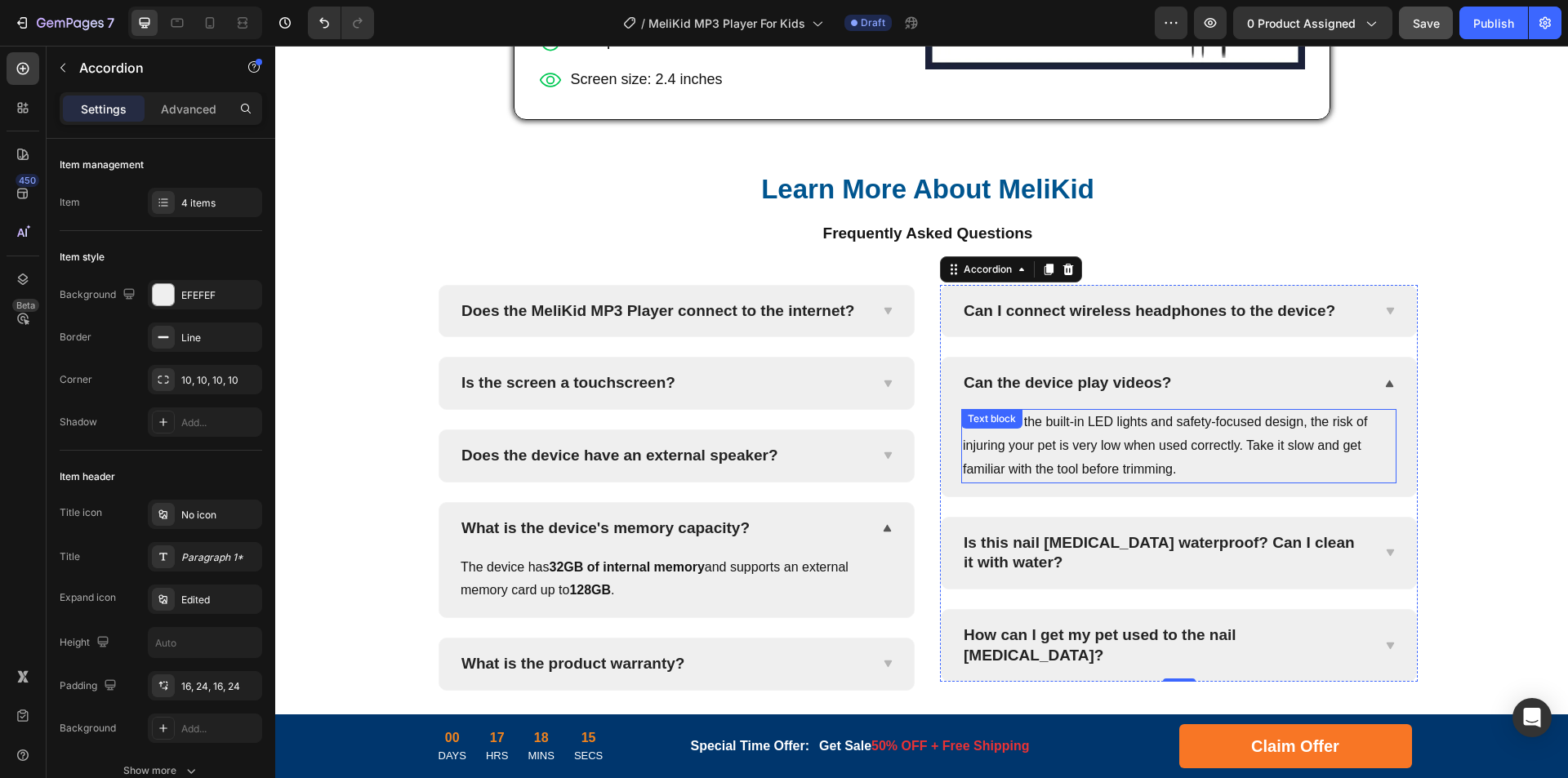
drag, startPoint x: 1122, startPoint y: 448, endPoint x: 1221, endPoint y: 444, distance: 99.1
click at [1122, 448] on p "Thanks to the built-in LED lights and safety-focused design, the risk of injuri…" at bounding box center [1179, 445] width 432 height 70
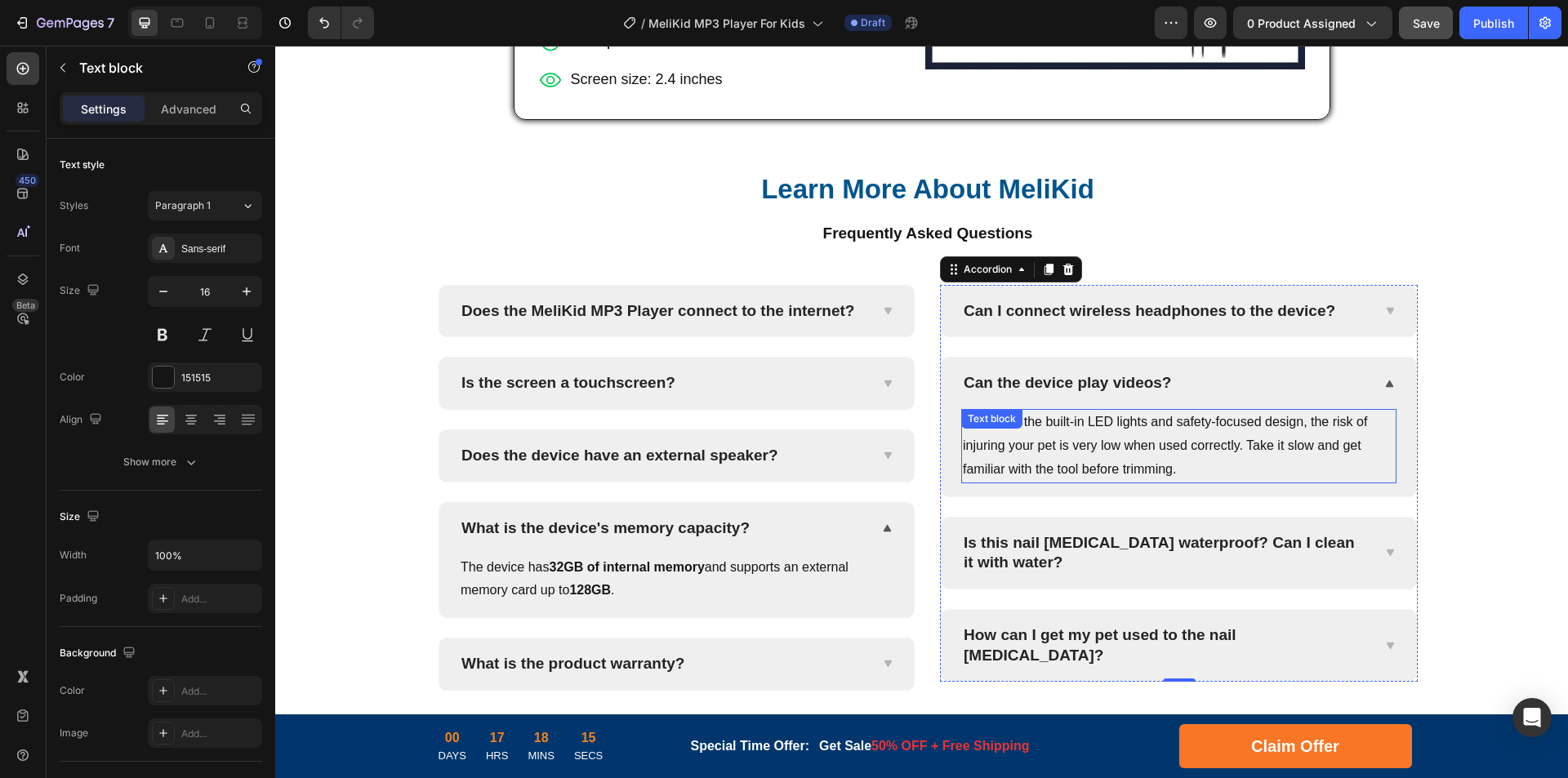
click at [1221, 444] on p "Thanks to the built-in LED lights and safety-focused design, the risk of injuri…" at bounding box center [1179, 445] width 432 height 70
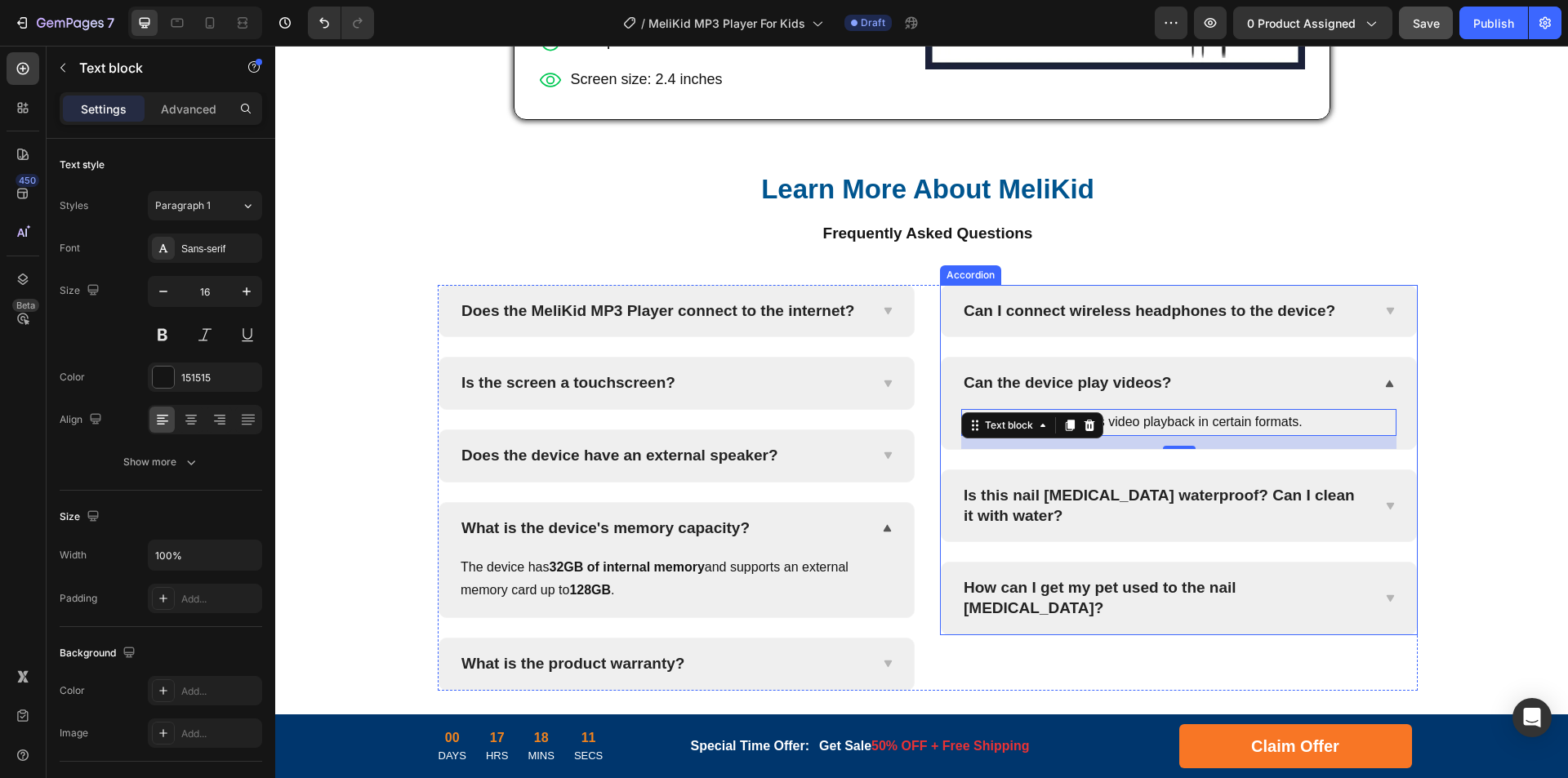
click at [1235, 504] on p "Is this nail [MEDICAL_DATA] waterproof? Can I clean it with water?" at bounding box center [1166, 506] width 404 height 40
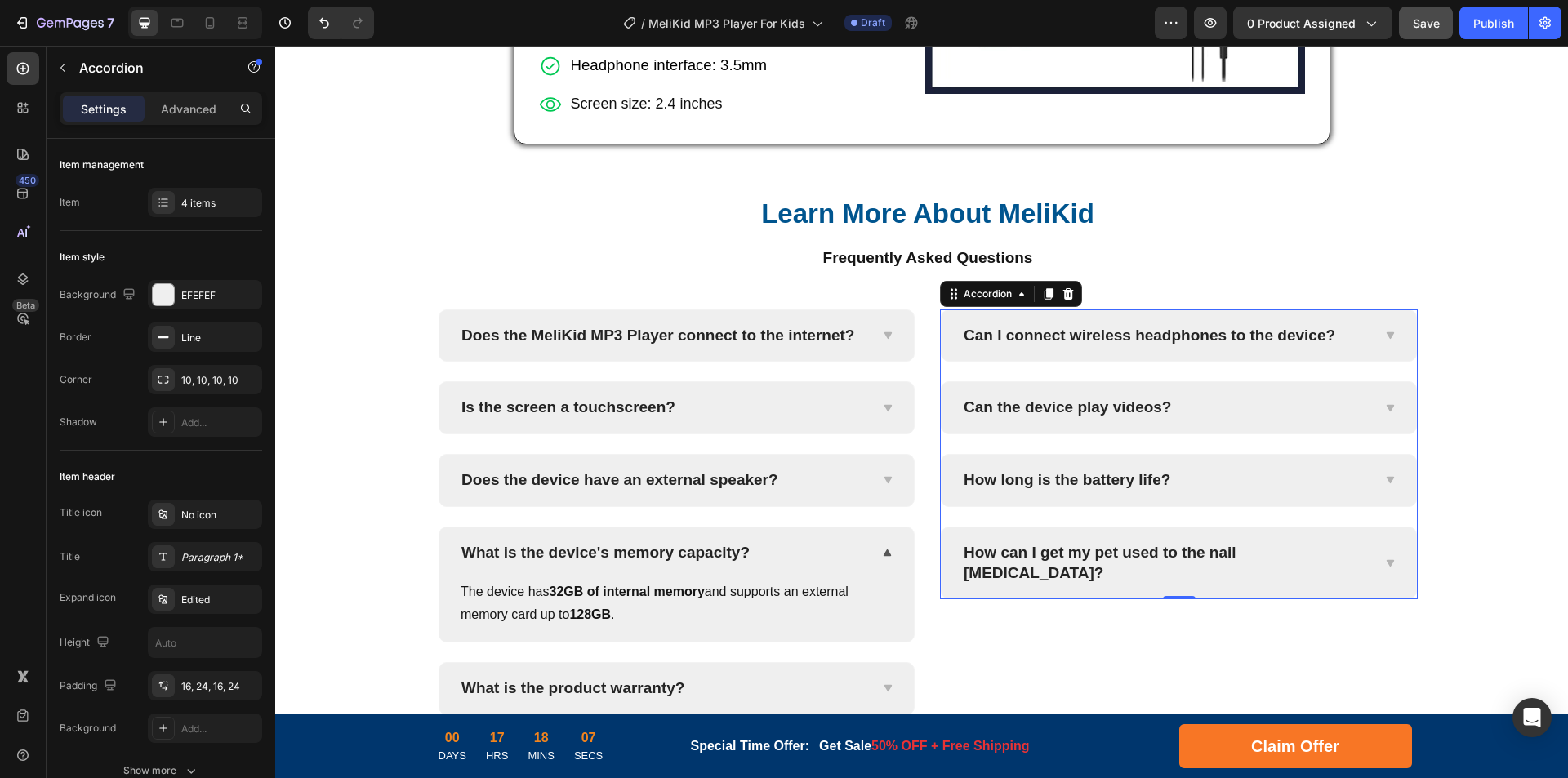
scroll to position [4606, 0]
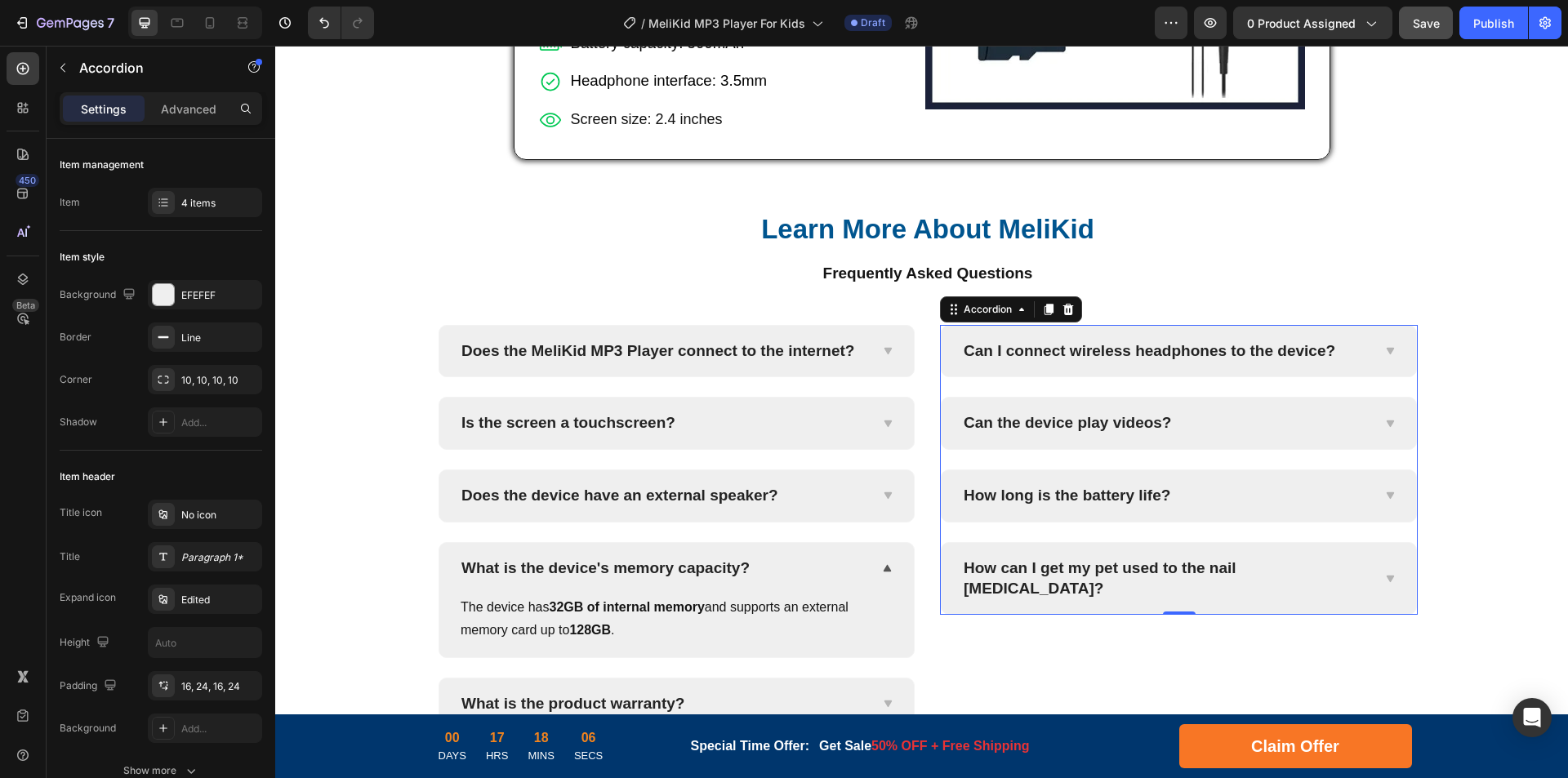
click at [1337, 506] on div "How long is the battery life?" at bounding box center [1166, 496] width 409 height 26
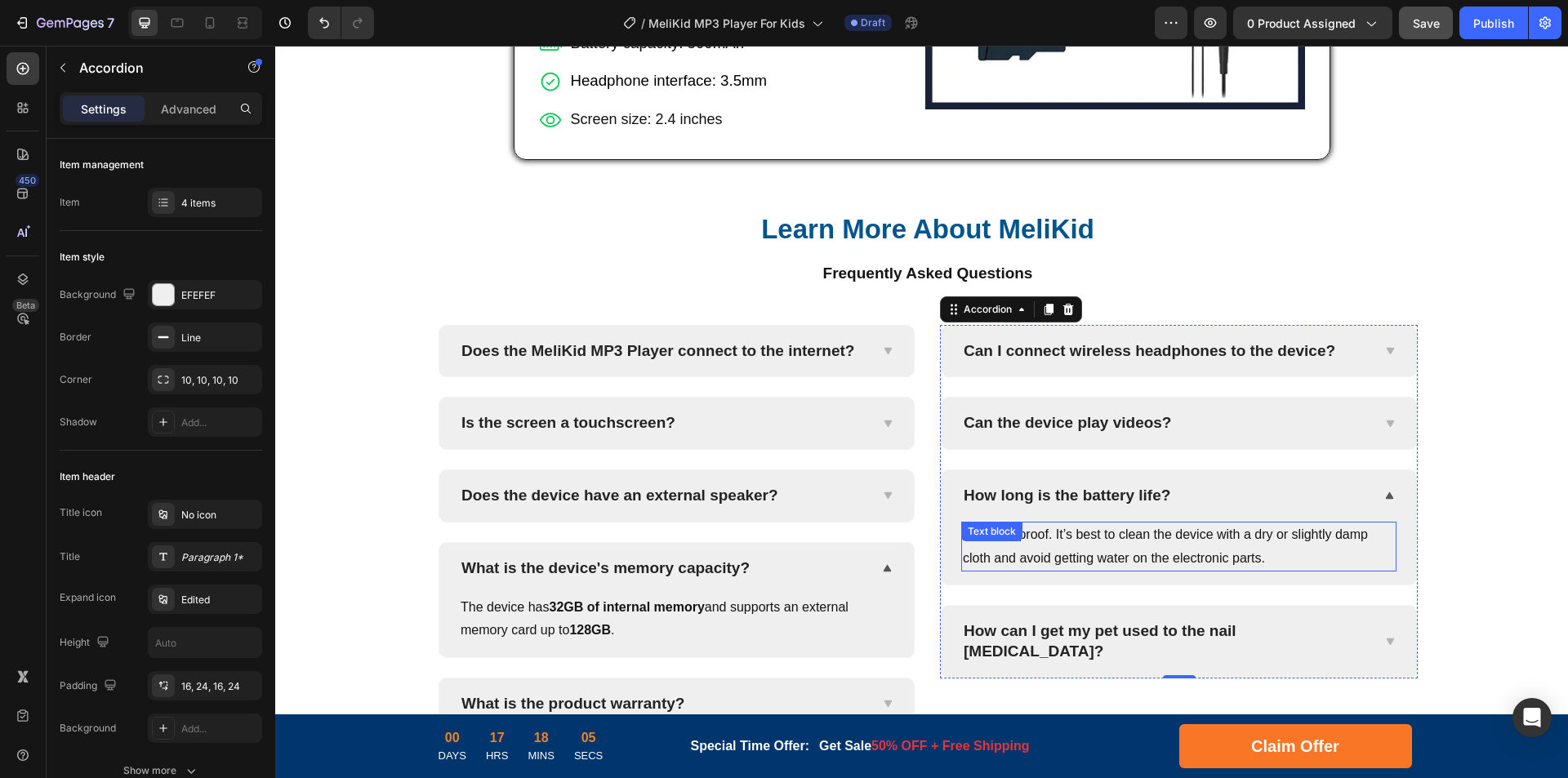
click at [1083, 549] on p "Not waterproof. It’s best to clean the device with a dry or slightly damp cloth…" at bounding box center [1179, 548] width 432 height 48
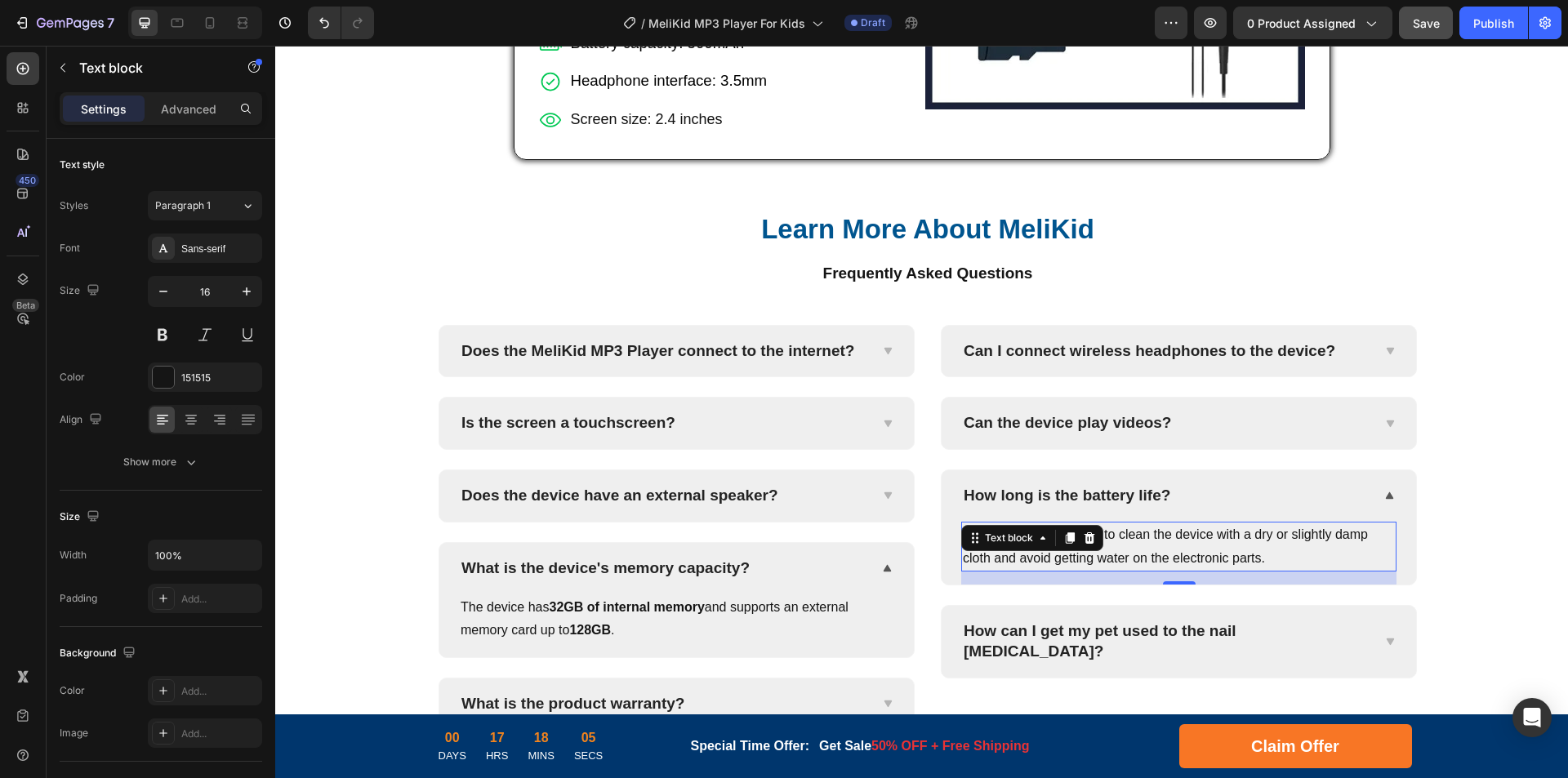
click at [1165, 549] on p "Not waterproof. It’s best to clean the device with a dry or slightly damp cloth…" at bounding box center [1179, 548] width 432 height 48
click at [1233, 550] on p "Not waterproof. It’s best to clean the device with a dry or slightly damp cloth…" at bounding box center [1179, 548] width 432 height 48
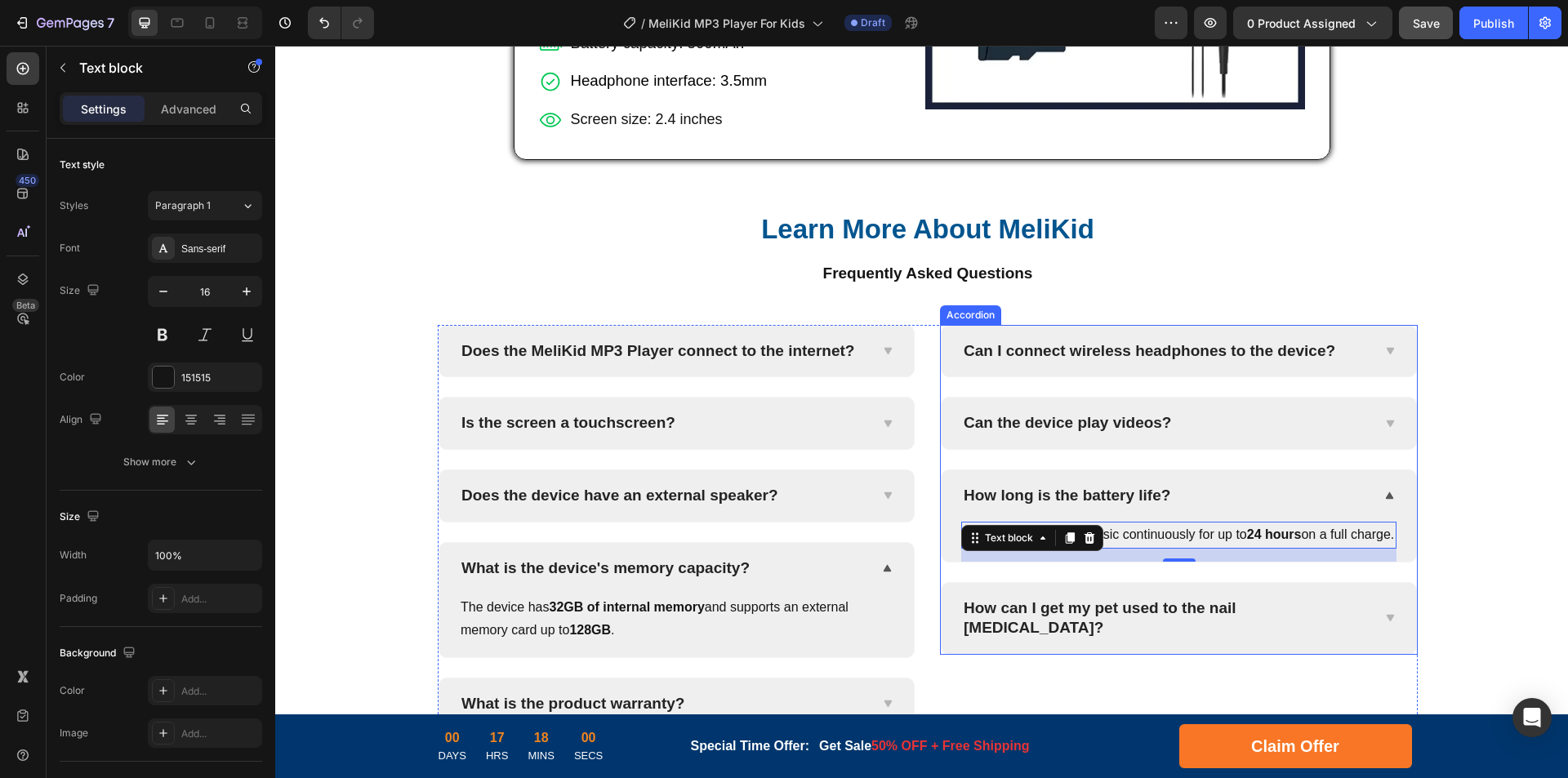
click at [1120, 630] on p "How can I get my pet used to the nail [MEDICAL_DATA]?" at bounding box center [1166, 618] width 404 height 40
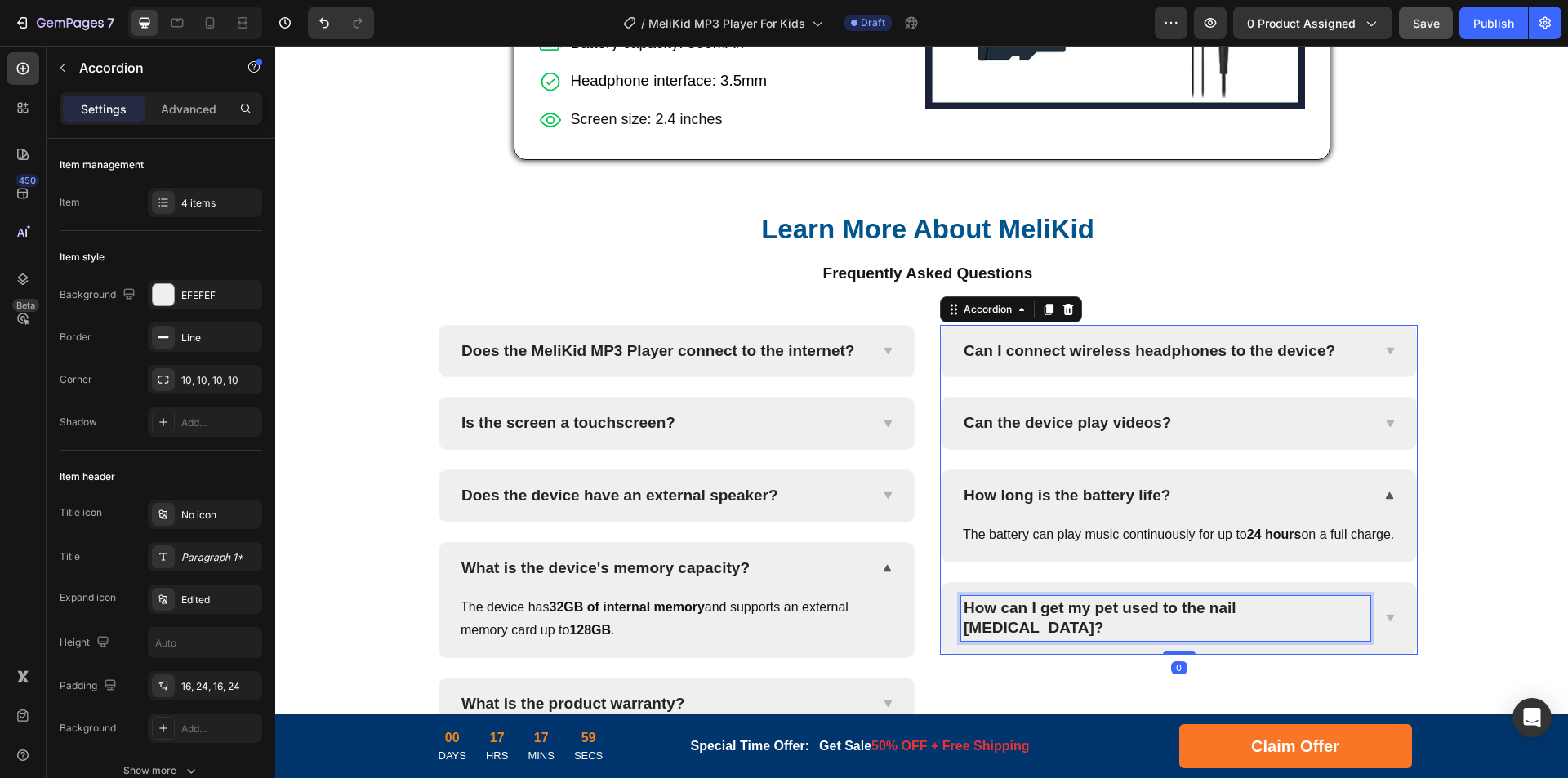
click at [1216, 630] on p "How can I get my pet used to the nail [MEDICAL_DATA]?" at bounding box center [1166, 618] width 404 height 40
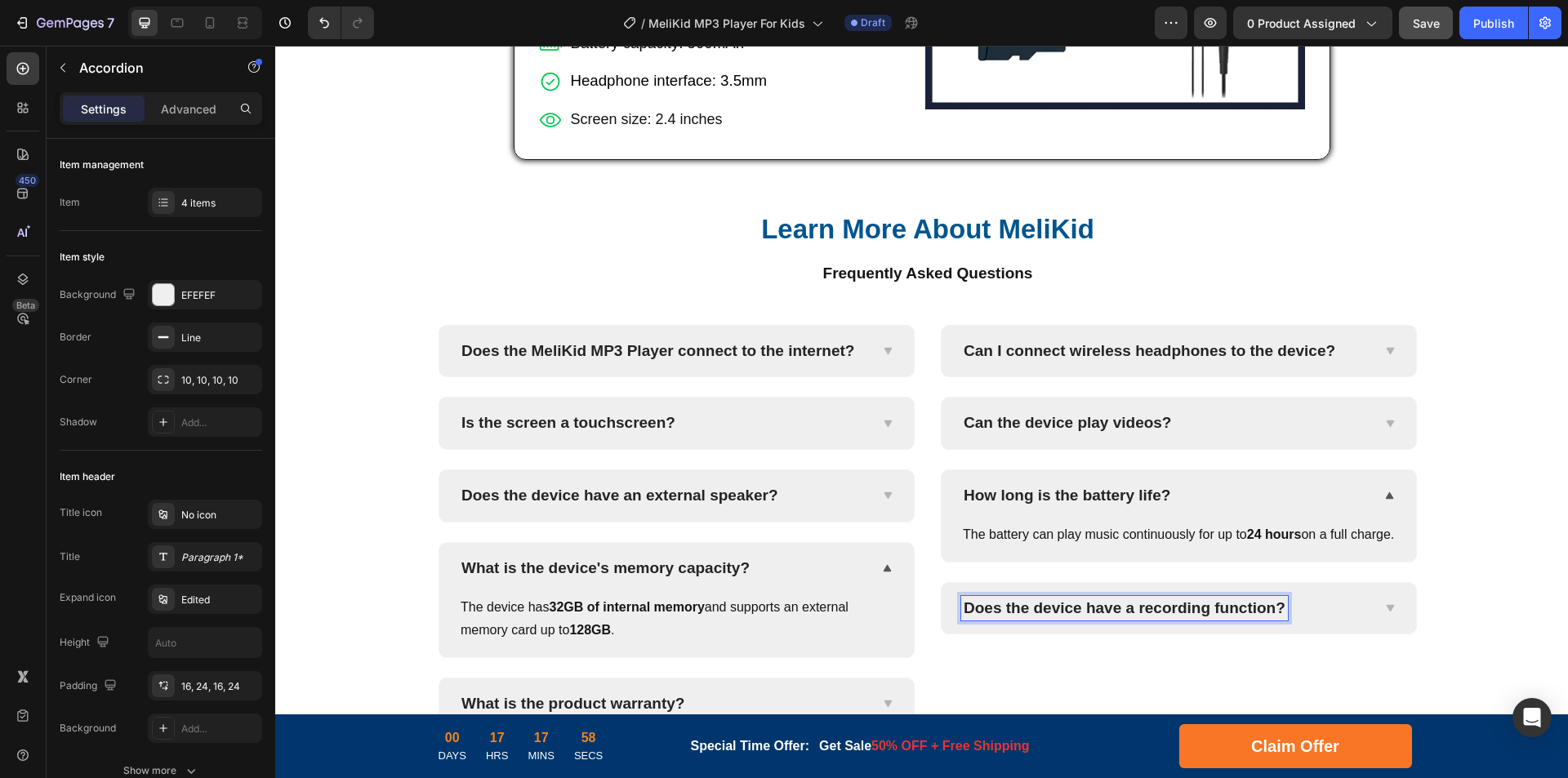
click at [1387, 615] on icon at bounding box center [1390, 607] width 12 height 13
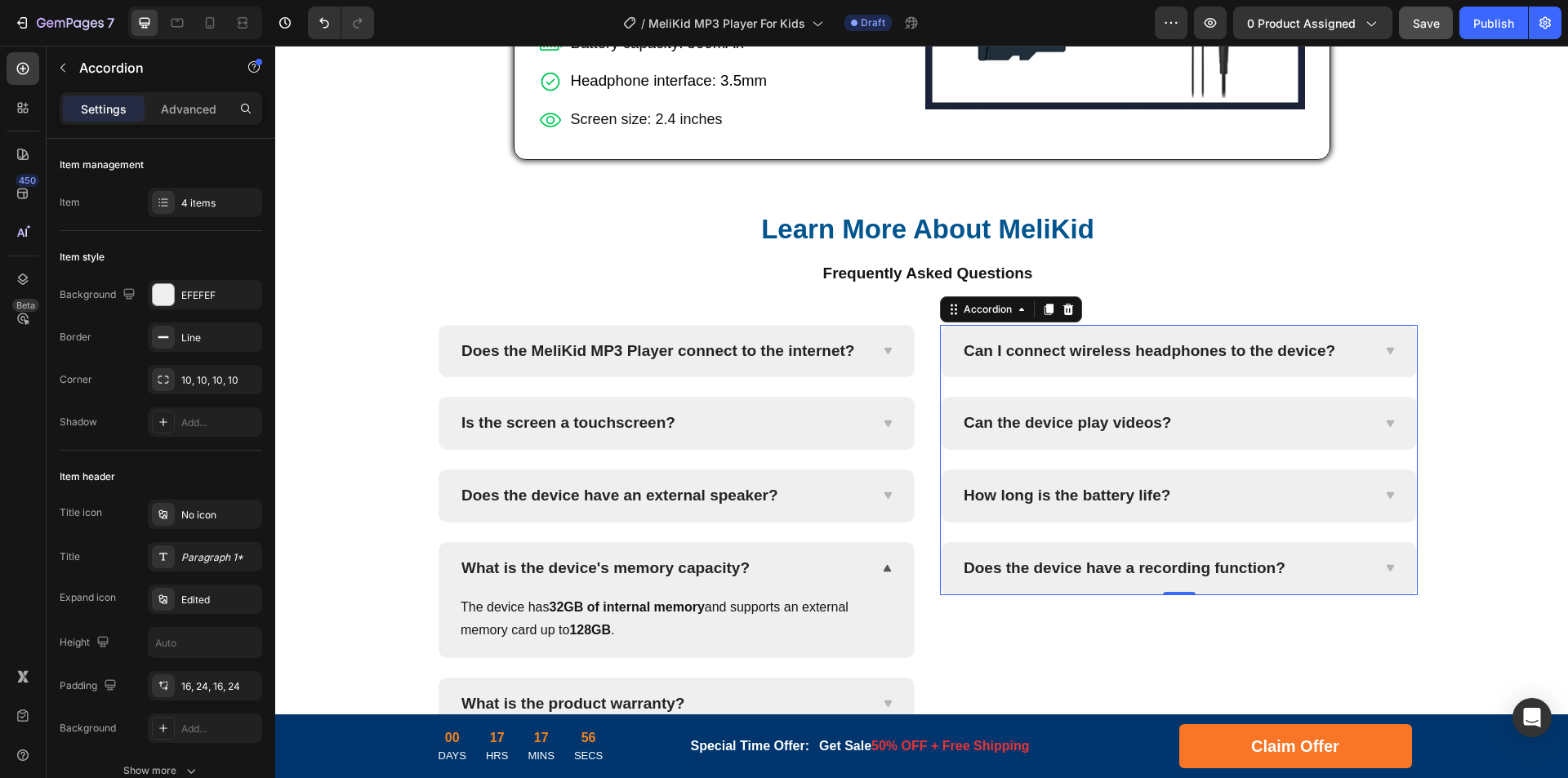
click at [1353, 568] on div "Does the device have a recording function?" at bounding box center [1166, 569] width 409 height 26
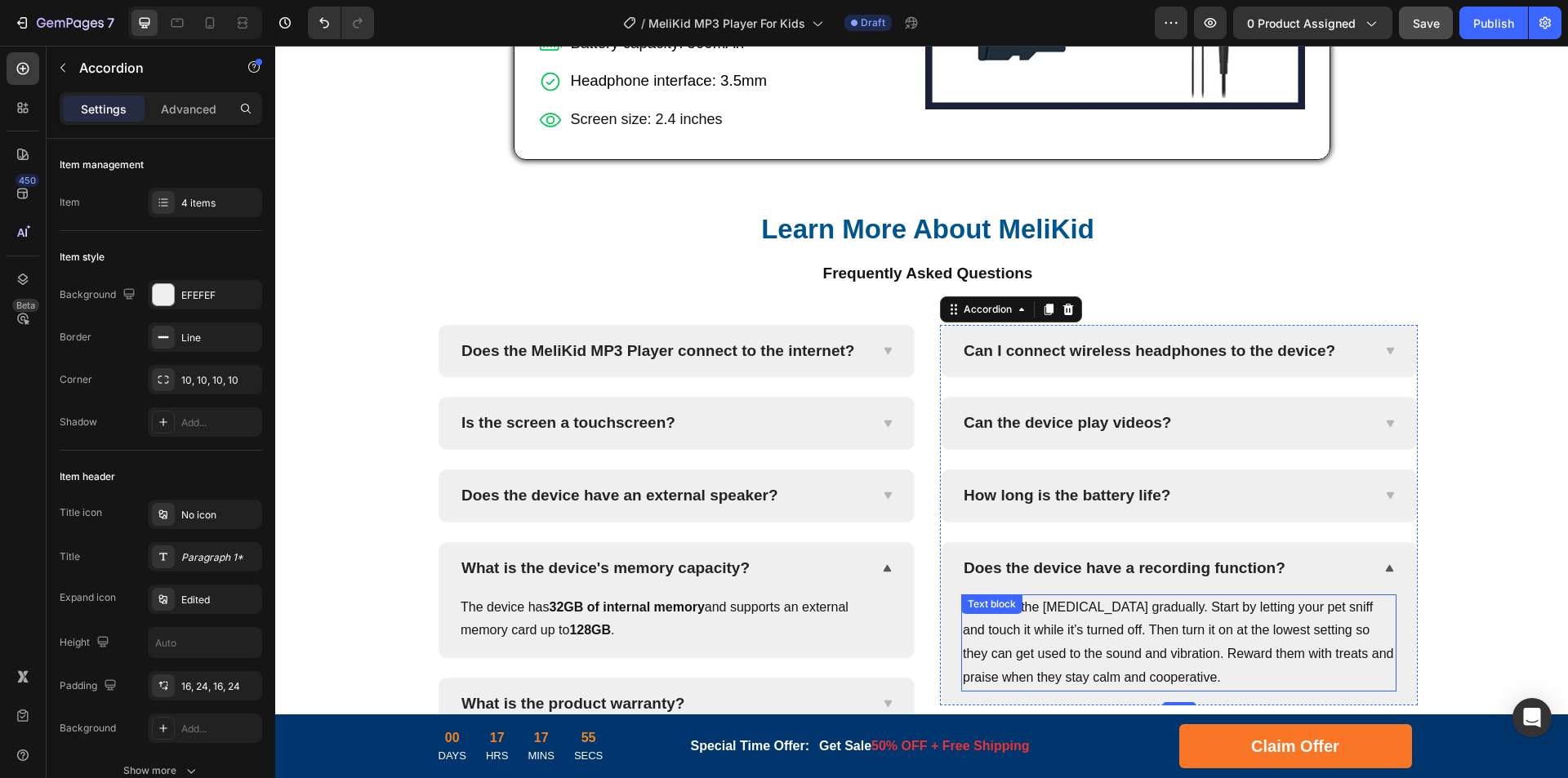
click at [1201, 618] on p "Introduce the [MEDICAL_DATA] gradually. Start by letting your pet sniff and tou…" at bounding box center [1179, 643] width 432 height 94
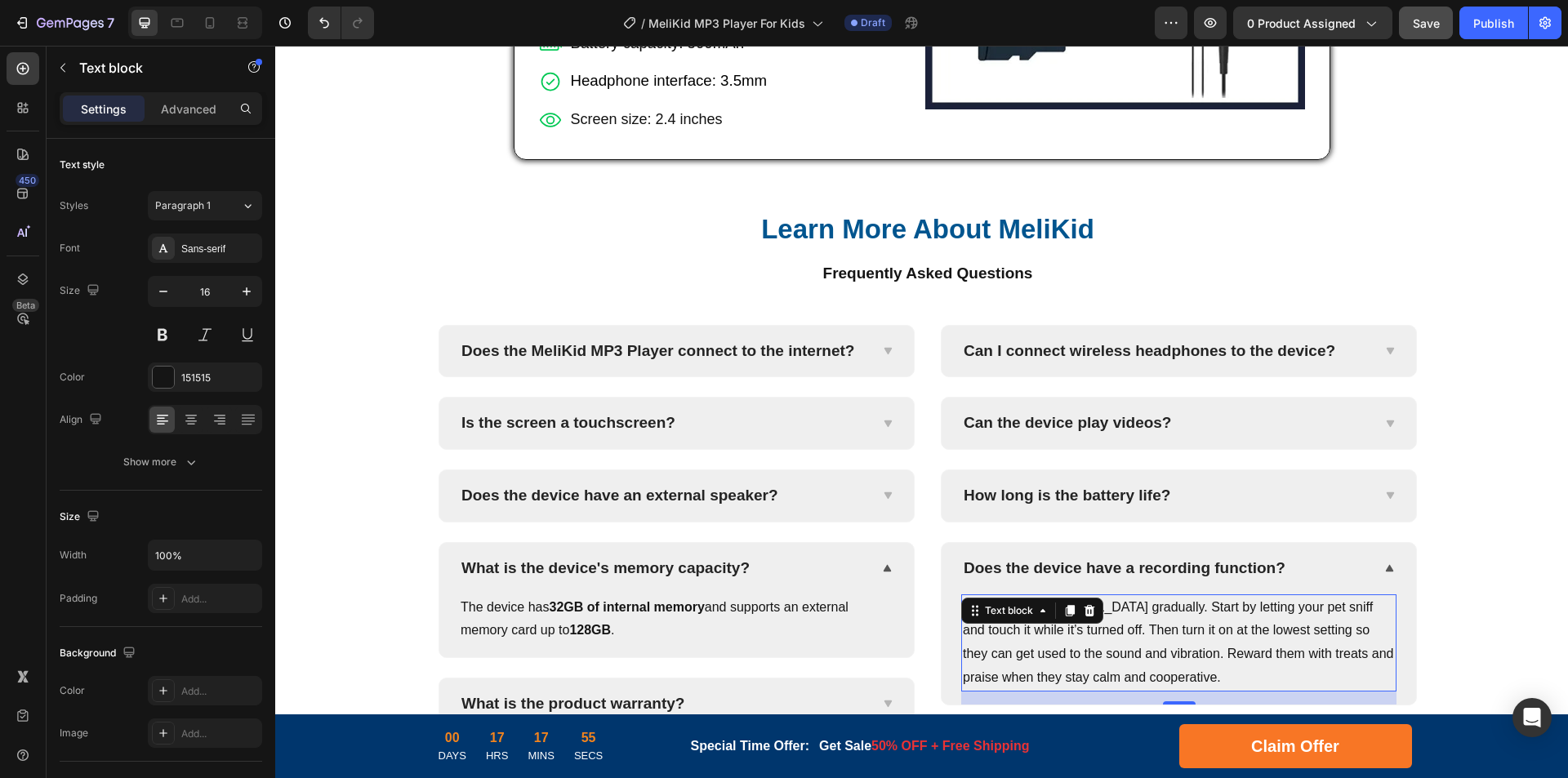
click at [1139, 636] on p "Introduce the [MEDICAL_DATA] gradually. Start by letting your pet sniff and tou…" at bounding box center [1179, 643] width 432 height 94
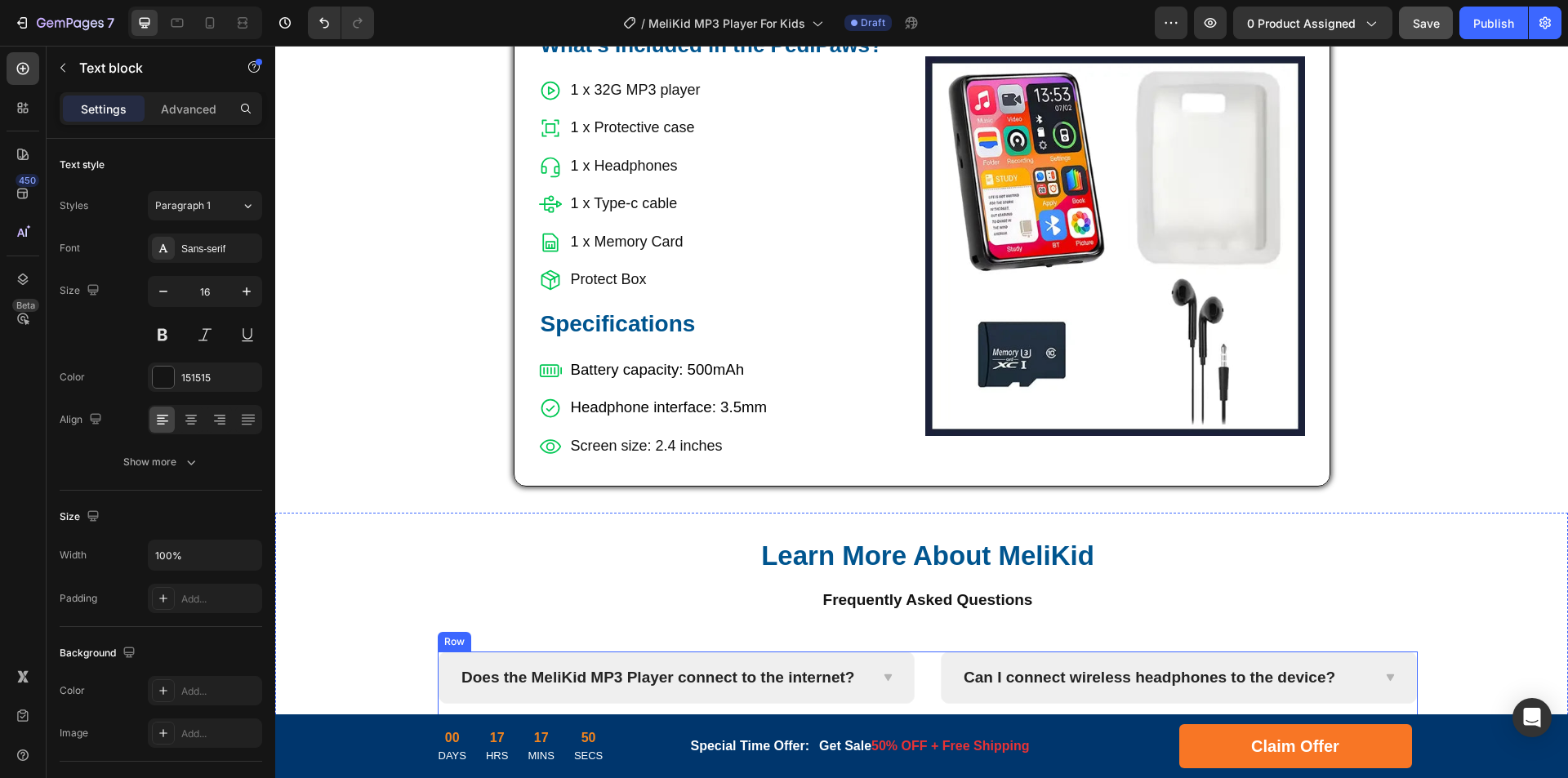
scroll to position [4197, 0]
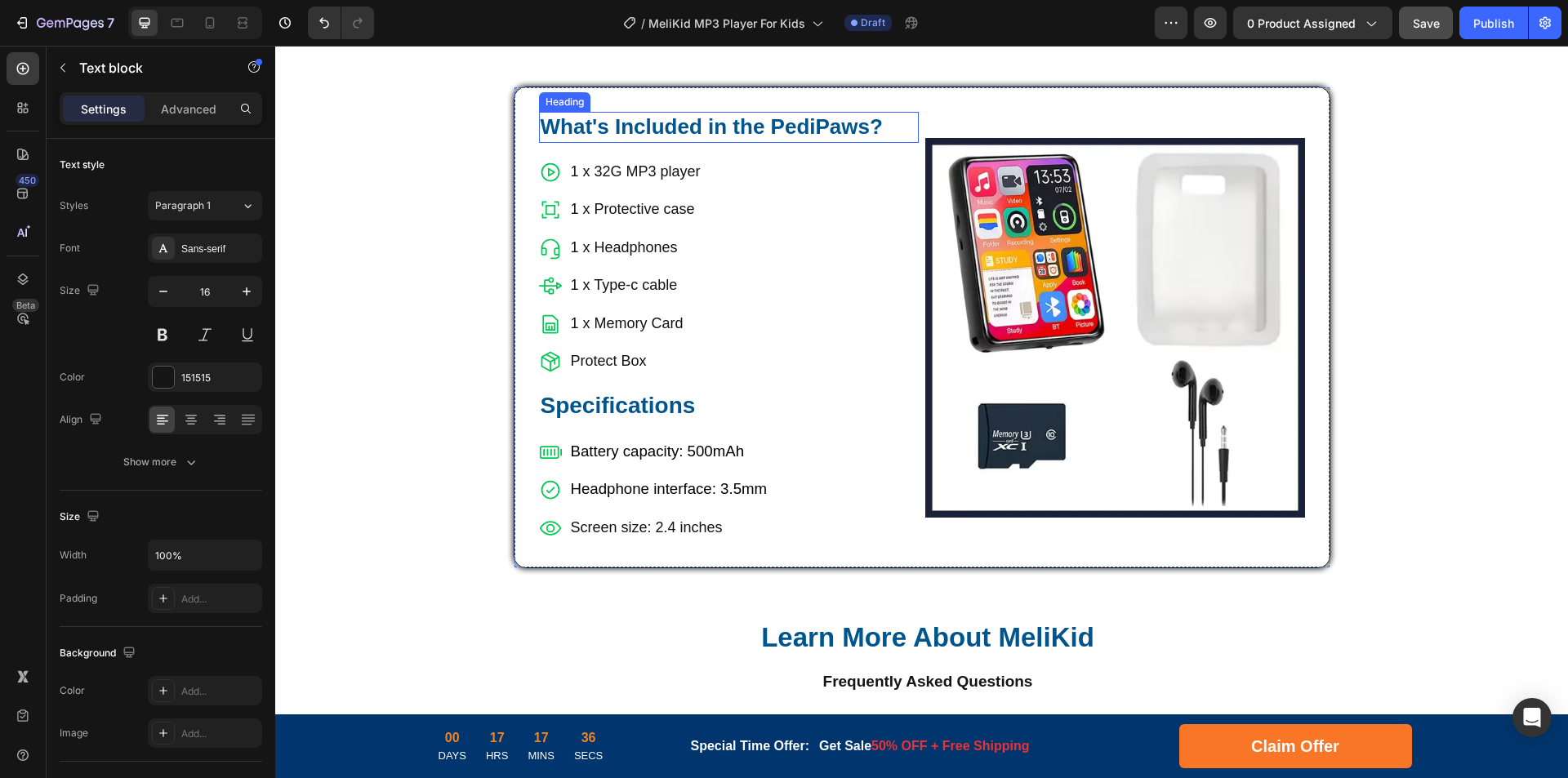
click at [793, 125] on h2 "What's Included in the PediPaws?" at bounding box center [729, 127] width 380 height 31
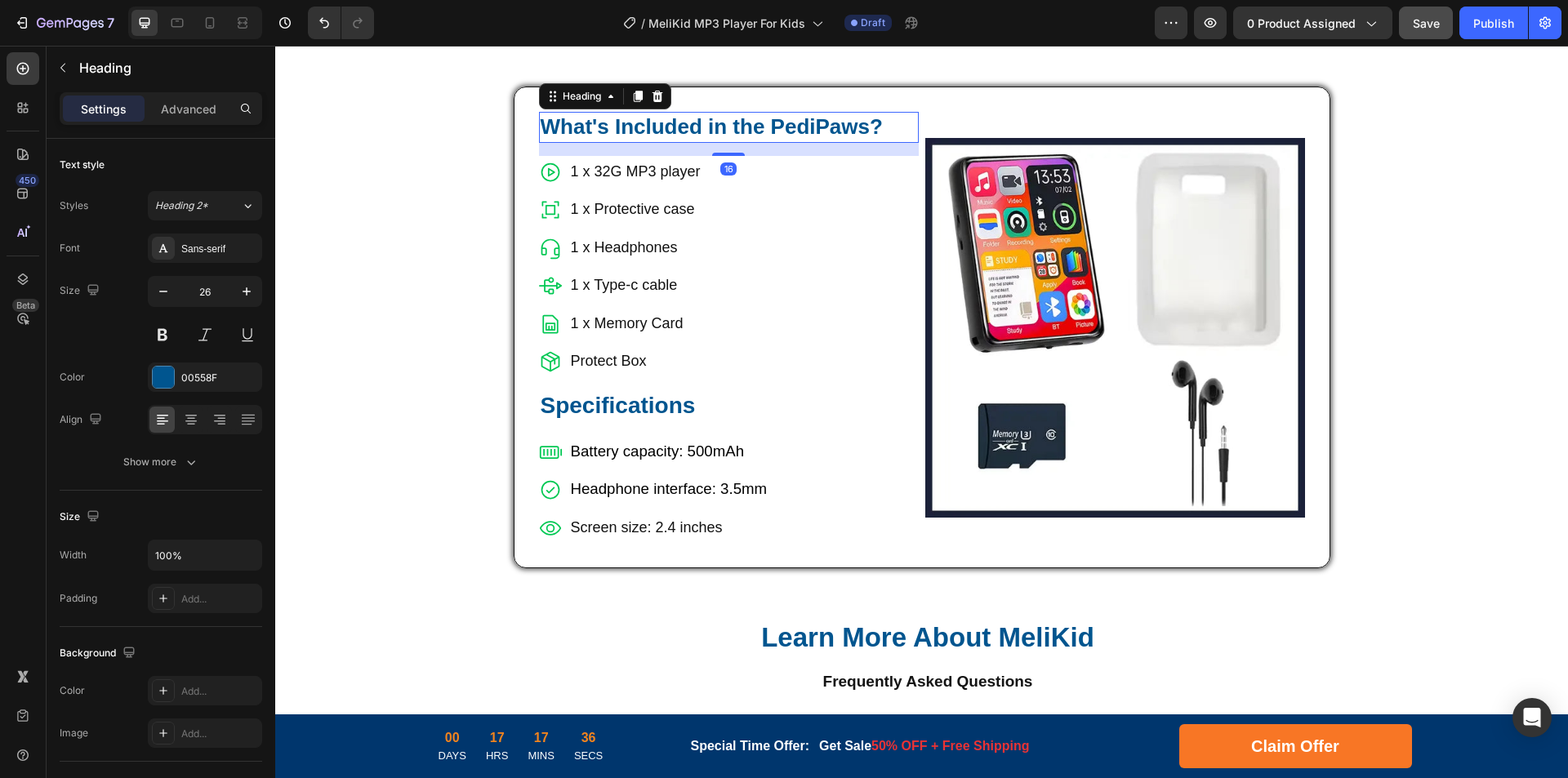
click at [839, 125] on h2 "What's Included in the PediPaws?" at bounding box center [729, 127] width 380 height 31
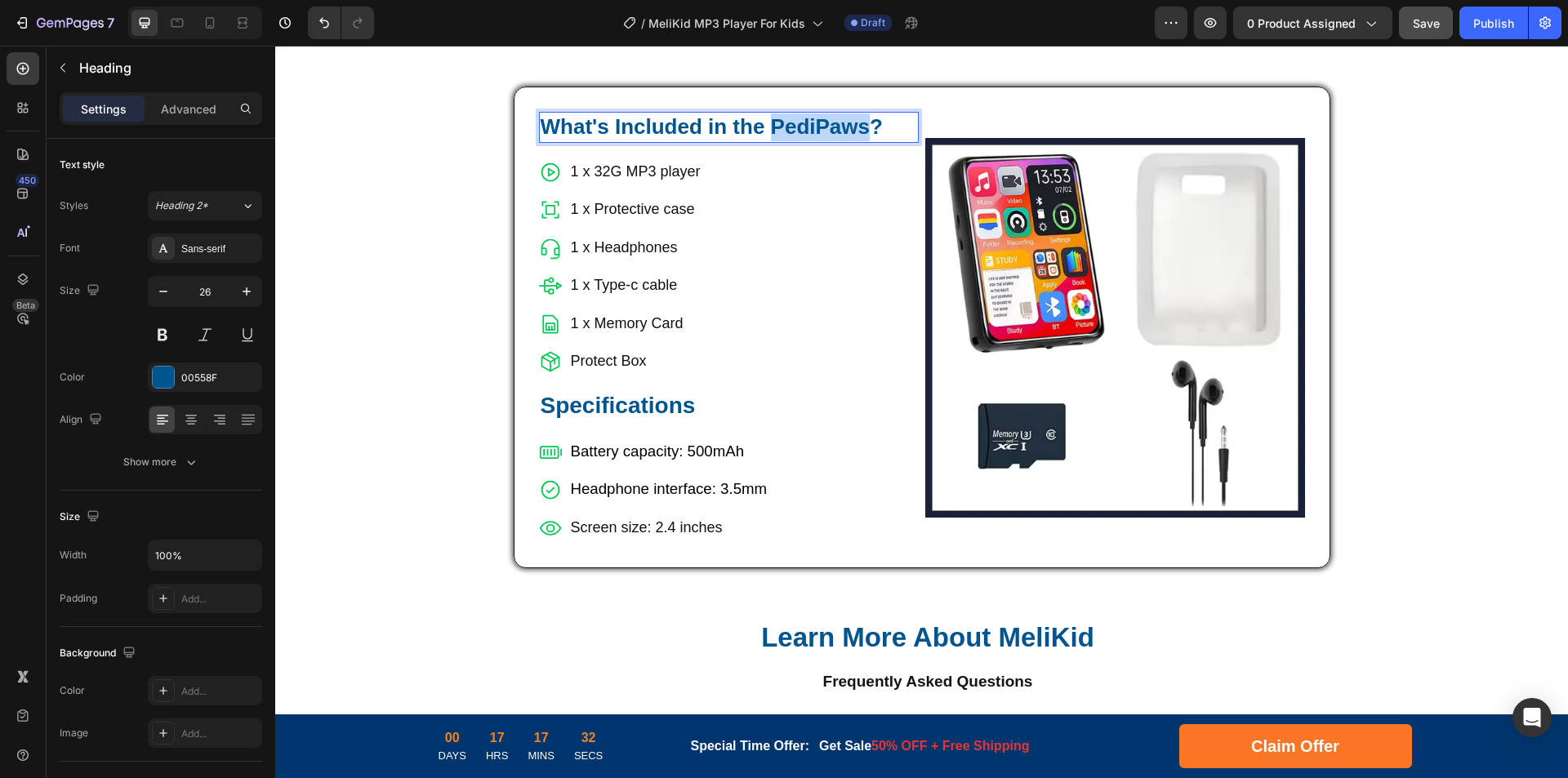
drag, startPoint x: 764, startPoint y: 127, endPoint x: 860, endPoint y: 131, distance: 96.1
click at [860, 131] on p "What's Included in the PediPaws?" at bounding box center [729, 127] width 376 height 28
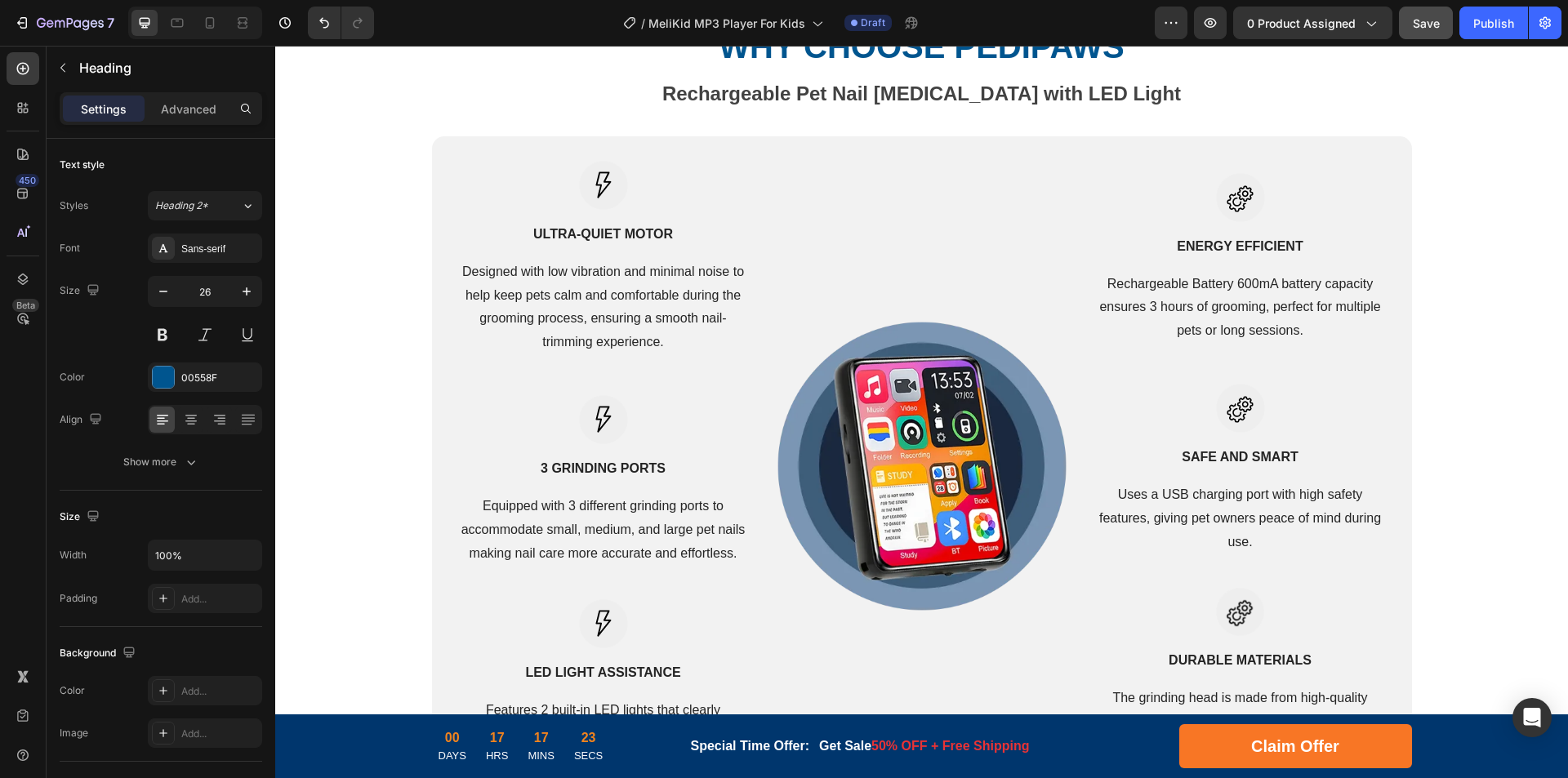
scroll to position [3080, 0]
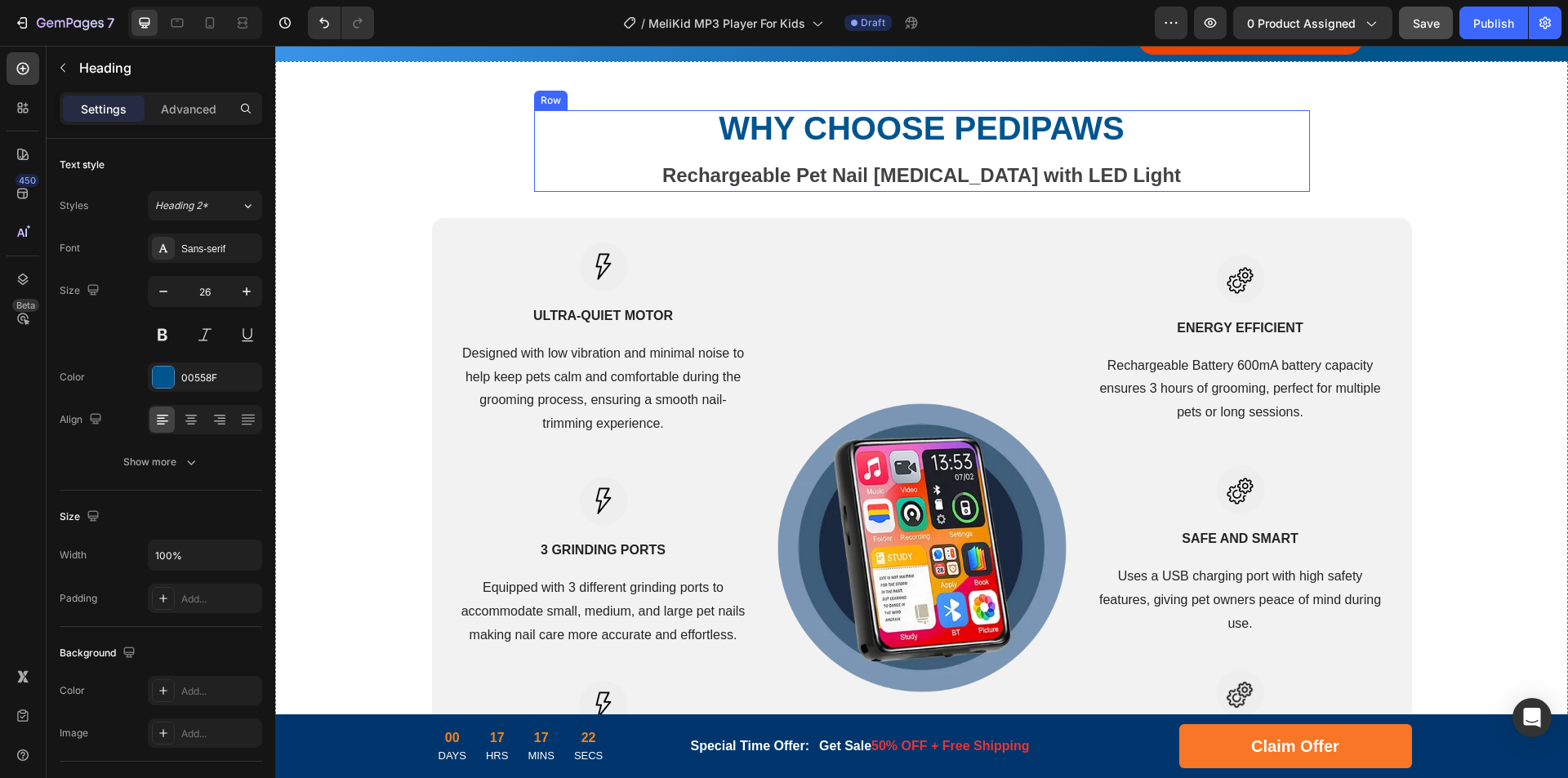
click at [983, 133] on strong "WHY CHOOSE PediPaws" at bounding box center [920, 128] width 405 height 36
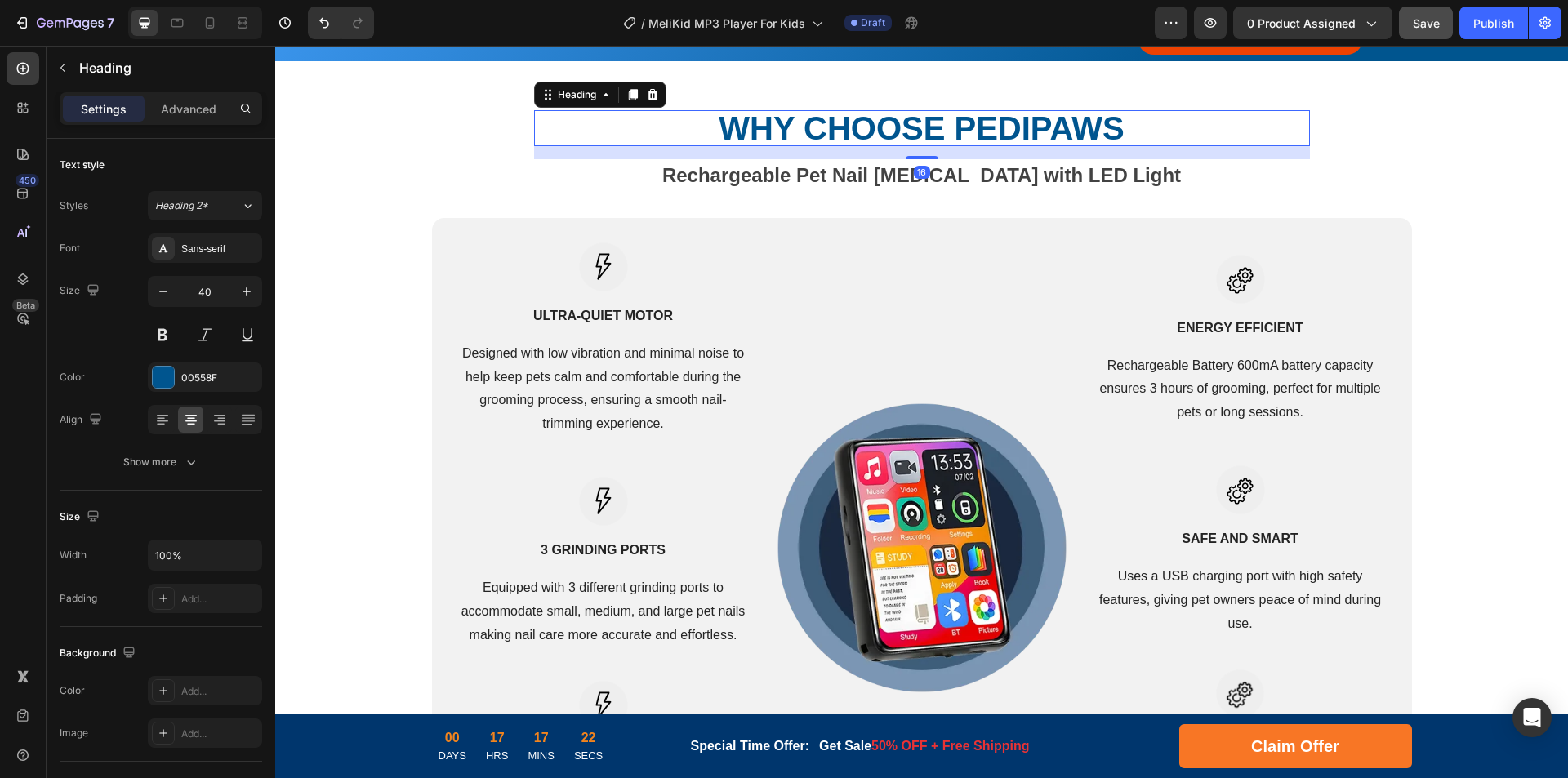
click at [966, 131] on strong "WHY CHOOSE PediPaws" at bounding box center [920, 128] width 405 height 36
